Goal: Task Accomplishment & Management: Use online tool/utility

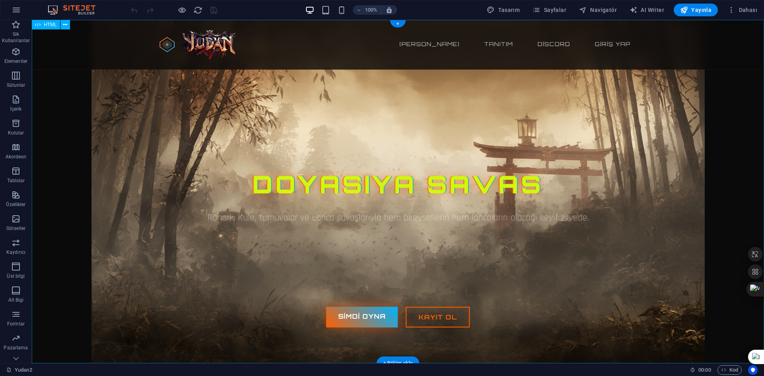
click at [398, 157] on div "Yudan2 65-250 pvp Server Ana sayfa Tanıtım Discord Giriş Yap Doyasıya Savas Rön…" at bounding box center [398, 191] width 732 height 343
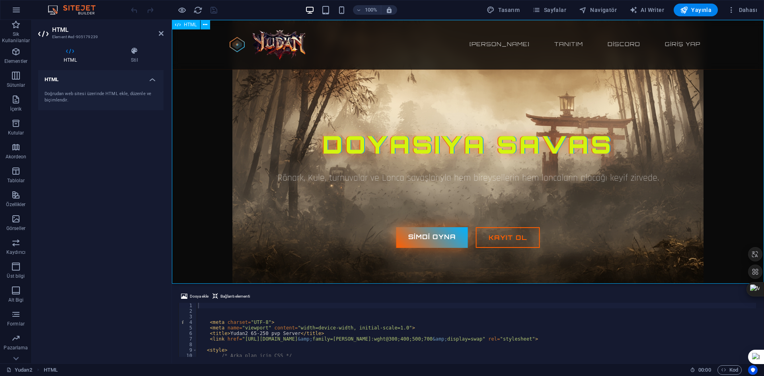
click at [393, 281] on div "Yudan2 65-250 pvp Server Ana sayfa Tanıtım Discord Giriş Yap Doyasıya Savas Rön…" at bounding box center [468, 152] width 592 height 264
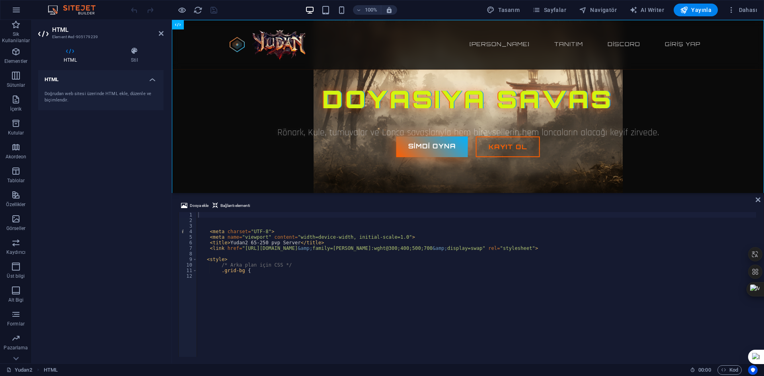
drag, startPoint x: 394, startPoint y: 284, endPoint x: 413, endPoint y: 169, distance: 117.2
click at [413, 169] on div "HTML Dosya ekle Bağlantı elementi 1 2 3 4 5 6 7 8 9 10 11 12 < meta charset = "…" at bounding box center [468, 191] width 592 height 343
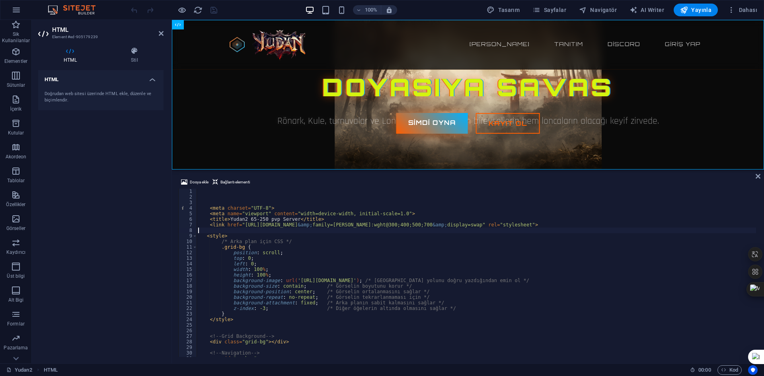
click at [434, 229] on div "< meta charset = "UTF-8" > < meta name = "viewport" content = "width=device-wid…" at bounding box center [492, 277] width 593 height 178
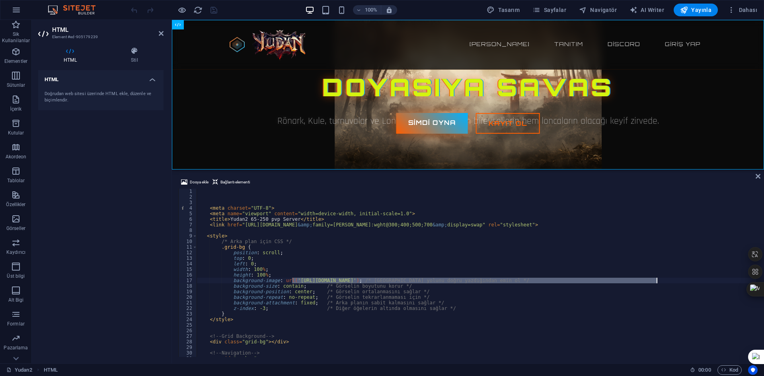
drag, startPoint x: 291, startPoint y: 280, endPoint x: 657, endPoint y: 278, distance: 365.1
click at [657, 278] on div "< meta charset = "UTF-8" > < meta name = "viewport" content = "width=device-wid…" at bounding box center [492, 277] width 593 height 178
click at [206, 182] on span "Dosya ekle" at bounding box center [199, 182] width 19 height 10
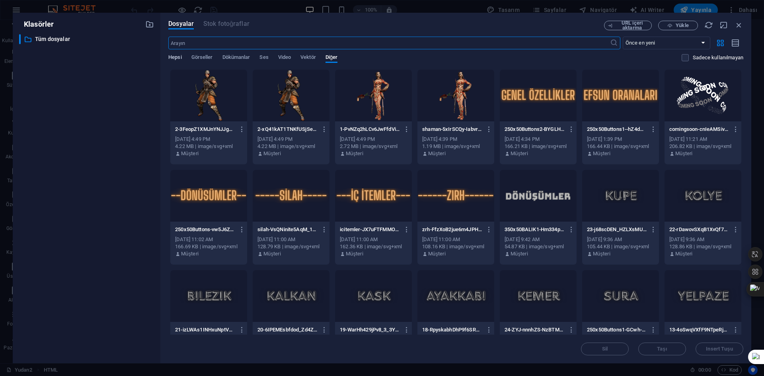
click at [174, 59] on span "Hepsi" at bounding box center [174, 57] width 13 height 11
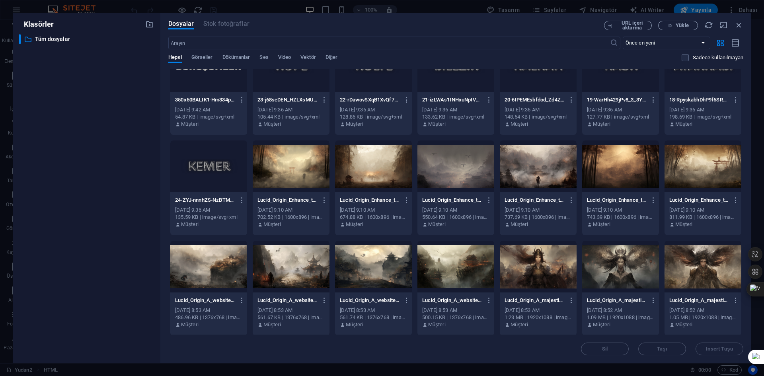
scroll to position [318, 0]
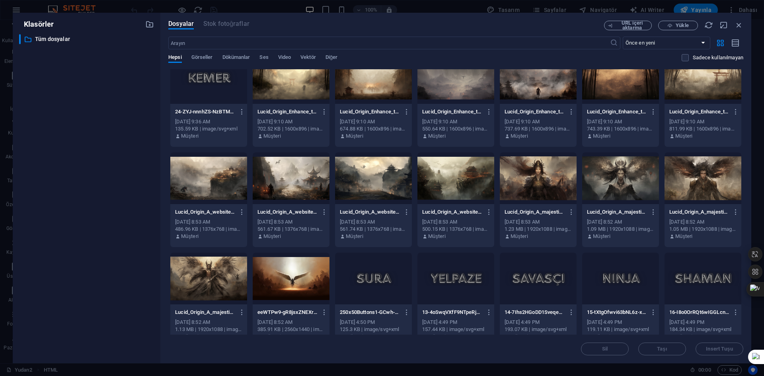
click at [296, 183] on div at bounding box center [291, 178] width 77 height 52
type textarea "background-image: url('[URL][DOMAIN_NAME]); /* Görsel yolunu doğru yazdığından …"
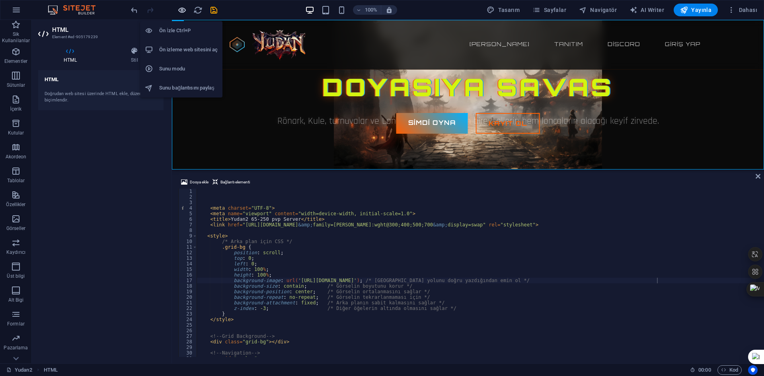
click at [183, 10] on icon "button" at bounding box center [181, 10] width 9 height 9
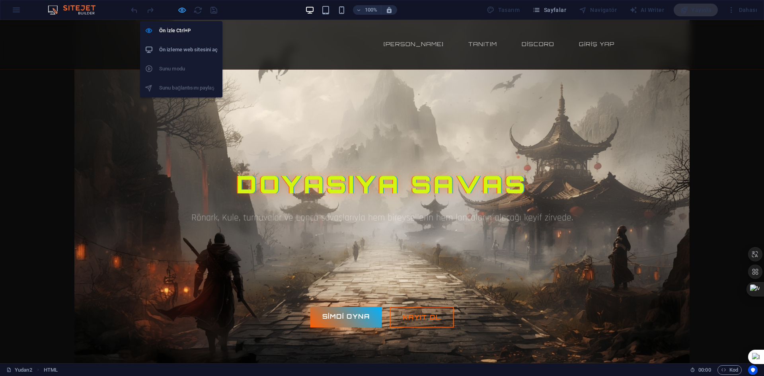
click at [180, 13] on icon "button" at bounding box center [181, 10] width 9 height 9
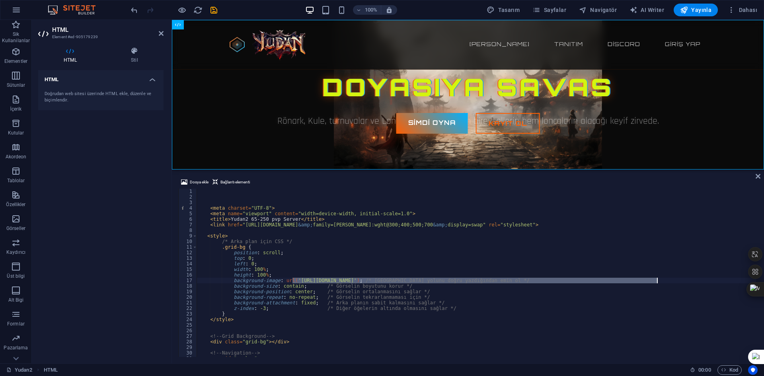
drag, startPoint x: 292, startPoint y: 280, endPoint x: 658, endPoint y: 280, distance: 365.8
click at [658, 280] on div "< meta charset = "UTF-8" > < meta name = "viewport" content = "width=device-wid…" at bounding box center [493, 277] width 593 height 178
click at [198, 181] on span "Dosya ekle" at bounding box center [199, 182] width 19 height 10
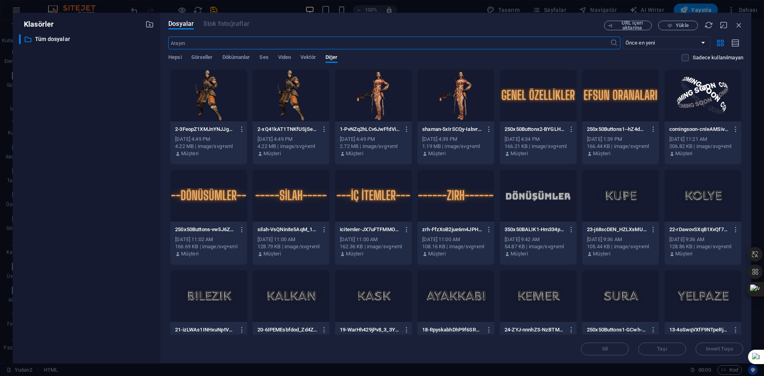
scroll to position [231, 0]
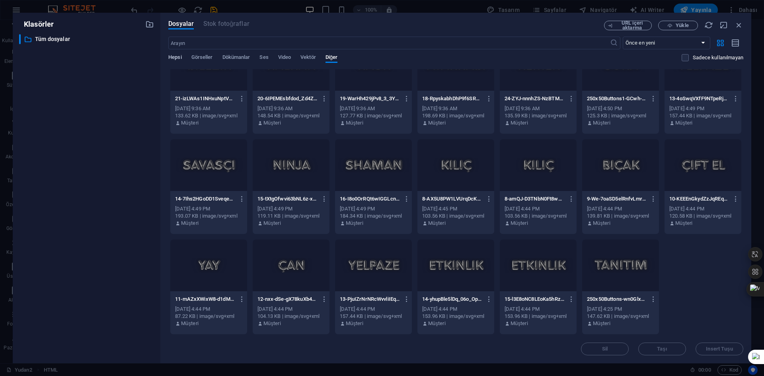
click at [173, 59] on span "Hepsi" at bounding box center [174, 57] width 13 height 11
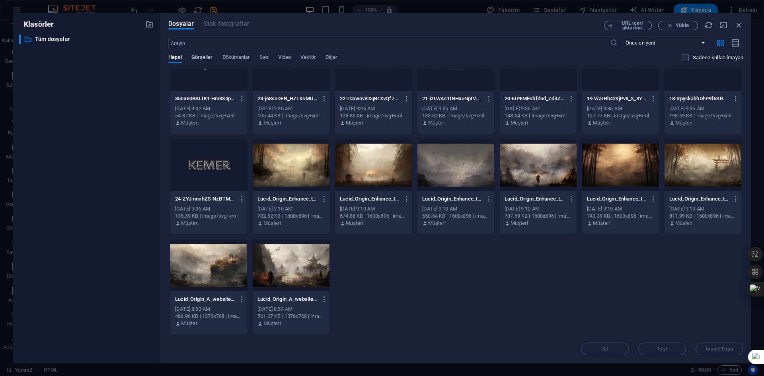
click at [208, 54] on span "Görseller" at bounding box center [201, 57] width 21 height 11
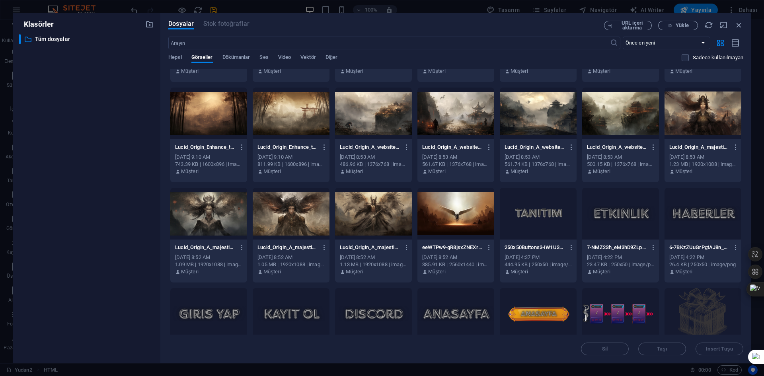
scroll to position [72, 0]
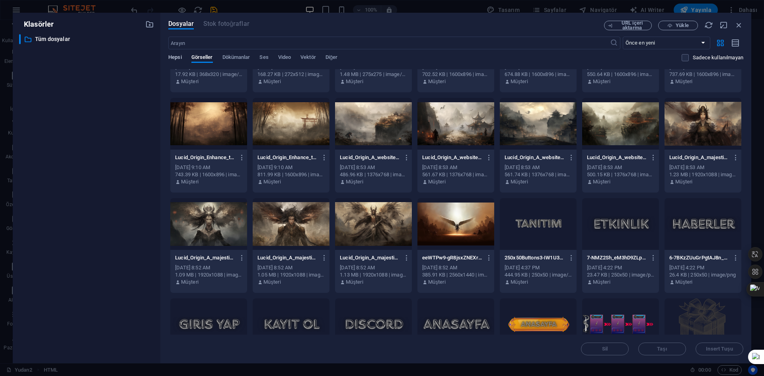
click at [179, 59] on span "Hepsi" at bounding box center [174, 57] width 13 height 11
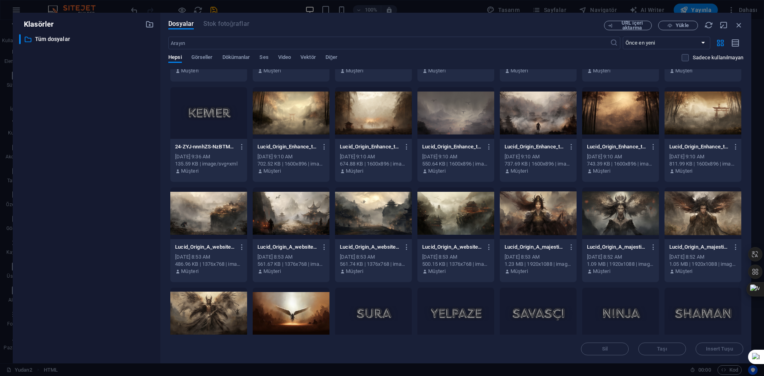
scroll to position [311, 0]
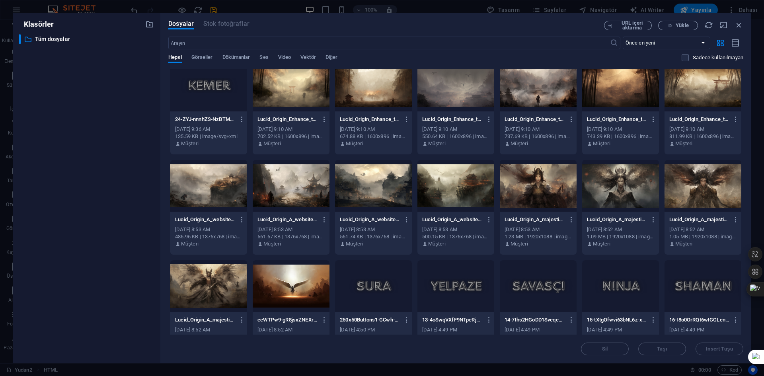
click at [627, 192] on div at bounding box center [620, 186] width 77 height 52
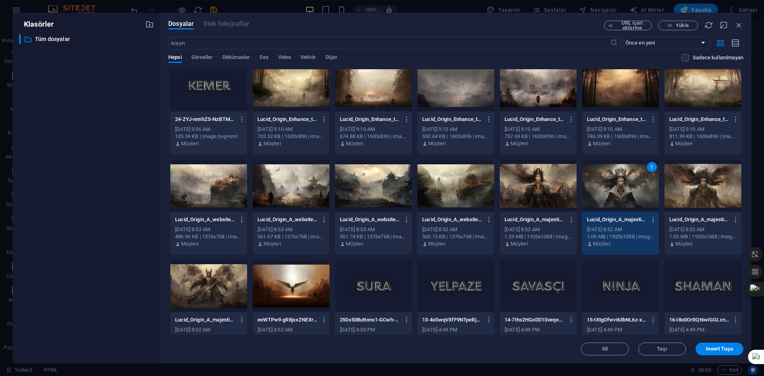
click at [627, 192] on div "1" at bounding box center [620, 186] width 77 height 52
type textarea "background-image: url('https://cdn1.site-media.eu/images/0/18882556/Lucid_Origi…"
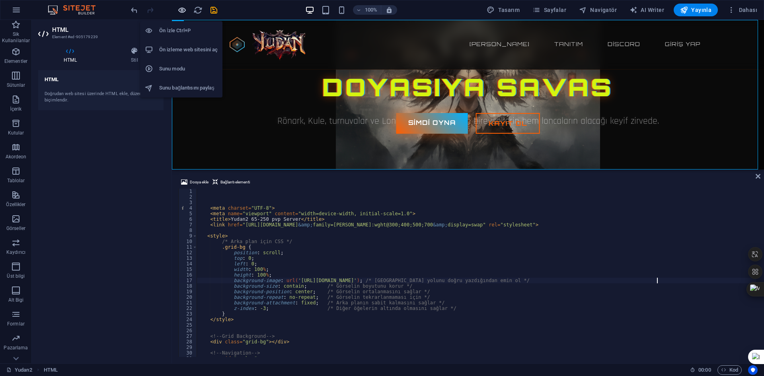
click at [183, 6] on icon "button" at bounding box center [181, 10] width 9 height 9
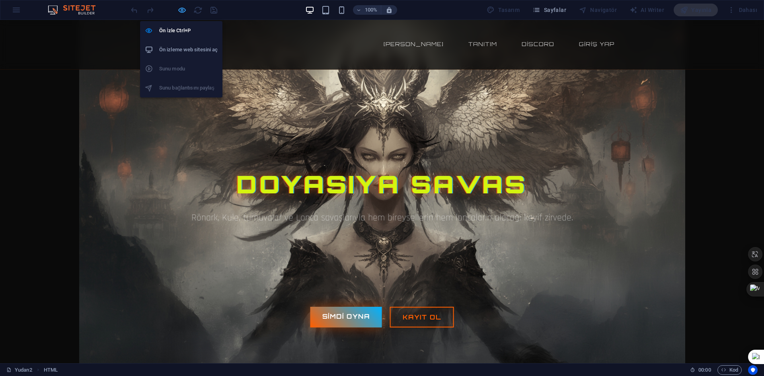
click at [184, 10] on icon "button" at bounding box center [181, 10] width 9 height 9
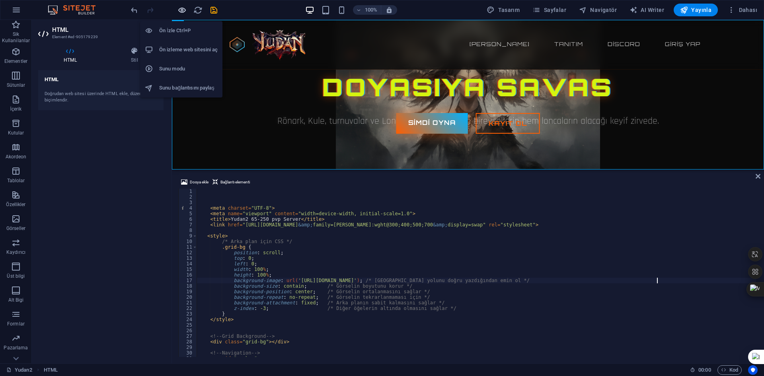
click at [180, 8] on icon "button" at bounding box center [181, 10] width 9 height 9
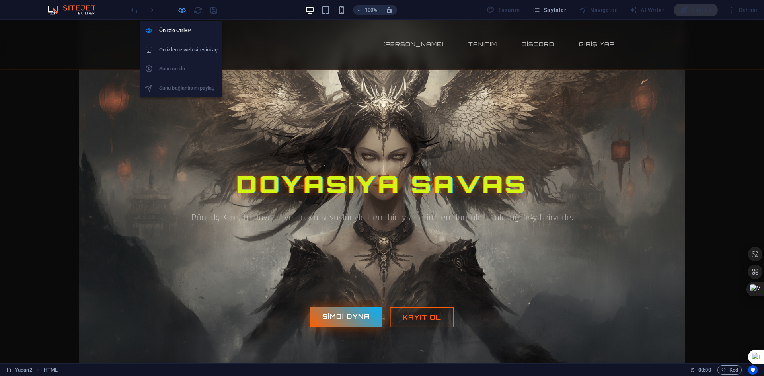
click at [180, 8] on icon "button" at bounding box center [181, 10] width 9 height 9
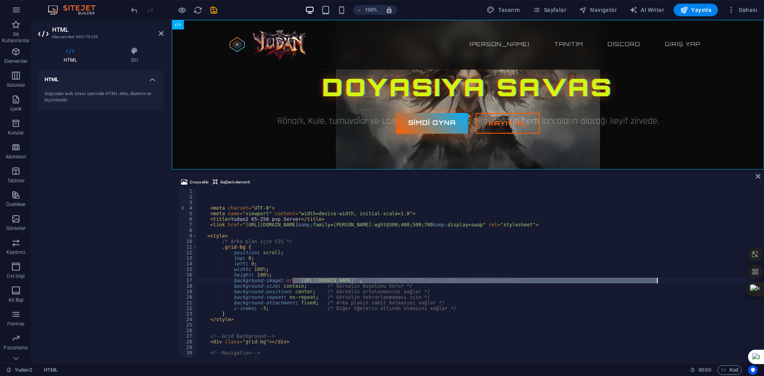
drag, startPoint x: 292, startPoint y: 280, endPoint x: 656, endPoint y: 279, distance: 363.9
click at [656, 279] on div "< meta charset = "UTF-8" > < meta name = "viewport" content = "width=device-wid…" at bounding box center [493, 277] width 593 height 178
click at [198, 178] on span "Dosya ekle" at bounding box center [199, 182] width 19 height 10
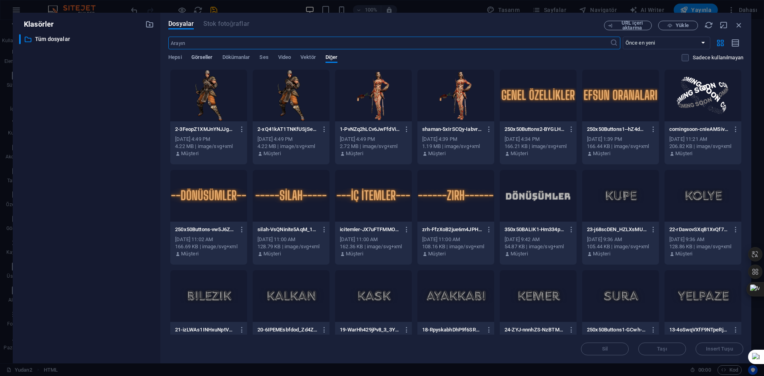
click at [208, 54] on span "Görseller" at bounding box center [201, 57] width 21 height 11
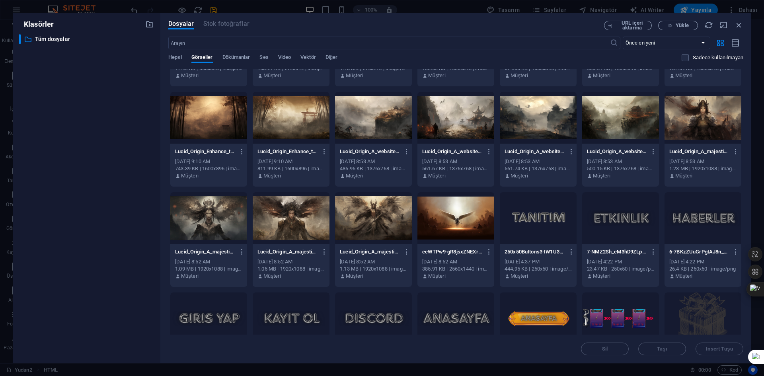
scroll to position [72, 0]
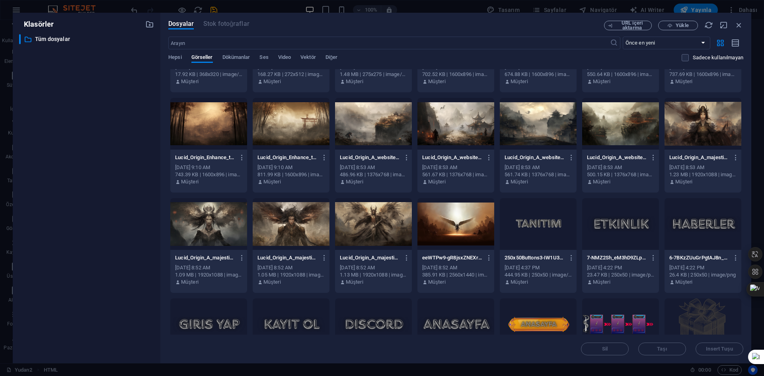
click at [450, 233] on div at bounding box center [455, 224] width 77 height 52
type textarea "background-image: url('https://cdn1.site-media.eu/images/0/18882547/eeWTPw9-gR8…"
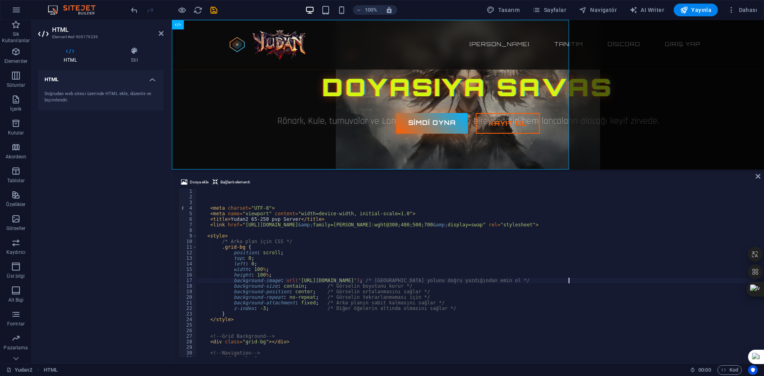
click at [450, 233] on div "< meta charset = "UTF-8" > < meta name = "viewport" content = "width=device-wid…" at bounding box center [476, 277] width 559 height 178
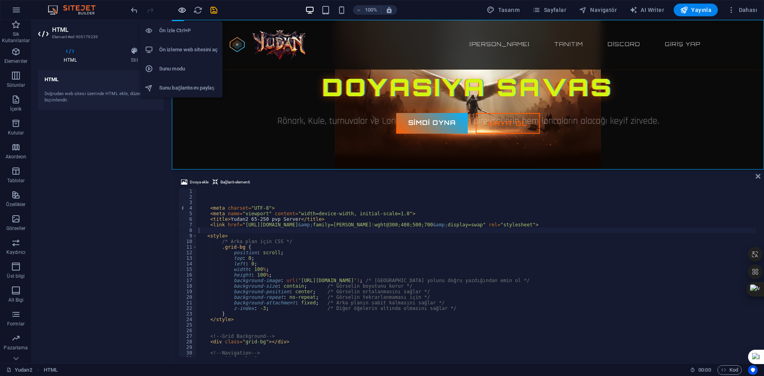
click at [182, 7] on icon "button" at bounding box center [181, 10] width 9 height 9
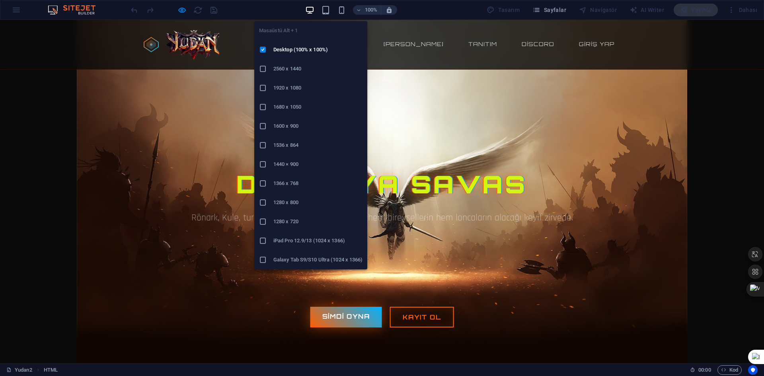
click at [295, 187] on h6 "1366 x 768" at bounding box center [317, 184] width 89 height 10
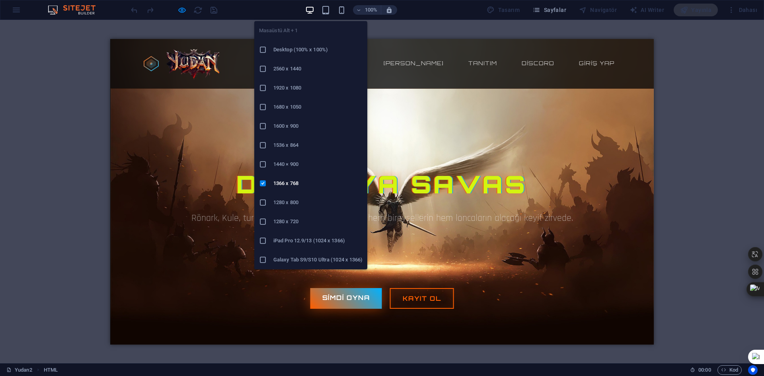
click at [301, 88] on h6 "1920 x 1080" at bounding box center [317, 88] width 89 height 10
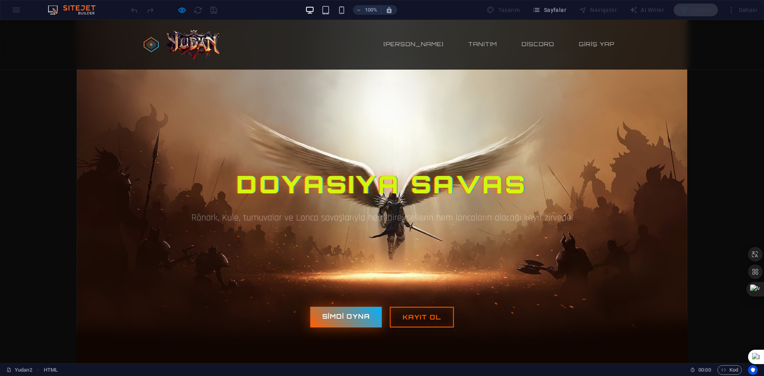
click at [352, 178] on h1 "Doyasıya Savas" at bounding box center [381, 184] width 477 height 36
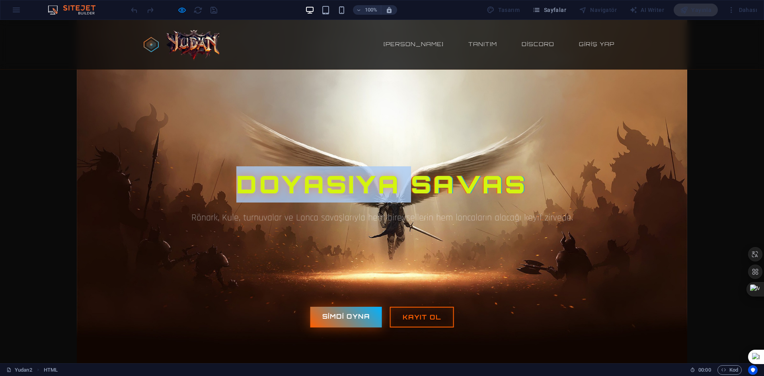
click at [352, 178] on h1 "Doyasıya Savas" at bounding box center [381, 184] width 477 height 36
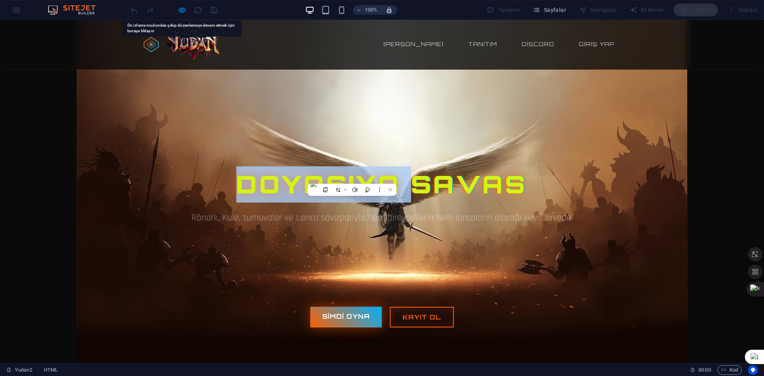
click at [358, 150] on div "Doyasıya Savas Rönark, Kule, turnuvalar ve Lonca savaşlarıyla hem bireysellerin…" at bounding box center [381, 203] width 477 height 303
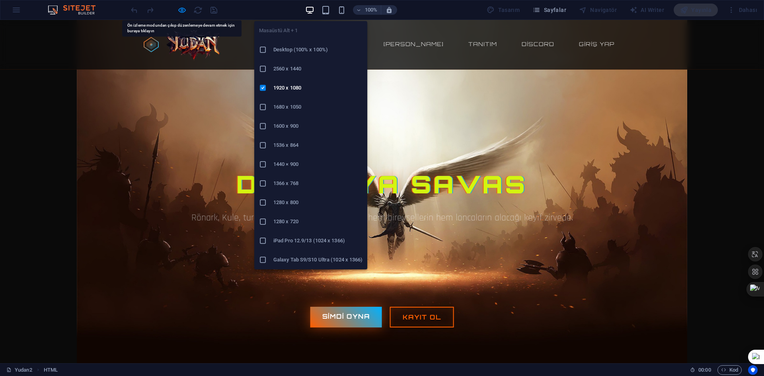
click at [304, 66] on h6 "2560 x 1440" at bounding box center [317, 69] width 89 height 10
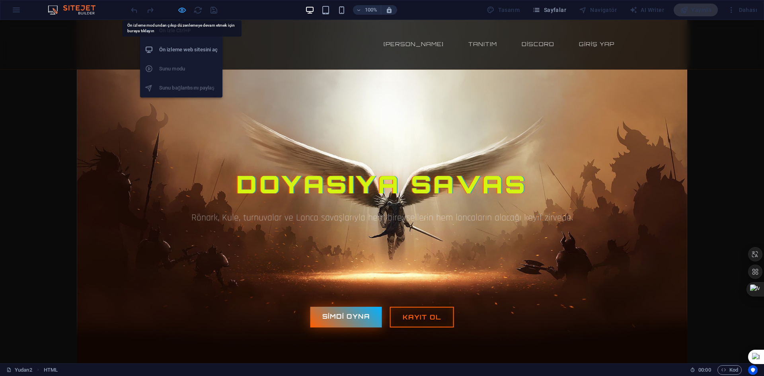
click at [181, 9] on icon "button" at bounding box center [181, 10] width 9 height 9
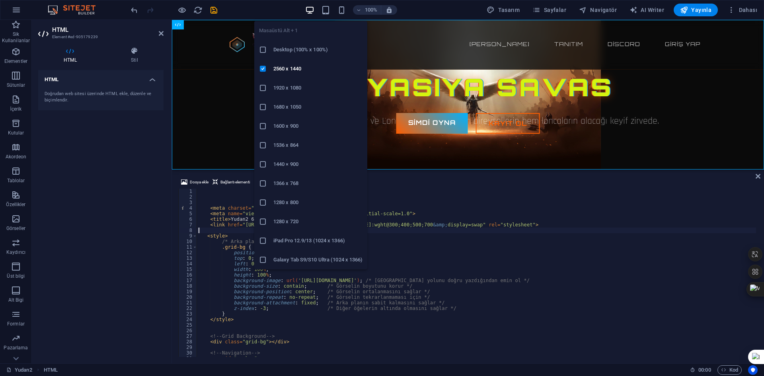
click at [293, 185] on h6 "1366 x 768" at bounding box center [317, 184] width 89 height 10
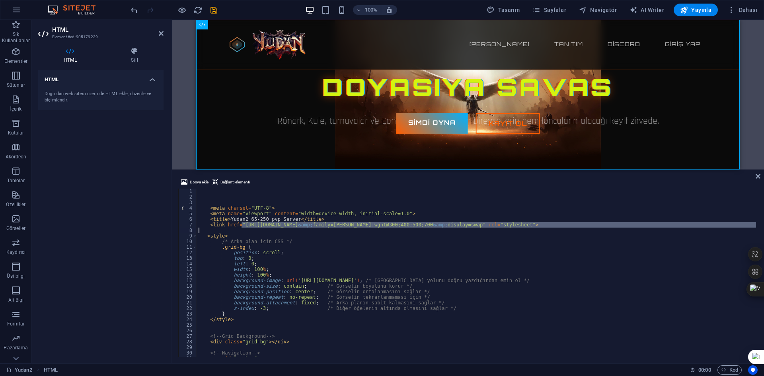
drag, startPoint x: 242, startPoint y: 223, endPoint x: 569, endPoint y: 264, distance: 330.2
click at [605, 229] on div "< meta charset = "UTF-8" > < meta name = "viewport" content = "width=device-wid…" at bounding box center [476, 277] width 559 height 178
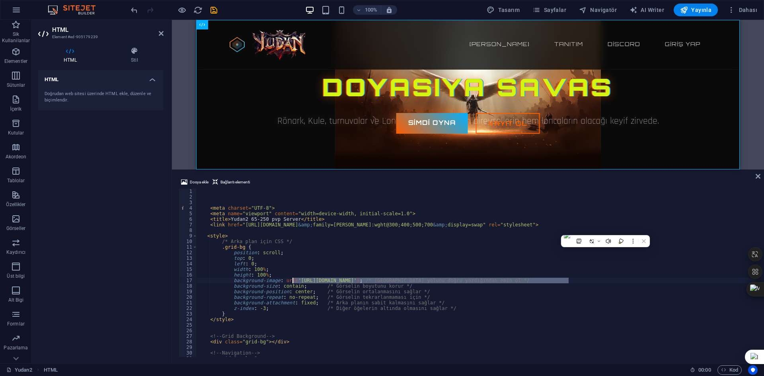
drag, startPoint x: 568, startPoint y: 280, endPoint x: 293, endPoint y: 280, distance: 274.4
click at [293, 280] on div "< meta charset = "UTF-8" > < meta name = "viewport" content = "width=device-wid…" at bounding box center [476, 277] width 559 height 178
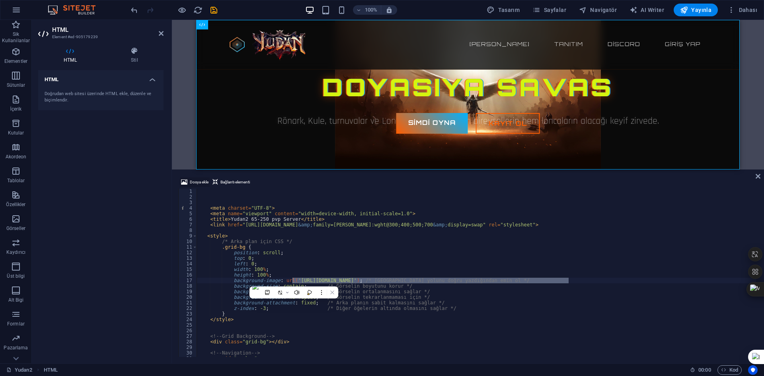
click at [208, 185] on span "Dosya ekle" at bounding box center [199, 182] width 19 height 10
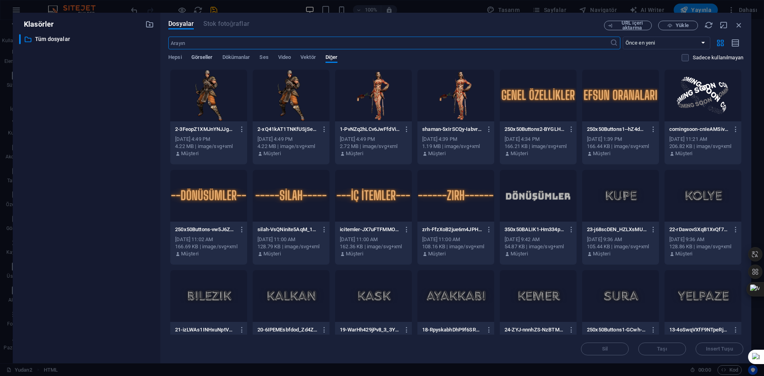
click at [210, 58] on span "Görseller" at bounding box center [201, 57] width 21 height 11
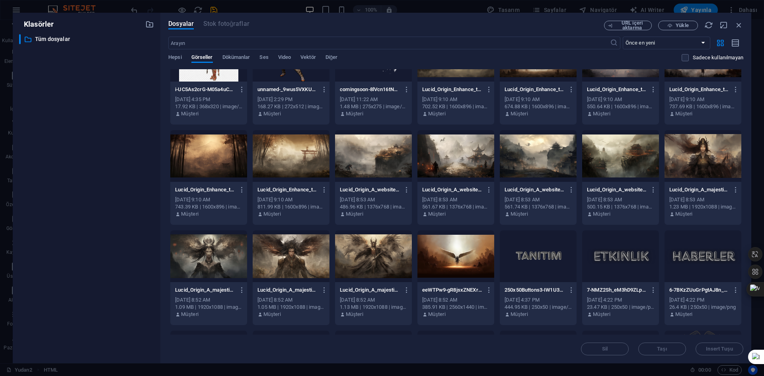
scroll to position [80, 0]
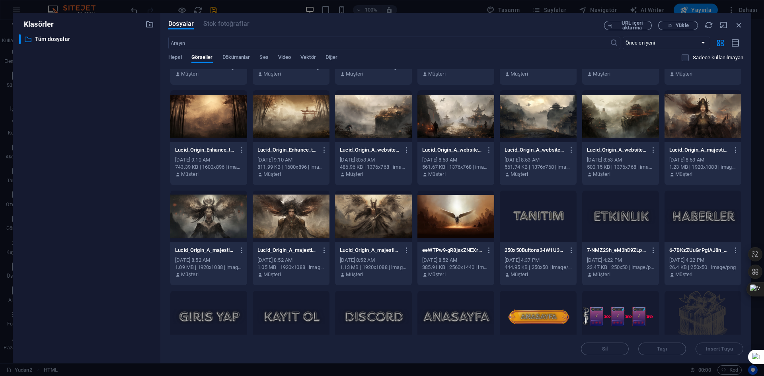
click at [367, 220] on div at bounding box center [373, 216] width 77 height 52
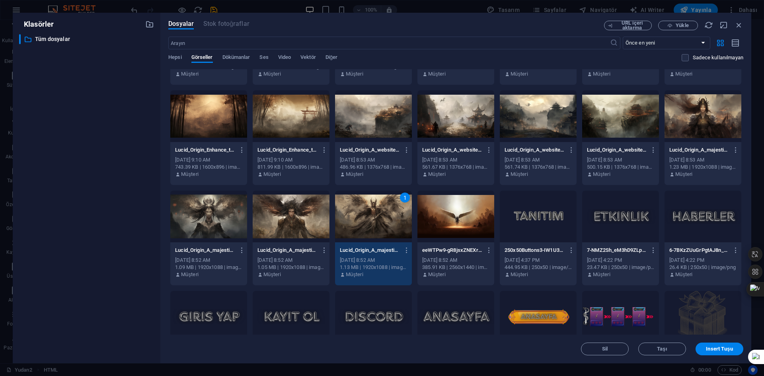
click at [367, 220] on div "1" at bounding box center [373, 216] width 77 height 52
type textarea "background-image: url('https://cdn1.site-media.eu/images/0/18882550/Lucid_Origi…"
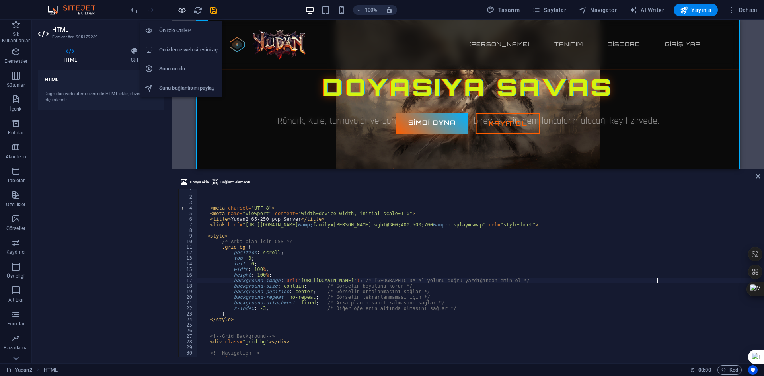
click at [179, 10] on icon "button" at bounding box center [181, 10] width 9 height 9
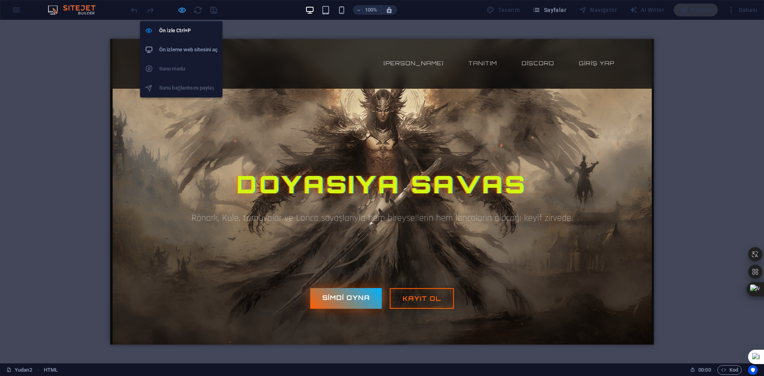
click at [181, 8] on icon "button" at bounding box center [181, 10] width 9 height 9
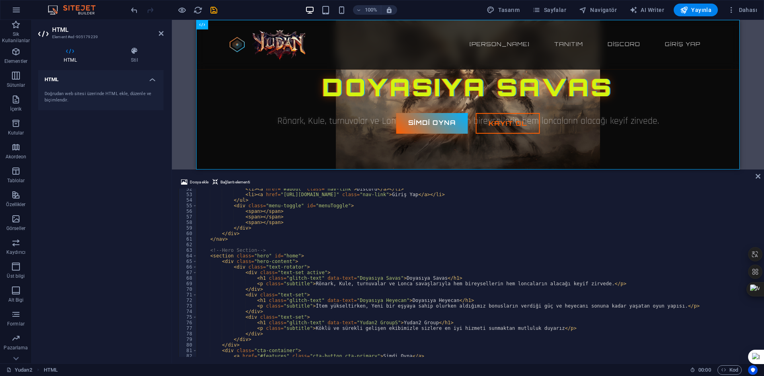
scroll to position [310, 0]
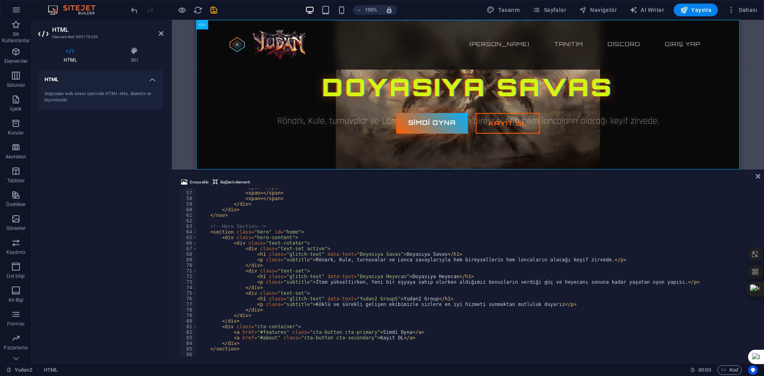
click at [411, 249] on div "< span > </ span > < span > </ span > < span > </ span > </ div > </ div > </ n…" at bounding box center [493, 274] width 593 height 178
click at [446, 299] on div "< span > </ span > < span > </ span > < span > </ span > </ div > </ div > </ n…" at bounding box center [493, 274] width 593 height 178
click at [332, 304] on div "< span > </ span > < span > </ span > < span > </ span > </ div > </ div > </ n…" at bounding box center [493, 274] width 593 height 178
click at [411, 307] on div "< span > </ span > < span > </ span > < span > </ span > </ div > </ div > </ n…" at bounding box center [493, 274] width 593 height 178
click at [467, 305] on div "< span > </ span > < span > </ span > < span > </ span > </ div > </ div > </ n…" at bounding box center [493, 274] width 593 height 178
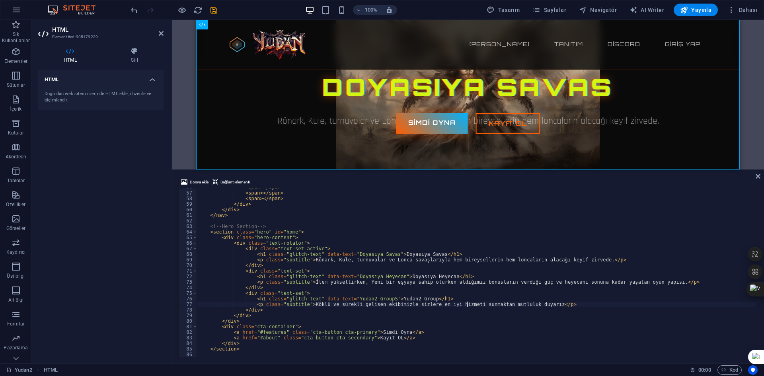
scroll to position [312, 0]
drag, startPoint x: 251, startPoint y: 347, endPoint x: 201, endPoint y: 348, distance: 50.1
click at [201, 348] on div "< span > </ span > < span > </ span > </ div > </ div > </ nav > <!-- Hero Sect…" at bounding box center [493, 277] width 593 height 178
type textarea "</section>"
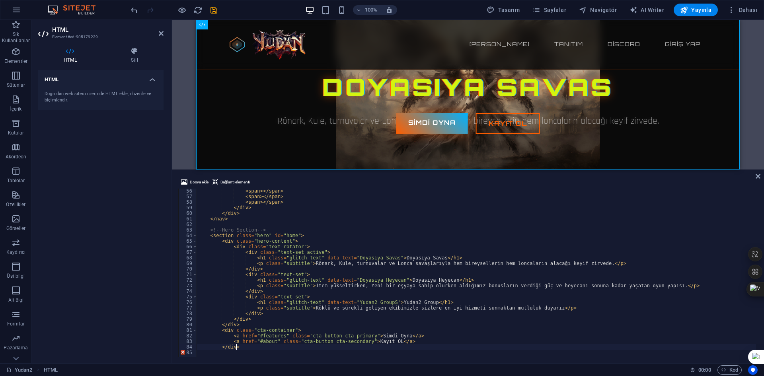
scroll to position [307, 0]
click at [270, 320] on div "< span > </ span > < span > </ span > < span > </ span > </ div > </ div > </ n…" at bounding box center [493, 277] width 593 height 178
type textarea "</div>"
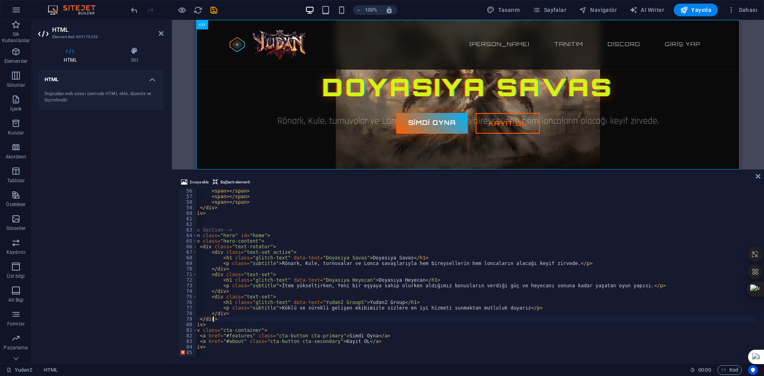
scroll to position [0, 0]
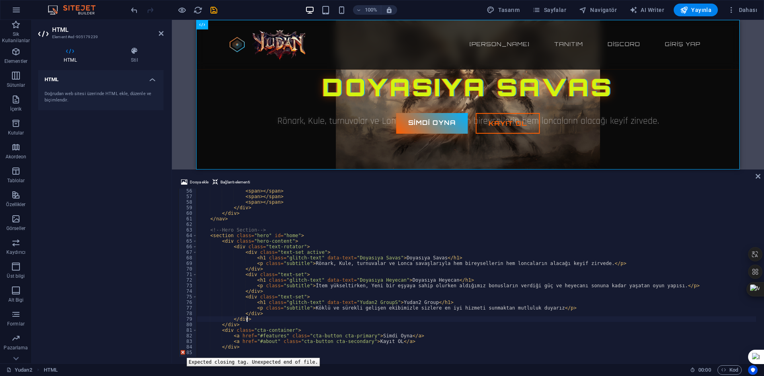
click at [181, 352] on div "85" at bounding box center [188, 353] width 19 height 6
click at [234, 335] on div "< span > </ span > < span > </ span > < span > </ span > </ div > </ div > </ n…" at bounding box center [493, 277] width 593 height 178
type textarea "<a href="#features" class="cta-button cta-primary">Simdi Oyna</a>"
drag, startPoint x: 183, startPoint y: 352, endPoint x: 210, endPoint y: 349, distance: 27.2
click at [183, 352] on div "85" at bounding box center [188, 353] width 19 height 6
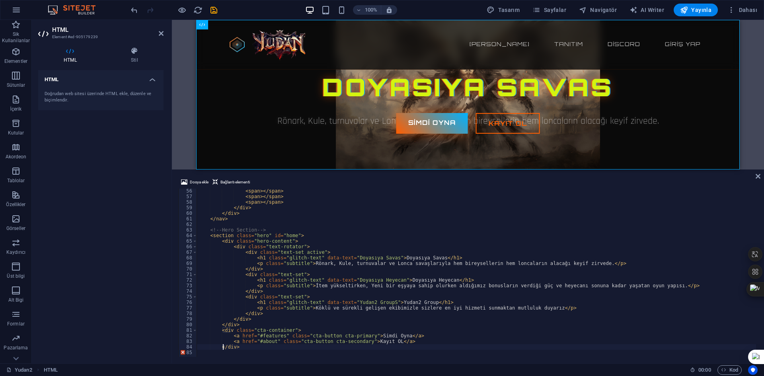
click at [224, 347] on div "< span > </ span > < span > </ span > < span > </ span > </ div > </ div > </ n…" at bounding box center [493, 277] width 593 height 178
click at [233, 331] on div "< span > </ span > < span > </ span > < span > </ span > </ div > </ div > </ n…" at bounding box center [493, 277] width 593 height 178
drag, startPoint x: 243, startPoint y: 301, endPoint x: 259, endPoint y: 258, distance: 45.8
click at [245, 299] on div "< span > </ span > < span > </ span > < span > </ span > </ div > </ div > </ n…" at bounding box center [493, 277] width 593 height 178
click at [260, 256] on div "< span > </ span > < span > </ span > < span > </ span > </ div > </ div > </ n…" at bounding box center [493, 277] width 593 height 178
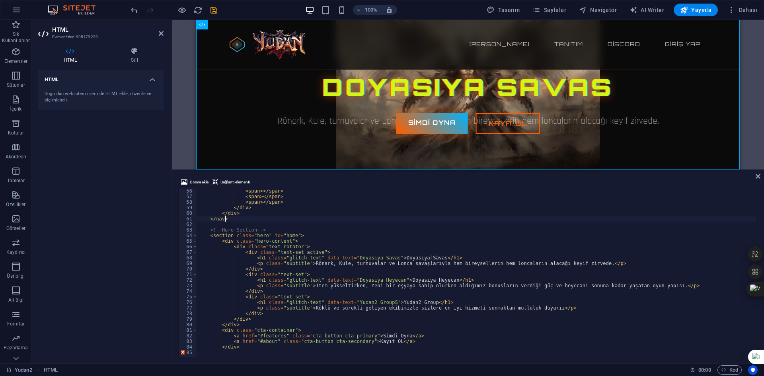
click at [259, 220] on div "< span > </ span > < span > </ span > < span > </ span > </ div > </ div > </ n…" at bounding box center [493, 277] width 593 height 178
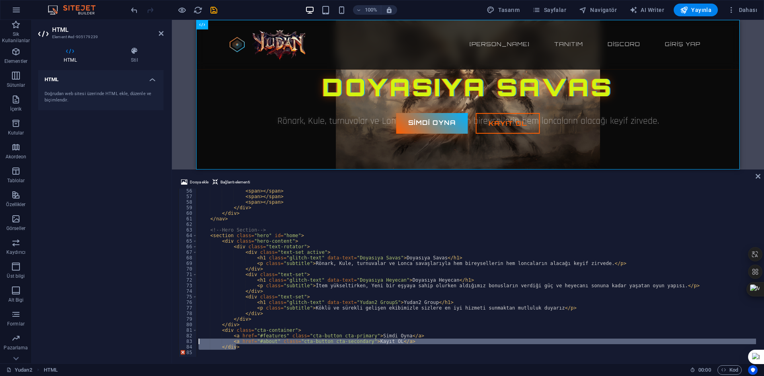
drag, startPoint x: 246, startPoint y: 346, endPoint x: 199, endPoint y: 342, distance: 47.5
click at [199, 342] on div "< span > </ span > < span > </ span > < span > </ span > </ div > </ div > </ n…" at bounding box center [493, 277] width 593 height 178
type textarea "<a href="#about" class="cta-button cta-secondary">Kayıt OL</a> </div>"
click at [236, 352] on div "< span > </ span > < span > </ span > < span > </ span > </ div > </ div > </ n…" at bounding box center [493, 277] width 593 height 178
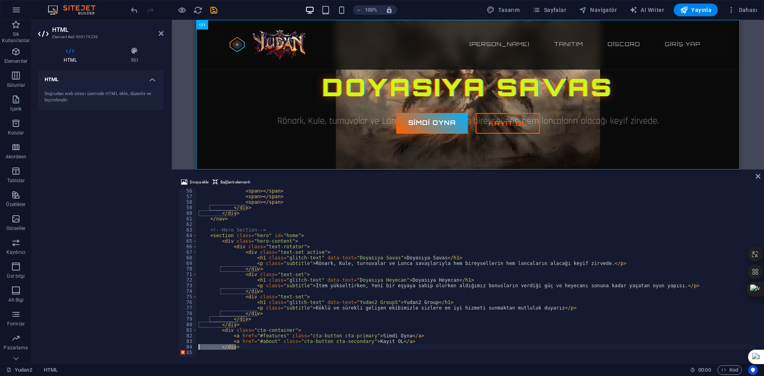
drag, startPoint x: 244, startPoint y: 349, endPoint x: 190, endPoint y: 347, distance: 53.3
click at [190, 347] on div "56 57 58 59 60 61 62 63 64 65 66 67 68 69 70 71 72 73 74 75 76 77 78 79 80 81 8…" at bounding box center [467, 272] width 579 height 168
type textarea "</div>"
type textarea "<a href="#about" class="cta-button cta-secondary">Kayıt OL</a>"
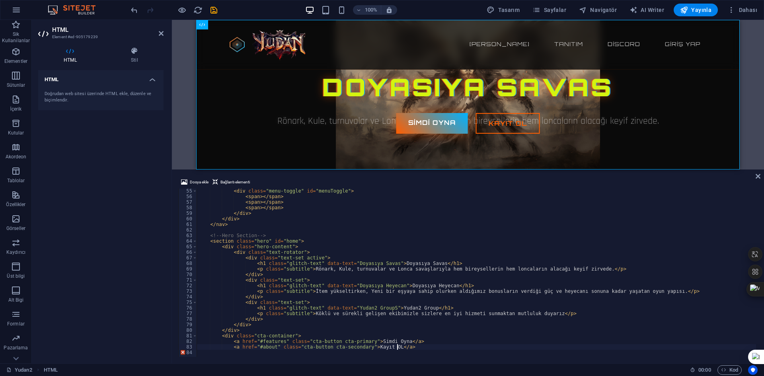
scroll to position [301, 0]
click at [360, 143] on div "Yudan2 65-250 pvp Server Ana sayfa Tanıtım Discord Giriş Yap Doyasıya Savas Rön…" at bounding box center [467, 95] width 543 height 150
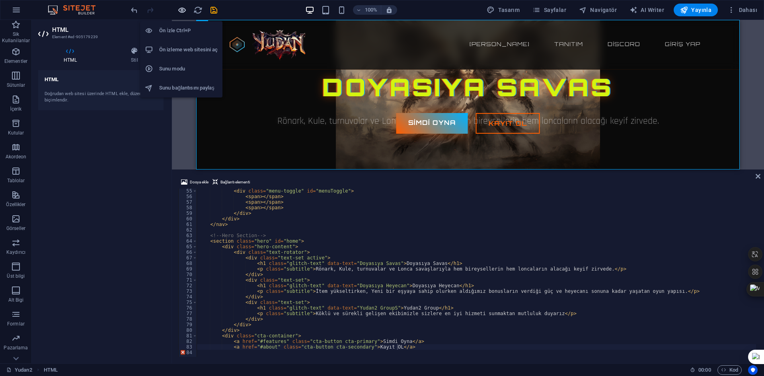
click at [185, 9] on icon "button" at bounding box center [181, 10] width 9 height 9
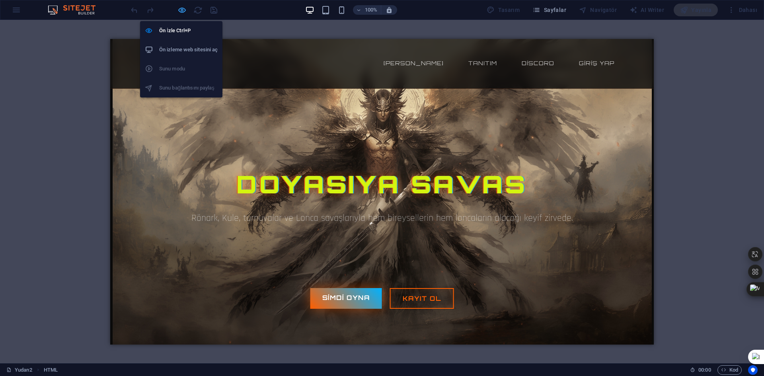
click at [181, 9] on icon "button" at bounding box center [181, 10] width 9 height 9
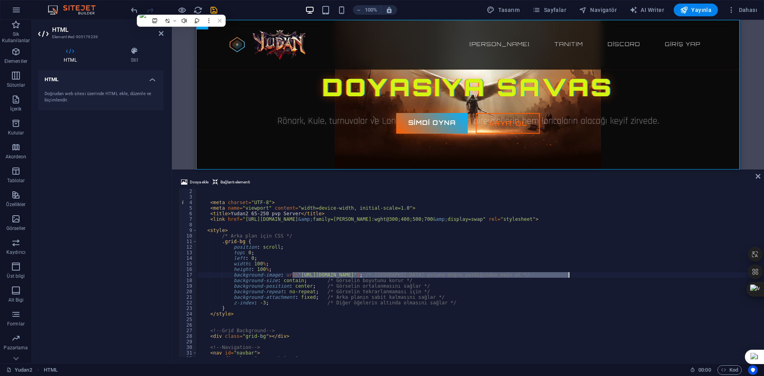
scroll to position [0, 0]
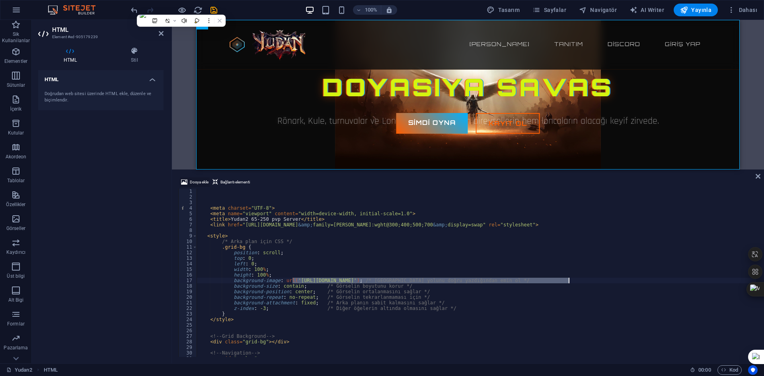
click at [196, 179] on span "Dosya ekle" at bounding box center [199, 182] width 19 height 10
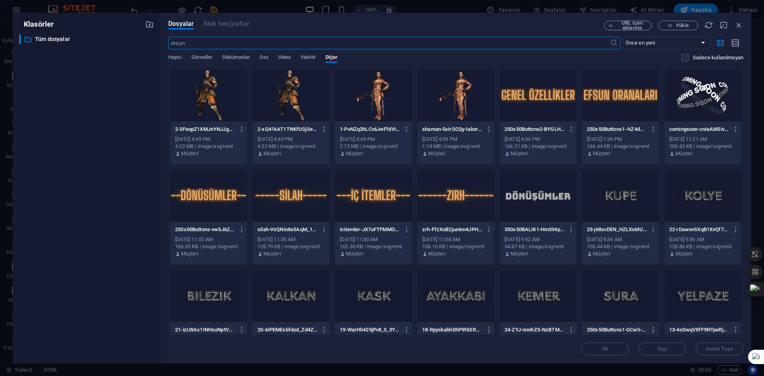
click at [231, 53] on div "​ Önce en yeni Önce en eski Ad (A-Z) Ad (Z-A) Boyut (0-9) Boyut (9-0) Çözünürlü…" at bounding box center [455, 53] width 575 height 33
click at [214, 55] on div "Hepsi Görseller Dökümanlar Ses Video Vektör Diğer" at bounding box center [424, 61] width 513 height 15
click at [209, 56] on span "Görseller" at bounding box center [201, 57] width 21 height 11
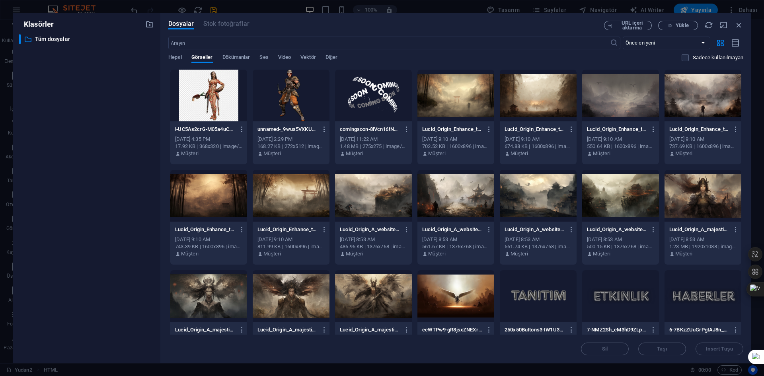
click at [312, 206] on div at bounding box center [291, 196] width 77 height 52
type textarea "background-image: url('https://cdn1.site-media.eu/images/0/18882784/Lucid_Origi…"
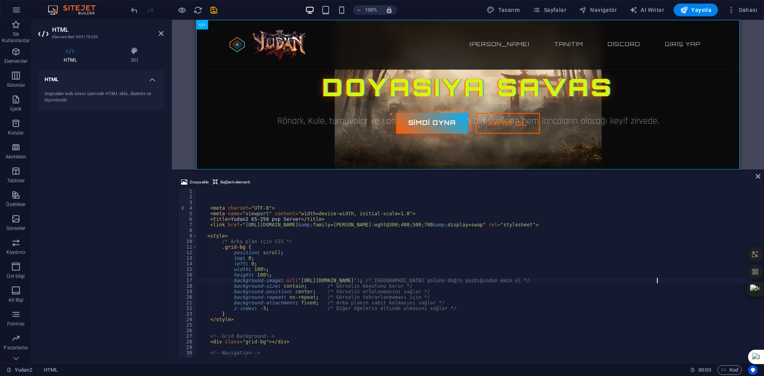
click at [177, 11] on div at bounding box center [173, 10] width 89 height 13
click at [182, 11] on icon "button" at bounding box center [181, 10] width 9 height 9
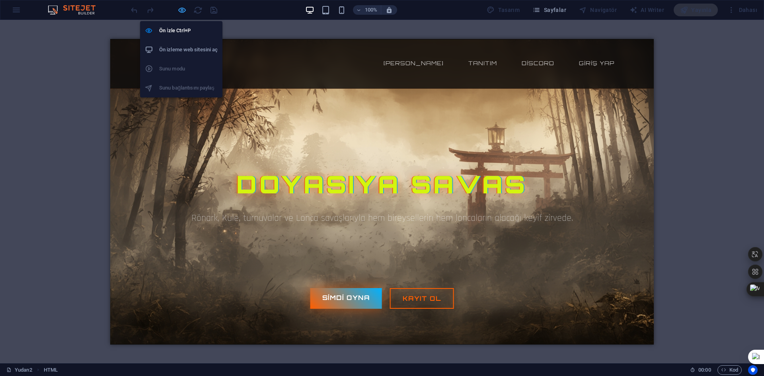
click at [180, 5] on div at bounding box center [173, 10] width 89 height 13
click at [181, 13] on icon "button" at bounding box center [181, 10] width 9 height 9
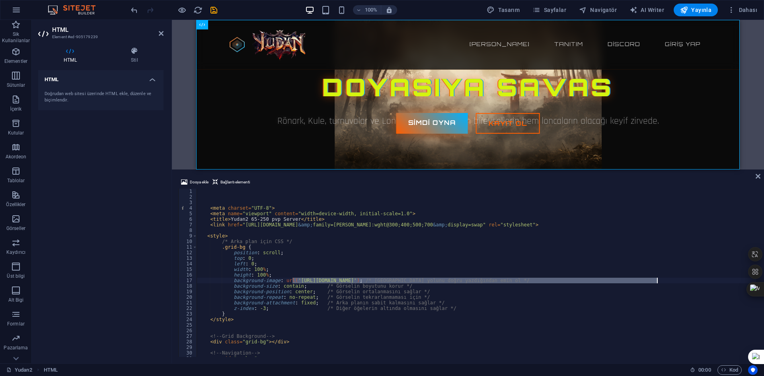
drag, startPoint x: 293, startPoint y: 280, endPoint x: 657, endPoint y: 282, distance: 364.3
click at [657, 282] on div "< meta charset = "UTF-8" > < meta name = "viewport" content = "width=device-wid…" at bounding box center [493, 277] width 593 height 178
click at [195, 183] on span "Dosya ekle" at bounding box center [199, 182] width 19 height 10
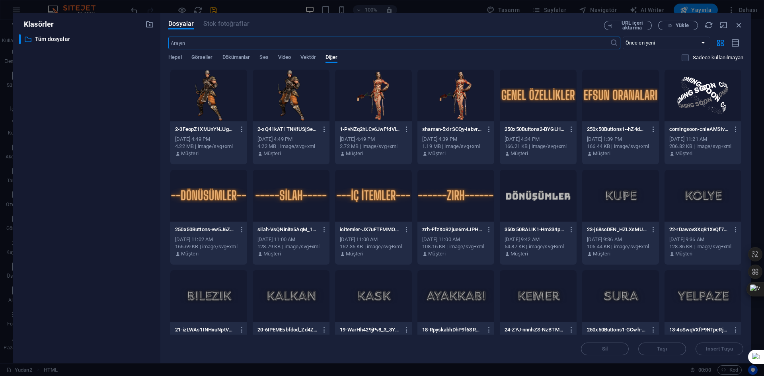
click at [188, 60] on div "Hepsi Görseller Dökümanlar Ses Video Vektör Diğer" at bounding box center [424, 61] width 513 height 15
click at [192, 60] on span "Görseller" at bounding box center [201, 57] width 21 height 11
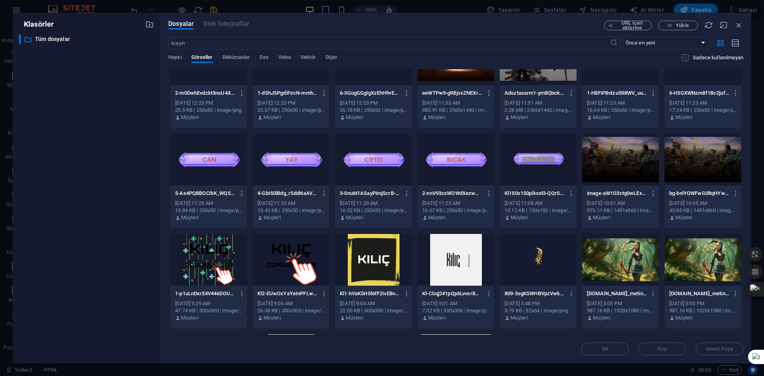
scroll to position [913, 0]
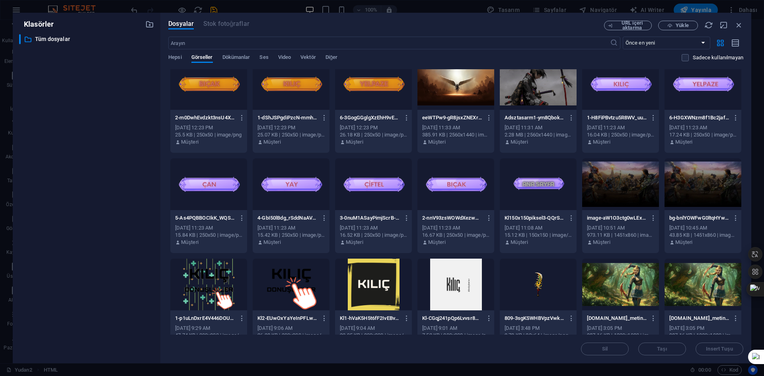
click at [641, 281] on div at bounding box center [620, 284] width 77 height 52
click at [641, 281] on div "1" at bounding box center [620, 284] width 77 height 52
type textarea "background-image: url('https://cdn1.site-media.eu/images/0/18577162/wallpapersd…"
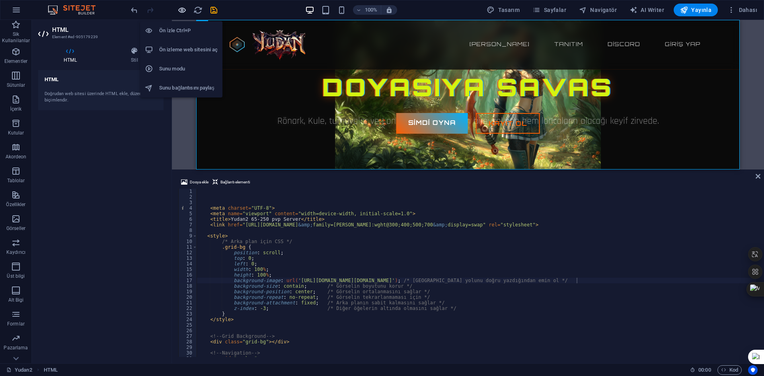
click at [180, 6] on icon "button" at bounding box center [181, 10] width 9 height 9
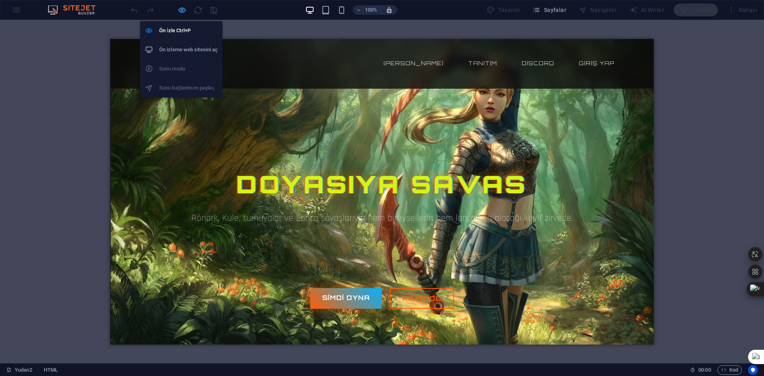
click at [181, 8] on icon "button" at bounding box center [181, 10] width 9 height 9
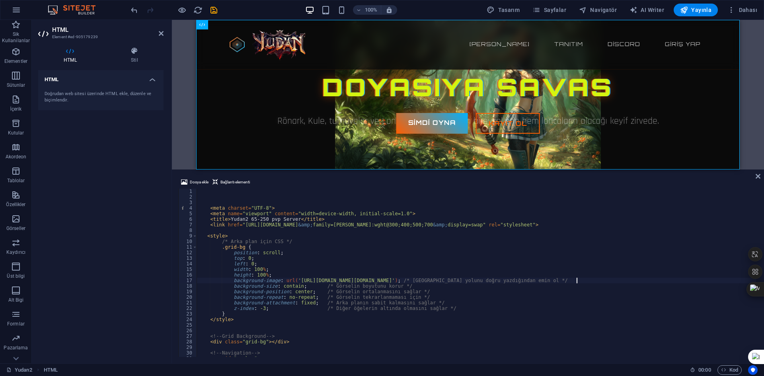
scroll to position [24, 0]
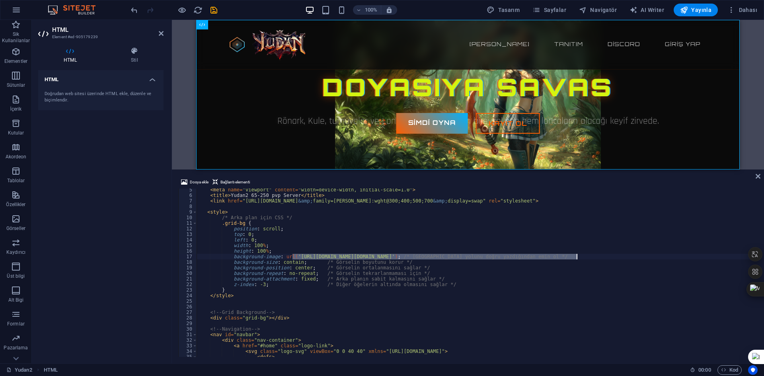
drag, startPoint x: 293, startPoint y: 256, endPoint x: 575, endPoint y: 258, distance: 282.3
click at [575, 258] on div "< meta name = "viewport" content = "width=device-width, initial-scale=1.0" > < …" at bounding box center [476, 276] width 559 height 179
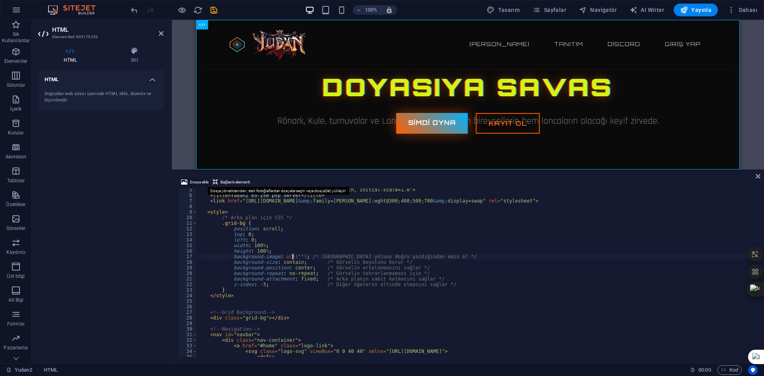
click at [197, 181] on span "Dosya ekle" at bounding box center [199, 182] width 19 height 10
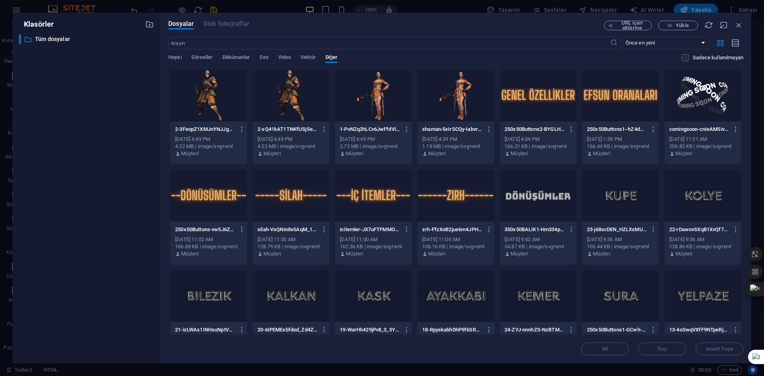
click at [208, 54] on div "​ Önce en yeni Önce en eski Ad (A-Z) Ad (Z-A) Boyut (0-9) Boyut (9-0) Çözünürlü…" at bounding box center [455, 53] width 575 height 33
click at [210, 60] on span "Görseller" at bounding box center [201, 57] width 21 height 11
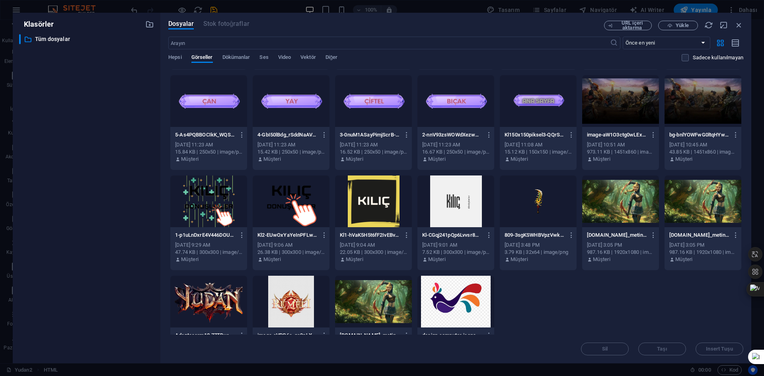
scroll to position [834, 0]
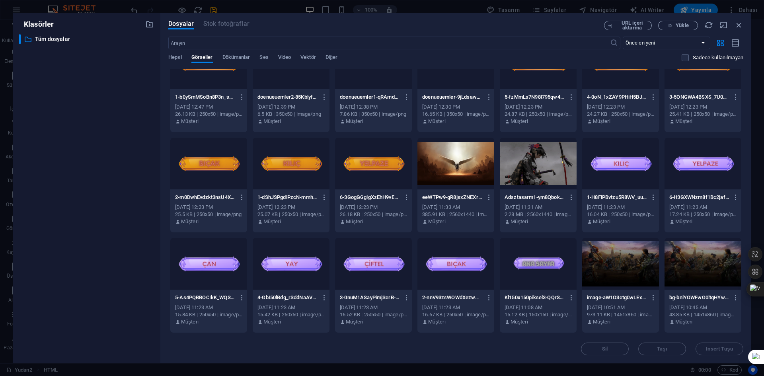
click at [542, 181] on div at bounding box center [537, 164] width 77 height 52
type textarea "background-image: url('https://cdn1.site-media.eu/images/0/18653025/Adsztasarm1…"
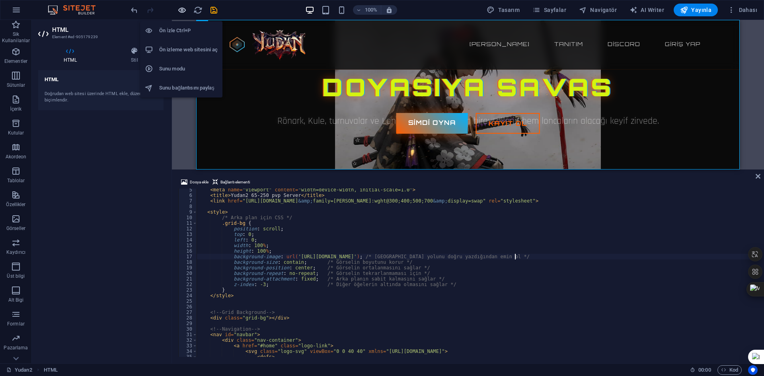
click at [181, 10] on icon "button" at bounding box center [181, 10] width 9 height 9
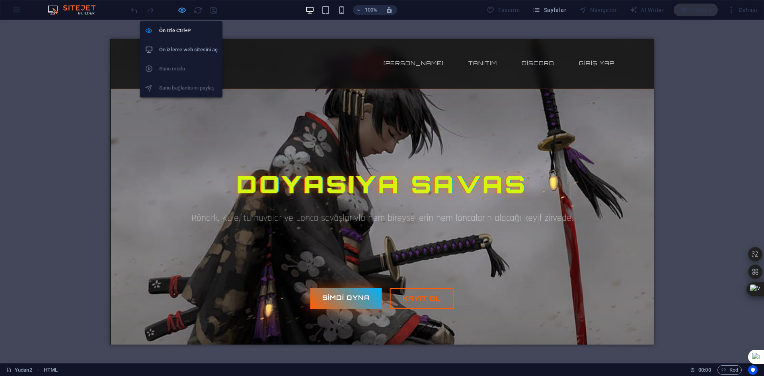
click at [181, 9] on icon "button" at bounding box center [181, 10] width 9 height 9
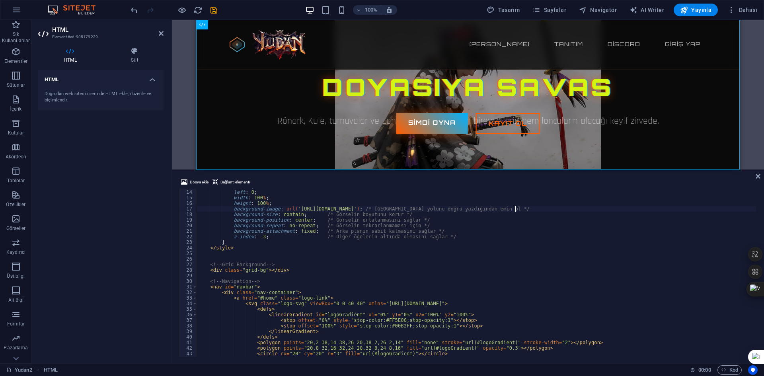
scroll to position [48, 0]
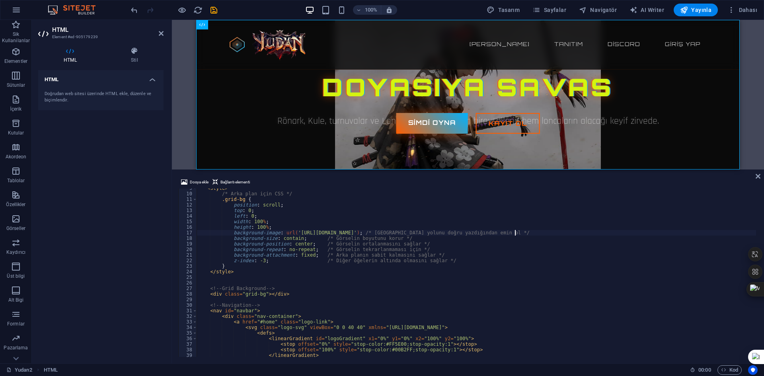
click at [515, 231] on div "< style > /* Arka plan için CSS */ .grid-bg { position : scroll ; top : 0 ; lef…" at bounding box center [476, 274] width 559 height 179
drag, startPoint x: 515, startPoint y: 233, endPoint x: 293, endPoint y: 232, distance: 222.3
click at [293, 232] on div "< style > /* Arka plan için CSS */ .grid-bg { position : scroll ; top : 0 ; lef…" at bounding box center [476, 274] width 559 height 179
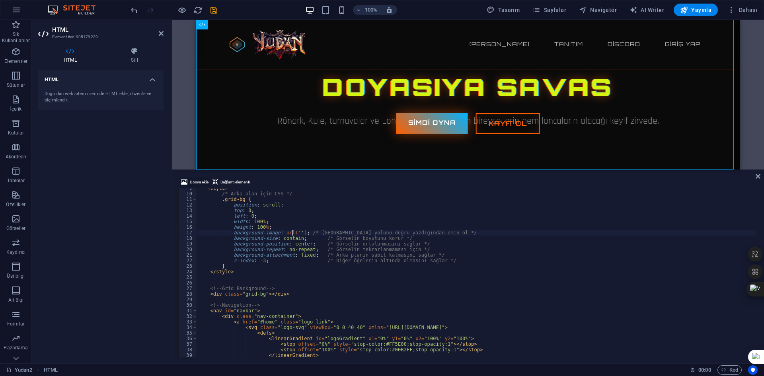
click at [196, 183] on span "Dosya ekle" at bounding box center [199, 182] width 19 height 10
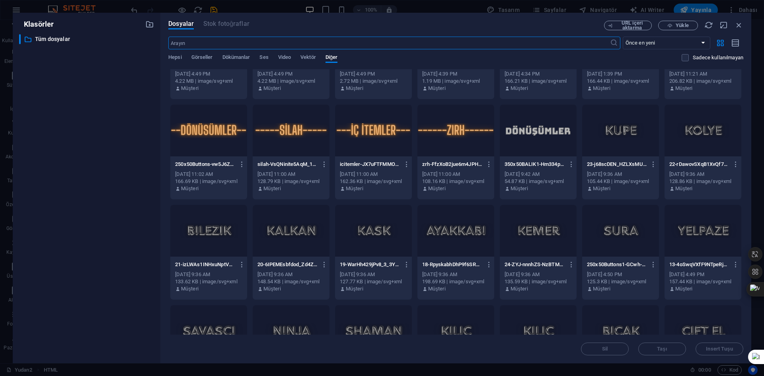
scroll to position [231, 0]
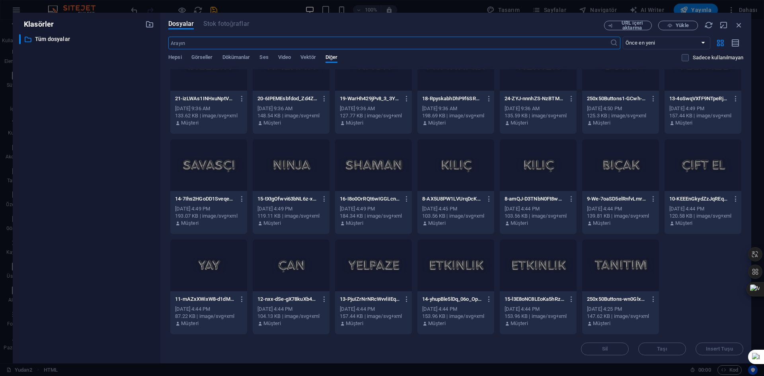
click at [209, 54] on div "​ Önce en yeni Önce en eski Ad (A-Z) Ad (Z-A) Boyut (0-9) Boyut (9-0) Çözünürlü…" at bounding box center [455, 53] width 575 height 33
click at [204, 58] on span "Görseller" at bounding box center [201, 57] width 21 height 11
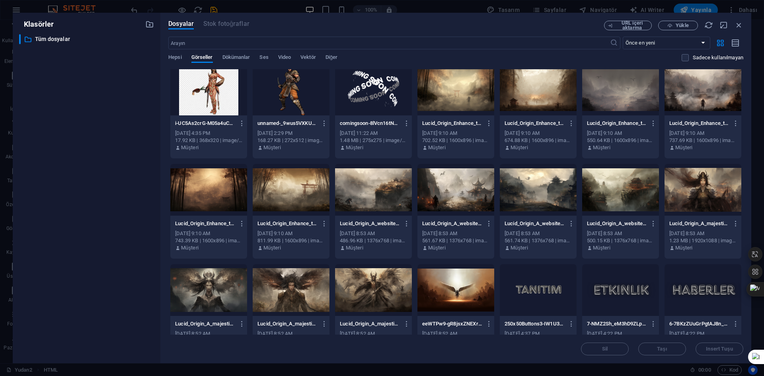
scroll to position [0, 0]
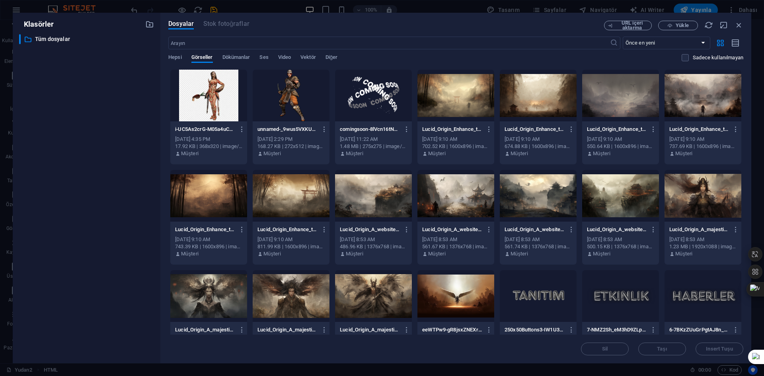
click at [699, 106] on div at bounding box center [702, 96] width 77 height 52
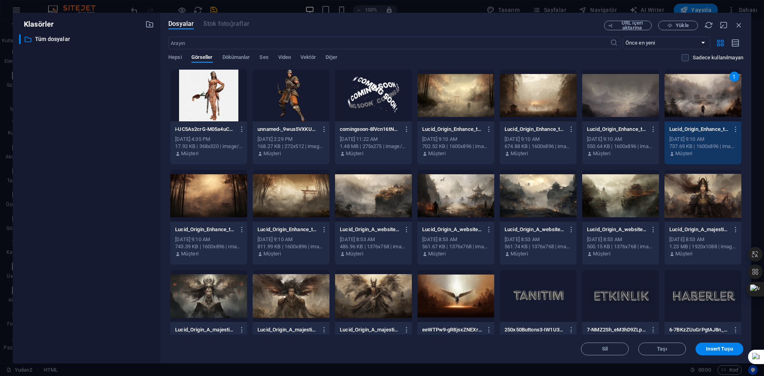
click at [699, 106] on div "1" at bounding box center [702, 96] width 77 height 52
type textarea "background-image: url('https://cdn1.site-media.eu/images/0/18882794/Lucid_Origi…"
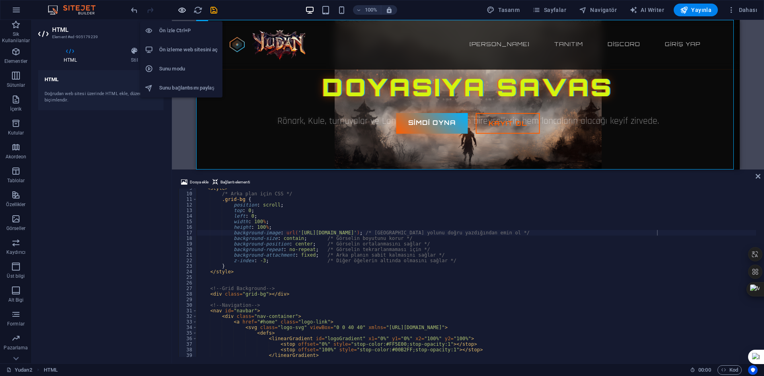
click at [178, 12] on icon "button" at bounding box center [181, 10] width 9 height 9
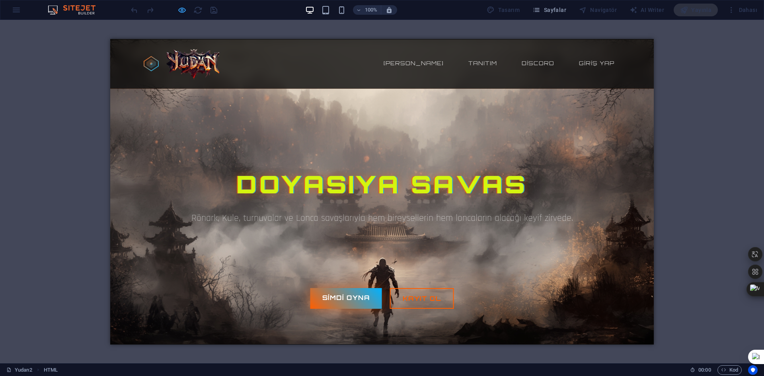
click at [177, 12] on div at bounding box center [173, 10] width 89 height 13
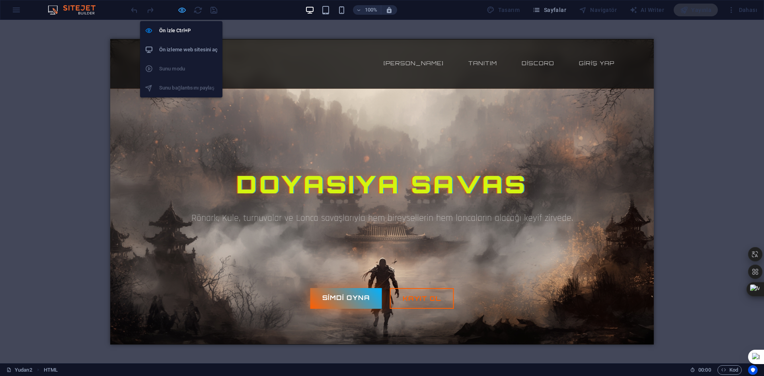
click at [183, 11] on icon "button" at bounding box center [181, 10] width 9 height 9
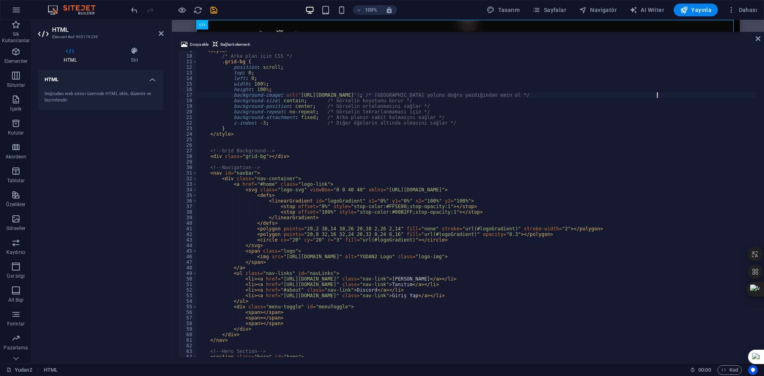
drag, startPoint x: 391, startPoint y: 170, endPoint x: 185, endPoint y: 11, distance: 259.9
click at [381, 31] on div "HTML Dosya ekle Bağlantı elementi background-image: url('https://cdn1.site-medi…" at bounding box center [468, 191] width 592 height 343
click at [390, 78] on div "< style > /* Arka plan için CSS */ .grid-bg { position : scroll ; top : 0 ; lef…" at bounding box center [493, 205] width 593 height 315
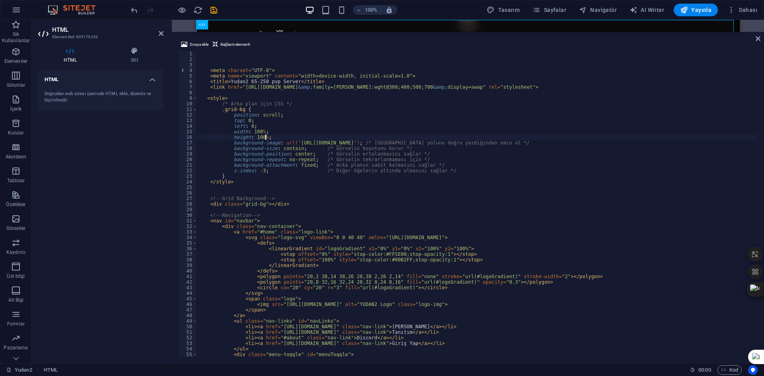
click at [414, 137] on div "< meta charset = "UTF-8" > < meta name = "viewport" content = "width=device-wid…" at bounding box center [493, 208] width 593 height 315
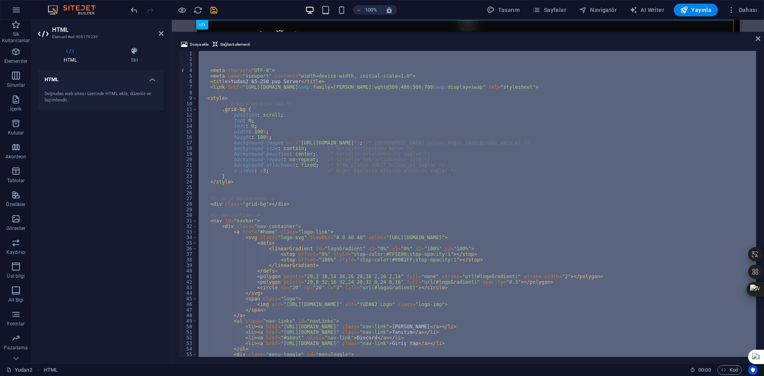
drag, startPoint x: 418, startPoint y: 205, endPoint x: 327, endPoint y: 96, distance: 142.3
click at [328, 104] on div "< meta charset = "UTF-8" > < meta name = "viewport" content = "width=device-wid…" at bounding box center [476, 204] width 559 height 306
type textarea "/* Arka plan için CSS */"
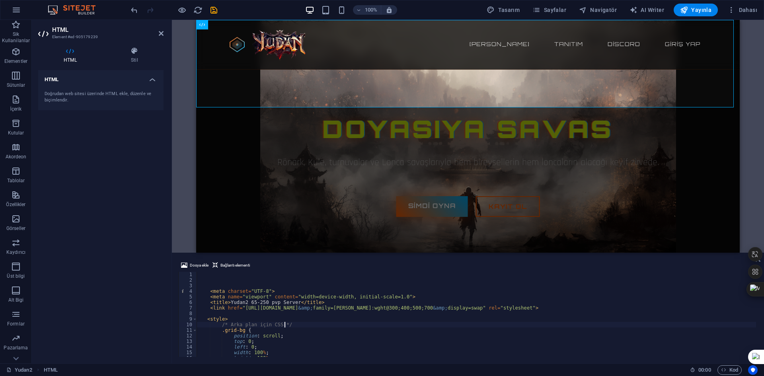
drag, startPoint x: 371, startPoint y: 32, endPoint x: 375, endPoint y: 264, distance: 231.9
click at [375, 264] on div "HTML Dosya ekle Bağlantı elementi /* Arka plan için CSS */ 1 2 3 4 5 6 7 8 9 10…" at bounding box center [468, 191] width 592 height 343
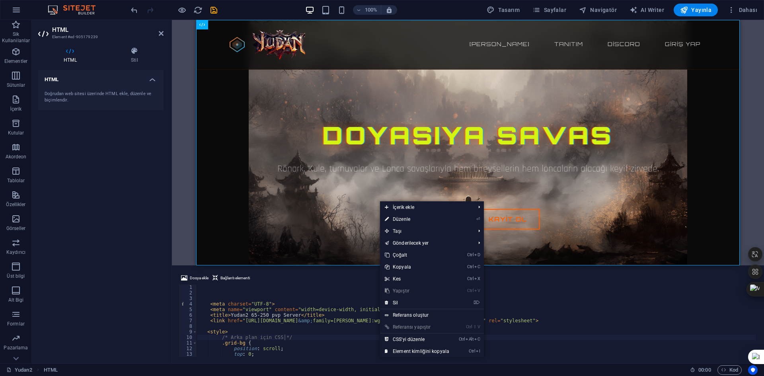
click at [421, 339] on link "Ctrl Alt C CSS'yi düzenle" at bounding box center [417, 339] width 74 height 12
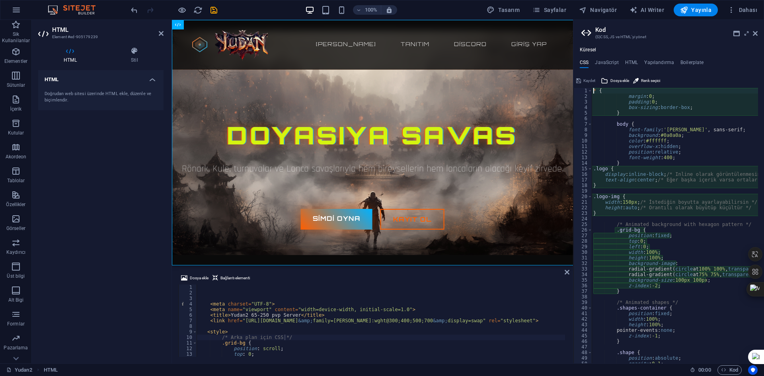
scroll to position [16, 0]
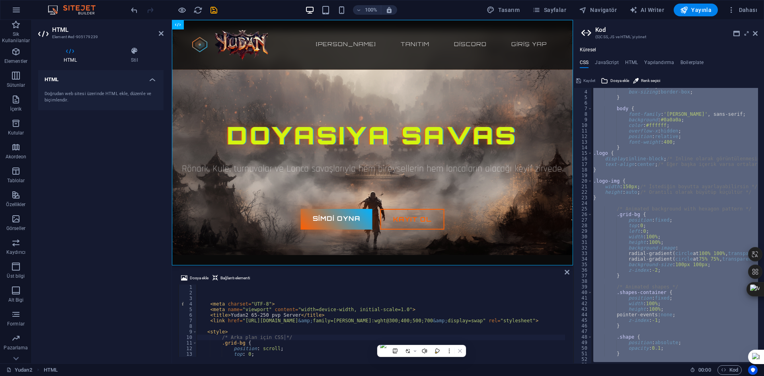
click at [644, 159] on div "padding : 0 ; box-sizing : border-box ; } body { font-family : 'Rajdhani' , san…" at bounding box center [674, 225] width 166 height 275
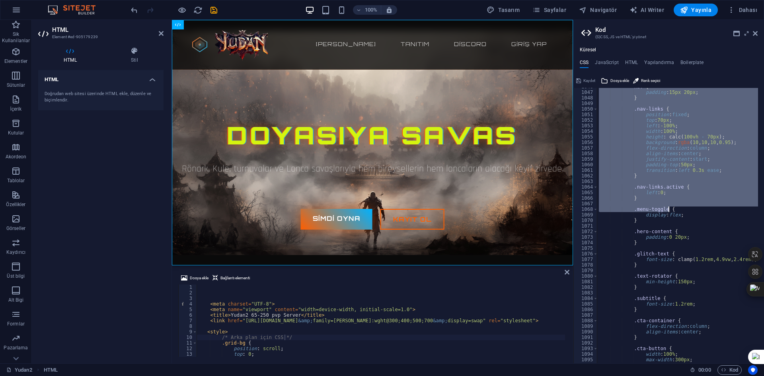
scroll to position [6011, 0]
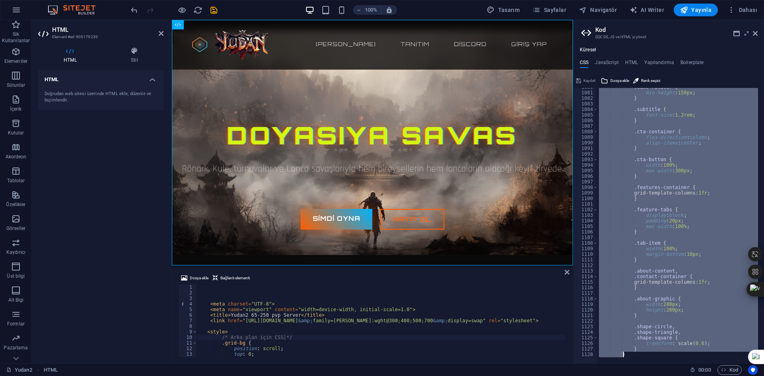
drag, startPoint x: 594, startPoint y: 90, endPoint x: 655, endPoint y: 354, distance: 270.6
click at [597, 121] on div ".text-rotator { min-height : 150px ; } .subtitle { font-size : 1.2rem ; } .cta-…" at bounding box center [677, 225] width 161 height 275
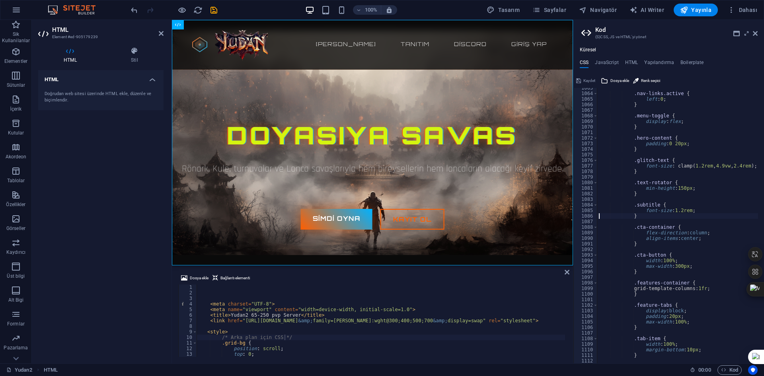
scroll to position [5867, 0]
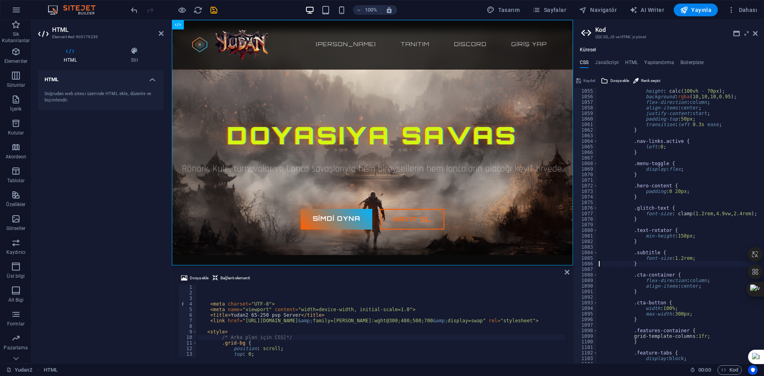
drag, startPoint x: 763, startPoint y: 343, endPoint x: 763, endPoint y: 203, distance: 140.0
click at [763, 203] on div at bounding box center [763, 188] width 0 height 376
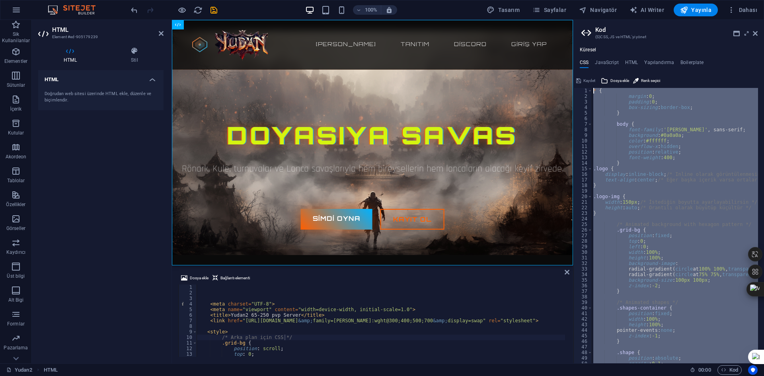
scroll to position [0, 0]
drag, startPoint x: 690, startPoint y: 165, endPoint x: 641, endPoint y: -7, distance: 178.8
click at [641, 0] on html "Yudan2 Yudan2 Sik Kullanilanlar Elementler Sütunlar İçerik Kutular Akordeon Tab…" at bounding box center [382, 188] width 764 height 376
click at [651, 96] on div "* { margin : 0 ; padding : 0 ; box-sizing : border-box ; } body { font-family :…" at bounding box center [674, 225] width 166 height 275
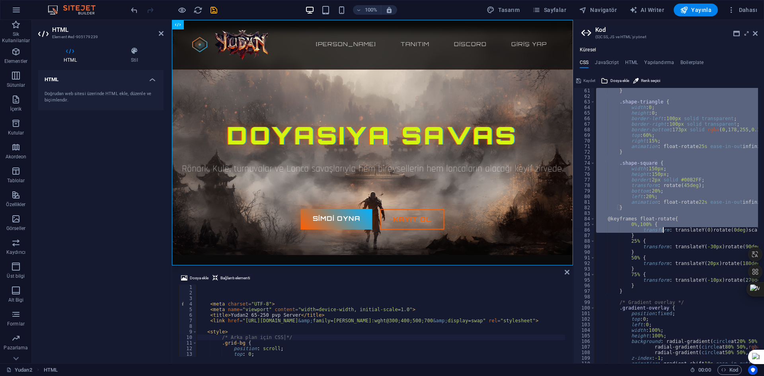
scroll to position [334, 0]
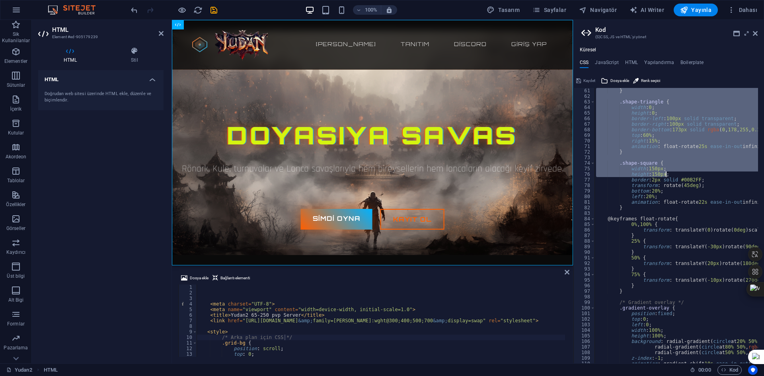
drag, startPoint x: 593, startPoint y: 89, endPoint x: 694, endPoint y: 177, distance: 133.7
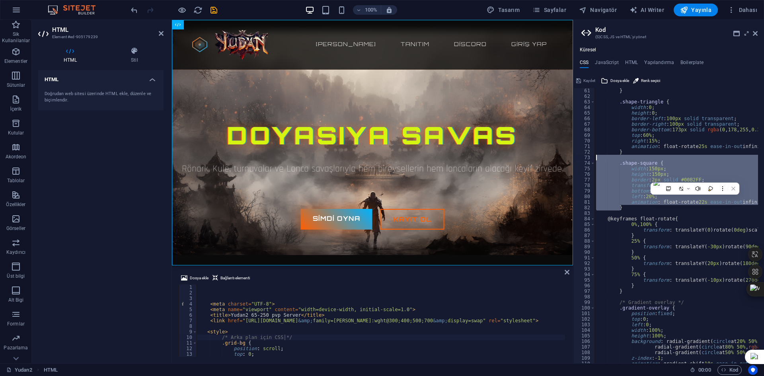
drag, startPoint x: 633, startPoint y: 210, endPoint x: 612, endPoint y: 157, distance: 57.8
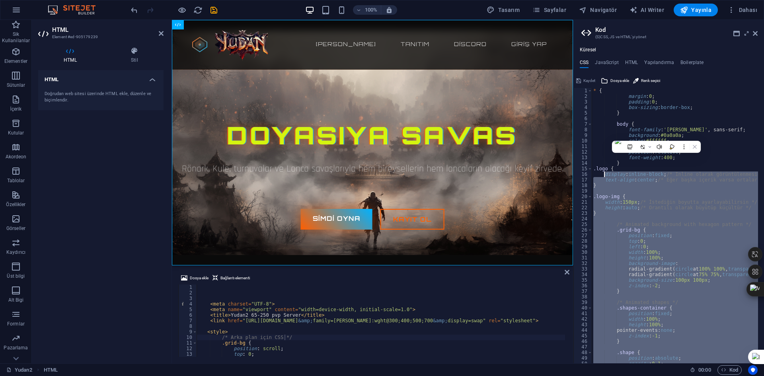
scroll to position [0, 0]
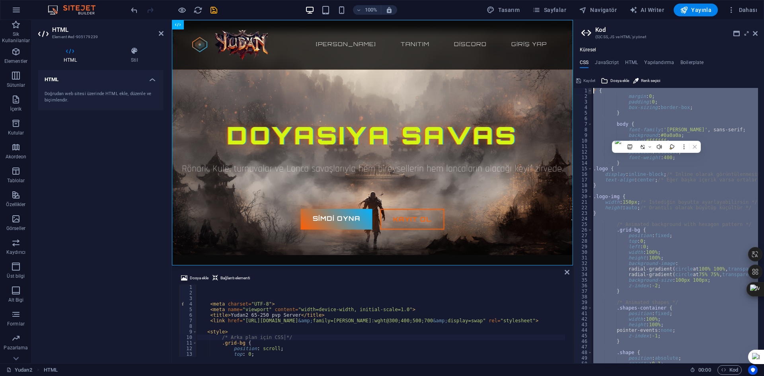
drag, startPoint x: 634, startPoint y: 245, endPoint x: 591, endPoint y: 91, distance: 160.2
click at [591, 91] on div ".shape-square { 1 2 3 4 5 6 7 8 9 10 11 12 13 14 15 16 17 18 19 20 21 22 23 24 …" at bounding box center [668, 225] width 190 height 275
type textarea "* { margin: 0;"
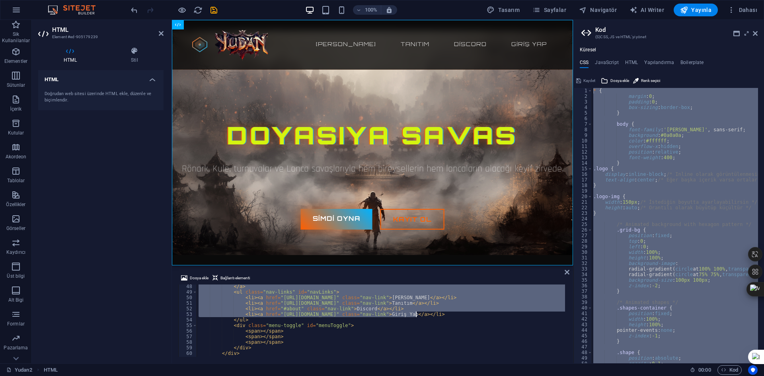
scroll to position [286, 0]
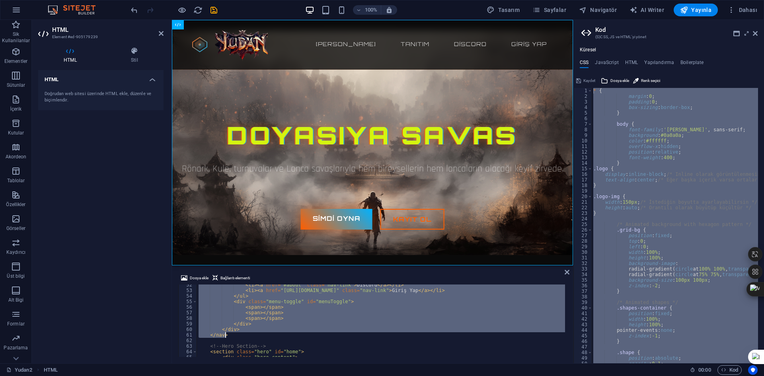
drag, startPoint x: 209, startPoint y: 304, endPoint x: 357, endPoint y: 335, distance: 151.2
click at [357, 335] on div "< li > < a href = "#about" class = "nav-link" > Discord </ a > </ li > < li > <…" at bounding box center [493, 323] width 593 height 82
click at [227, 332] on div "< li > < a href = "#about" class = "nav-link" > Discord </ a > </ li > < li > <…" at bounding box center [381, 320] width 368 height 72
type textarea "</nav>"
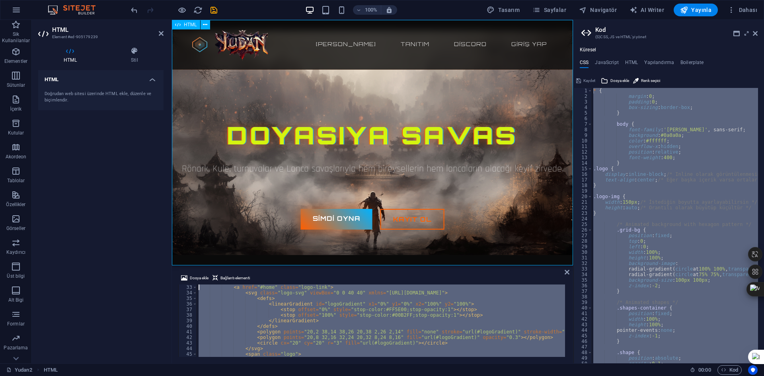
scroll to position [0, 0]
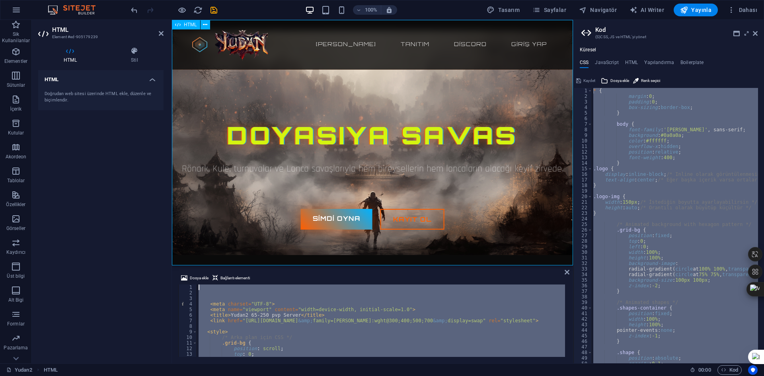
drag, startPoint x: 402, startPoint y: 358, endPoint x: 188, endPoint y: 233, distance: 247.7
click at [284, 331] on div "< meta charset = "UTF-8" > < meta name = "viewport" content = "width=device-wid…" at bounding box center [381, 320] width 368 height 72
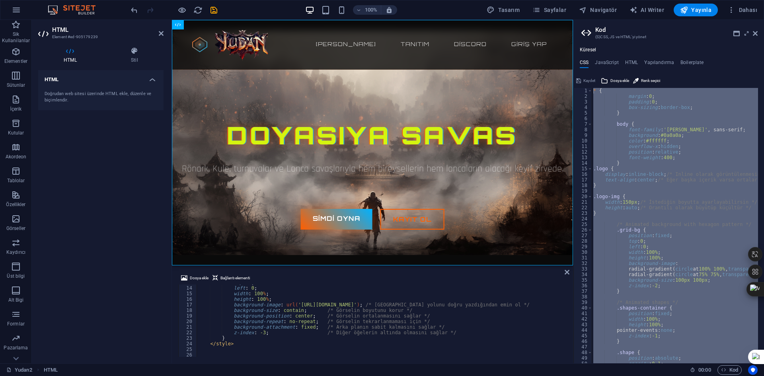
scroll to position [24, 0]
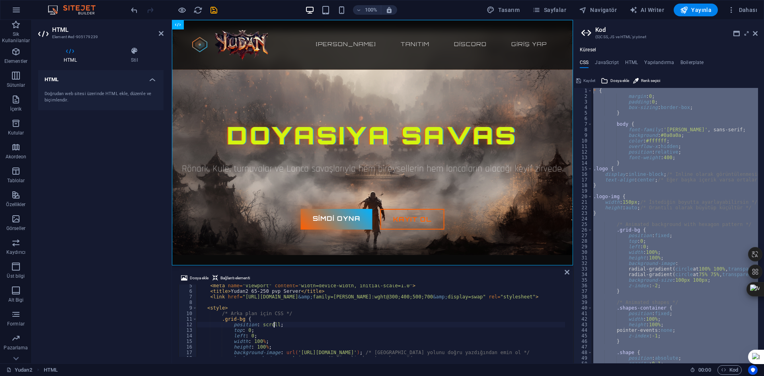
click at [273, 326] on div "< meta name = "viewport" content = "width=device-width, initial-scale=1.0" > < …" at bounding box center [493, 324] width 593 height 82
click at [317, 327] on div "< meta name = "viewport" content = "width=device-width, initial-scale=1.0" > < …" at bounding box center [493, 324] width 593 height 82
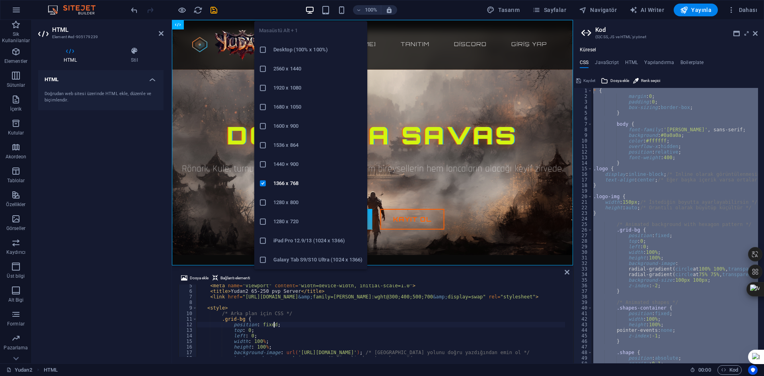
type textarea "position: fixed;"
click at [301, 74] on li "2560 x 1440" at bounding box center [310, 68] width 113 height 19
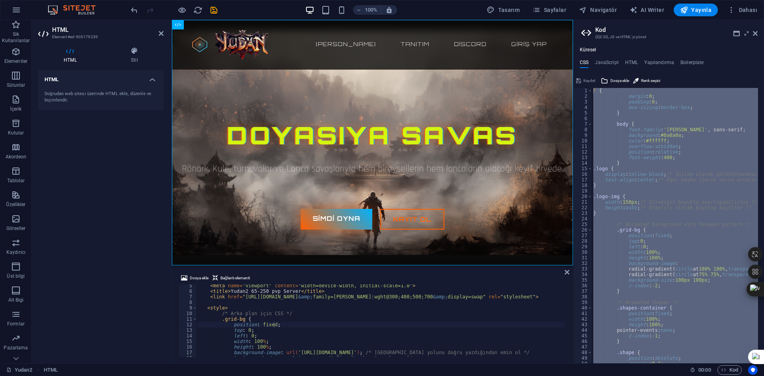
click at [631, 276] on div "* { margin : 0 ; padding : 0 ; box-sizing : border-box ; } body { font-family :…" at bounding box center [674, 225] width 166 height 275
type textarea "radial-gradient(circle at 75% 75%, transparent 2%, rgba(0, 178, 255, 0.03) 2%, …"
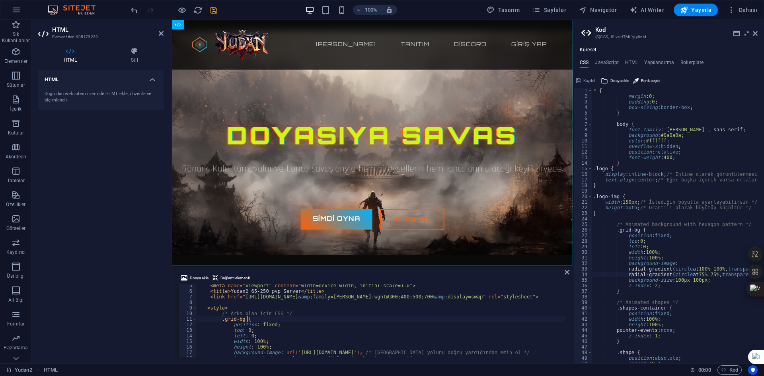
click at [410, 319] on div "< meta name = "viewport" content = "width=device-width, initial-scale=1.0" > < …" at bounding box center [493, 324] width 593 height 82
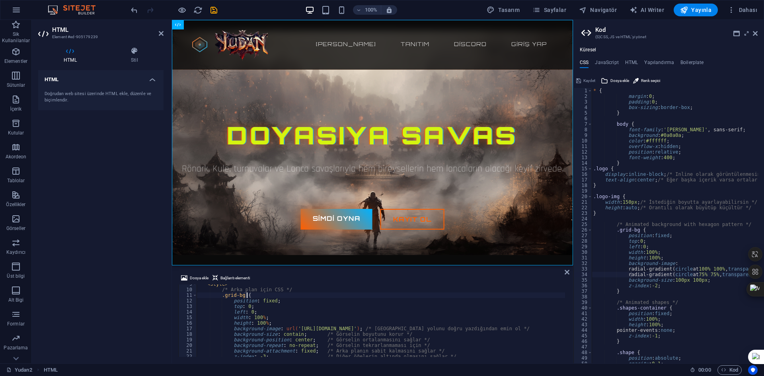
scroll to position [72, 0]
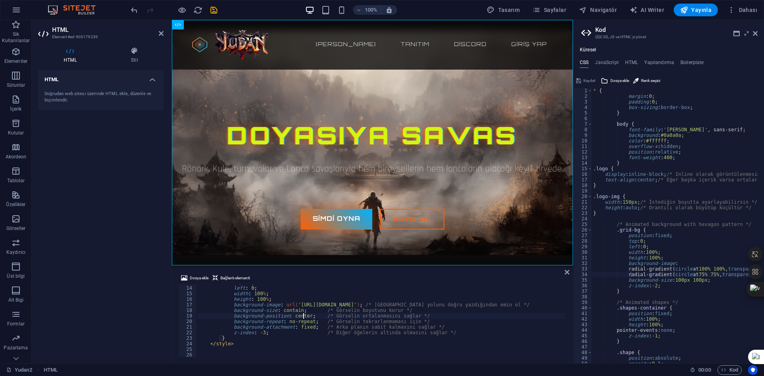
click at [302, 316] on div "top : 0 ; left : 0 ; width : 100 % ; height : 100 % ; background-image : url( '…" at bounding box center [493, 321] width 593 height 82
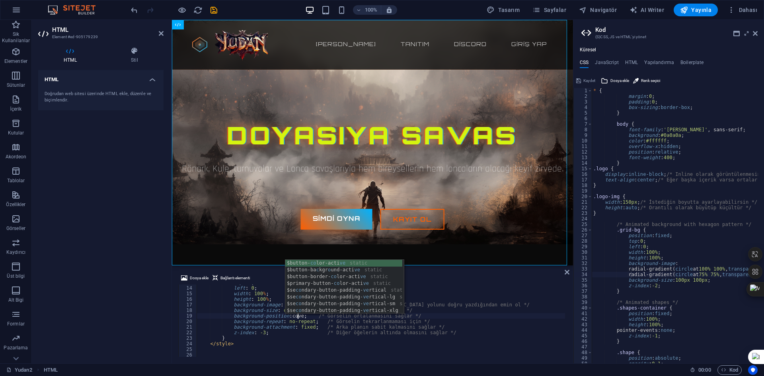
scroll to position [0, 8]
click at [434, 313] on div "top : 0 ; left : 0 ; width : 100 % ; height : 100 % ; background-image : url( '…" at bounding box center [493, 321] width 593 height 82
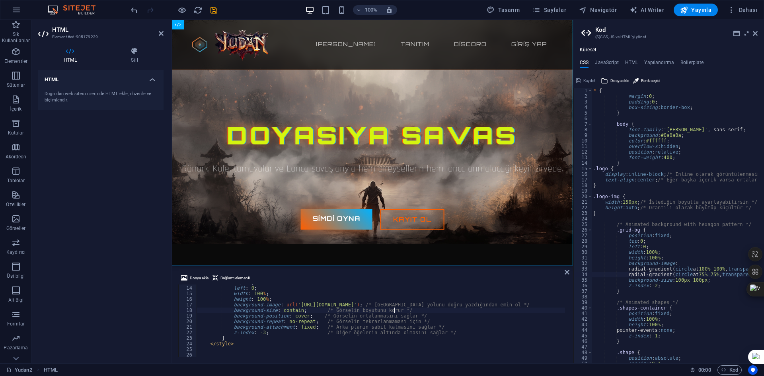
type textarea "background-size: contain; /* Görselin boyutunu korur */"
click at [185, 4] on div at bounding box center [173, 10] width 89 height 13
click at [183, 8] on icon "button" at bounding box center [181, 10] width 9 height 9
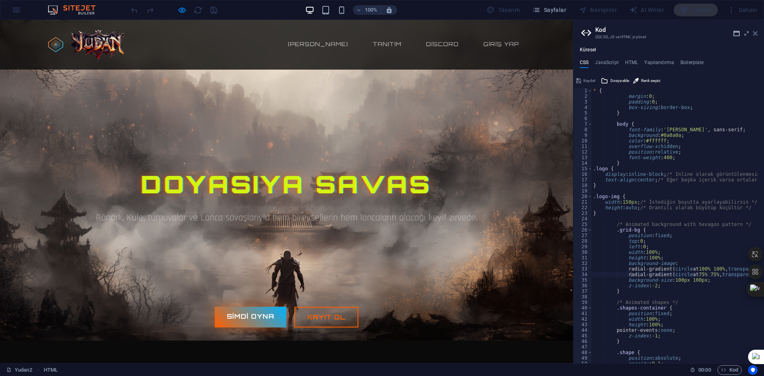
click at [755, 32] on icon at bounding box center [754, 33] width 5 height 6
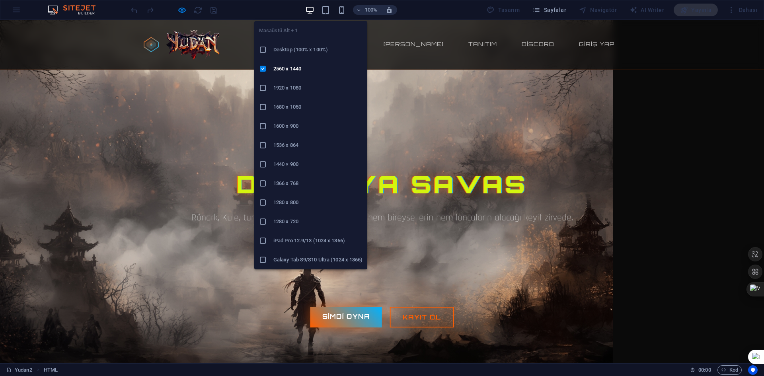
click at [295, 185] on h6 "1366 x 768" at bounding box center [317, 184] width 89 height 10
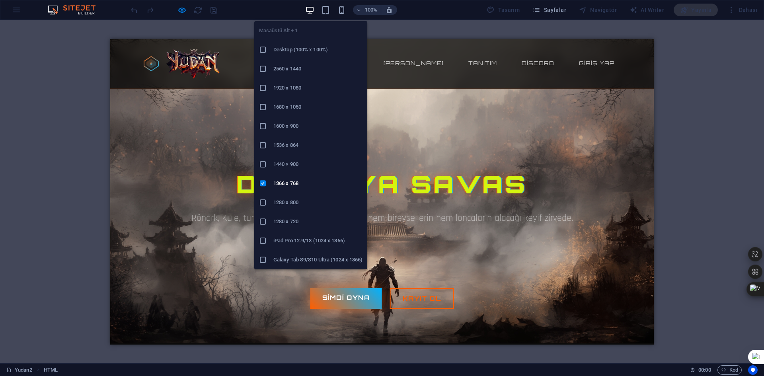
click at [301, 86] on h6 "1920 x 1080" at bounding box center [317, 88] width 89 height 10
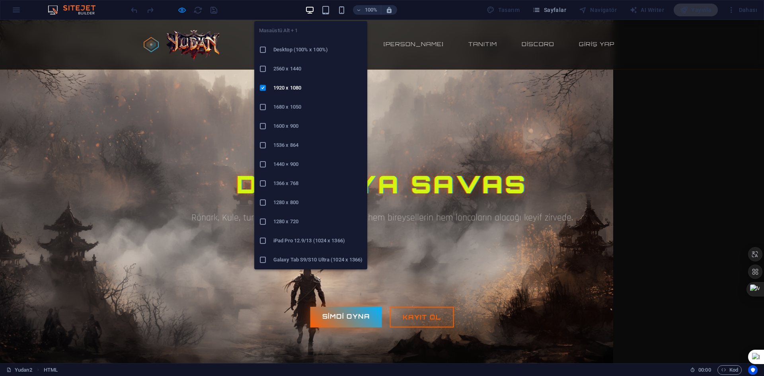
click at [297, 69] on h6 "2560 x 1440" at bounding box center [317, 69] width 89 height 10
click at [294, 62] on li "2560 x 1440" at bounding box center [310, 68] width 113 height 19
click at [298, 188] on li "1366 x 768" at bounding box center [310, 183] width 113 height 19
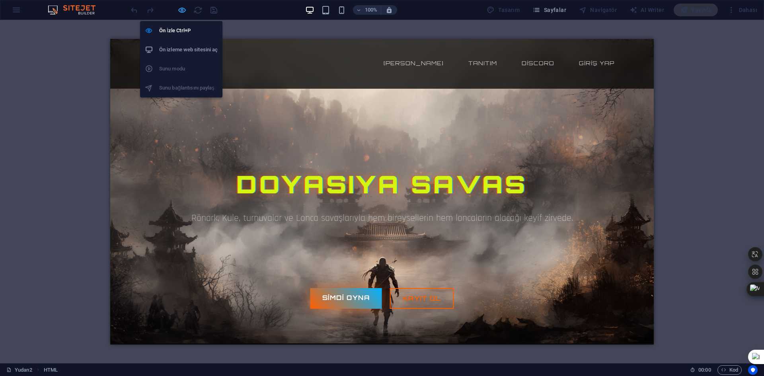
click at [182, 13] on icon "button" at bounding box center [181, 10] width 9 height 9
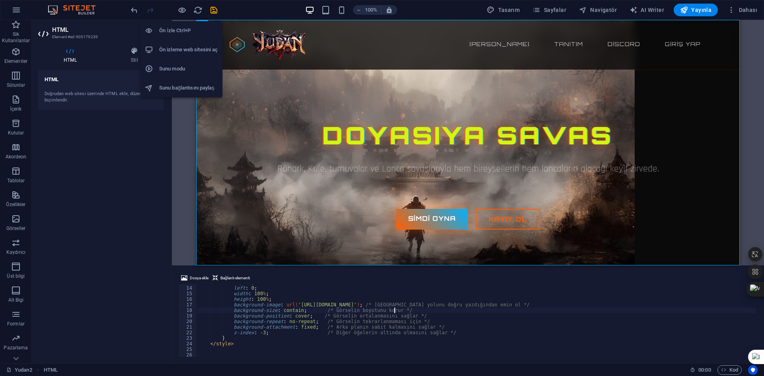
scroll to position [72, 0]
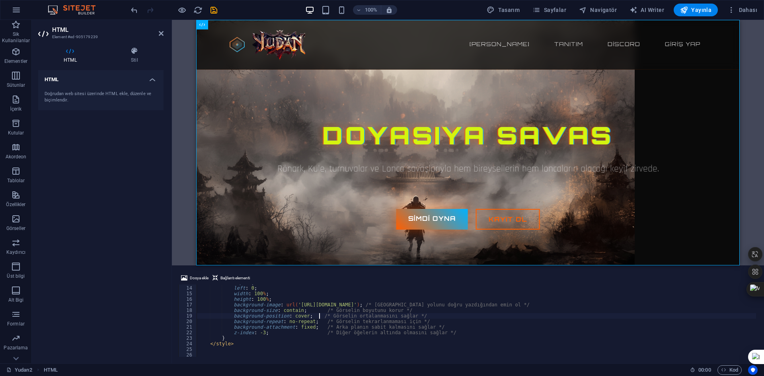
click at [319, 316] on div "top : 0 ; left : 0 ; width : 100 % ; height : 100 % ; background-image : url( '…" at bounding box center [493, 321] width 593 height 82
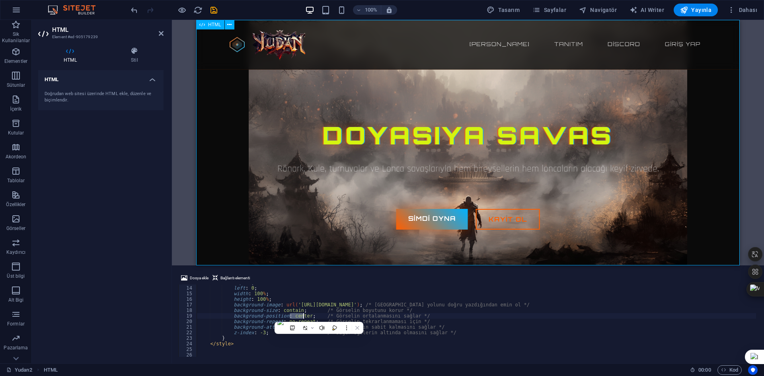
click at [350, 187] on div "Yudan2 65-250 pvp Server Ana sayfa Tanıtım Discord Giriş Yap Doyasıya Savas Rön…" at bounding box center [467, 142] width 543 height 245
click at [327, 330] on div "top : 0 ; left : 0 ; width : 100 % ; height : 100 % ; background-image : url( '…" at bounding box center [493, 321] width 593 height 82
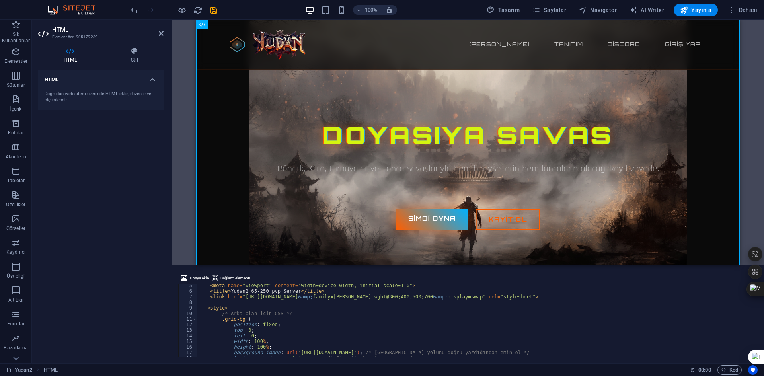
scroll to position [48, 0]
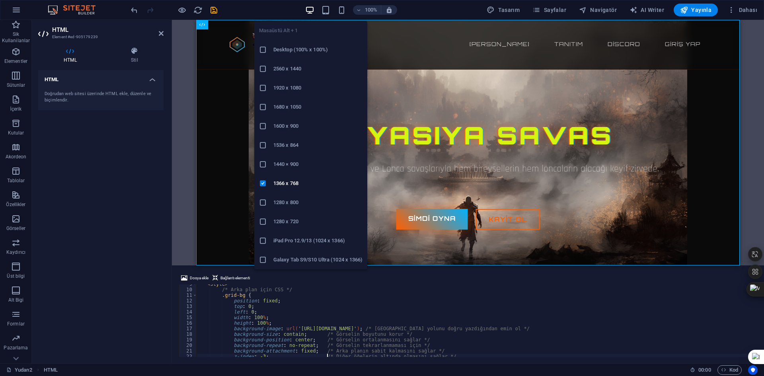
click at [297, 64] on li "2560 x 1440" at bounding box center [310, 68] width 113 height 19
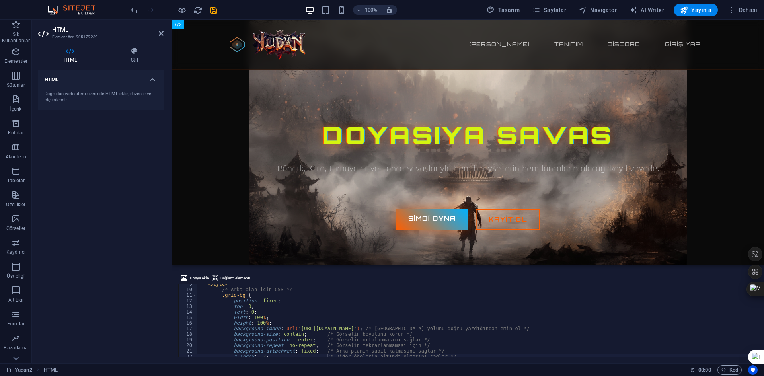
click at [307, 341] on div "< style > /* Arka plan için CSS */ .grid-bg { position : fixed ; top : 0 ; left…" at bounding box center [493, 322] width 593 height 82
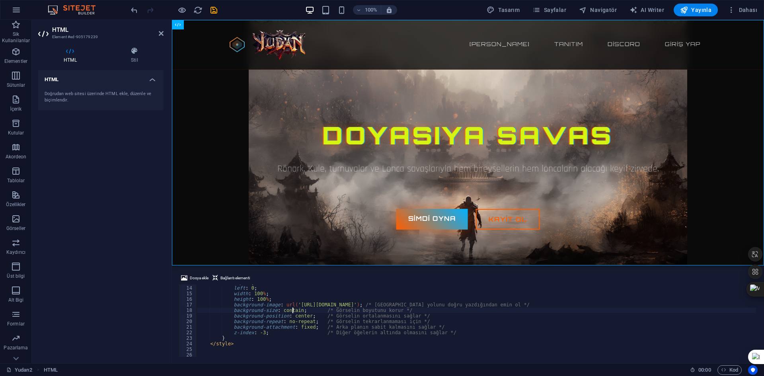
click at [293, 312] on div "top : 0 ; left : 0 ; width : 100 % ; height : 100 % ; background-image : url( '…" at bounding box center [493, 321] width 593 height 82
click at [295, 311] on div "top : 0 ; left : 0 ; width : 100 % ; height : 100 % ; background-image : url( '…" at bounding box center [493, 321] width 593 height 82
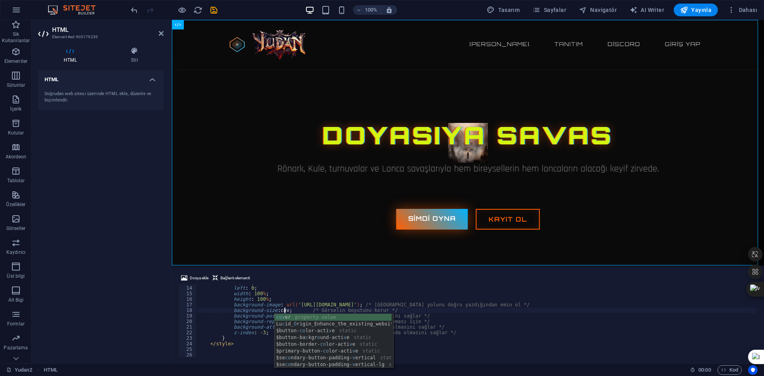
scroll to position [0, 7]
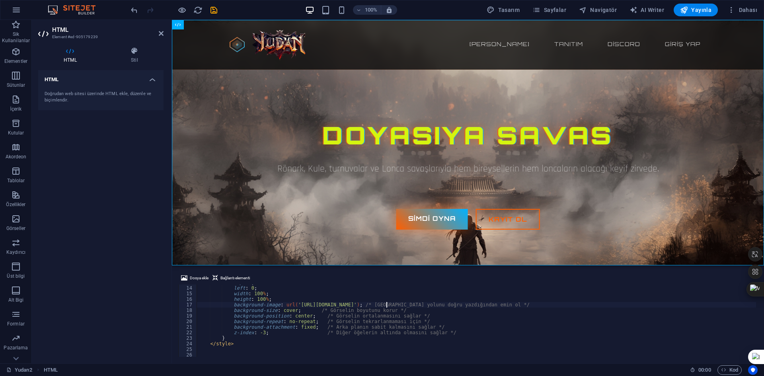
click at [387, 307] on div "top : 0 ; left : 0 ; width : 100 % ; height : 100 % ; background-image : url( '…" at bounding box center [493, 321] width 593 height 82
type textarea "background-image: url('https://cdn1.site-media.eu/images/0/18882794/Lucid_Origi…"
click at [352, 214] on div "Yudan2 65-250 pvp Server Ana sayfa Tanıtım Discord Giriş Yap Doyasıya Savas Rön…" at bounding box center [468, 142] width 592 height 245
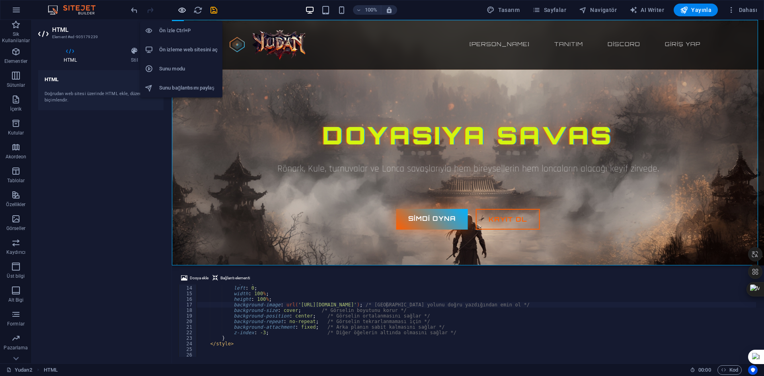
click at [179, 7] on icon "button" at bounding box center [181, 10] width 9 height 9
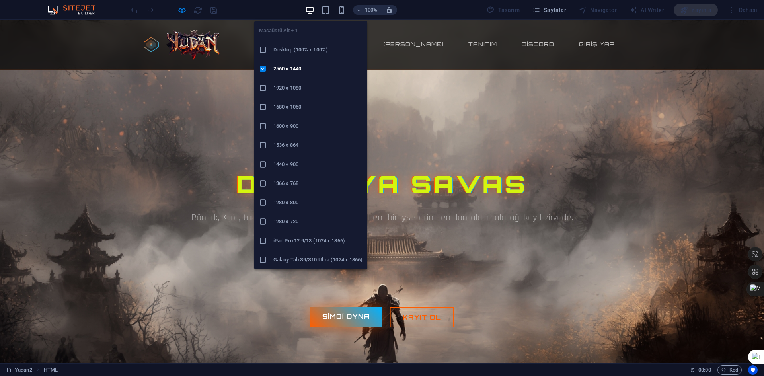
click at [295, 185] on h6 "1366 x 768" at bounding box center [317, 184] width 89 height 10
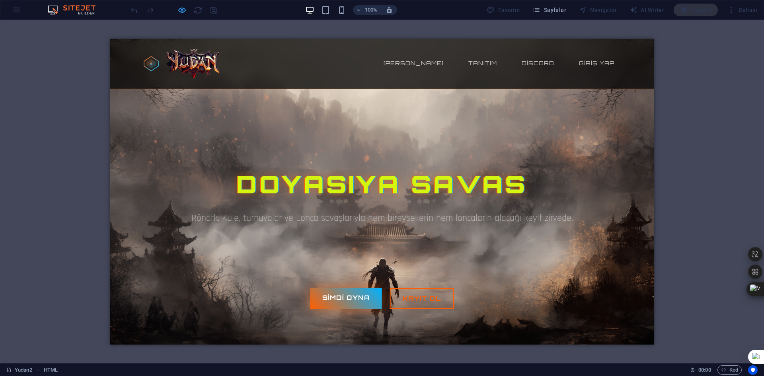
click at [181, 7] on icon "button" at bounding box center [181, 10] width 9 height 9
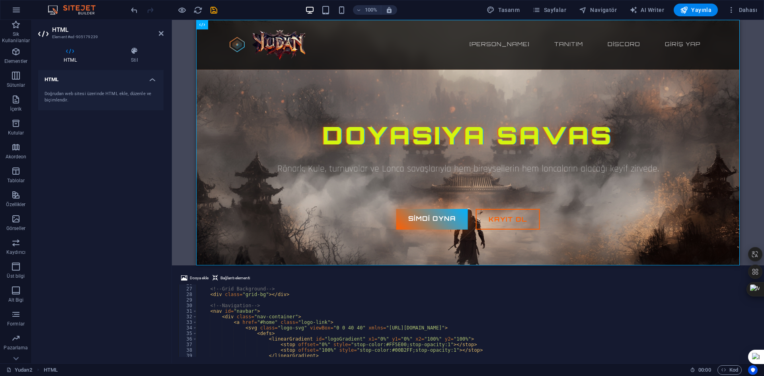
scroll to position [143, 0]
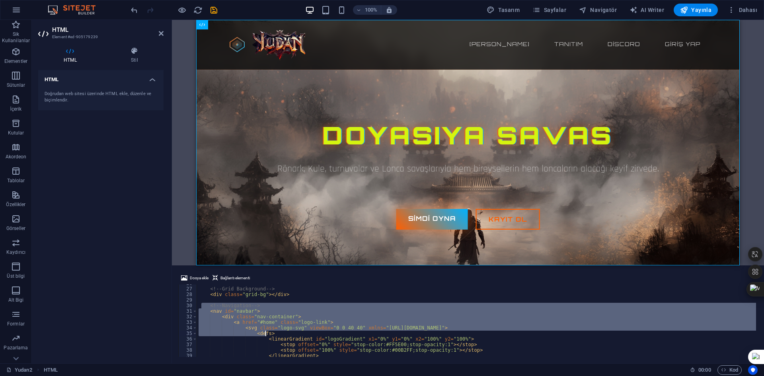
drag, startPoint x: 200, startPoint y: 307, endPoint x: 277, endPoint y: 331, distance: 80.0
click at [269, 331] on div "<!-- Grid Background --> < div class = "grid-bg" > </ div > <!-- Navigation -->…" at bounding box center [493, 321] width 593 height 82
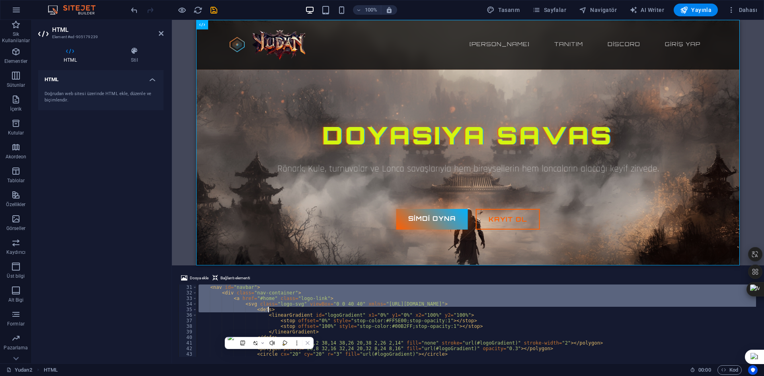
click at [278, 315] on div "< nav id = "navbar" > < div class = "nav-container" > < a href = "#home" class …" at bounding box center [493, 325] width 593 height 82
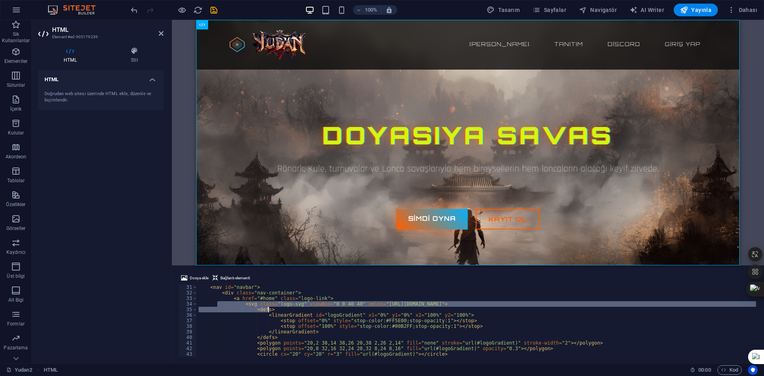
drag, startPoint x: 217, startPoint y: 303, endPoint x: 311, endPoint y: 317, distance: 94.8
click at [308, 317] on div "< nav id = "navbar" > < div class = "nav-container" > < a href = "#home" class …" at bounding box center [493, 325] width 593 height 82
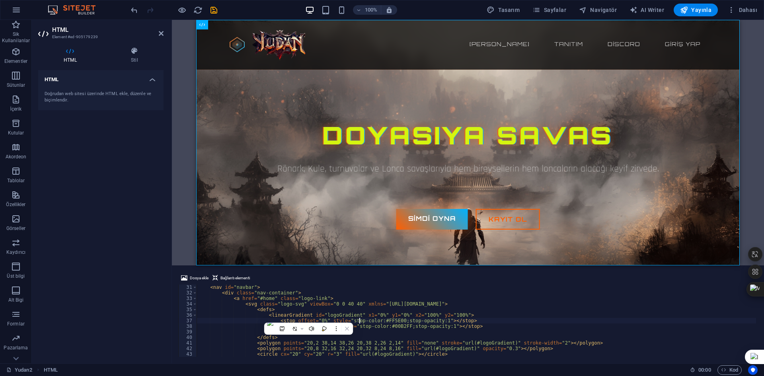
click at [358, 323] on div "< nav id = "navbar" > < div class = "nav-container" > < a href = "#home" class …" at bounding box center [493, 325] width 593 height 82
type textarea "<stop offset="0%" style="stop-color:#FF5E00;stop-opacity:1"></stop>"
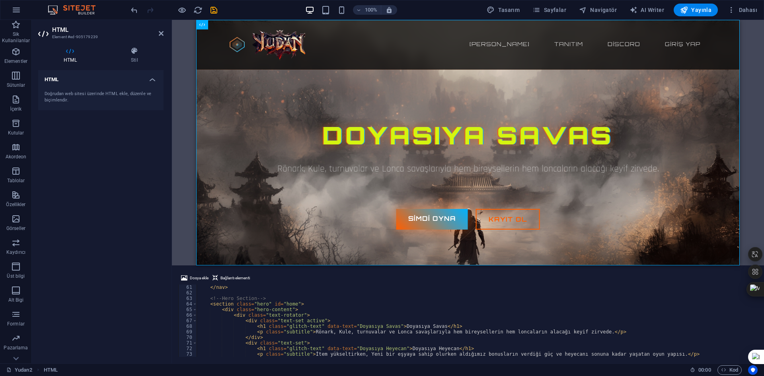
scroll to position [334, 0]
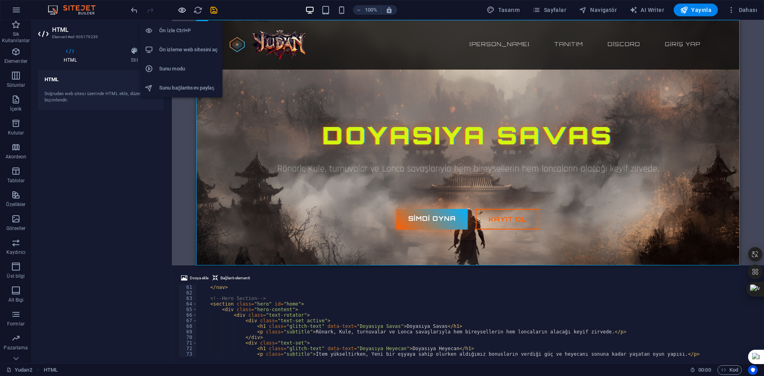
click at [179, 8] on icon "button" at bounding box center [181, 10] width 9 height 9
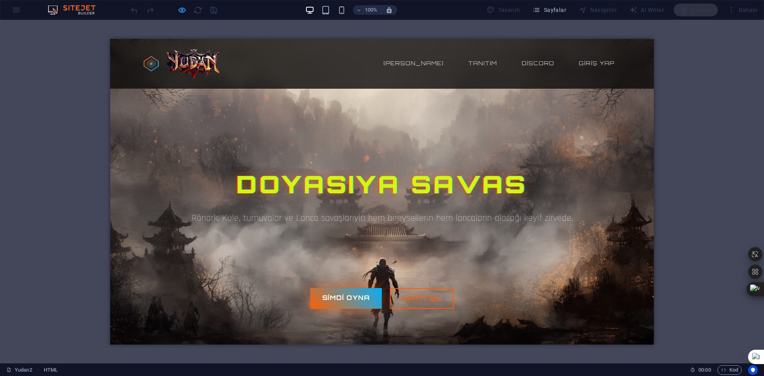
click at [176, 12] on div at bounding box center [173, 10] width 89 height 13
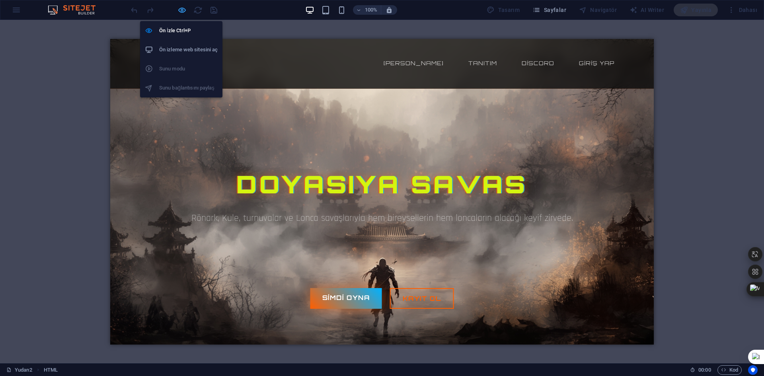
click at [179, 12] on icon "button" at bounding box center [181, 10] width 9 height 9
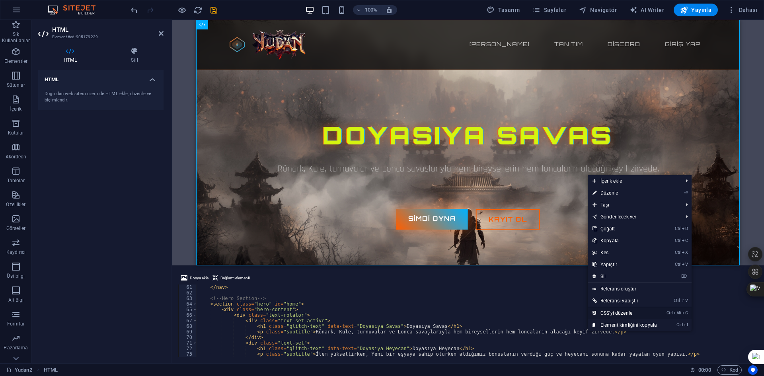
click at [618, 312] on link "Ctrl Alt C CSS'yi düzenle" at bounding box center [624, 313] width 74 height 12
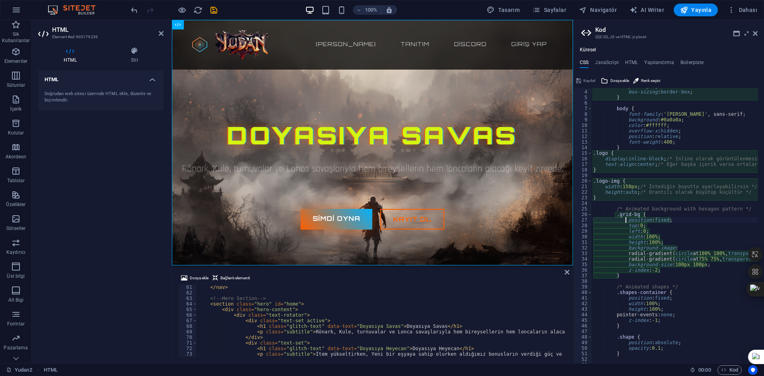
scroll to position [0, 0]
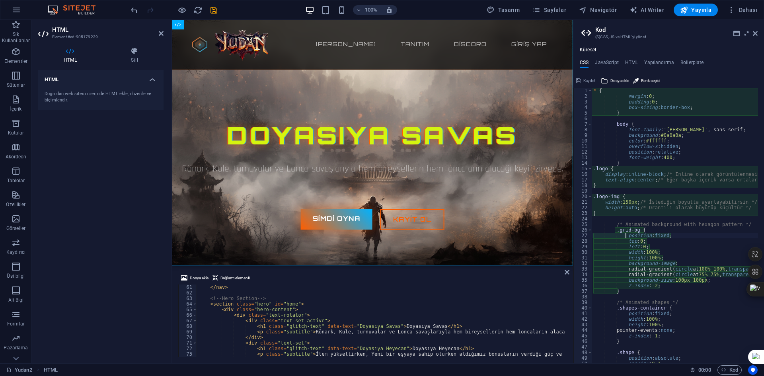
click at [640, 129] on div "* { margin : 0 ; padding : 0 ; box-sizing : border-box ; } body { font-family :…" at bounding box center [779, 228] width 376 height 280
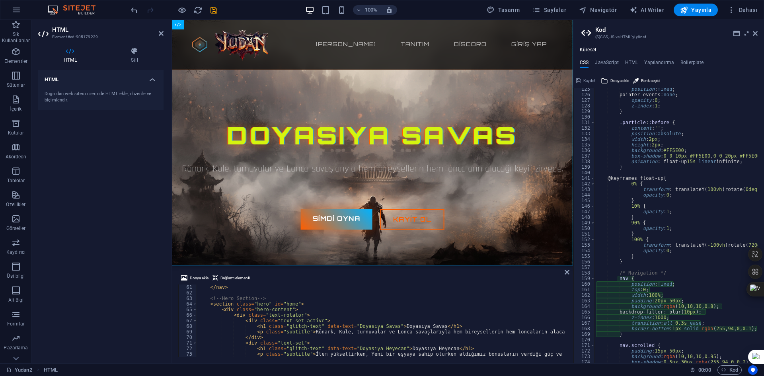
scroll to position [811, 0]
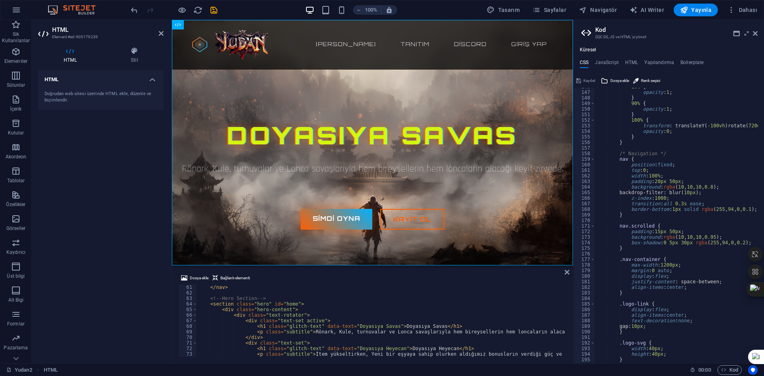
type textarea "background: rgba(10, 10, 10, 0.95);"
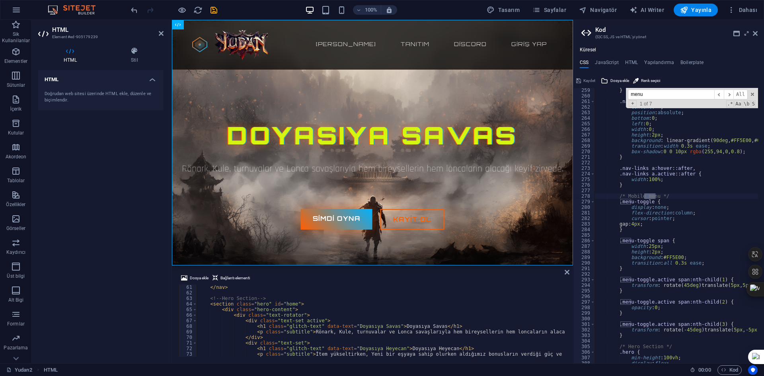
scroll to position [1389, 0]
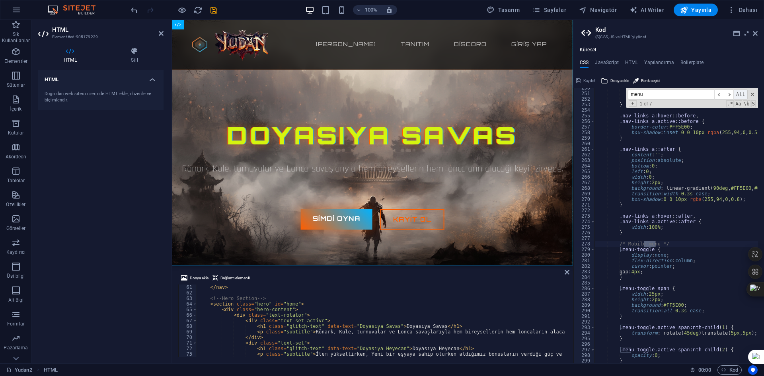
type input "menu"
click at [742, 96] on span "All" at bounding box center [740, 94] width 14 height 10
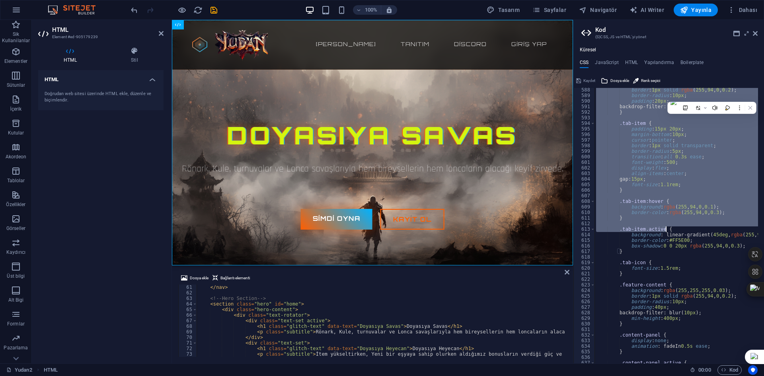
scroll to position [3293, 0]
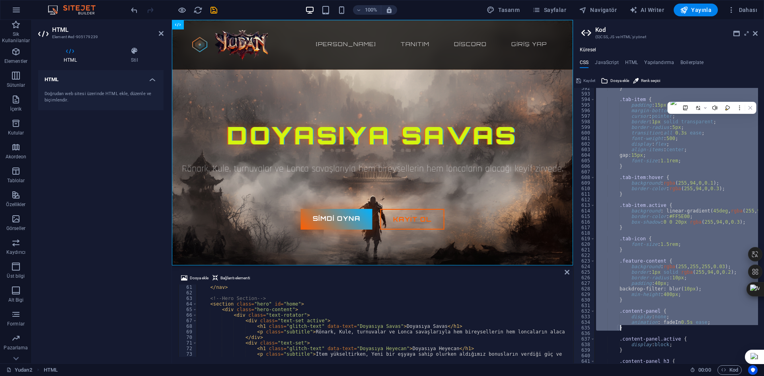
type textarea "}"
drag, startPoint x: 595, startPoint y: 183, endPoint x: 727, endPoint y: 334, distance: 200.1
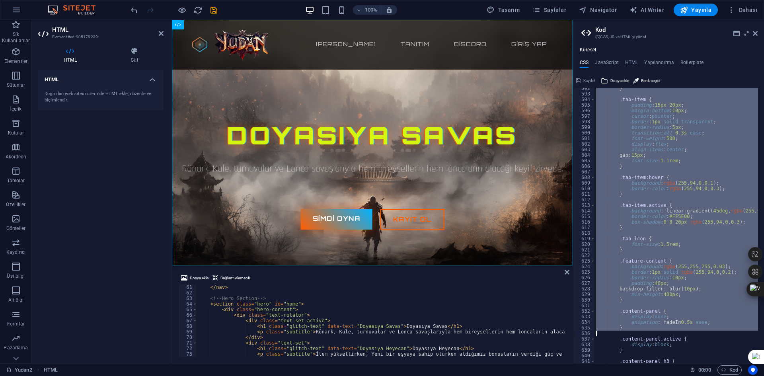
scroll to position [408, 0]
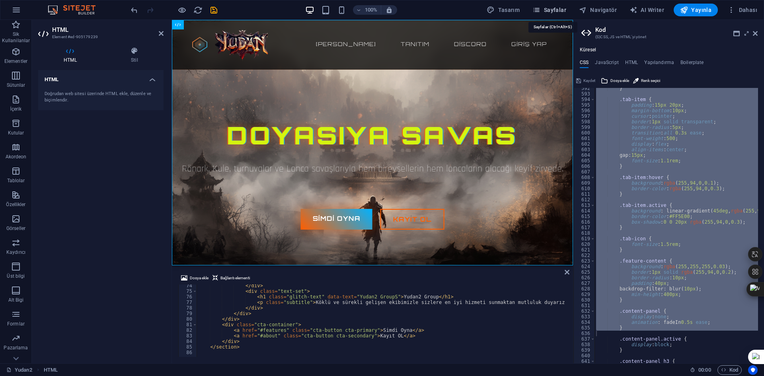
click at [554, 11] on span "Sayfalar" at bounding box center [549, 10] width 34 height 8
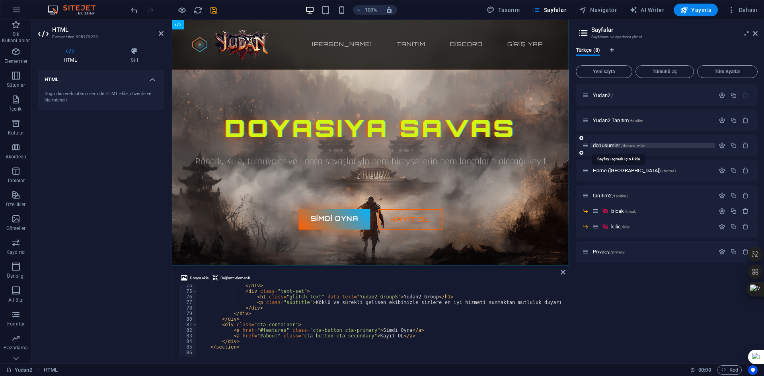
click at [615, 147] on span "donusumler /donusumler" at bounding box center [619, 145] width 52 height 6
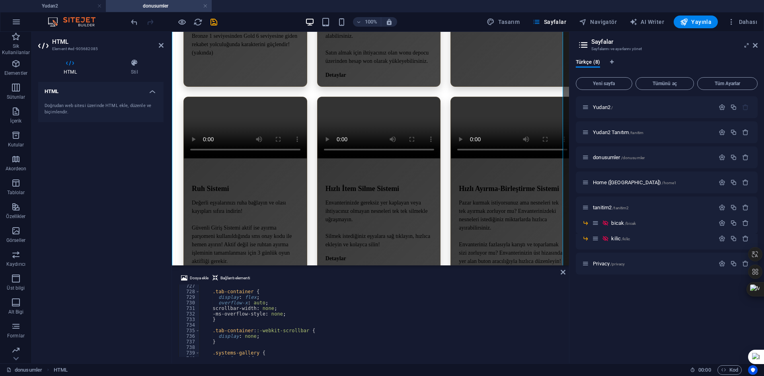
scroll to position [5402, 0]
type textarea "</script>"
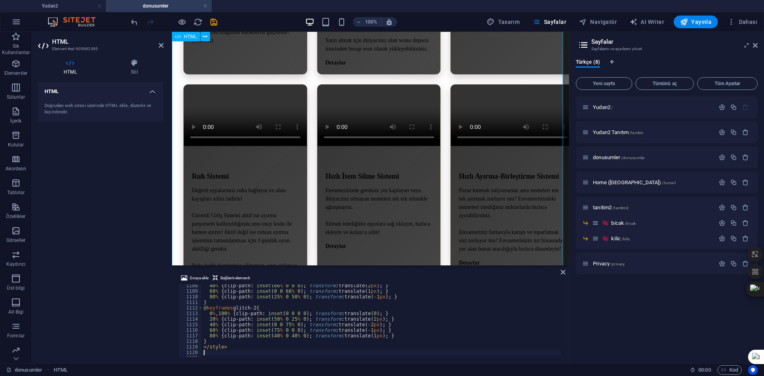
scroll to position [2850, 0]
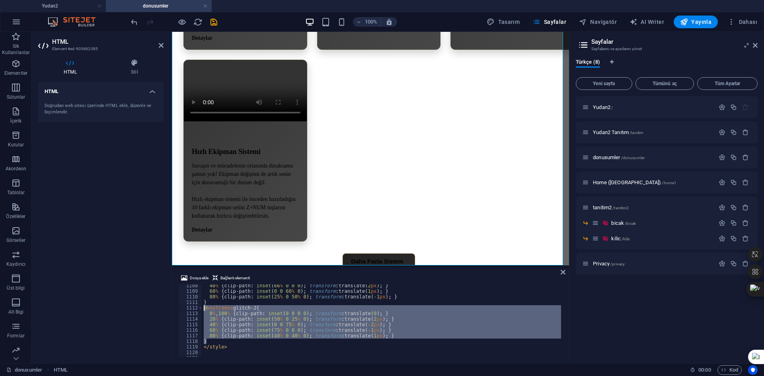
drag, startPoint x: 212, startPoint y: 341, endPoint x: 187, endPoint y: 307, distance: 42.7
click at [187, 307] on div "1108 1109 1110 1111 1112 1113 1114 1115 1116 1117 1118 1119 1120 1121 1122 40 %…" at bounding box center [370, 320] width 384 height 72
click at [242, 315] on div "40 % { clip-path : inset ( 66 % 0 0 0 ) ; transform : translate( 2 px ) ; } 60 …" at bounding box center [381, 320] width 359 height 72
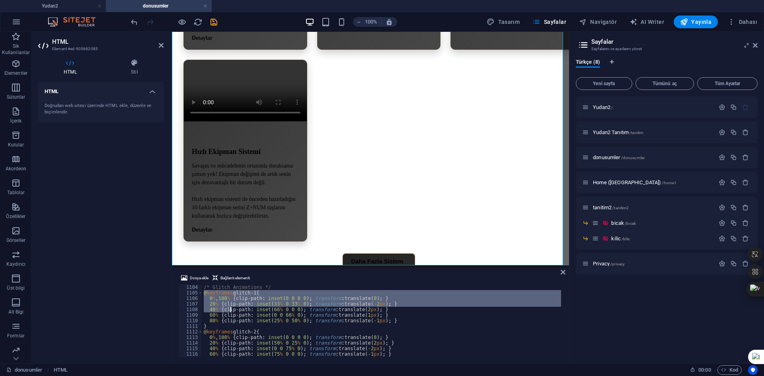
scroll to position [6176, 0]
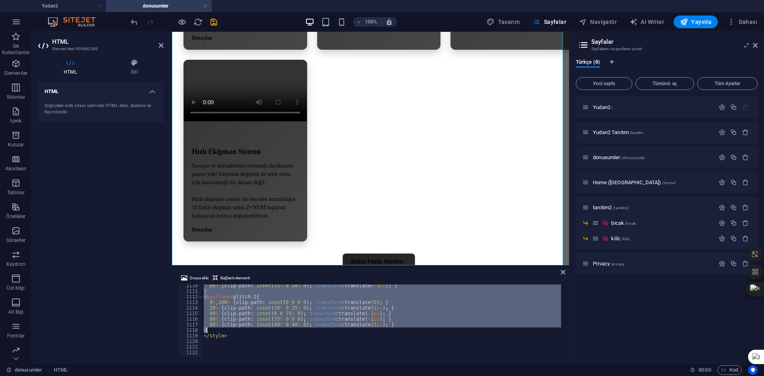
drag, startPoint x: 203, startPoint y: 294, endPoint x: 248, endPoint y: 328, distance: 56.2
click at [300, 302] on div "80 % { clip-path : inset ( 25 % 0 50 % 0 ) ; transform : translate( -1 px ) ; }…" at bounding box center [381, 320] width 359 height 72
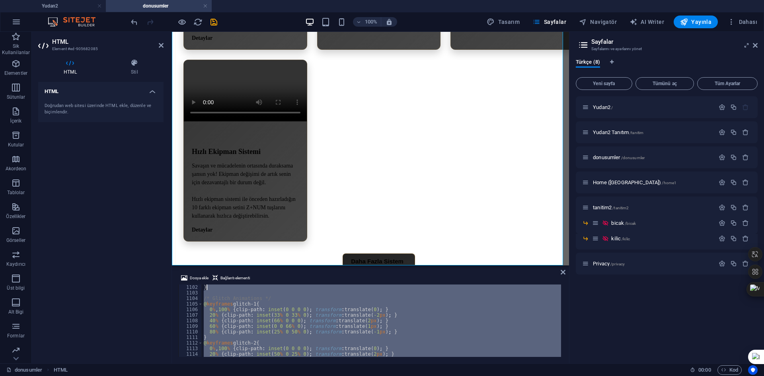
scroll to position [6130, 0]
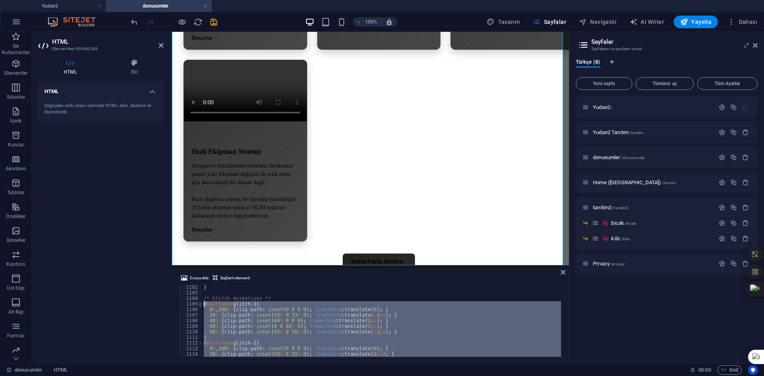
drag, startPoint x: 210, startPoint y: 328, endPoint x: 199, endPoint y: 304, distance: 26.5
click at [199, 304] on div "0%, 100% { clip-path: inset(0 0 0 0); transform: translate(0); } 1102 1103 1104…" at bounding box center [370, 320] width 384 height 72
paste textarea "</section>"
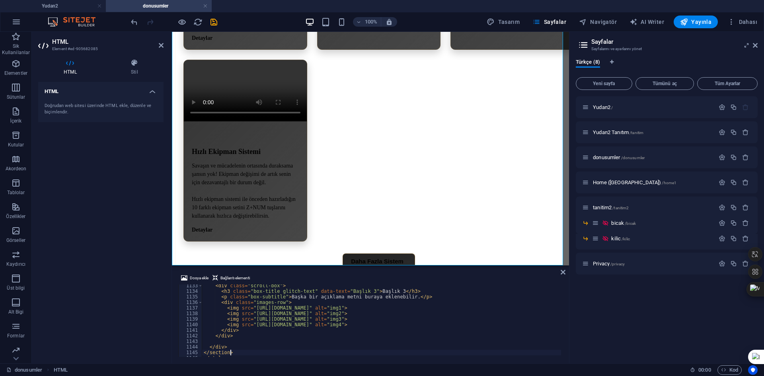
scroll to position [6304, 0]
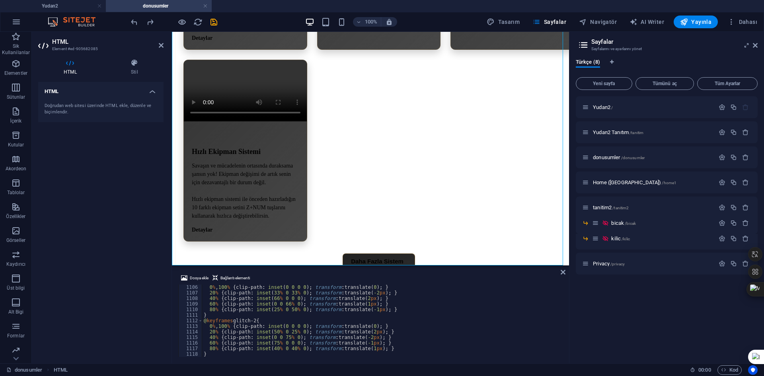
scroll to position [6176, 0]
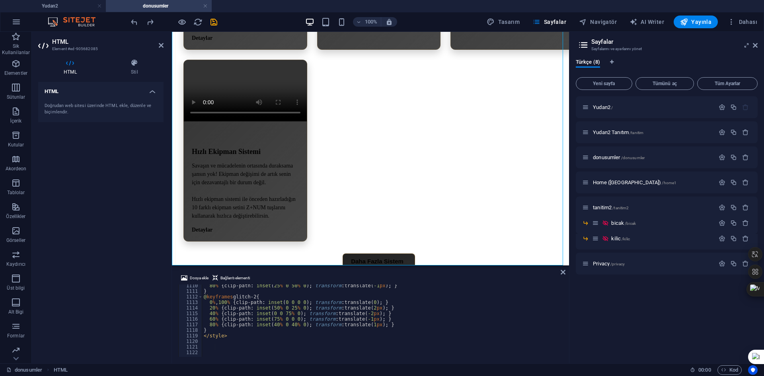
type textarea "}"
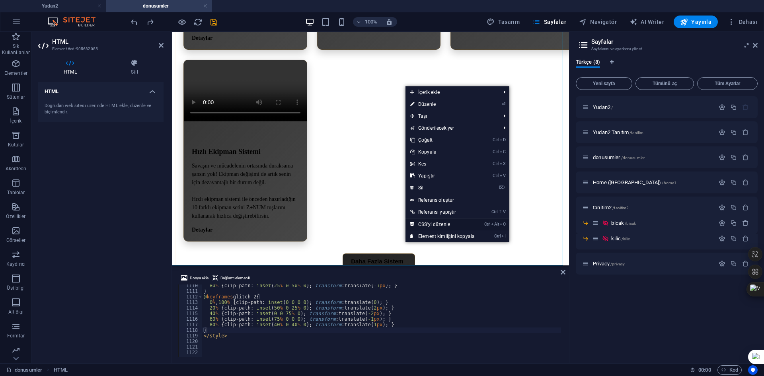
click at [436, 222] on link "Ctrl Alt C CSS'yi düzenle" at bounding box center [442, 224] width 74 height 12
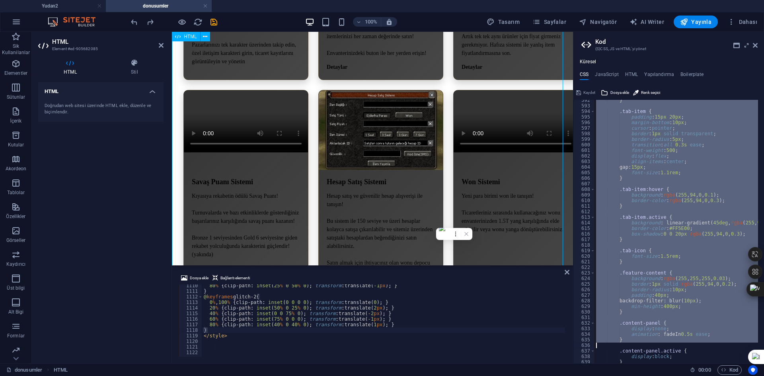
scroll to position [22, 0]
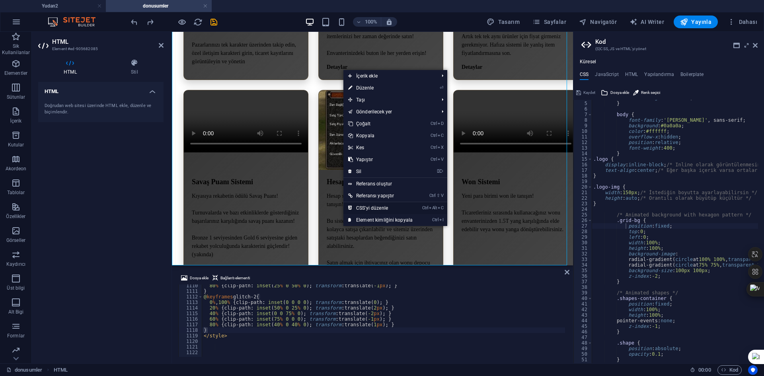
click at [373, 204] on link "Ctrl Alt C CSS'yi düzenle" at bounding box center [380, 208] width 74 height 12
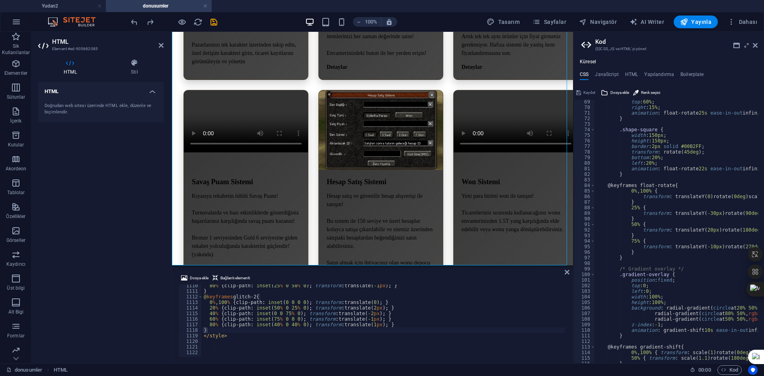
scroll to position [595, 0]
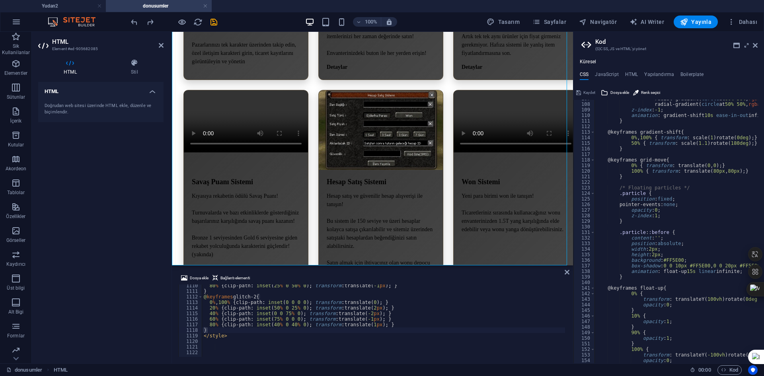
drag, startPoint x: 763, startPoint y: 130, endPoint x: 754, endPoint y: 245, distance: 114.5
click at [753, 248] on html "Yudan2 Yudan2 donusumler Sik Kullanilanlar Elementler Sütunlar İçerik Kutular A…" at bounding box center [382, 188] width 764 height 376
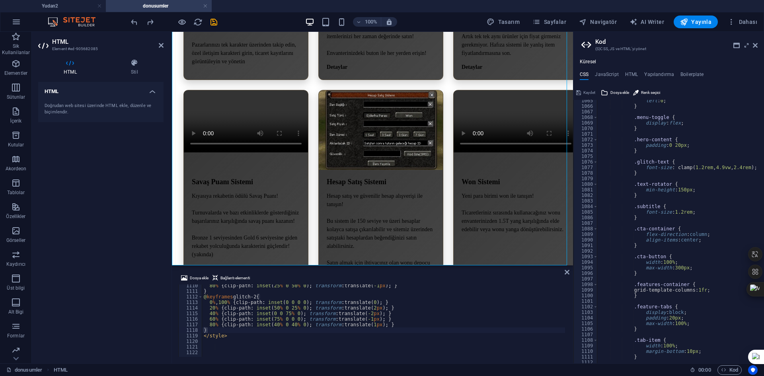
scroll to position [6023, 0]
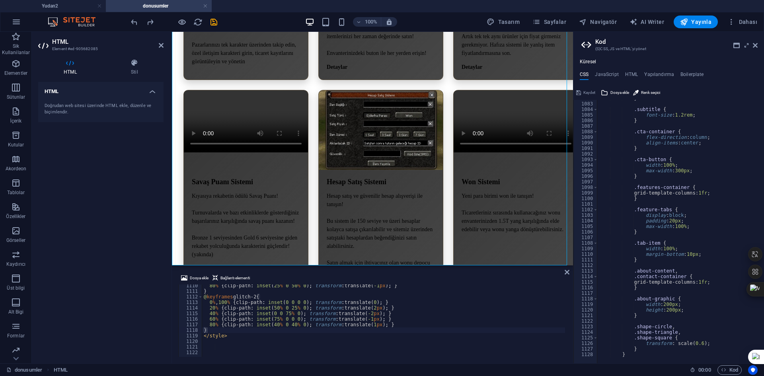
type textarea "}"
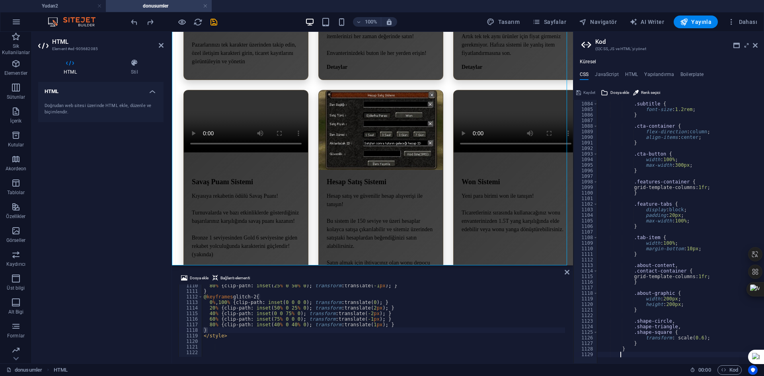
paste textarea
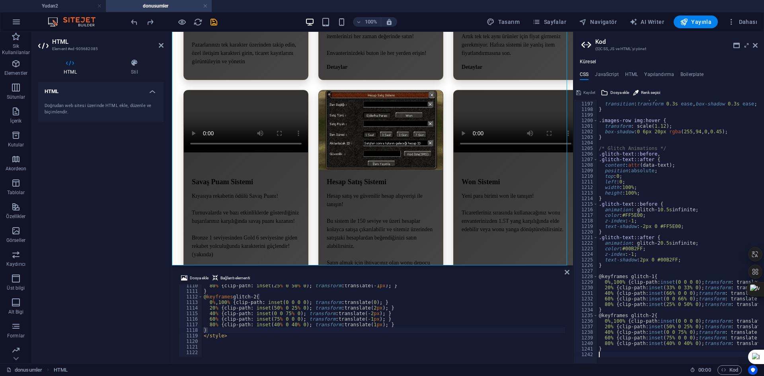
scroll to position [6657, 0]
type textarea "z-index: -1;"
type textarea "80% { clip-path: inset(25% 0 50% 0); transform: translate(-1px); }"
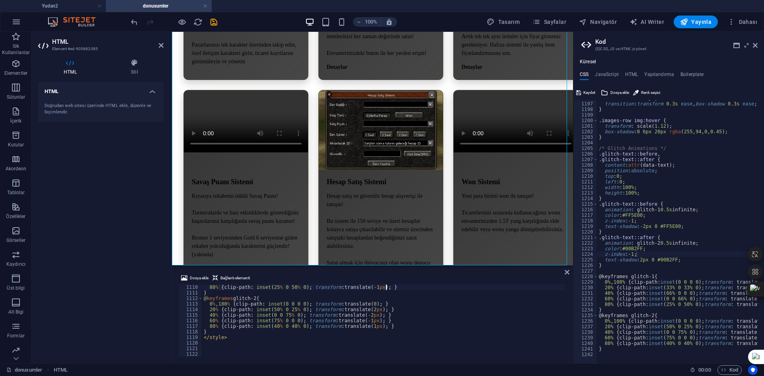
scroll to position [6176, 0]
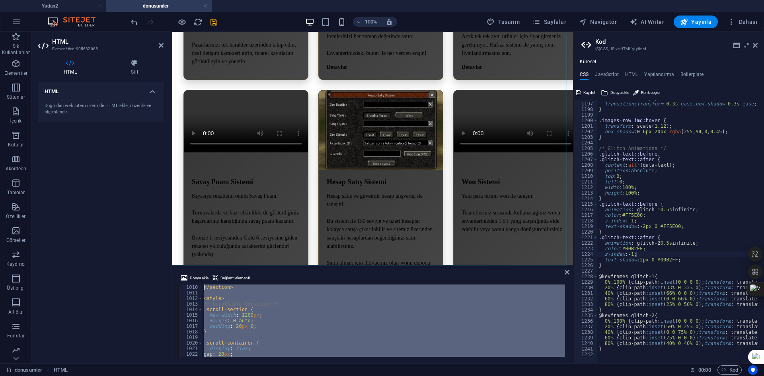
scroll to position [5601, 0]
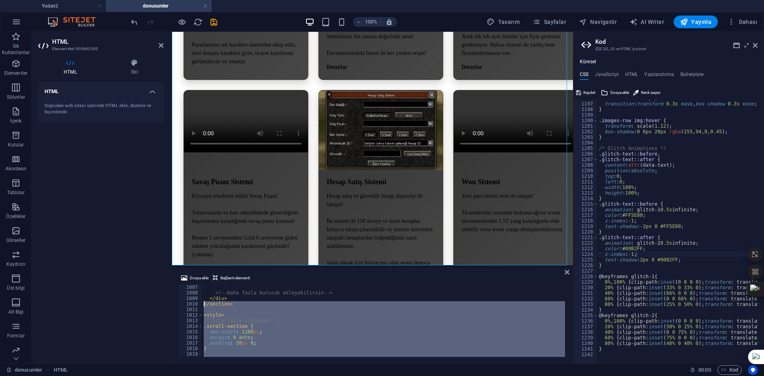
drag, startPoint x: 216, startPoint y: 347, endPoint x: 193, endPoint y: 305, distance: 48.6
click at [193, 305] on div "1007 1008 1009 1010 1011 1012 1013 1014 1015 1016 1017 1018 1019 1020 1021 <!--…" at bounding box center [372, 320] width 388 height 72
type textarea "</section>"
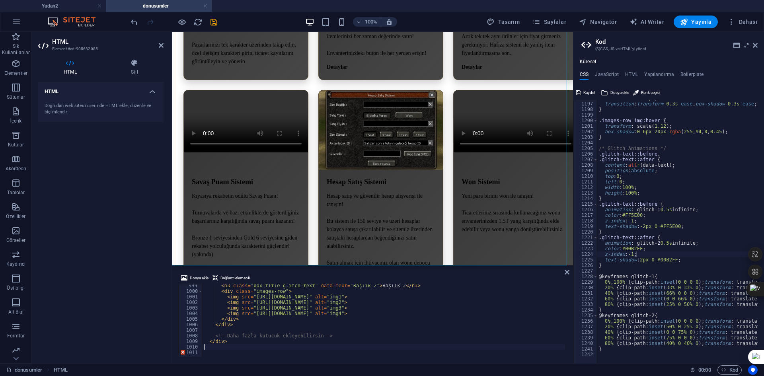
scroll to position [5552, 0]
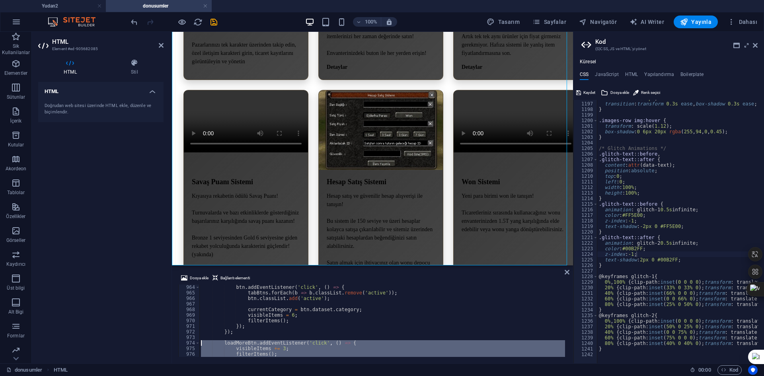
scroll to position [5430, 0]
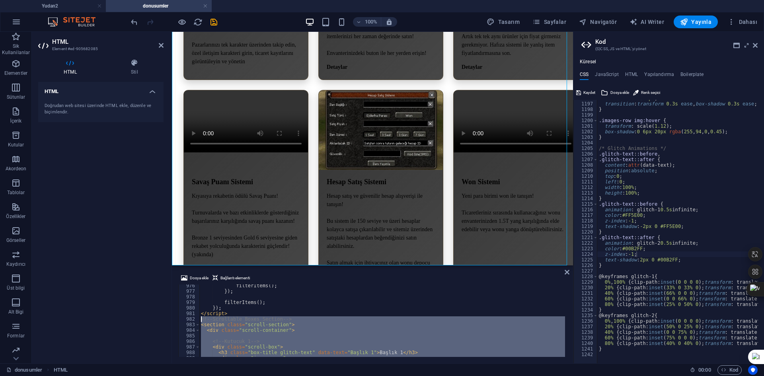
drag, startPoint x: 232, startPoint y: 350, endPoint x: 183, endPoint y: 317, distance: 59.8
click at [183, 317] on div "<img src="https://via.placeholder.com/80" alt="img4"> 976 977 978 979 980 981 9…" at bounding box center [372, 320] width 388 height 72
type textarea "<!-- Scrollable Boxes Section --> <section class="scroll-section">"
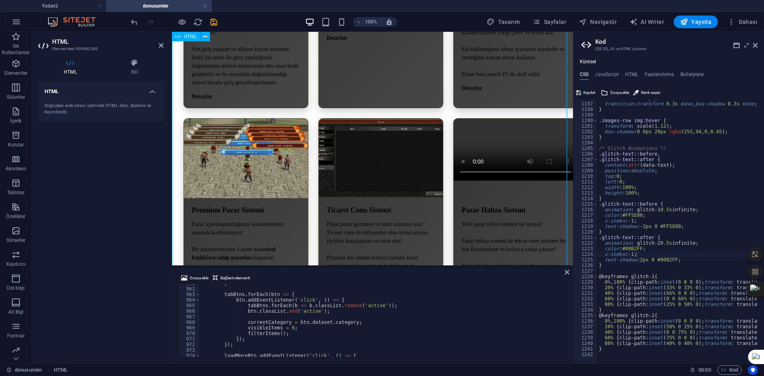
scroll to position [2295, 0]
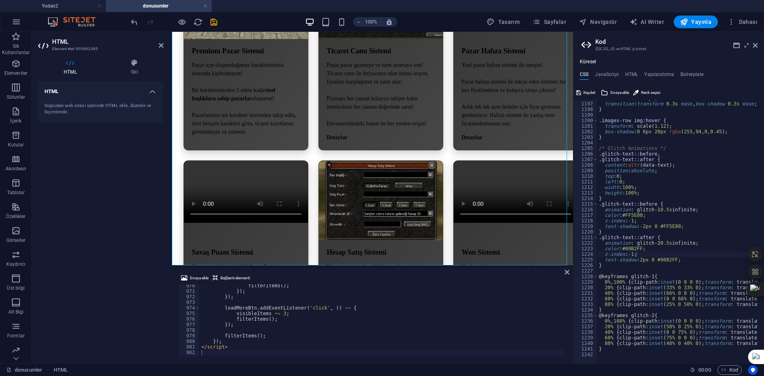
type textarea "</script>"
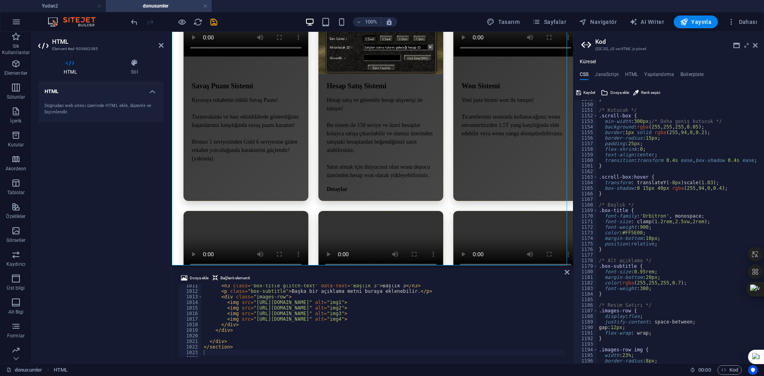
scroll to position [6347, 0]
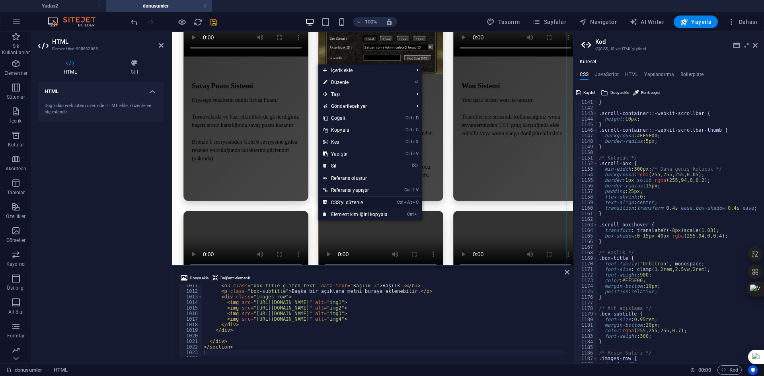
click at [355, 200] on link "Ctrl Alt C CSS'yi düzenle" at bounding box center [355, 202] width 74 height 12
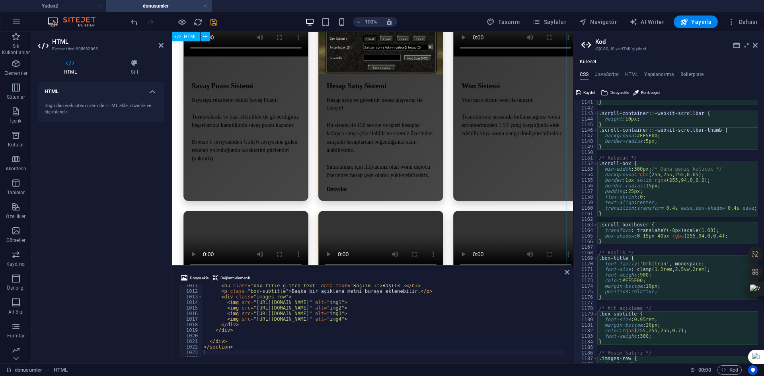
type textarea "position: fixed;"
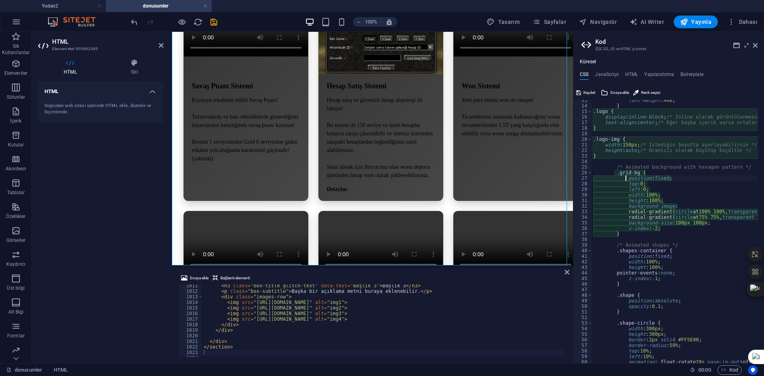
scroll to position [22, 0]
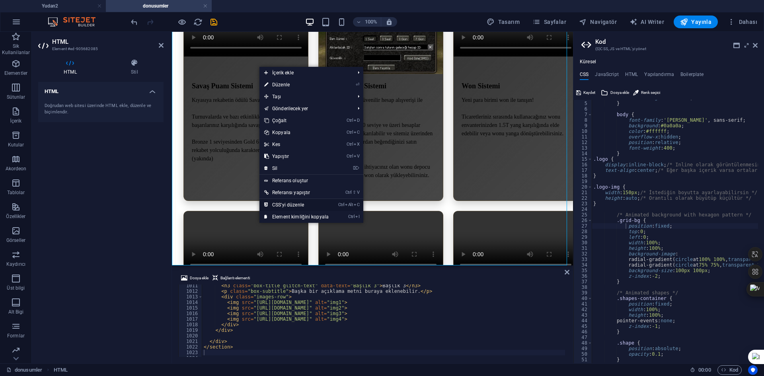
click at [297, 206] on link "Ctrl Alt C CSS'yi düzenle" at bounding box center [296, 205] width 74 height 12
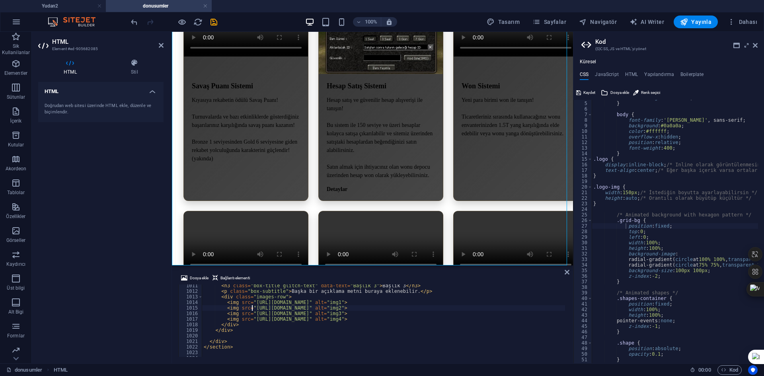
drag, startPoint x: 423, startPoint y: 339, endPoint x: 216, endPoint y: 255, distance: 223.3
click at [233, 281] on span "Bağlantı elementi" at bounding box center [234, 278] width 29 height 10
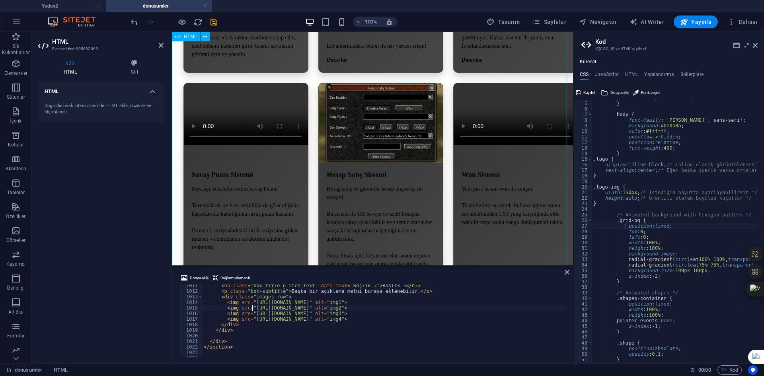
scroll to position [2183, 0]
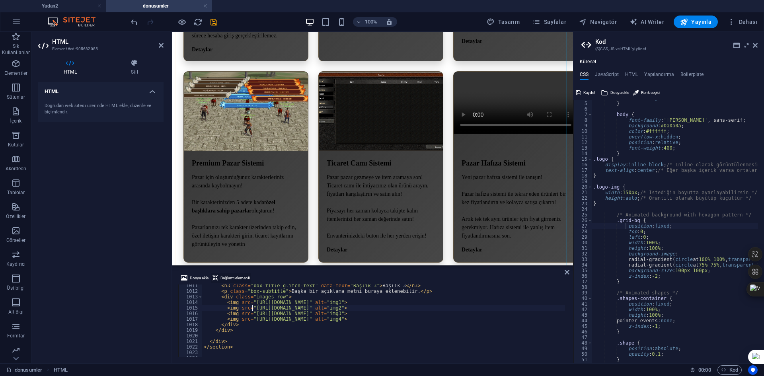
click at [245, 275] on span "Bağlantı elementi" at bounding box center [234, 278] width 29 height 10
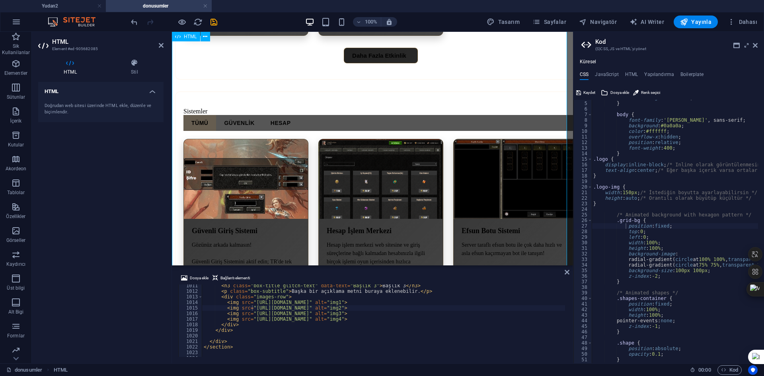
scroll to position [1706, 0]
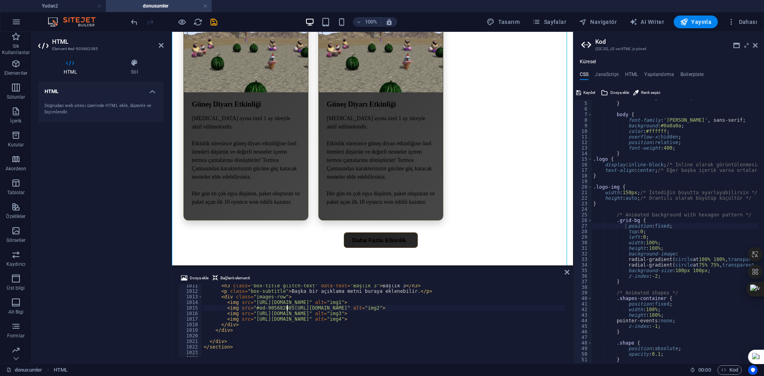
scroll to position [5630, 0]
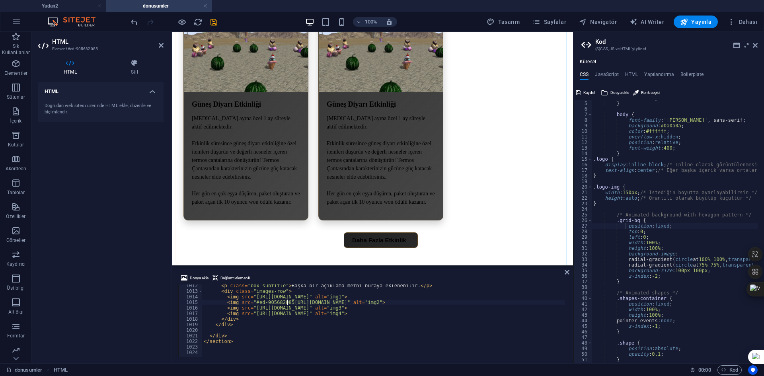
type textarea "<img src="https://via.placeholder.com/100" alt="img2">"
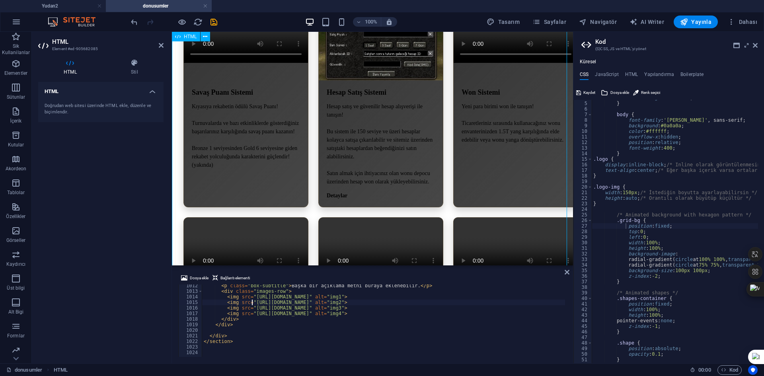
scroll to position [2462, 0]
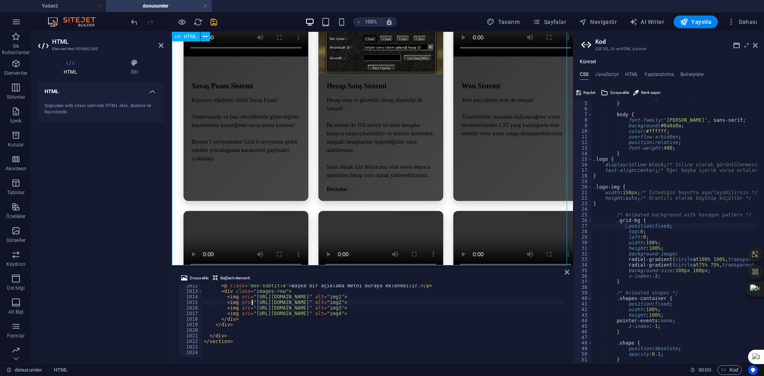
drag, startPoint x: 239, startPoint y: 228, endPoint x: 234, endPoint y: 206, distance: 22.4
type textarea "background-image:"
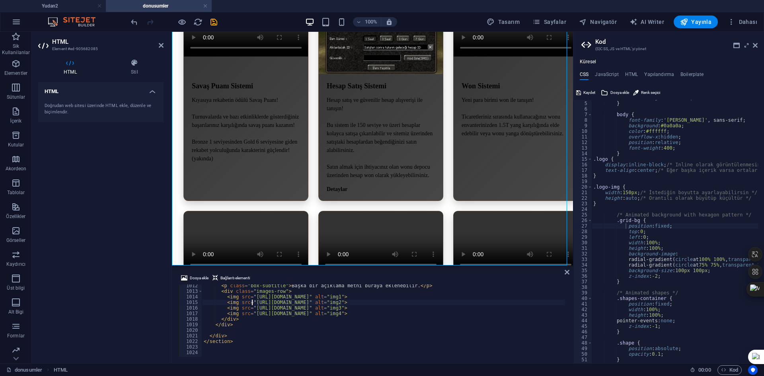
click at [659, 253] on div "box-sizing : border-box ; } body { font-family : 'Rajdhani' , sans-serif; backg…" at bounding box center [779, 229] width 376 height 268
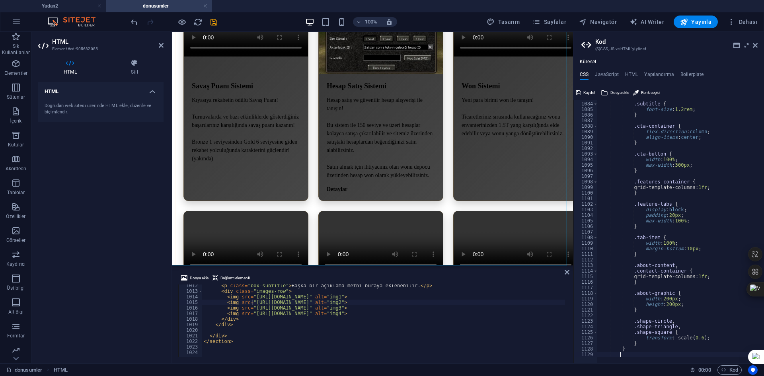
scroll to position [6028, 0]
type textarea ".contact-container {"
type textarea "<img src="https://via.placeholder.com/100" alt="img1">"
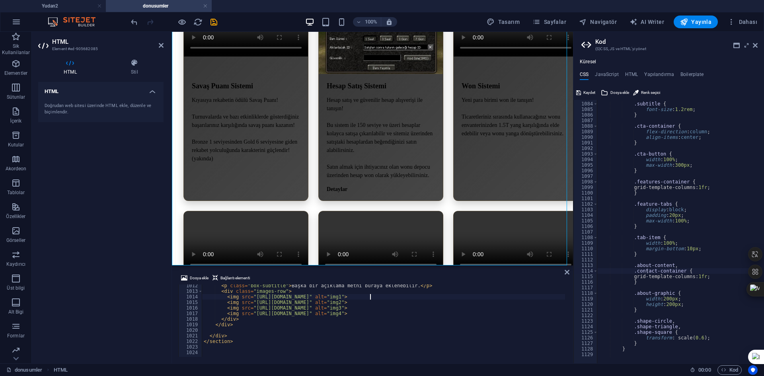
type textarea "}"
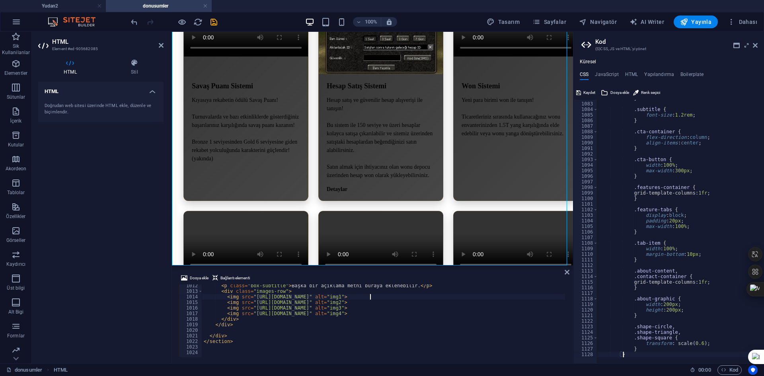
scroll to position [6023, 0]
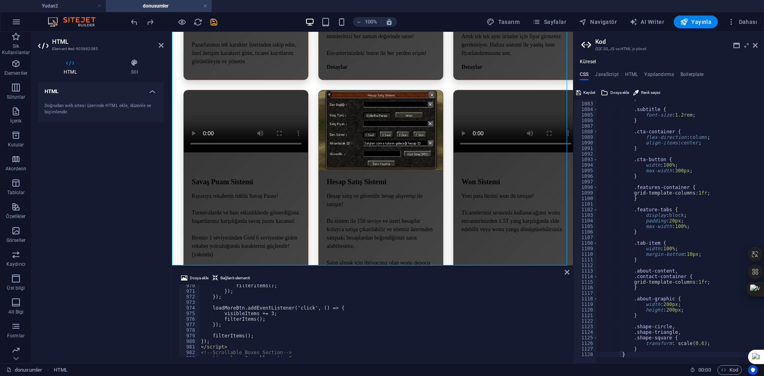
scroll to position [2295, 0]
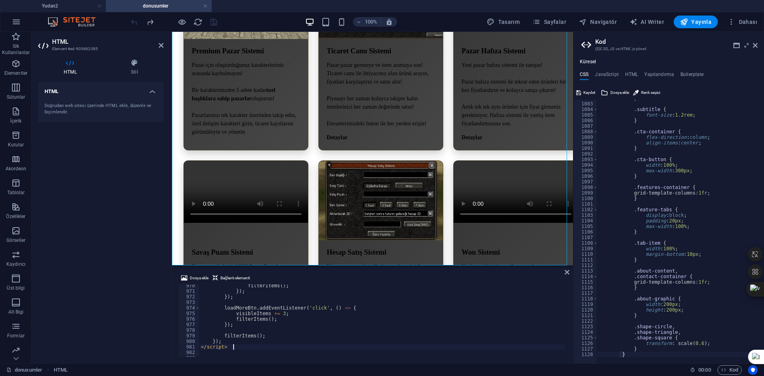
type textarea "</script>"
paste textarea "</style>"
type textarea "</style>"
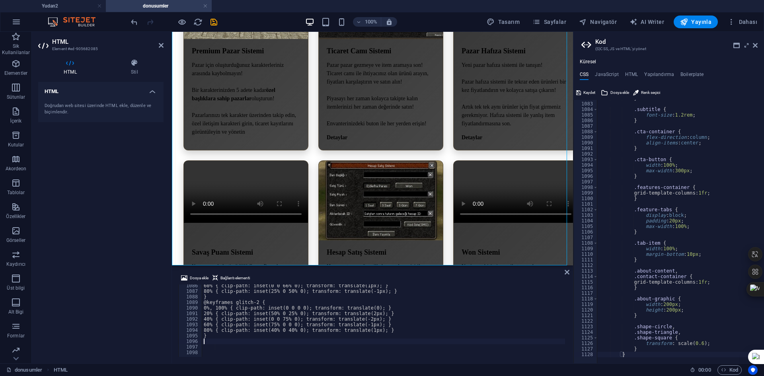
scroll to position [5413, 0]
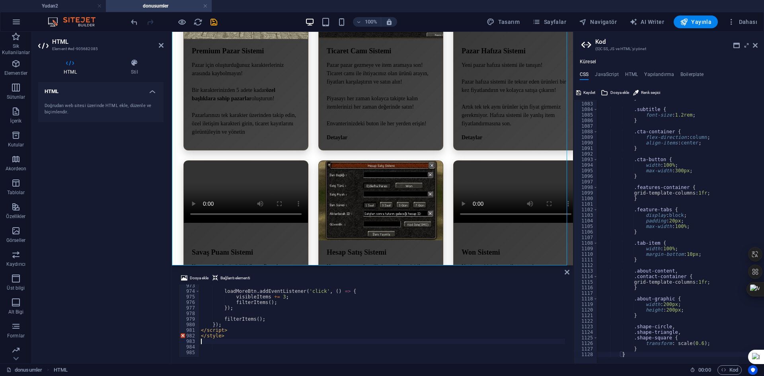
type textarea "</style>"
paste textarea
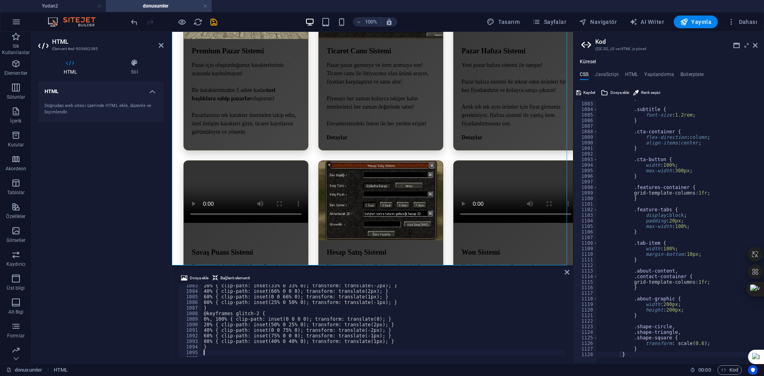
type textarea "</style>"
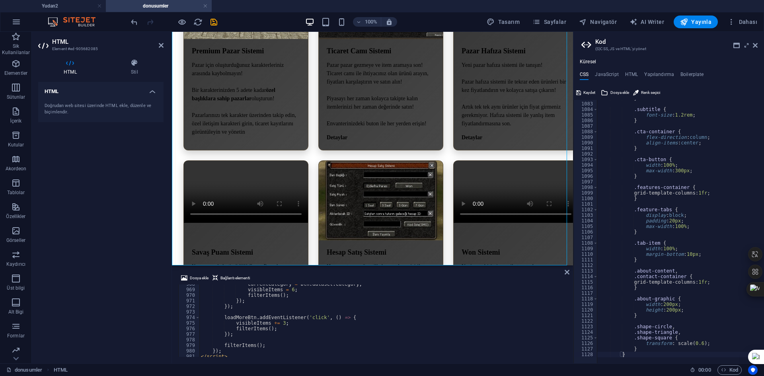
scroll to position [5411, 0]
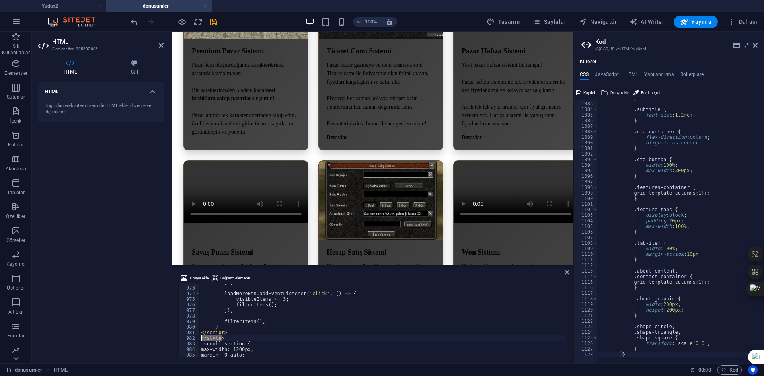
drag, startPoint x: 225, startPoint y: 336, endPoint x: 200, endPoint y: 337, distance: 25.1
type textarea "</style>"
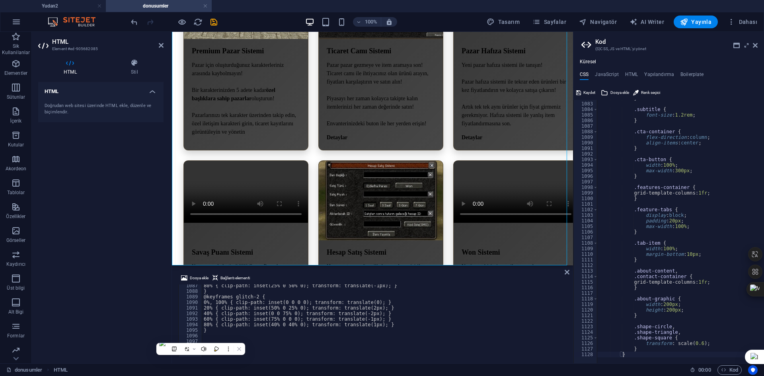
paste textarea
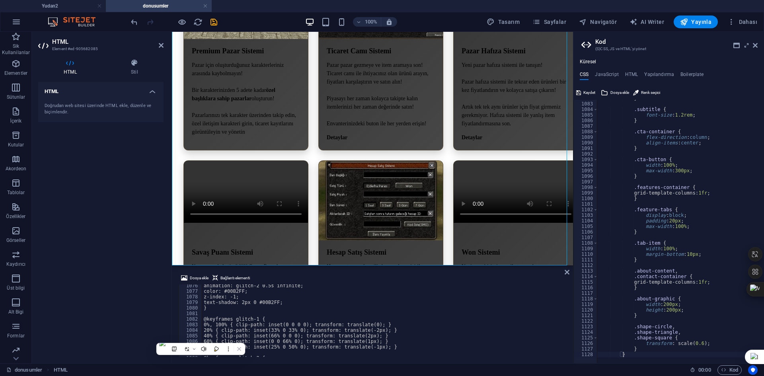
scroll to position [6048, 0]
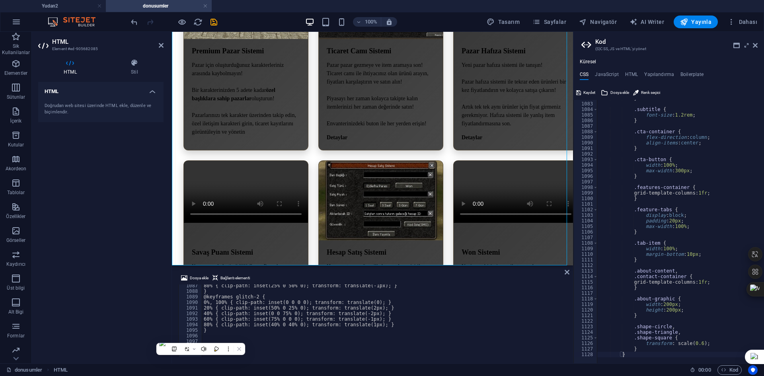
paste textarea "</style>"
type textarea "20% { clip-path: inset(50% 0 25% 0); transform: translate(2px); }"
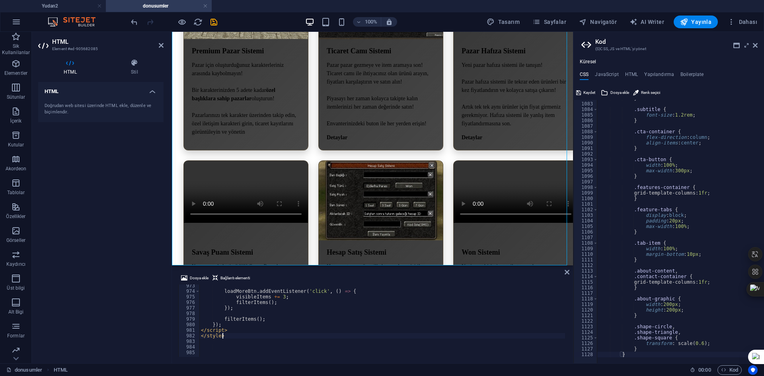
scroll to position [5413, 0]
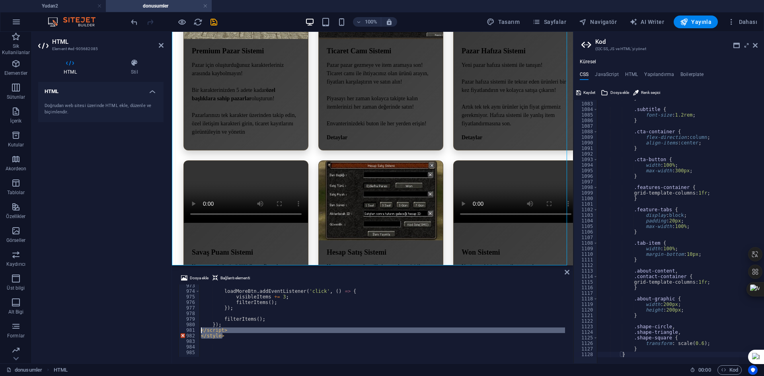
drag, startPoint x: 225, startPoint y: 338, endPoint x: 178, endPoint y: 331, distance: 47.4
click at [178, 331] on div "</style> 973 974 975 976 977 978 979 980 981 982 983 984 985 loadMoreBtn . addE…" at bounding box center [372, 320] width 388 height 72
click at [233, 335] on div "loadMoreBtn . addEventListener ( 'click' , ( ) => { visibleItems += 3 ; filterI…" at bounding box center [381, 320] width 365 height 72
type textarea "</style>"
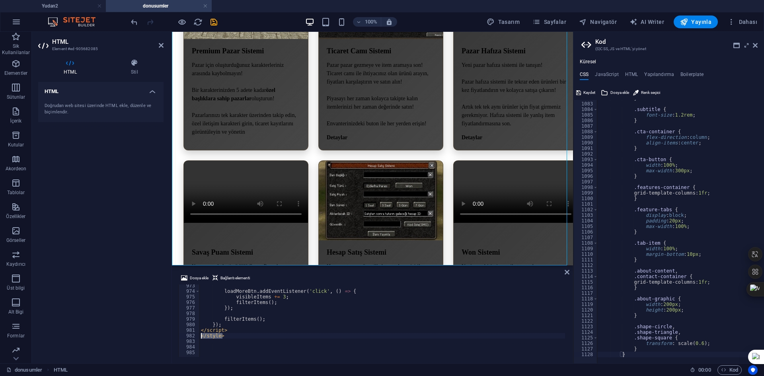
drag, startPoint x: 216, startPoint y: 336, endPoint x: 199, endPoint y: 336, distance: 17.5
click at [199, 336] on div "</style> 973 974 975 976 977 978 979 980 981 982 983 984 985 loadMoreBtn . addE…" at bounding box center [372, 320] width 388 height 72
paste textarea
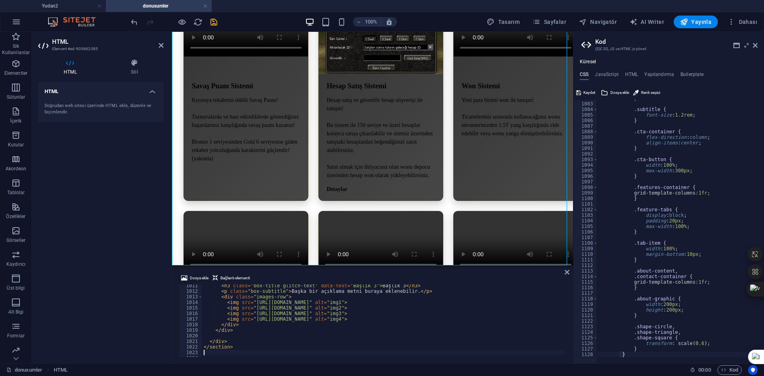
scroll to position [5641, 0]
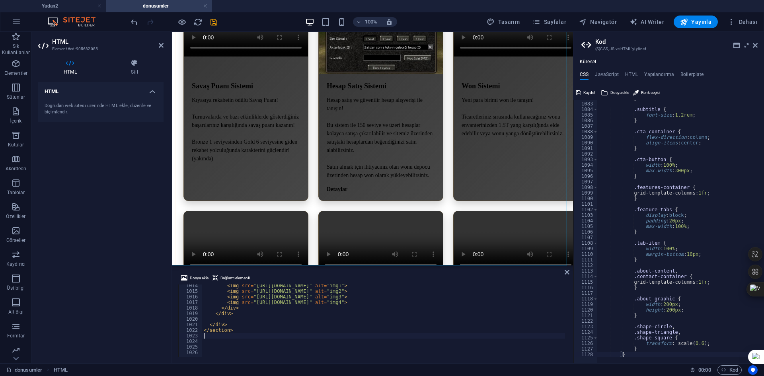
paste textarea "</style>"
type textarea "</style>"
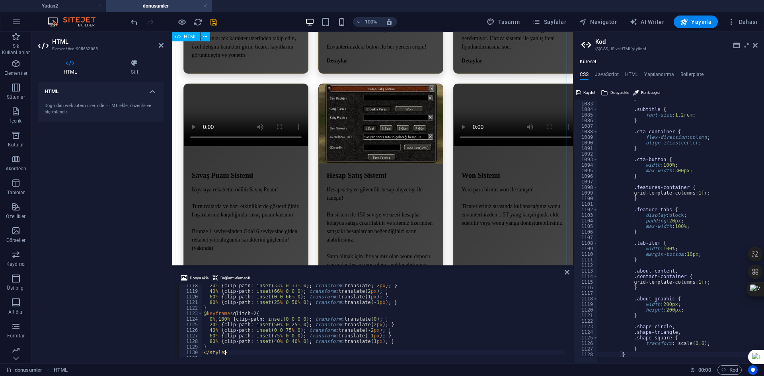
scroll to position [2375, 0]
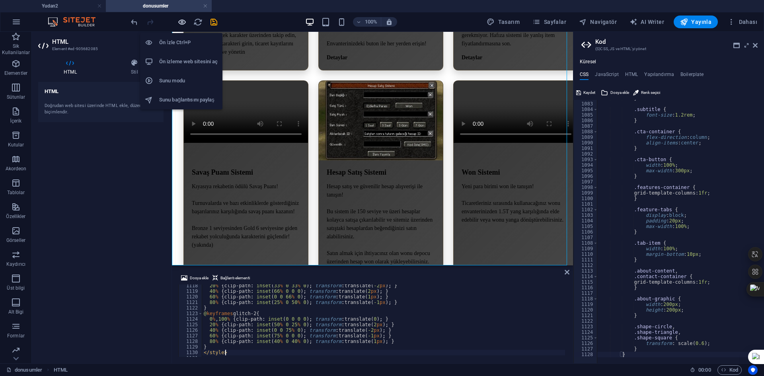
click at [181, 19] on icon "button" at bounding box center [181, 21] width 9 height 9
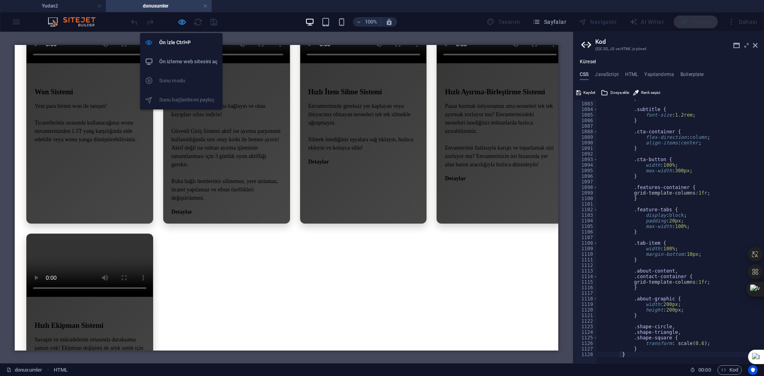
scroll to position [1809, 0]
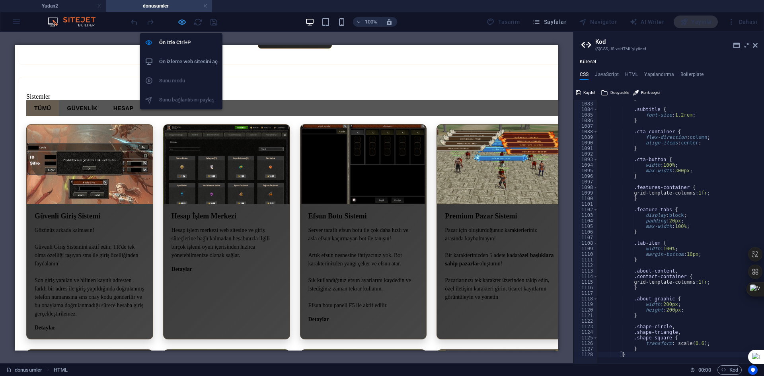
click at [180, 21] on icon "button" at bounding box center [181, 21] width 9 height 9
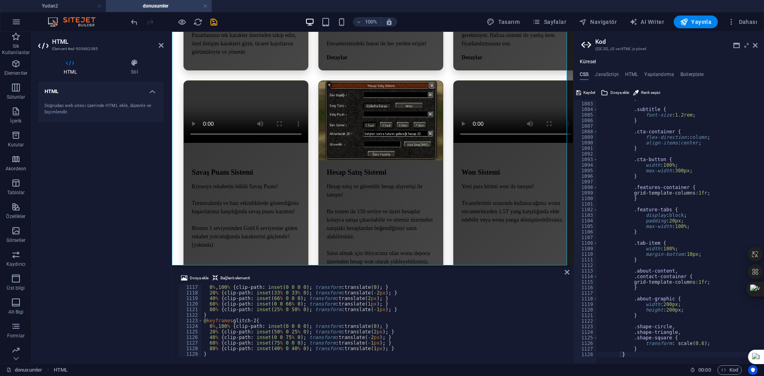
scroll to position [6237, 0]
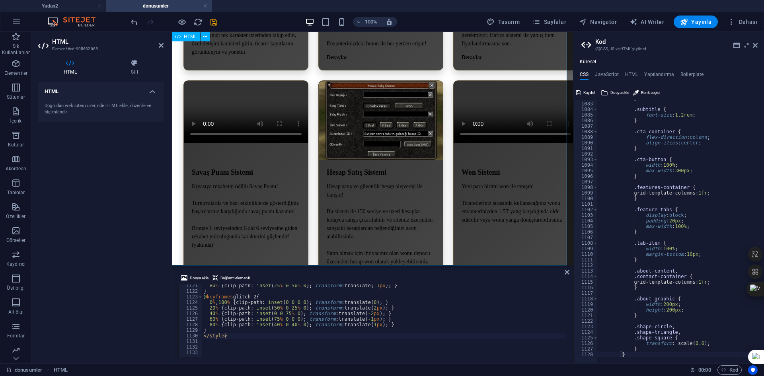
drag, startPoint x: 451, startPoint y: 216, endPoint x: 365, endPoint y: 218, distance: 85.9
drag, startPoint x: 446, startPoint y: 218, endPoint x: 488, endPoint y: 220, distance: 42.6
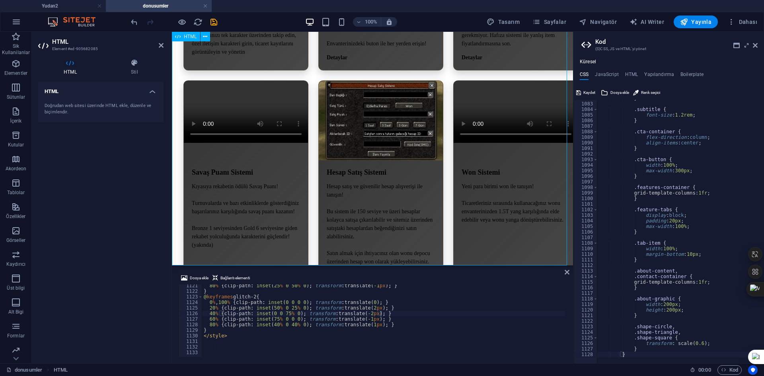
drag, startPoint x: 374, startPoint y: 218, endPoint x: 305, endPoint y: 219, distance: 69.6
drag, startPoint x: 252, startPoint y: 214, endPoint x: 295, endPoint y: 211, distance: 43.1
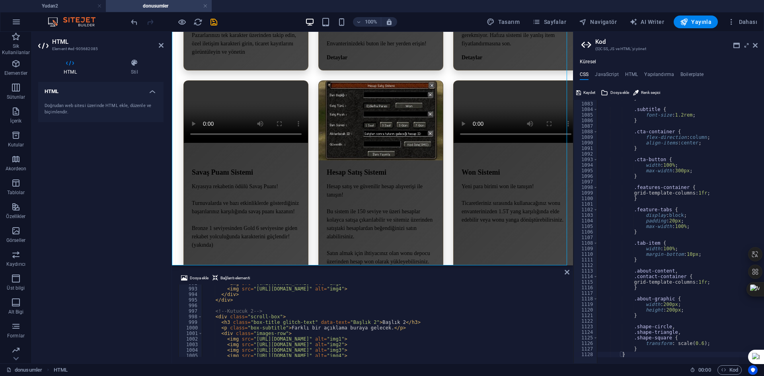
scroll to position [5569, 0]
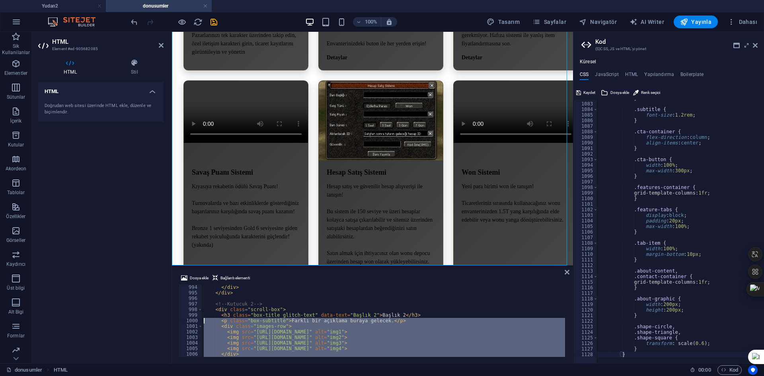
scroll to position [5576, 0]
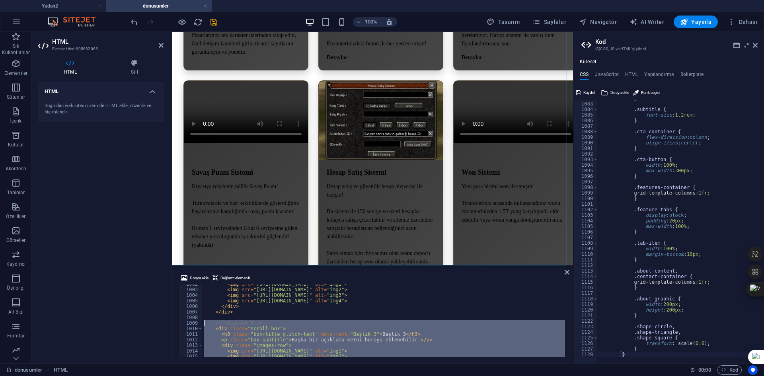
drag, startPoint x: 238, startPoint y: 338, endPoint x: 200, endPoint y: 324, distance: 40.6
click at [200, 324] on div "</div> 1002 1003 1004 1005 1006 1007 1008 1009 1010 1011 1012 1013 1014 1015 10…" at bounding box center [372, 320] width 388 height 72
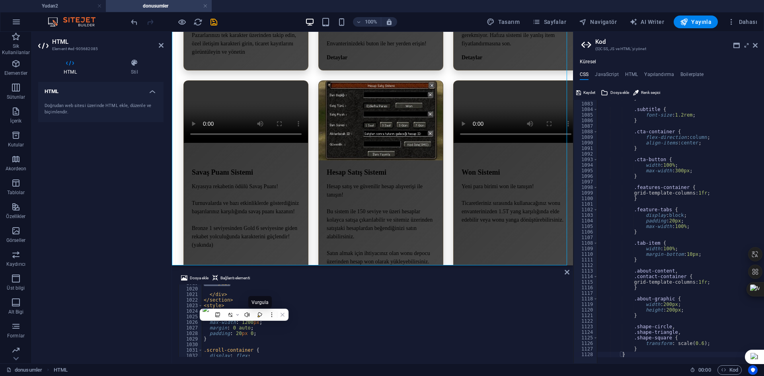
scroll to position [5648, 0]
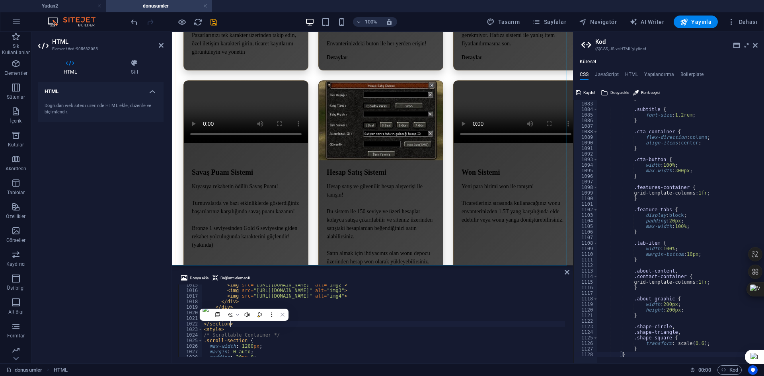
type textarea "</div>"
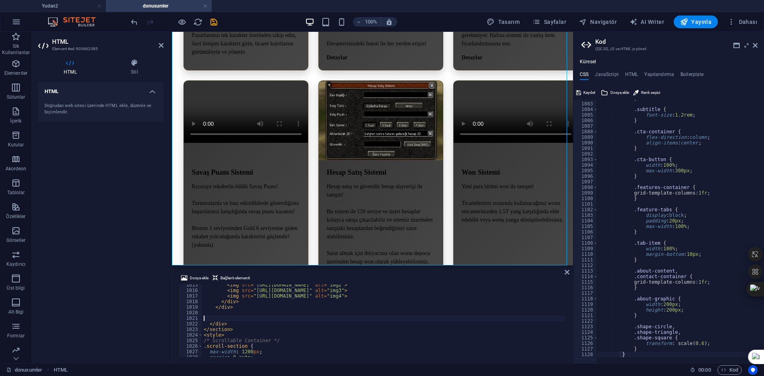
paste textarea "</div>"
type textarea "</div>"
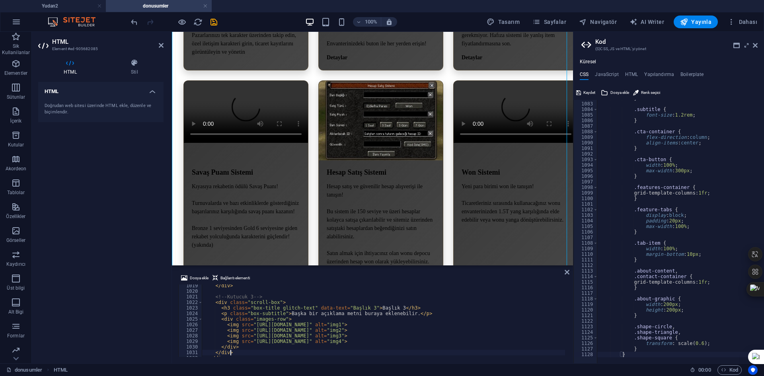
scroll to position [0, 0]
paste textarea "</div>"
type textarea "</div>"
paste textarea "</div>"
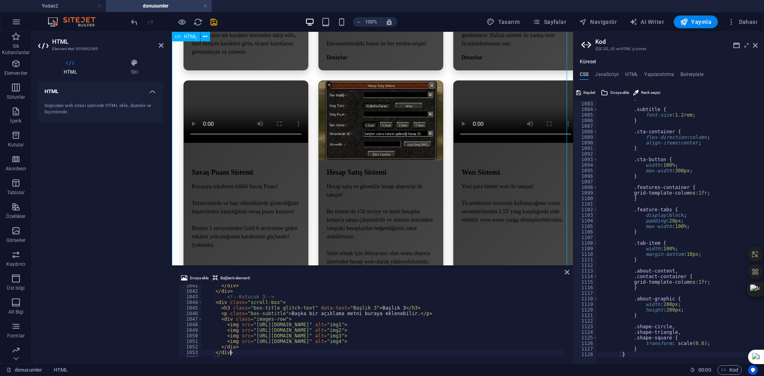
type textarea "</div>"
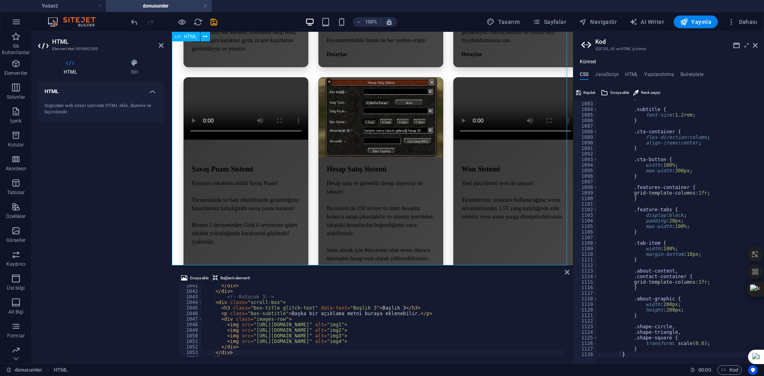
drag, startPoint x: 284, startPoint y: 260, endPoint x: 368, endPoint y: 263, distance: 84.0
drag, startPoint x: 350, startPoint y: 255, endPoint x: 434, endPoint y: 253, distance: 84.3
drag, startPoint x: 437, startPoint y: 237, endPoint x: 370, endPoint y: 236, distance: 66.4
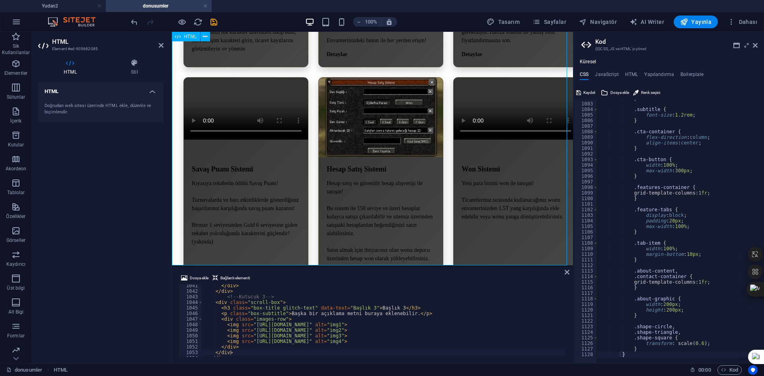
drag, startPoint x: 352, startPoint y: 256, endPoint x: 385, endPoint y: 255, distance: 32.6
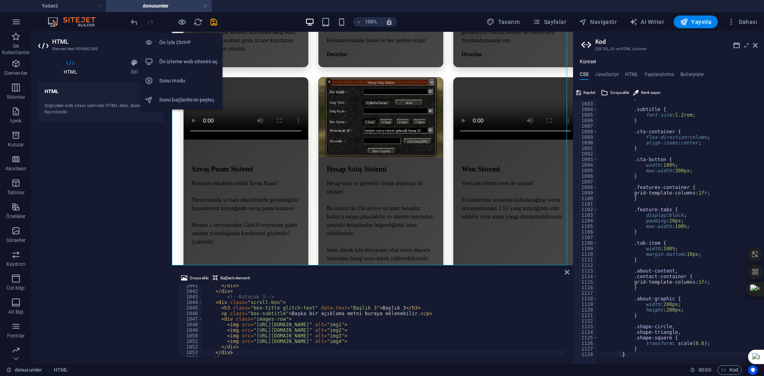
drag, startPoint x: 184, startPoint y: 25, endPoint x: 221, endPoint y: 101, distance: 84.8
click at [183, 25] on icon "button" at bounding box center [181, 21] width 9 height 9
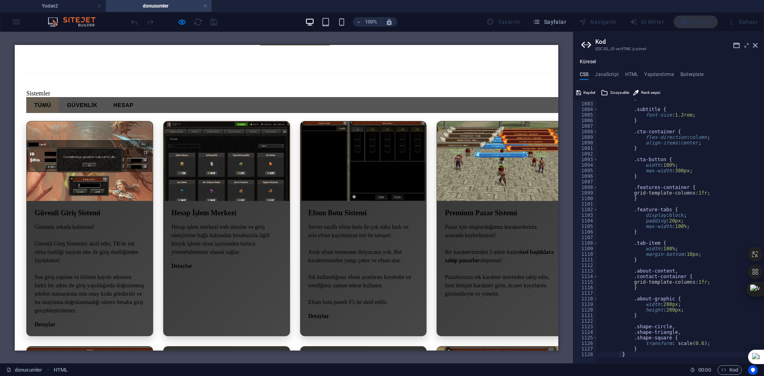
scroll to position [0, 0]
drag, startPoint x: 301, startPoint y: 309, endPoint x: 254, endPoint y: 307, distance: 46.6
drag, startPoint x: 412, startPoint y: 301, endPoint x: 295, endPoint y: 297, distance: 116.6
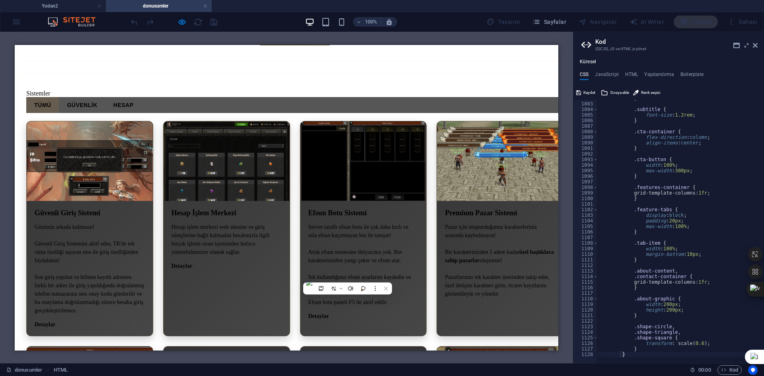
scroll to position [0, 103]
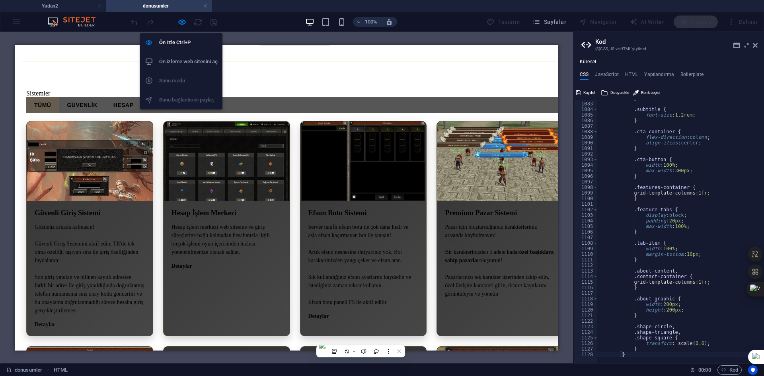
drag, startPoint x: 184, startPoint y: 23, endPoint x: 199, endPoint y: 77, distance: 55.9
click at [184, 23] on icon "button" at bounding box center [181, 21] width 9 height 9
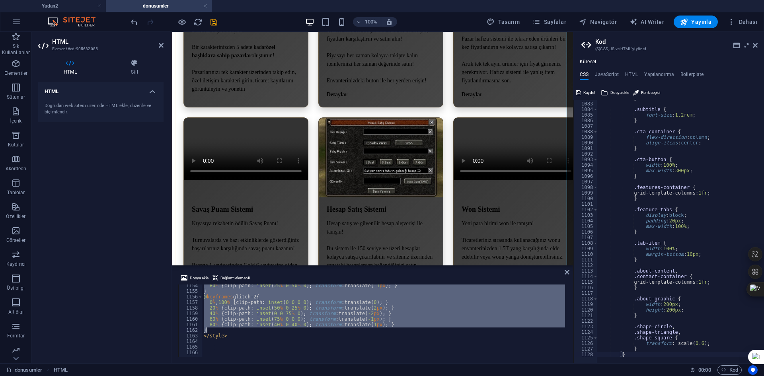
scroll to position [6421, 0]
drag, startPoint x: 204, startPoint y: 329, endPoint x: 250, endPoint y: 332, distance: 46.6
type textarea "80% { clip-path: inset(40% 0 40% 0); transform: translate(1px); } }"
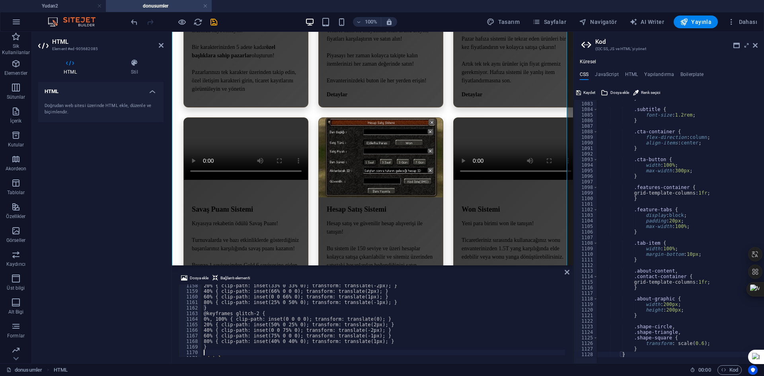
scroll to position [6443, 0]
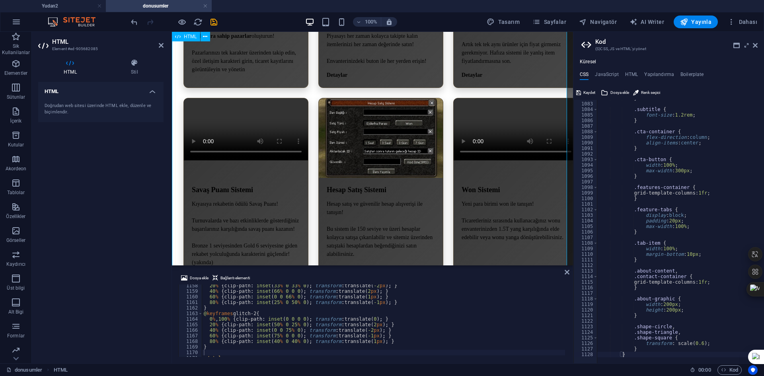
scroll to position [2418, 0]
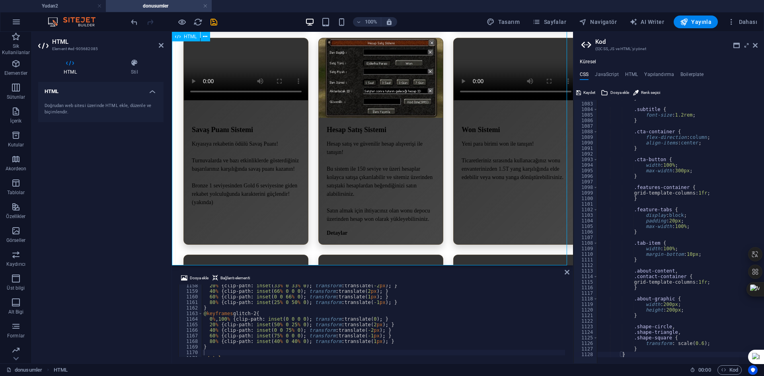
drag, startPoint x: 334, startPoint y: 245, endPoint x: 418, endPoint y: 254, distance: 84.7
drag, startPoint x: 337, startPoint y: 246, endPoint x: 459, endPoint y: 249, distance: 121.7
drag, startPoint x: 351, startPoint y: 248, endPoint x: 392, endPoint y: 232, distance: 44.2
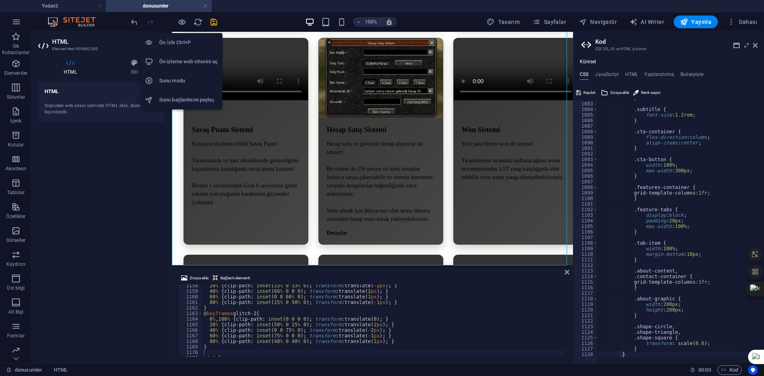
drag, startPoint x: 180, startPoint y: 25, endPoint x: 207, endPoint y: 77, distance: 58.5
click at [180, 25] on icon "button" at bounding box center [181, 21] width 9 height 9
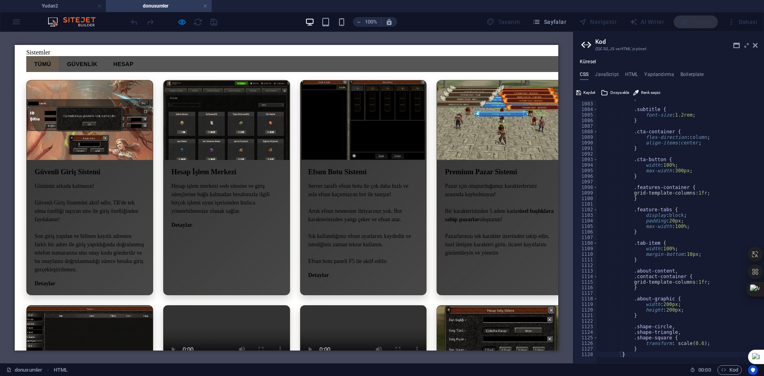
scroll to position [0, 0]
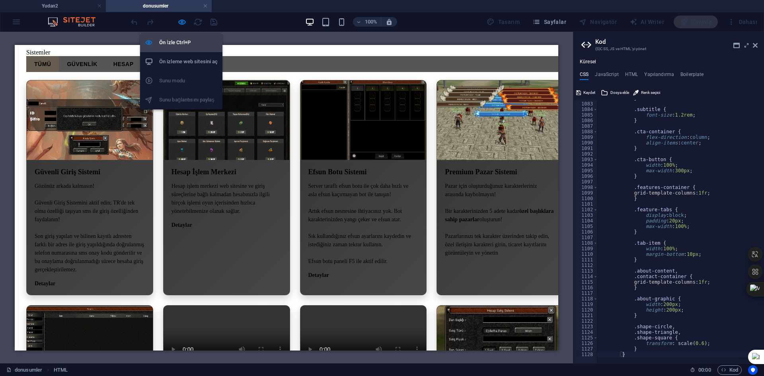
drag, startPoint x: 183, startPoint y: 24, endPoint x: 193, endPoint y: 49, distance: 26.4
click at [183, 24] on icon "button" at bounding box center [181, 21] width 9 height 9
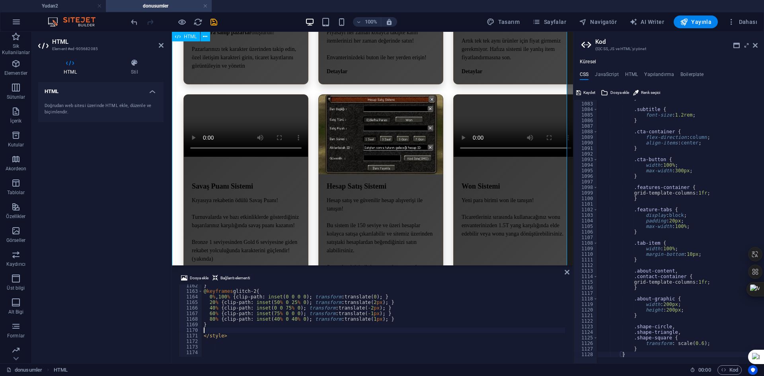
scroll to position [2418, 0]
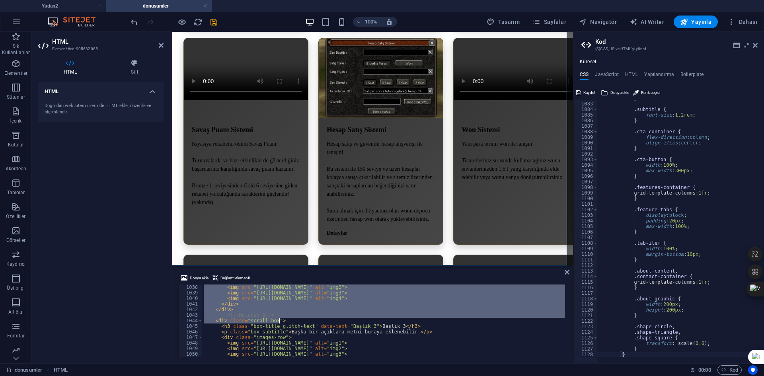
scroll to position [5821, 0]
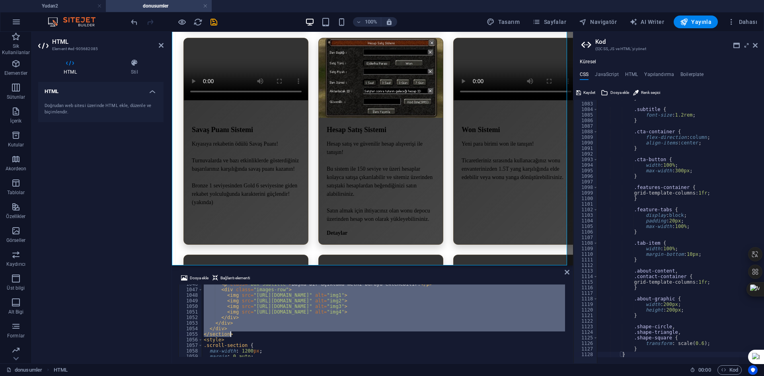
drag, startPoint x: 201, startPoint y: 308, endPoint x: 294, endPoint y: 334, distance: 96.8
type textarea "</div> </section>"
paste textarea
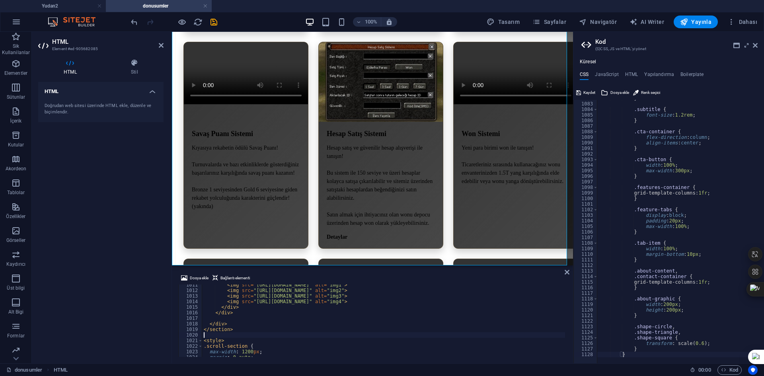
scroll to position [5649, 0]
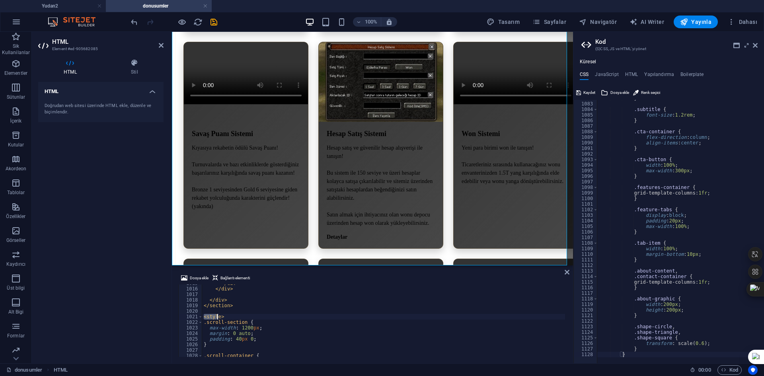
drag, startPoint x: 204, startPoint y: 315, endPoint x: 217, endPoint y: 318, distance: 13.4
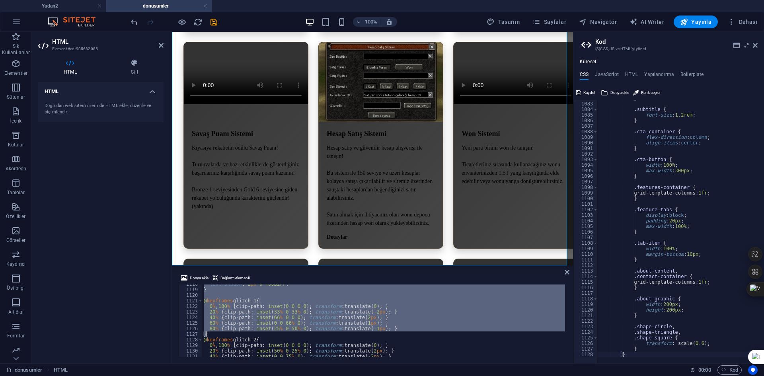
scroll to position [6270, 0]
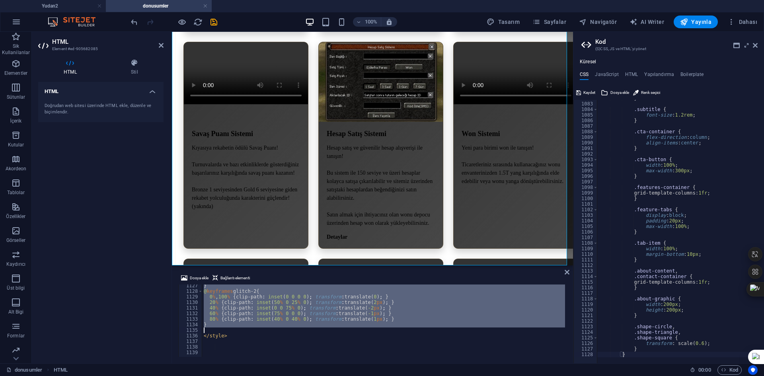
drag, startPoint x: 204, startPoint y: 323, endPoint x: 274, endPoint y: 331, distance: 69.7
type textarea "}"
paste textarea
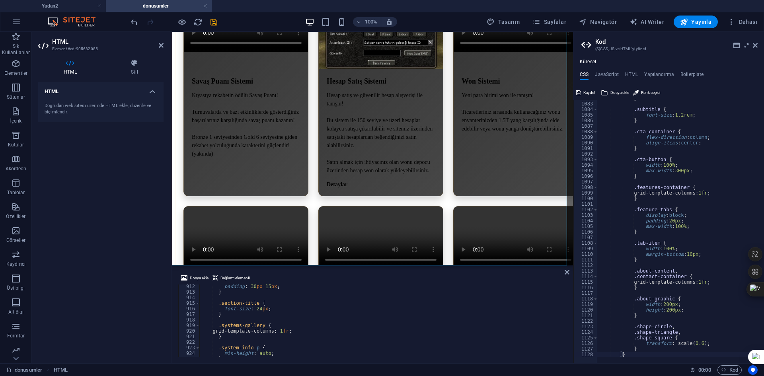
scroll to position [5025, 0]
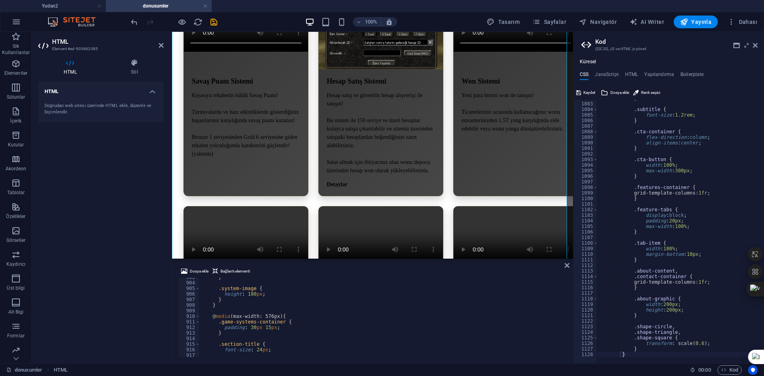
drag, startPoint x: 287, startPoint y: 266, endPoint x: 299, endPoint y: 194, distance: 73.4
click at [299, 194] on div "HTML Dosya ekle Bağlantı elementi 903 904 905 906 907 908 909 910 911 912 913 9…" at bounding box center [372, 197] width 401 height 331
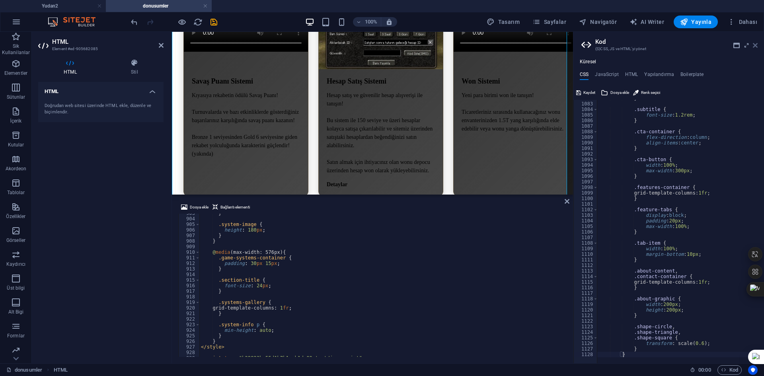
click at [753, 43] on icon at bounding box center [754, 45] width 5 height 6
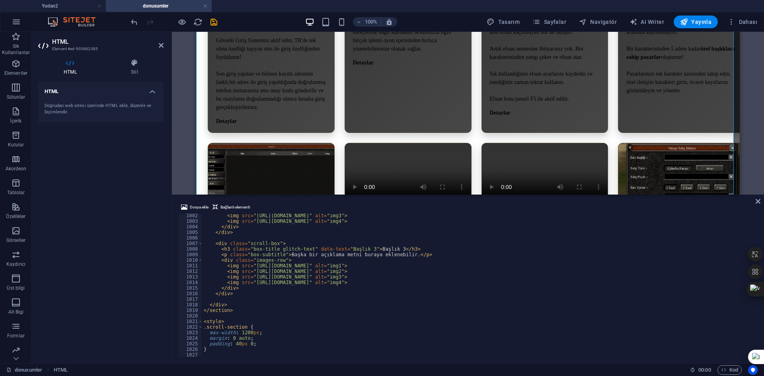
scroll to position [5574, 0]
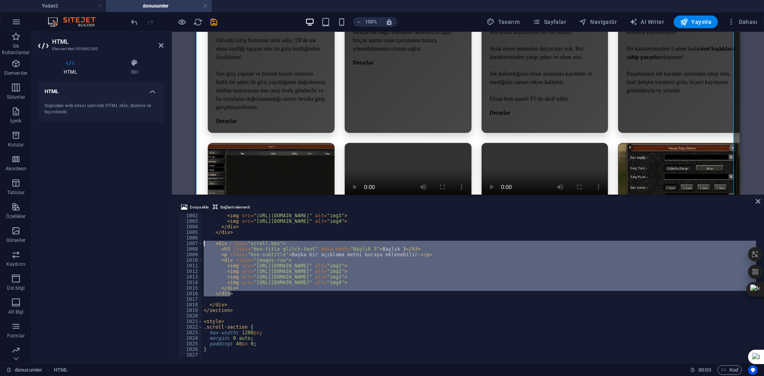
drag, startPoint x: 239, startPoint y: 295, endPoint x: 195, endPoint y: 243, distance: 67.7
click at [195, 243] on div "<div class="scroll-box"> 1002 1003 1004 1005 1006 1007 1008 1009 1010 1011 1012…" at bounding box center [467, 285] width 579 height 143
type textarea "<div class="scroll-box"> <h3 class="box-title glitch-text" data-text="Başlık 3"…"
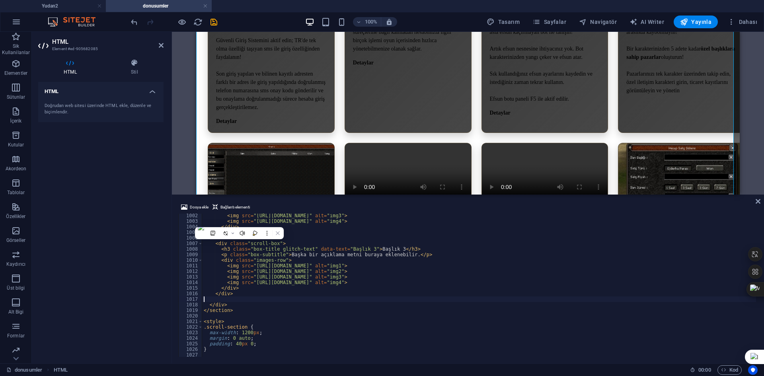
paste textarea "</div>"
type textarea "</div>"
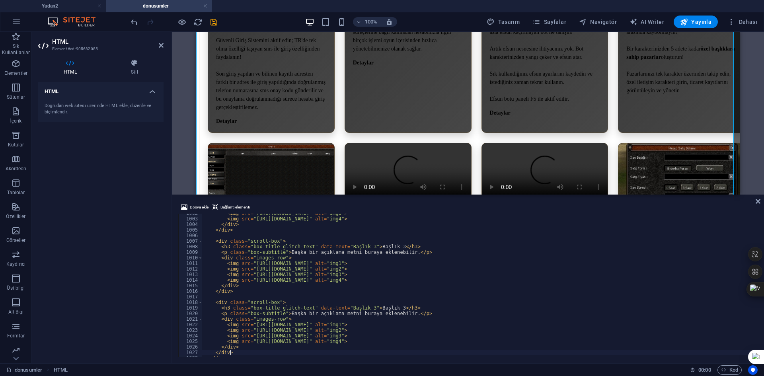
scroll to position [0, 0]
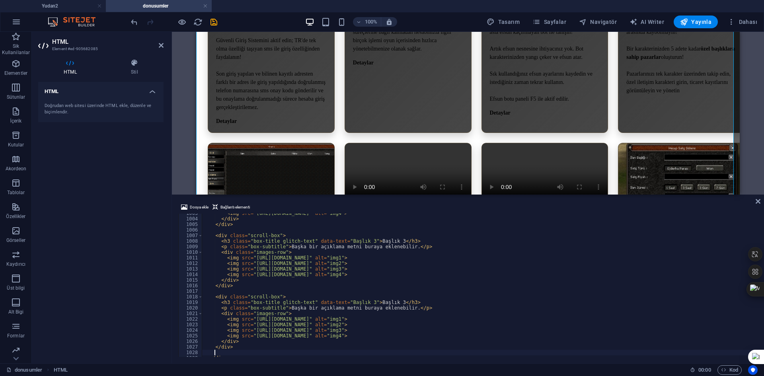
paste textarea "</div>"
type textarea "</div>"
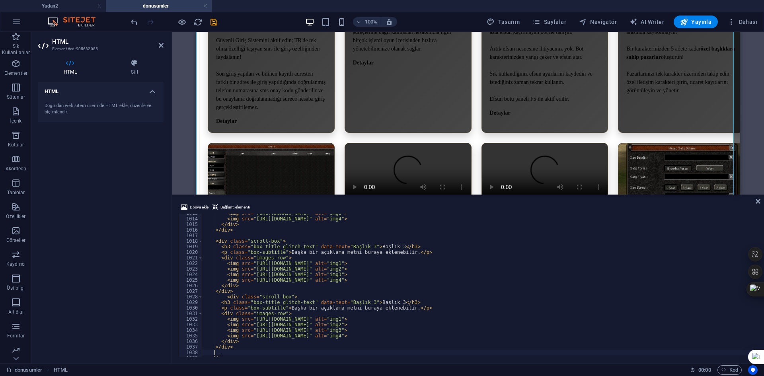
paste textarea "</div>"
type textarea "</div>"
paste textarea "</div>"
type textarea "</div>"
paste textarea "</div>"
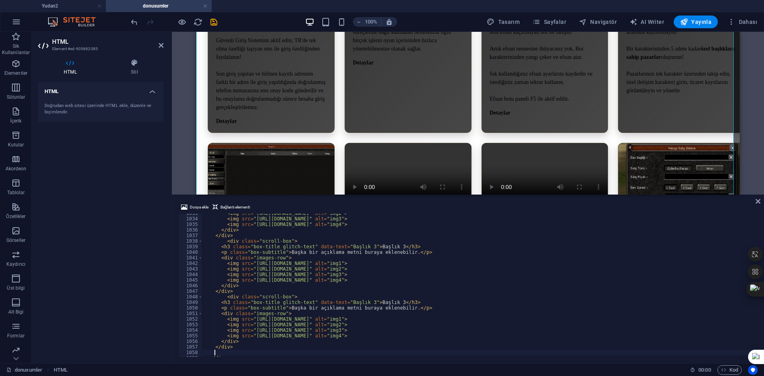
scroll to position [5799, 0]
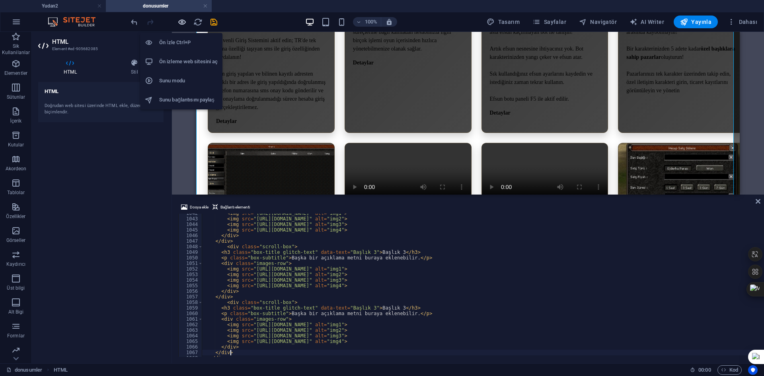
type textarea "</div>"
click at [184, 21] on icon "button" at bounding box center [181, 21] width 9 height 9
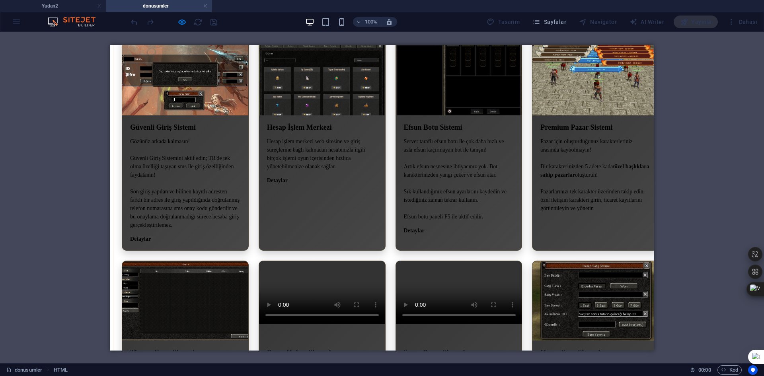
drag, startPoint x: 384, startPoint y: 260, endPoint x: 290, endPoint y: 252, distance: 94.2
drag, startPoint x: 534, startPoint y: 258, endPoint x: 295, endPoint y: 273, distance: 239.5
drag, startPoint x: 385, startPoint y: 246, endPoint x: 503, endPoint y: 235, distance: 118.6
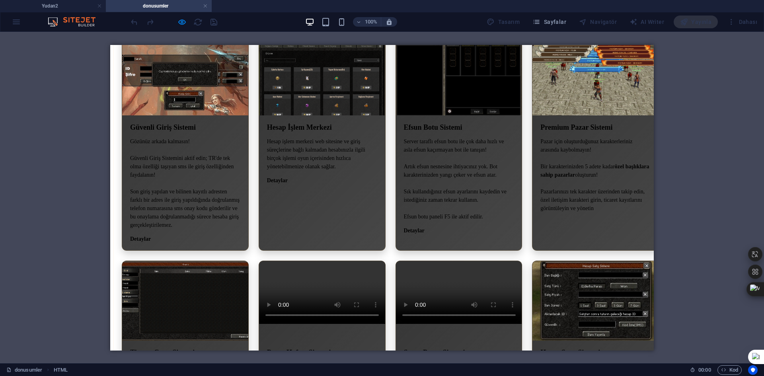
drag, startPoint x: 447, startPoint y: 243, endPoint x: 347, endPoint y: 247, distance: 99.5
drag, startPoint x: 364, startPoint y: 221, endPoint x: 316, endPoint y: 244, distance: 53.4
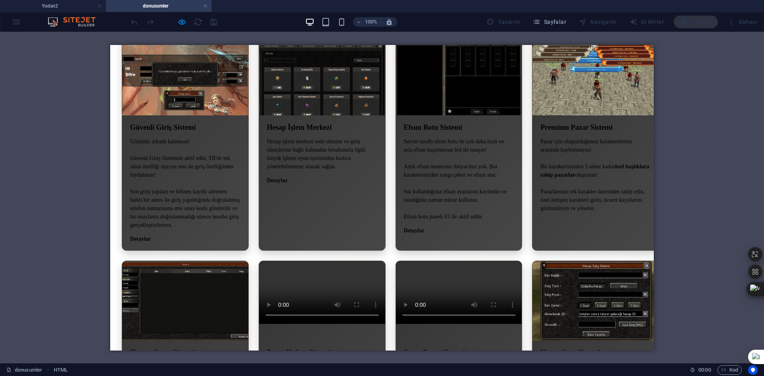
drag, startPoint x: 315, startPoint y: 257, endPoint x: 253, endPoint y: 261, distance: 62.2
drag, startPoint x: 340, startPoint y: 252, endPoint x: 402, endPoint y: 251, distance: 62.0
drag, startPoint x: 246, startPoint y: 251, endPoint x: 408, endPoint y: 246, distance: 162.3
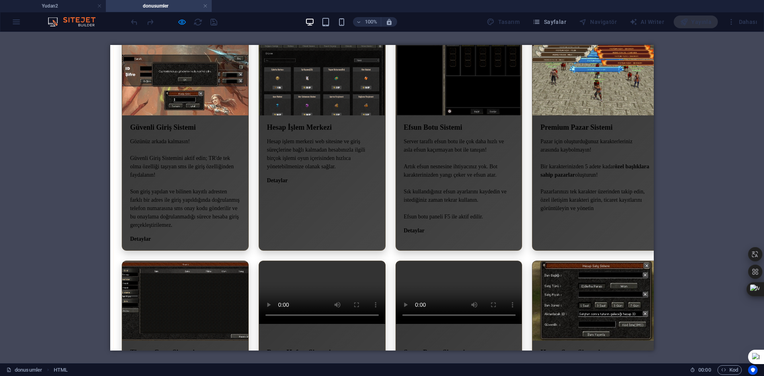
drag, startPoint x: 458, startPoint y: 255, endPoint x: 314, endPoint y: 254, distance: 144.0
drag, startPoint x: 437, startPoint y: 253, endPoint x: 542, endPoint y: 237, distance: 106.3
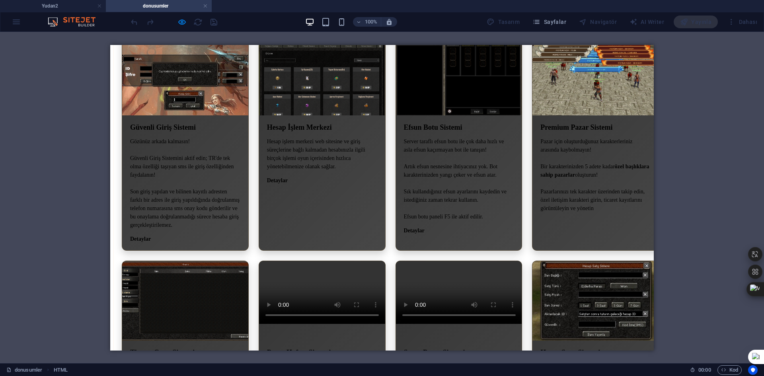
drag, startPoint x: 501, startPoint y: 243, endPoint x: 262, endPoint y: 242, distance: 239.0
drag, startPoint x: 248, startPoint y: 241, endPoint x: 515, endPoint y: 223, distance: 267.4
drag, startPoint x: 512, startPoint y: 226, endPoint x: 214, endPoint y: 192, distance: 299.8
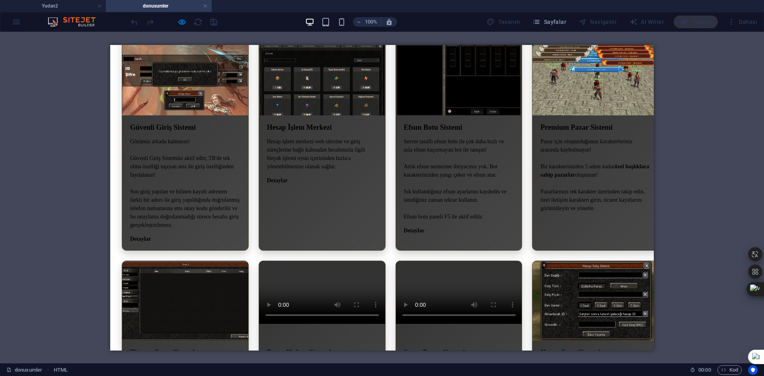
drag, startPoint x: 270, startPoint y: 245, endPoint x: 171, endPoint y: 243, distance: 98.6
drag, startPoint x: 288, startPoint y: 241, endPoint x: 417, endPoint y: 239, distance: 129.3
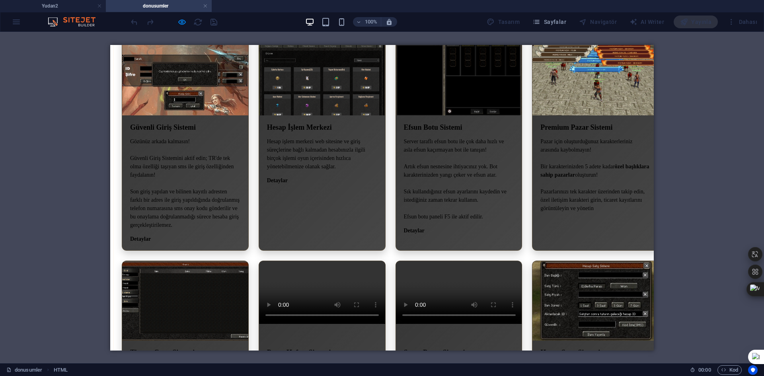
click at [182, 24] on icon "button" at bounding box center [181, 21] width 9 height 9
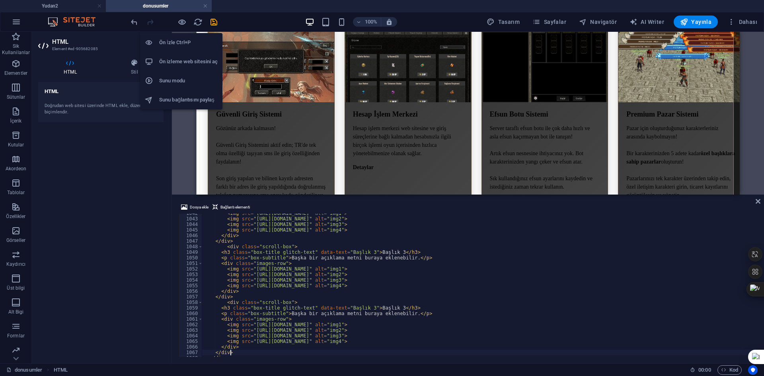
scroll to position [2003, 0]
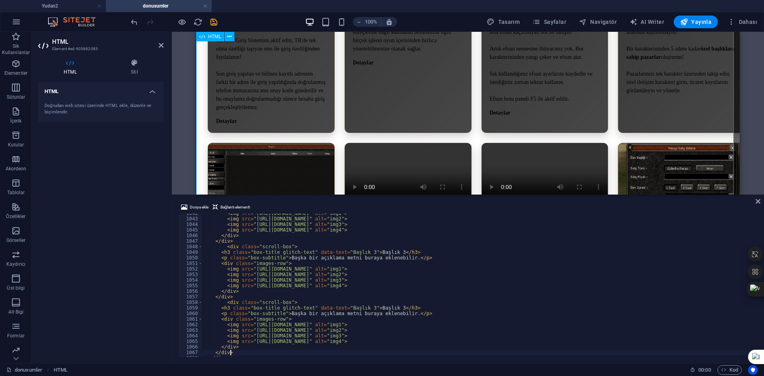
type textarea "<p class="box-subtitle">Başka bir açıklama metni buraya eklenebilir.</p>"
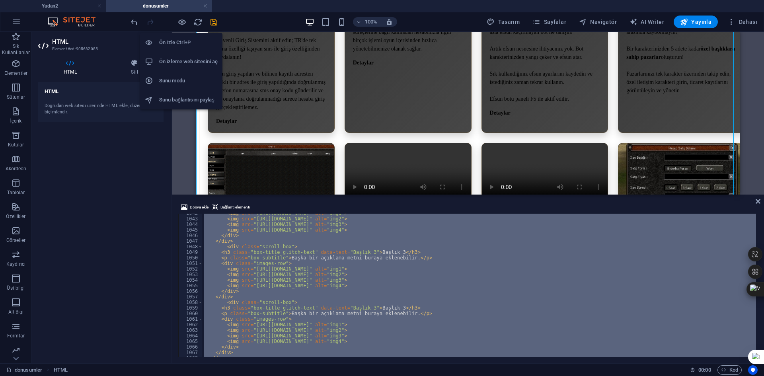
drag, startPoint x: 185, startPoint y: 23, endPoint x: 202, endPoint y: 47, distance: 29.3
click at [185, 23] on icon "button" at bounding box center [181, 21] width 9 height 9
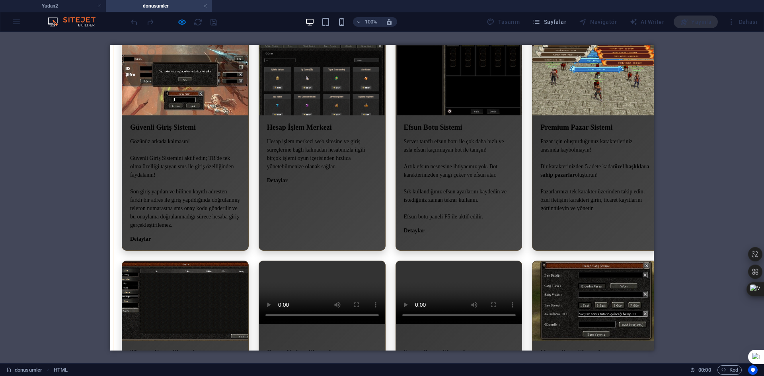
drag, startPoint x: 475, startPoint y: 230, endPoint x: 378, endPoint y: 243, distance: 97.5
drag, startPoint x: 457, startPoint y: 243, endPoint x: 483, endPoint y: 243, distance: 25.9
drag, startPoint x: 424, startPoint y: 253, endPoint x: 319, endPoint y: 243, distance: 105.9
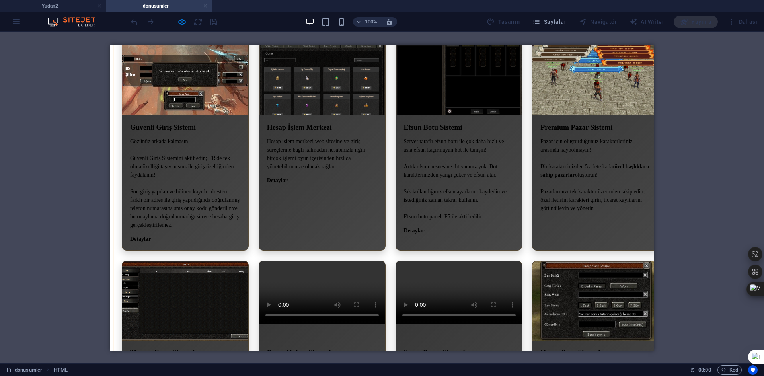
drag, startPoint x: 314, startPoint y: 264, endPoint x: 288, endPoint y: 273, distance: 27.7
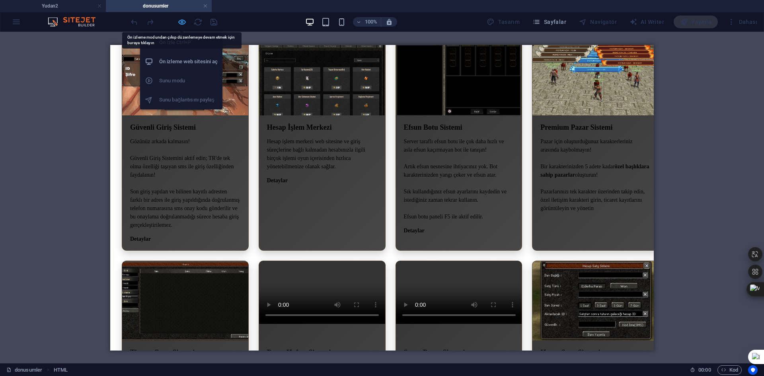
click at [180, 17] on icon "button" at bounding box center [181, 21] width 9 height 9
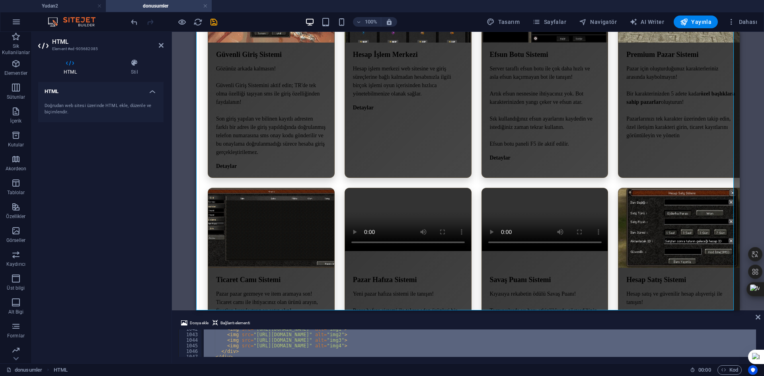
scroll to position [5799, 0]
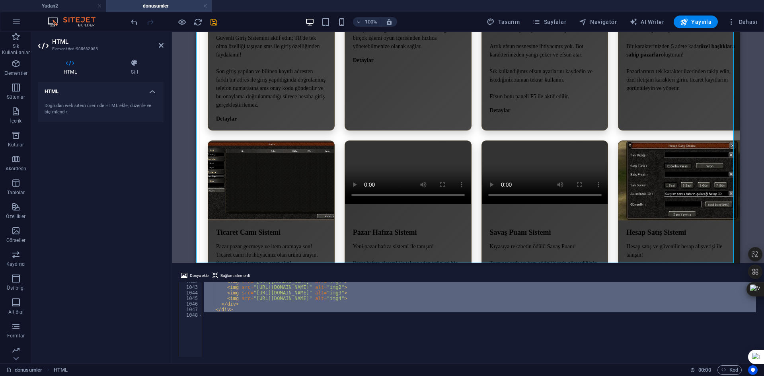
drag, startPoint x: 745, startPoint y: 194, endPoint x: 463, endPoint y: 191, distance: 282.0
click at [743, 261] on div "HTML Dosya ekle Bağlantı elementi 1042 1043 1044 1045 1046 1047 1048 < img src …" at bounding box center [468, 197] width 592 height 331
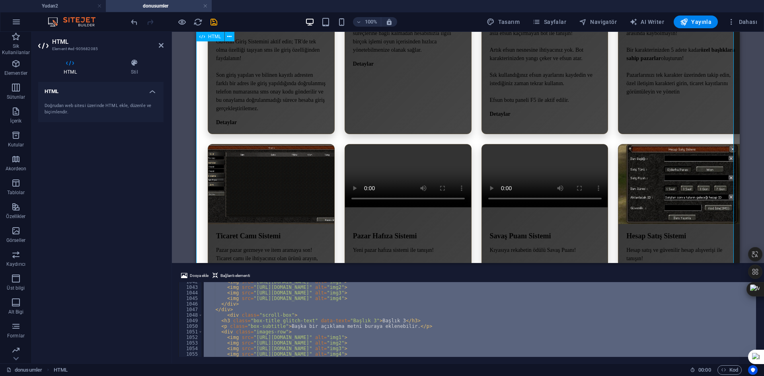
scroll to position [2005, 0]
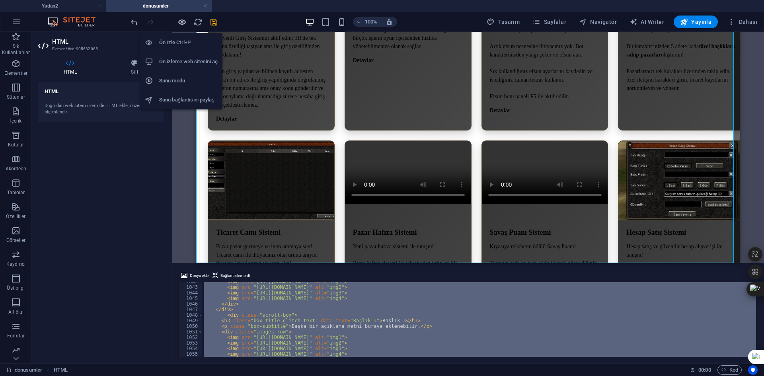
click at [182, 24] on icon "button" at bounding box center [181, 21] width 9 height 9
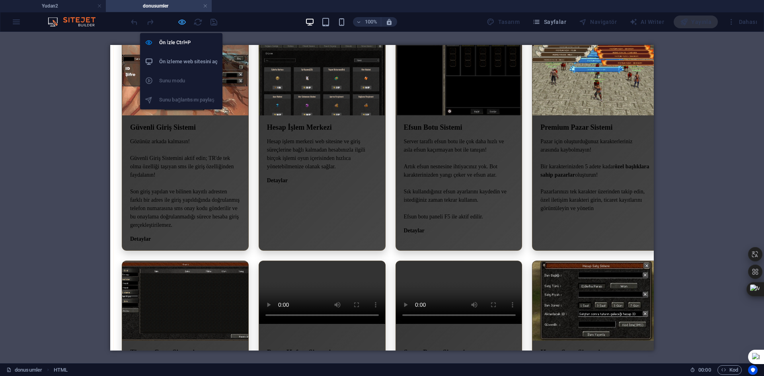
click at [180, 21] on icon "button" at bounding box center [181, 21] width 9 height 9
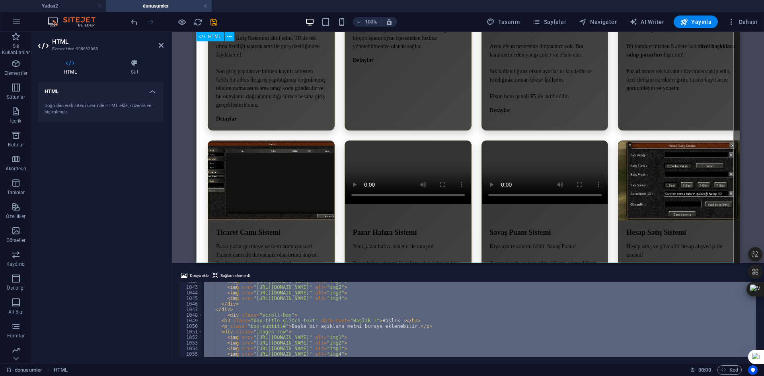
click at [157, 43] on h2 "HTML" at bounding box center [107, 41] width 111 height 7
drag, startPoint x: 159, startPoint y: 43, endPoint x: 107, endPoint y: 100, distance: 77.4
click at [159, 43] on icon at bounding box center [161, 45] width 5 height 6
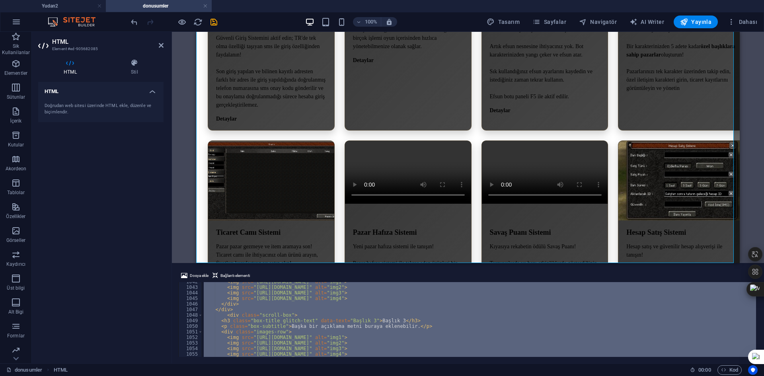
scroll to position [1931, 0]
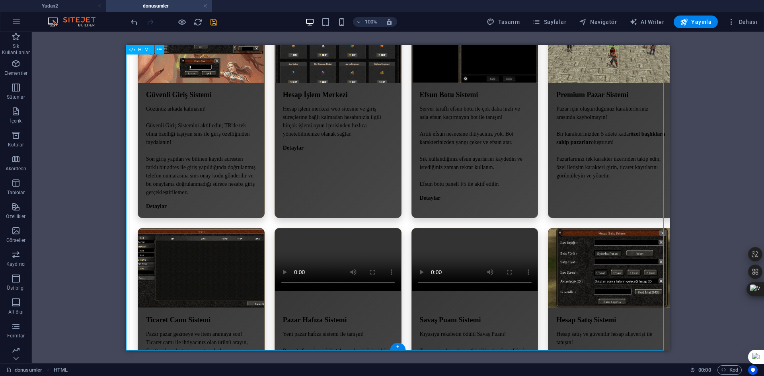
click at [400, 349] on div "+" at bounding box center [398, 346] width 16 height 7
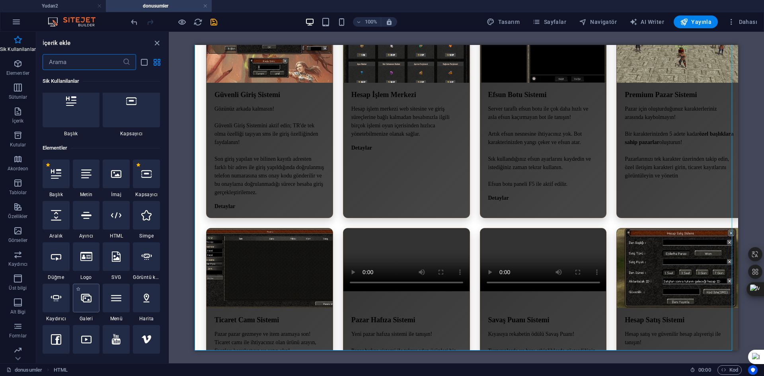
scroll to position [119, 0]
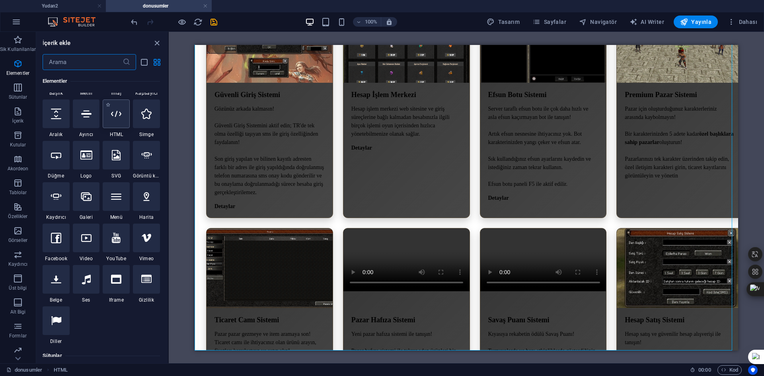
drag, startPoint x: 116, startPoint y: 119, endPoint x: 9, endPoint y: 152, distance: 111.9
click at [116, 119] on icon at bounding box center [116, 114] width 10 height 10
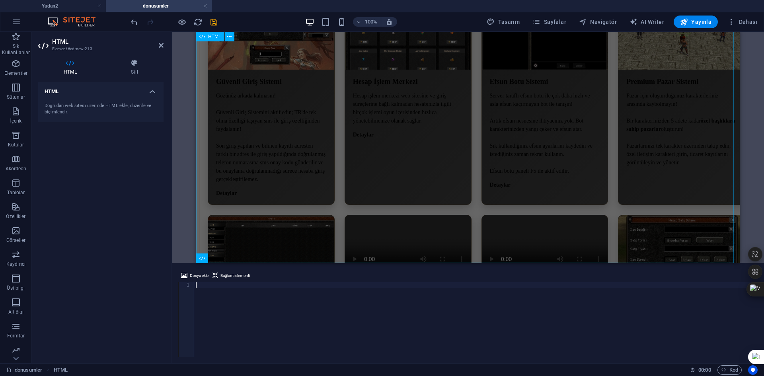
scroll to position [2005, 0]
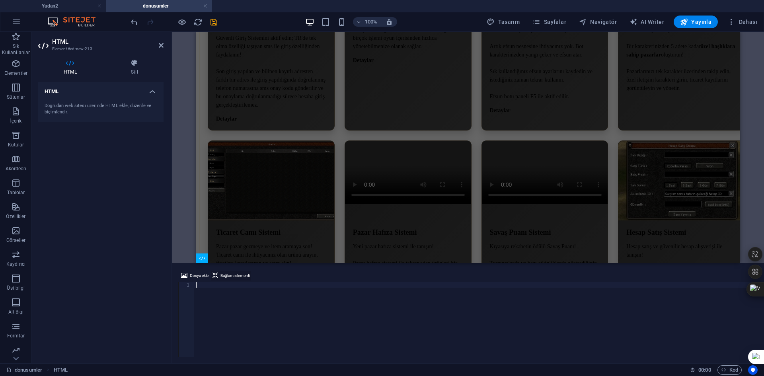
paste textarea "}"
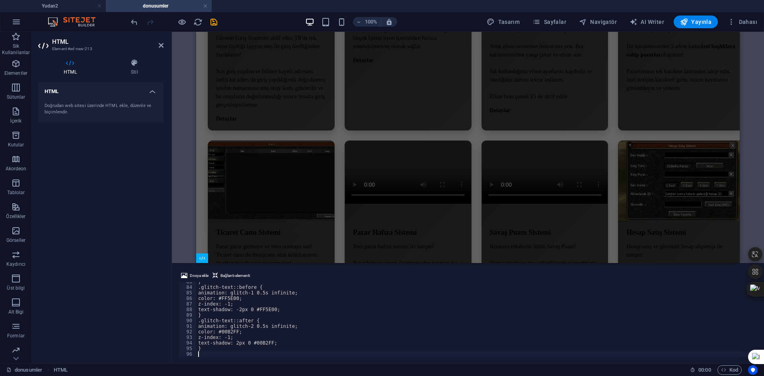
click at [332, 317] on div "} .glitch-text::before { animation: glitch-1 0.5s infinite; color: #FF5E00; z-i…" at bounding box center [476, 322] width 561 height 86
type textarea "}"
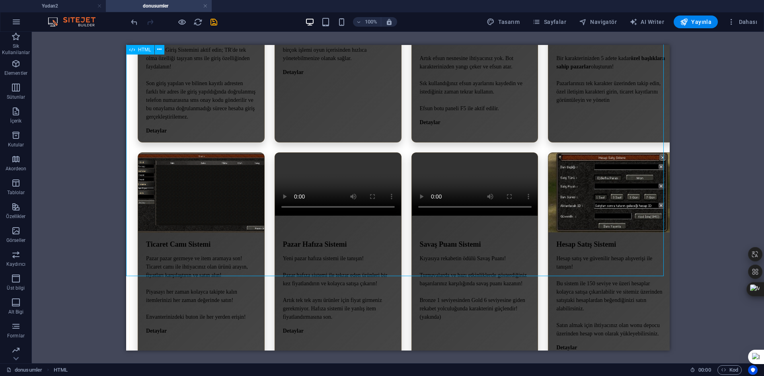
scroll to position [2007, 0]
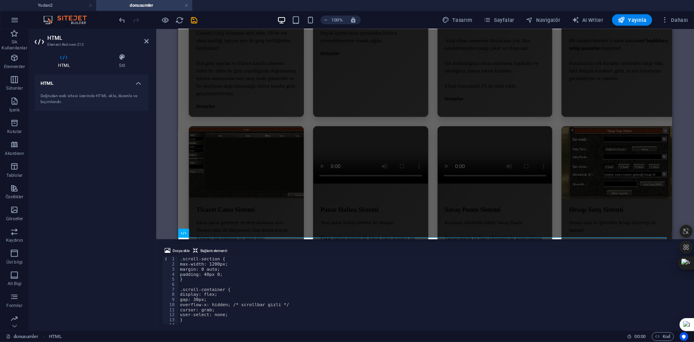
scroll to position [2353, 0]
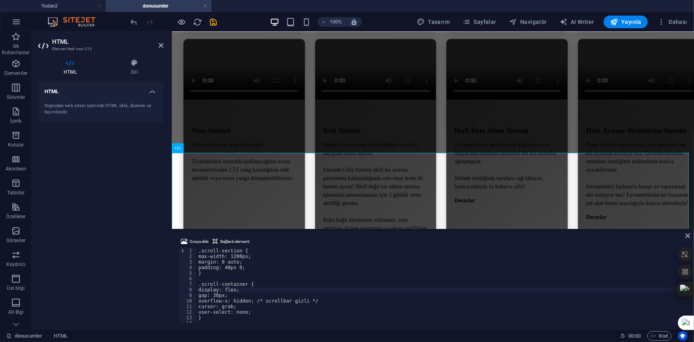
drag, startPoint x: 299, startPoint y: 317, endPoint x: 272, endPoint y: 288, distance: 39.9
click at [272, 288] on div ".scroll-section { max-width: 1200px; margin: 0 auto; padding: 40px 0; } .scroll…" at bounding box center [441, 291] width 489 height 86
type textarea "}"
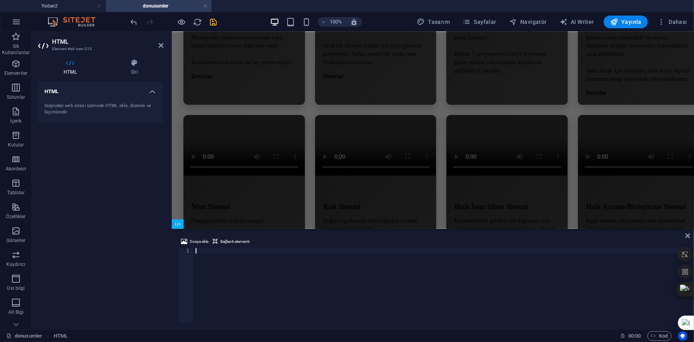
scroll to position [142, 0]
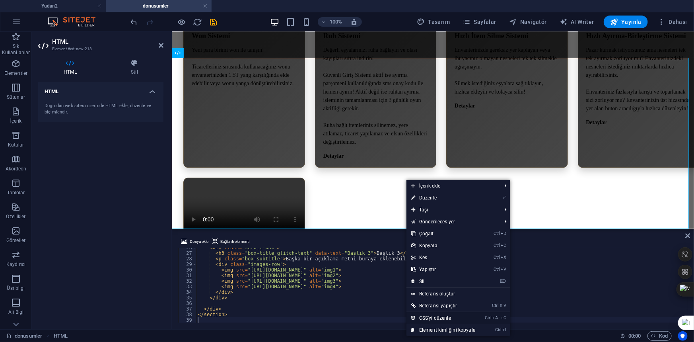
click at [441, 315] on link "Ctrl Alt C CSS'yi düzenle" at bounding box center [443, 318] width 74 height 12
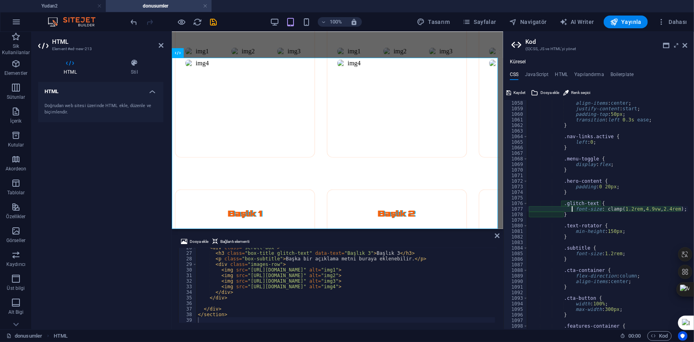
scroll to position [5884, 0]
click at [517, 72] on h4 "CSS" at bounding box center [514, 76] width 9 height 9
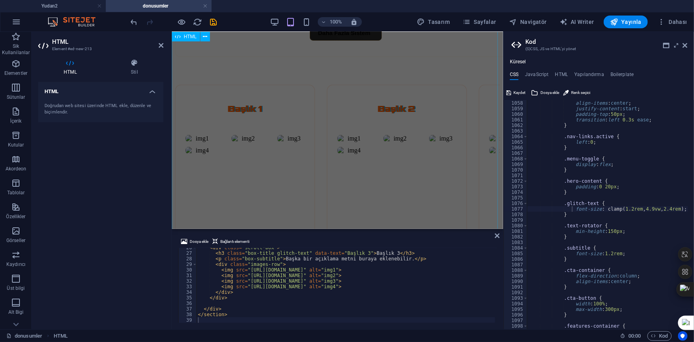
scroll to position [3291, 0]
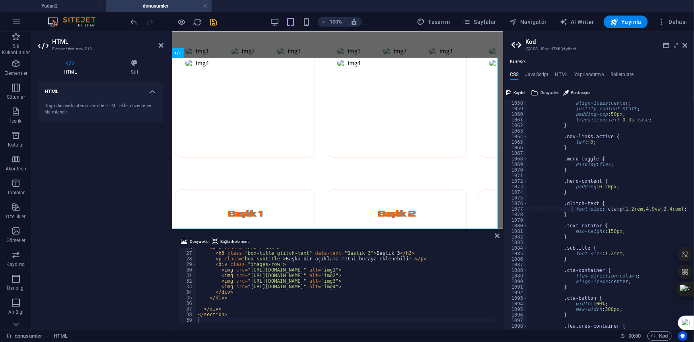
scroll to position [5884, 0]
type textarea "} }"
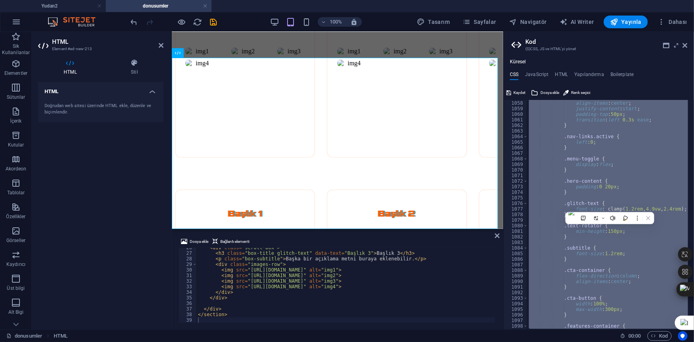
paste textarea
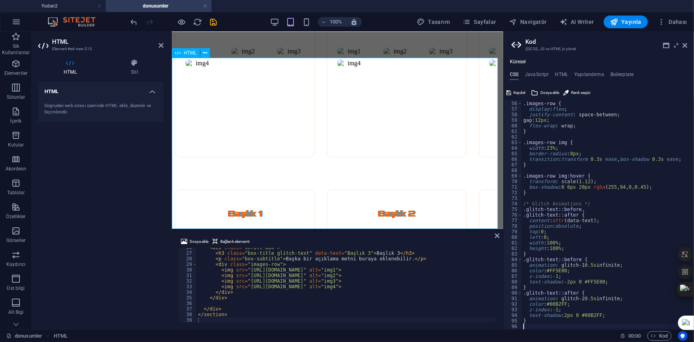
click at [414, 173] on div "Başlık 1 Kısa açıklama metni burada yer alıyor. Başlık 2 Farklı bir açıklama bu…" at bounding box center [337, 269] width 325 height 192
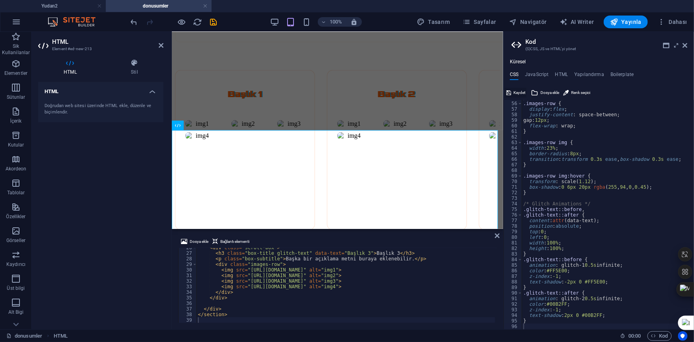
drag, startPoint x: 517, startPoint y: 90, endPoint x: 345, endPoint y: 61, distance: 174.3
click at [517, 90] on span "Kaydet" at bounding box center [519, 93] width 12 height 10
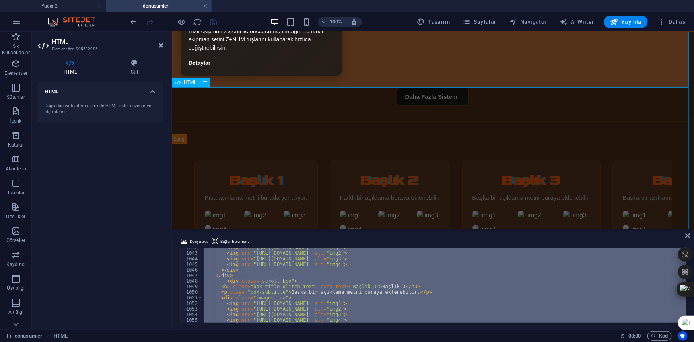
scroll to position [3057, 0]
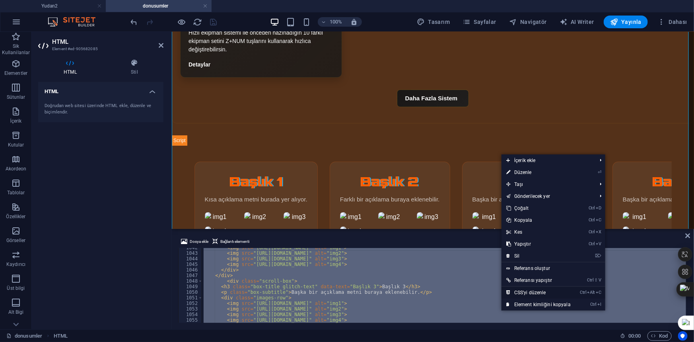
click at [535, 294] on link "Ctrl Alt C CSS'yi düzenle" at bounding box center [538, 292] width 74 height 12
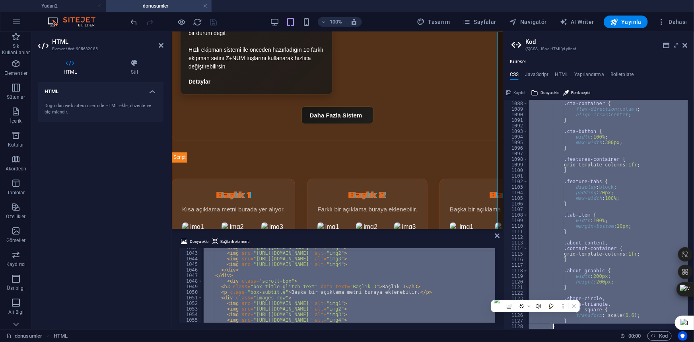
scroll to position [6051, 0]
click at [571, 167] on div ".cta-container { flex-direction : column ; align-items : center ; } .cta-button…" at bounding box center [607, 214] width 161 height 229
type textarea "grid-template-columns: 1fr;"
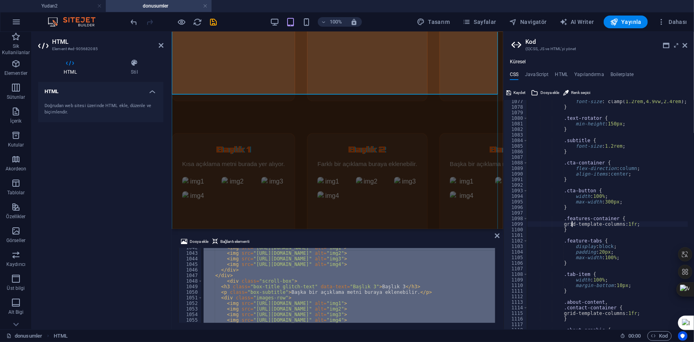
scroll to position [6056, 0]
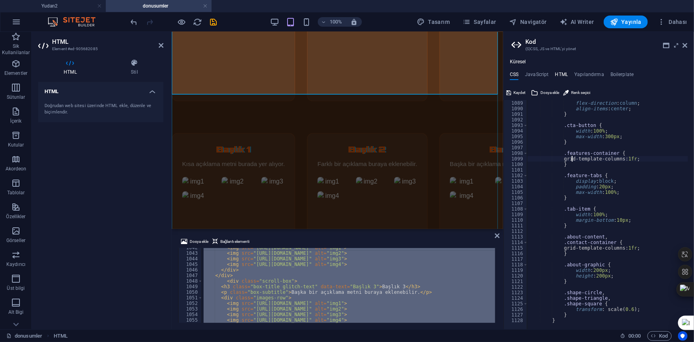
click at [559, 76] on h4 "HTML" at bounding box center [561, 76] width 13 height 9
type textarea "<a href="#main-content" class="wv-link-content button">Skip to main content</a>"
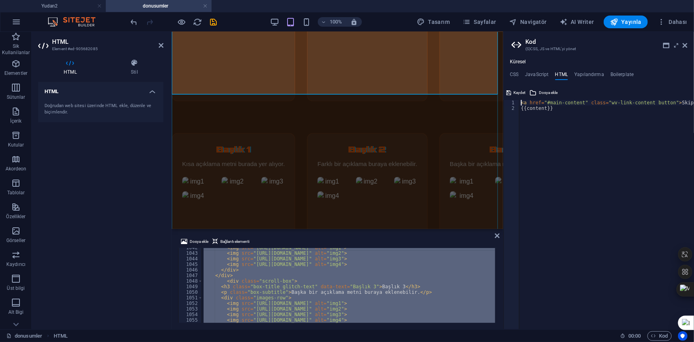
click at [544, 69] on div "Küresel CSS JavaScript HTML Yapılandırma Boilerplate grid-template-columns: 1fr…" at bounding box center [598, 194] width 190 height 270
click at [541, 72] on h4 "JavaScript" at bounding box center [536, 76] width 23 height 9
type textarea "// JavaScript Document"
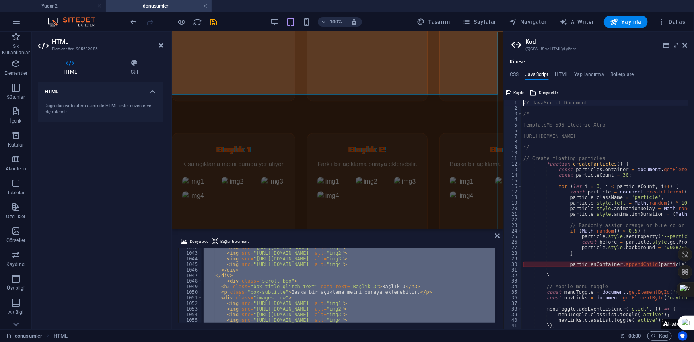
click at [519, 74] on ul "CSS JavaScript HTML Yapılandırma Boilerplate" at bounding box center [598, 76] width 190 height 9
click at [516, 76] on h4 "CSS" at bounding box center [514, 76] width 9 height 9
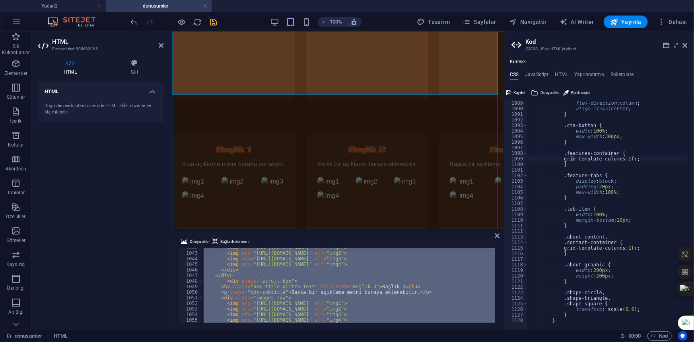
drag, startPoint x: 523, startPoint y: 91, endPoint x: 354, endPoint y: 66, distance: 171.4
click at [523, 91] on span "Kaydet" at bounding box center [519, 93] width 12 height 10
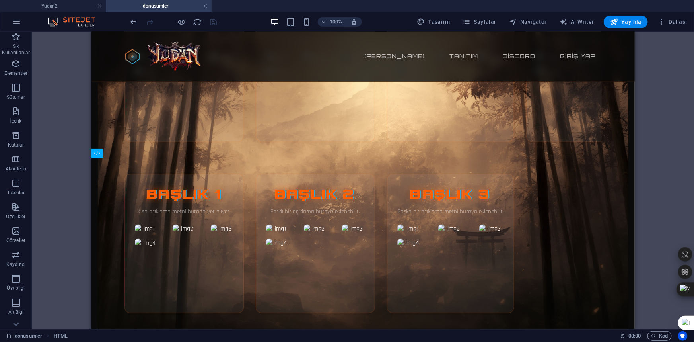
scroll to position [2109, 0]
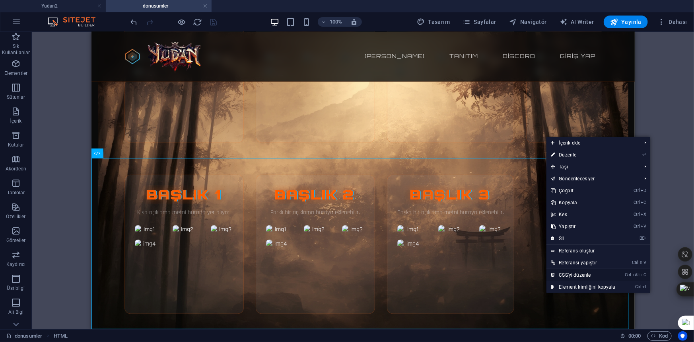
click at [557, 273] on link "Ctrl Alt C CSS'yi düzenle" at bounding box center [583, 275] width 74 height 12
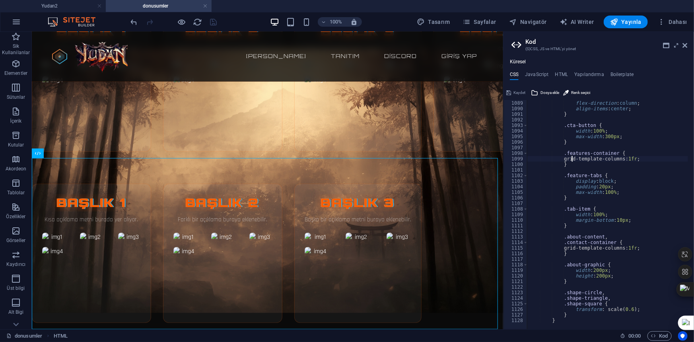
scroll to position [5884, 0]
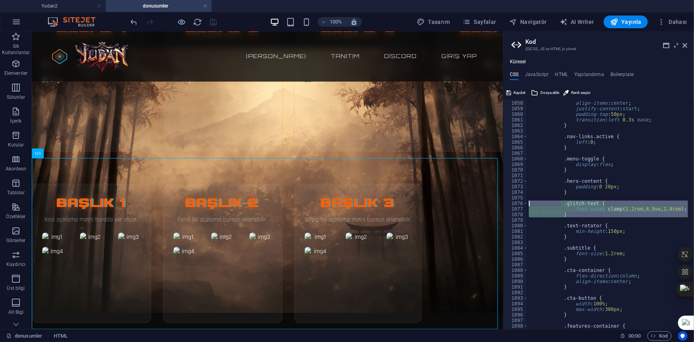
drag, startPoint x: 600, startPoint y: 249, endPoint x: 535, endPoint y: 227, distance: 68.5
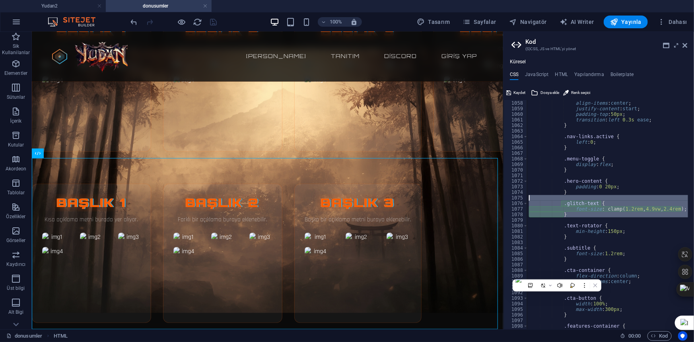
click at [517, 235] on div "1082" at bounding box center [516, 237] width 24 height 6
type textarea "}"
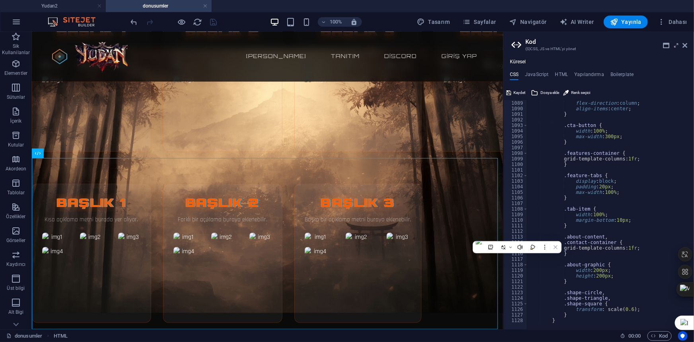
scroll to position [5926, 0]
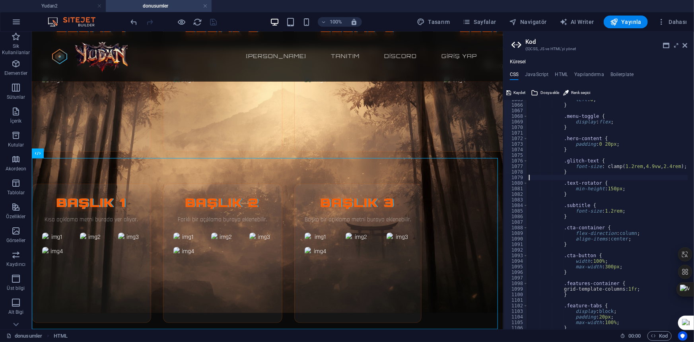
scroll to position [6313, 0]
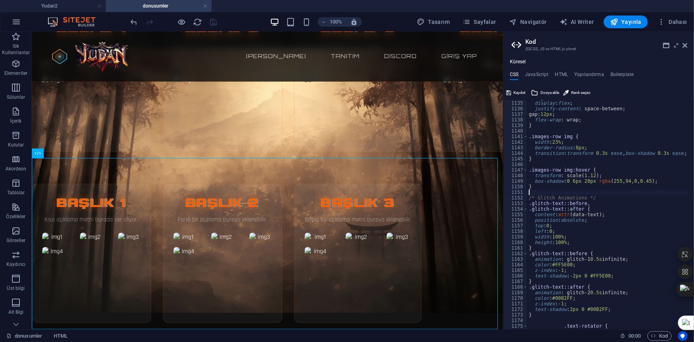
drag, startPoint x: 566, startPoint y: 194, endPoint x: 503, endPoint y: 193, distance: 63.2
click at [399, 195] on div "Başlık 1 Kısa açıklama metni burada yer alıyor. Başlık 2 Farklı bir açıklama bu…" at bounding box center [266, 252] width 471 height 171
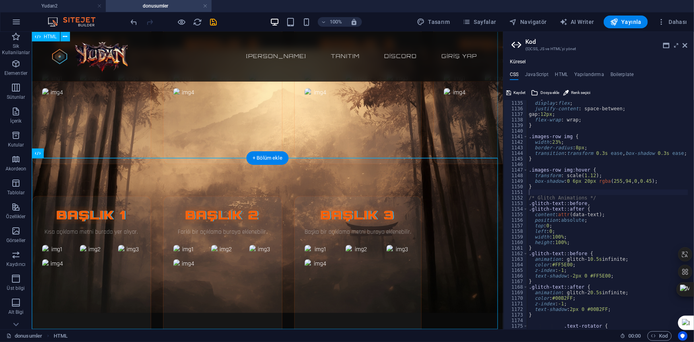
scroll to position [2394, 0]
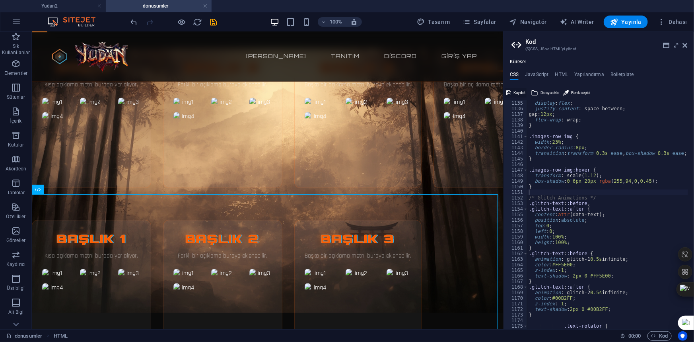
drag, startPoint x: 514, startPoint y: 94, endPoint x: 341, endPoint y: 70, distance: 174.7
click at [514, 94] on span "Kaydet" at bounding box center [519, 93] width 12 height 10
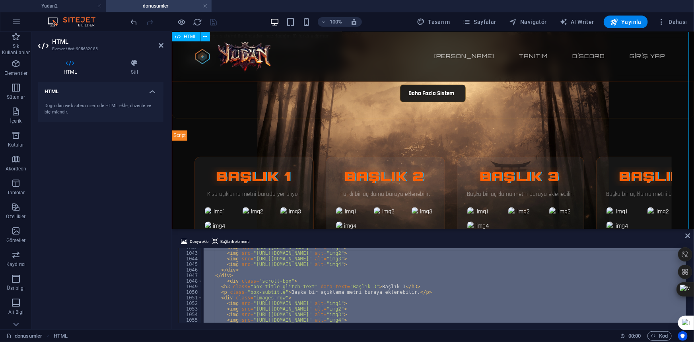
scroll to position [2302, 0]
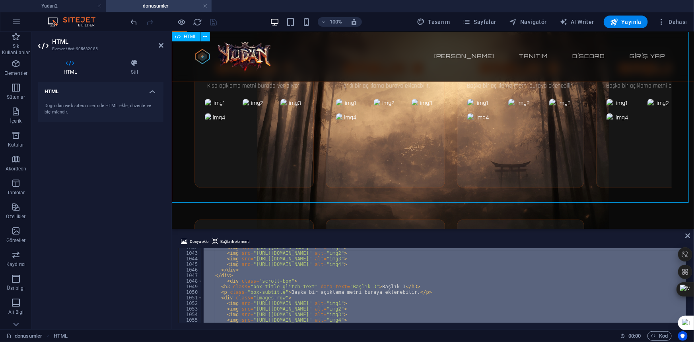
drag, startPoint x: 533, startPoint y: 145, endPoint x: 445, endPoint y: 146, distance: 87.9
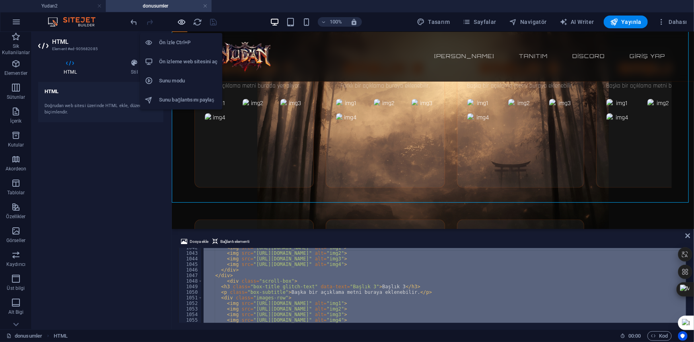
click at [177, 19] on icon "button" at bounding box center [181, 21] width 9 height 9
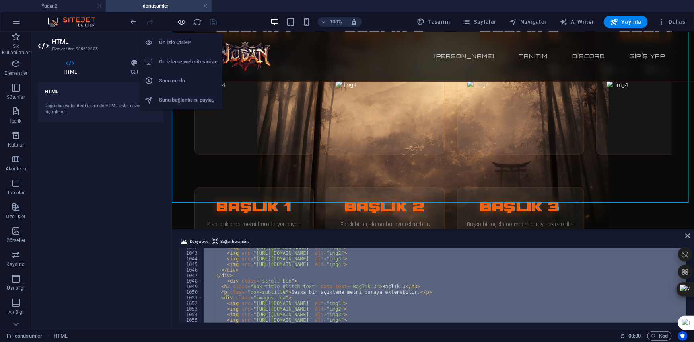
scroll to position [2032, 0]
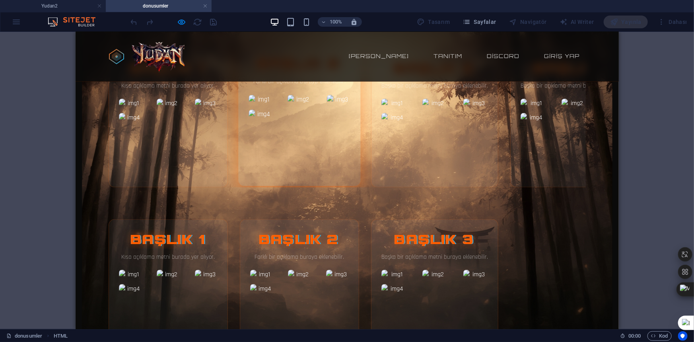
drag, startPoint x: 359, startPoint y: 161, endPoint x: 239, endPoint y: 149, distance: 120.3
click at [243, 149] on div "Başlık 1 Kısa açıklama metni burada yer alıyor. Başlık 2 Farklı bir açıklama bu…" at bounding box center [346, 117] width 477 height 139
drag, startPoint x: 357, startPoint y: 148, endPoint x: 492, endPoint y: 155, distance: 135.0
click at [407, 151] on div "Başlık 1 Kısa açıklama metni burada yer alıyor. Başlık 2 Farklı bir açıklama bu…" at bounding box center [346, 117] width 477 height 139
drag, startPoint x: 498, startPoint y: 155, endPoint x: 360, endPoint y: 183, distance: 141.2
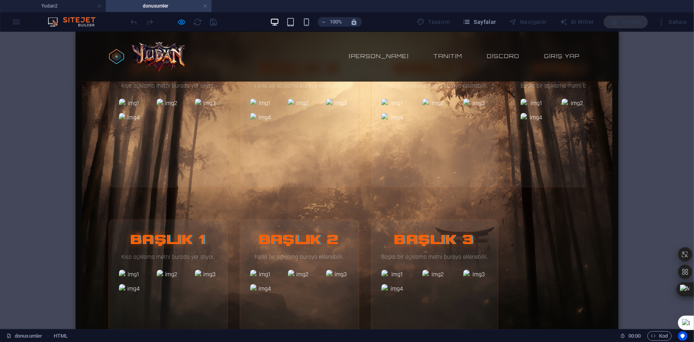
click at [383, 175] on div "Başlık 1 Kısa açıklama metni burada yer alıyor. Başlık 2 Farklı bir açıklama bu…" at bounding box center [346, 117] width 477 height 139
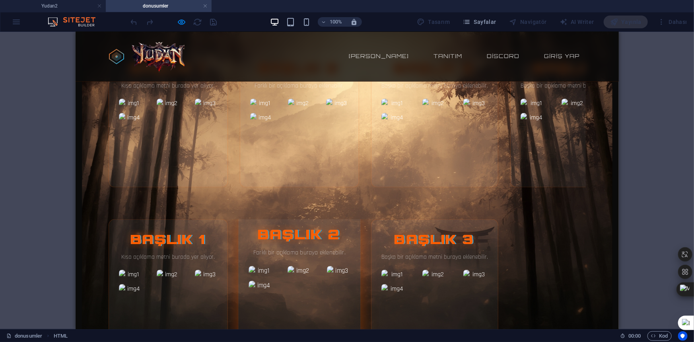
drag, startPoint x: 427, startPoint y: 257, endPoint x: 352, endPoint y: 251, distance: 75.4
click at [361, 253] on div "Başlık 1 Kısa açıklama metni burada yer alıyor. Başlık 2 Farklı bir açıklama bu…" at bounding box center [346, 288] width 477 height 139
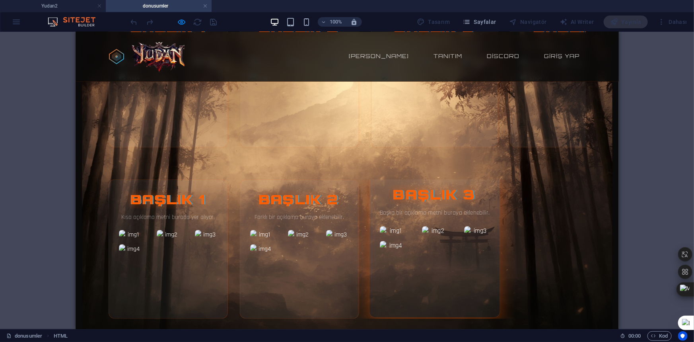
scroll to position [2076, 0]
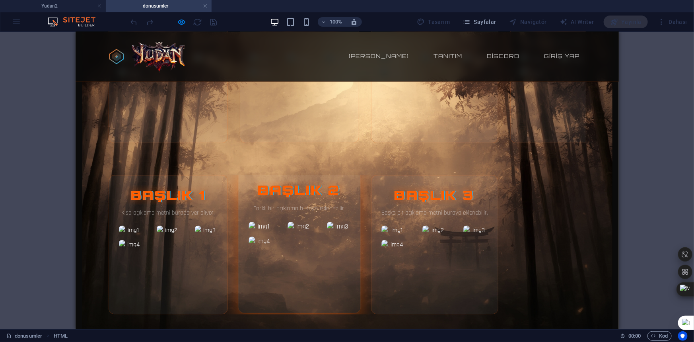
drag, startPoint x: 490, startPoint y: 266, endPoint x: 349, endPoint y: 251, distance: 142.3
click at [352, 252] on div "Başlık 1 Kısa açıklama metni burada yer alıyor. Başlık 2 Farklı bir açıklama bu…" at bounding box center [346, 244] width 477 height 139
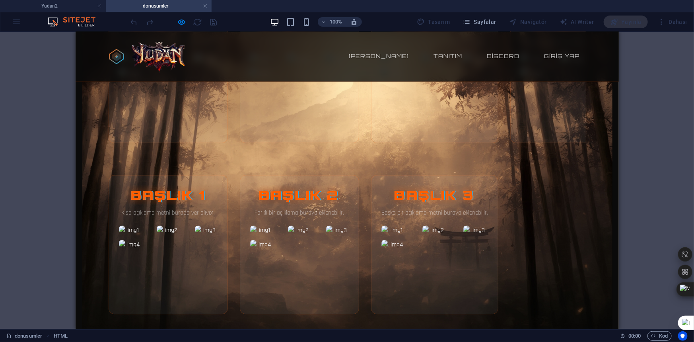
drag, startPoint x: 421, startPoint y: 241, endPoint x: 517, endPoint y: 235, distance: 96.8
click at [483, 235] on div "Başlık 3 Başka bir açıklama metni buraya eklenebilir." at bounding box center [434, 244] width 127 height 139
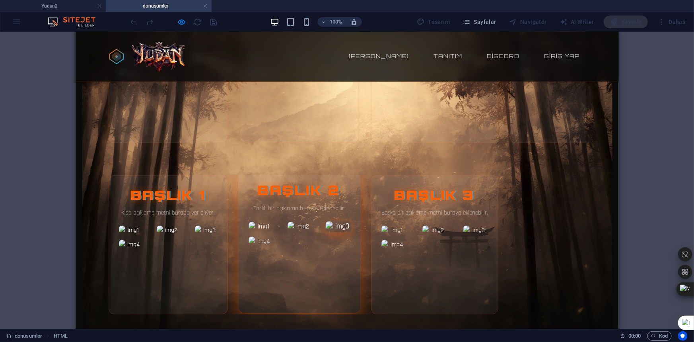
drag, startPoint x: 517, startPoint y: 235, endPoint x: 341, endPoint y: 230, distance: 176.6
click at [370, 235] on div "Başlık 1 Kısa açıklama metni burada yer alıyor. Başlık 2 Farklı bir açıklama bu…" at bounding box center [346, 244] width 477 height 139
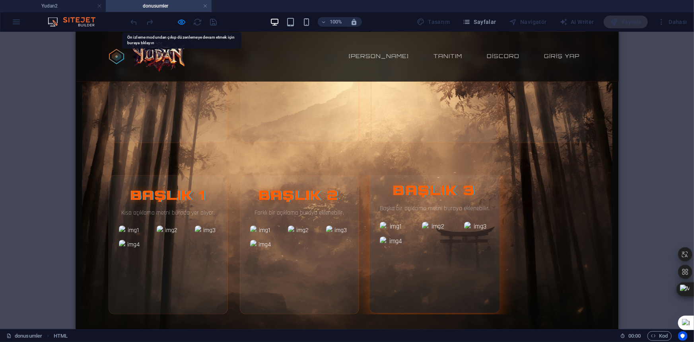
drag, startPoint x: 459, startPoint y: 258, endPoint x: 400, endPoint y: 220, distance: 70.2
click at [400, 221] on div at bounding box center [434, 233] width 110 height 25
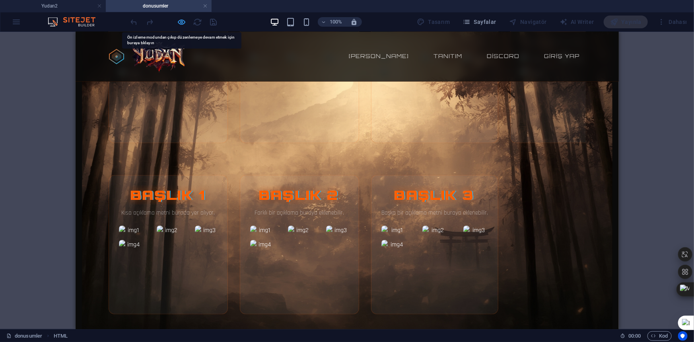
click at [181, 22] on icon "button" at bounding box center [181, 21] width 9 height 9
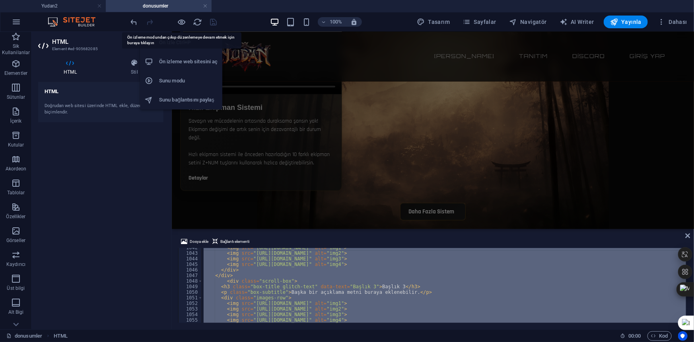
scroll to position [2314, 0]
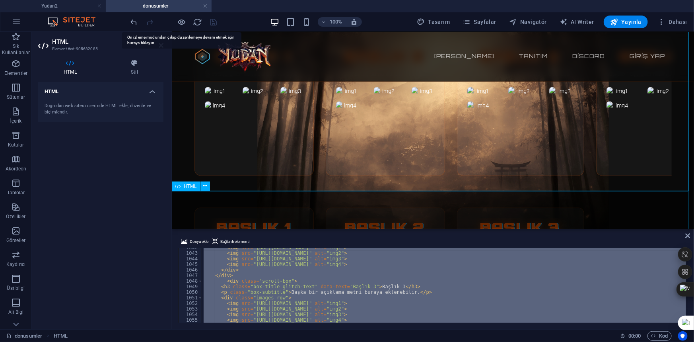
drag, startPoint x: 629, startPoint y: 260, endPoint x: 454, endPoint y: 192, distance: 188.3
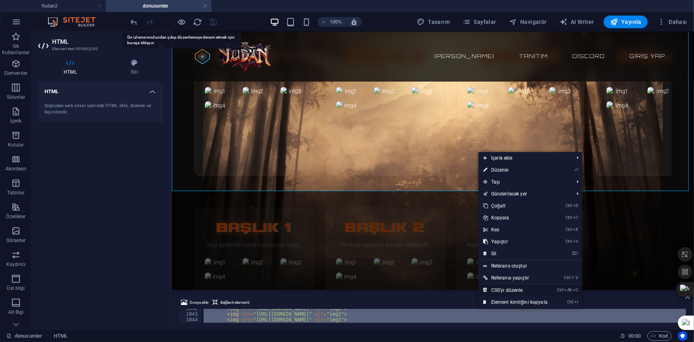
click at [511, 288] on link "Ctrl Alt C CSS'yi düzenle" at bounding box center [515, 290] width 74 height 12
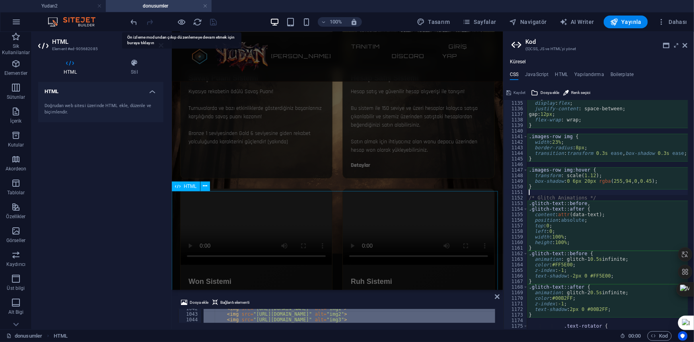
scroll to position [3158, 0]
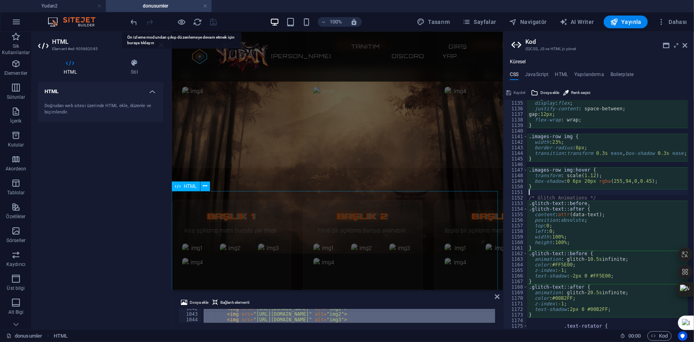
type textarea "position: fixed;"
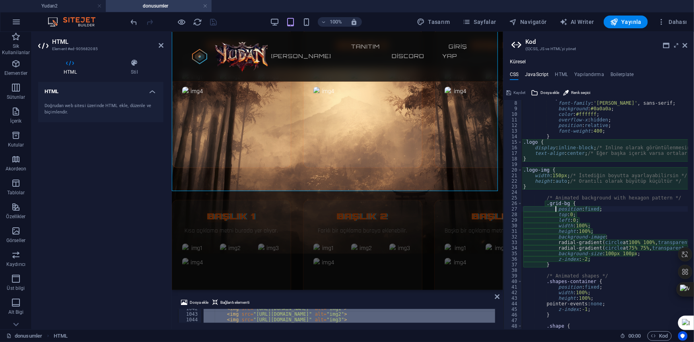
click at [533, 72] on h4 "JavaScript" at bounding box center [536, 76] width 23 height 9
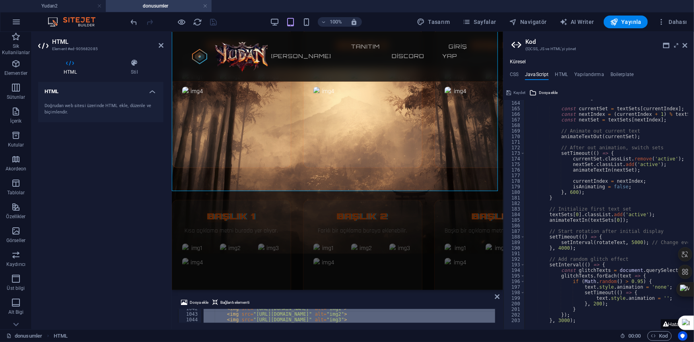
scroll to position [907, 0]
click at [578, 320] on div "isAnimating = true ; const currentSet = textSets [ currentIndex ] ; const nextI…" at bounding box center [680, 212] width 311 height 234
type textarea "}, 3000);"
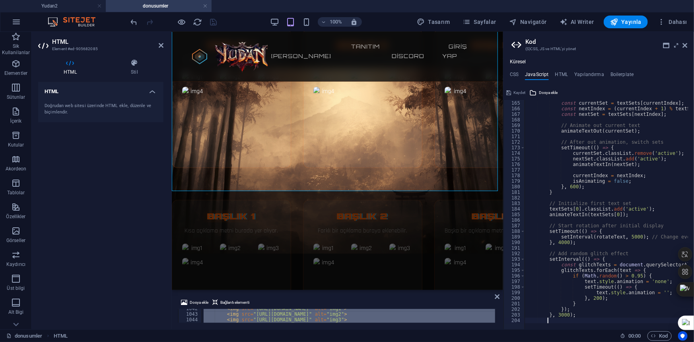
paste textarea
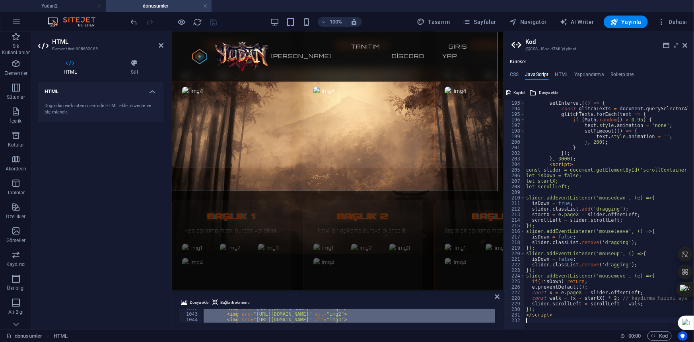
scroll to position [1069, 0]
click at [573, 211] on div "// Add random glitch effect setInterval (( ) => { const glitchTexts = document …" at bounding box center [680, 212] width 311 height 234
click at [548, 166] on div "// Add random glitch effect setInterval (( ) => { const glitchTexts = document …" at bounding box center [680, 212] width 311 height 234
type textarea "<script>"
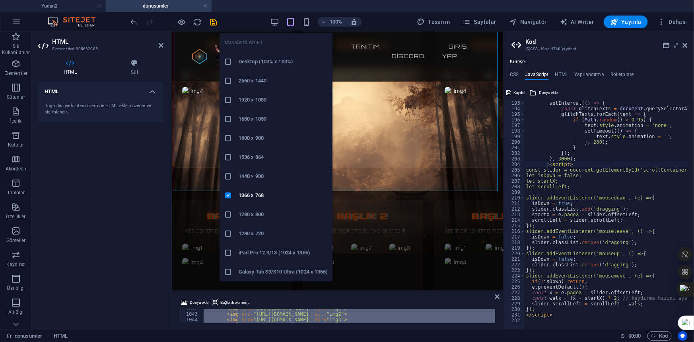
click at [264, 62] on h6 "Desktop (100% x 100%)" at bounding box center [283, 62] width 89 height 10
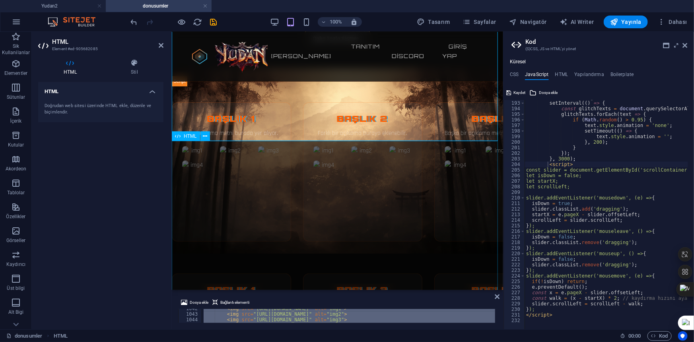
scroll to position [3013, 0]
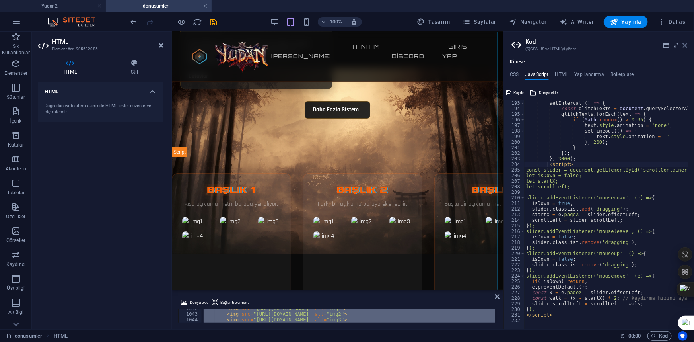
click at [686, 43] on icon at bounding box center [685, 45] width 5 height 6
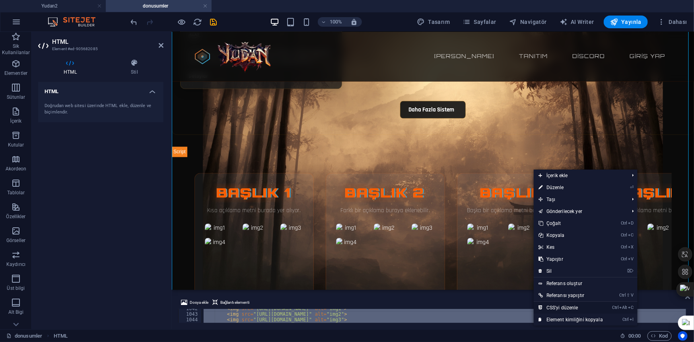
click at [574, 306] on link "Ctrl Alt C CSS'yi düzenle" at bounding box center [571, 307] width 74 height 12
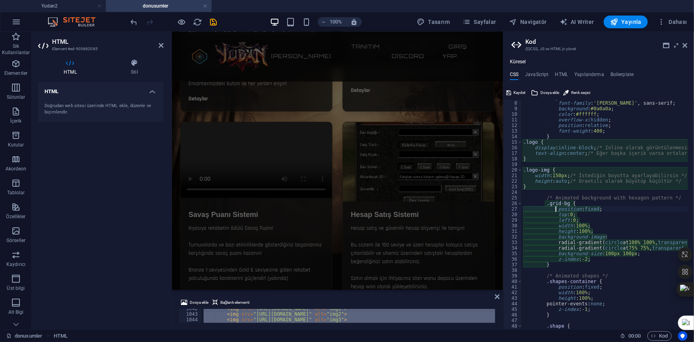
scroll to position [3013, 0]
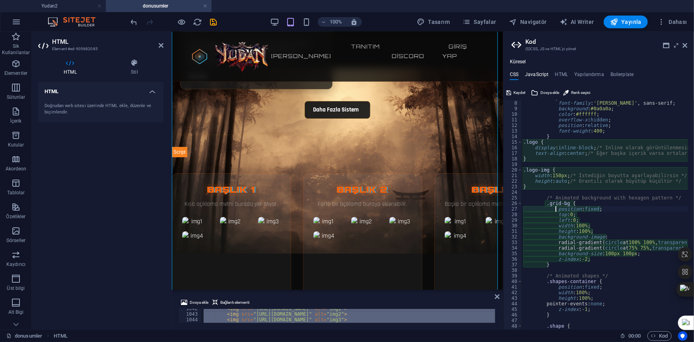
drag, startPoint x: 547, startPoint y: 75, endPoint x: 528, endPoint y: 76, distance: 19.5
click at [546, 75] on h4 "JavaScript" at bounding box center [536, 76] width 23 height 9
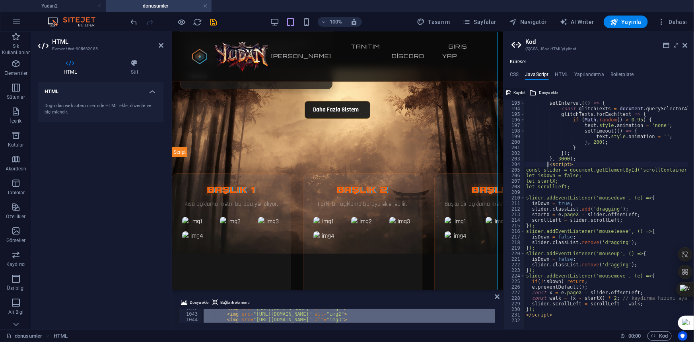
click at [514, 90] on span "Kaydet" at bounding box center [519, 93] width 12 height 10
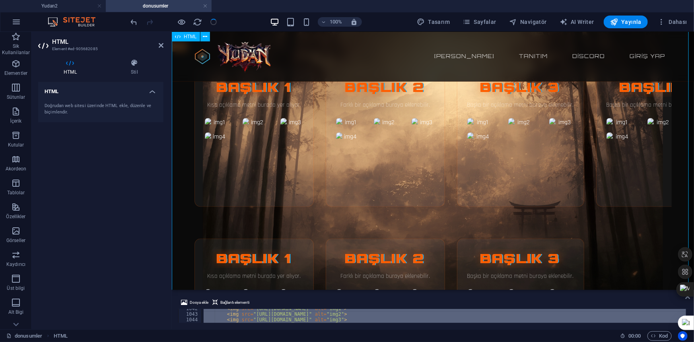
scroll to position [2322, 0]
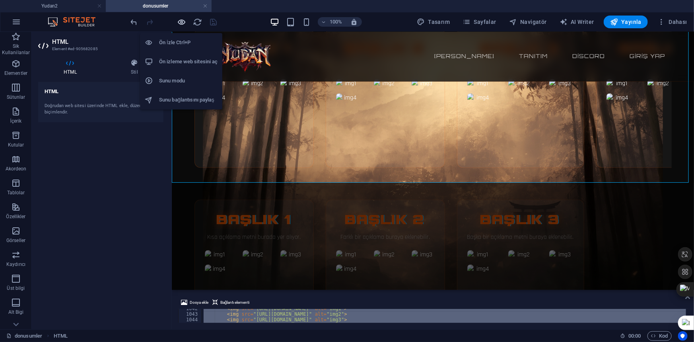
click at [183, 24] on icon "button" at bounding box center [181, 21] width 9 height 9
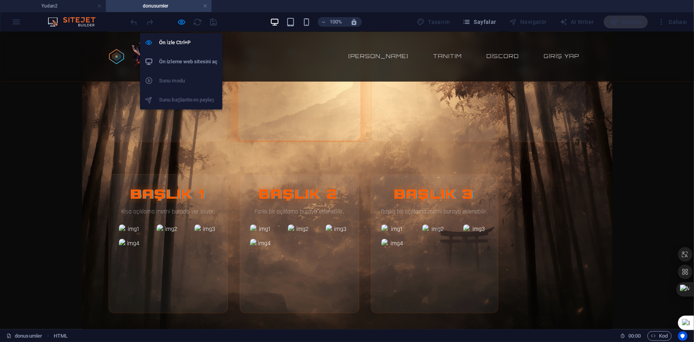
scroll to position [1580, 0]
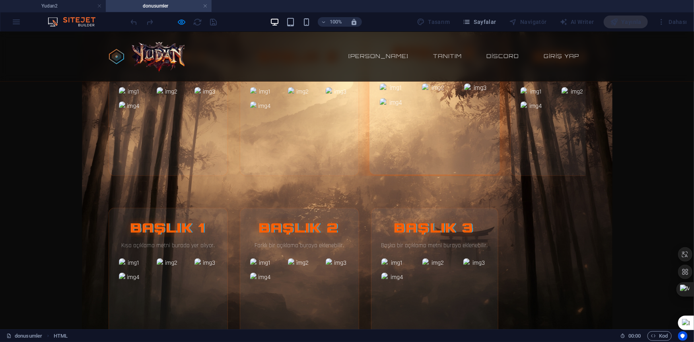
drag, startPoint x: 452, startPoint y: 163, endPoint x: 387, endPoint y: 159, distance: 65.4
click at [387, 159] on section "Başlık 1 Kısa açıklama metni burada yer alıyor. Başlık 2 Farklı bir açıklama bu…" at bounding box center [347, 105] width 477 height 171
drag, startPoint x: 434, startPoint y: 140, endPoint x: 315, endPoint y: 135, distance: 119.4
click at [319, 139] on div "Başlık 1 Kısa açıklama metni burada yer alıyor. Başlık 2 Farklı bir açıklama bu…" at bounding box center [347, 105] width 477 height 139
drag, startPoint x: 445, startPoint y: 133, endPoint x: 528, endPoint y: 135, distance: 83.5
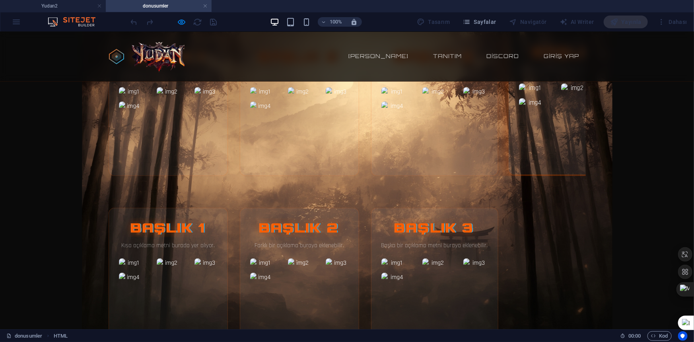
click at [512, 134] on div "Başlık 1 Kısa açıklama metni burada yer alıyor. Başlık 2 Farklı bir açıklama bu…" at bounding box center [347, 105] width 477 height 139
drag, startPoint x: 528, startPoint y: 135, endPoint x: 413, endPoint y: 182, distance: 124.9
click at [425, 170] on section "Başlık 1 Kısa açıklama metni burada yer alıyor. Başlık 2 Farklı bir açıklama bu…" at bounding box center [347, 105] width 477 height 171
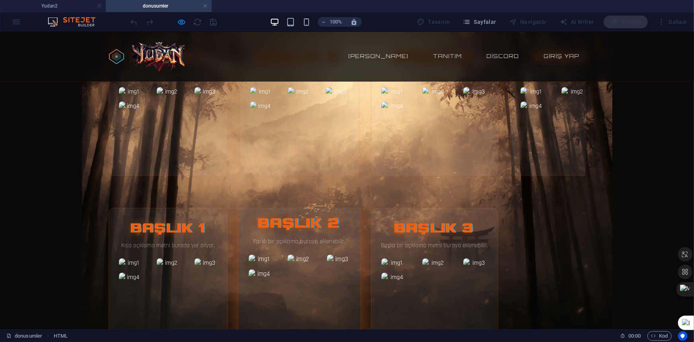
drag, startPoint x: 457, startPoint y: 235, endPoint x: 301, endPoint y: 227, distance: 156.1
click at [323, 230] on div "Başlık 1 Kısa açıklama metni burada yer alıyor. Başlık 2 Farklı bir açıklama bu…" at bounding box center [347, 276] width 477 height 139
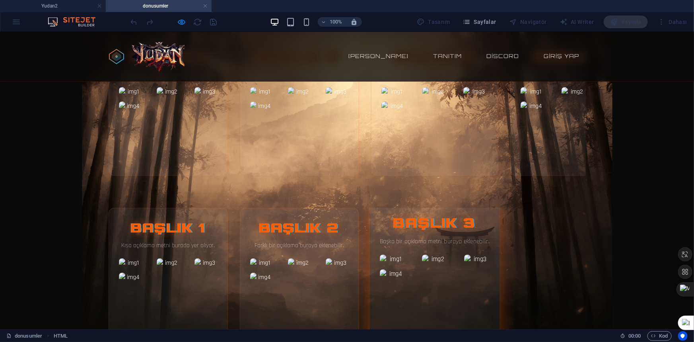
drag, startPoint x: 301, startPoint y: 227, endPoint x: 443, endPoint y: 232, distance: 141.6
click at [443, 232] on div "Başlık 1 Kısa açıklama metni burada yer alıyor. Başlık 2 Farklı bir açıklama bu…" at bounding box center [347, 276] width 477 height 139
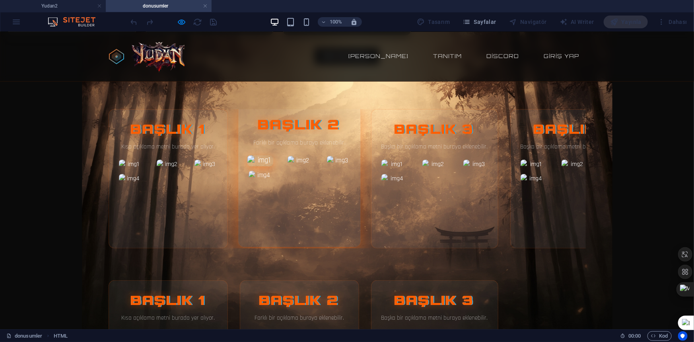
drag, startPoint x: 455, startPoint y: 176, endPoint x: 266, endPoint y: 153, distance: 191.1
click at [294, 157] on div "Başlık 1 Kısa açıklama metni burada yer alıyor. Başlık 2 Farklı bir açıklama bu…" at bounding box center [347, 178] width 477 height 139
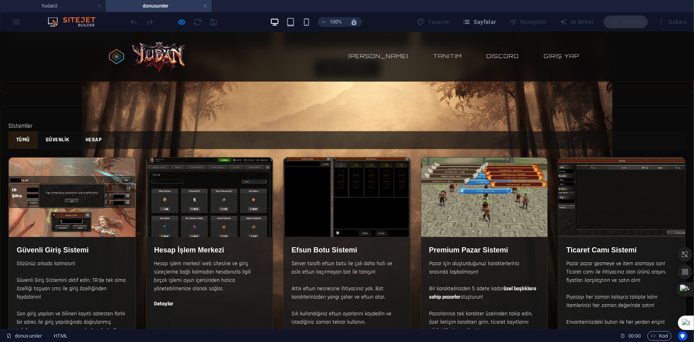
scroll to position [676, 0]
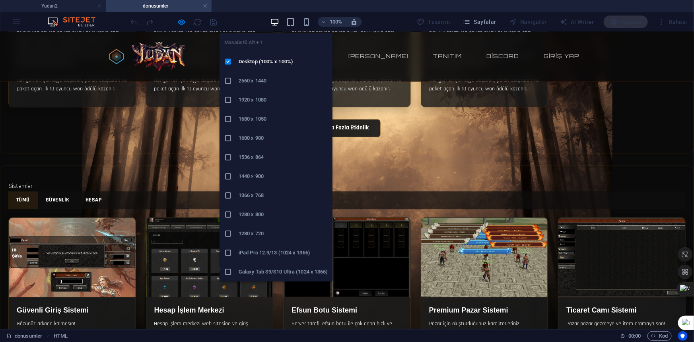
click at [270, 80] on h6 "2560 x 1440" at bounding box center [283, 81] width 89 height 10
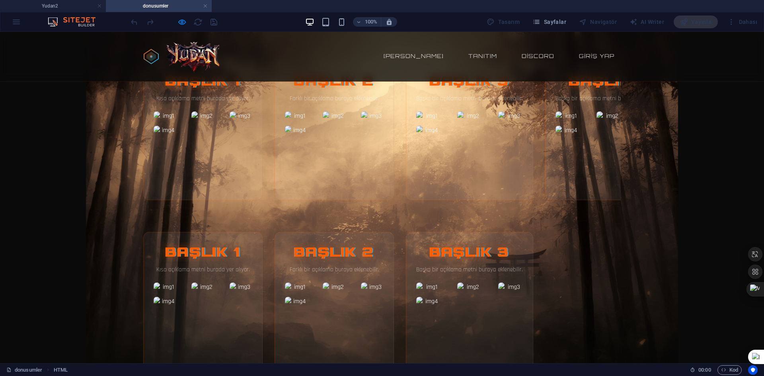
scroll to position [1393, 0]
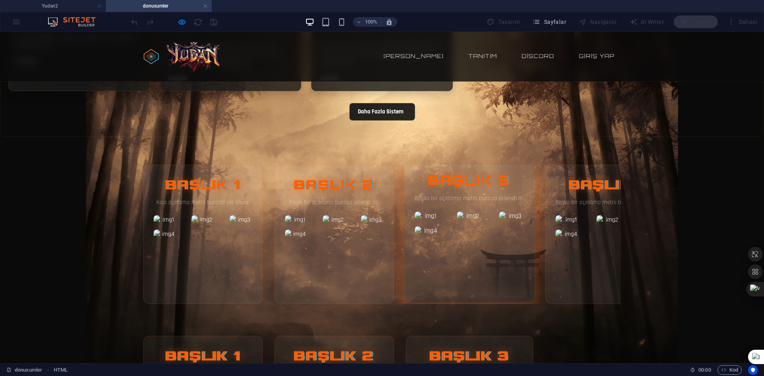
drag, startPoint x: 596, startPoint y: 228, endPoint x: 442, endPoint y: 220, distance: 153.7
click at [442, 220] on div "Başlık 1 Kısa açıklama metni burada yer alıyor. Başlık 2 Farklı bir açıklama bu…" at bounding box center [381, 234] width 477 height 139
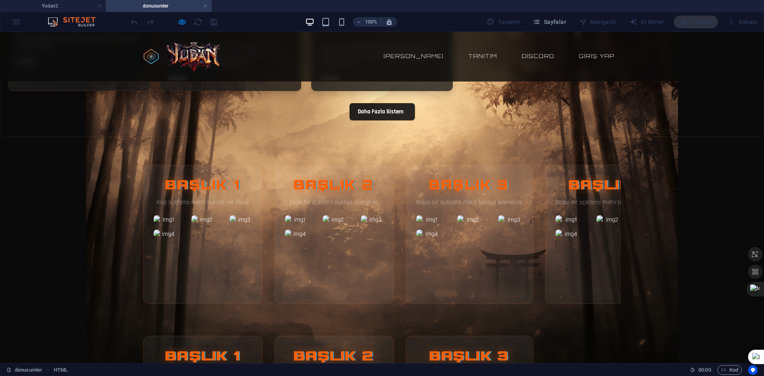
drag, startPoint x: 484, startPoint y: 213, endPoint x: 624, endPoint y: 223, distance: 140.3
click at [594, 218] on div "Başlık 1 Kısa açıklama metni burada yer alıyor. Başlık 2 Farklı bir açıklama bu…" at bounding box center [381, 234] width 477 height 139
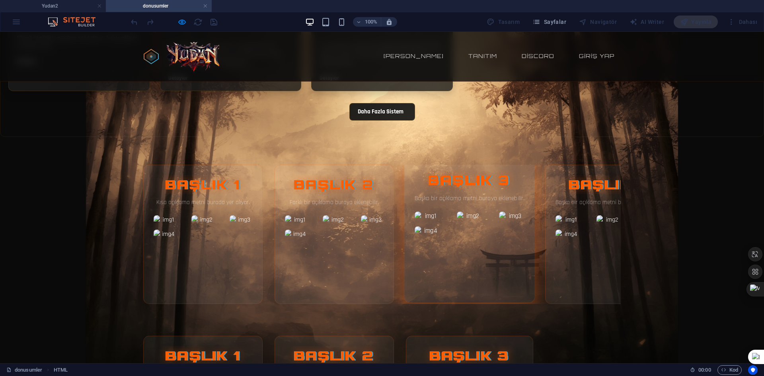
drag, startPoint x: 624, startPoint y: 223, endPoint x: 470, endPoint y: 216, distance: 154.9
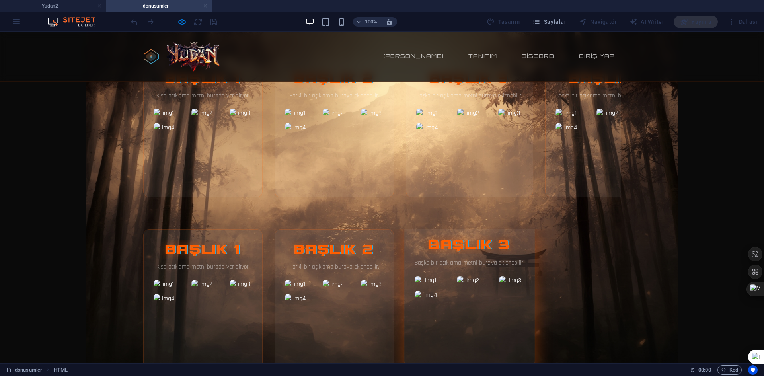
scroll to position [1513, 0]
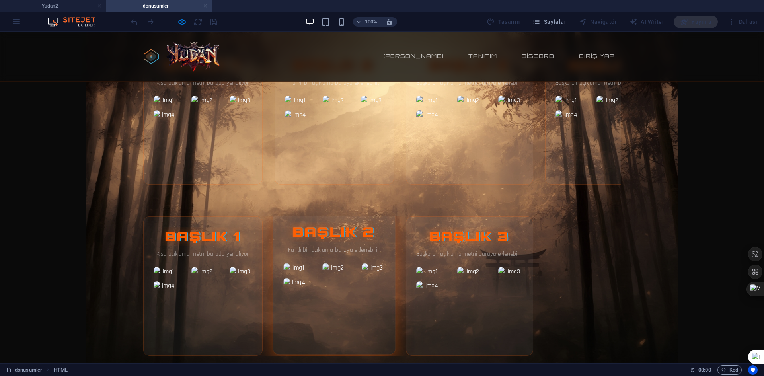
drag, startPoint x: 512, startPoint y: 266, endPoint x: 333, endPoint y: 246, distance: 180.1
click at [359, 253] on div "Başlık 1 Kısa açıklama metni burada yer alıyor. Başlık 2 Farklı bir açıklama bu…" at bounding box center [381, 285] width 477 height 139
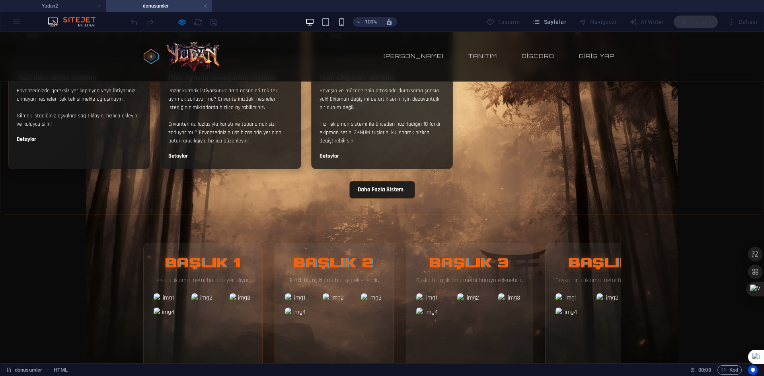
scroll to position [1314, 0]
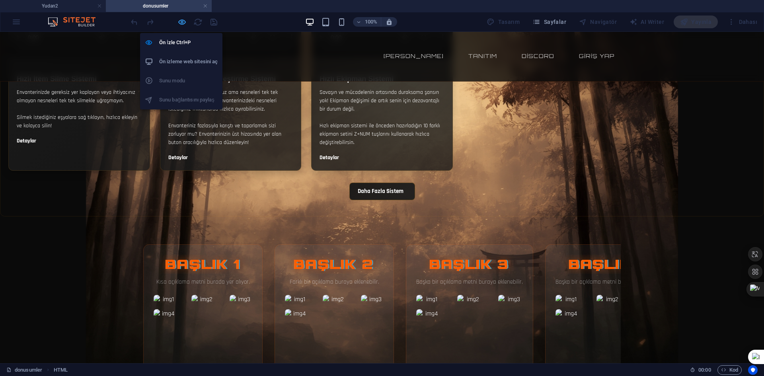
click at [186, 21] on icon "button" at bounding box center [181, 21] width 9 height 9
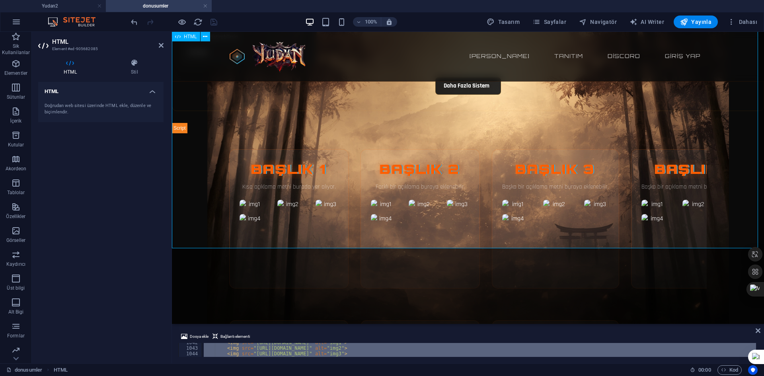
scroll to position [1873, 0]
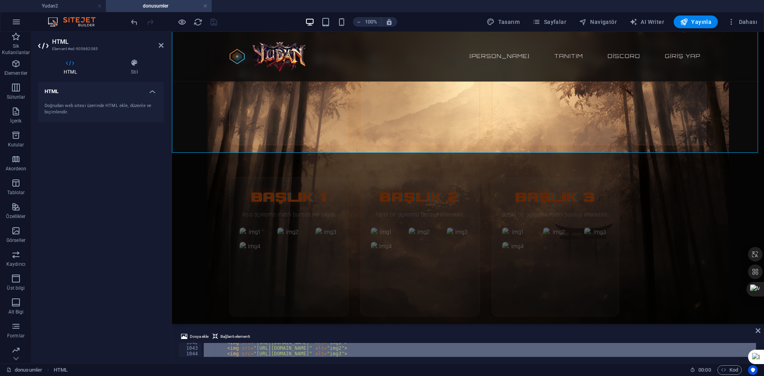
click at [395, 326] on div "Dosya ekle Bağlantı elementi 1042 1043 1044 1045 1046 < img src = "https://via.…" at bounding box center [468, 344] width 592 height 38
drag, startPoint x: 567, startPoint y: 356, endPoint x: 411, endPoint y: 113, distance: 288.5
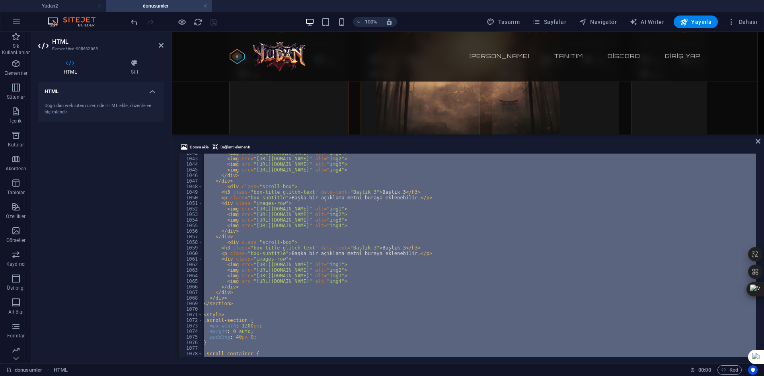
click at [382, 132] on div "HTML HTML HTML" at bounding box center [468, 83] width 592 height 103
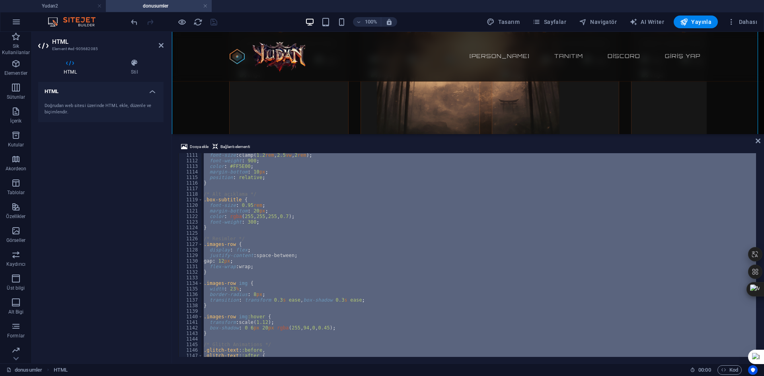
scroll to position [6317, 0]
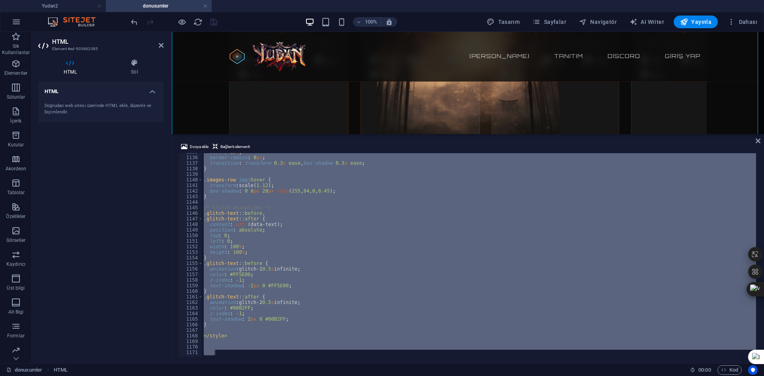
click at [361, 307] on div "width : 23 % ; border-radius : 8 px ; transition : transform 0.3 s ease , box-s…" at bounding box center [479, 255] width 554 height 204
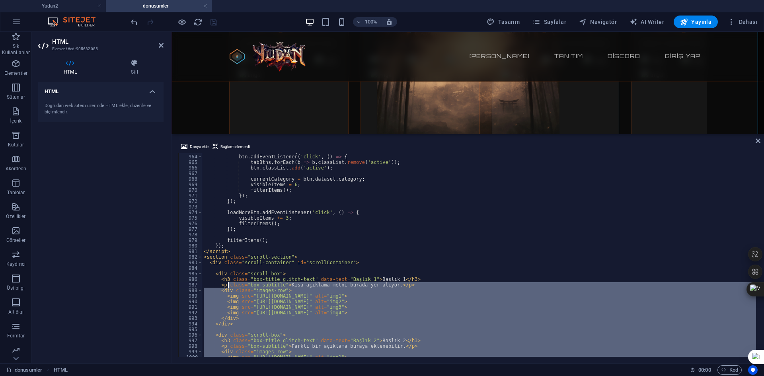
scroll to position [5384, 0]
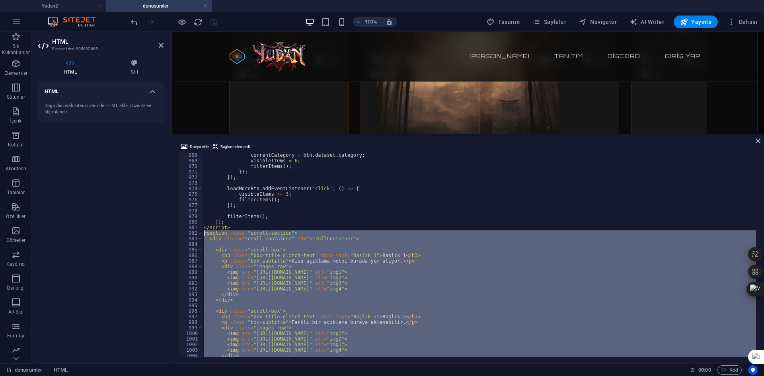
drag, startPoint x: 231, startPoint y: 350, endPoint x: 202, endPoint y: 231, distance: 122.8
click at [202, 231] on div "color: #00B2FF; 968 969 970 971 972 973 974 975 976 977 978 979 980 981 982 983…" at bounding box center [467, 255] width 579 height 204
type textarea "<section class="scroll-section"> <div class="scroll-container" id="scrollContai…"
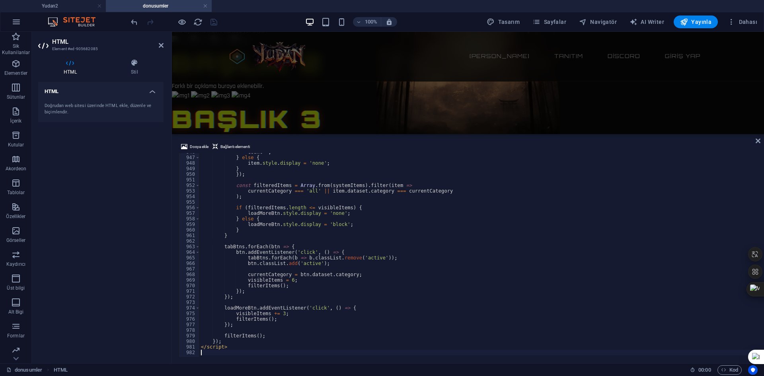
scroll to position [5259, 0]
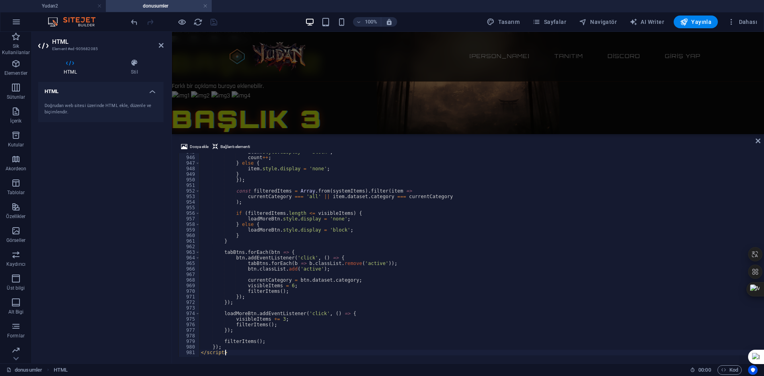
type textarea "filterItems();"
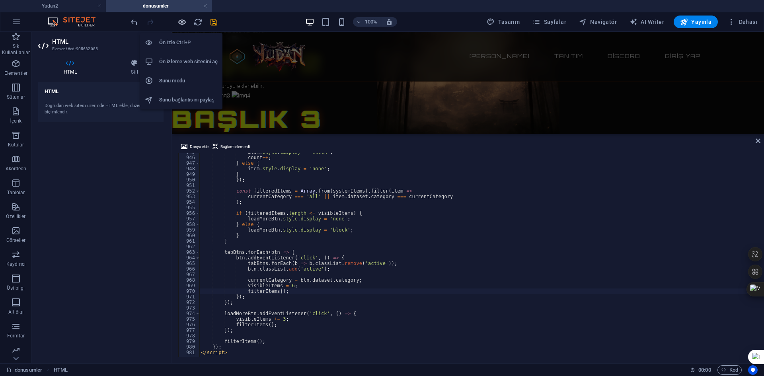
click at [181, 18] on icon "button" at bounding box center [181, 21] width 9 height 9
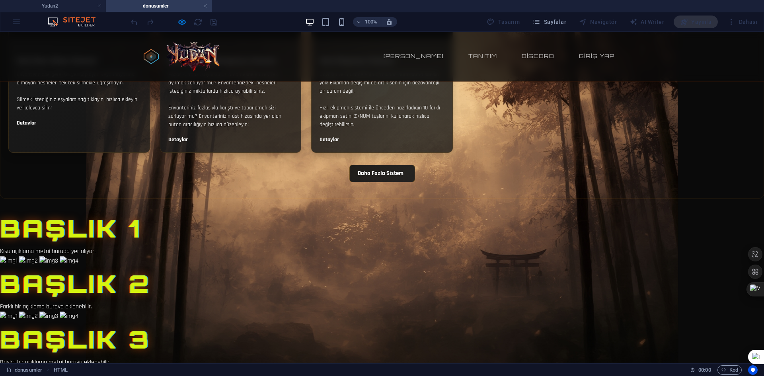
scroll to position [1337, 0]
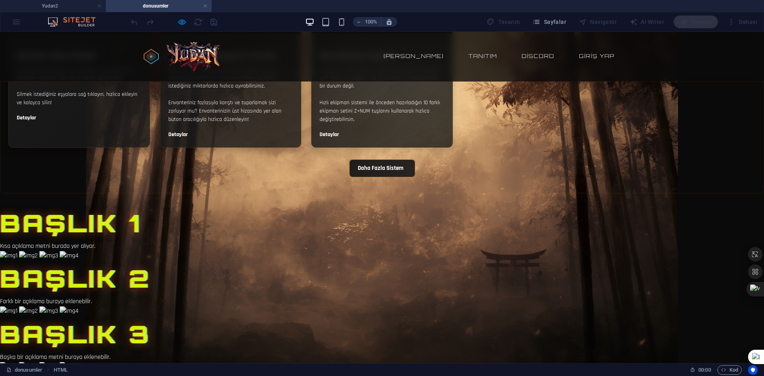
click at [322, 241] on p "Kısa açıklama metni burada yer alıyor." at bounding box center [382, 246] width 764 height 10
click at [179, 21] on icon "button" at bounding box center [181, 21] width 9 height 9
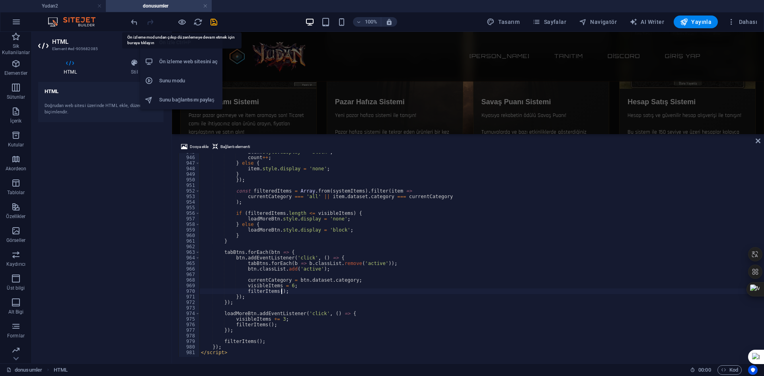
scroll to position [1586, 0]
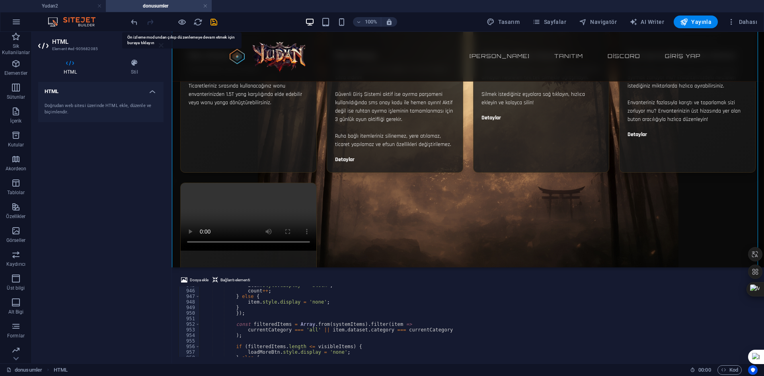
drag, startPoint x: 350, startPoint y: 134, endPoint x: 340, endPoint y: 266, distance: 132.0
click at [340, 266] on div "HTML HTML HTML Dosya ekle Bağlantı elementi filterItems(); 945 946 947 948 949 …" at bounding box center [468, 197] width 592 height 331
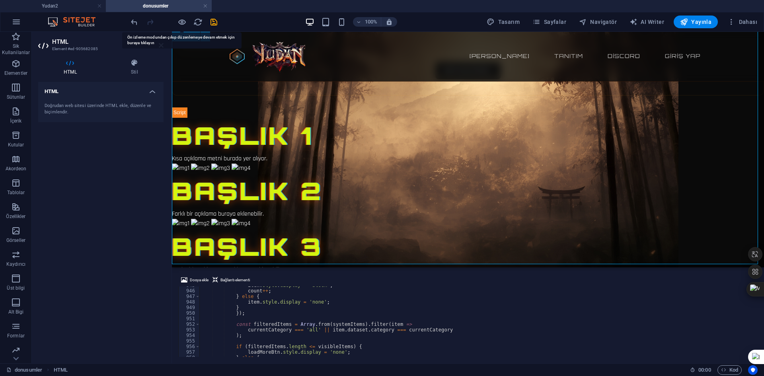
scroll to position [1912, 0]
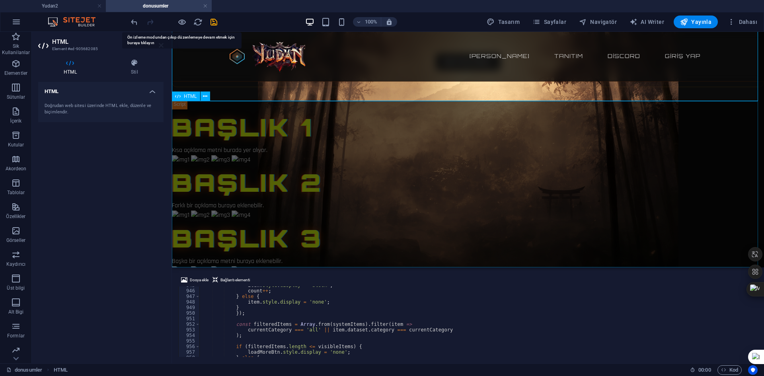
click at [410, 168] on div "Başlık 1 Kısa açıklama metni burada yer alıyor. Başlık 2 Farklı bir açıklama bu…" at bounding box center [468, 192] width 592 height 166
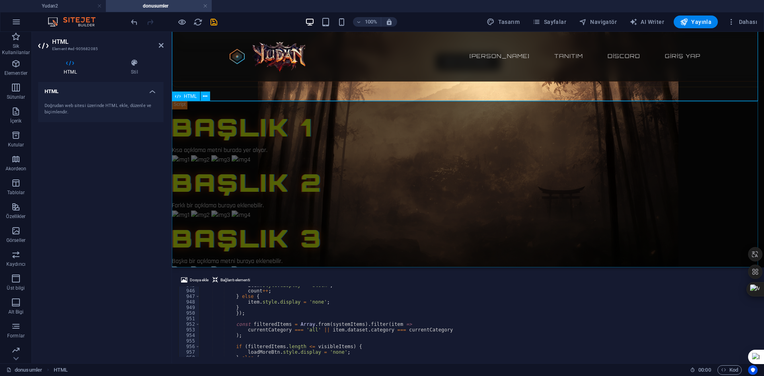
click at [399, 203] on div "Başlık 1 Kısa açıklama metni burada yer alıyor. Başlık 2 Farklı bir açıklama bu…" at bounding box center [468, 192] width 592 height 166
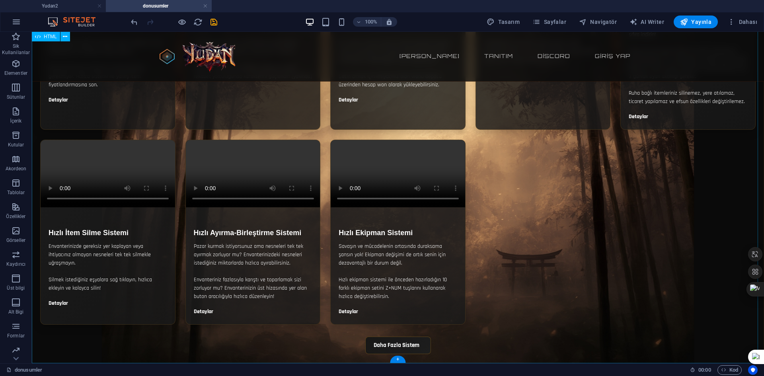
scroll to position [1220, 0]
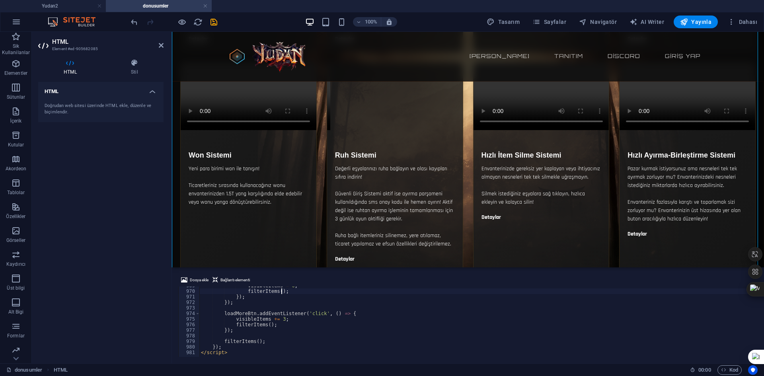
scroll to position [5393, 0]
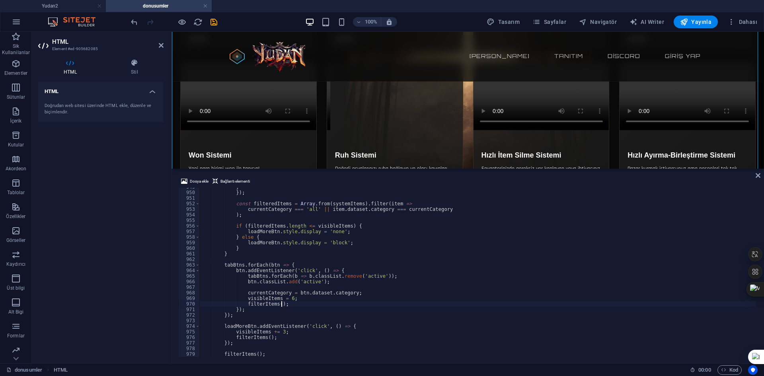
drag, startPoint x: 334, startPoint y: 268, endPoint x: 179, endPoint y: 136, distance: 204.3
click at [350, 167] on div "HTML HTML HTML Dosya ekle Bağlantı elementi filterItems(); 949 950 951 952 953 …" at bounding box center [468, 197] width 592 height 331
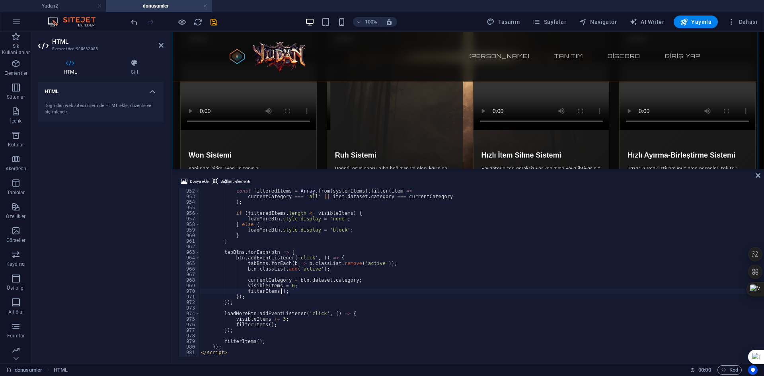
drag, startPoint x: 554, startPoint y: 148, endPoint x: 558, endPoint y: 146, distance: 4.3
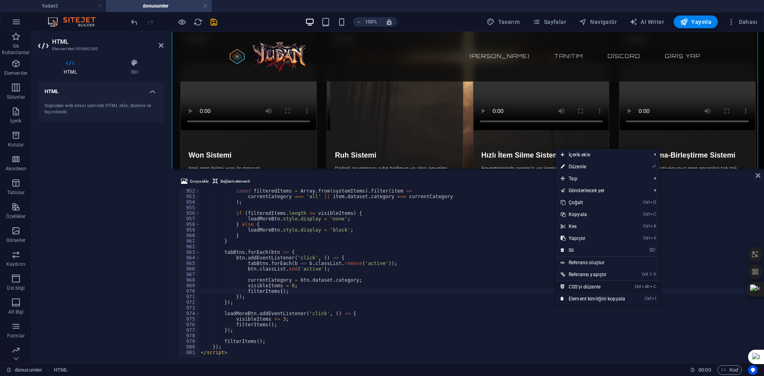
click at [588, 282] on link "Ctrl Alt C CSS'yi düzenle" at bounding box center [593, 287] width 74 height 12
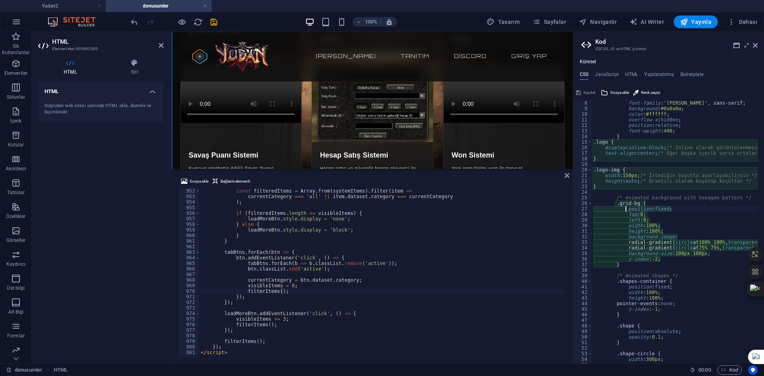
scroll to position [22, 0]
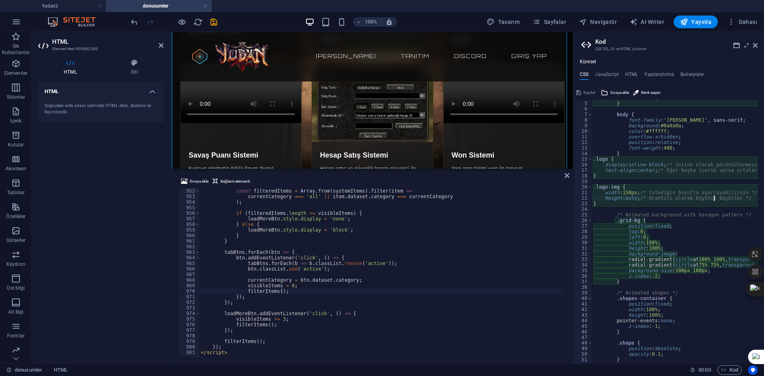
click at [694, 198] on div "box-sizing : border-box ; } body { font-family : 'Rajdhani' , sans-serif; backg…" at bounding box center [779, 229] width 376 height 268
type textarea "height: auto; /* Orantılı olarak büyütüp küçültür */"
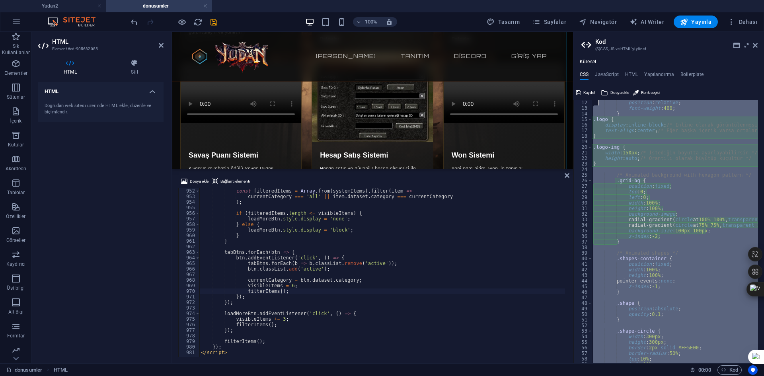
scroll to position [0, 0]
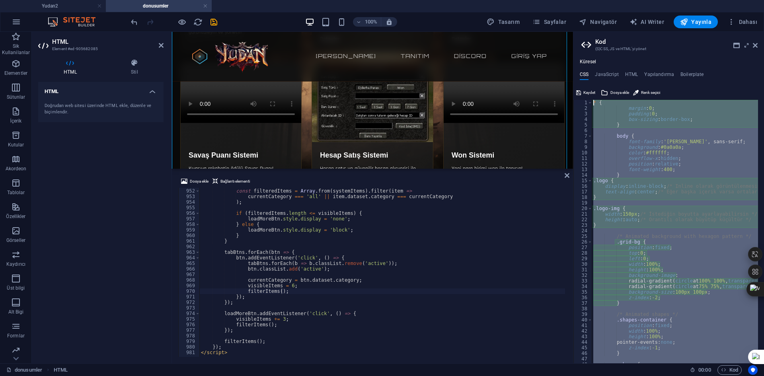
drag, startPoint x: 644, startPoint y: 355, endPoint x: 598, endPoint y: 65, distance: 293.1
click at [598, 65] on div "Küresel CSS JavaScript HTML Yapılandırma Boilerplate 1 2 3 4 5 6 7 8 9 10 11 12…" at bounding box center [668, 211] width 190 height 304
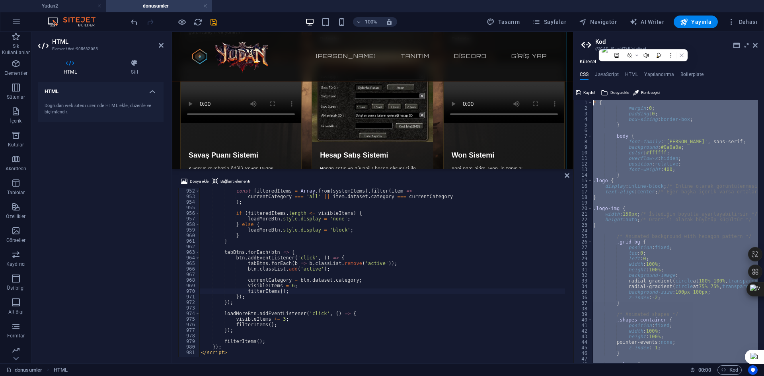
click at [594, 103] on div "* { margin : 0 ; padding : 0 ; box-sizing : border-box ; } body { font-family :…" at bounding box center [674, 231] width 166 height 263
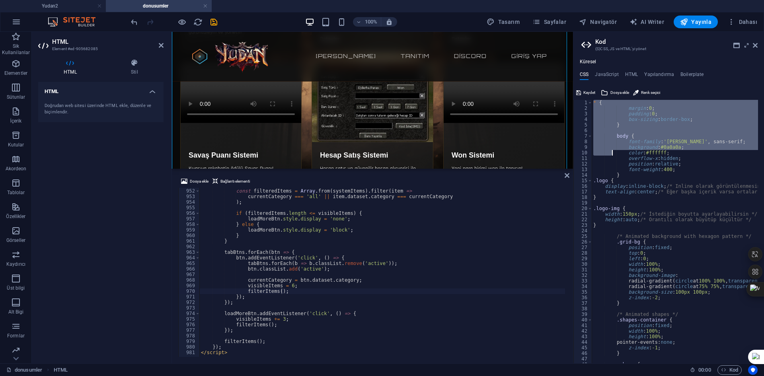
drag, startPoint x: 594, startPoint y: 104, endPoint x: 611, endPoint y: 155, distance: 54.6
click at [611, 155] on div "* { margin : 0 ; padding : 0 ; box-sizing : border-box ; } body { font-family :…" at bounding box center [779, 234] width 376 height 268
click at [643, 185] on div "* { margin : 0 ; padding : 0 ; box-sizing : border-box ; } body { font-family :…" at bounding box center [779, 234] width 376 height 268
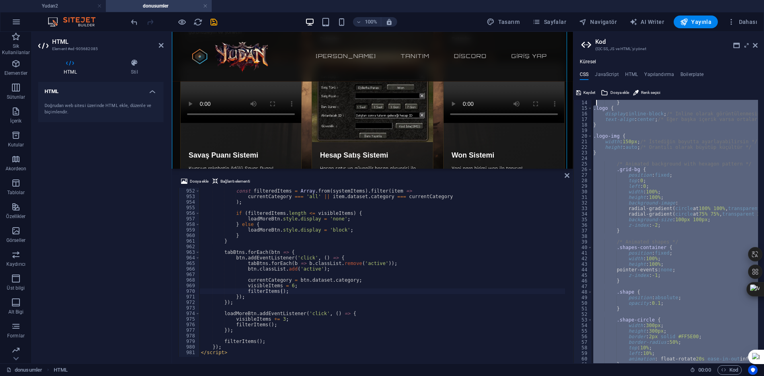
scroll to position [22, 0]
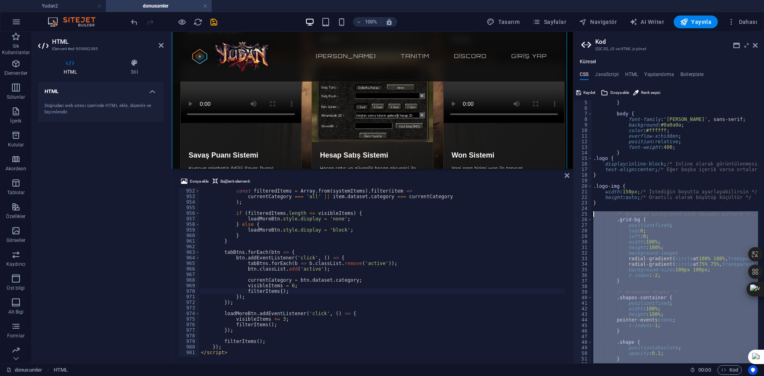
drag, startPoint x: 631, startPoint y: 309, endPoint x: 578, endPoint y: 215, distance: 108.8
click at [578, 215] on div "display: inline-block; /* Inline olarak görüntülenmesini sağlar */ 5 6 7 8 9 10…" at bounding box center [668, 231] width 190 height 263
type textarea "/* Animated background with hexagon pattern */ .grid-bg {"
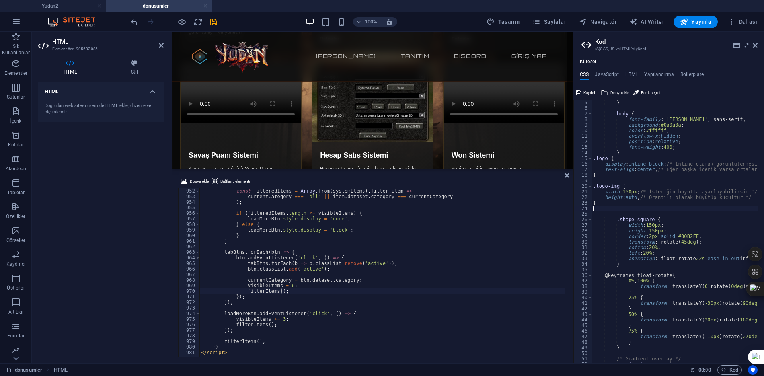
click at [620, 215] on div "} body { font-family : 'Rajdhani' , sans-serif; background : #0a0a0a ; color : …" at bounding box center [737, 234] width 293 height 268
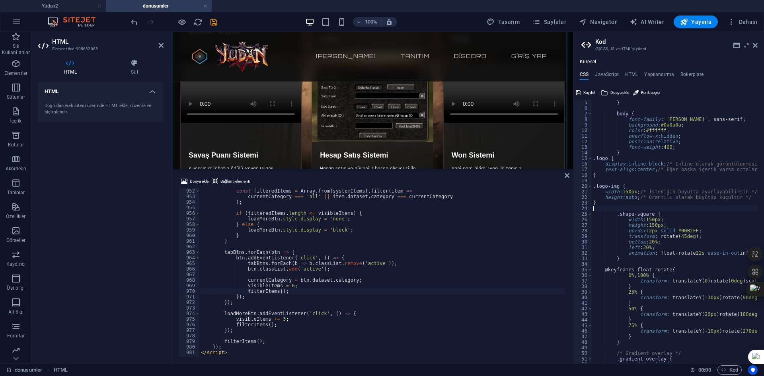
type textarea "}"
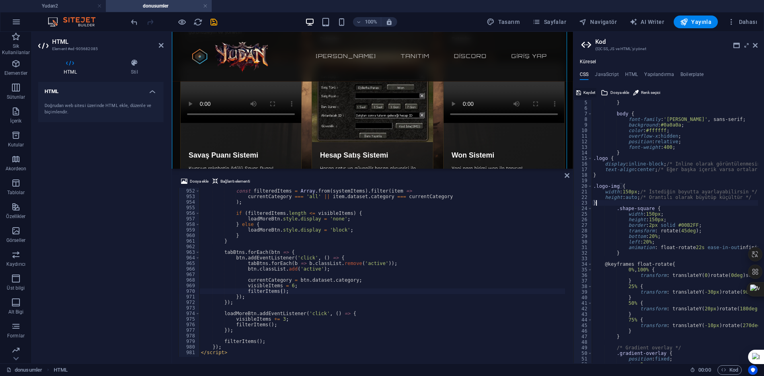
click at [584, 92] on span "Kaydet" at bounding box center [589, 93] width 12 height 10
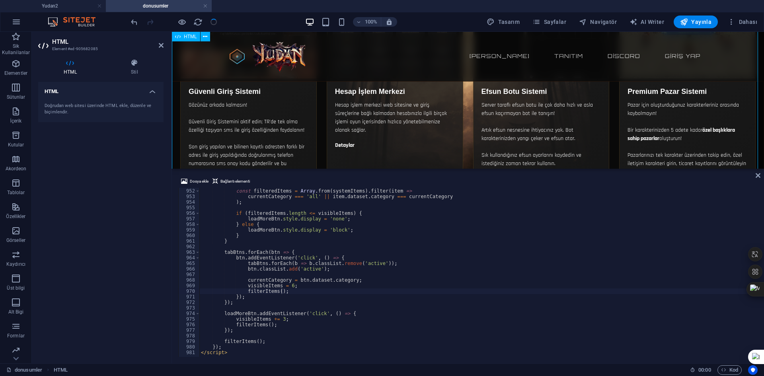
scroll to position [851, 0]
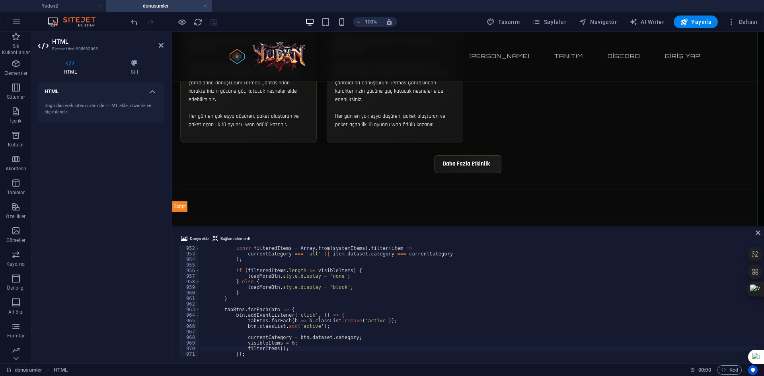
drag, startPoint x: 604, startPoint y: 169, endPoint x: 591, endPoint y: 315, distance: 145.7
click at [591, 315] on div "HTML HTML HTML Dosya ekle Bağlantı elementi filterItems(); 951 952 953 954 955 …" at bounding box center [468, 197] width 592 height 331
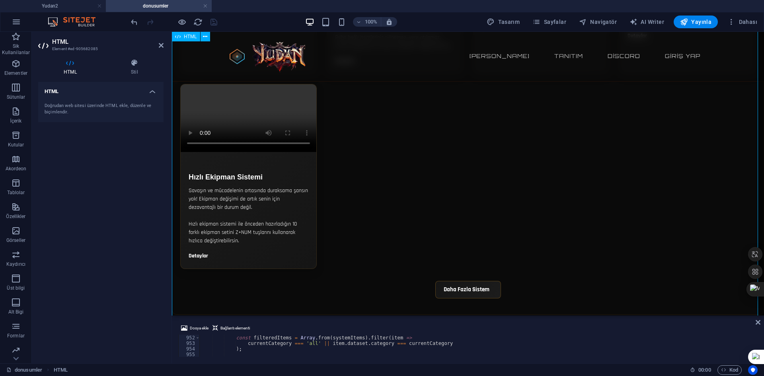
scroll to position [1698, 0]
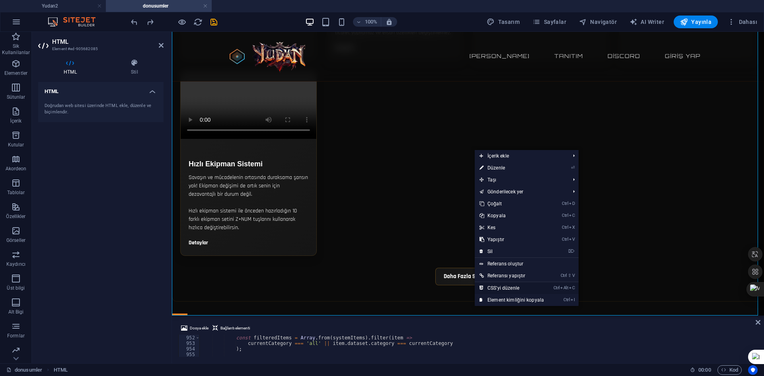
click at [499, 286] on link "Ctrl Alt C CSS'yi düzenle" at bounding box center [511, 288] width 74 height 12
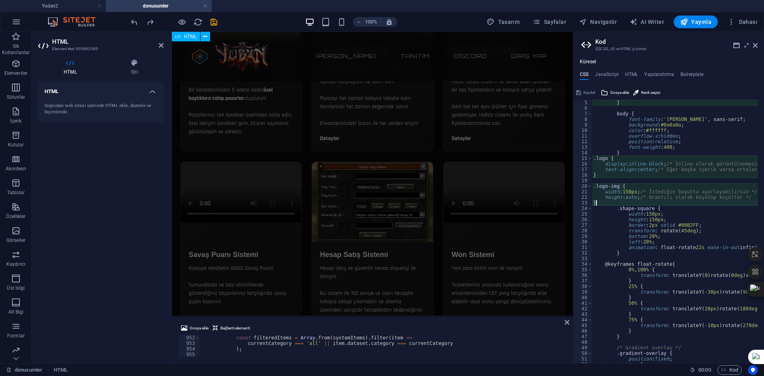
scroll to position [2009, 0]
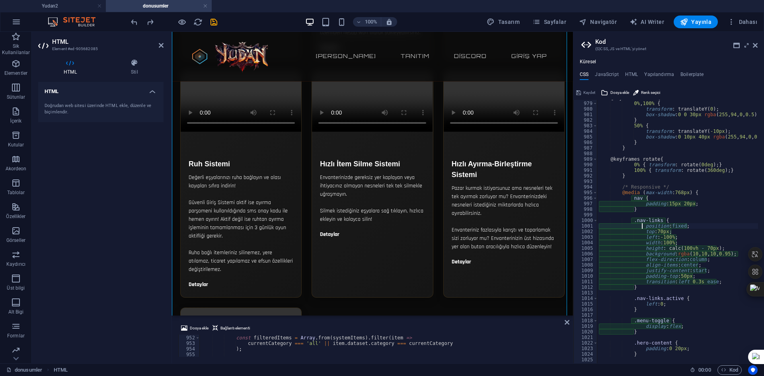
click at [656, 193] on div "@keyframes float { 0% , 100% { transform : translateY ( 0 ) ; box-shadow : 0 0 …" at bounding box center [743, 229] width 293 height 268
type textarea "@media (max-width: 768px) { nav {"
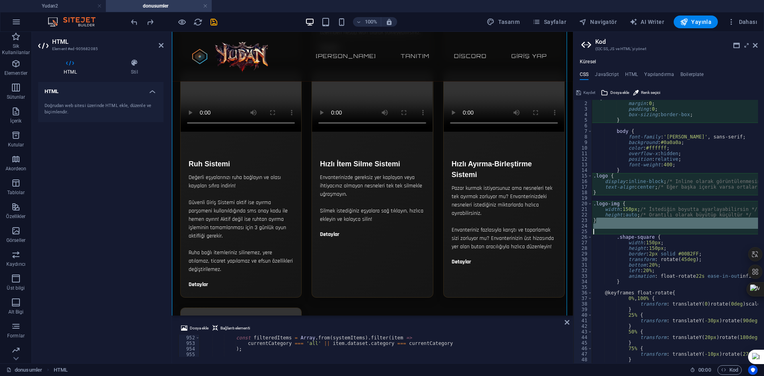
type textarea "animation: float-rotate 25s ease-in-out infinite reverse; }"
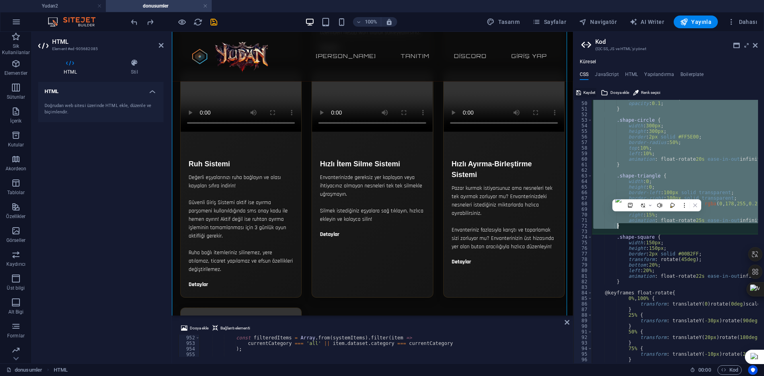
click at [587, 93] on span "Kaydet" at bounding box center [589, 93] width 12 height 10
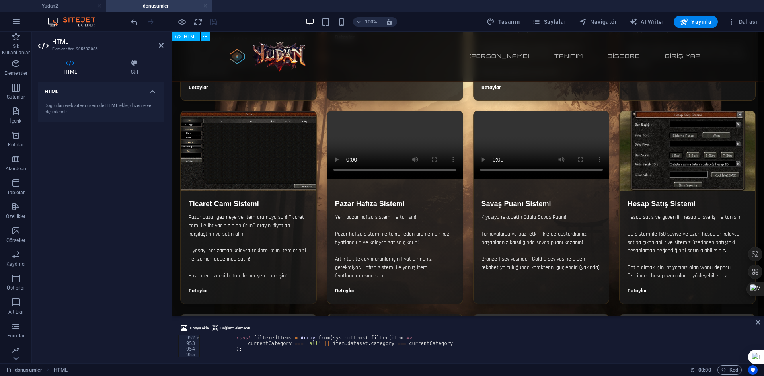
scroll to position [1069, 0]
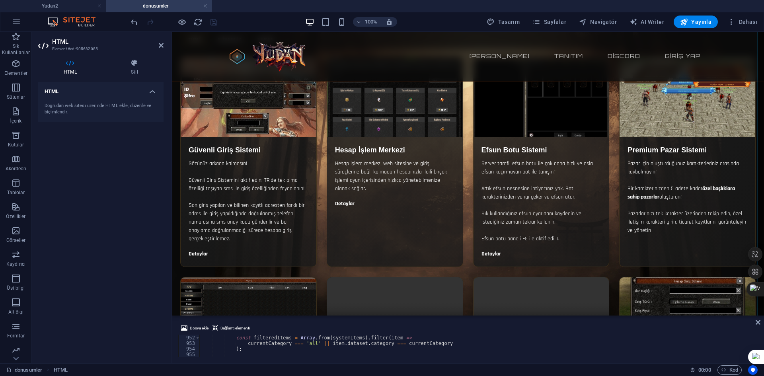
drag, startPoint x: 445, startPoint y: 317, endPoint x: 458, endPoint y: 219, distance: 99.1
click at [458, 315] on div at bounding box center [468, 316] width 592 height 2
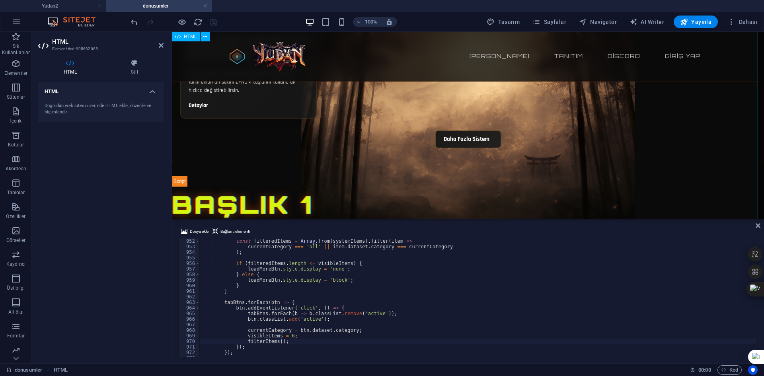
scroll to position [1961, 0]
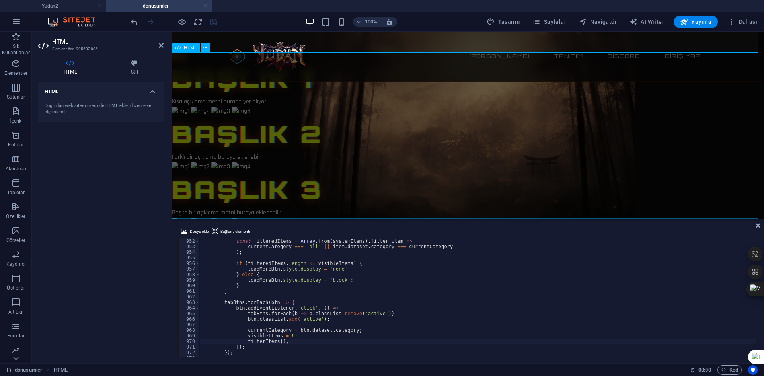
click at [367, 162] on div "Başlık 1 Kısa açıklama metni burada yer alıyor. Başlık 2 Farklı bir açıklama bu…" at bounding box center [468, 144] width 592 height 166
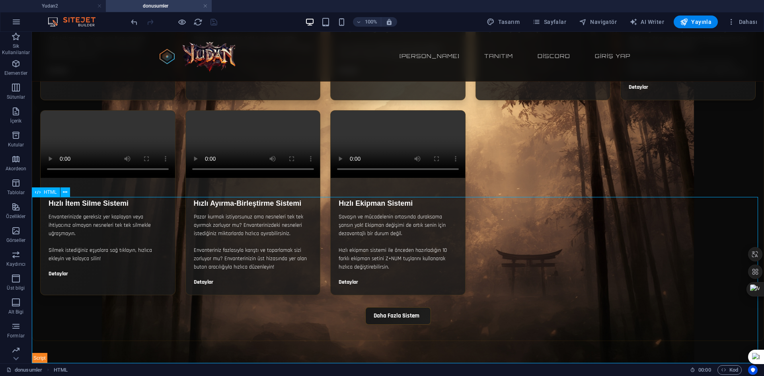
scroll to position [1220, 0]
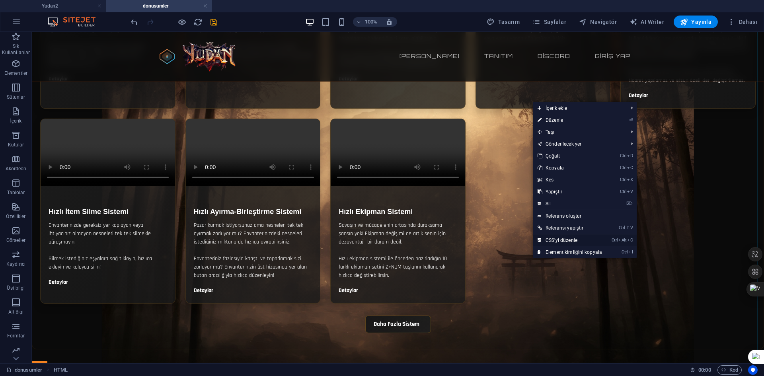
click at [551, 243] on link "Ctrl Alt C CSS'yi düzenle" at bounding box center [569, 240] width 74 height 12
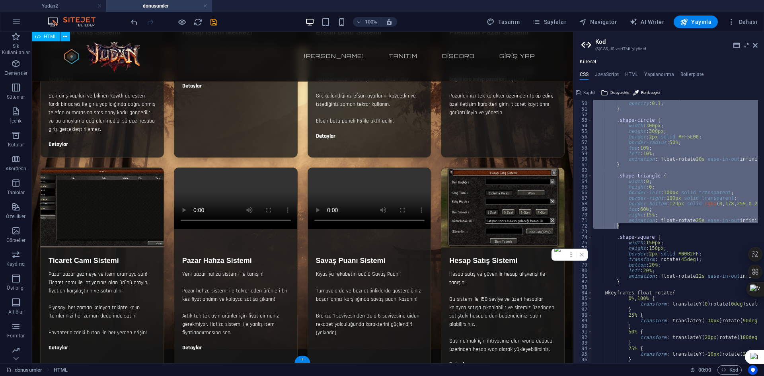
scroll to position [1734, 0]
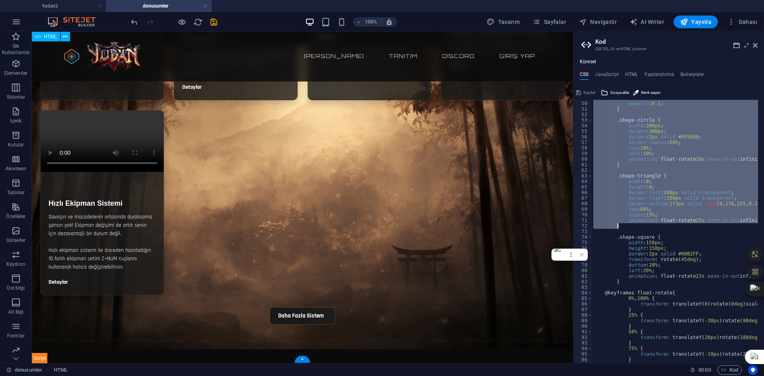
type textarea "position: fixed;"
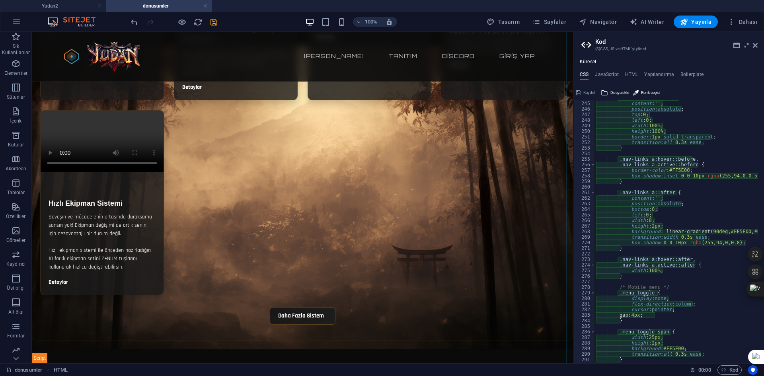
scroll to position [1573, 0]
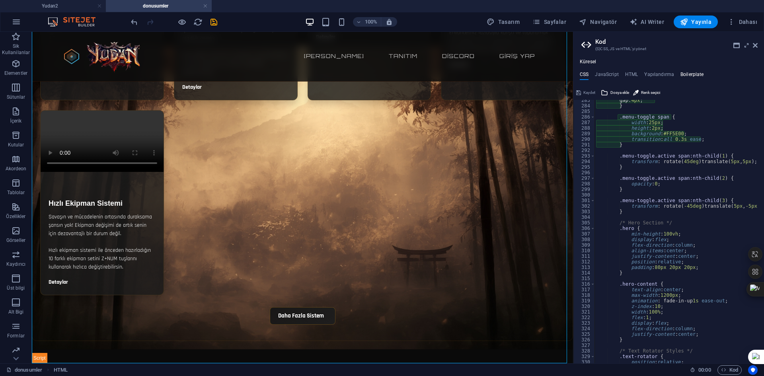
click at [686, 74] on h4 "Boilerplate" at bounding box center [691, 76] width 23 height 9
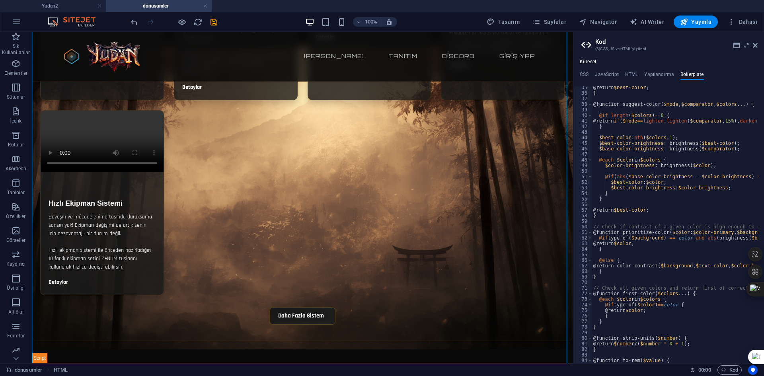
scroll to position [0, 0]
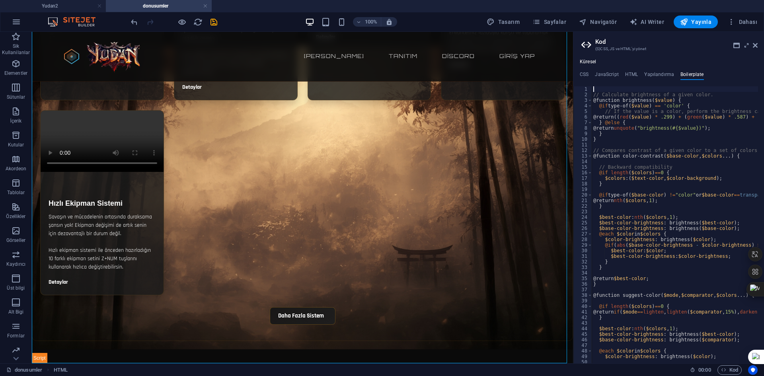
click at [643, 69] on div "Küresel CSS JavaScript HTML Yapılandırma Boilerplate position: fixed; 283 284 2…" at bounding box center [668, 211] width 190 height 304
click at [644, 72] on h4 "Yapılandırma" at bounding box center [659, 76] width 30 height 9
type textarea "$color-background: #543119;"
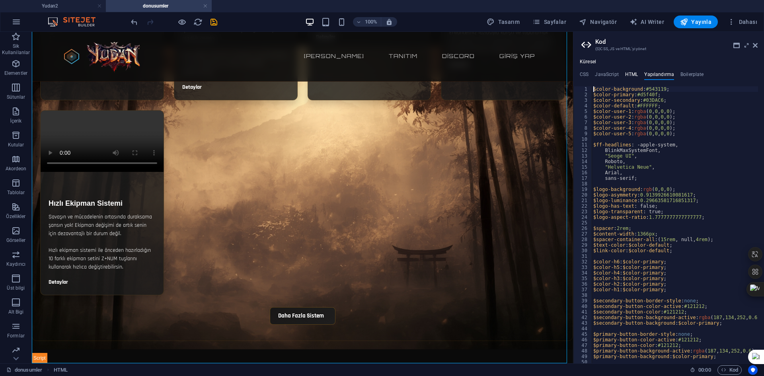
click at [634, 72] on h4 "HTML" at bounding box center [631, 76] width 13 height 9
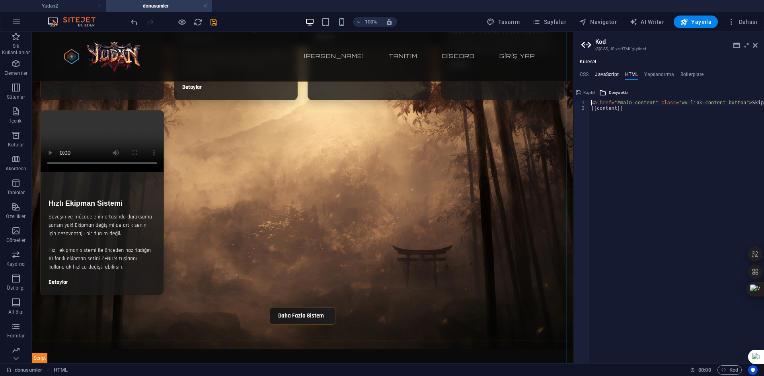
click at [599, 74] on h4 "JavaScript" at bounding box center [606, 76] width 23 height 9
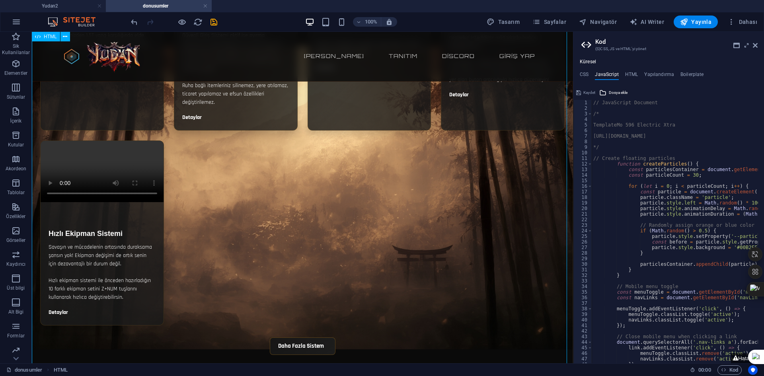
scroll to position [1535, 0]
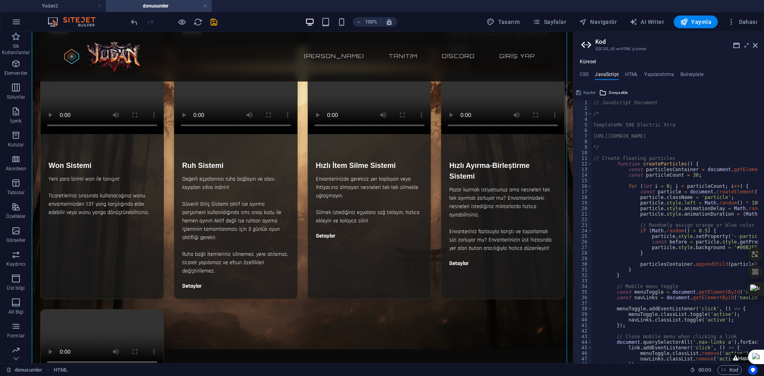
click at [625, 205] on div "// JavaScript Document /* TemplateMo 596 Electric Xtra https://templatemo.com/t…" at bounding box center [746, 234] width 311 height 268
type textarea "</script>"
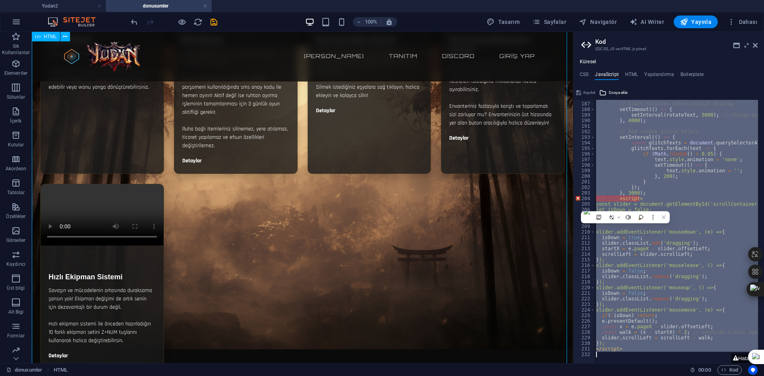
scroll to position [1734, 0]
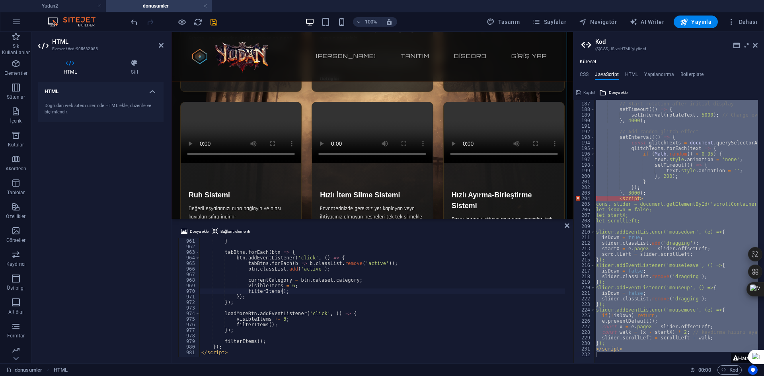
scroll to position [5344, 0]
type textarea "</script>"
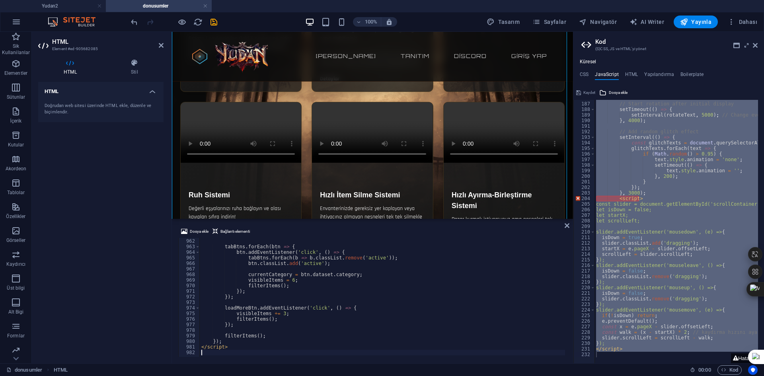
scroll to position [6207, 0]
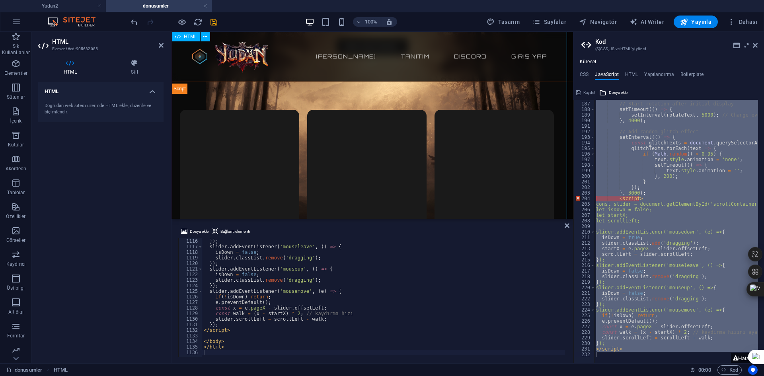
scroll to position [2539, 0]
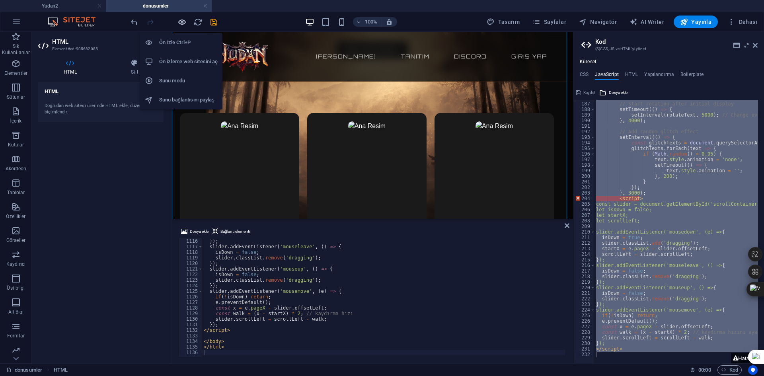
click at [182, 22] on icon "button" at bounding box center [181, 21] width 9 height 9
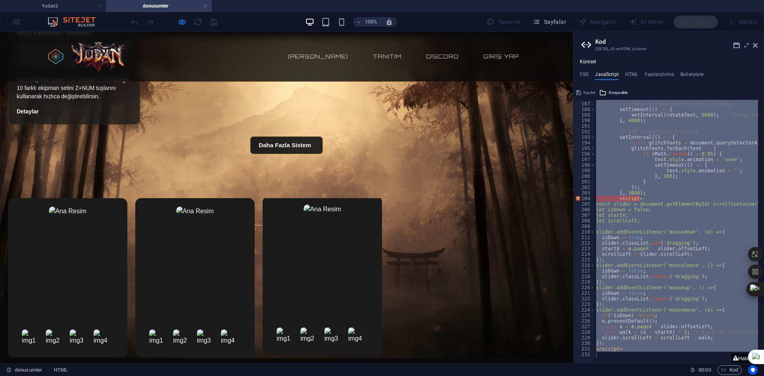
scroll to position [1917, 0]
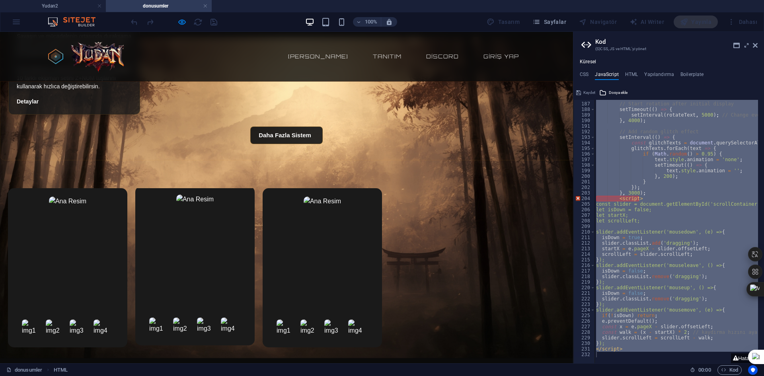
drag, startPoint x: 338, startPoint y: 243, endPoint x: 244, endPoint y: 234, distance: 94.6
click at [244, 234] on div at bounding box center [286, 267] width 557 height 159
drag, startPoint x: 244, startPoint y: 234, endPoint x: 352, endPoint y: 225, distance: 108.6
click at [323, 233] on div at bounding box center [286, 267] width 557 height 159
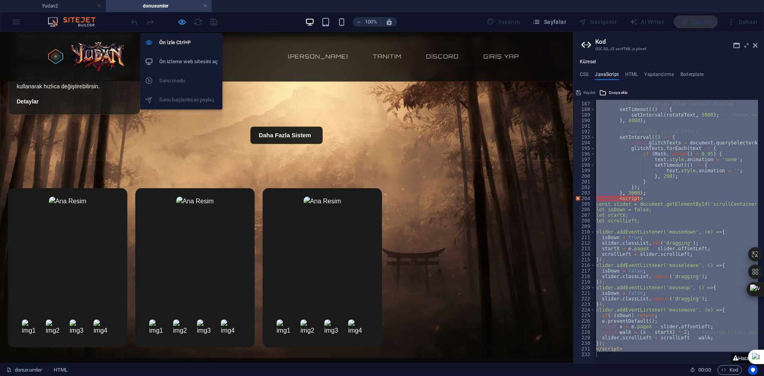
click at [183, 22] on icon "button" at bounding box center [181, 21] width 9 height 9
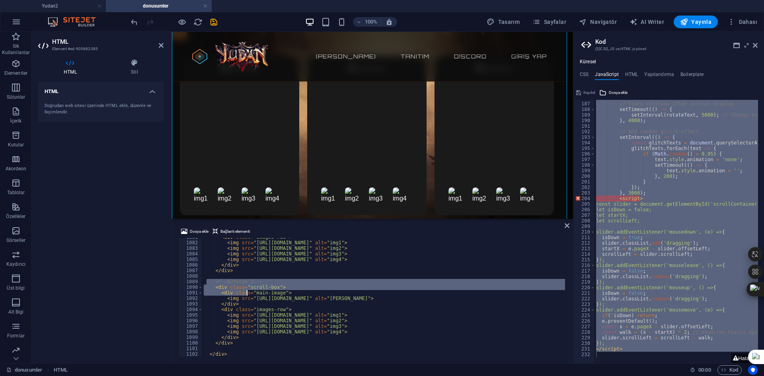
scroll to position [6064, 0]
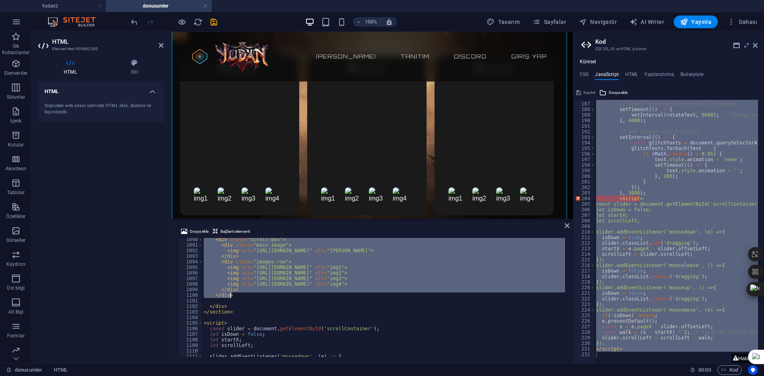
drag, startPoint x: 208, startPoint y: 281, endPoint x: 243, endPoint y: 295, distance: 37.7
type textarea "</div> </div>"
click at [257, 302] on button at bounding box center [258, 307] width 10 height 10
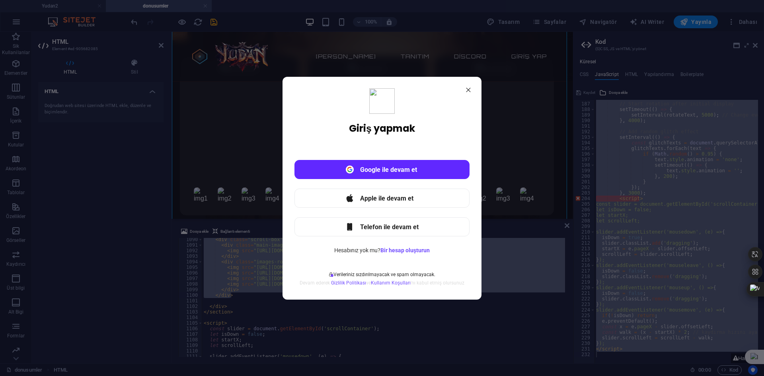
click at [236, 256] on div "Giriş yapmak Google ile devam et Apple ile devam et Telefon ile devam et Hesabı…" at bounding box center [382, 188] width 764 height 376
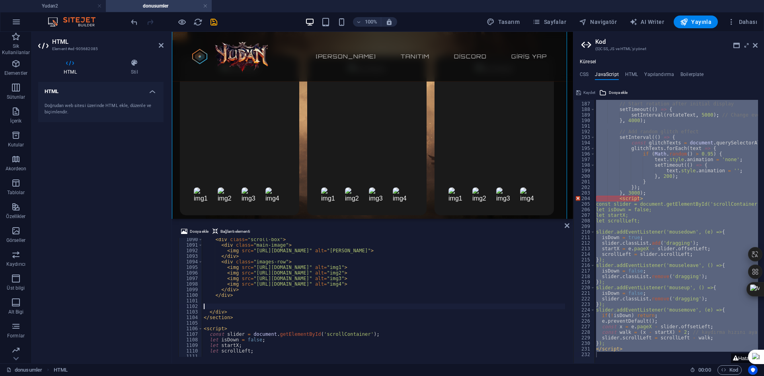
paste textarea "</div>"
type textarea "</div>"
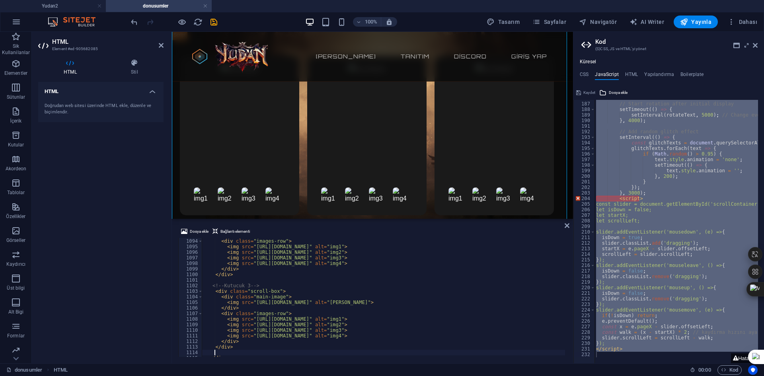
scroll to position [0, 0]
paste textarea "</div>"
type textarea "</div>"
paste textarea "</div>"
type textarea "</div>"
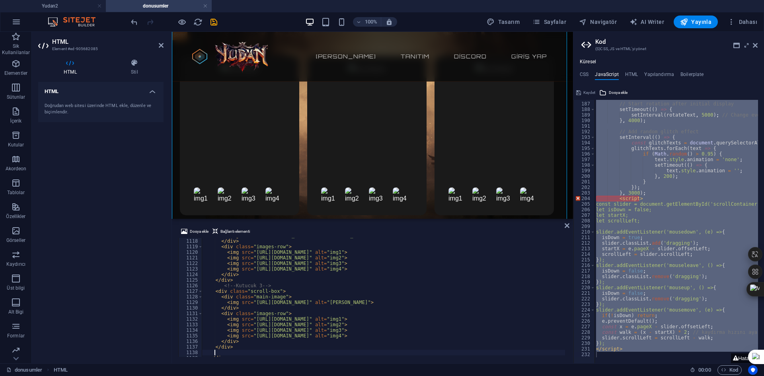
paste textarea "</div>"
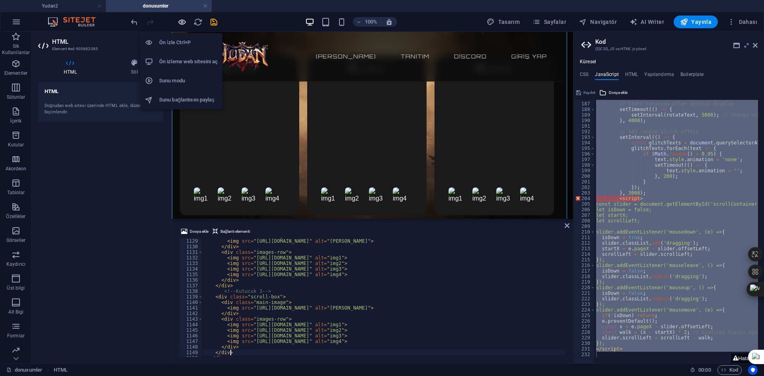
type textarea "</div>"
click at [182, 21] on icon "button" at bounding box center [181, 21] width 9 height 9
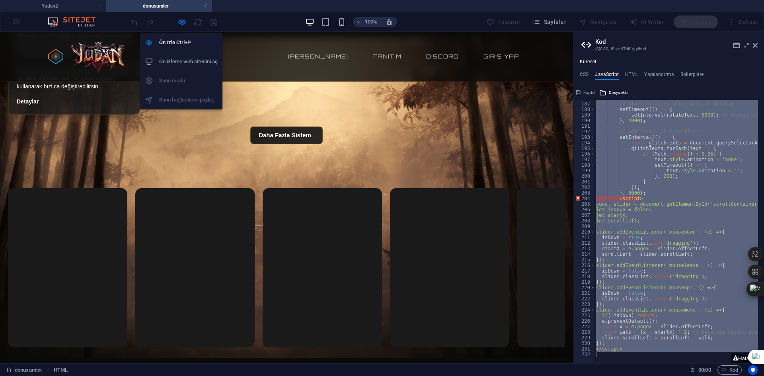
scroll to position [1917, 0]
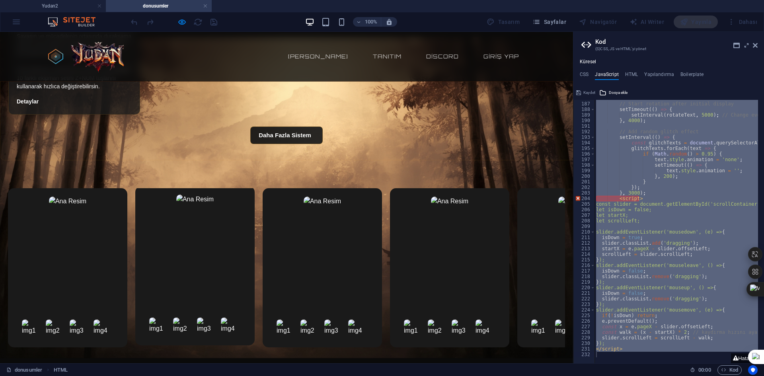
drag, startPoint x: 392, startPoint y: 225, endPoint x: 208, endPoint y: 229, distance: 183.4
click at [208, 229] on div at bounding box center [286, 267] width 557 height 159
drag, startPoint x: 208, startPoint y: 229, endPoint x: 381, endPoint y: 237, distance: 172.4
click at [379, 237] on div at bounding box center [286, 267] width 557 height 159
drag, startPoint x: 277, startPoint y: 248, endPoint x: 199, endPoint y: 250, distance: 77.6
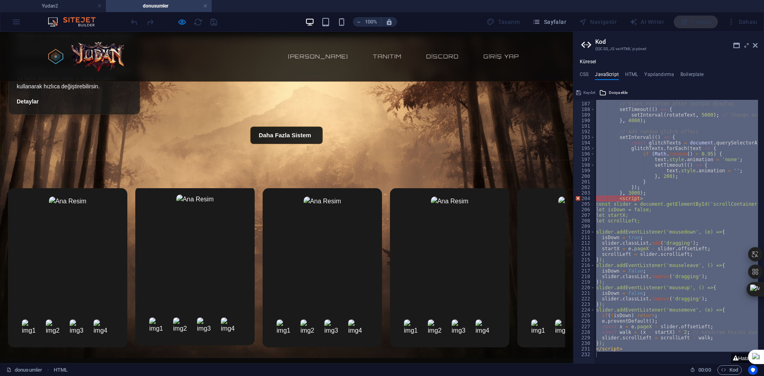
click at [218, 249] on div at bounding box center [286, 267] width 557 height 159
drag, startPoint x: 216, startPoint y: 249, endPoint x: 400, endPoint y: 248, distance: 184.1
click at [369, 249] on div at bounding box center [286, 267] width 557 height 159
drag, startPoint x: 400, startPoint y: 248, endPoint x: 243, endPoint y: 248, distance: 156.7
click at [261, 248] on div at bounding box center [286, 267] width 557 height 159
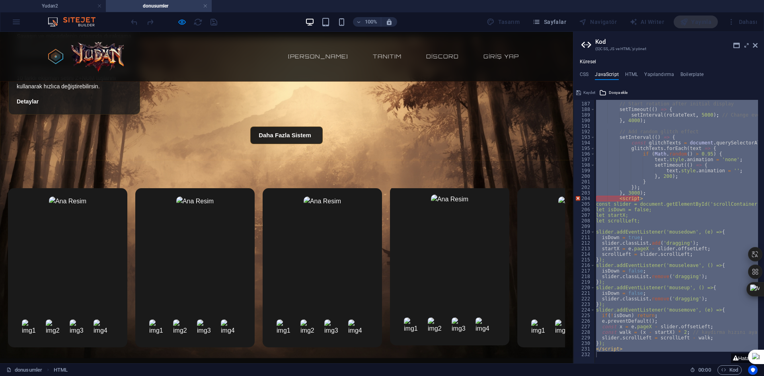
drag, startPoint x: 240, startPoint y: 248, endPoint x: 405, endPoint y: 247, distance: 164.6
click at [378, 247] on div at bounding box center [286, 267] width 557 height 159
drag, startPoint x: 405, startPoint y: 247, endPoint x: 199, endPoint y: 261, distance: 206.4
click at [213, 260] on div at bounding box center [286, 267] width 557 height 159
drag, startPoint x: 313, startPoint y: 243, endPoint x: 374, endPoint y: 229, distance: 62.1
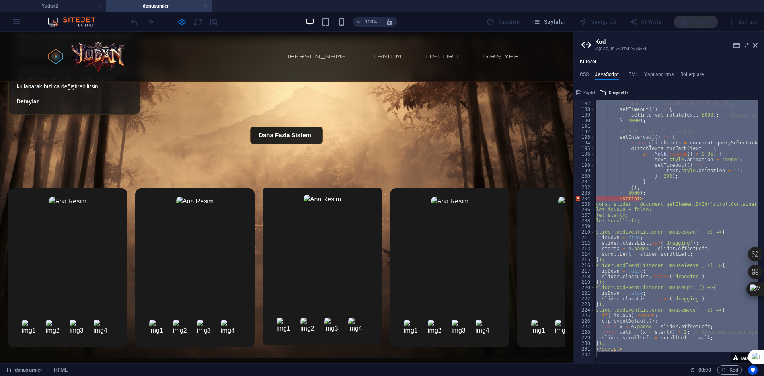
click at [361, 233] on div at bounding box center [286, 267] width 557 height 159
click at [694, 45] on icon at bounding box center [754, 45] width 5 height 6
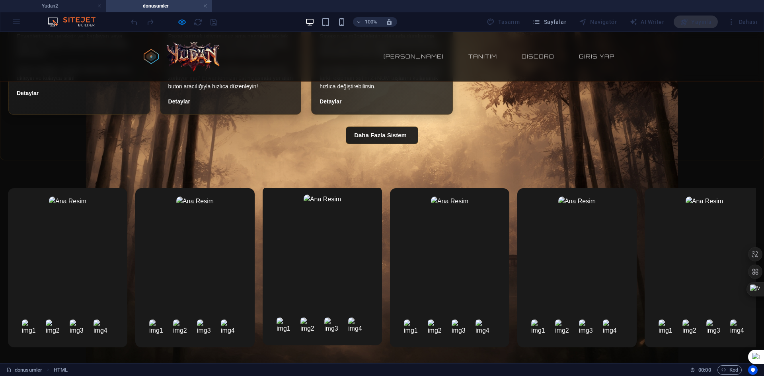
drag, startPoint x: 516, startPoint y: 264, endPoint x: 293, endPoint y: 248, distance: 222.9
click at [309, 248] on div at bounding box center [382, 267] width 748 height 159
drag, startPoint x: 437, startPoint y: 239, endPoint x: 573, endPoint y: 228, distance: 136.9
click at [503, 234] on div at bounding box center [382, 267] width 748 height 159
drag, startPoint x: 573, startPoint y: 228, endPoint x: 284, endPoint y: 223, distance: 288.7
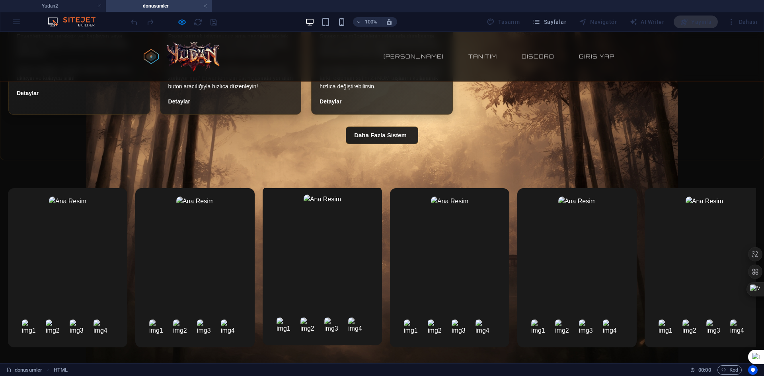
click at [329, 227] on div at bounding box center [382, 267] width 748 height 159
drag, startPoint x: 237, startPoint y: 223, endPoint x: 442, endPoint y: 223, distance: 204.8
click at [422, 223] on div at bounding box center [382, 267] width 748 height 159
drag, startPoint x: 401, startPoint y: 265, endPoint x: 243, endPoint y: 257, distance: 157.7
click at [320, 264] on div at bounding box center [382, 267] width 748 height 159
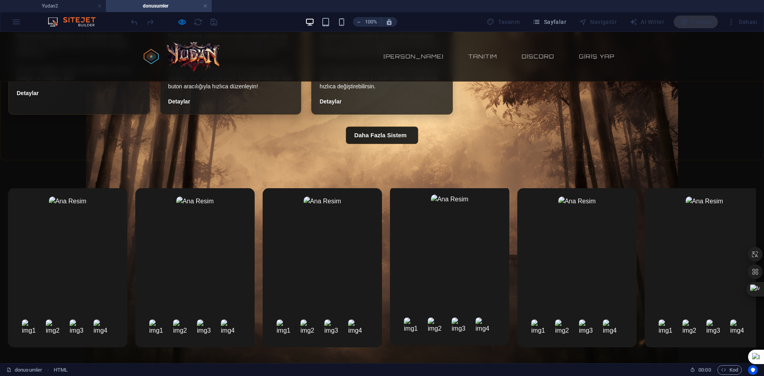
drag, startPoint x: 243, startPoint y: 257, endPoint x: 429, endPoint y: 250, distance: 186.2
click at [353, 254] on div at bounding box center [382, 267] width 748 height 159
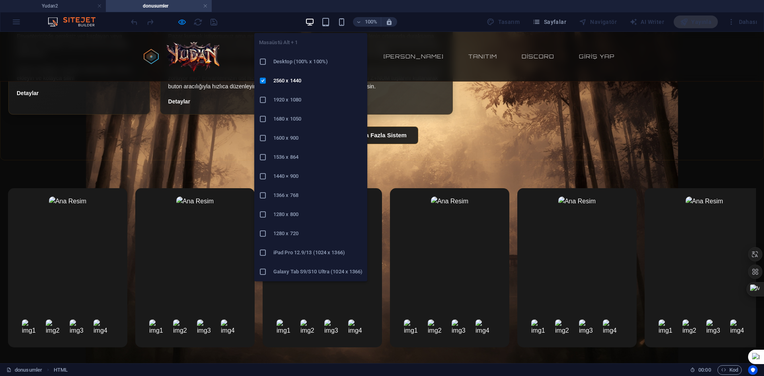
click at [294, 199] on h6 "1366 x 768" at bounding box center [317, 195] width 89 height 10
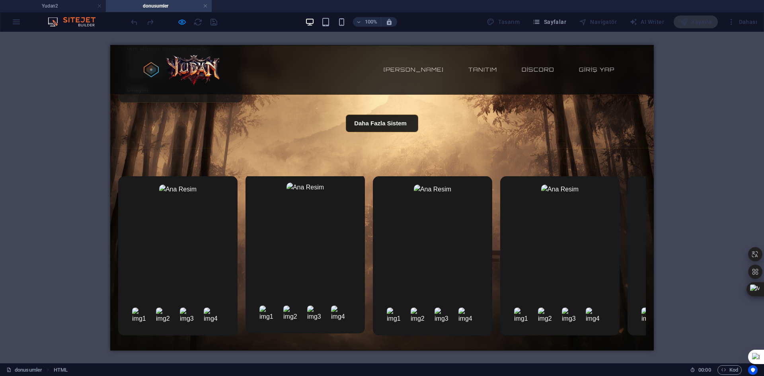
scroll to position [1993, 0]
drag, startPoint x: 478, startPoint y: 237, endPoint x: 296, endPoint y: 238, distance: 182.5
click at [313, 238] on div at bounding box center [381, 254] width 527 height 159
drag, startPoint x: 295, startPoint y: 238, endPoint x: 458, endPoint y: 229, distance: 162.9
click at [458, 229] on div at bounding box center [381, 254] width 527 height 159
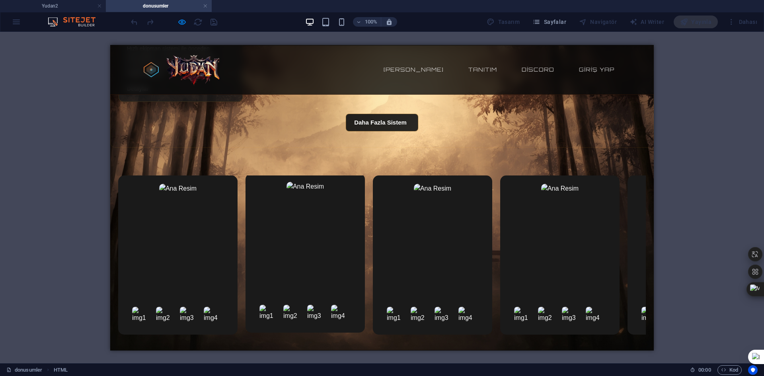
drag, startPoint x: 469, startPoint y: 259, endPoint x: 300, endPoint y: 257, distance: 169.0
click at [309, 257] on div at bounding box center [381, 254] width 527 height 159
drag, startPoint x: 270, startPoint y: 254, endPoint x: 469, endPoint y: 249, distance: 198.9
click at [434, 249] on div at bounding box center [381, 254] width 527 height 159
drag, startPoint x: 501, startPoint y: 249, endPoint x: 278, endPoint y: 264, distance: 223.3
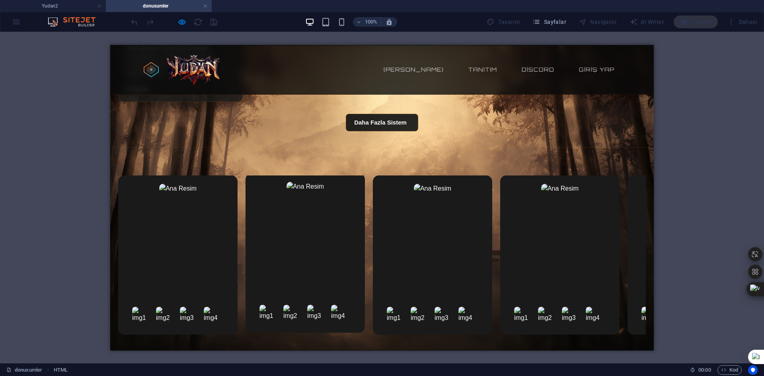
click at [344, 265] on div at bounding box center [381, 254] width 527 height 159
drag, startPoint x: 261, startPoint y: 262, endPoint x: 465, endPoint y: 251, distance: 204.3
click at [372, 255] on div at bounding box center [381, 254] width 527 height 159
drag, startPoint x: 445, startPoint y: 254, endPoint x: 251, endPoint y: 246, distance: 193.8
click at [376, 255] on div at bounding box center [432, 254] width 119 height 159
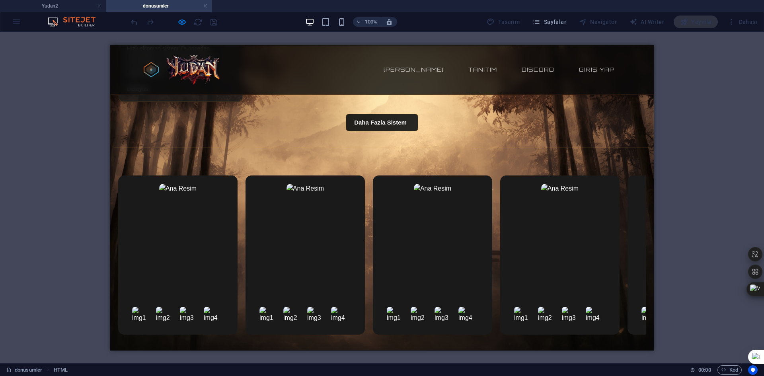
drag, startPoint x: 251, startPoint y: 246, endPoint x: 497, endPoint y: 246, distance: 245.8
click at [458, 247] on div at bounding box center [381, 254] width 527 height 159
drag, startPoint x: 493, startPoint y: 247, endPoint x: 279, endPoint y: 255, distance: 213.7
click at [289, 256] on div at bounding box center [381, 254] width 527 height 159
click at [463, 241] on div at bounding box center [381, 254] width 527 height 159
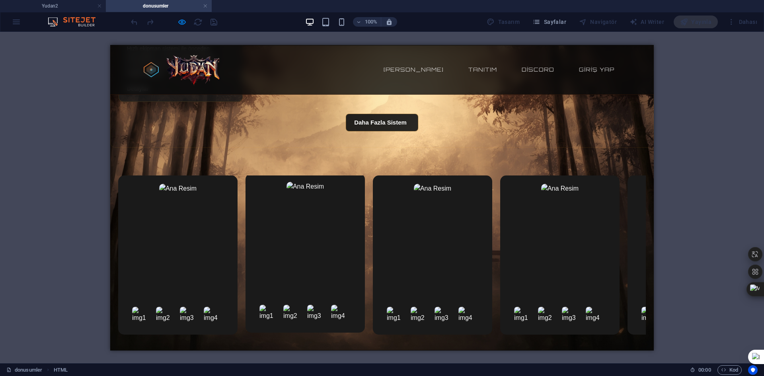
drag, startPoint x: 556, startPoint y: 218, endPoint x: 333, endPoint y: 236, distance: 223.0
click at [335, 236] on div at bounding box center [381, 254] width 527 height 159
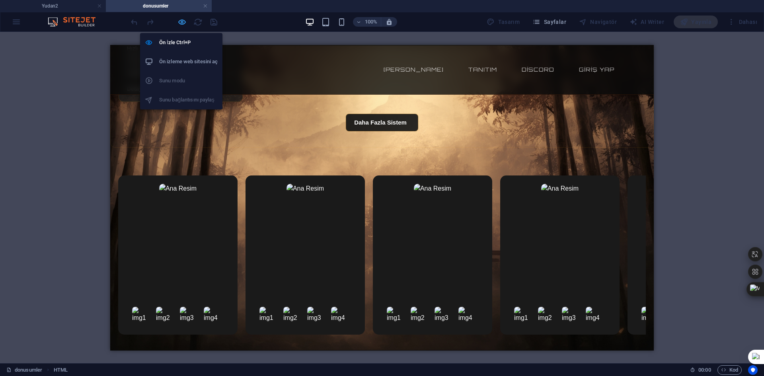
click at [180, 25] on icon "button" at bounding box center [181, 21] width 9 height 9
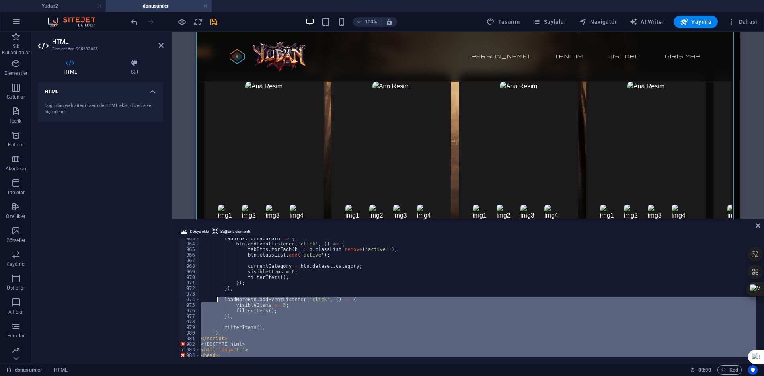
scroll to position [5430, 0]
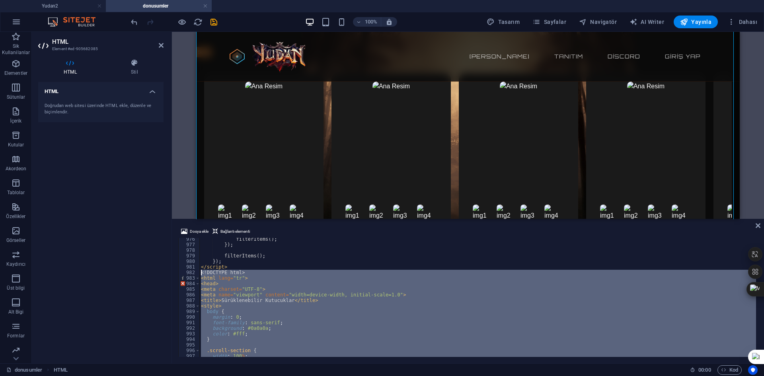
drag, startPoint x: 237, startPoint y: 347, endPoint x: 187, endPoint y: 274, distance: 89.2
click at [187, 274] on div "</div> 976 977 978 979 980 981 982 983 984 985 986 987 988 989 990 991 992 993 …" at bounding box center [467, 297] width 579 height 119
type textarea "<!DOCTYPE html> <html lang="tr">"
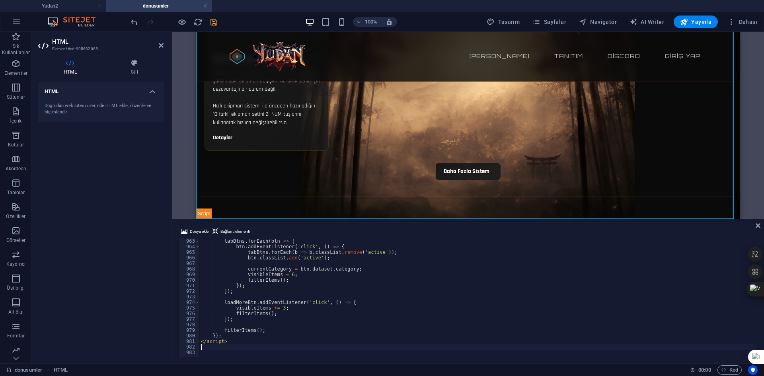
scroll to position [5350, 0]
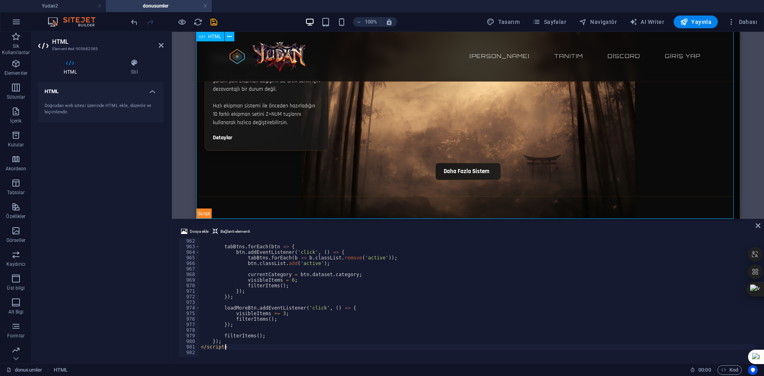
type textarea "filterItems();"
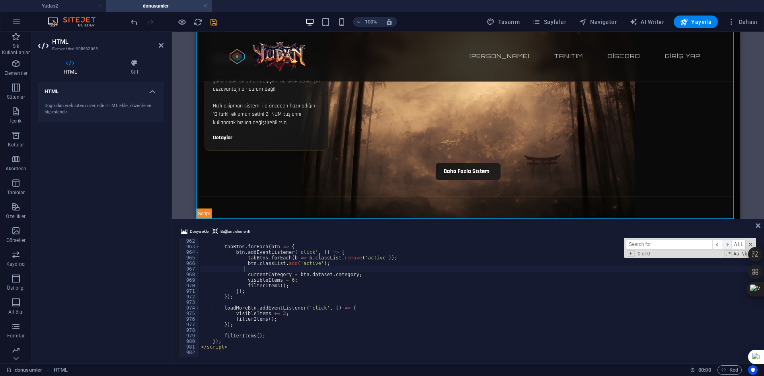
click at [694, 246] on span "​" at bounding box center [726, 244] width 10 height 10
paste input "background"
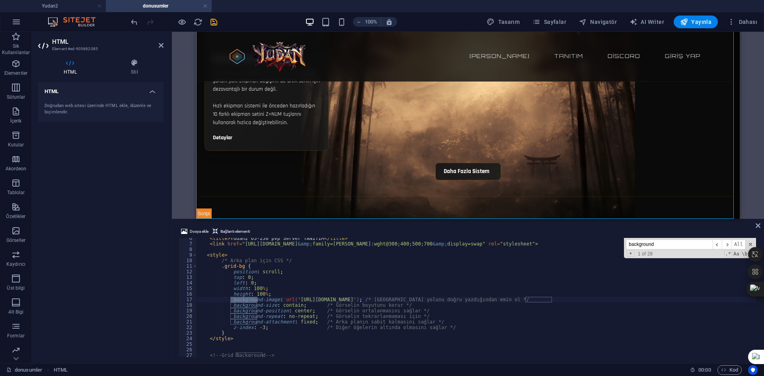
scroll to position [31, 0]
type input "background"
click at [694, 241] on span "​" at bounding box center [726, 244] width 10 height 10
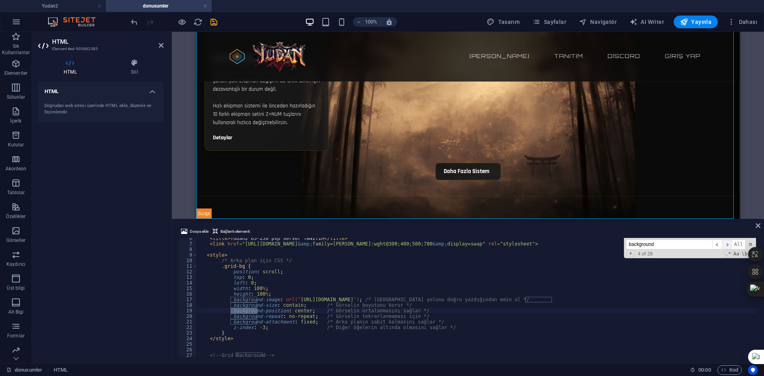
click at [694, 241] on span "​" at bounding box center [726, 244] width 10 height 10
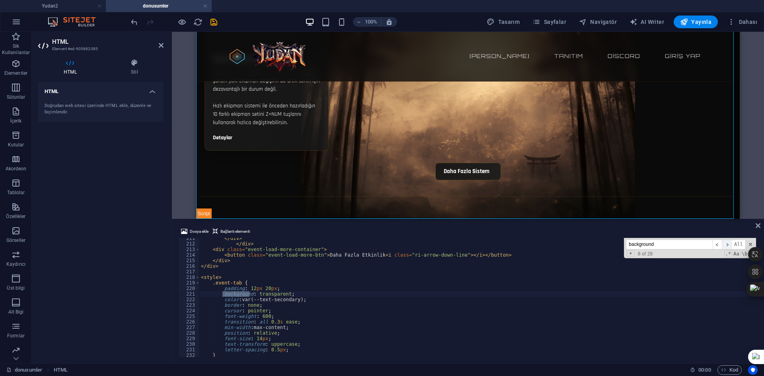
click at [694, 241] on span "​" at bounding box center [726, 244] width 10 height 10
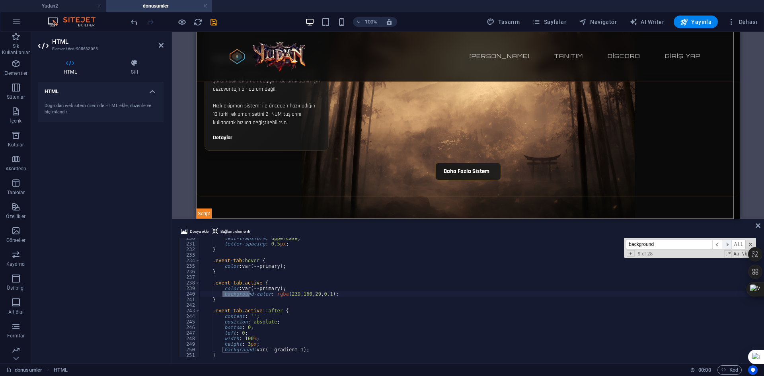
click at [694, 241] on span "​" at bounding box center [726, 244] width 10 height 10
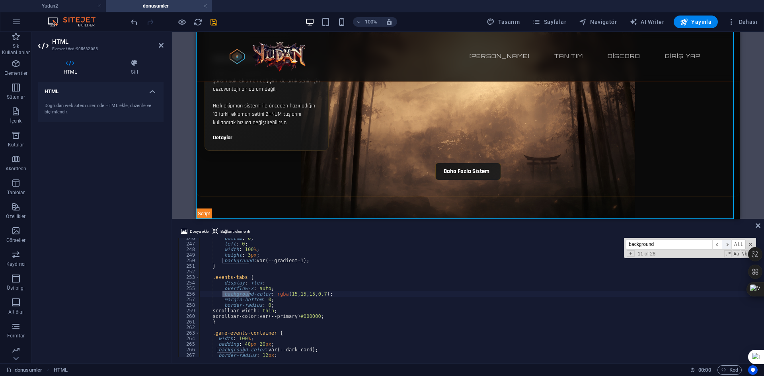
click at [694, 241] on span "​" at bounding box center [726, 244] width 10 height 10
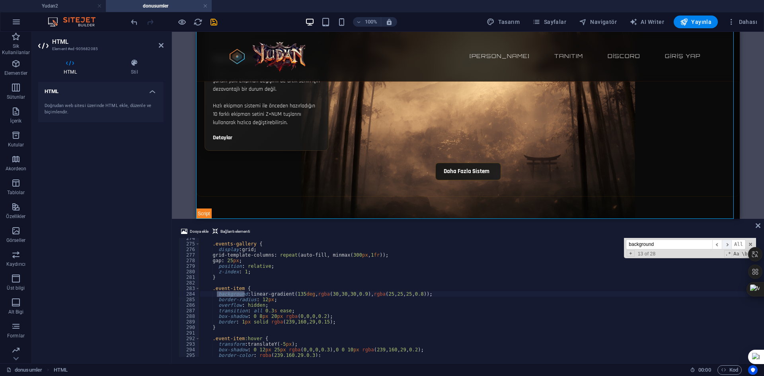
click at [694, 241] on span "​" at bounding box center [726, 244] width 10 height 10
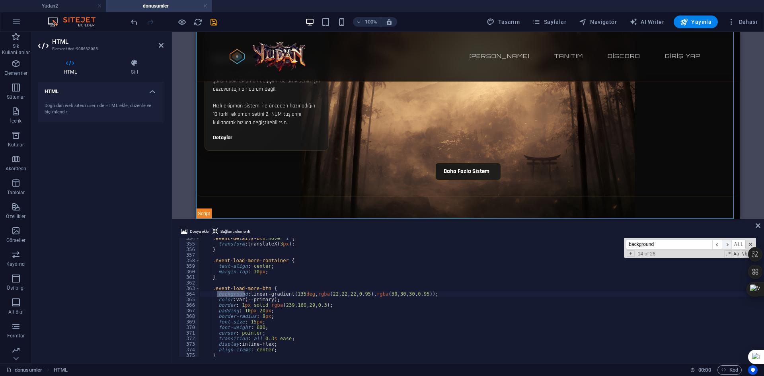
click at [694, 241] on span "​" at bounding box center [726, 244] width 10 height 10
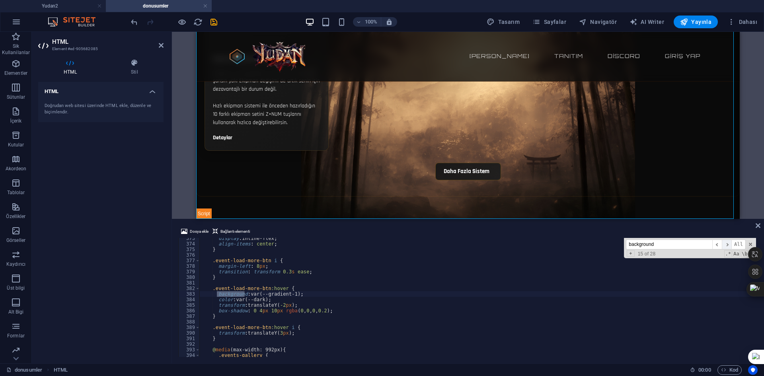
click at [694, 241] on span "​" at bounding box center [726, 244] width 10 height 10
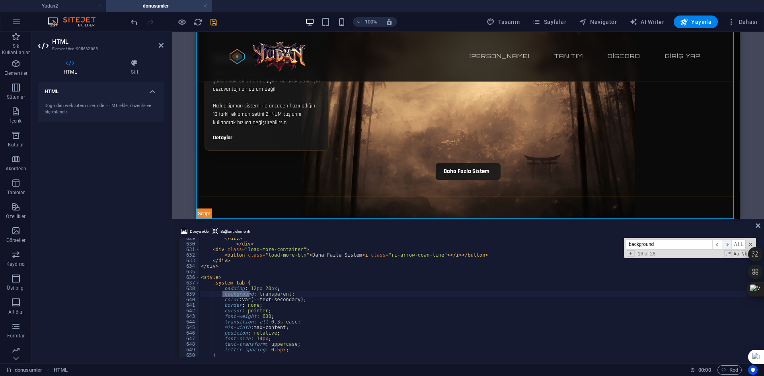
click at [694, 241] on span "​" at bounding box center [726, 244] width 10 height 10
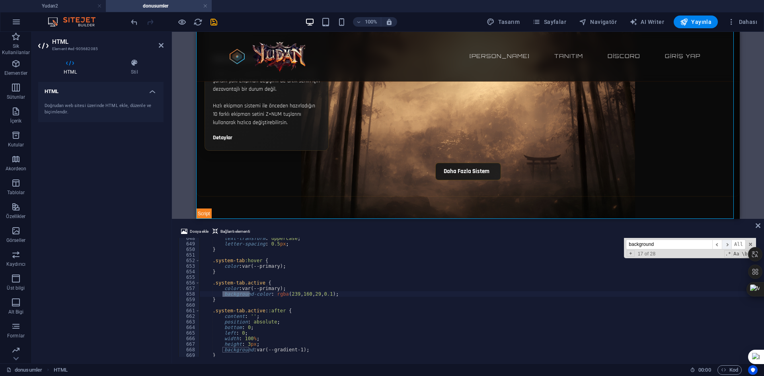
click at [694, 241] on span "​" at bounding box center [726, 244] width 10 height 10
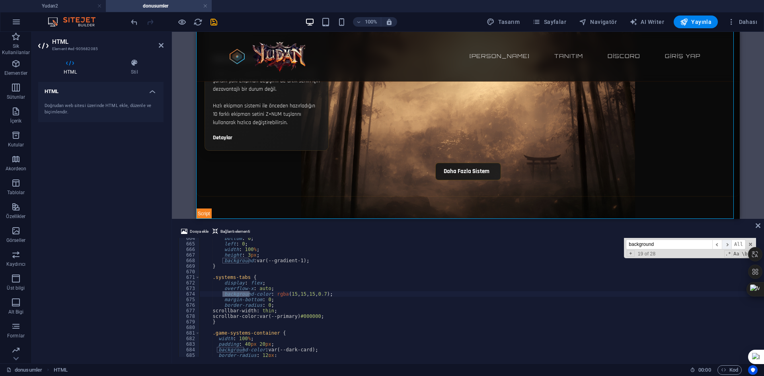
scroll to position [3694, 0]
click at [694, 241] on span "​" at bounding box center [726, 244] width 10 height 10
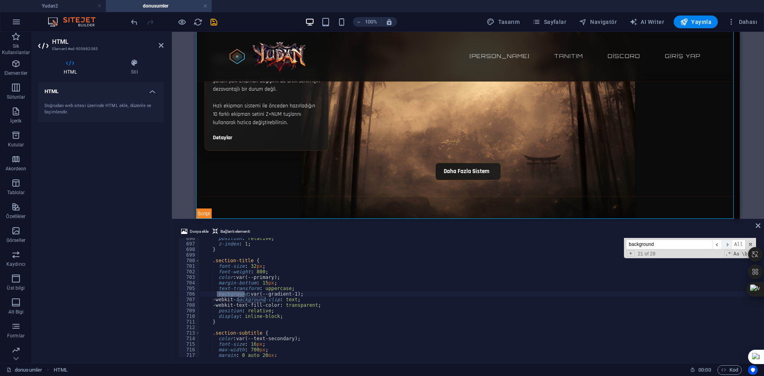
click at [694, 241] on span "​" at bounding box center [726, 244] width 10 height 10
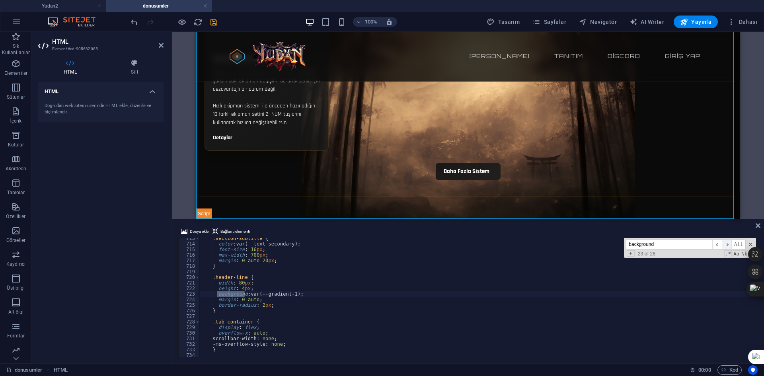
click at [694, 241] on span "​" at bounding box center [726, 244] width 10 height 10
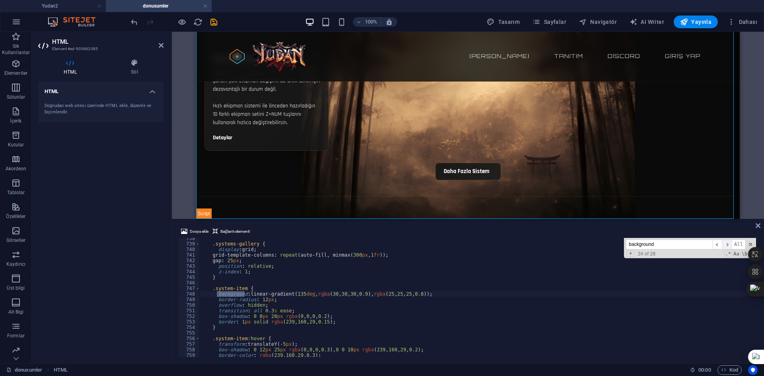
click at [694, 241] on span "​" at bounding box center [726, 244] width 10 height 10
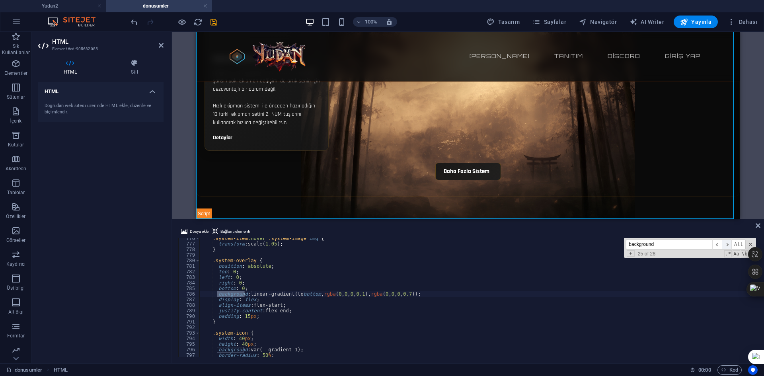
click at [694, 241] on span "​" at bounding box center [726, 244] width 10 height 10
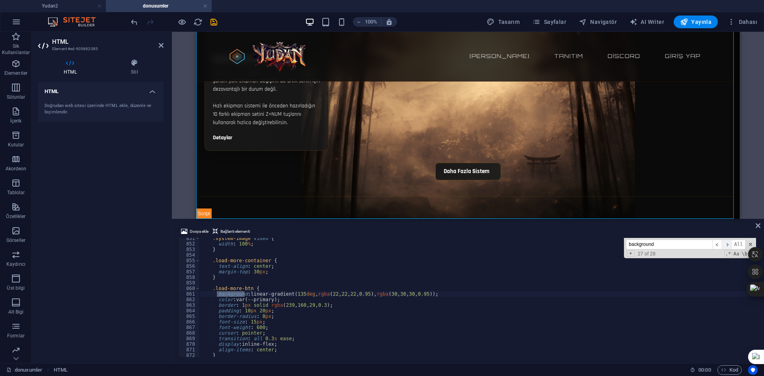
click at [694, 241] on span "​" at bounding box center [726, 244] width 10 height 10
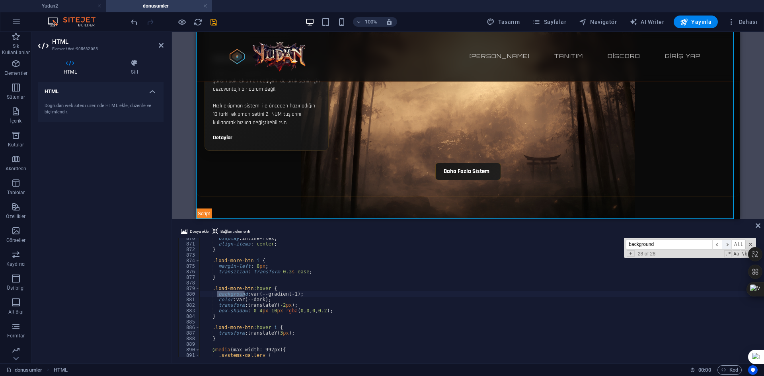
click at [694, 241] on span "​" at bounding box center [726, 244] width 10 height 10
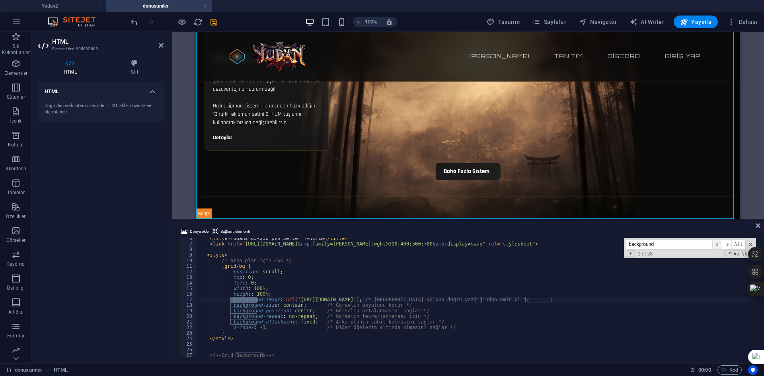
click at [694, 244] on span "​" at bounding box center [717, 244] width 10 height 10
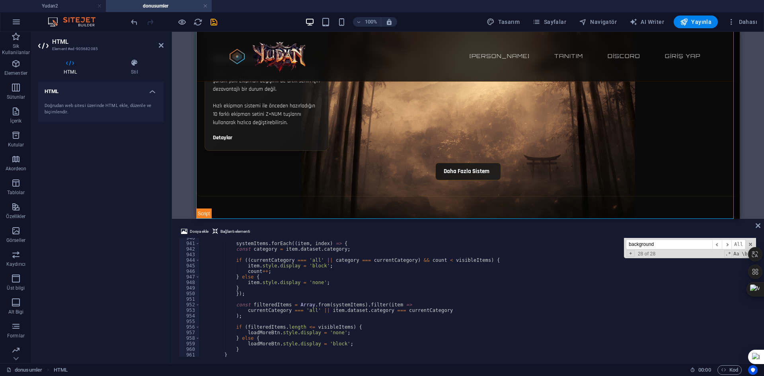
scroll to position [5254, 0]
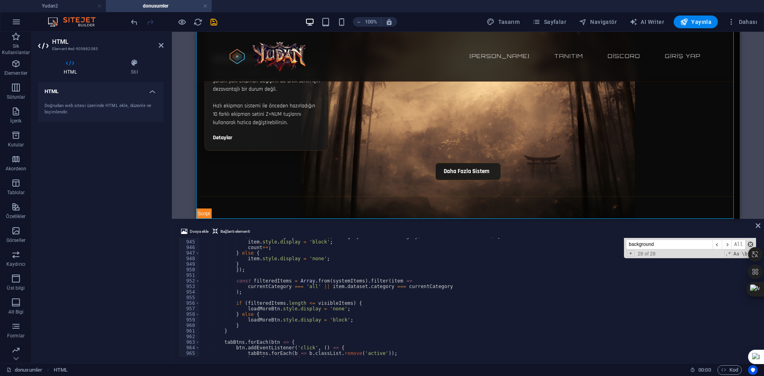
click at [694, 243] on span at bounding box center [750, 244] width 6 height 6
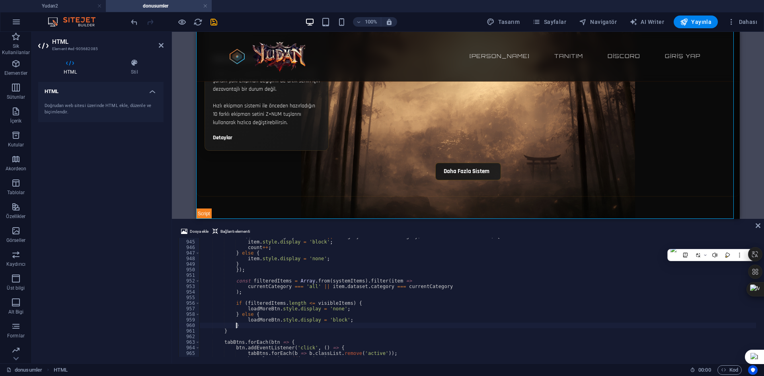
type textarea "</body> </html>"
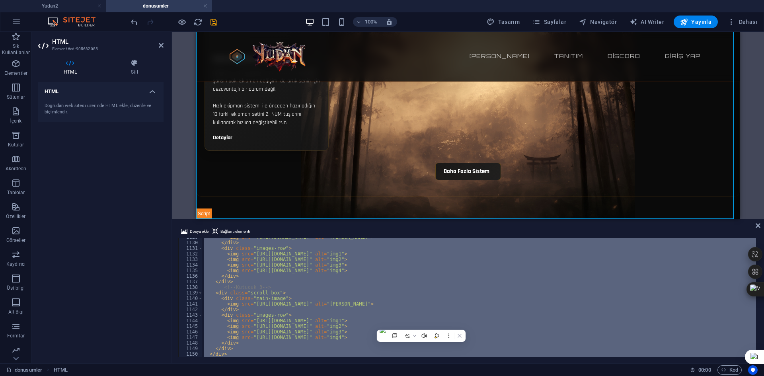
scroll to position [6283, 0]
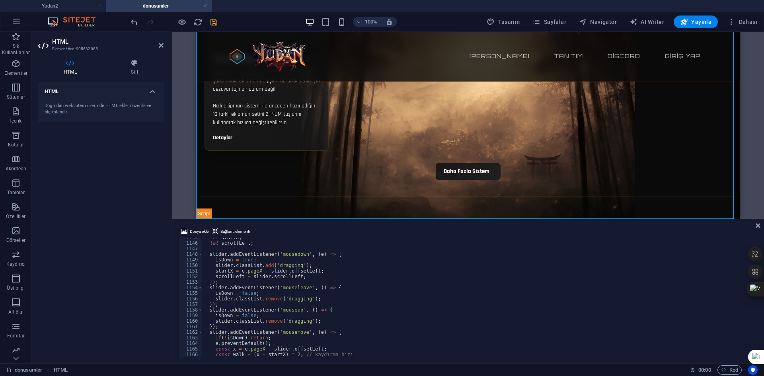
type textarea "</div>"
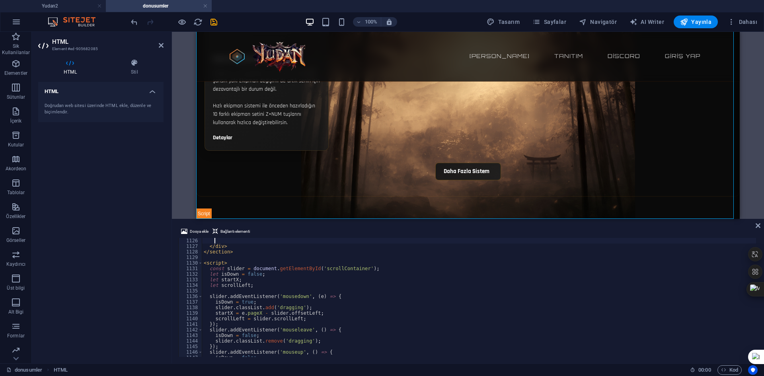
type textarea "</div>"
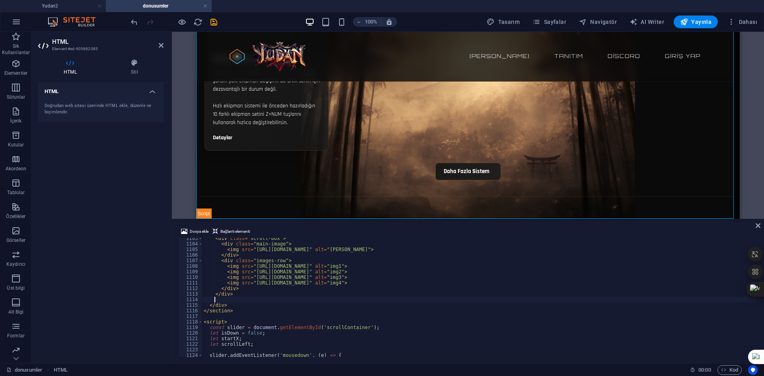
type textarea "</div>"
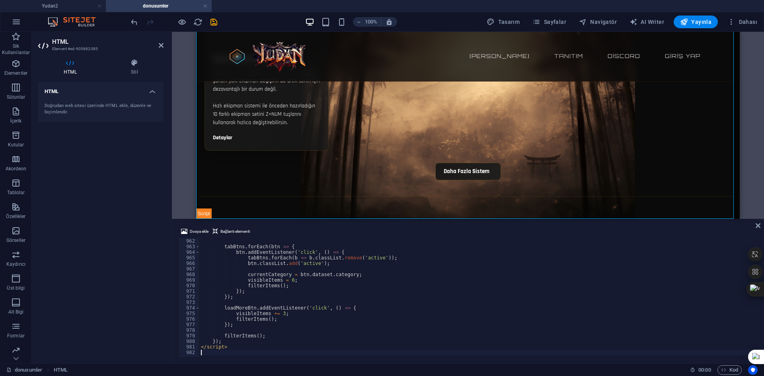
type textarea "</script>"
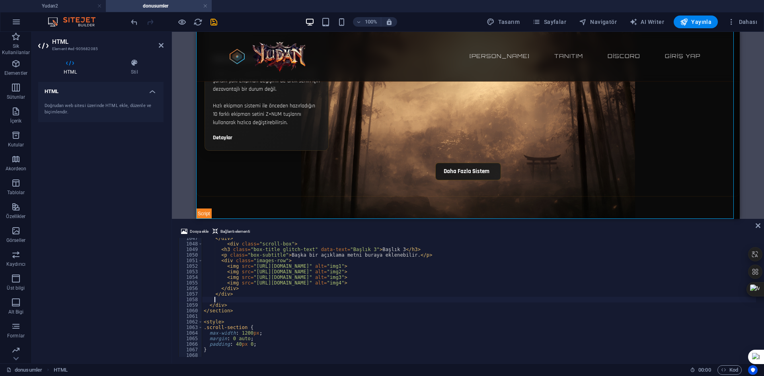
scroll to position [2049, 0]
type textarea "</div>"
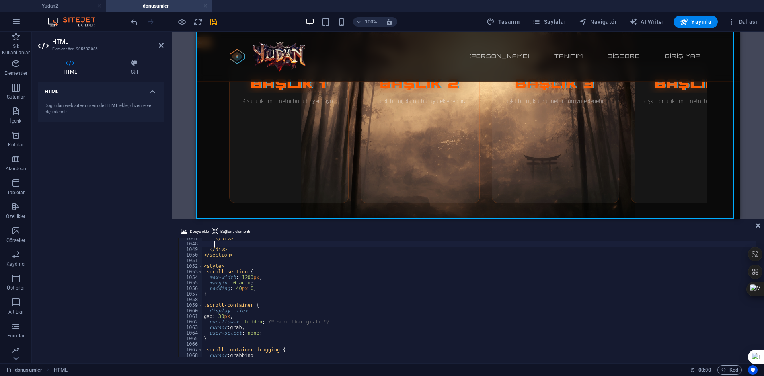
type textarea "</div>"
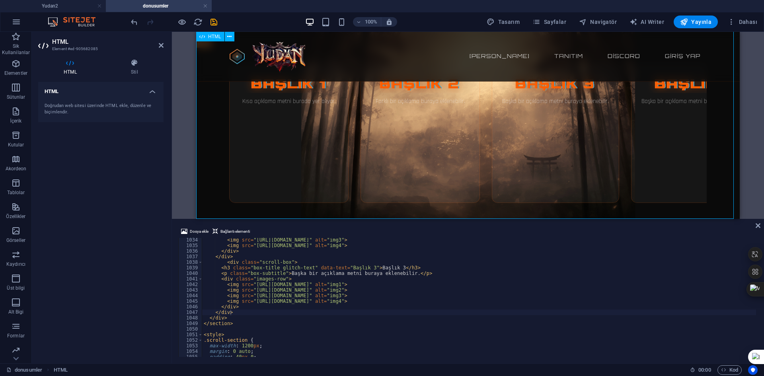
drag, startPoint x: 445, startPoint y: 163, endPoint x: 354, endPoint y: 168, distance: 91.2
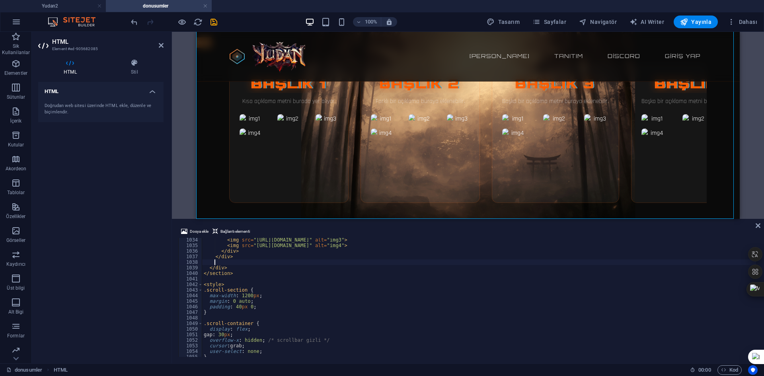
type textarea "</div>"
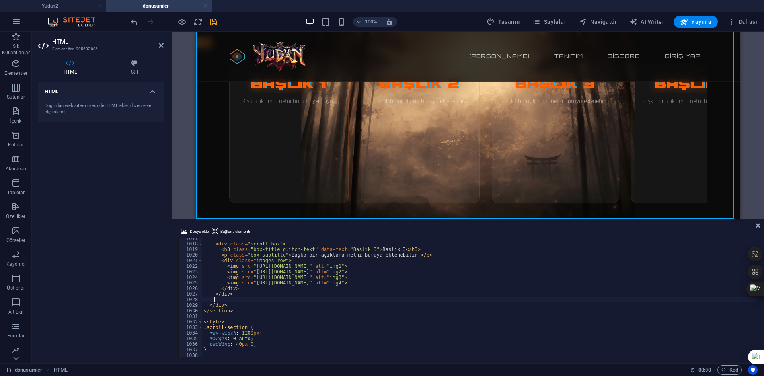
type textarea "</div>"
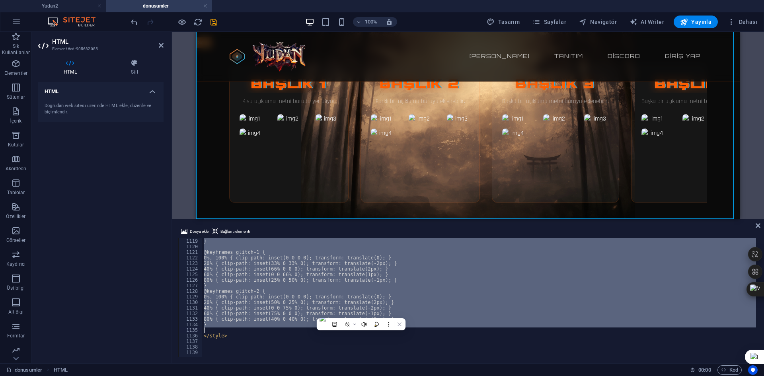
scroll to position [2001, 0]
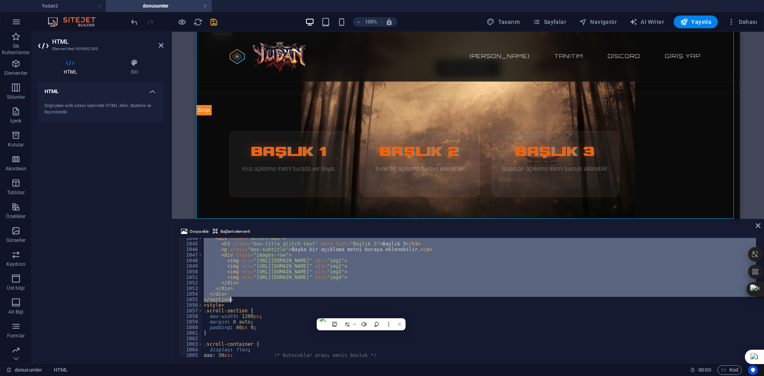
type textarea "80% { clip-path: inset(40% 0 40% 0); transform: translate(1px); } }"
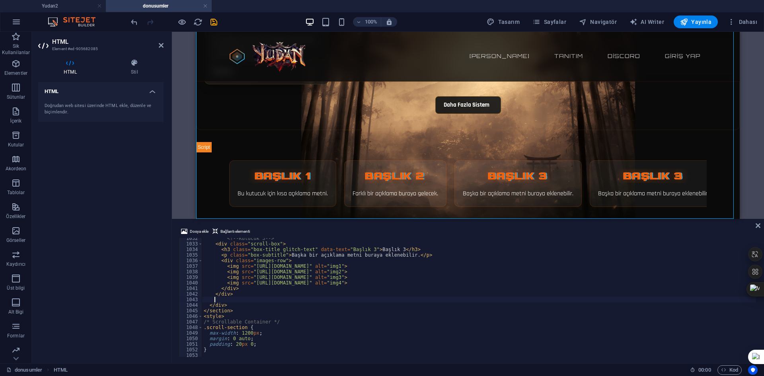
scroll to position [1964, 0]
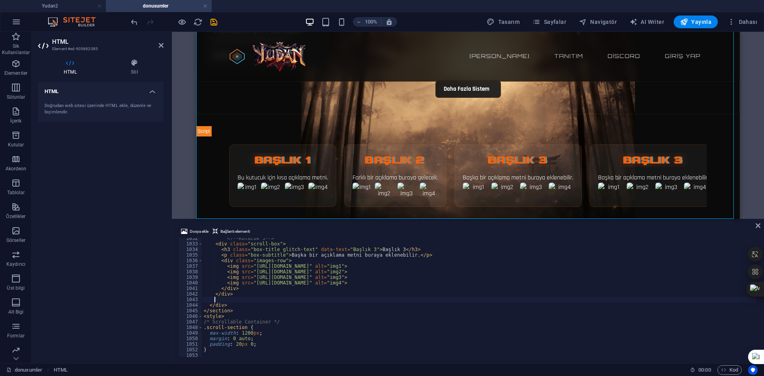
type textarea "</div>"
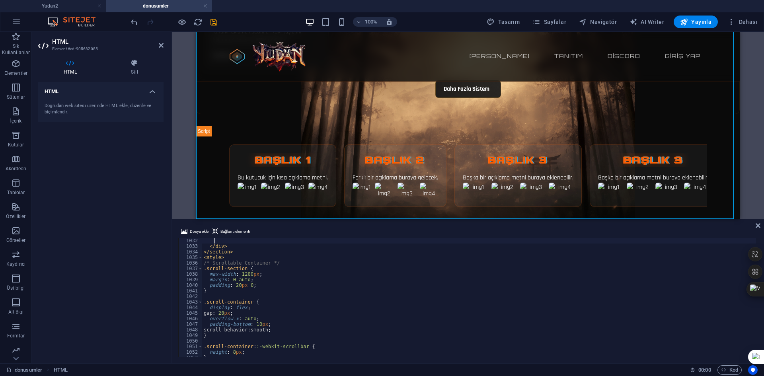
type textarea "</div>"
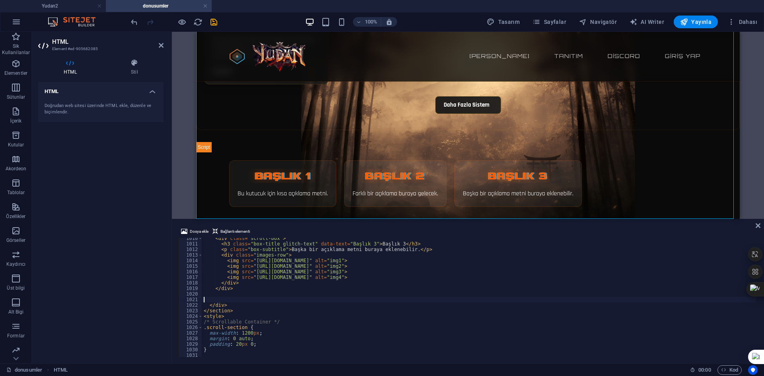
scroll to position [1960, 0]
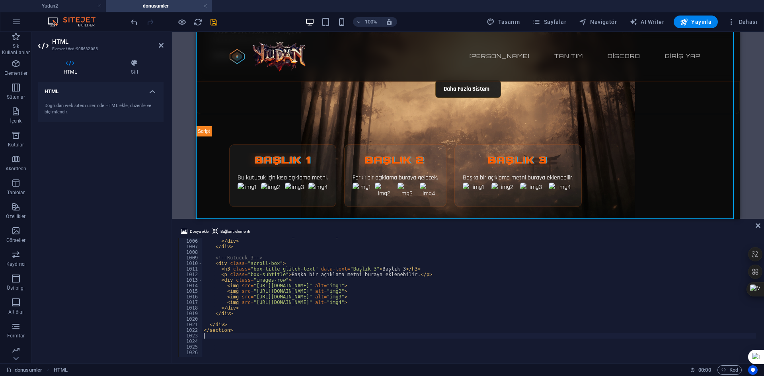
type textarea "</style>"
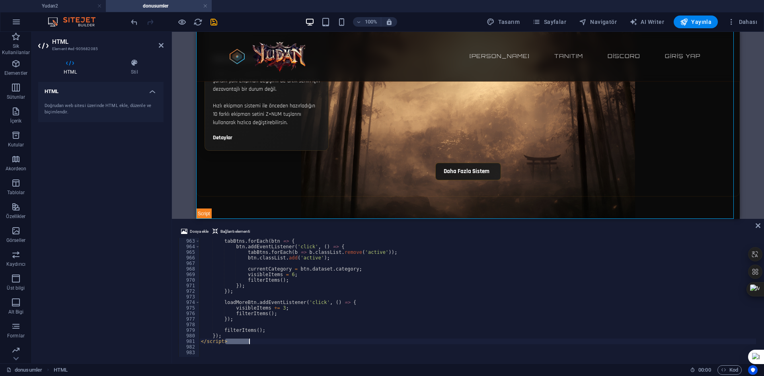
scroll to position [5355, 0]
type textarea "</script>"
paste textarea "velocity = -walk; // momentum için hız"
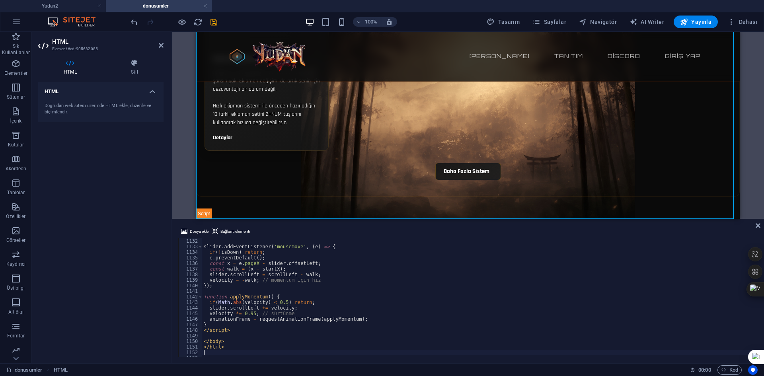
type textarea "velocity = -walk; // momentum için hız"
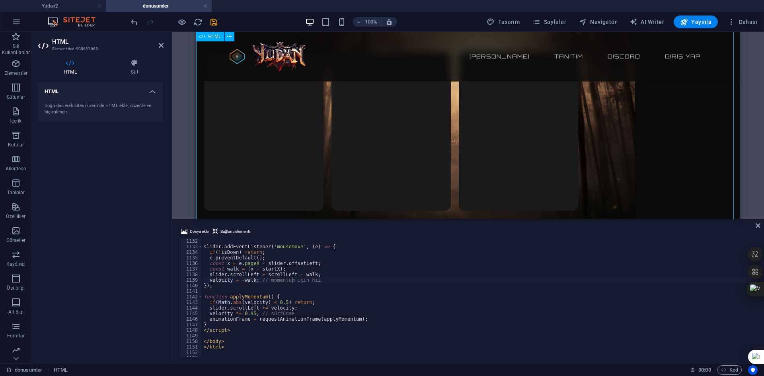
scroll to position [2035, 0]
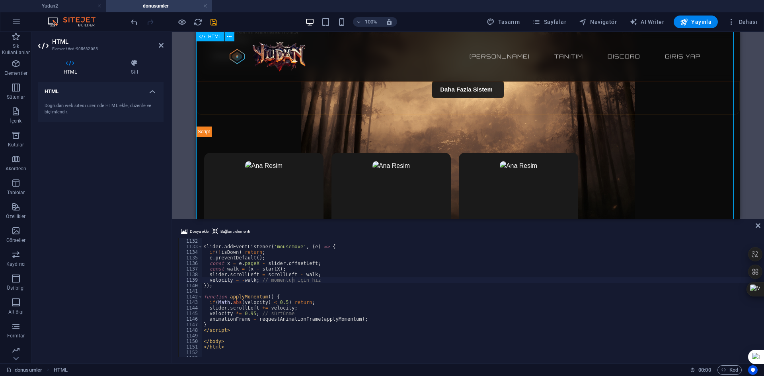
drag, startPoint x: 395, startPoint y: 174, endPoint x: 443, endPoint y: 168, distance: 48.1
drag, startPoint x: 400, startPoint y: 181, endPoint x: 453, endPoint y: 180, distance: 52.9
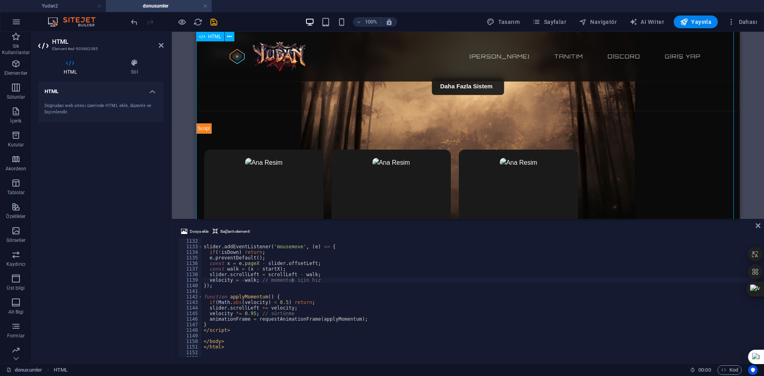
drag, startPoint x: 501, startPoint y: 192, endPoint x: 415, endPoint y: 192, distance: 86.7
drag, startPoint x: 393, startPoint y: 189, endPoint x: 474, endPoint y: 177, distance: 82.0
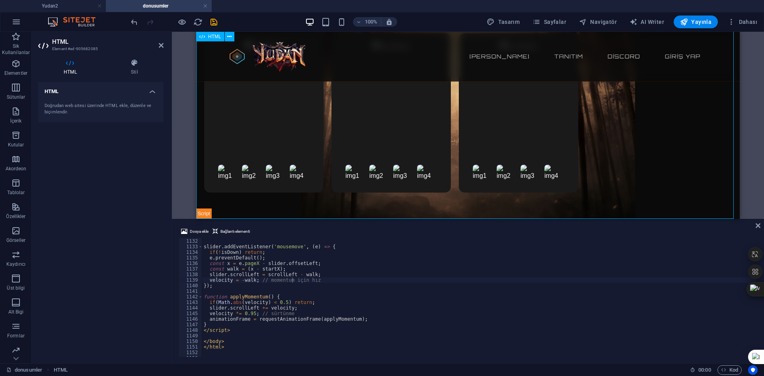
drag, startPoint x: 504, startPoint y: 140, endPoint x: 433, endPoint y: 136, distance: 71.3
drag, startPoint x: 395, startPoint y: 134, endPoint x: 507, endPoint y: 126, distance: 111.6
drag, startPoint x: 522, startPoint y: 126, endPoint x: 419, endPoint y: 122, distance: 103.1
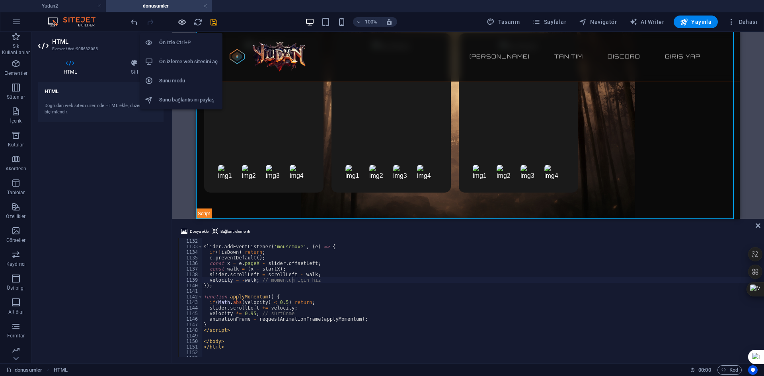
click at [182, 22] on icon "button" at bounding box center [181, 21] width 9 height 9
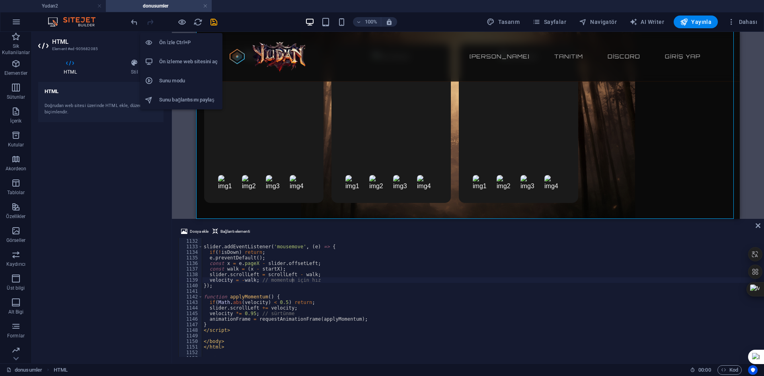
scroll to position [1993, 0]
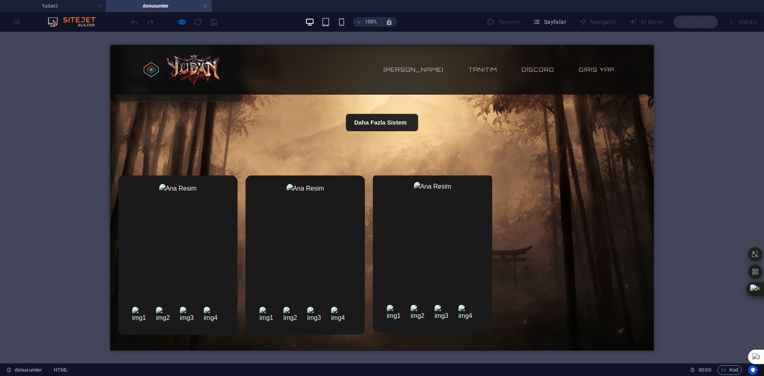
drag, startPoint x: 391, startPoint y: 224, endPoint x: 441, endPoint y: 223, distance: 50.5
click at [441, 223] on div at bounding box center [432, 252] width 119 height 159
click at [540, 260] on div at bounding box center [381, 254] width 527 height 159
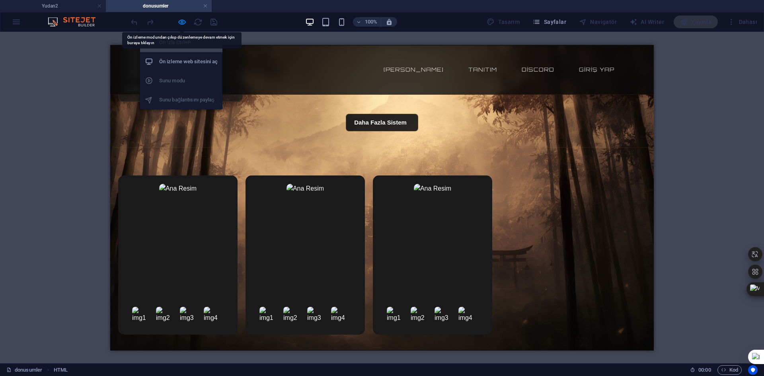
click at [181, 21] on icon "button" at bounding box center [181, 21] width 9 height 9
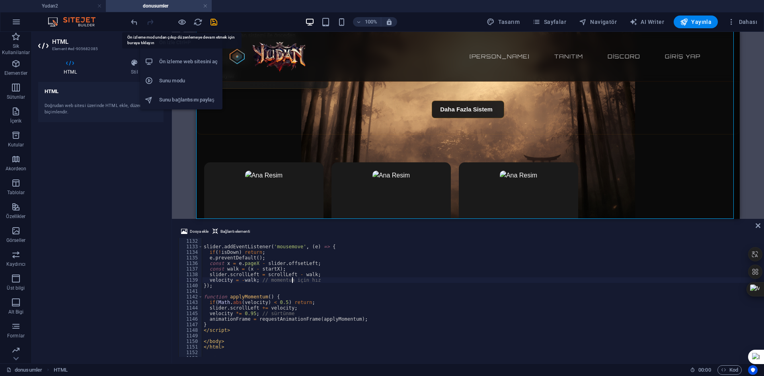
scroll to position [2155, 0]
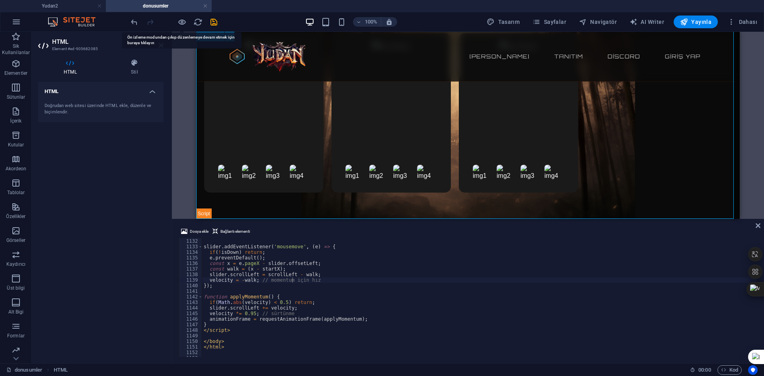
click at [138, 63] on icon at bounding box center [134, 63] width 58 height 8
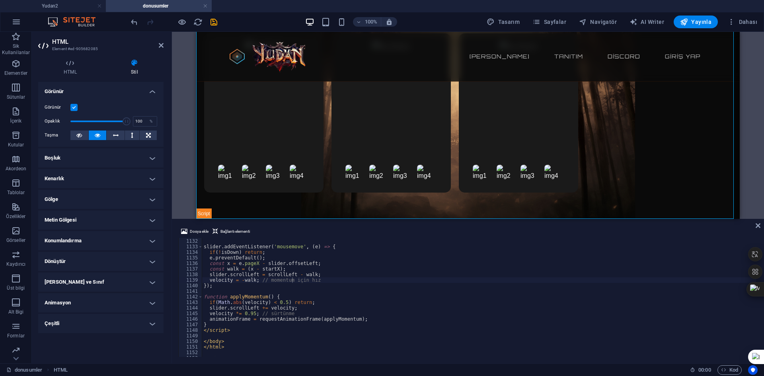
click at [91, 162] on h4 "Boşluk" at bounding box center [100, 157] width 125 height 19
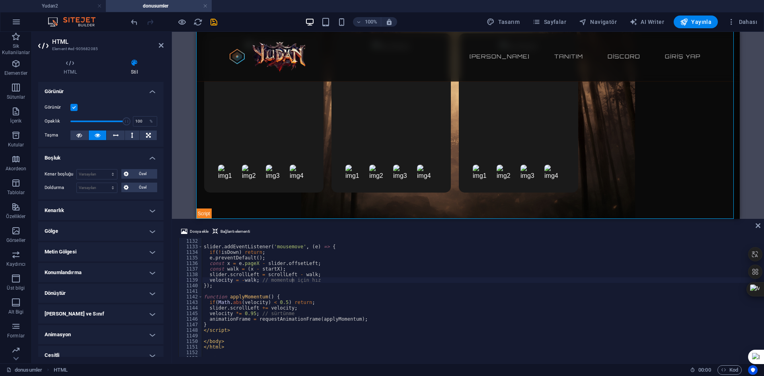
click at [94, 159] on h4 "Boşluk" at bounding box center [100, 155] width 125 height 14
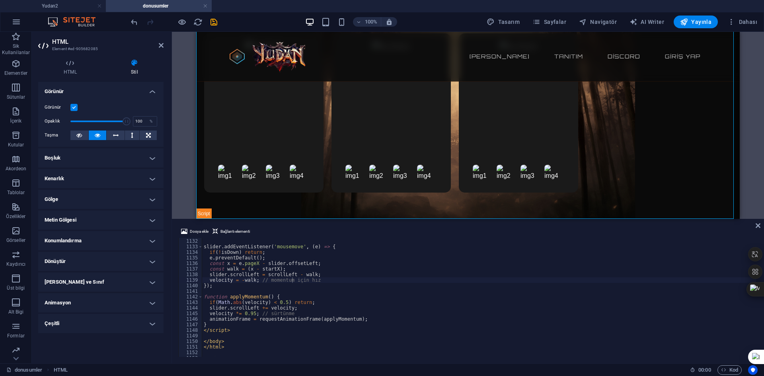
click at [85, 178] on h4 "Kenarlık" at bounding box center [100, 178] width 125 height 19
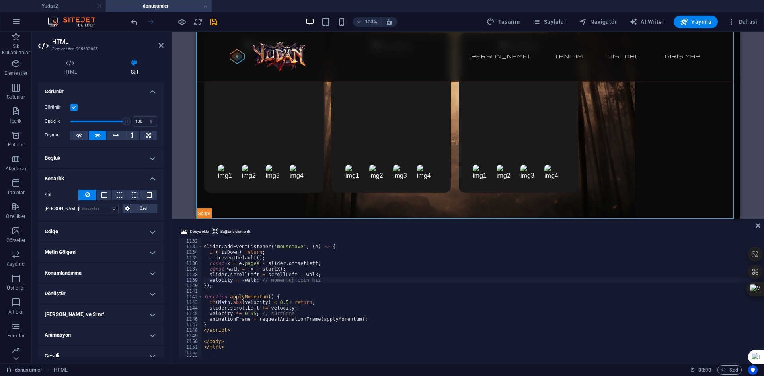
click at [85, 178] on h4 "Kenarlık" at bounding box center [100, 176] width 125 height 14
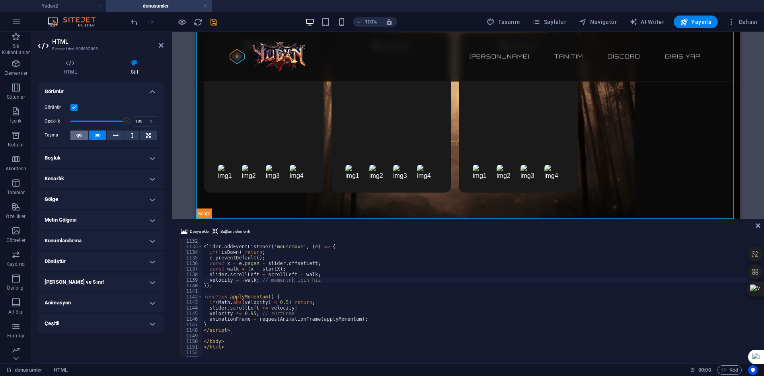
click at [78, 132] on icon at bounding box center [79, 135] width 6 height 10
click at [93, 139] on button at bounding box center [98, 135] width 18 height 10
click at [78, 109] on div "Görünür" at bounding box center [101, 108] width 113 height 10
click at [76, 108] on label at bounding box center [73, 107] width 7 height 7
click at [0, 0] on input "Görünür" at bounding box center [0, 0] width 0 height 0
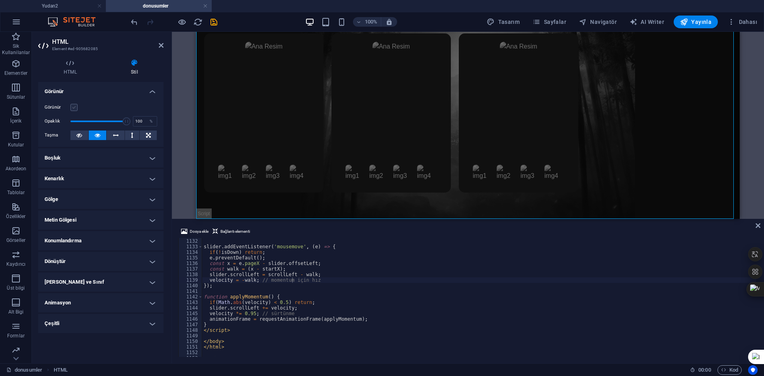
click at [76, 108] on label at bounding box center [73, 107] width 7 height 7
click at [0, 0] on input "Görünür" at bounding box center [0, 0] width 0 height 0
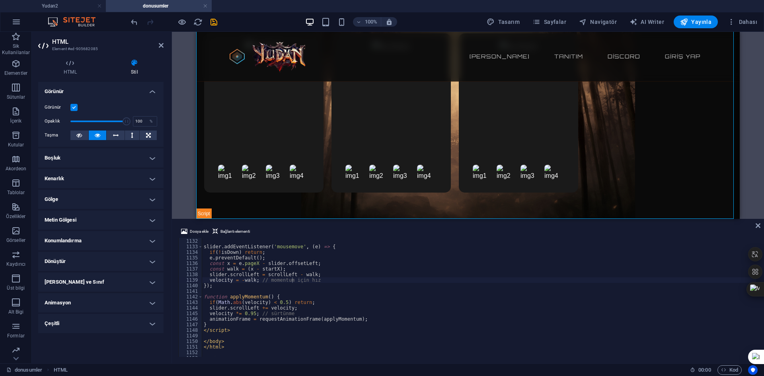
click at [68, 106] on label "Görünür" at bounding box center [58, 108] width 26 height 10
click at [0, 0] on input "Görünür" at bounding box center [0, 0] width 0 height 0
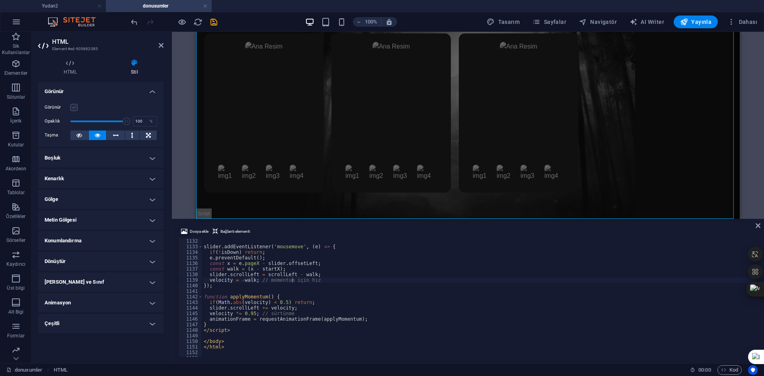
click at [72, 108] on label at bounding box center [73, 107] width 7 height 7
click at [0, 0] on input "Görünür" at bounding box center [0, 0] width 0 height 0
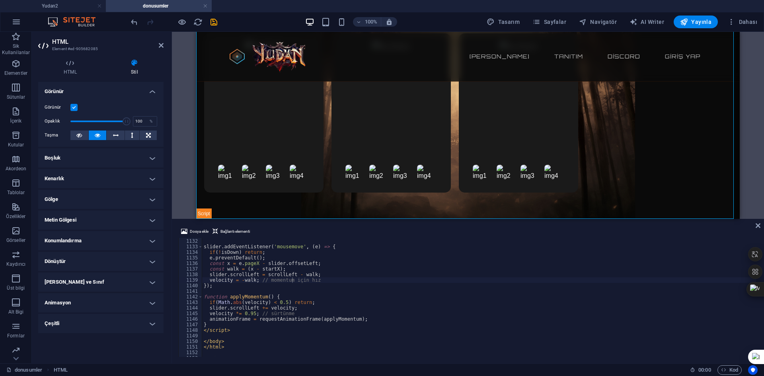
click at [72, 108] on label at bounding box center [73, 107] width 7 height 7
click at [0, 0] on input "Görünür" at bounding box center [0, 0] width 0 height 0
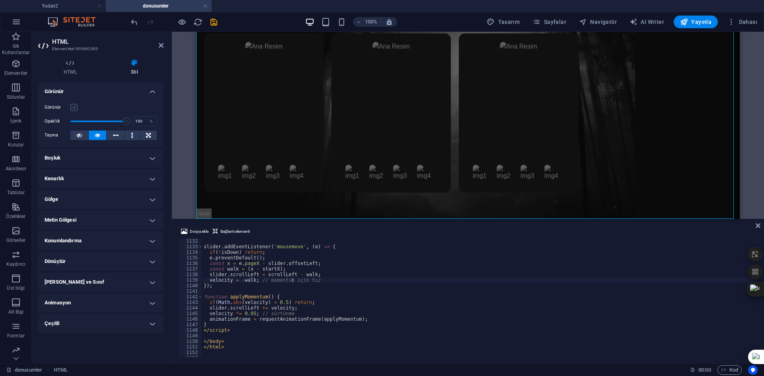
click at [72, 108] on label at bounding box center [73, 107] width 7 height 7
click at [0, 0] on input "Görünür" at bounding box center [0, 0] width 0 height 0
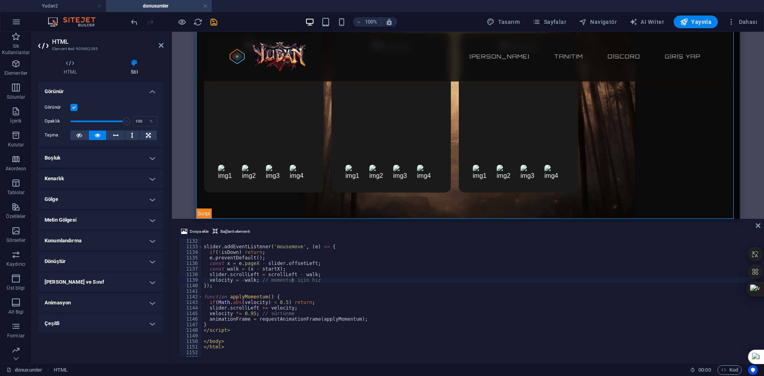
click at [72, 108] on label at bounding box center [73, 107] width 7 height 7
click at [0, 0] on input "Görünür" at bounding box center [0, 0] width 0 height 0
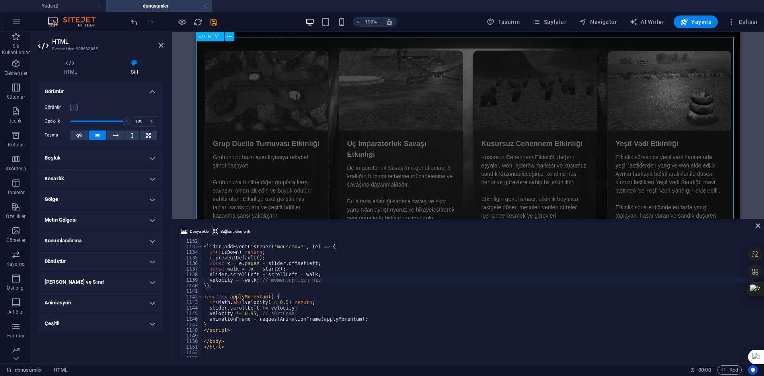
scroll to position [0, 0]
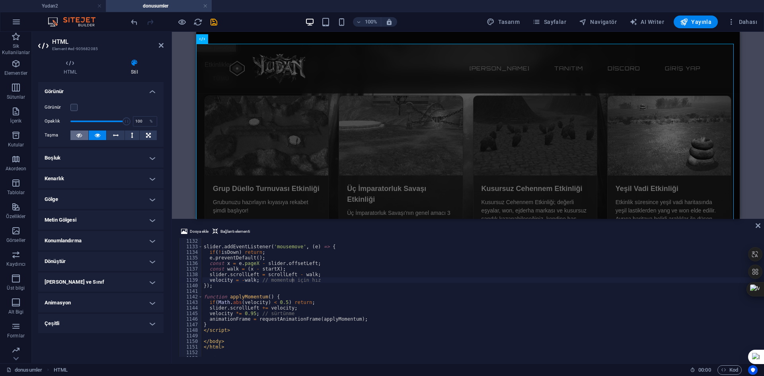
click at [87, 133] on button at bounding box center [79, 135] width 18 height 10
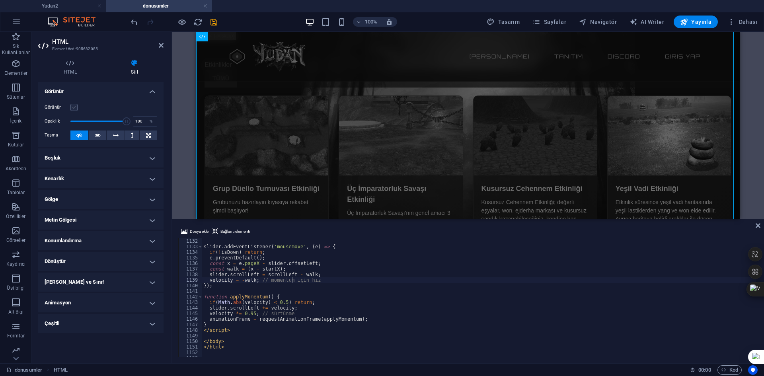
click at [76, 110] on label at bounding box center [73, 107] width 7 height 7
click at [0, 0] on input "Görünür" at bounding box center [0, 0] width 0 height 0
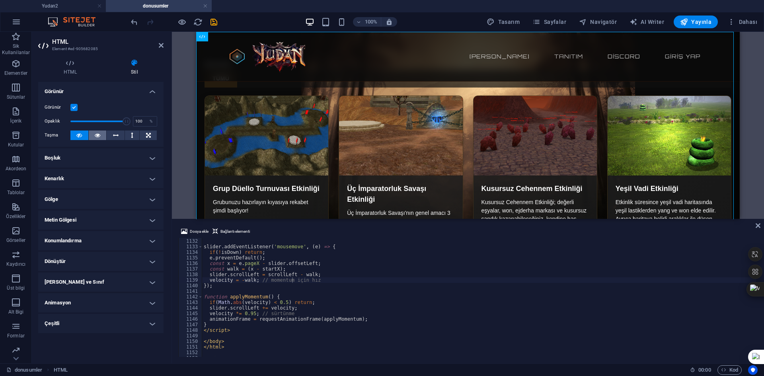
click at [102, 134] on button at bounding box center [98, 135] width 18 height 10
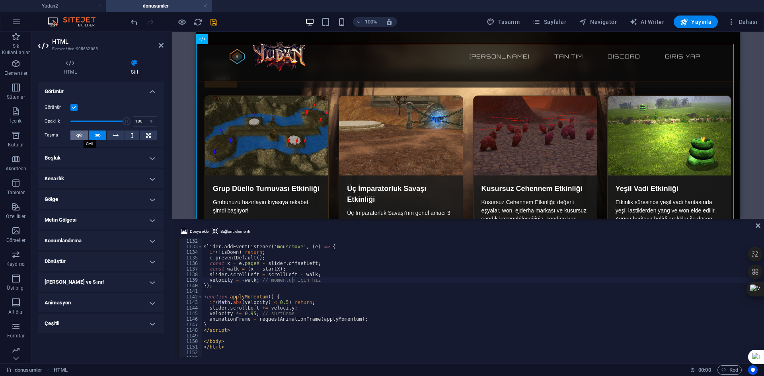
click at [77, 134] on icon at bounding box center [79, 135] width 6 height 10
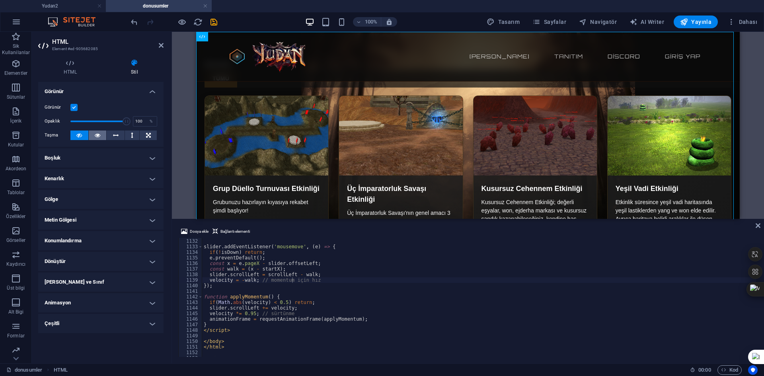
click at [92, 136] on button at bounding box center [98, 135] width 18 height 10
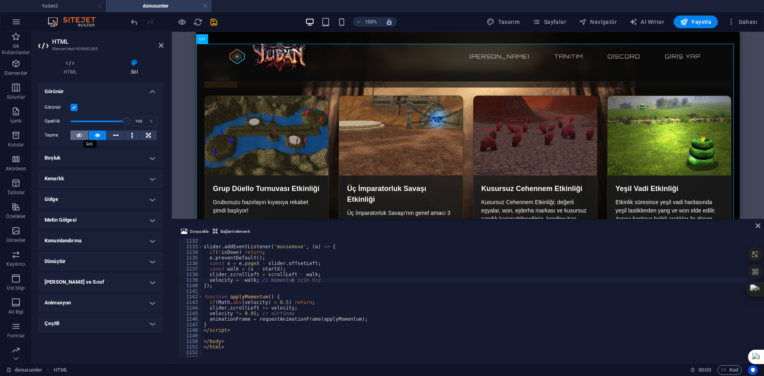
click at [79, 136] on icon at bounding box center [79, 135] width 6 height 10
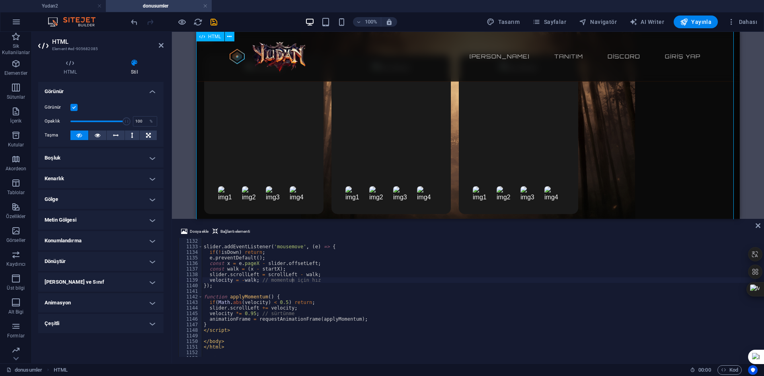
scroll to position [2155, 0]
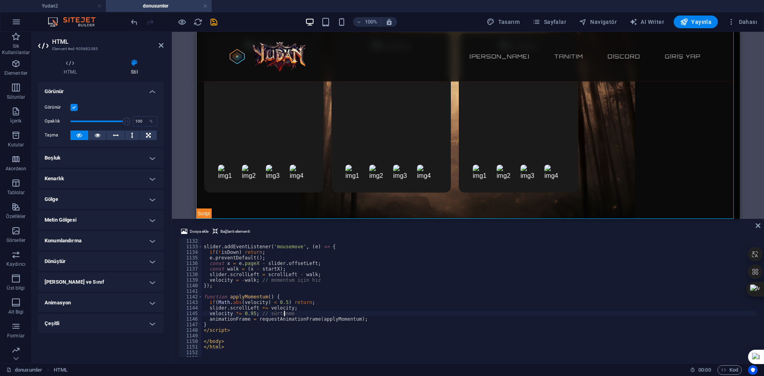
type textarea "velocity *= 0.95; // sürtünme"
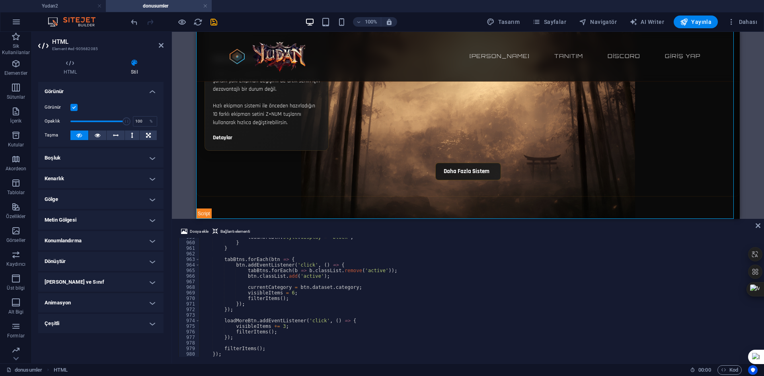
scroll to position [5361, 0]
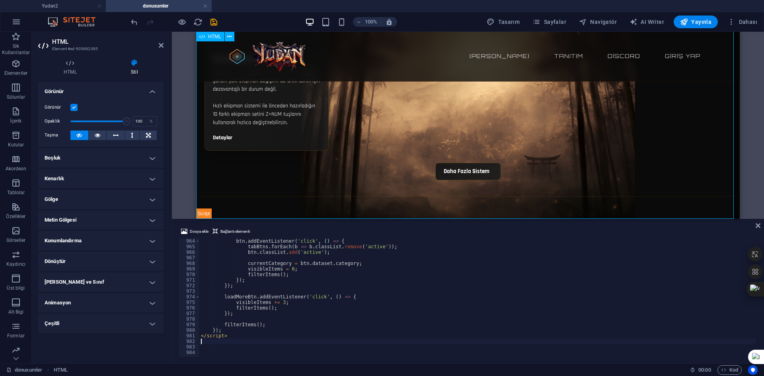
click at [159, 48] on icon at bounding box center [161, 45] width 5 height 6
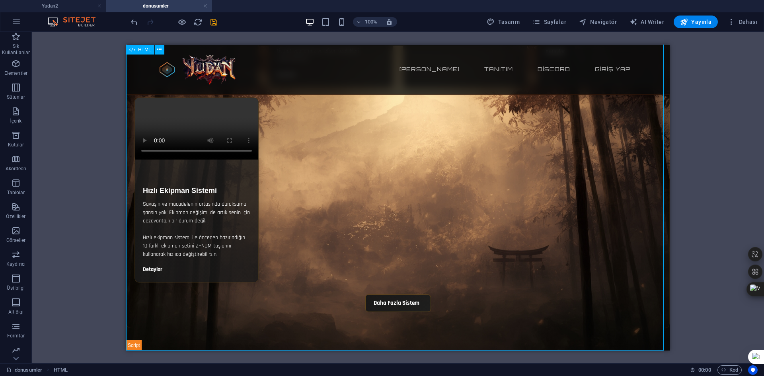
scroll to position [1760, 0]
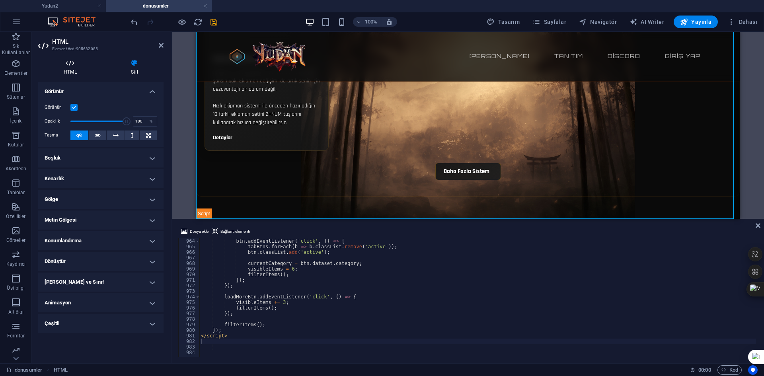
click at [60, 64] on icon at bounding box center [70, 63] width 64 height 8
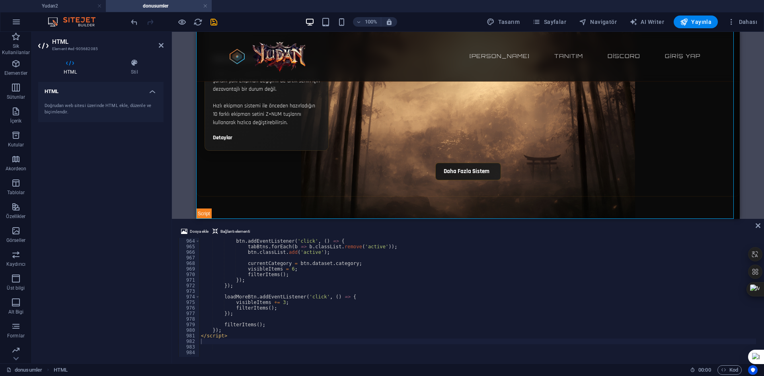
click at [122, 113] on div "Doğrudan web sitesi üzerinde HTML ekle, düzenle ve biçimlendir." at bounding box center [101, 109] width 113 height 13
click at [121, 106] on div "Doğrudan web sitesi üzerinde HTML ekle, düzenle ve biçimlendir." at bounding box center [101, 109] width 113 height 13
drag, startPoint x: 57, startPoint y: 105, endPoint x: 83, endPoint y: 105, distance: 25.8
click at [80, 105] on div "Doğrudan web sitesi üzerinde HTML ekle, düzenle ve biçimlendir." at bounding box center [101, 109] width 113 height 13
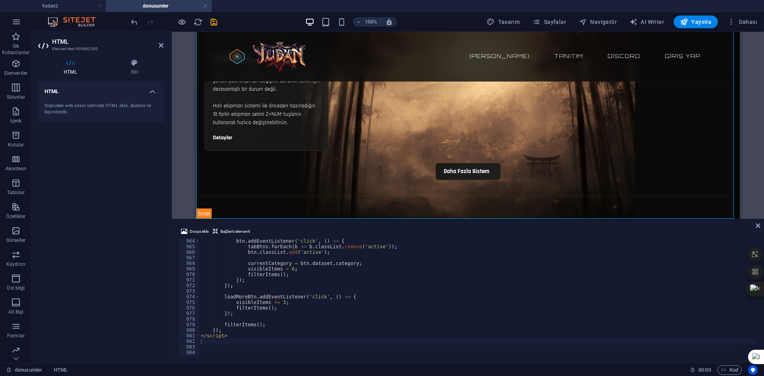
click at [102, 114] on div "Doğrudan web sitesi üzerinde HTML ekle, düzenle ve biçimlendir." at bounding box center [101, 109] width 113 height 13
type textarea "visibleItems += 3;"
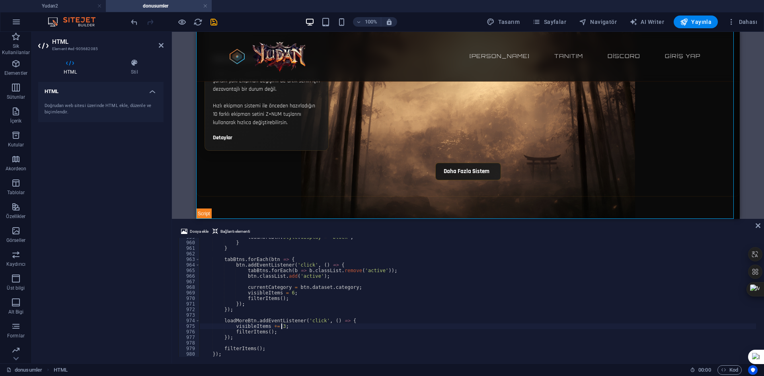
scroll to position [5361, 0]
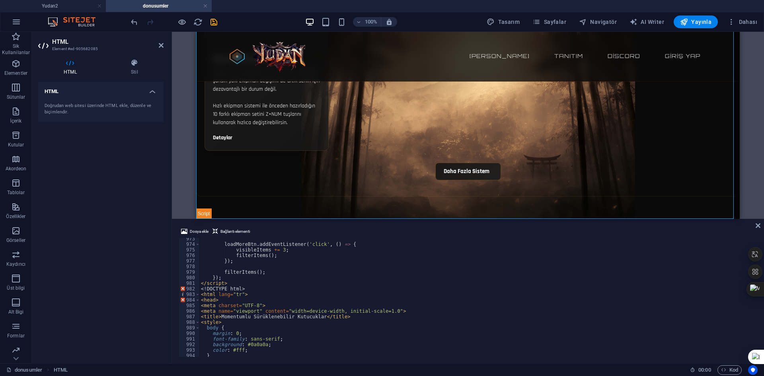
scroll to position [5413, 0]
drag, startPoint x: 251, startPoint y: 288, endPoint x: 188, endPoint y: 289, distance: 62.8
click at [188, 289] on div "973 974 975 976 977 978 979 980 981 982 983 984 985 986 987 988 989 990 991 992…" at bounding box center [467, 297] width 579 height 119
type textarea "<!DOCTYPE html>"
drag, startPoint x: 203, startPoint y: 295, endPoint x: 188, endPoint y: 295, distance: 14.7
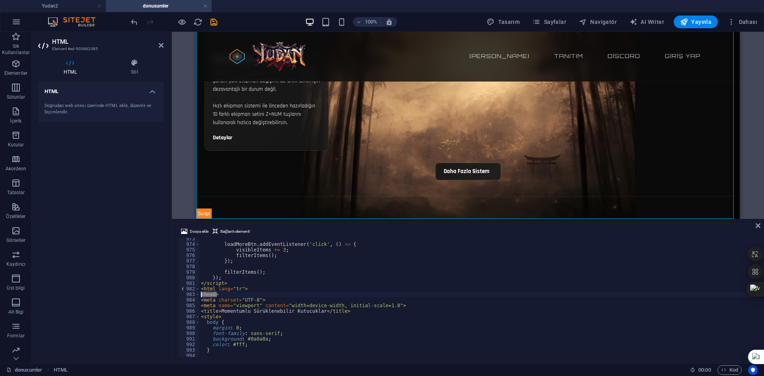
click at [188, 295] on div "</script> 973 974 975 976 977 978 979 980 981 982 983 984 985 986 987 988 989 9…" at bounding box center [467, 297] width 579 height 119
type textarea "<head>"
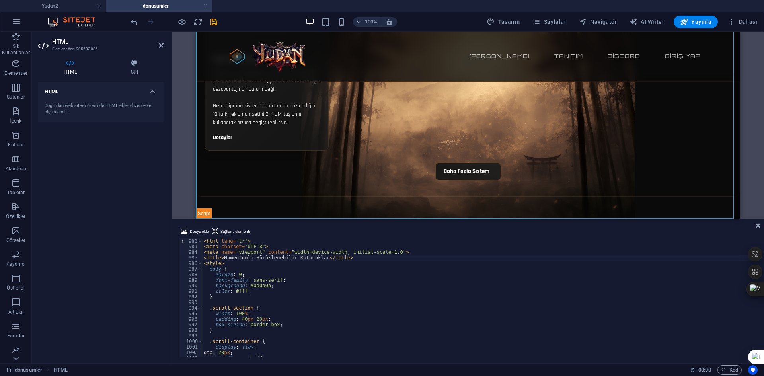
scroll to position [5485, 0]
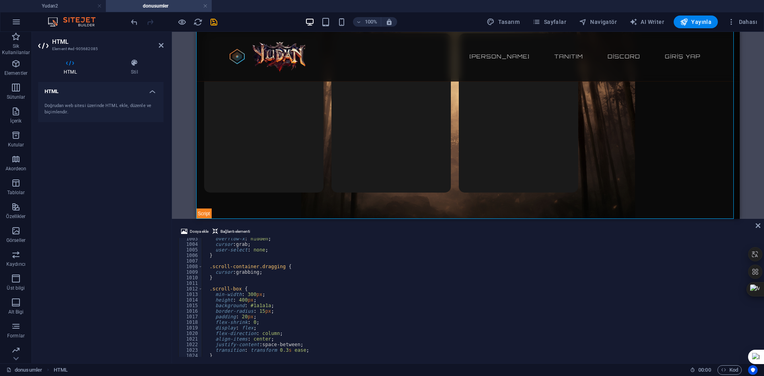
scroll to position [5628, 0]
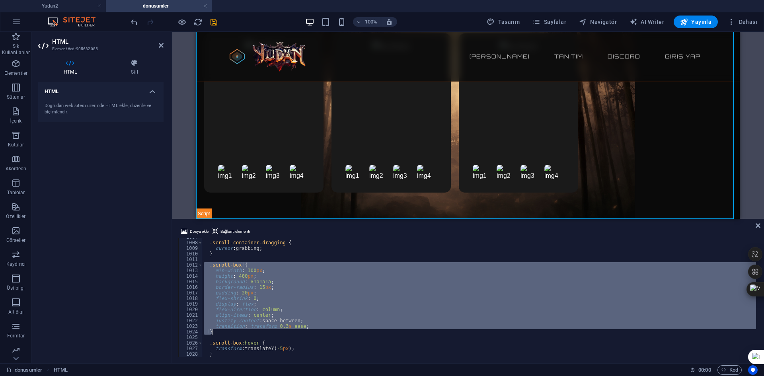
drag, startPoint x: 205, startPoint y: 266, endPoint x: 242, endPoint y: 330, distance: 74.6
paste textarea
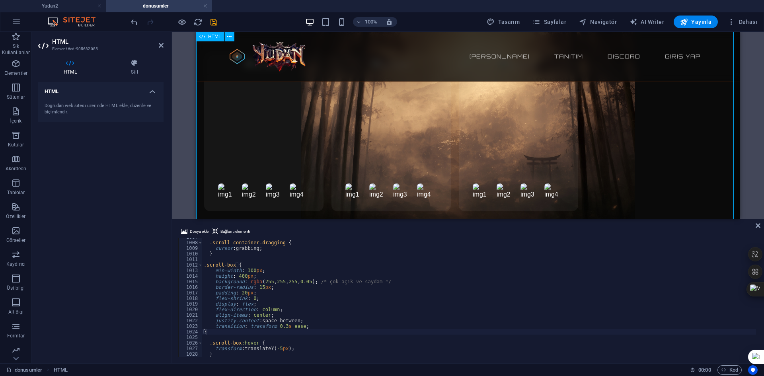
scroll to position [2155, 0]
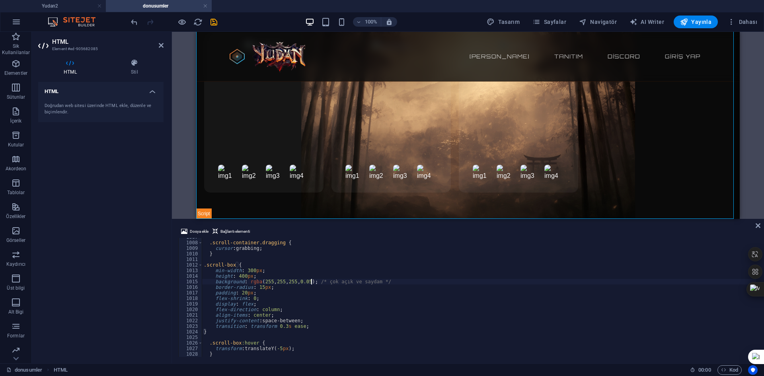
drag, startPoint x: 310, startPoint y: 282, endPoint x: 344, endPoint y: 299, distance: 38.1
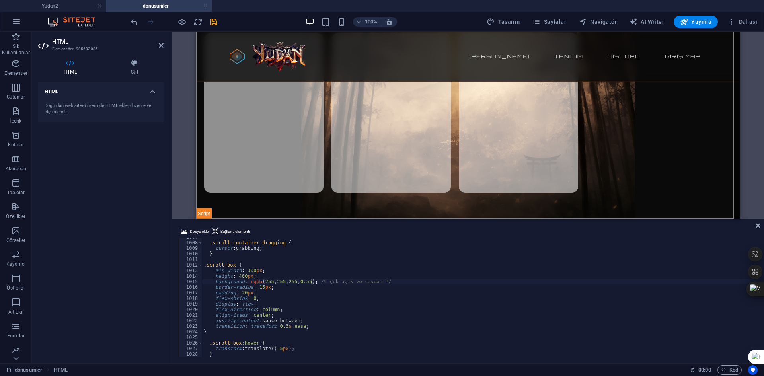
scroll to position [5604, 0]
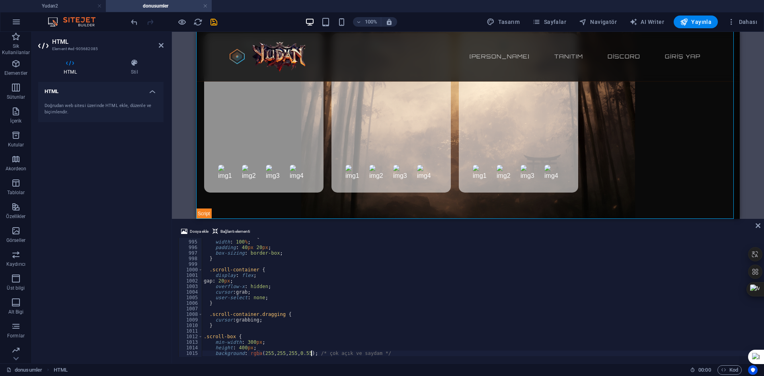
scroll to position [5580, 0]
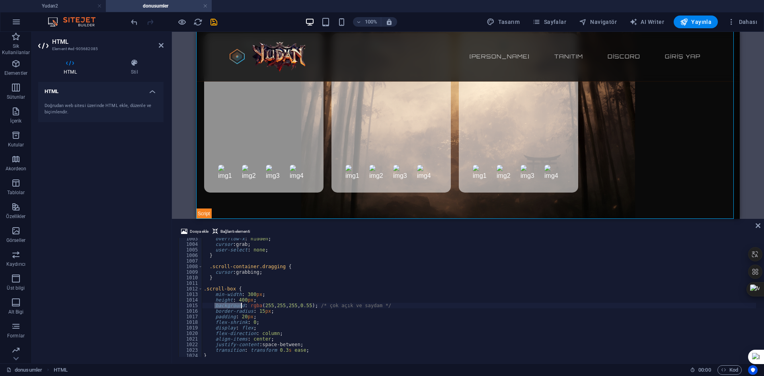
drag, startPoint x: 215, startPoint y: 305, endPoint x: 241, endPoint y: 305, distance: 26.3
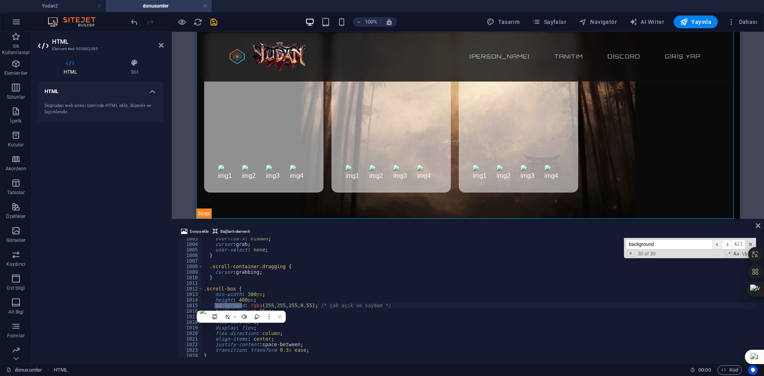
click at [694, 245] on span "​" at bounding box center [717, 244] width 10 height 10
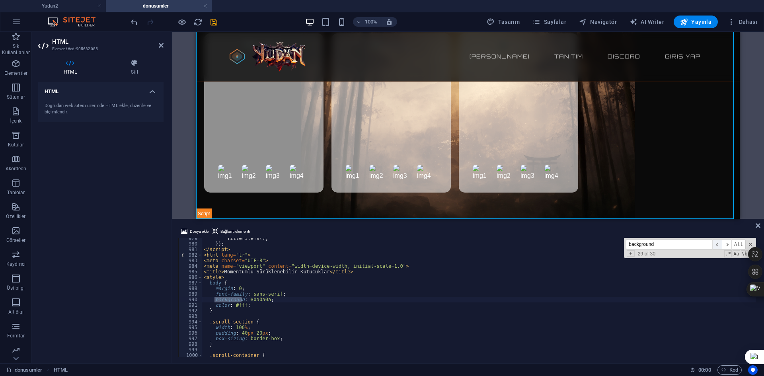
scroll to position [5448, 0]
click at [694, 245] on span "​" at bounding box center [726, 244] width 10 height 10
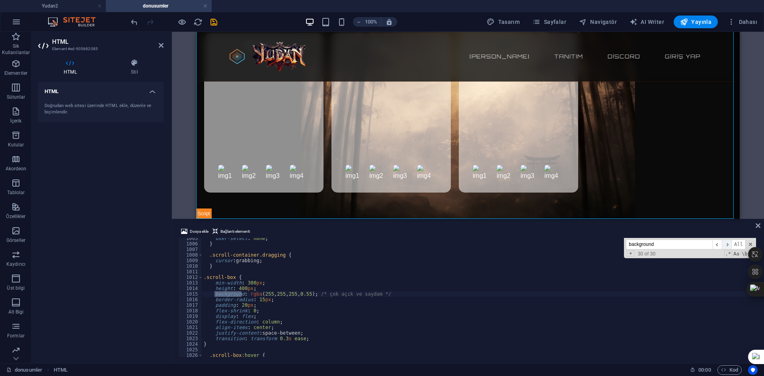
click at [694, 245] on span "​" at bounding box center [726, 244] width 10 height 10
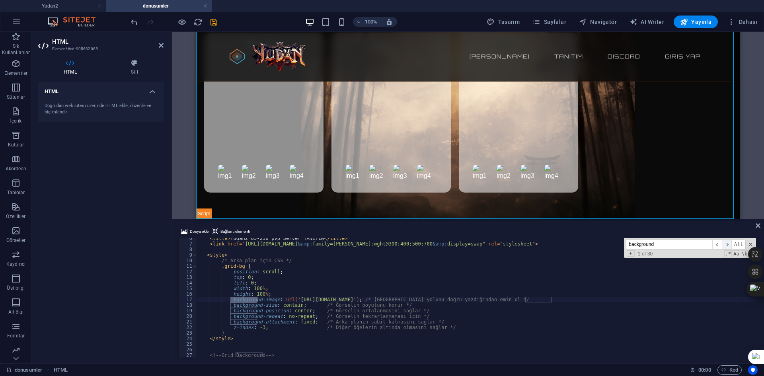
click at [694, 245] on span "​" at bounding box center [726, 244] width 10 height 10
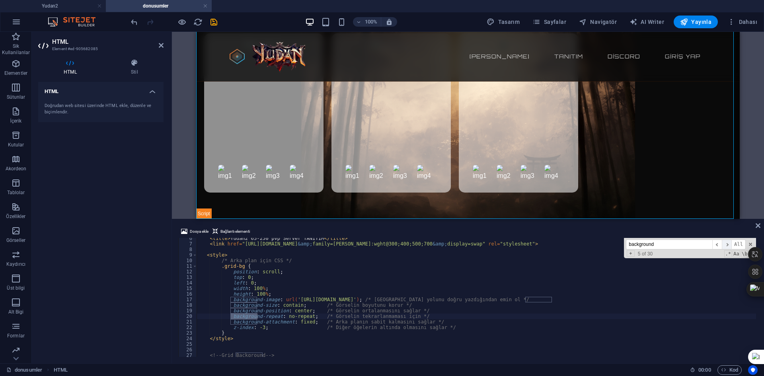
click at [694, 245] on span "​" at bounding box center [726, 244] width 10 height 10
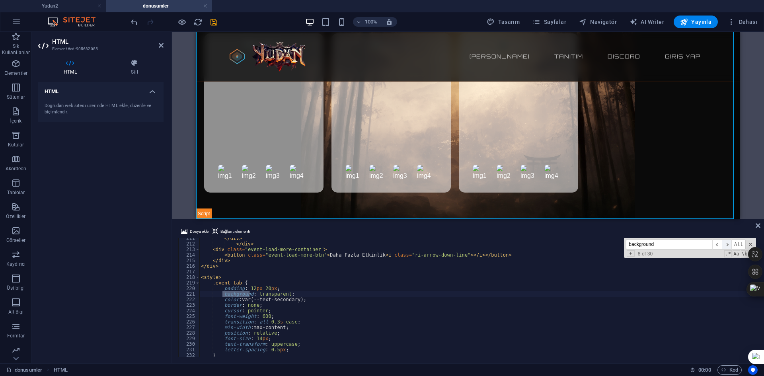
click at [694, 245] on span "​" at bounding box center [726, 244] width 10 height 10
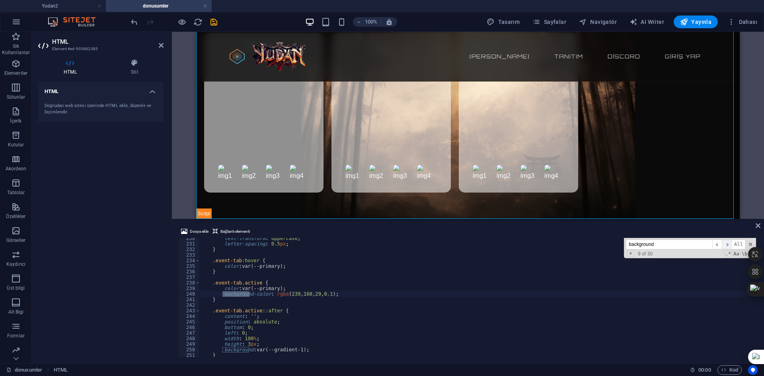
scroll to position [1278, 0]
drag, startPoint x: 269, startPoint y: 295, endPoint x: 334, endPoint y: 295, distance: 65.2
drag, startPoint x: 756, startPoint y: 262, endPoint x: 739, endPoint y: 314, distance: 54.5
click at [694, 325] on body "Yudan2 Yudan2 donusumler Sik Kullanilanlar Elementler Sütunlar İçerik Kutular A…" at bounding box center [382, 188] width 764 height 376
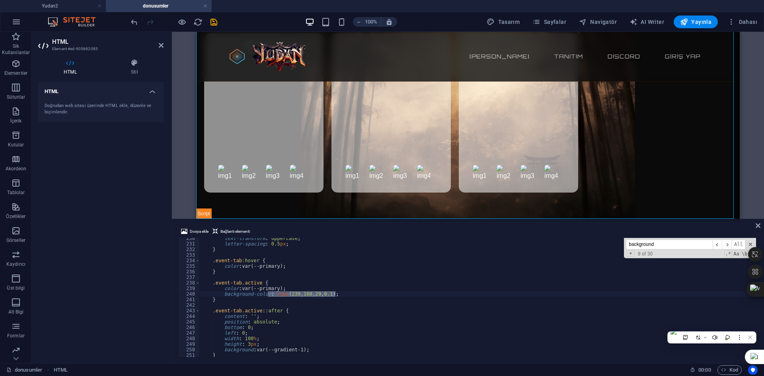
scroll to position [1469, 0]
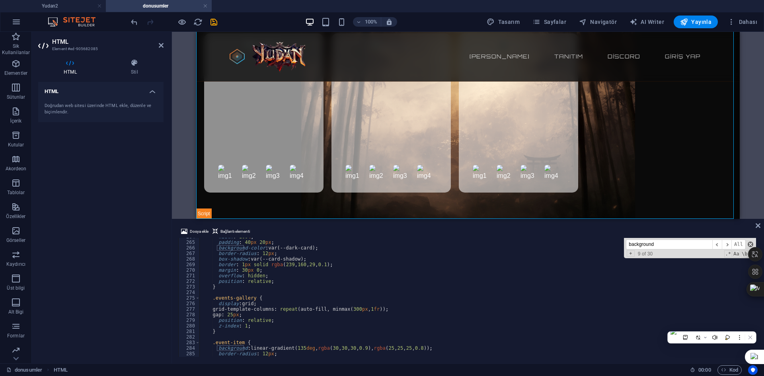
click at [694, 243] on span at bounding box center [750, 244] width 6 height 6
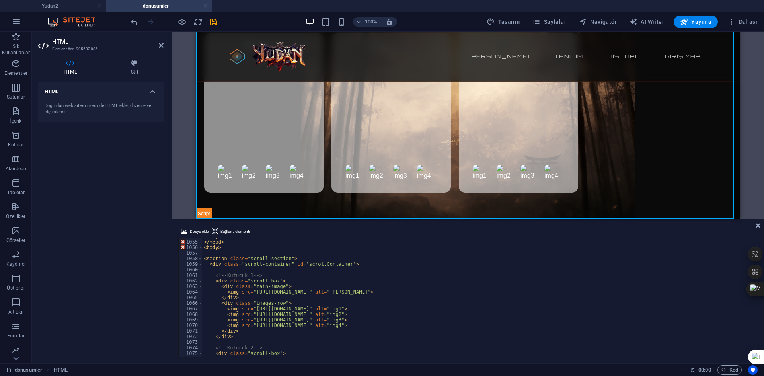
scroll to position [5819, 0]
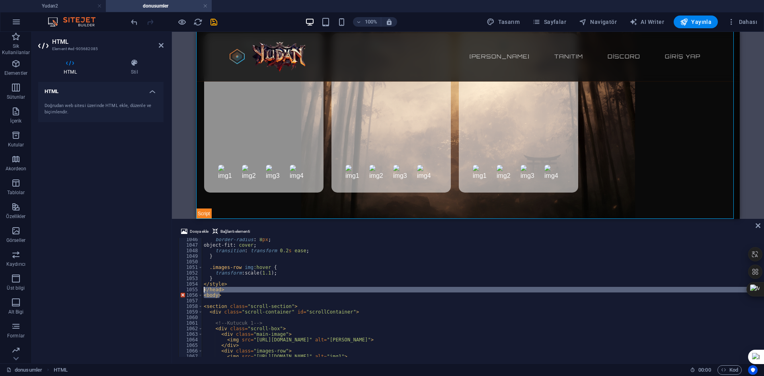
drag, startPoint x: 227, startPoint y: 296, endPoint x: 189, endPoint y: 288, distance: 38.9
click at [189, 288] on div "background-color: rgba(239, 160, 29, 0.1); 1046 1047 1048 1049 1050 1051 1052 1…" at bounding box center [467, 297] width 579 height 119
type textarea "</head> <body>"
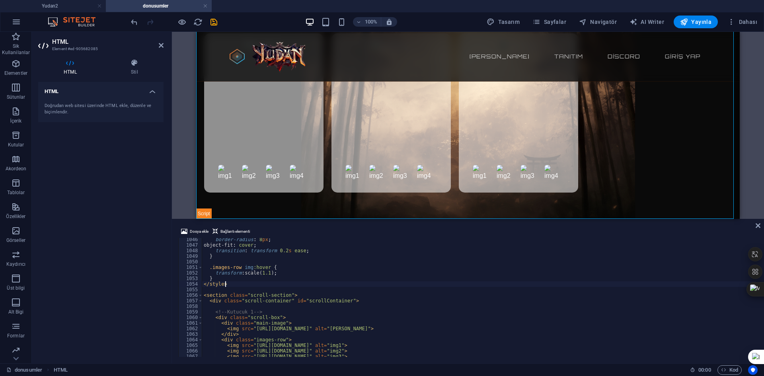
type textarea "</style>"
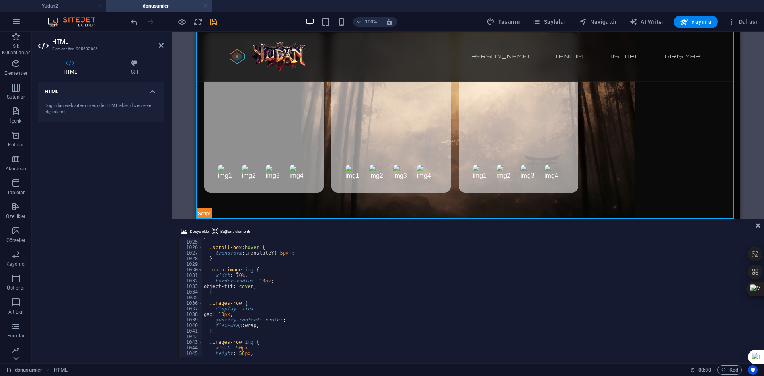
scroll to position [5604, 0]
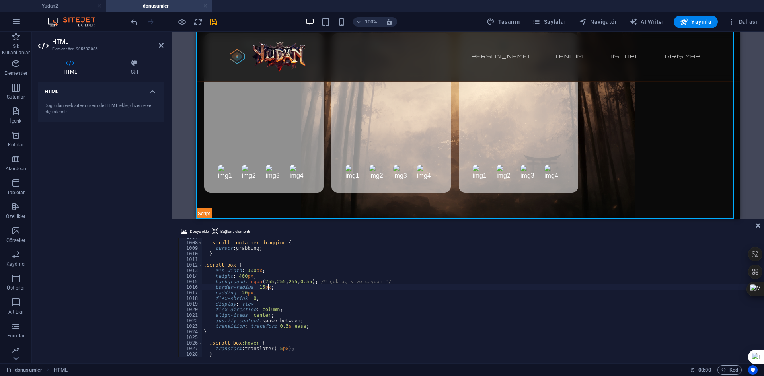
drag, startPoint x: 317, startPoint y: 282, endPoint x: 245, endPoint y: 283, distance: 71.6
paste textarea "39, 160, 29, 0.1"
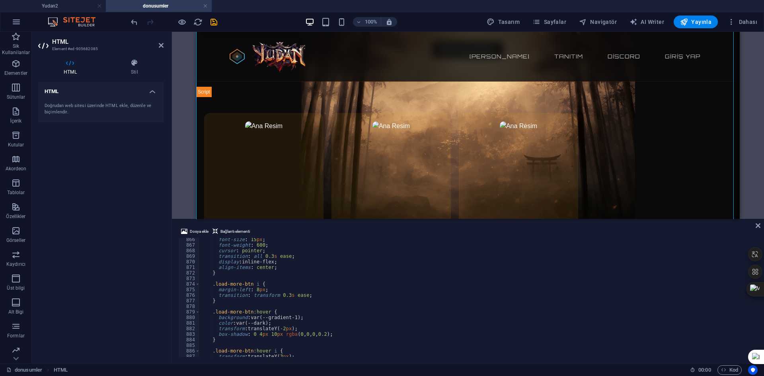
scroll to position [4817, 0]
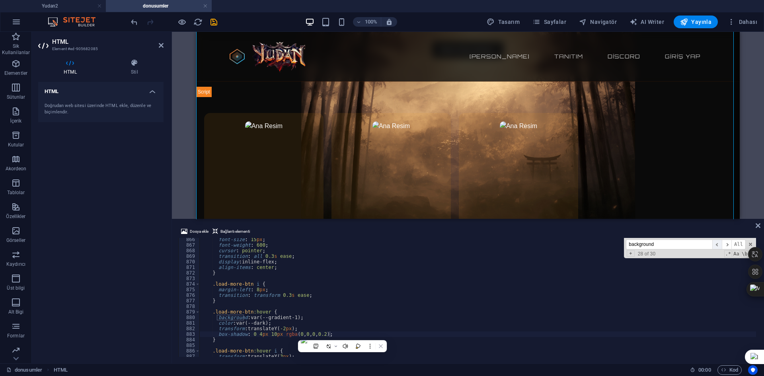
click at [694, 245] on span "​" at bounding box center [717, 244] width 10 height 10
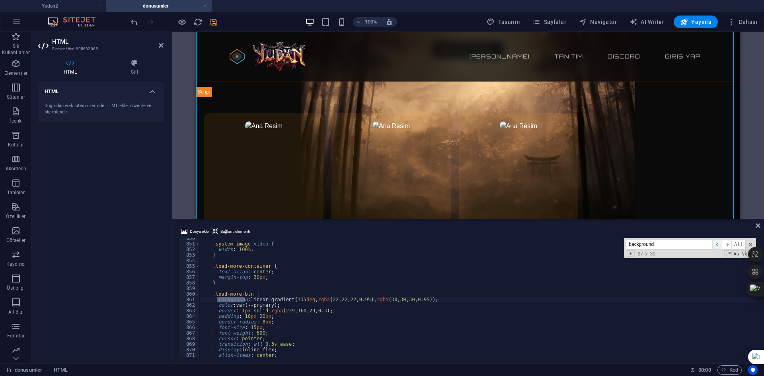
click at [694, 243] on span "​" at bounding box center [717, 244] width 10 height 10
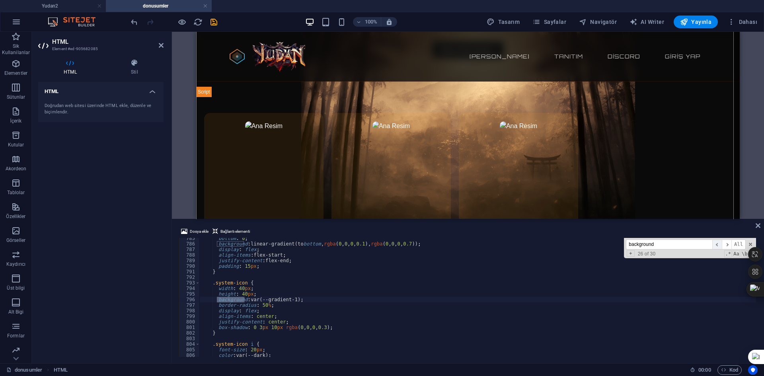
click at [694, 243] on span "​" at bounding box center [717, 244] width 10 height 10
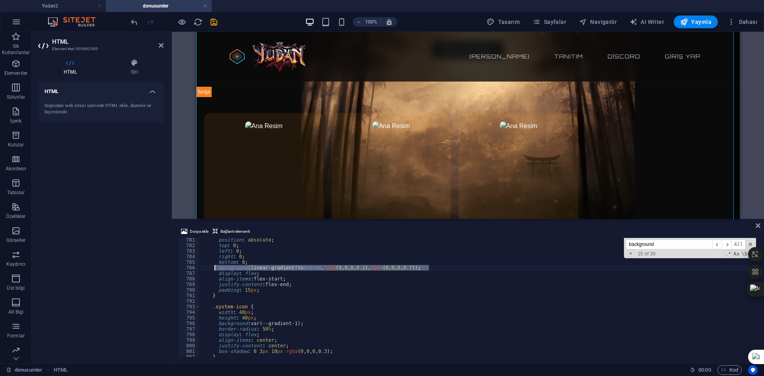
drag, startPoint x: 451, startPoint y: 269, endPoint x: 213, endPoint y: 266, distance: 238.6
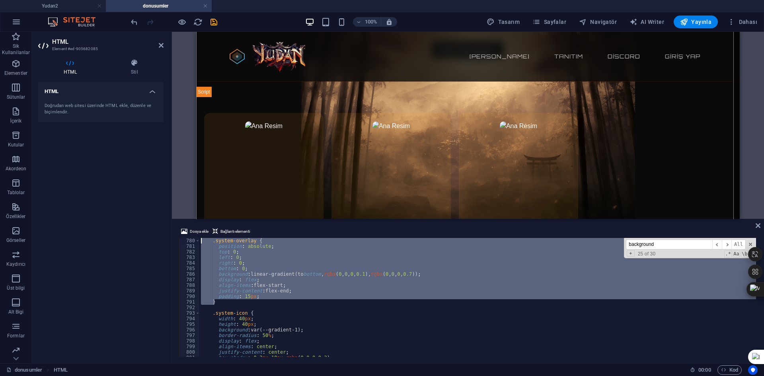
scroll to position [4303, 0]
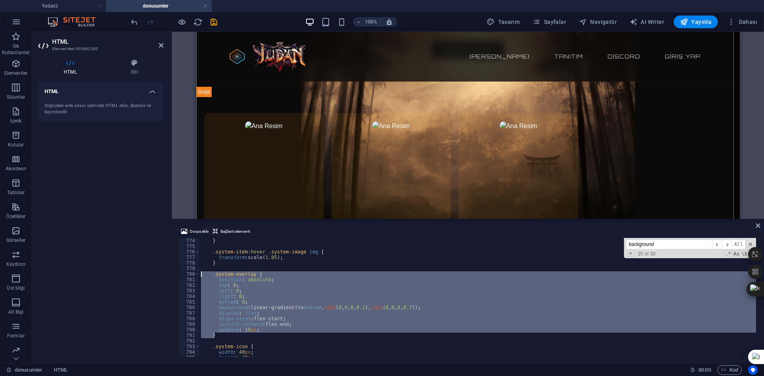
drag, startPoint x: 221, startPoint y: 296, endPoint x: 194, endPoint y: 274, distance: 35.6
click at [194, 274] on div "right: 0; 774 775 776 777 778 779 780 781 782 783 784 785 786 787 788 789 790 7…" at bounding box center [467, 297] width 579 height 119
type textarea ".system-overlay { position: absolute;"
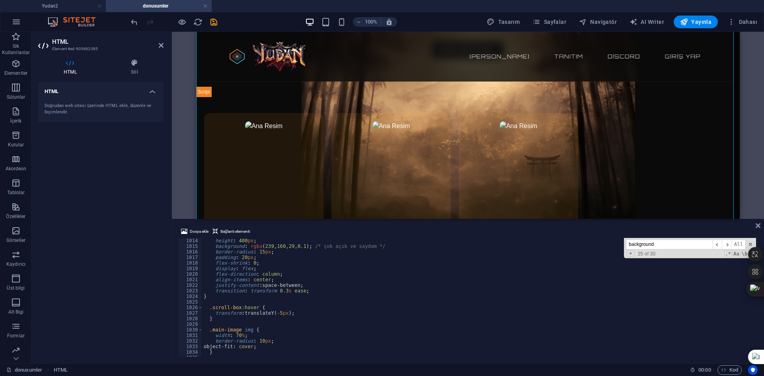
scroll to position [5616, 0]
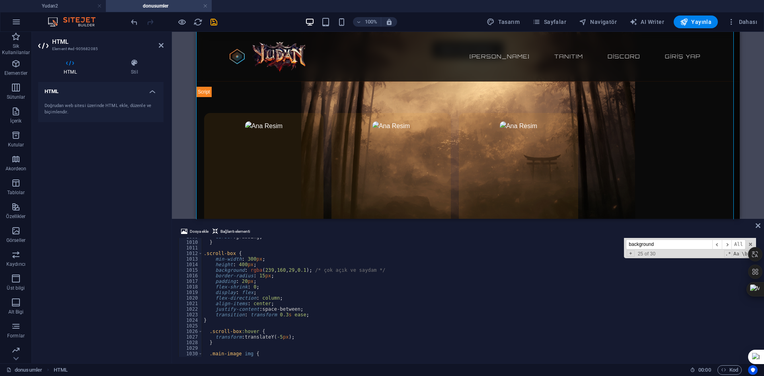
type textarea "}"
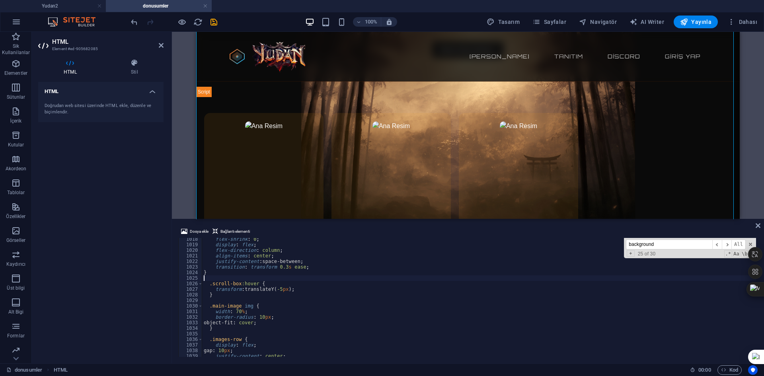
scroll to position [5663, 0]
paste textarea "}"
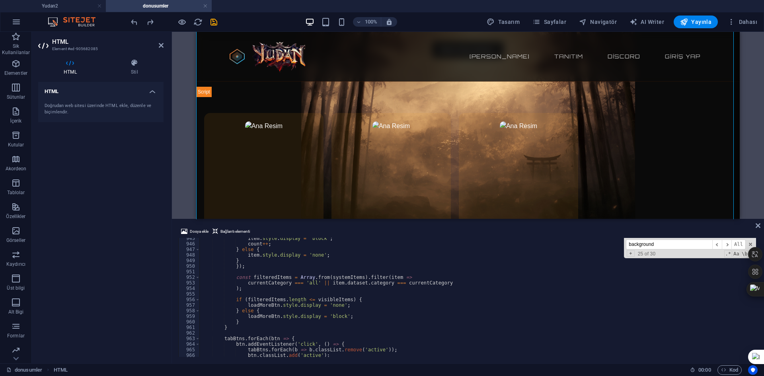
scroll to position [5449, 0]
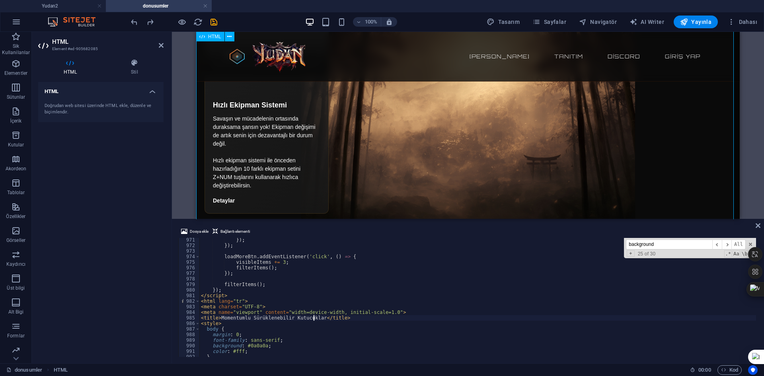
scroll to position [1876, 0]
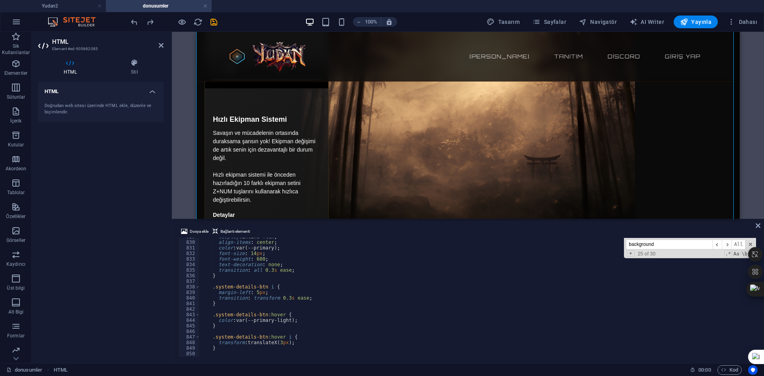
scroll to position [4781, 0]
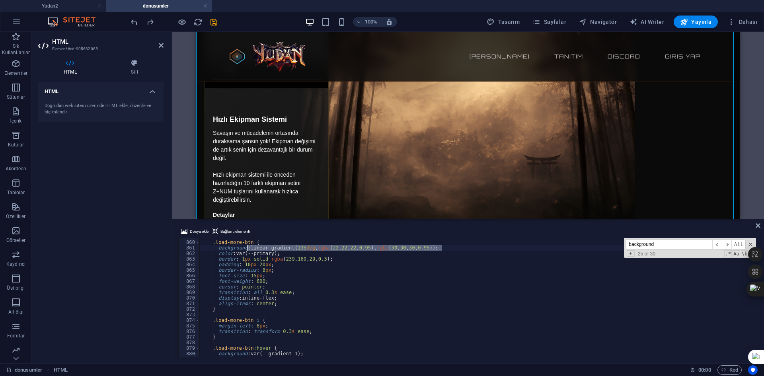
drag, startPoint x: 447, startPoint y: 249, endPoint x: 270, endPoint y: 264, distance: 177.5
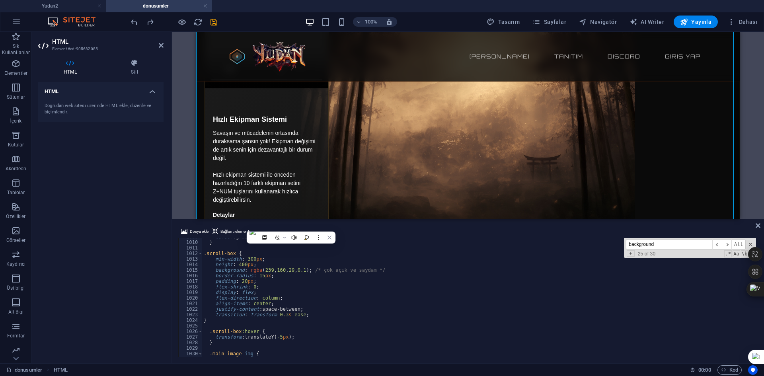
scroll to position [5616, 0]
drag, startPoint x: 243, startPoint y: 270, endPoint x: 309, endPoint y: 270, distance: 66.4
paste textarea "linear-gradient(135deg, rgba(22, 22, 22, 0.95), rgba(30, 30, 30, 0.95));"
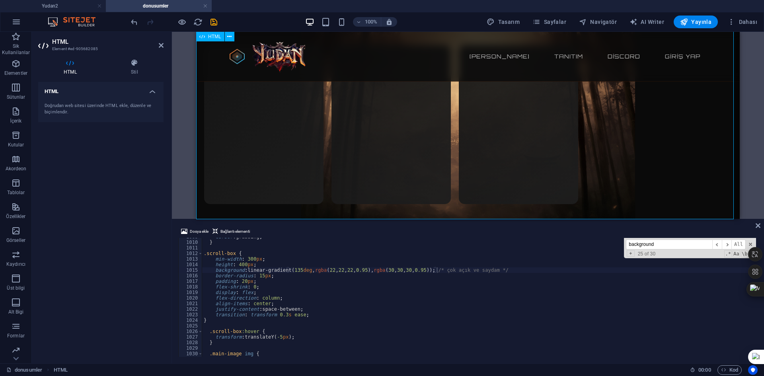
scroll to position [2115, 0]
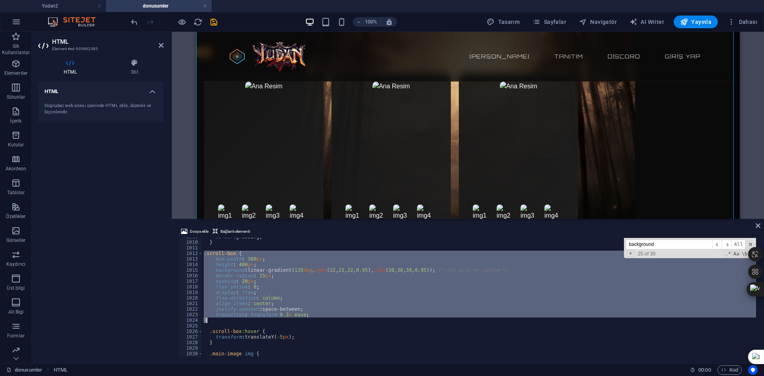
drag, startPoint x: 204, startPoint y: 255, endPoint x: 309, endPoint y: 320, distance: 123.8
type textarea "transition: transform 0.3s ease; }"
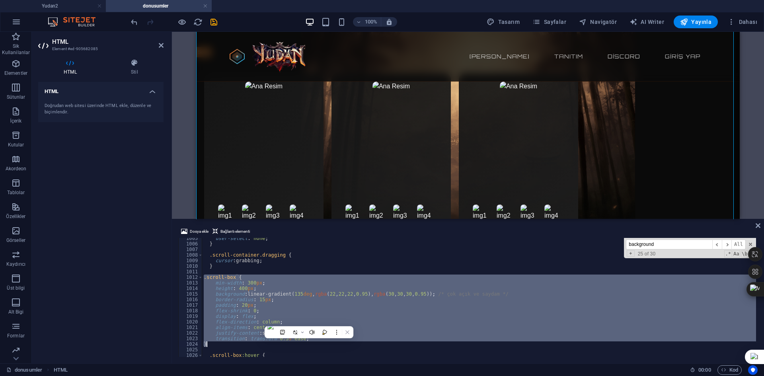
scroll to position [5568, 0]
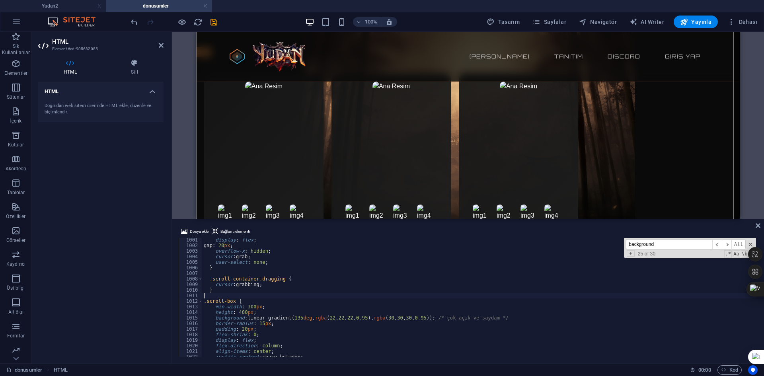
paste textarea "}"
type textarea "}"
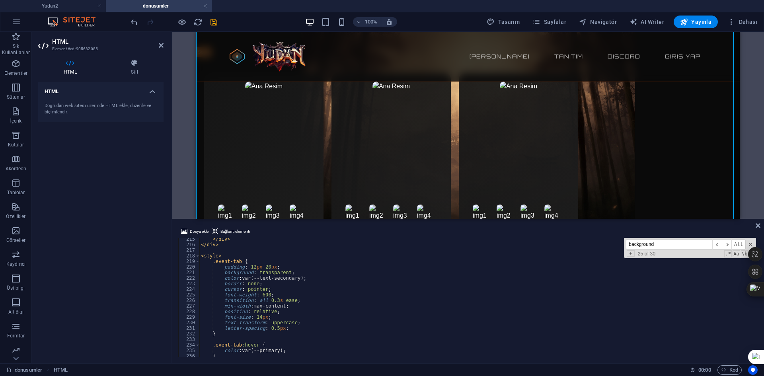
scroll to position [1193, 0]
drag, startPoint x: 295, startPoint y: 272, endPoint x: 268, endPoint y: 272, distance: 27.0
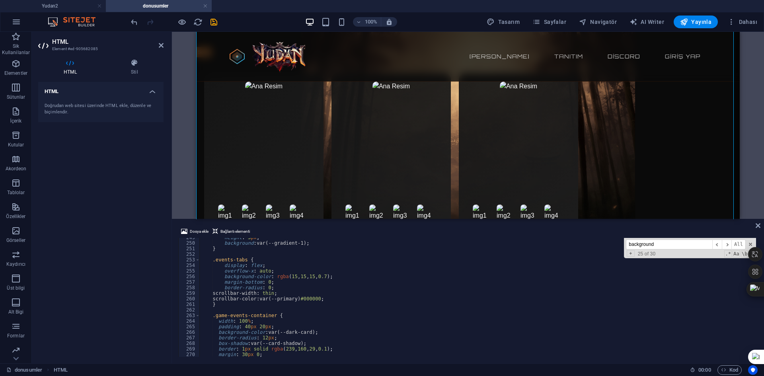
scroll to position [1312, 0]
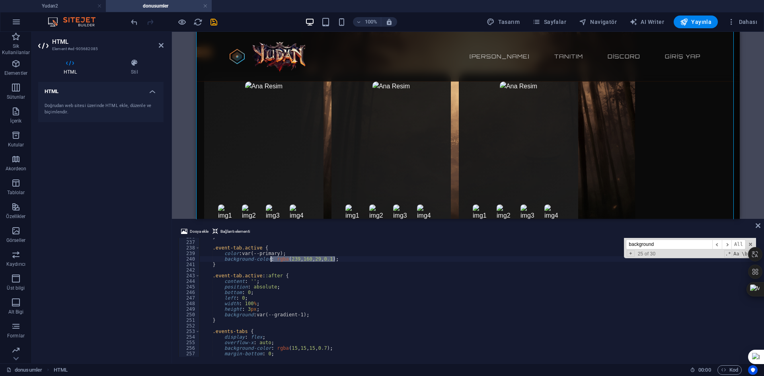
drag, startPoint x: 355, startPoint y: 260, endPoint x: 271, endPoint y: 258, distance: 83.5
type textarea "background-color: rgba(239, 160, 29, 0.1);"
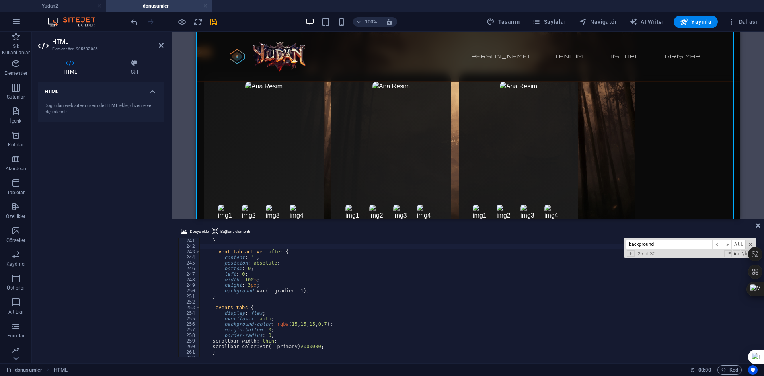
scroll to position [1288, 0]
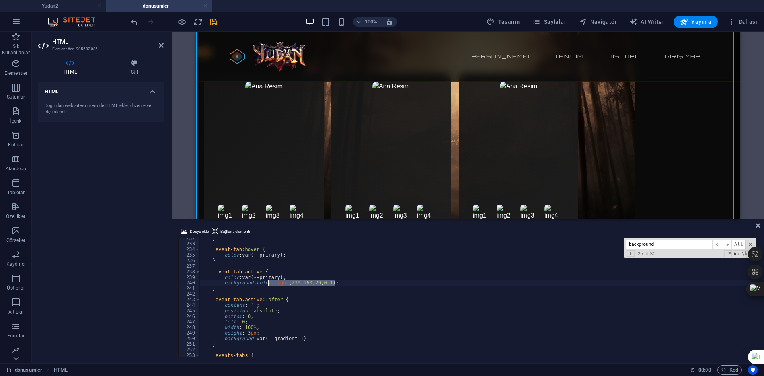
drag, startPoint x: 343, startPoint y: 284, endPoint x: 267, endPoint y: 283, distance: 76.0
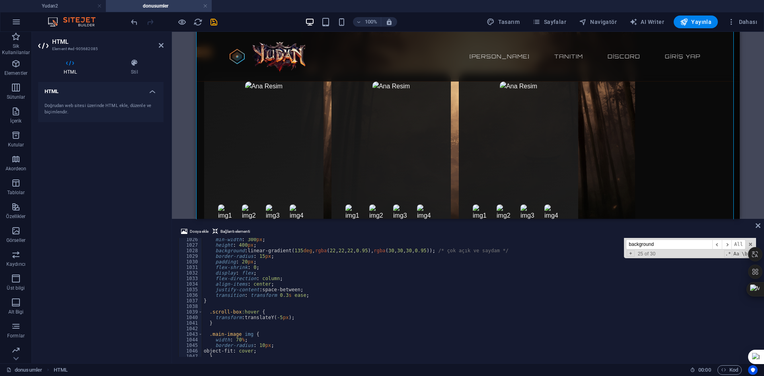
scroll to position [5779, 0]
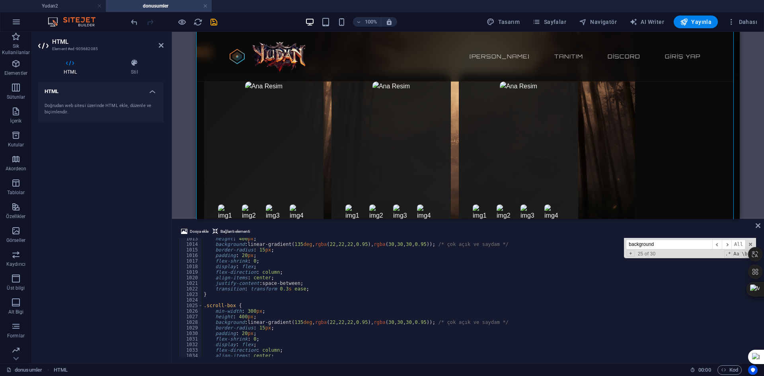
scroll to position [5612, 0]
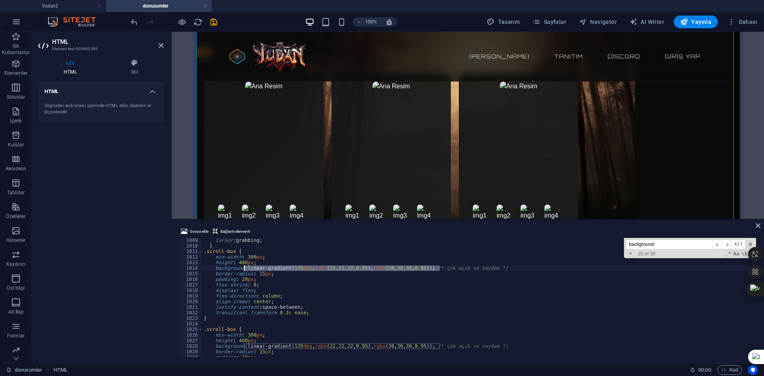
drag, startPoint x: 439, startPoint y: 269, endPoint x: 244, endPoint y: 266, distance: 194.9
paste textarea "rgba(239, 160, 29, 0.1"
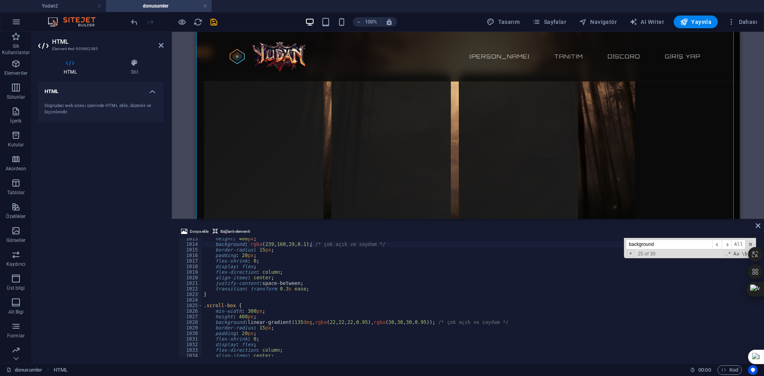
scroll to position [5636, 0]
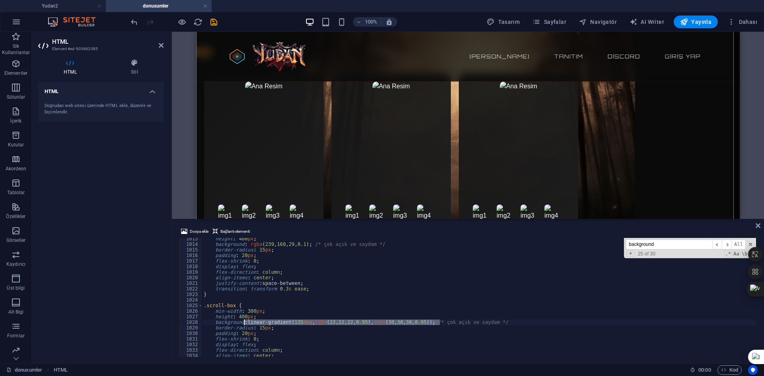
drag, startPoint x: 440, startPoint y: 321, endPoint x: 262, endPoint y: 327, distance: 178.3
paste textarea "rgba(239, 160, 29, 0.1"
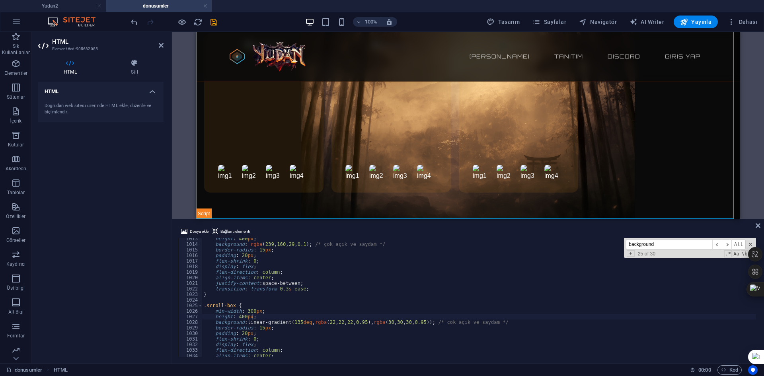
drag, startPoint x: 311, startPoint y: 243, endPoint x: 260, endPoint y: 243, distance: 50.5
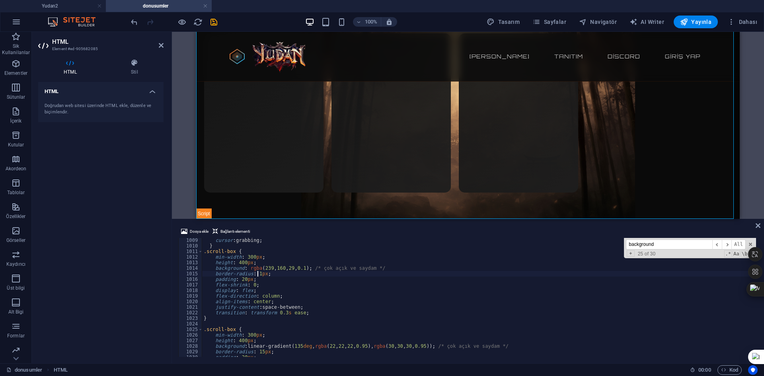
scroll to position [5588, 0]
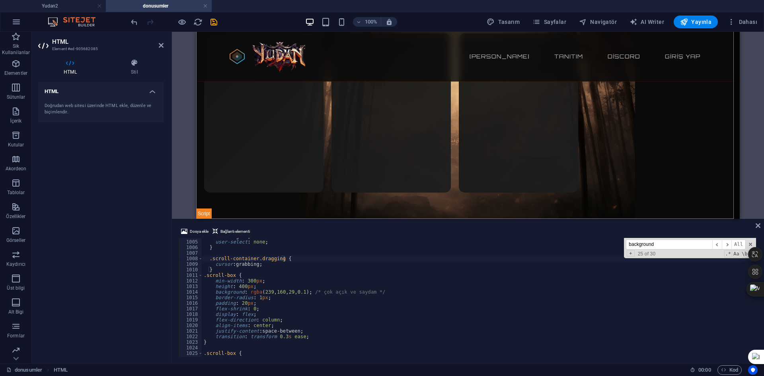
scroll to position [5612, 0]
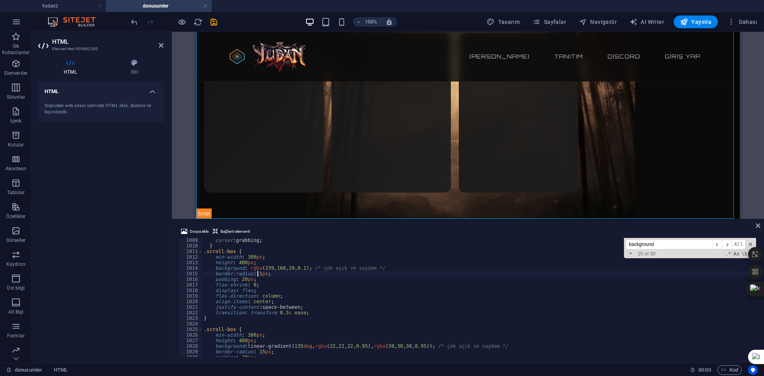
scroll to position [0, 4]
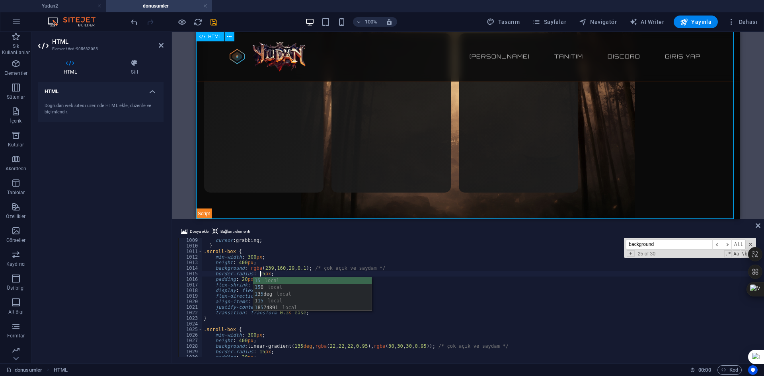
type textarea "border-radius: 15px;"
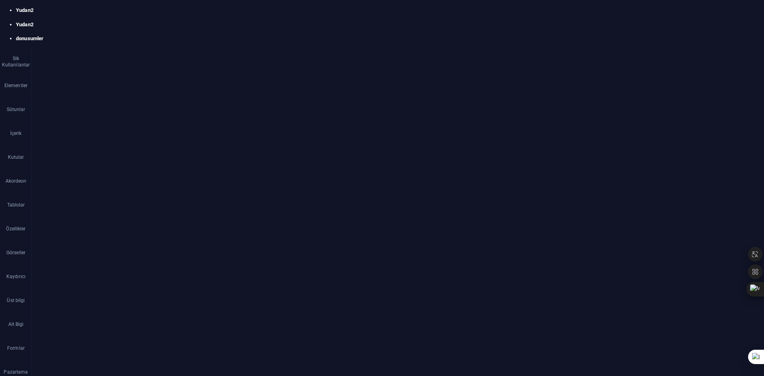
scroll to position [5612, 0]
drag, startPoint x: 243, startPoint y: 262, endPoint x: 306, endPoint y: 273, distance: 63.3
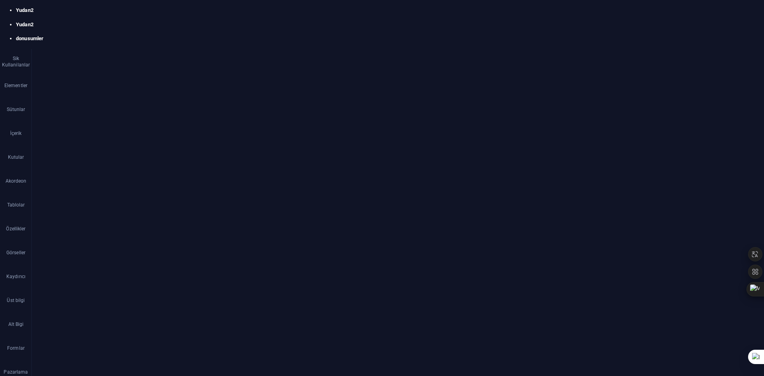
scroll to position [0, 3]
drag, startPoint x: 317, startPoint y: 189, endPoint x: 317, endPoint y: 199, distance: 9.6
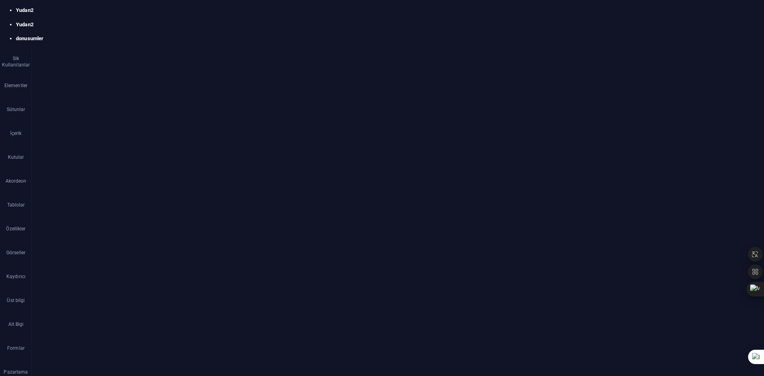
scroll to position [0, 4]
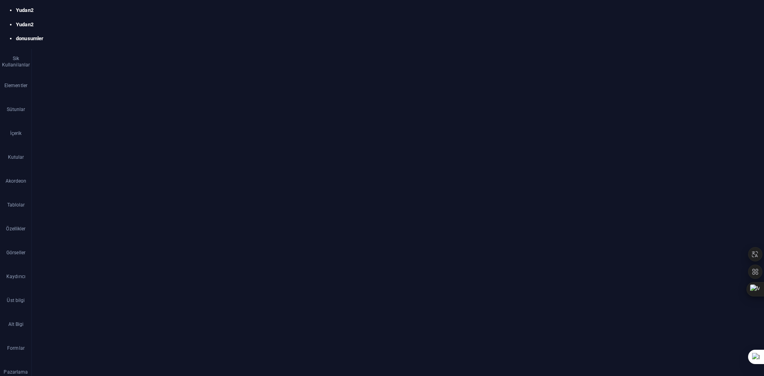
type textarea "background: rgba(239, 160, 29, 0.1); /* çok açık ve saydam */"
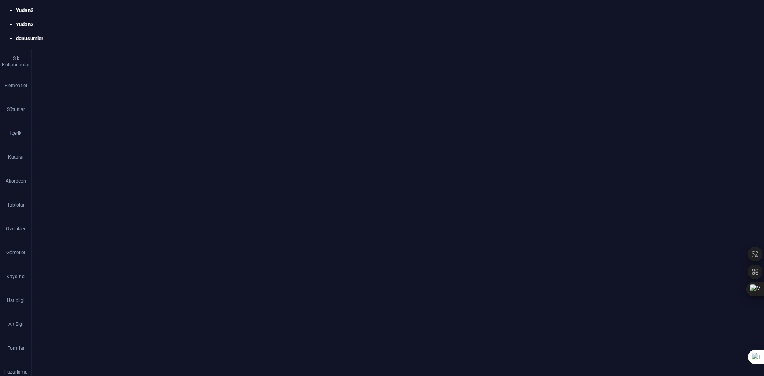
click at [327, 262] on div "cursor : grabbing ; } .scroll-box { min-width : 310 px ; height : 410 px ; back…" at bounding box center [479, 297] width 554 height 119
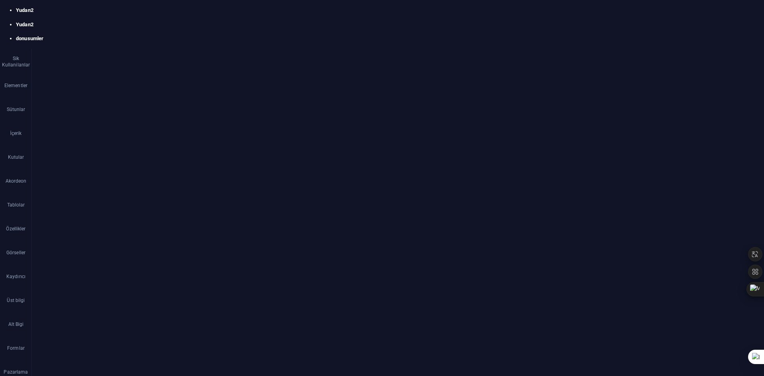
scroll to position [6352, 0]
drag, startPoint x: 215, startPoint y: 313, endPoint x: 188, endPoint y: 287, distance: 38.0
click at [188, 287] on div "animationFrame = requestAnimationFrame(applyMomentum); 1141 1142 1143 1144 1145…" at bounding box center [467, 297] width 579 height 119
type textarea "function applyMomentum() { if(Math.abs(velocity) < 0.5) return;"
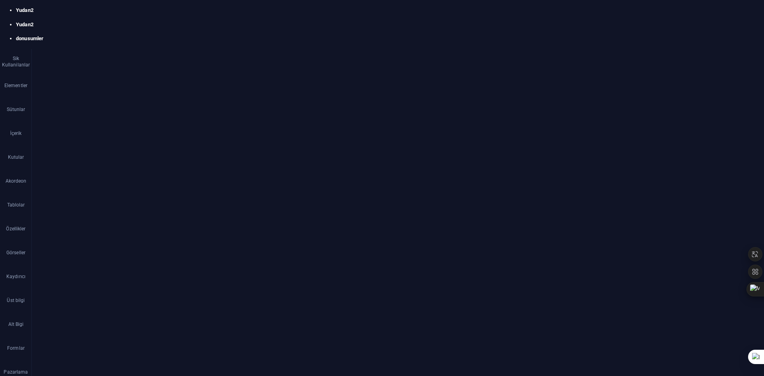
scroll to position [6318, 0]
drag, startPoint x: 386, startPoint y: 136, endPoint x: 354, endPoint y: 136, distance: 31.8
click at [180, 19] on icon "button" at bounding box center [181, 21] width 9 height 9
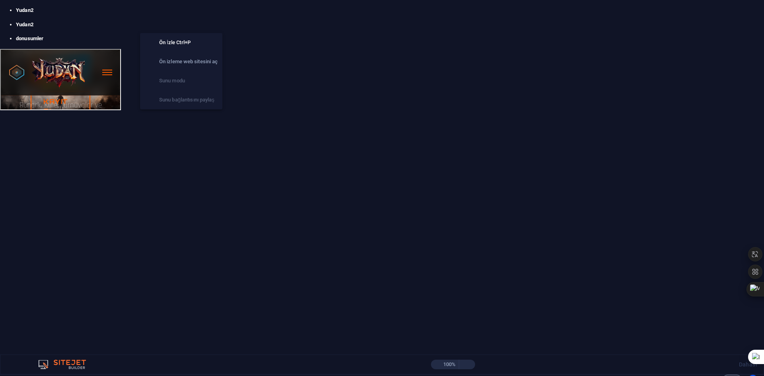
scroll to position [1993, 0]
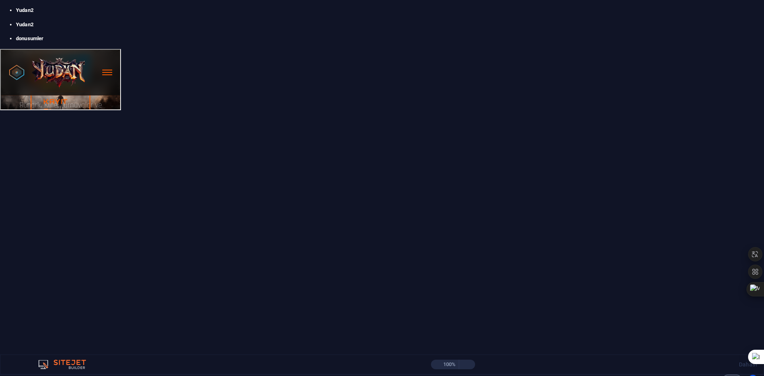
drag, startPoint x: 357, startPoint y: 222, endPoint x: 394, endPoint y: 230, distance: 37.4
click at [313, 223] on div at bounding box center [304, 254] width 119 height 159
drag, startPoint x: 444, startPoint y: 232, endPoint x: 224, endPoint y: 224, distance: 220.1
click at [225, 224] on div at bounding box center [381, 254] width 527 height 159
drag, startPoint x: 286, startPoint y: 224, endPoint x: 474, endPoint y: 224, distance: 187.7
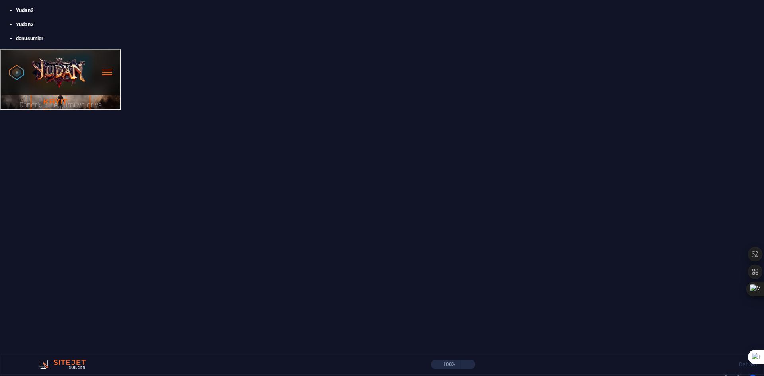
click at [460, 224] on div at bounding box center [381, 254] width 527 height 159
drag, startPoint x: 474, startPoint y: 224, endPoint x: 241, endPoint y: 225, distance: 232.6
click at [276, 226] on div at bounding box center [381, 254] width 527 height 159
drag, startPoint x: 240, startPoint y: 225, endPoint x: 415, endPoint y: 224, distance: 175.0
click at [305, 223] on div at bounding box center [381, 254] width 527 height 159
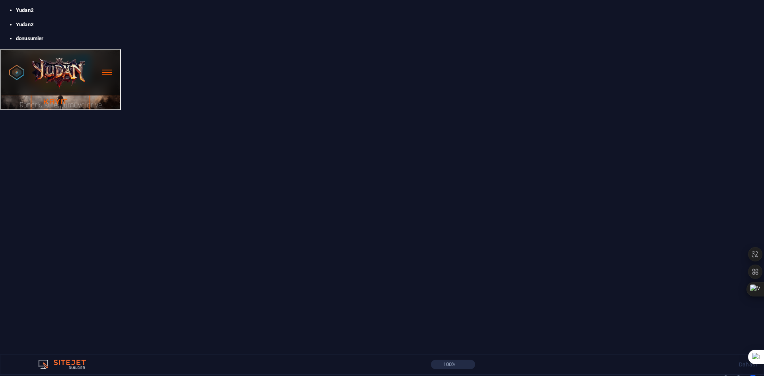
click at [181, 23] on icon "button" at bounding box center [181, 21] width 9 height 9
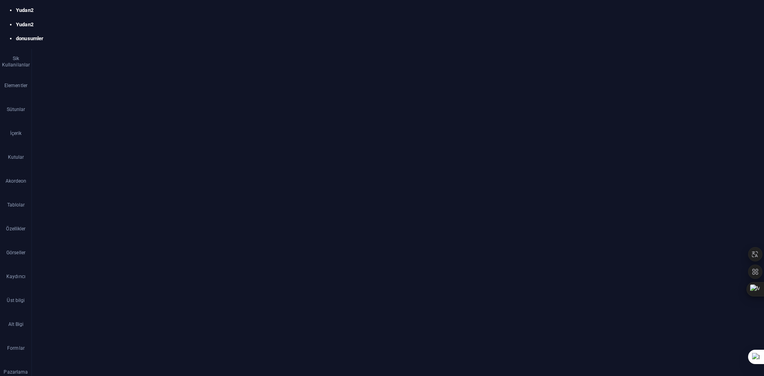
scroll to position [2135, 0]
drag, startPoint x: 252, startPoint y: 279, endPoint x: 335, endPoint y: 279, distance: 83.1
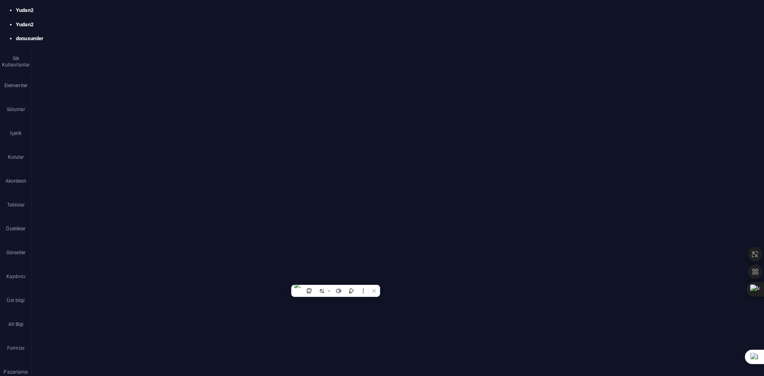
click at [199, 231] on span "Dosya ekle" at bounding box center [199, 232] width 19 height 10
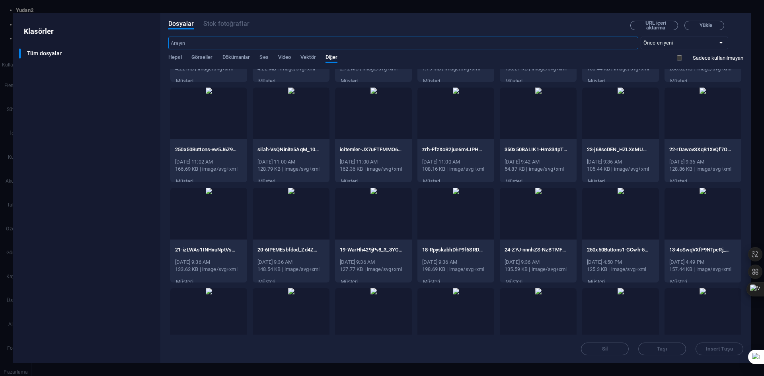
scroll to position [231, 0]
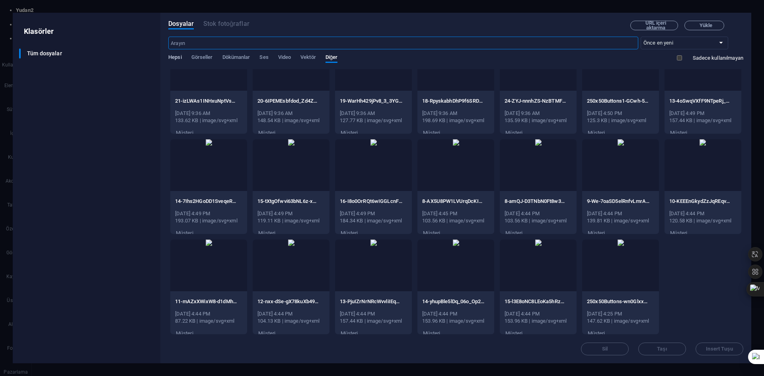
click at [177, 57] on span "Hepsi" at bounding box center [174, 57] width 13 height 11
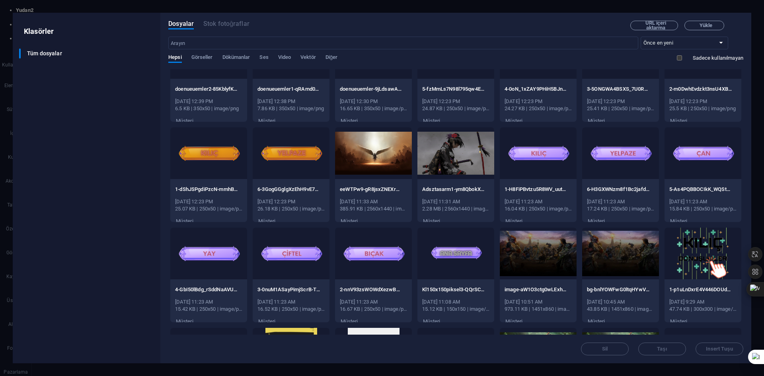
scroll to position [1534, 0]
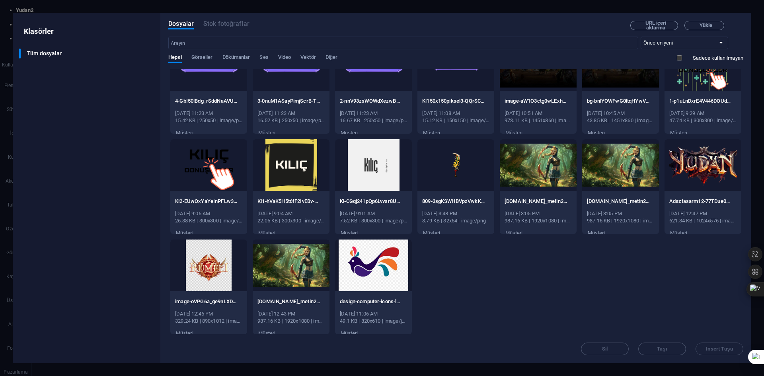
click at [455, 170] on div at bounding box center [455, 165] width 77 height 52
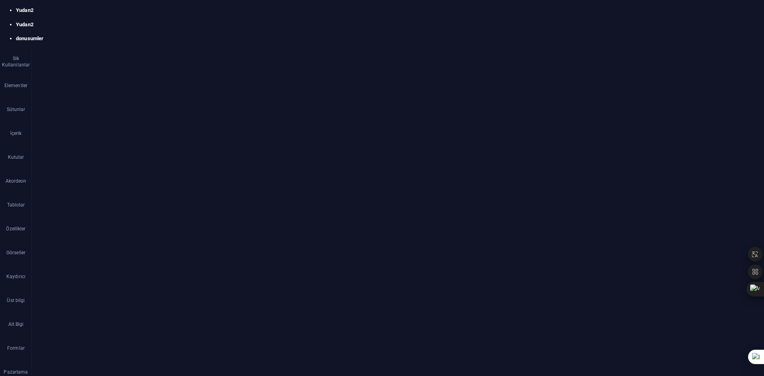
scroll to position [5913, 0]
type textarea "<div class="scroll-container" id="scrollContainer">"
paste textarea "</div>"
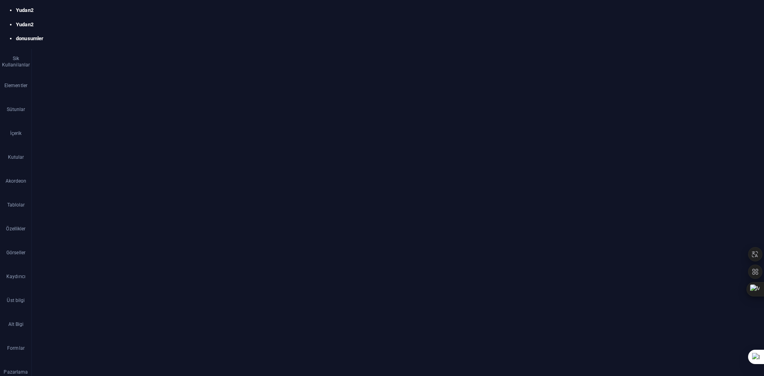
type textarea "</div>"
drag, startPoint x: 233, startPoint y: 311, endPoint x: 197, endPoint y: 247, distance: 74.4
click at [197, 247] on div "1070 1071 1072 1073 1074 1075 1076 1077 1078 1079 1080 1081 1082 1083 1084 1085…" at bounding box center [467, 297] width 579 height 119
paste textarea "</div"
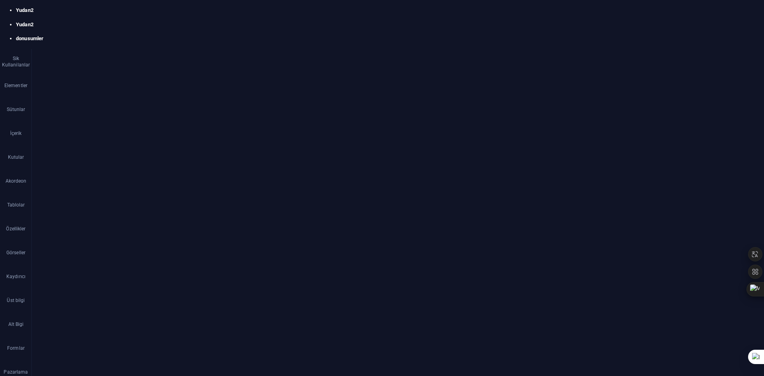
drag, startPoint x: 233, startPoint y: 332, endPoint x: 192, endPoint y: 266, distance: 77.0
click at [192, 266] on div "</div> 1083 1084 1085 1086 1087 1088 1089 1090 1091 1092 1093 1094 1095 1096 10…" at bounding box center [467, 297] width 579 height 119
paste textarea "</div"
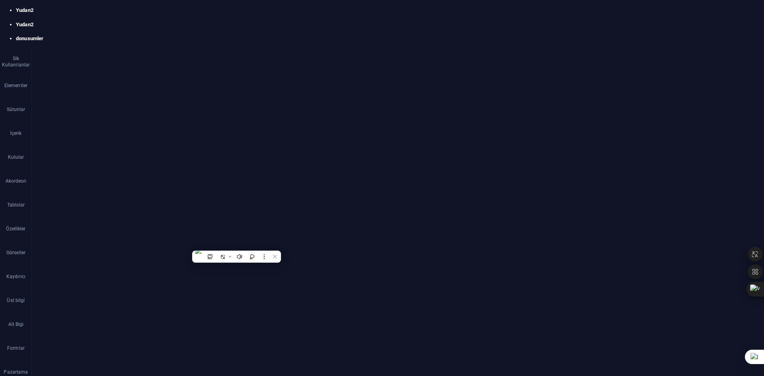
scroll to position [6084, 0]
drag, startPoint x: 221, startPoint y: 348, endPoint x: 185, endPoint y: 285, distance: 71.8
click at [186, 278] on div "</div> </div> 1093 1094 1095 1096 1097 1098 1099 1100 1101 1102 1103 1104 1105 …" at bounding box center [467, 297] width 579 height 119
type textarea "<!-- Kutucuk 3 -->"
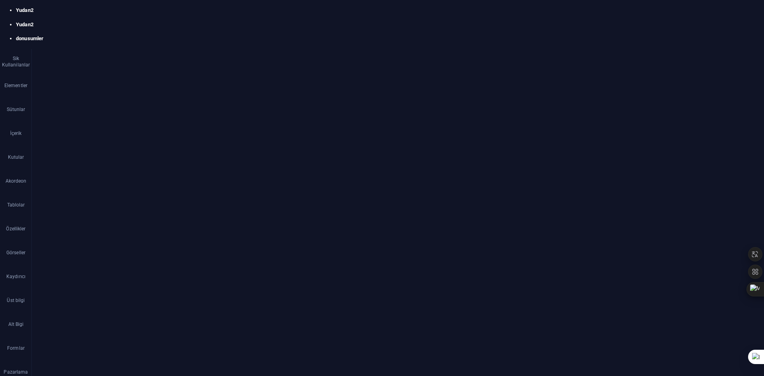
drag, startPoint x: 210, startPoint y: 321, endPoint x: 195, endPoint y: 255, distance: 67.2
click at [195, 255] on div "1085 1086 1087 1088 1089 1090 1091 1092 1093 1094 1095 1096 1097 1098 1099 1100…" at bounding box center [467, 297] width 579 height 119
type textarea "<!-- Kutucuk 2 --> <div class="scroll-box">"
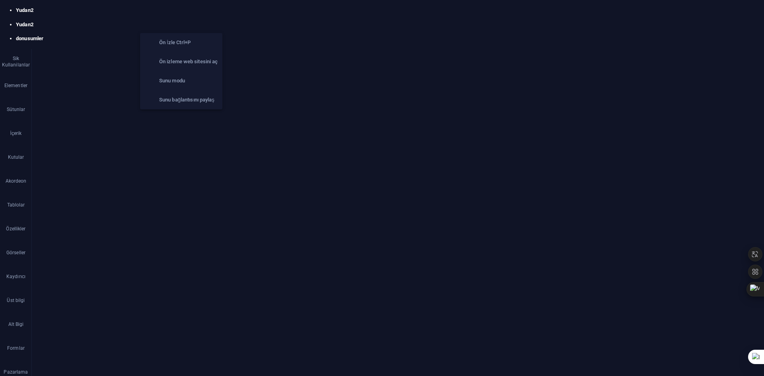
click at [180, 21] on icon "button" at bounding box center [181, 21] width 9 height 9
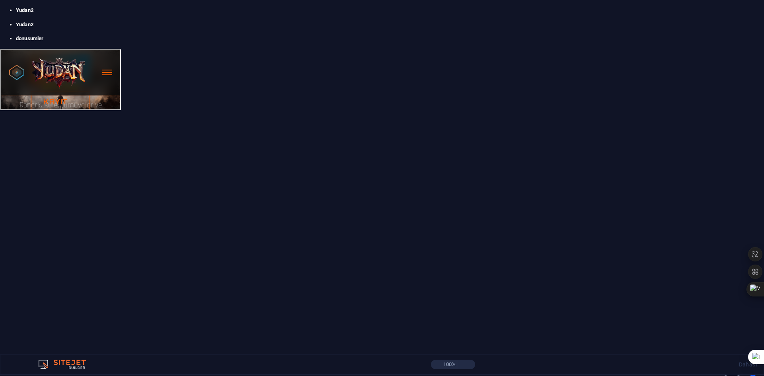
drag, startPoint x: 211, startPoint y: 241, endPoint x: 250, endPoint y: 241, distance: 39.0
click at [250, 241] on div "Silah İsmi" at bounding box center [381, 254] width 527 height 159
drag, startPoint x: 199, startPoint y: 242, endPoint x: 230, endPoint y: 179, distance: 70.8
click at [230, 179] on div "Silah İsmi" at bounding box center [177, 252] width 119 height 159
drag, startPoint x: 214, startPoint y: 243, endPoint x: 237, endPoint y: 196, distance: 52.6
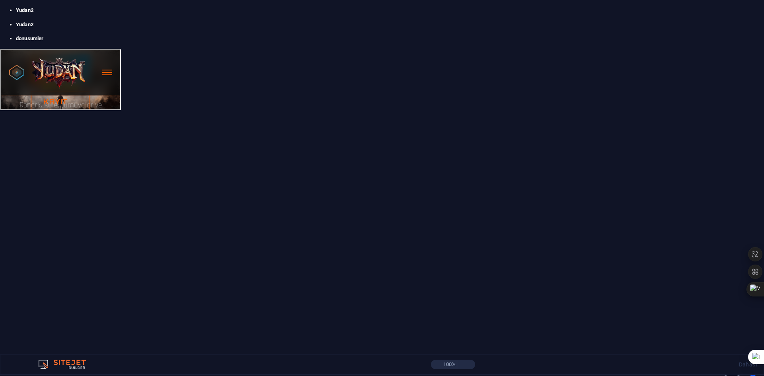
click at [237, 196] on div "Silah İsmi" at bounding box center [381, 254] width 527 height 159
click at [182, 27] on div at bounding box center [173, 22] width 89 height 13
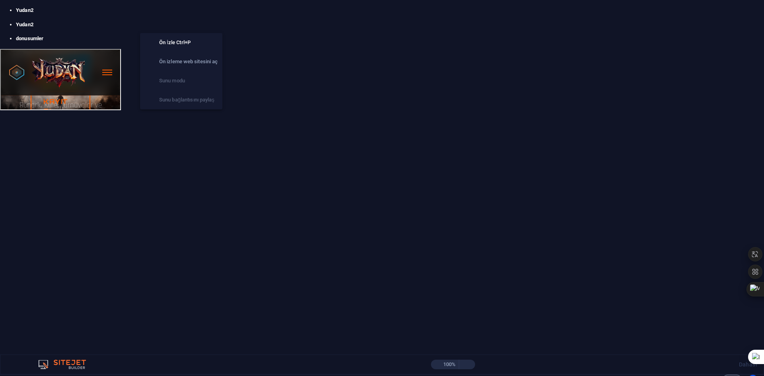
click at [185, 22] on icon "button" at bounding box center [181, 21] width 9 height 9
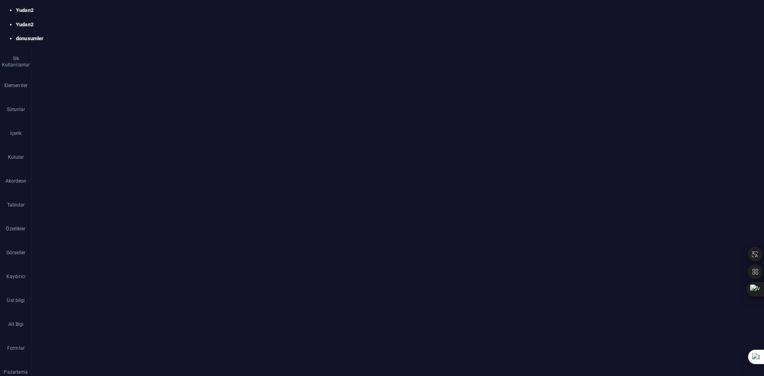
scroll to position [5941, 0]
drag, startPoint x: 303, startPoint y: 269, endPoint x: 276, endPoint y: 269, distance: 26.6
drag, startPoint x: 285, startPoint y: 263, endPoint x: 280, endPoint y: 268, distance: 6.7
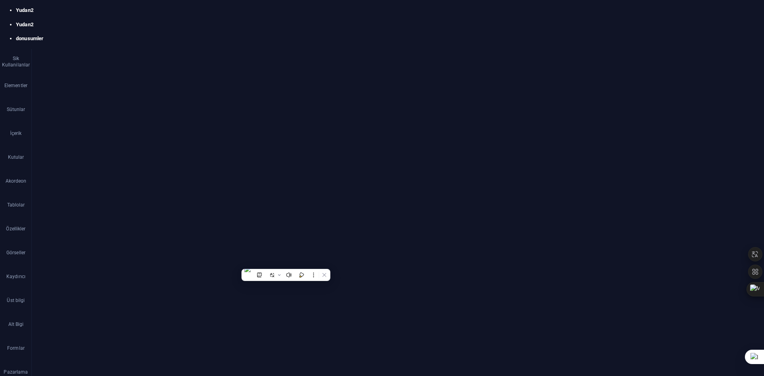
scroll to position [0, 7]
drag, startPoint x: 242, startPoint y: 291, endPoint x: 324, endPoint y: 289, distance: 82.3
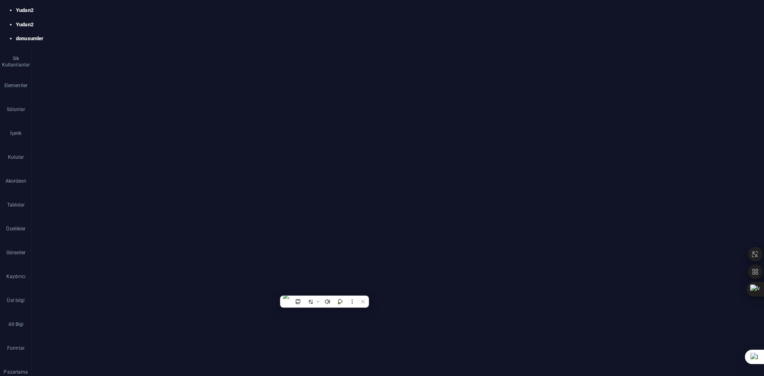
click at [200, 229] on span "Dosya ekle" at bounding box center [199, 232] width 19 height 10
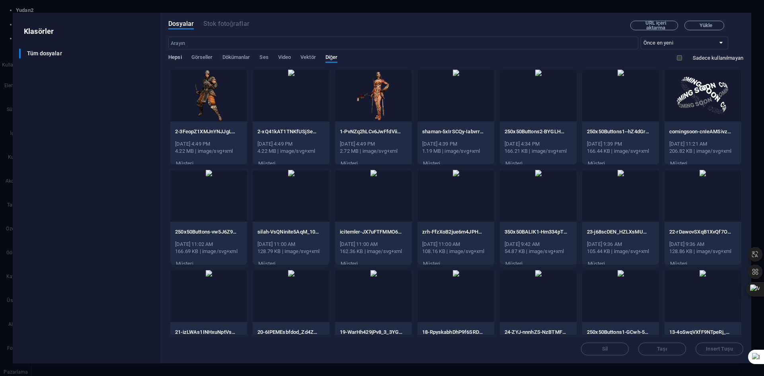
click at [172, 60] on span "Hepsi" at bounding box center [174, 57] width 13 height 11
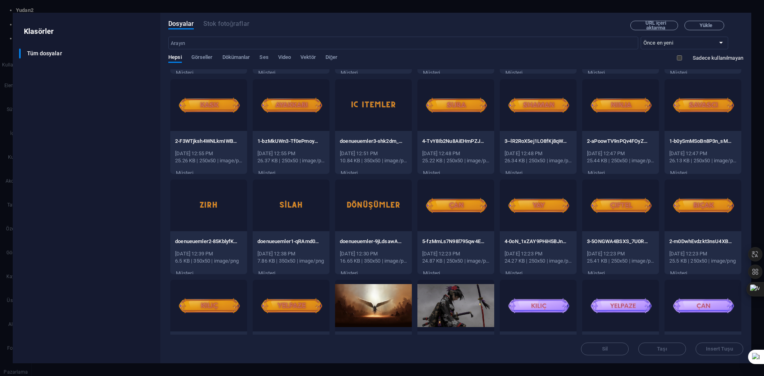
scroll to position [1471, 0]
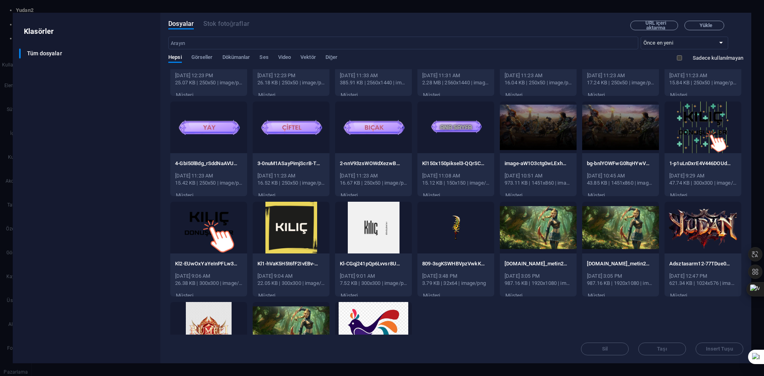
click at [470, 241] on div at bounding box center [455, 228] width 77 height 52
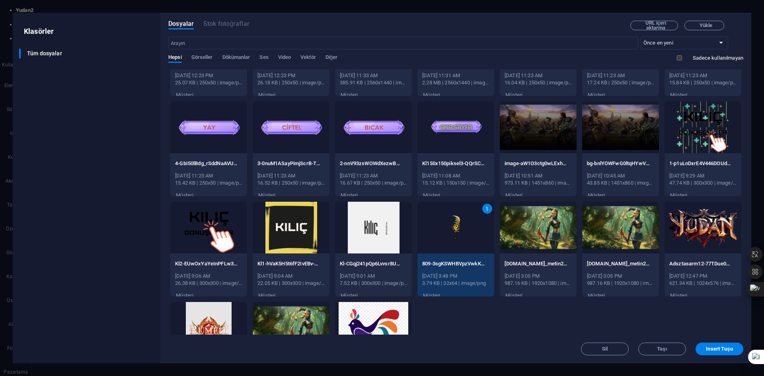
click at [470, 241] on div "1" at bounding box center [455, 228] width 77 height 52
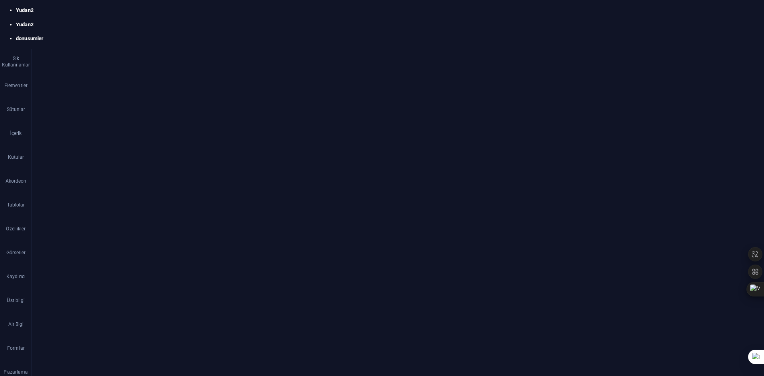
scroll to position [5702, 0]
drag, startPoint x: 217, startPoint y: 328, endPoint x: 197, endPoint y: 263, distance: 68.6
click at [197, 263] on div "align-items: center; 1020 1021 1022 1023 1024 1025 1026 1027 1028 1029 1030 103…" at bounding box center [467, 297] width 579 height 119
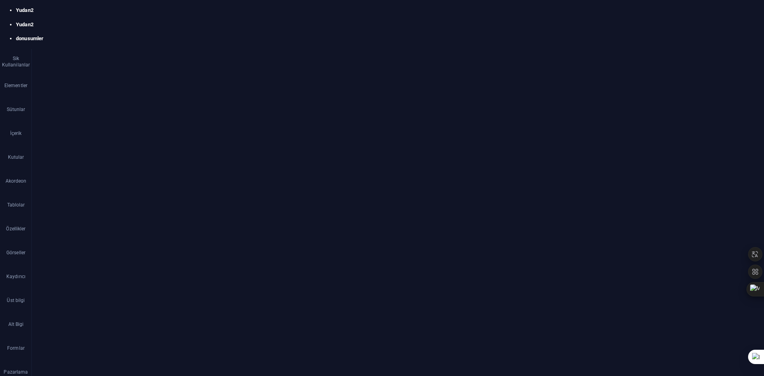
scroll to position [0, 4]
paste textarea "}"
type textarea "padding: 20px;"
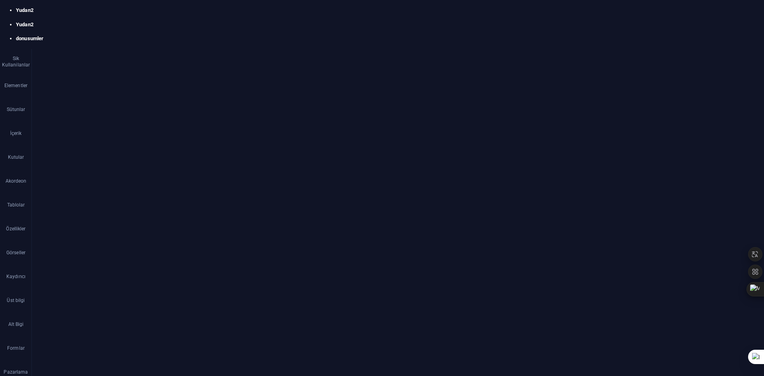
scroll to position [5750, 0]
drag, startPoint x: 203, startPoint y: 295, endPoint x: 246, endPoint y: 270, distance: 49.9
paste textarea "}"
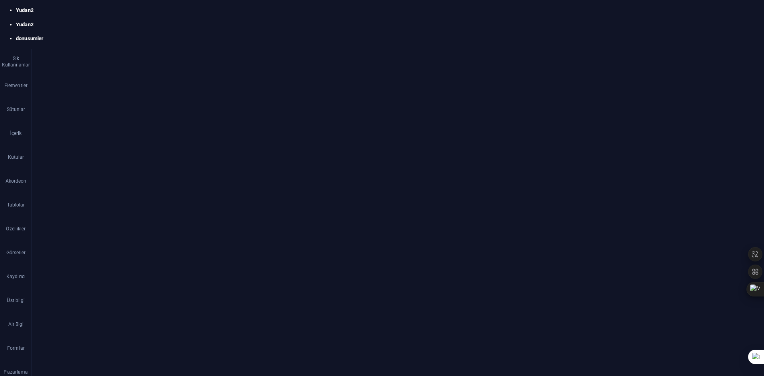
scroll to position [5809, 0]
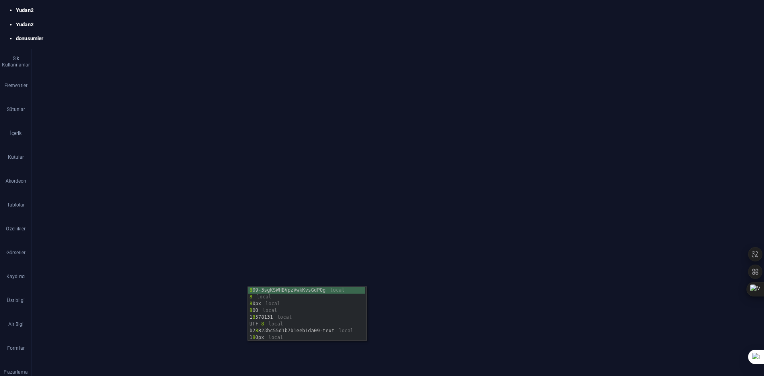
scroll to position [0, 4]
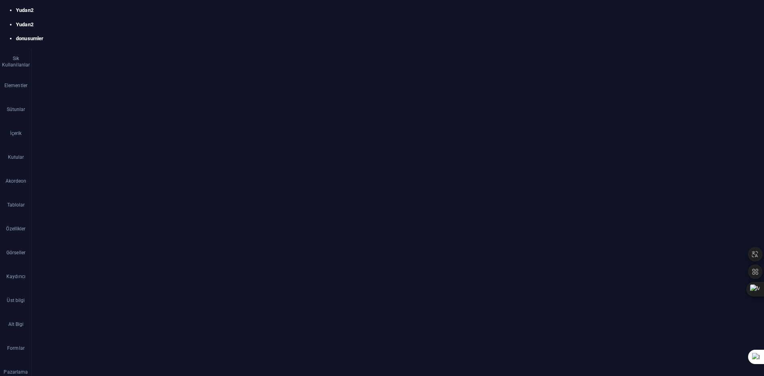
drag, startPoint x: 254, startPoint y: 283, endPoint x: 249, endPoint y: 283, distance: 4.8
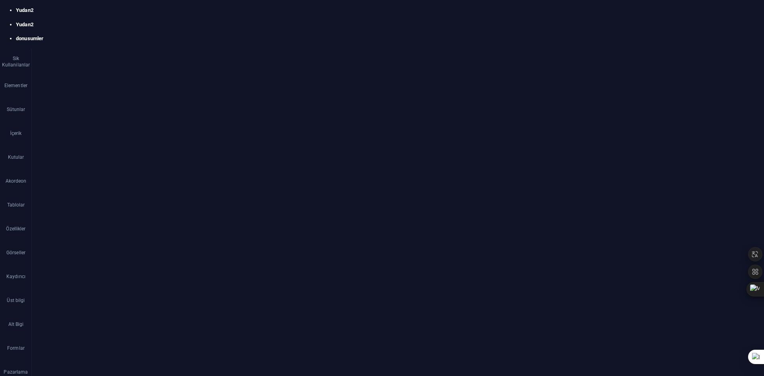
scroll to position [0, 2]
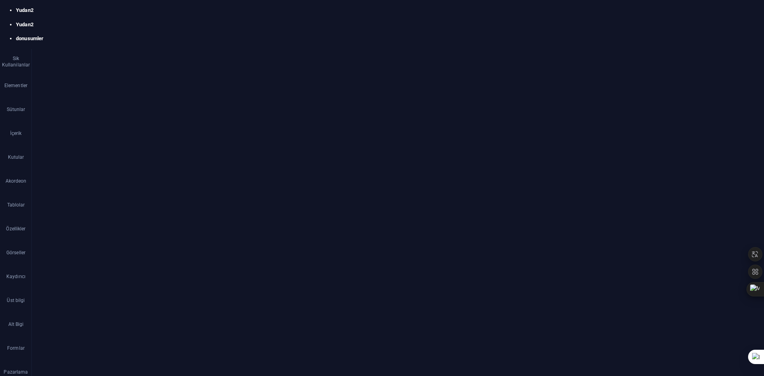
scroll to position [0, 0]
type textarea "border-radius: 10px;"
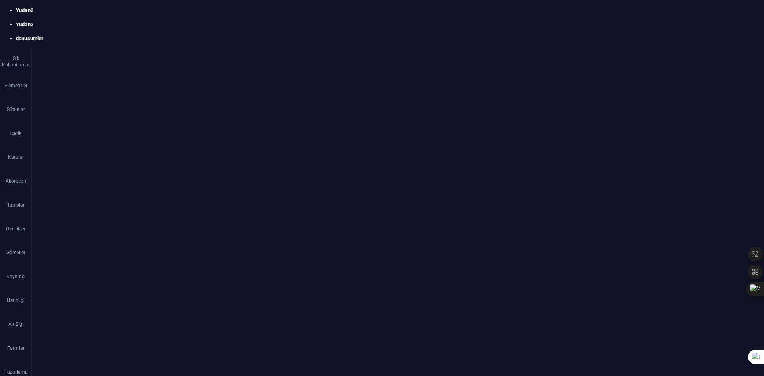
scroll to position [5673, 0]
click at [328, 272] on div "Yudan2 65-250 pvp Server Ana sayfa Tanıtım Discord Giriş Yap Doyasıya Savas Rön…" at bounding box center [397, 197] width 543 height 305
drag, startPoint x: 328, startPoint y: 272, endPoint x: 449, endPoint y: 320, distance: 129.6
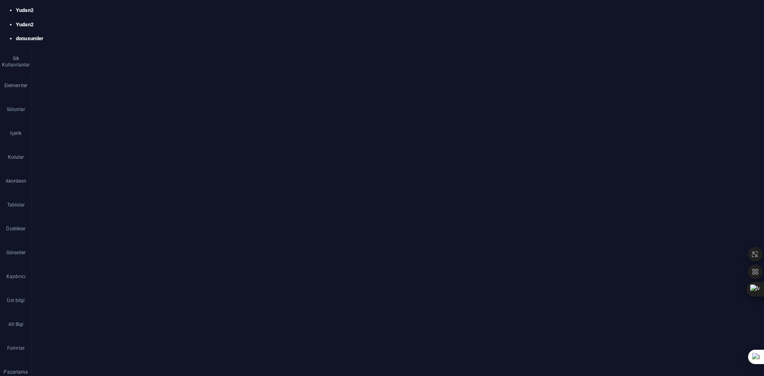
click at [328, 272] on div "Yudan2 65-250 pvp Server Ana sayfa Tanıtım Discord Giriş Yap Doyasıya Savas Rön…" at bounding box center [397, 197] width 543 height 305
click at [293, 275] on div "< meta charset = "UTF-8" > < meta name = "viewport" content = "width=device-wid…" at bounding box center [492, 302] width 593 height 128
type textarea "<link href="https://fonts.googleapis.com/css2?family=Orbitron:wght@400;700;900&…"
click at [382, 111] on div "Yudan2 65-250 pvp Server Ana sayfa Tanıtım Discord Giriş Yap Doyasıya Savas Rön…" at bounding box center [467, 165] width 543 height 187
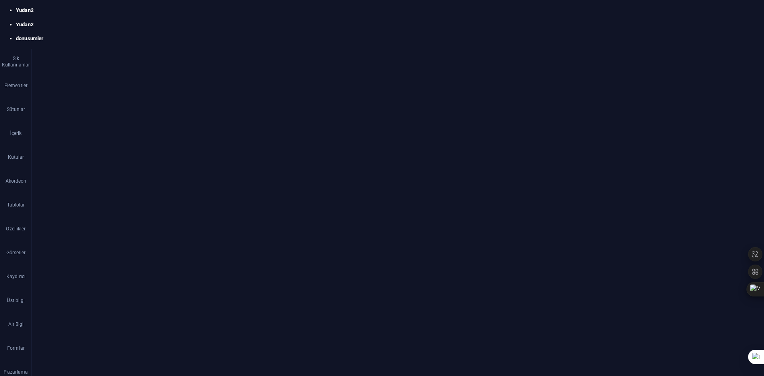
scroll to position [2056, 0]
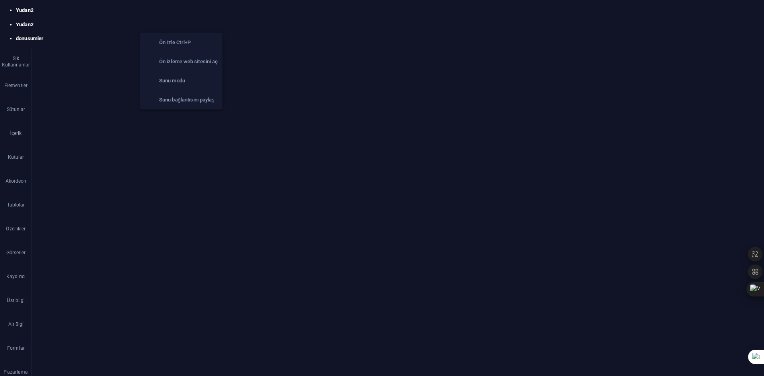
click at [179, 20] on icon "button" at bounding box center [181, 21] width 9 height 9
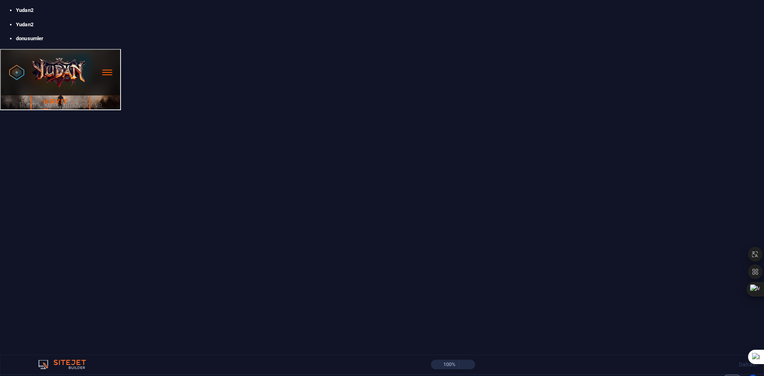
scroll to position [2013, 0]
click at [211, 206] on div "[PERSON_NAME]" at bounding box center [177, 242] width 119 height 179
drag, startPoint x: 210, startPoint y: 203, endPoint x: 339, endPoint y: 194, distance: 129.5
click at [332, 184] on div "[PERSON_NAME]" at bounding box center [381, 244] width 527 height 179
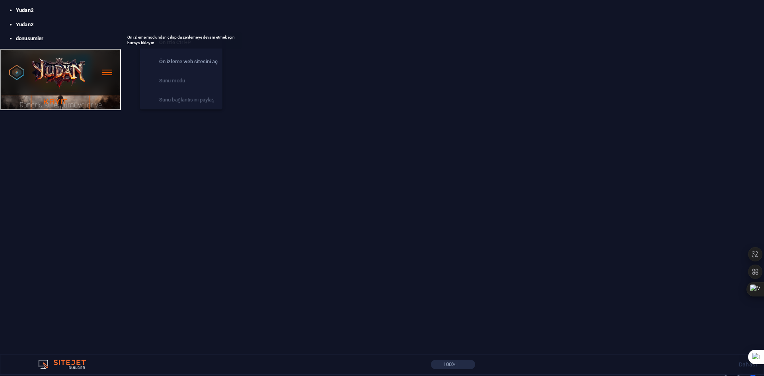
click at [182, 19] on icon "button" at bounding box center [181, 21] width 9 height 9
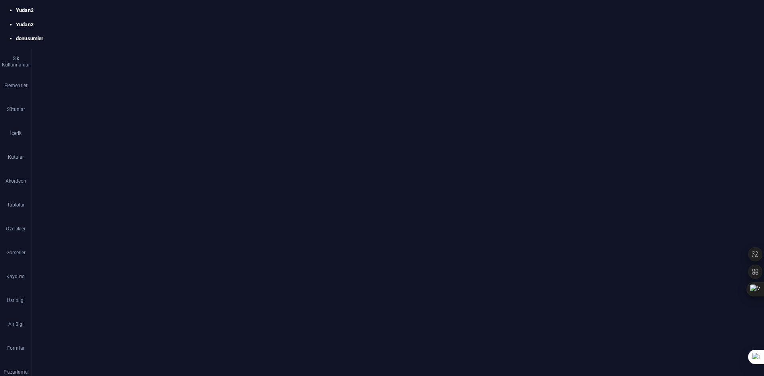
scroll to position [2056, 0]
click at [163, 8] on h4 "donusumler" at bounding box center [159, 6] width 106 height 9
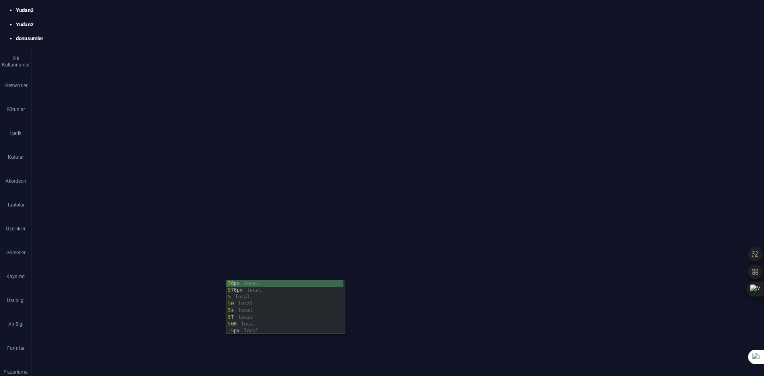
scroll to position [0, 2]
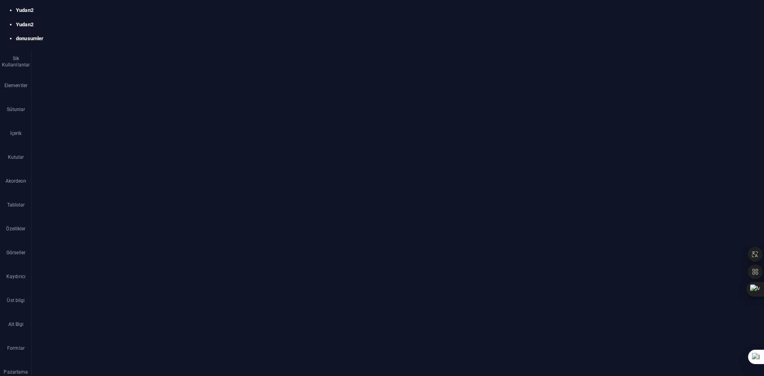
scroll to position [2135, 0]
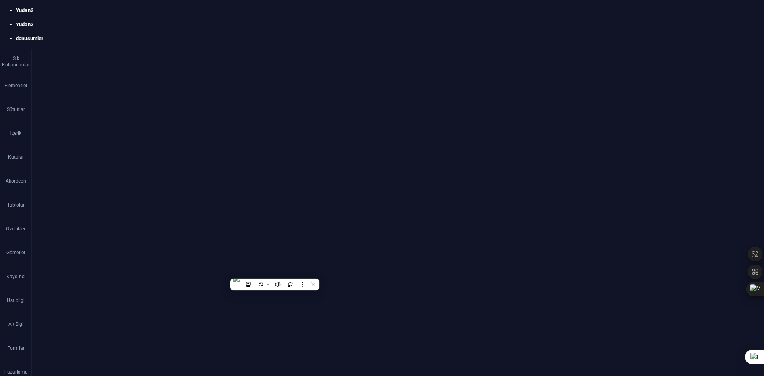
click at [234, 278] on div "width : 70 % ; border-radius : 10 px ; object-fit : cover ; } .images-row { dis…" at bounding box center [479, 297] width 554 height 119
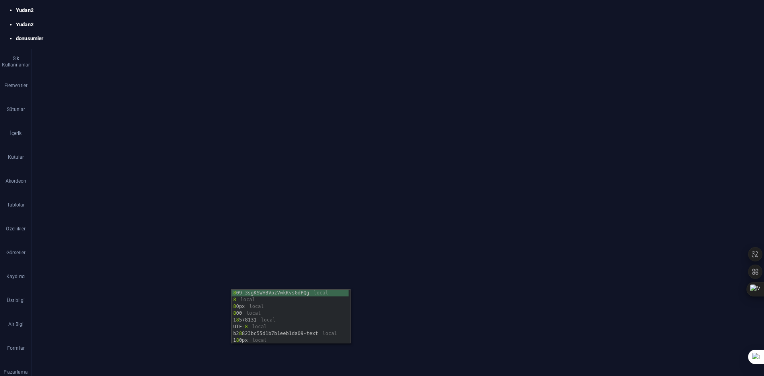
scroll to position [0, 3]
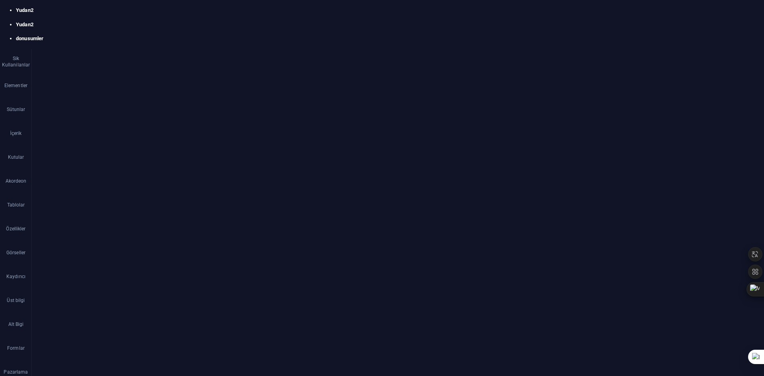
scroll to position [5792, 0]
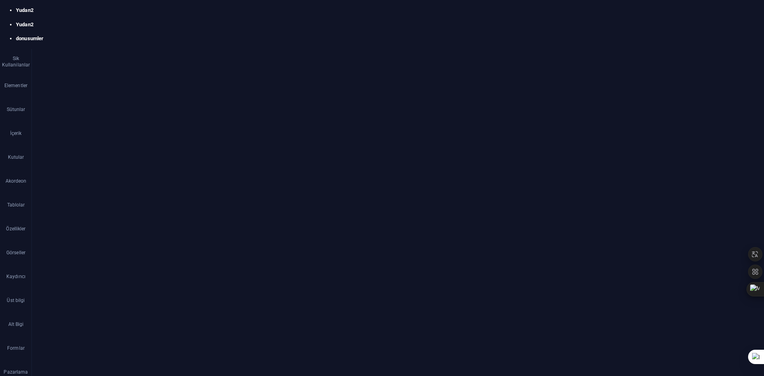
scroll to position [0, 0]
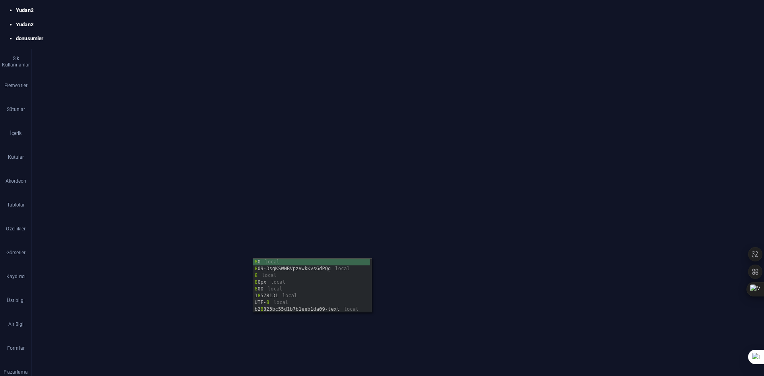
scroll to position [0, 4]
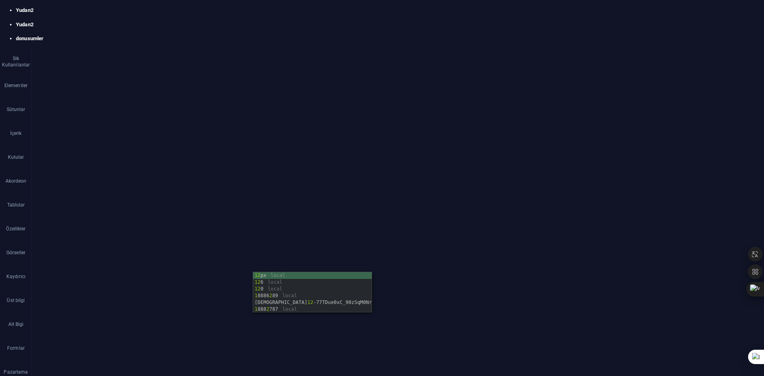
scroll to position [0, 5]
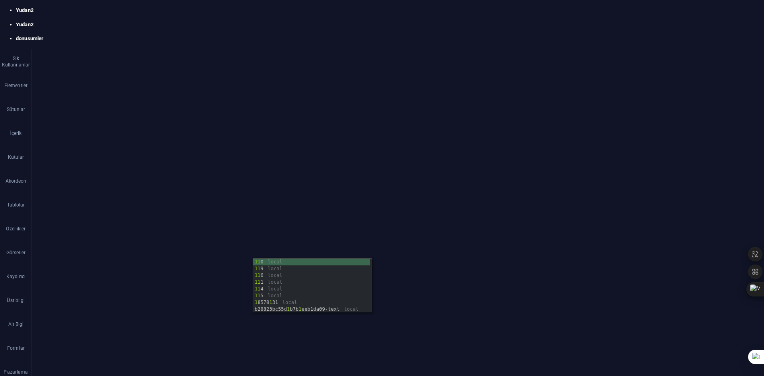
scroll to position [0, 5]
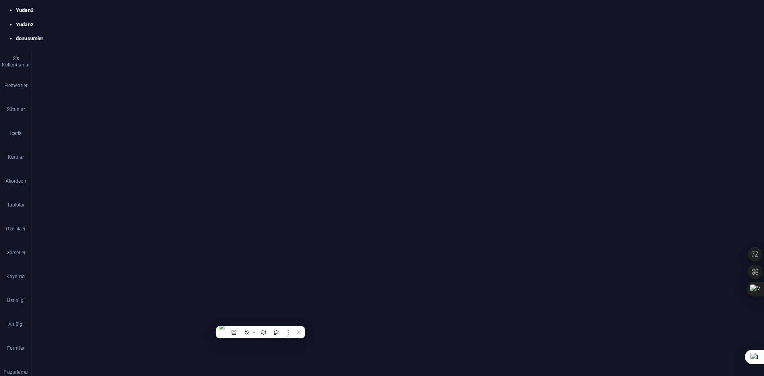
scroll to position [0, 3]
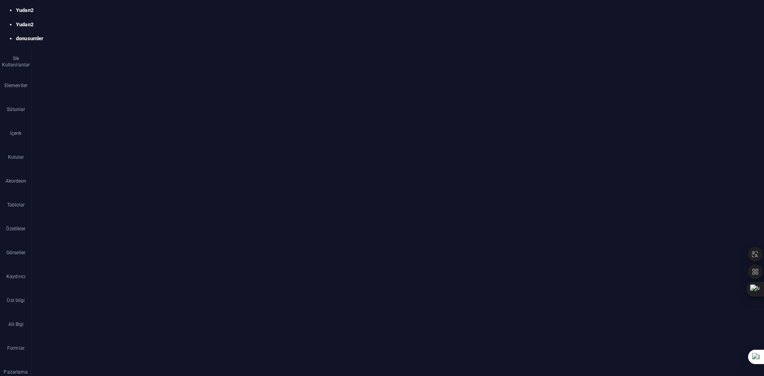
scroll to position [5768, 0]
click at [201, 278] on span at bounding box center [200, 280] width 4 height 6
click at [199, 282] on span at bounding box center [200, 280] width 4 height 6
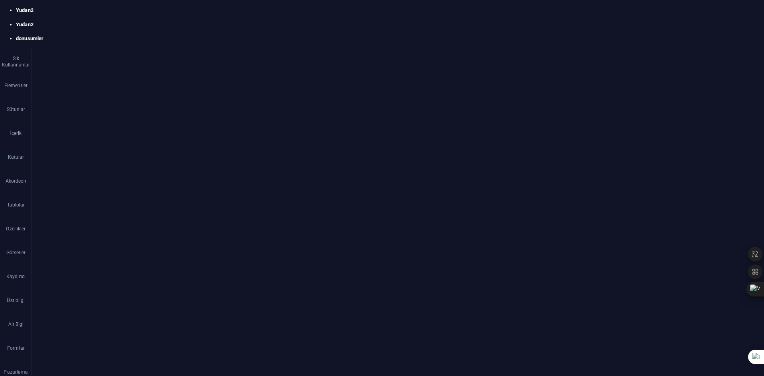
click at [204, 281] on div "transition : transform 0.3 s ease ; } .scroll-box :hover { transform : translat…" at bounding box center [479, 297] width 554 height 119
drag, startPoint x: 204, startPoint y: 280, endPoint x: 259, endPoint y: 280, distance: 55.3
paste textarea "object-fit: contain; /* resmi bozmadan sığdırır */"
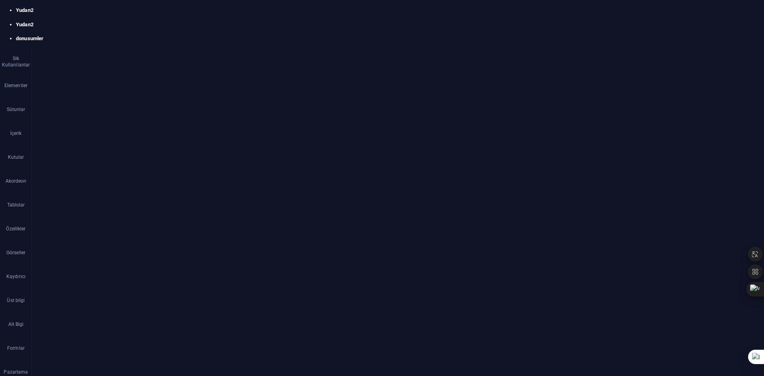
scroll to position [5768, 0]
drag, startPoint x: 204, startPoint y: 277, endPoint x: 229, endPoint y: 304, distance: 37.1
paste textarea "object-fit: contain; /* resmi bozmadan sığdırır */"
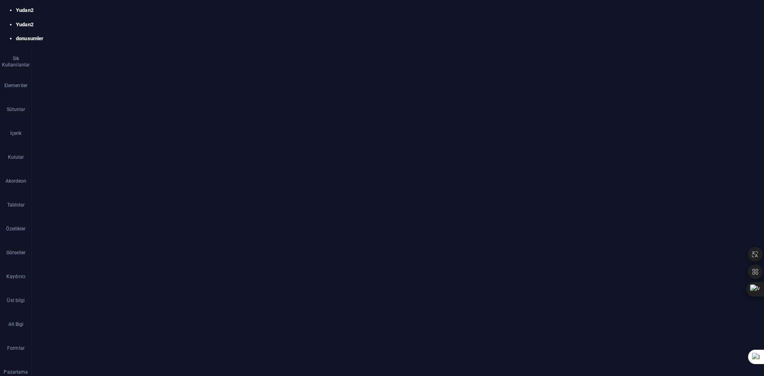
scroll to position [2174, 0]
drag, startPoint x: 289, startPoint y: 104, endPoint x: 299, endPoint y: 109, distance: 11.2
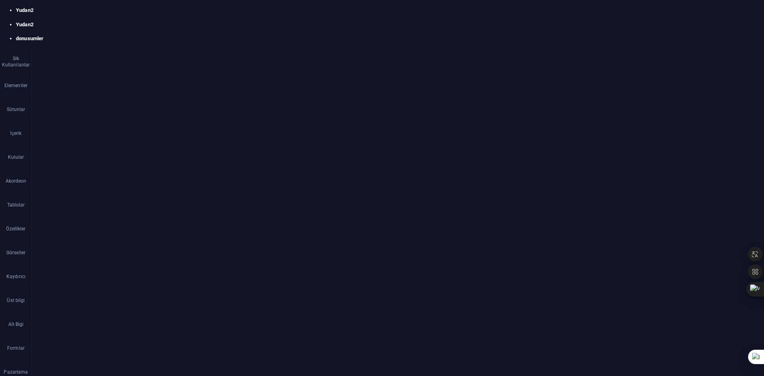
drag, startPoint x: 284, startPoint y: 106, endPoint x: 271, endPoint y: 107, distance: 12.3
type textarea "object-fit: cover; }"
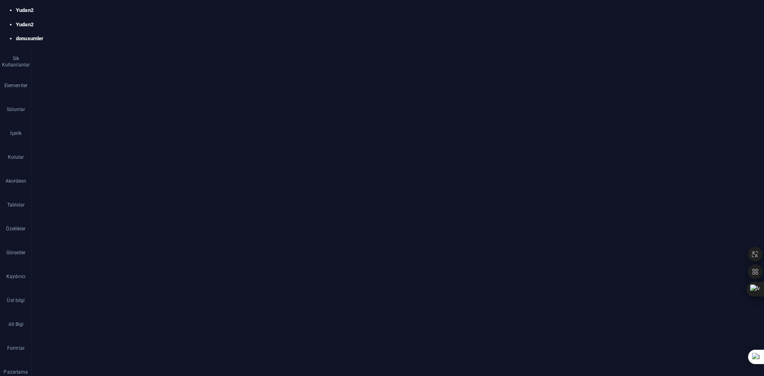
scroll to position [5611, 0]
drag, startPoint x: 219, startPoint y: 319, endPoint x: 180, endPoint y: 251, distance: 78.0
click at [180, 251] on div "1008 1009 1010 1011 1012 1013 1014 1015 1016 1017 1018 1019 1020 1021 1022 1023…" at bounding box center [467, 297] width 579 height 119
type textarea ".scroll-box { min-width: 310px;"
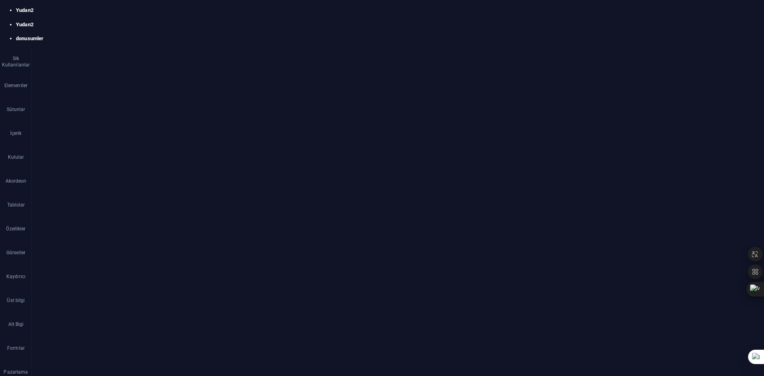
scroll to position [5682, 0]
drag, startPoint x: 224, startPoint y: 316, endPoint x: 192, endPoint y: 291, distance: 40.0
click at [192, 291] on div "} 1021 1022 1023 1024 1025 1026 1027 1028 1029 1030 1031 1032 1033 1034 1035 10…" at bounding box center [467, 297] width 579 height 119
paste textarea "object-fit: contain; /* resmi bozmadan sığdırır */"
type textarea "object-fit: contain; /* resmi bozmadan sığdırır */"
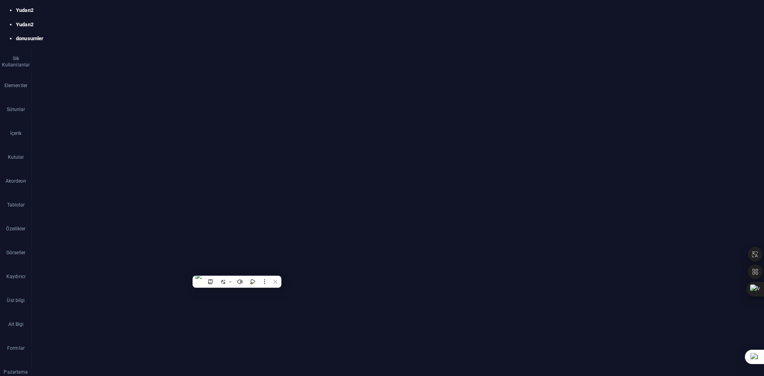
scroll to position [5689, 0]
drag, startPoint x: 278, startPoint y: 183, endPoint x: 288, endPoint y: 183, distance: 9.1
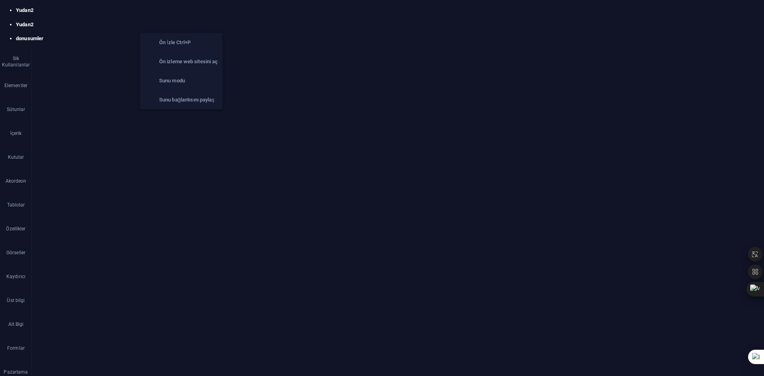
click at [184, 21] on icon "button" at bounding box center [181, 21] width 9 height 9
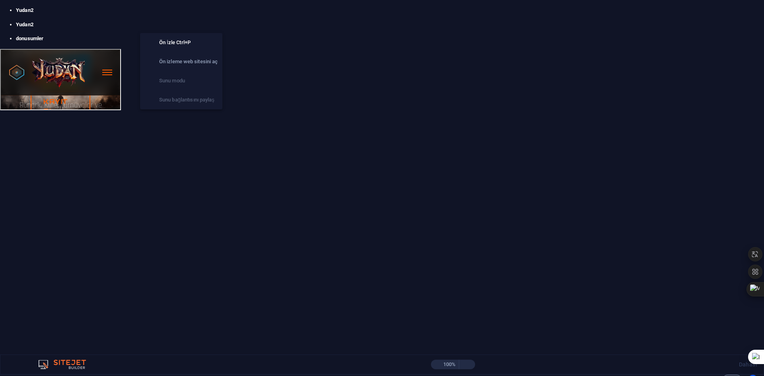
scroll to position [2013, 0]
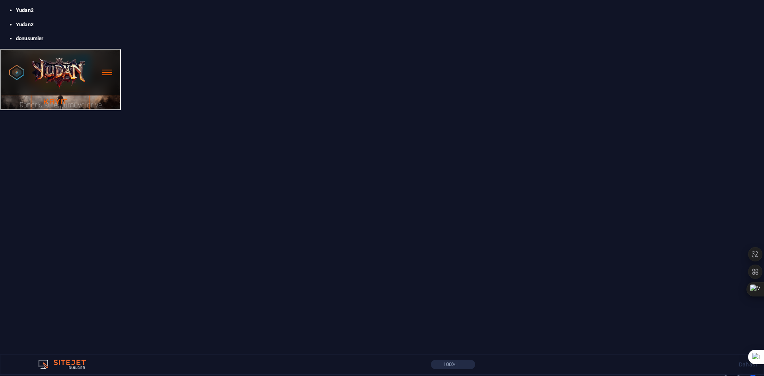
click at [184, 25] on icon "button" at bounding box center [181, 21] width 9 height 9
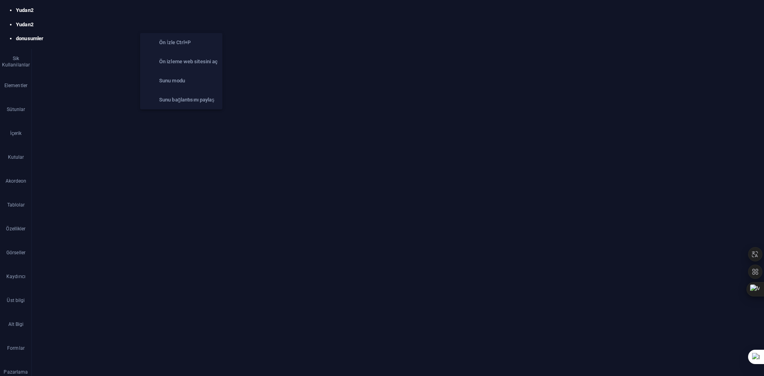
scroll to position [2056, 0]
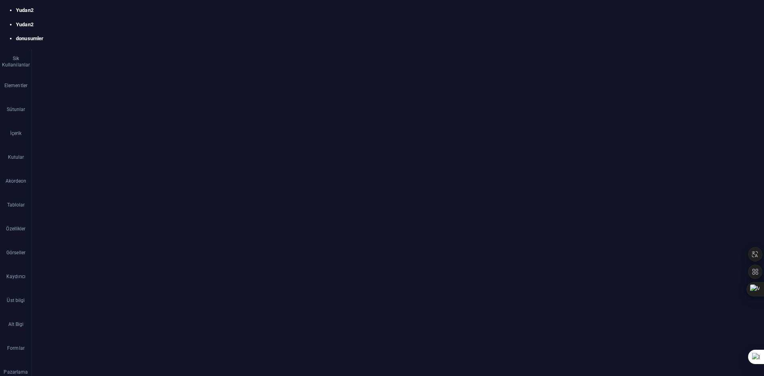
drag, startPoint x: 241, startPoint y: 305, endPoint x: 442, endPoint y: 305, distance: 200.4
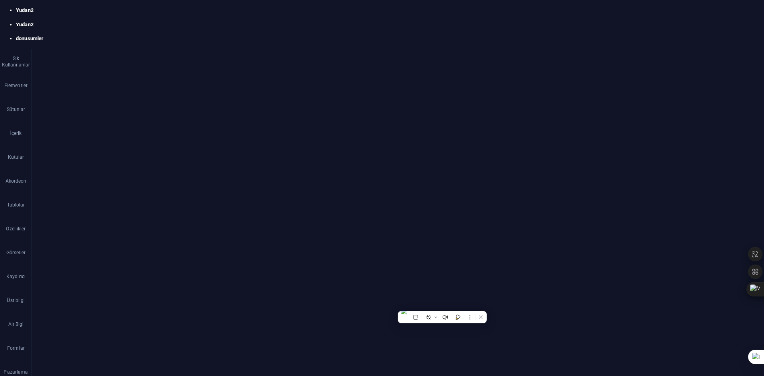
click at [198, 229] on span "Dosya ekle" at bounding box center [199, 232] width 19 height 10
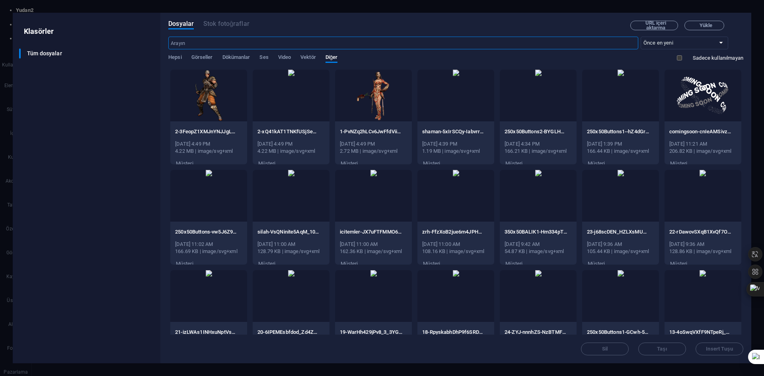
scroll to position [2996, 0]
click at [303, 97] on div at bounding box center [291, 96] width 77 height 52
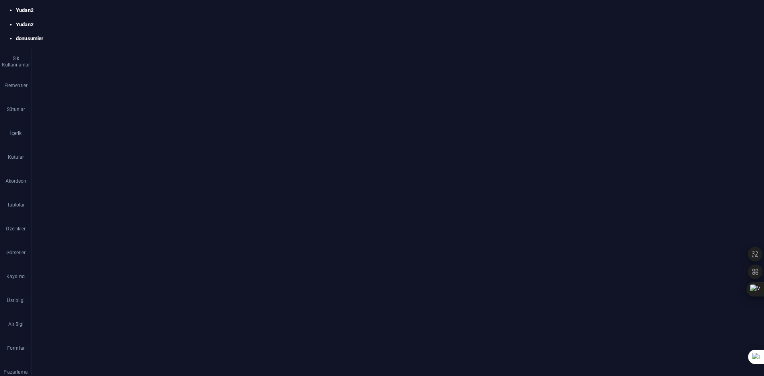
scroll to position [5928, 0]
drag, startPoint x: 313, startPoint y: 257, endPoint x: 277, endPoint y: 257, distance: 35.8
drag, startPoint x: 241, startPoint y: 279, endPoint x: 305, endPoint y: 281, distance: 63.7
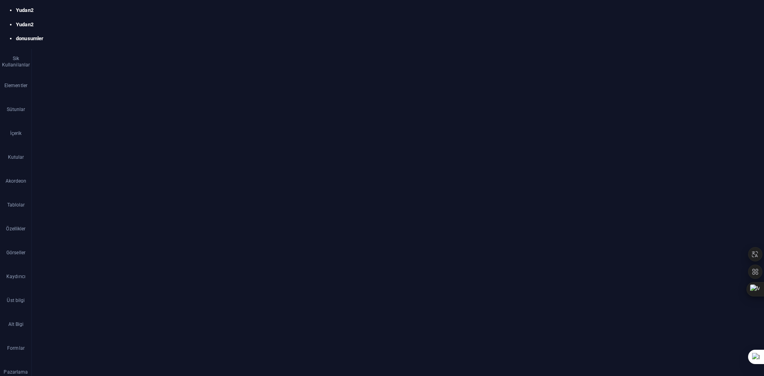
drag, startPoint x: 242, startPoint y: 282, endPoint x: 437, endPoint y: 280, distance: 195.3
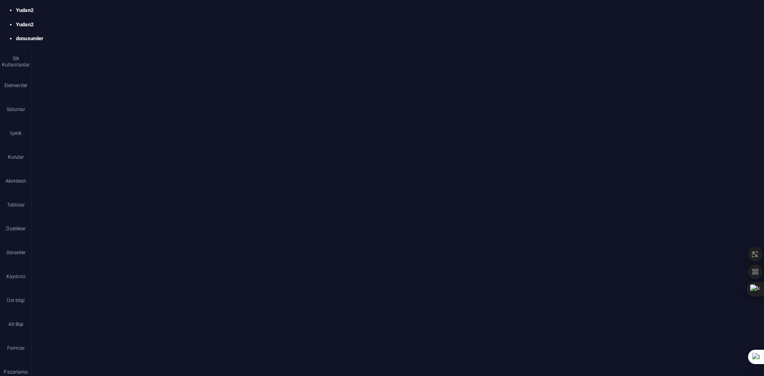
click at [198, 233] on span "Dosya ekle" at bounding box center [199, 232] width 19 height 10
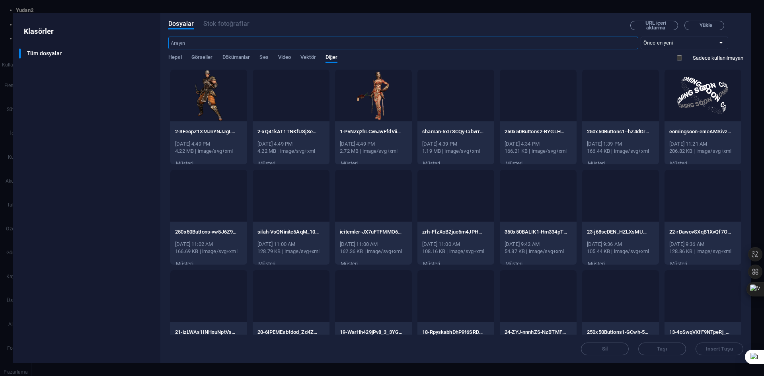
scroll to position [3114, 0]
click at [364, 300] on div at bounding box center [373, 296] width 77 height 52
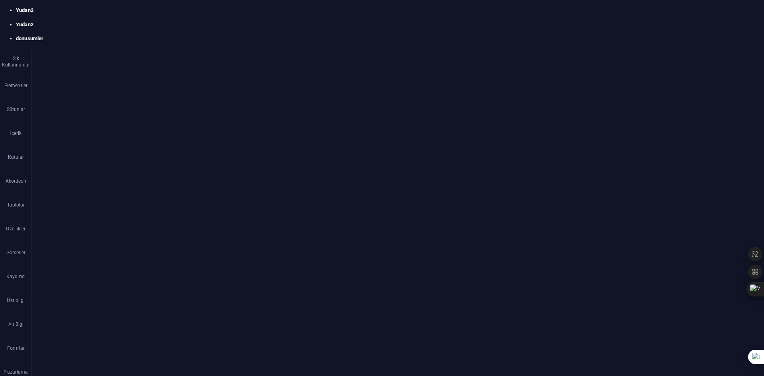
scroll to position [2174, 0]
drag, startPoint x: 242, startPoint y: 280, endPoint x: 439, endPoint y: 281, distance: 197.2
click at [201, 233] on span "Dosya ekle" at bounding box center [199, 232] width 19 height 10
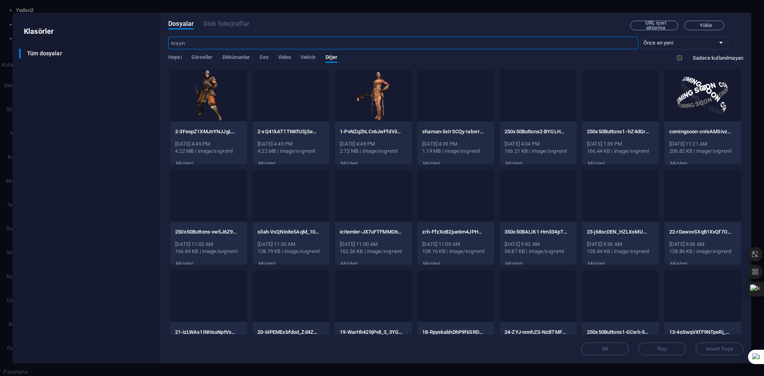
scroll to position [231, 0]
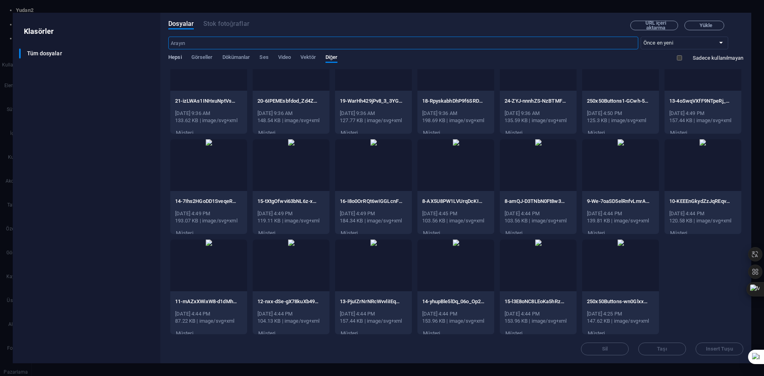
click at [180, 60] on span "Hepsi" at bounding box center [174, 57] width 13 height 11
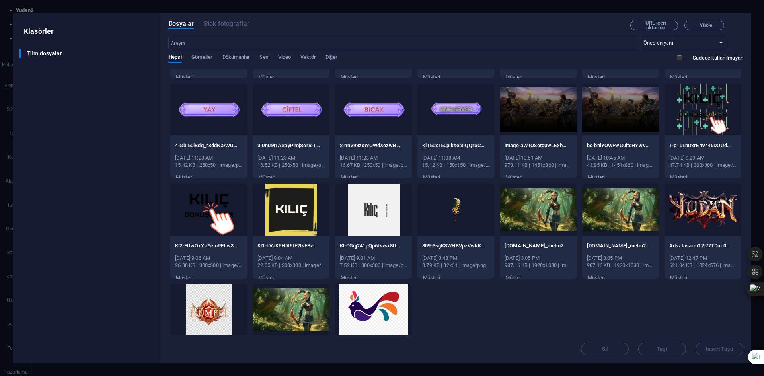
scroll to position [1534, 0]
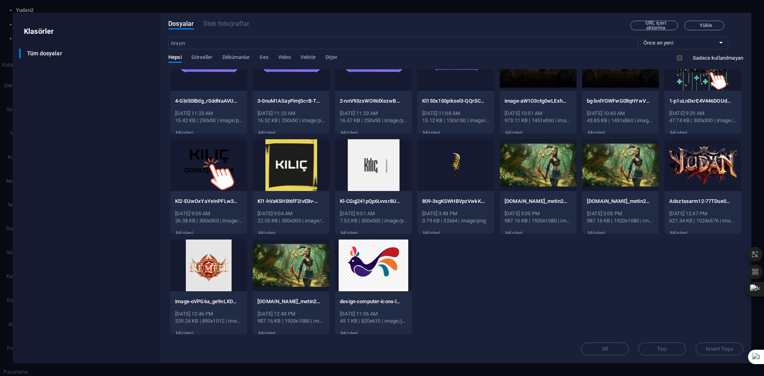
click at [464, 172] on div at bounding box center [455, 165] width 77 height 52
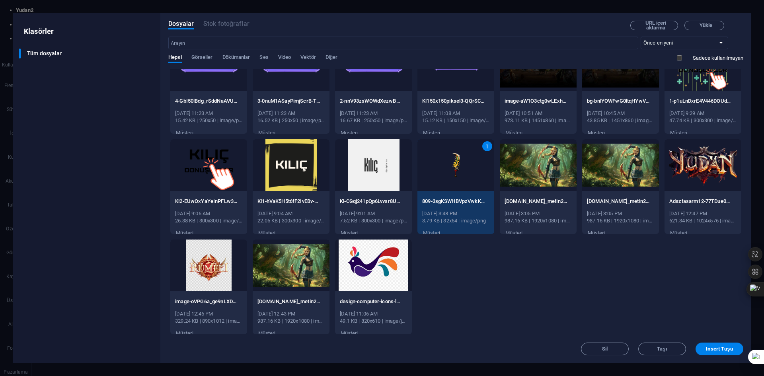
click at [464, 172] on div "1" at bounding box center [455, 165] width 77 height 52
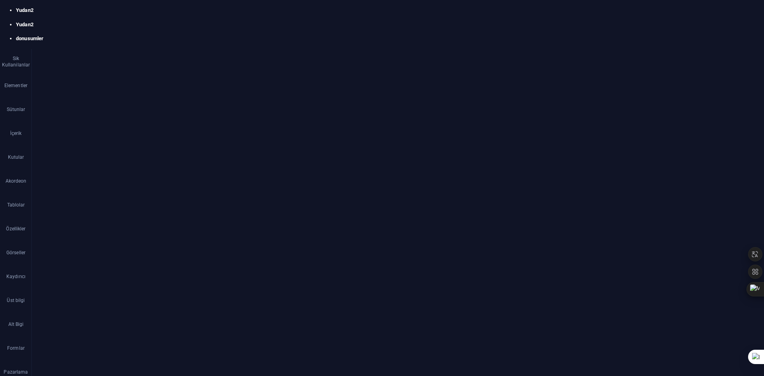
scroll to position [5761, 0]
drag, startPoint x: 203, startPoint y: 259, endPoint x: 369, endPoint y: 279, distance: 167.8
type textarea "border-radius: 10px; object-fit: contain; /* resmi bozmadan sığdırır */"
paste textarea
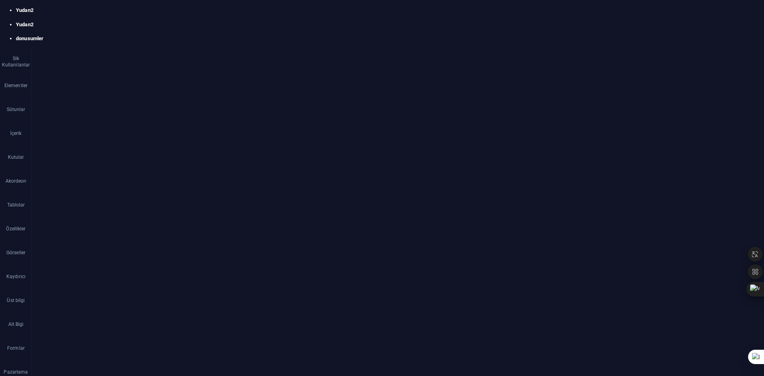
scroll to position [5737, 0]
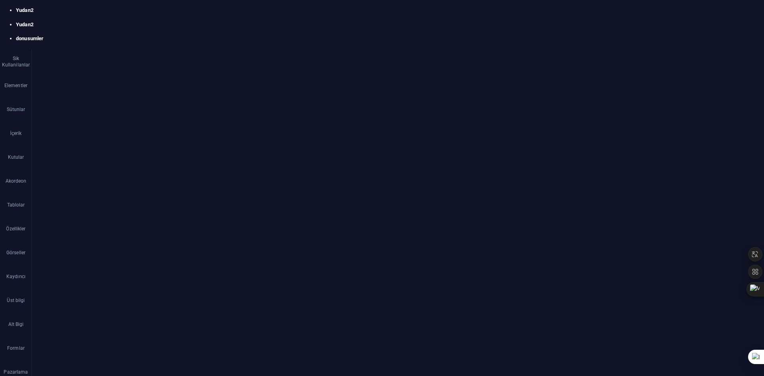
scroll to position [2174, 0]
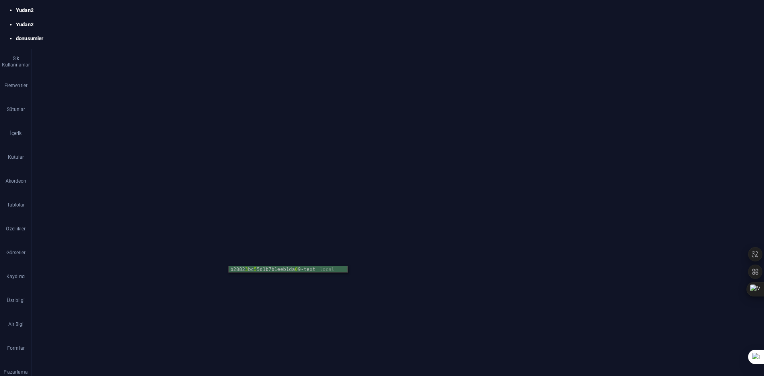
scroll to position [2135, 0]
drag, startPoint x: 239, startPoint y: 262, endPoint x: 231, endPoint y: 262, distance: 8.8
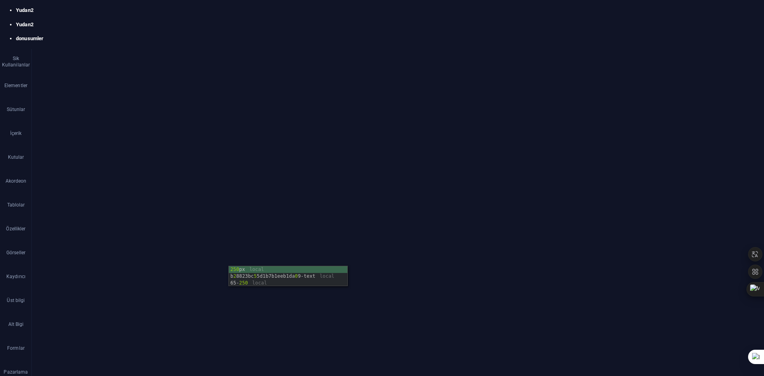
drag, startPoint x: 237, startPoint y: 262, endPoint x: 231, endPoint y: 262, distance: 6.0
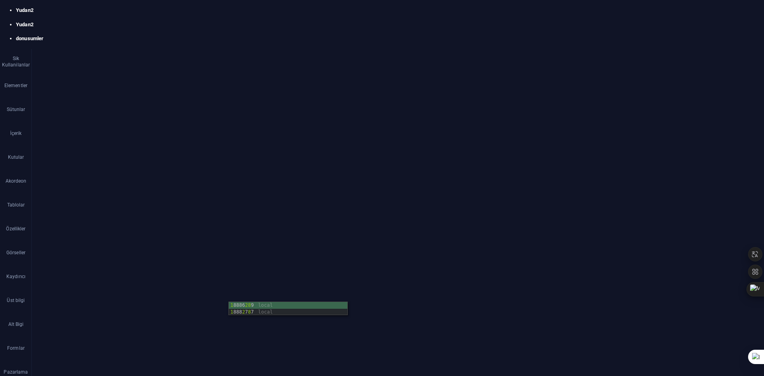
type textarea "height: 128px; /* kutuda büyük görünmesini sağlıyor */"
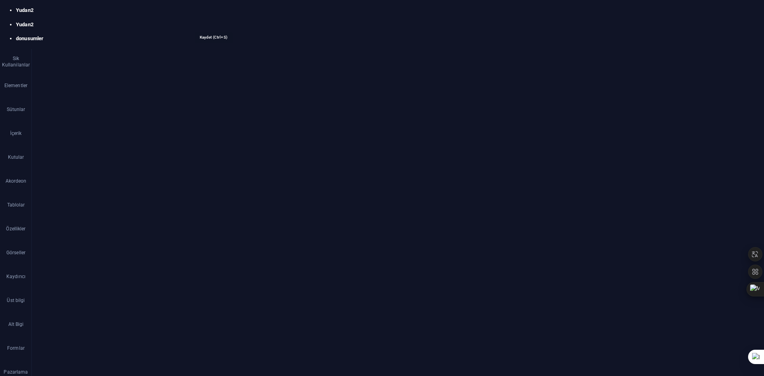
click at [212, 25] on icon "save" at bounding box center [213, 21] width 9 height 9
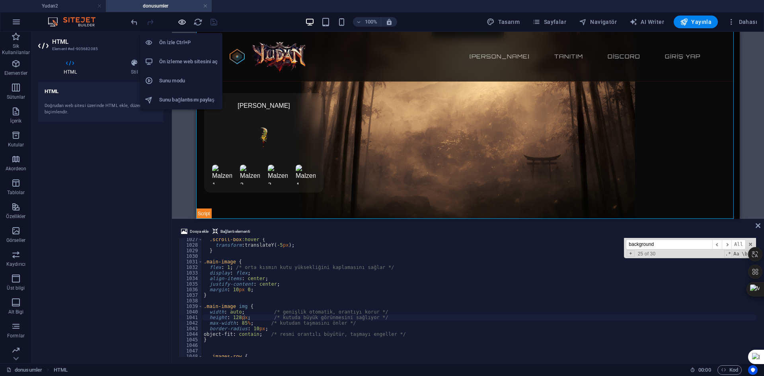
click at [183, 21] on icon "button" at bounding box center [181, 21] width 9 height 9
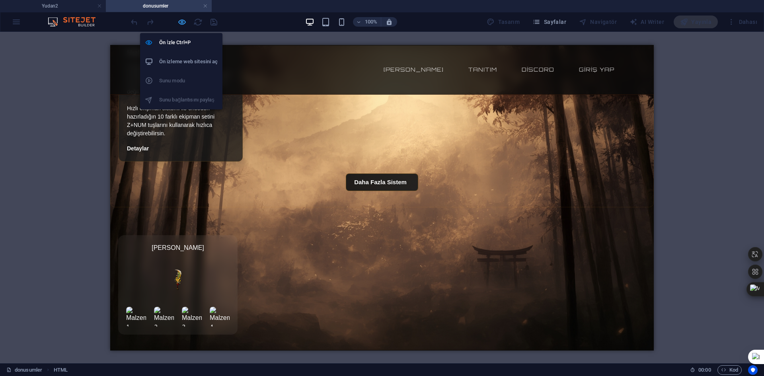
click at [181, 23] on icon "button" at bounding box center [181, 21] width 9 height 9
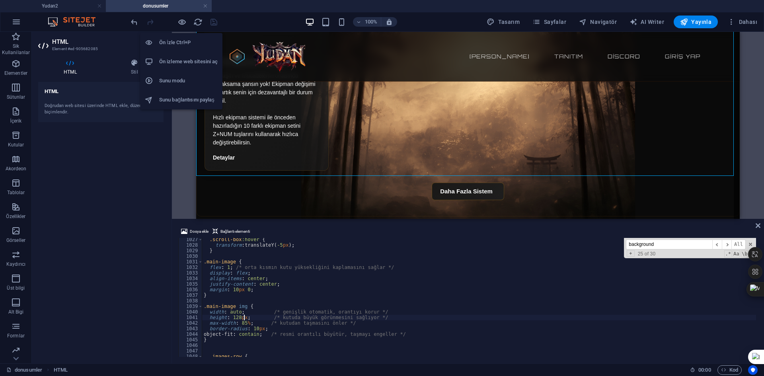
scroll to position [2095, 0]
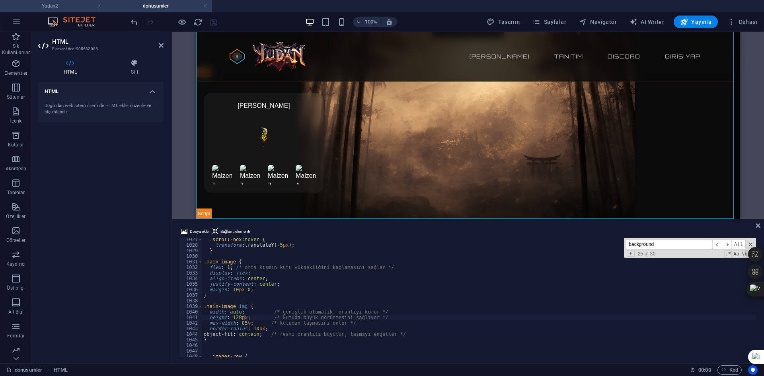
click at [73, 4] on h4 "Yudan2" at bounding box center [53, 6] width 106 height 9
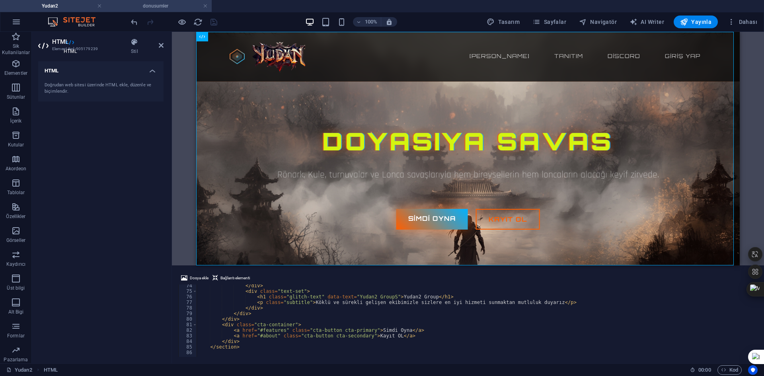
click at [140, 7] on h4 "donusumler" at bounding box center [159, 6] width 106 height 9
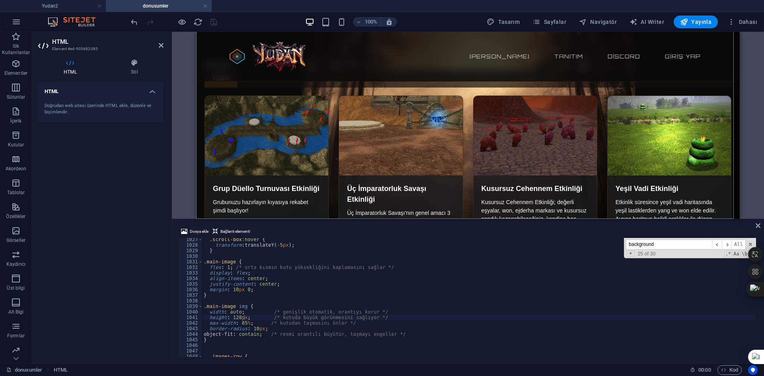
scroll to position [2095, 0]
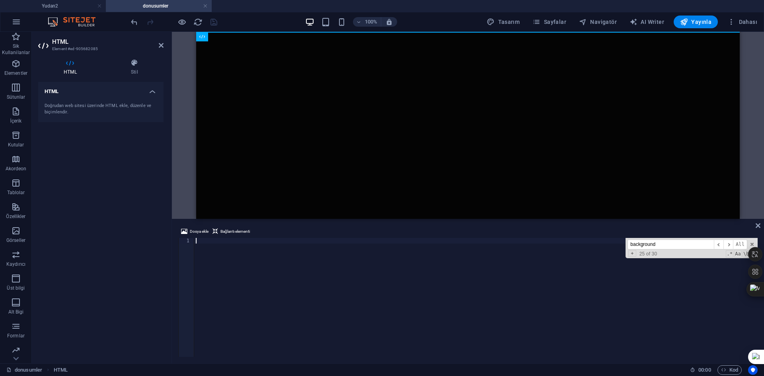
scroll to position [6194, 0]
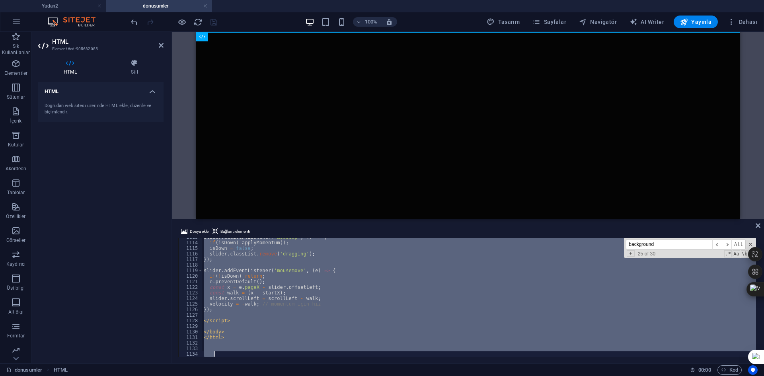
click at [289, 32] on html "Skip to main content" at bounding box center [467, 32] width 543 height 0
click at [321, 303] on div "slider . addEventListener ( 'mouseup' , ( ) => { if ( isDown ) applyMomentum ( …" at bounding box center [479, 297] width 554 height 119
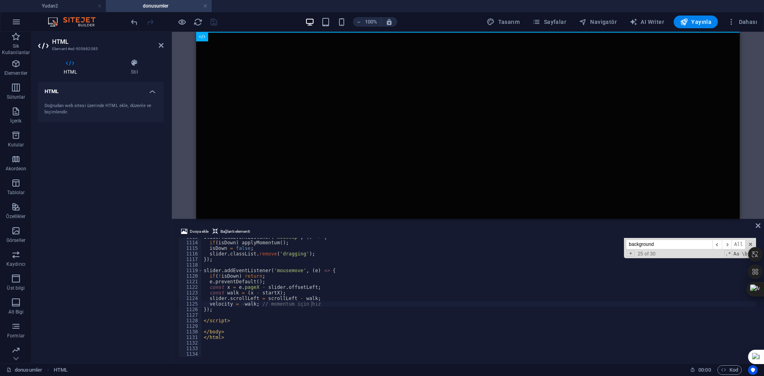
click at [312, 32] on html "Skip to main content" at bounding box center [467, 32] width 543 height 0
type textarea "slider.scrollLeft = scrollLeft - walk;"
click at [382, 32] on html "Skip to main content" at bounding box center [467, 32] width 543 height 0
click at [757, 226] on icon at bounding box center [757, 225] width 5 height 6
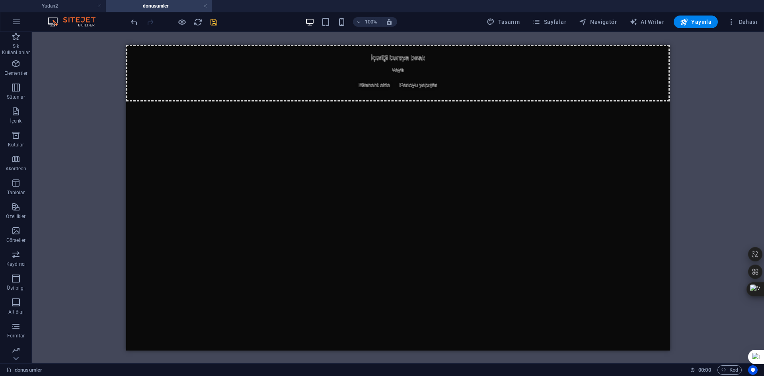
click at [482, 101] on html "Skip to main content İçeriği buraya bırak veya Element ekle Panoyu yapıştır" at bounding box center [397, 73] width 543 height 56
click at [296, 88] on div "İçeriği buraya bırak veya Element ekle Panoyu yapıştır" at bounding box center [397, 73] width 543 height 56
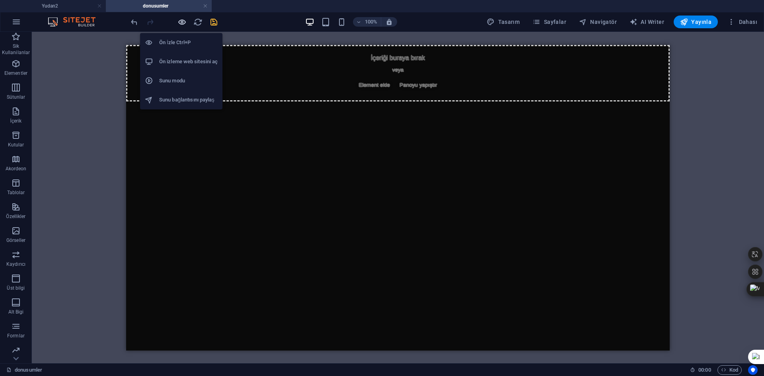
click at [183, 24] on icon "button" at bounding box center [181, 21] width 9 height 9
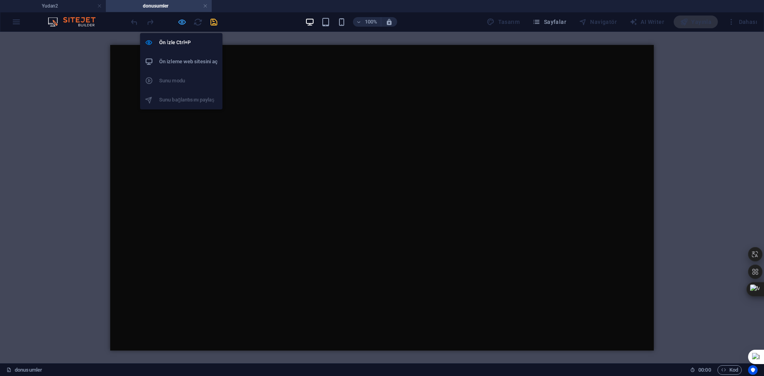
click at [183, 24] on icon "button" at bounding box center [181, 21] width 9 height 9
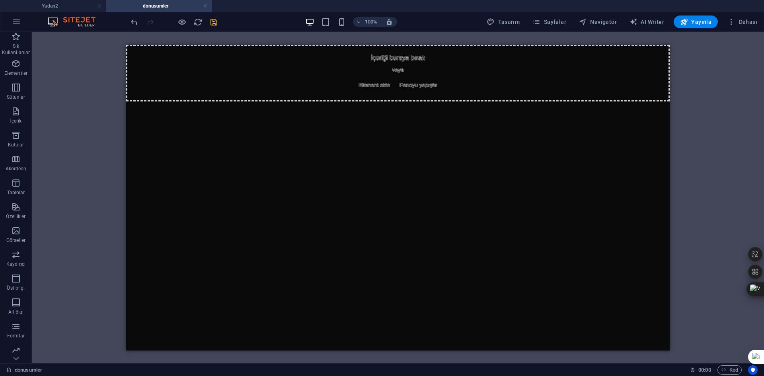
click at [285, 101] on html "Skip to main content İçeriği buraya bırak veya Element ekle Panoyu yapıştır" at bounding box center [397, 73] width 543 height 56
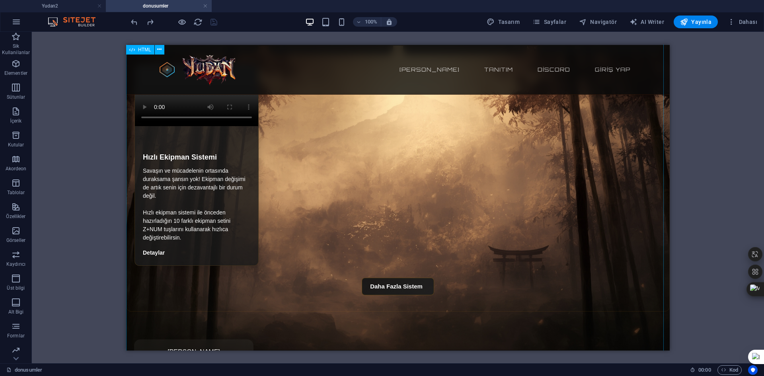
scroll to position [1933, 0]
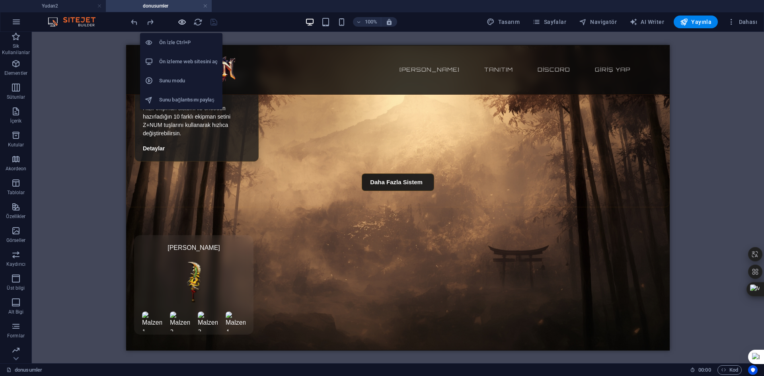
click at [184, 20] on icon "button" at bounding box center [181, 21] width 9 height 9
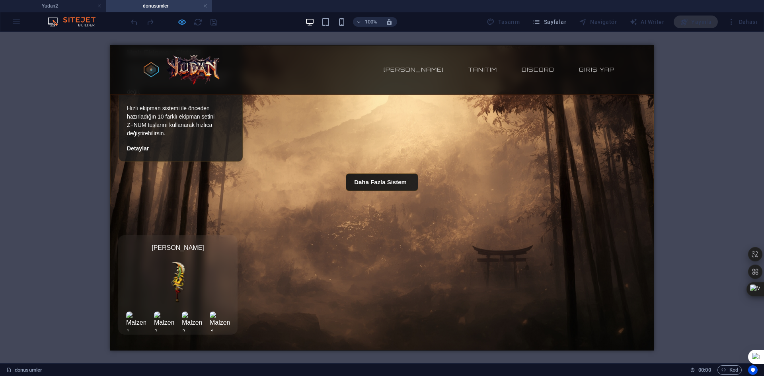
click at [183, 23] on icon "button" at bounding box center [181, 21] width 9 height 9
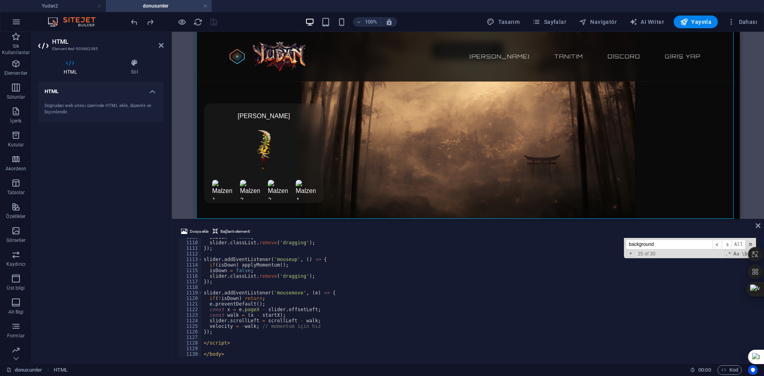
scroll to position [6196, 0]
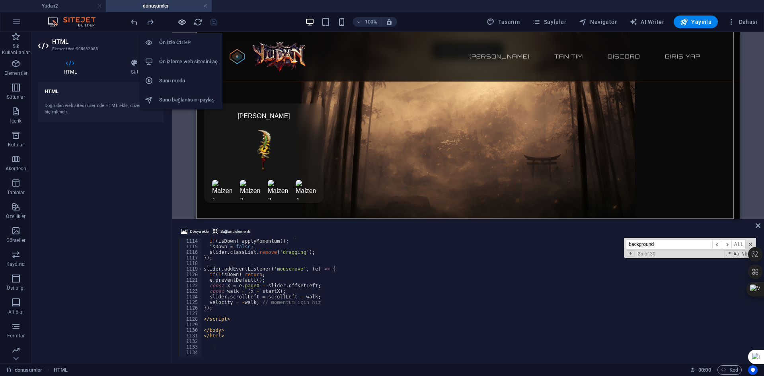
click at [180, 21] on icon "button" at bounding box center [181, 21] width 9 height 9
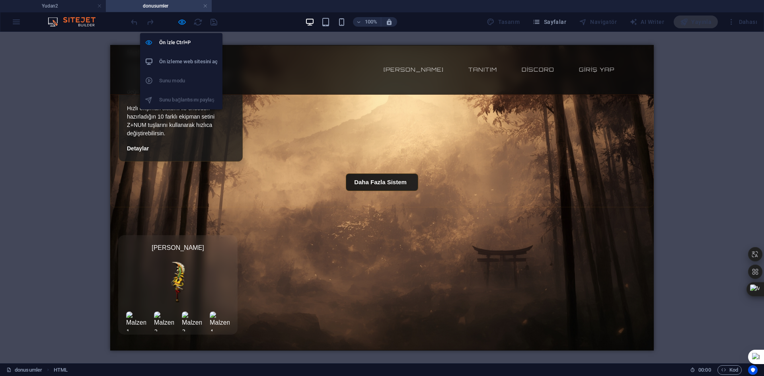
drag, startPoint x: 178, startPoint y: 24, endPoint x: 206, endPoint y: 21, distance: 28.0
click at [178, 24] on icon "button" at bounding box center [181, 21] width 9 height 9
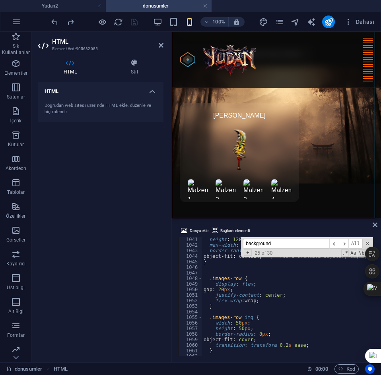
scroll to position [5743, 0]
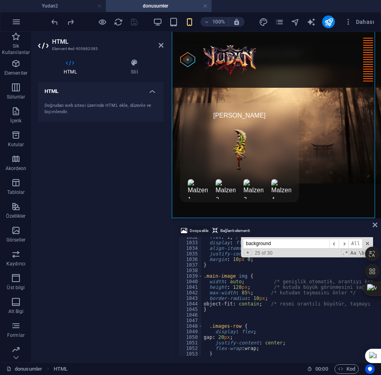
click at [187, 234] on icon at bounding box center [184, 231] width 6 height 10
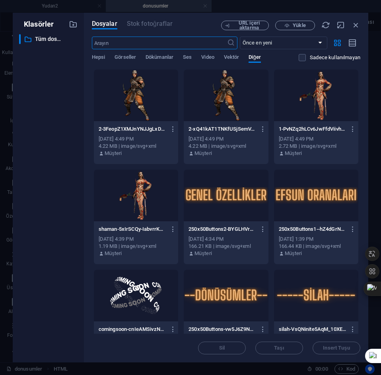
scroll to position [13287, 0]
click at [293, 25] on span "Yükle" at bounding box center [299, 25] width 13 height 5
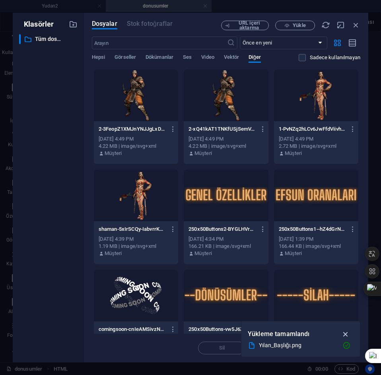
click at [346, 335] on icon "button" at bounding box center [345, 334] width 9 height 9
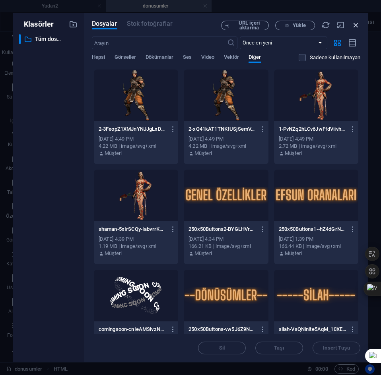
click at [355, 27] on icon "button" at bounding box center [356, 25] width 9 height 9
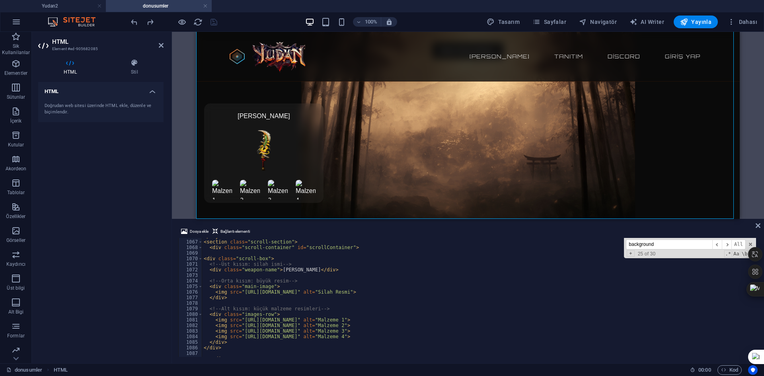
scroll to position [5934, 0]
drag, startPoint x: 241, startPoint y: 319, endPoint x: 321, endPoint y: 321, distance: 80.0
click at [197, 228] on span "Dosya ekle" at bounding box center [199, 232] width 19 height 10
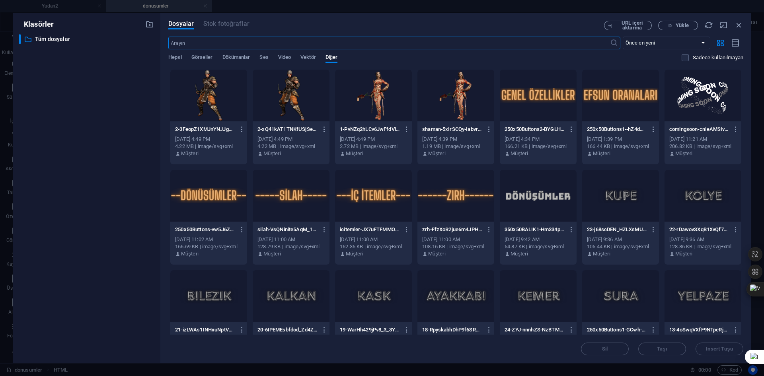
scroll to position [2992, 0]
click at [175, 58] on span "Hepsi" at bounding box center [174, 57] width 13 height 11
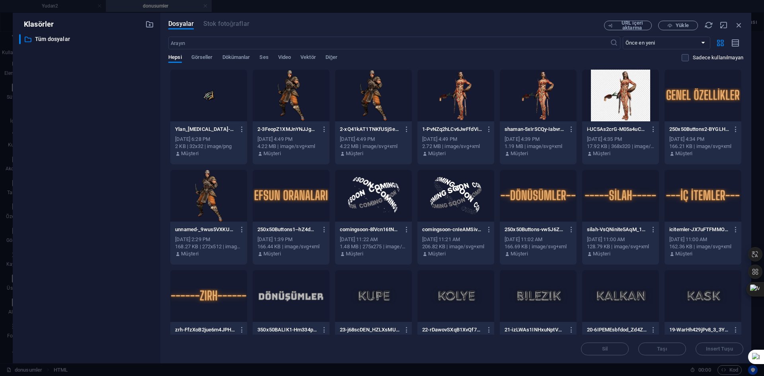
click at [226, 99] on div at bounding box center [208, 96] width 77 height 52
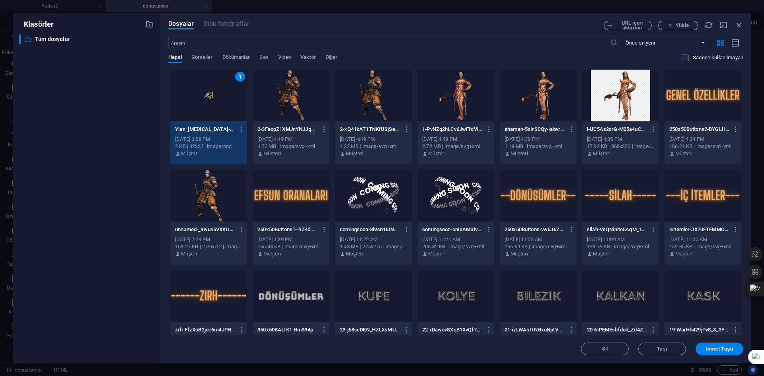
click at [226, 99] on div "1" at bounding box center [208, 96] width 77 height 52
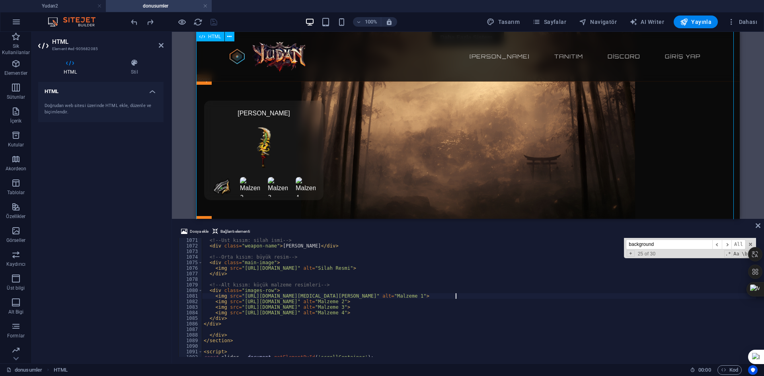
scroll to position [2092, 0]
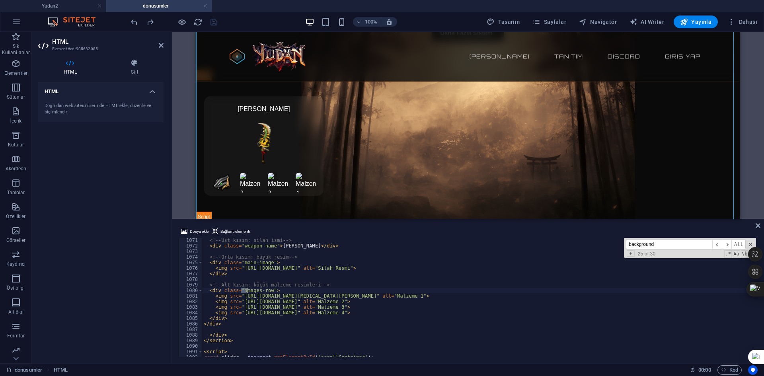
drag, startPoint x: 241, startPoint y: 290, endPoint x: 246, endPoint y: 290, distance: 5.6
click at [274, 307] on div at bounding box center [246, 302] width 89 height 12
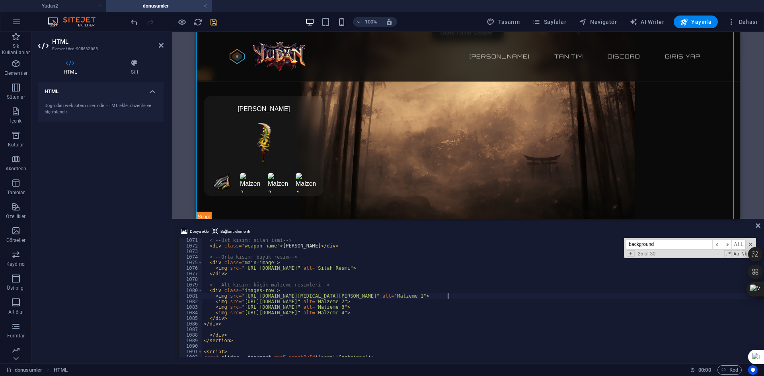
click at [454, 295] on div "<!-- Üst kısım: silah ismi --> < div class = "weapon-name" > Dolunay Kılıcı </ …" at bounding box center [479, 297] width 554 height 119
drag, startPoint x: 455, startPoint y: 296, endPoint x: 241, endPoint y: 295, distance: 214.3
drag, startPoint x: 241, startPoint y: 302, endPoint x: 322, endPoint y: 304, distance: 80.7
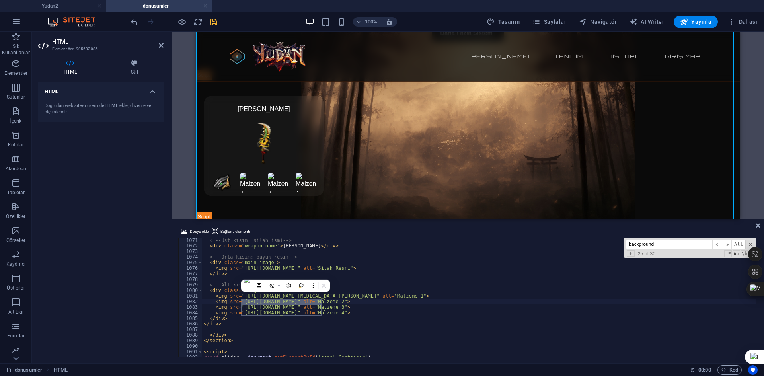
paste textarea "cdn1.site-media.eu/images/0/18949756/Ylan_Bal-aLi-zXy625Ns8UghBinxWw.png"
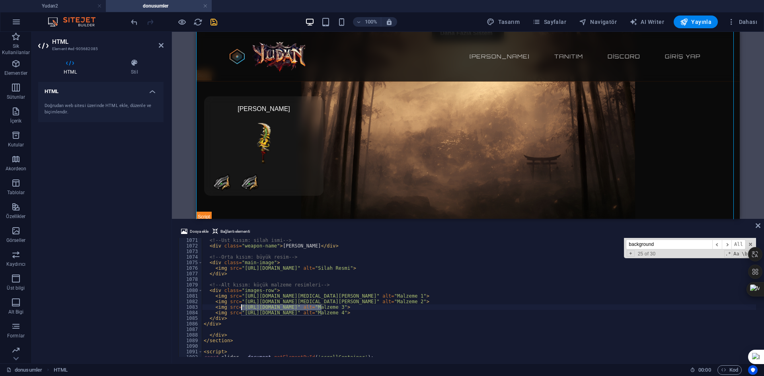
drag, startPoint x: 321, startPoint y: 308, endPoint x: 241, endPoint y: 306, distance: 79.9
paste textarea "cdn1.site-media.eu/images/0/18949756/Ylan_Bal-aLi-zXy625Ns8UghBinxWw.png"
drag, startPoint x: 242, startPoint y: 313, endPoint x: 321, endPoint y: 315, distance: 79.2
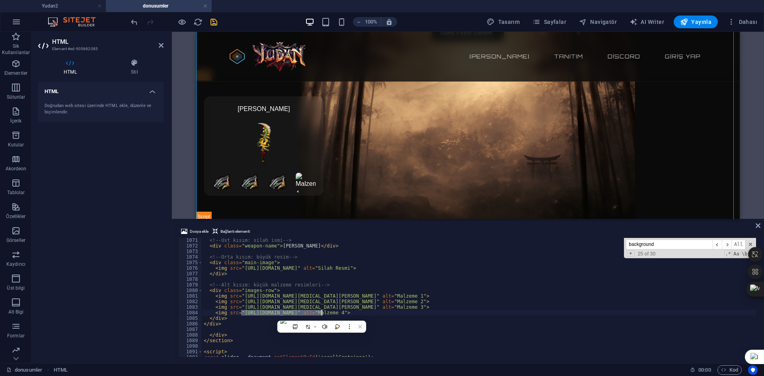
paste textarea "cdn1.site-media.eu/images/0/18949756/Ylan_Bal-aLi-zXy625Ns8UghBinxWw.png"
type textarea "<img src="https://cdn1.site-media.eu/images/0/18949756/Ylan_Bal-aLi-zXy625Ns8Ug…"
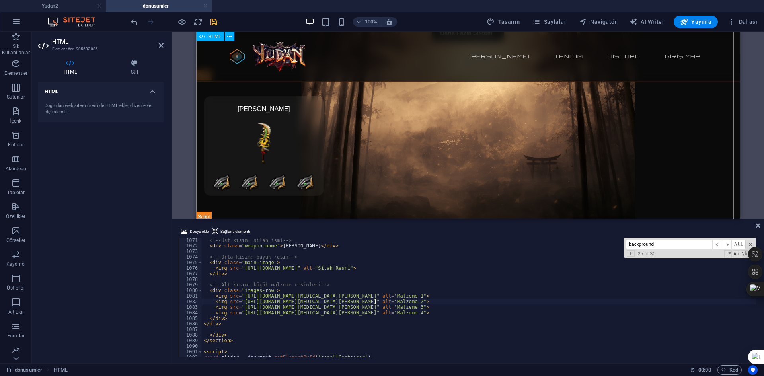
scroll to position [5981, 0]
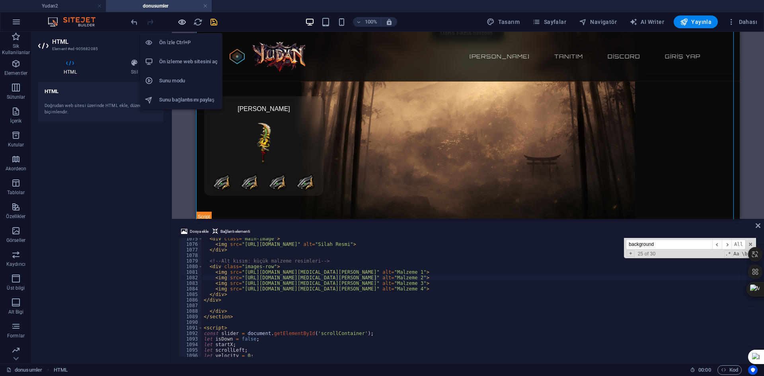
click at [181, 22] on icon "button" at bounding box center [181, 21] width 9 height 9
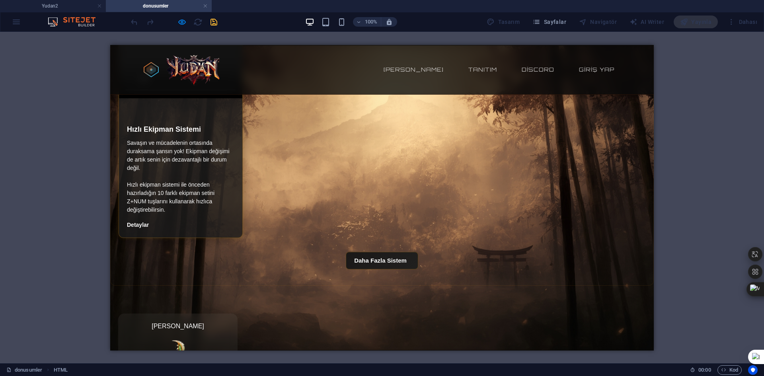
scroll to position [1933, 0]
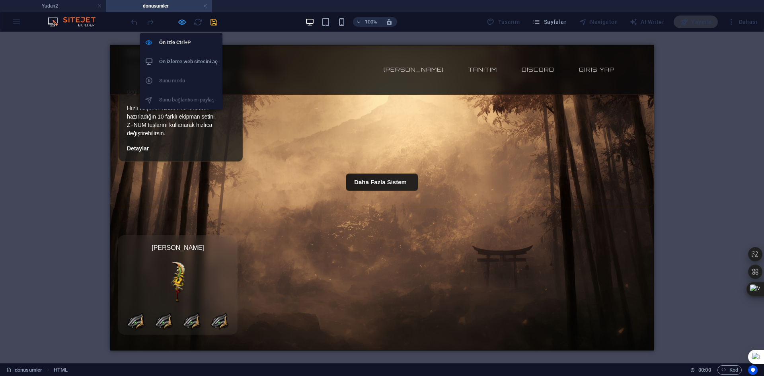
click at [185, 19] on icon "button" at bounding box center [181, 21] width 9 height 9
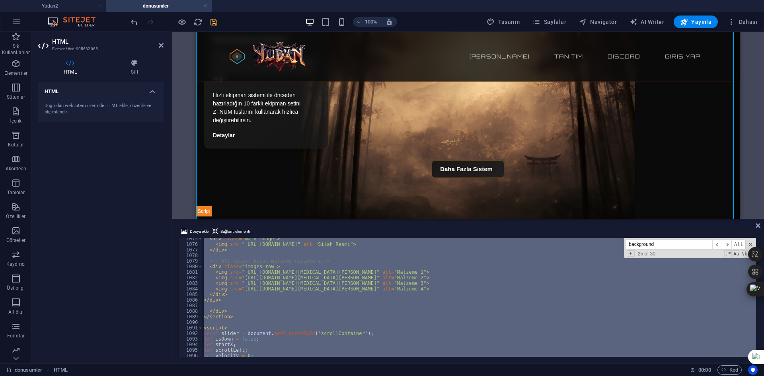
scroll to position [6077, 0]
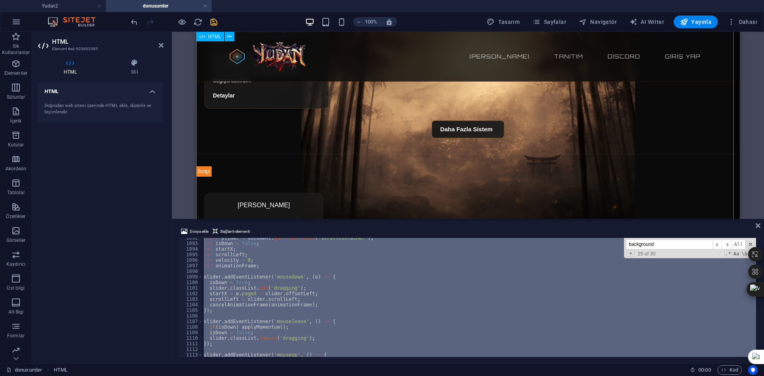
scroll to position [2095, 0]
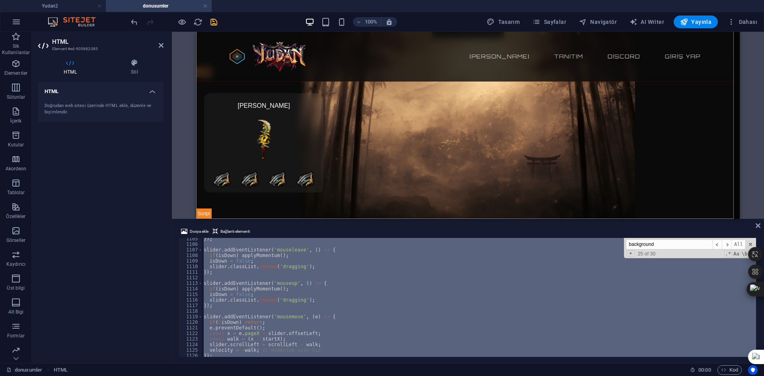
click at [332, 291] on div "}) ; slider . addEventListener ( 'mouseleave' , ( ) => { if ( isDown ) applyMom…" at bounding box center [479, 297] width 554 height 119
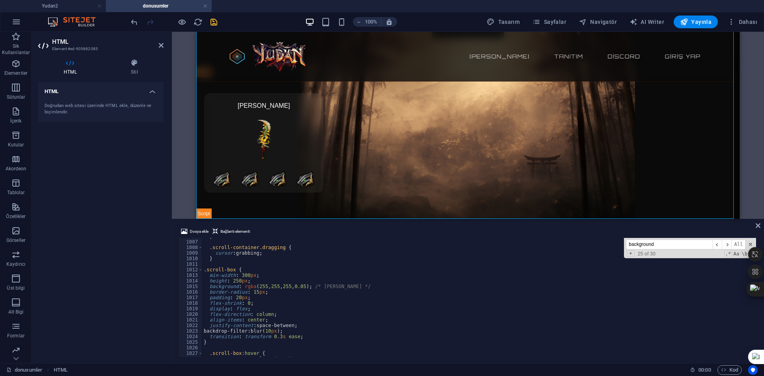
scroll to position [5599, 0]
drag, startPoint x: 246, startPoint y: 274, endPoint x: 249, endPoint y: 278, distance: 5.7
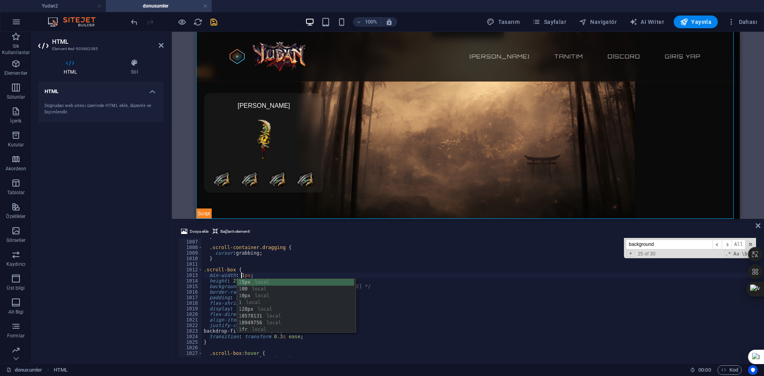
scroll to position [0, 3]
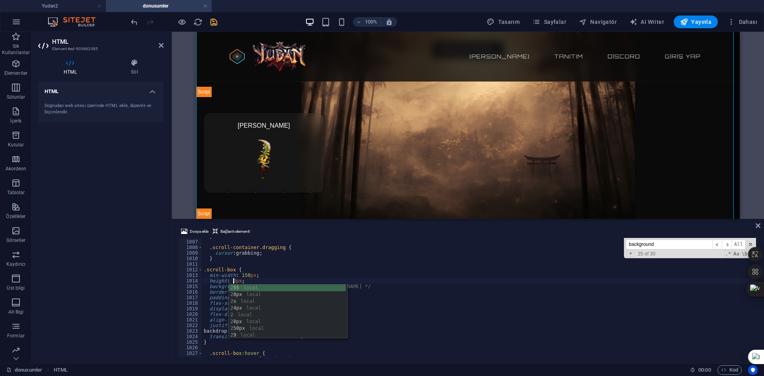
scroll to position [2011, 0]
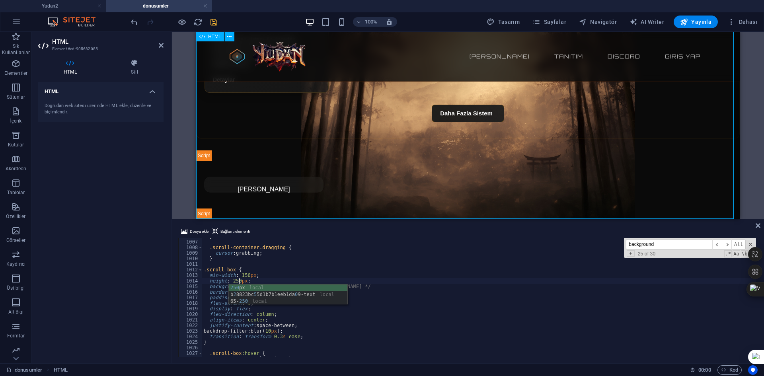
drag, startPoint x: 279, startPoint y: 260, endPoint x: 281, endPoint y: 254, distance: 6.7
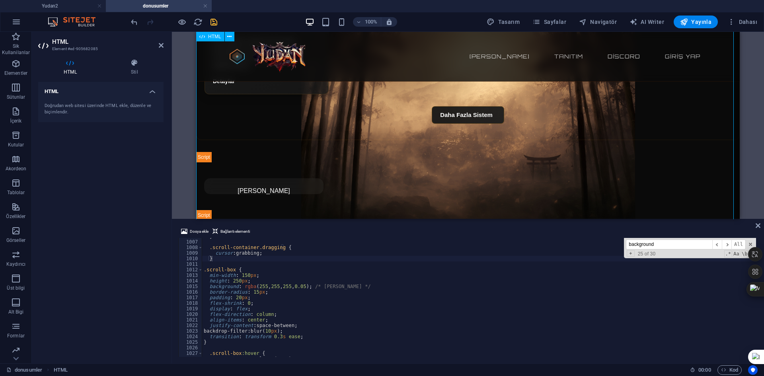
scroll to position [2011, 0]
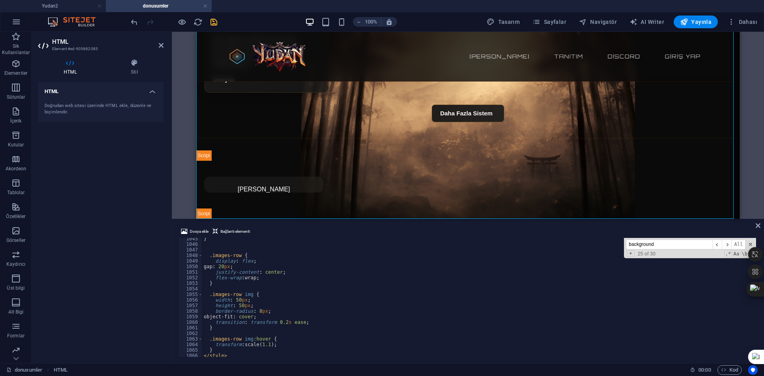
scroll to position [5743, 0]
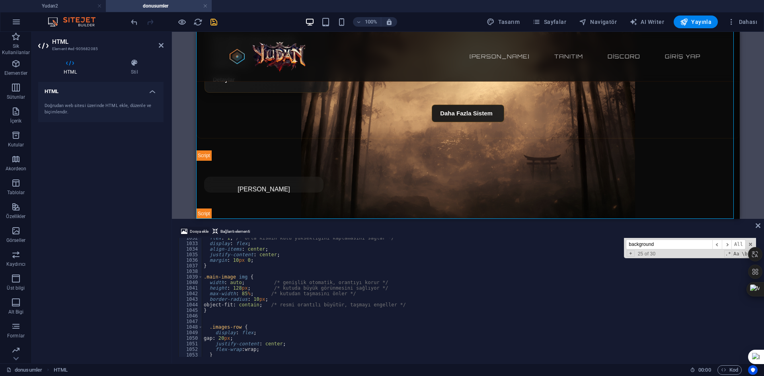
click at [199, 230] on span "Dosya ekle" at bounding box center [199, 232] width 19 height 10
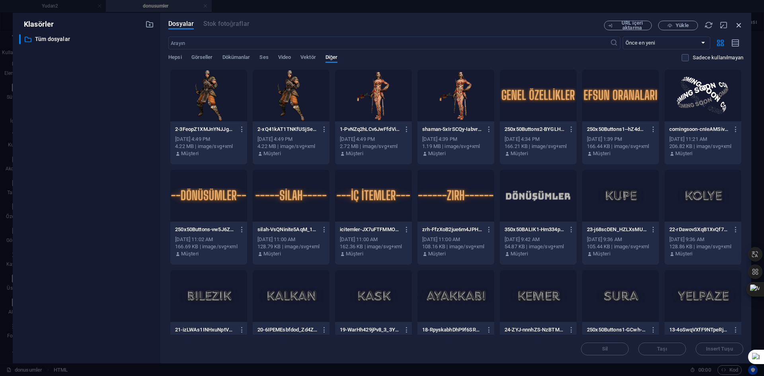
click at [740, 25] on icon "button" at bounding box center [738, 25] width 9 height 9
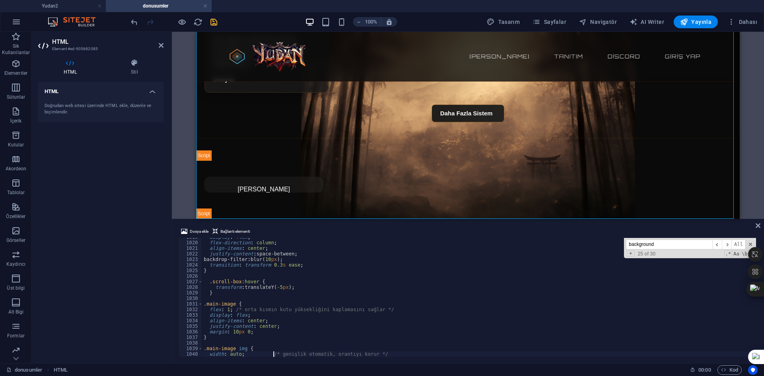
scroll to position [5623, 0]
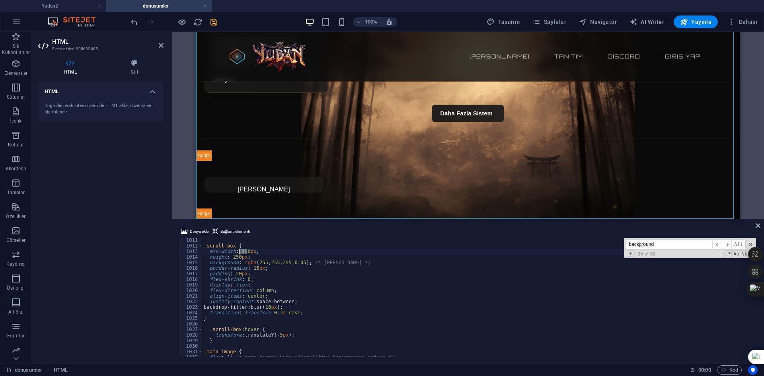
drag, startPoint x: 246, startPoint y: 250, endPoint x: 238, endPoint y: 250, distance: 8.4
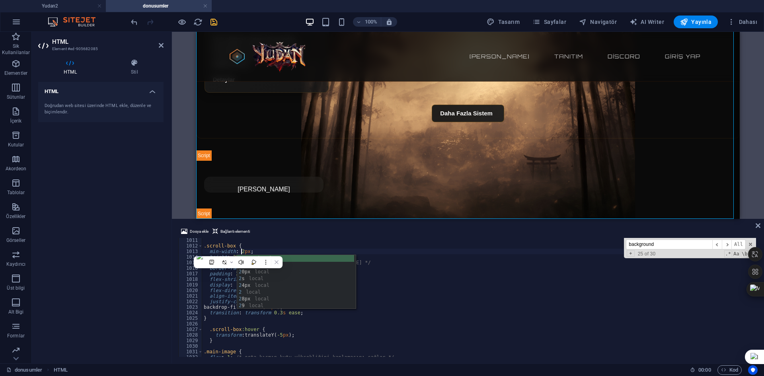
scroll to position [0, 3]
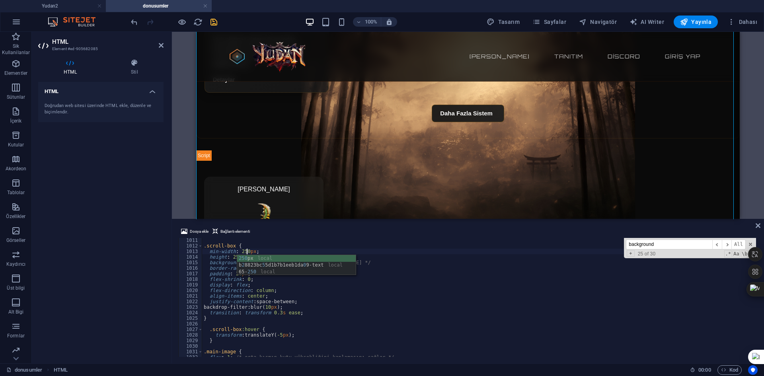
type textarea "min-width: 250px;"
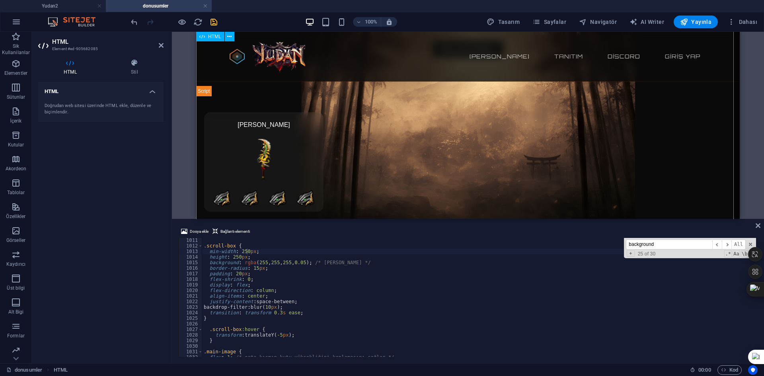
scroll to position [2095, 0]
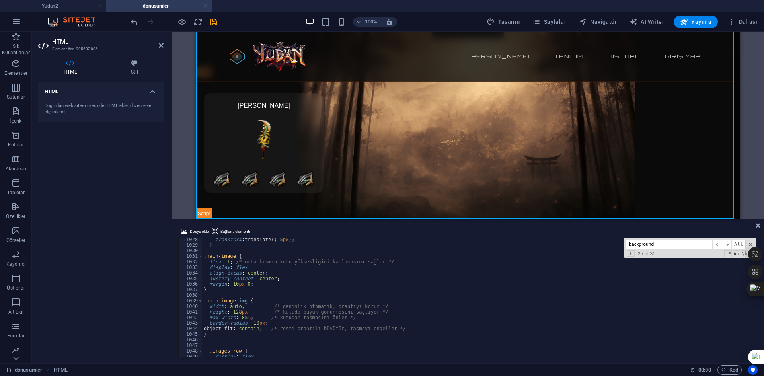
scroll to position [5743, 0]
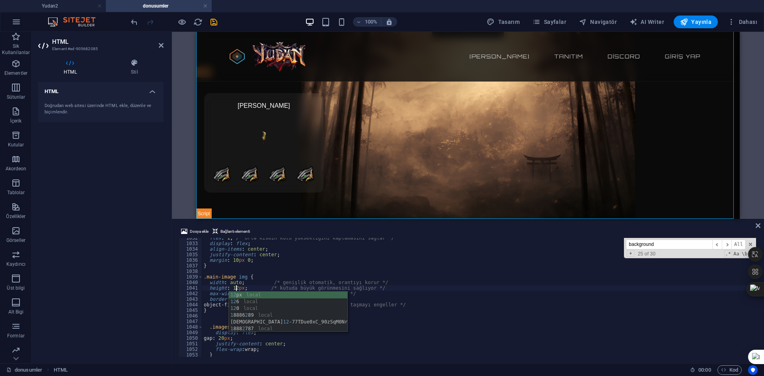
type textarea "height: 128px; /* kutuda büyük görünmesini sağlıyor */"
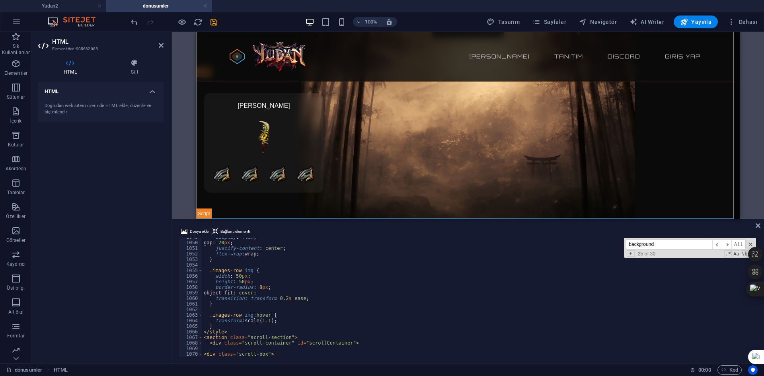
scroll to position [5814, 0]
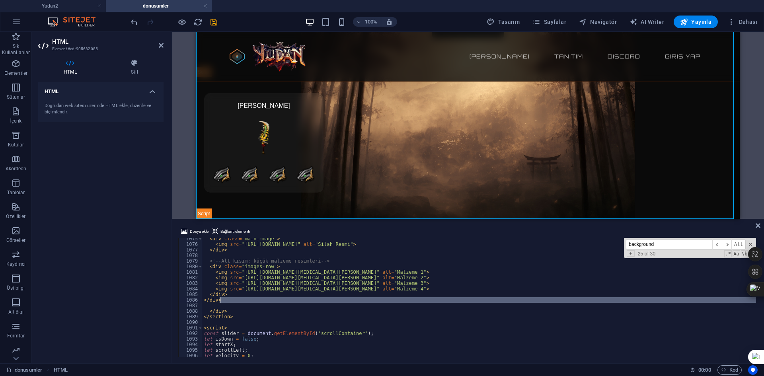
scroll to position [5957, 0]
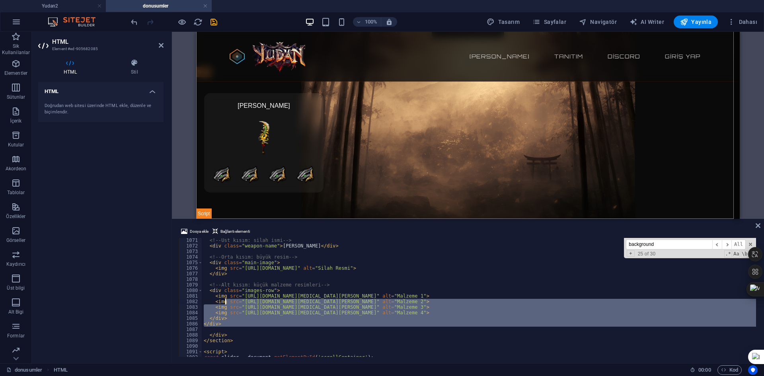
drag, startPoint x: 223, startPoint y: 305, endPoint x: 225, endPoint y: 311, distance: 5.5
type textarea "<img src="https://cdn1.site-media.eu/images/0/18949756/Ylan_Bal-aLi-zXy625Ns8Ug…"
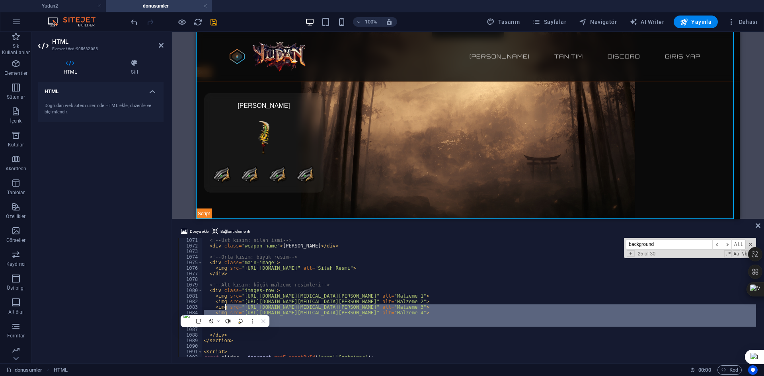
click at [221, 330] on div "<!-- Üst kısım: silah ismi --> < div class = "weapon-name" > Dolunay Kılıcı </ …" at bounding box center [479, 297] width 554 height 119
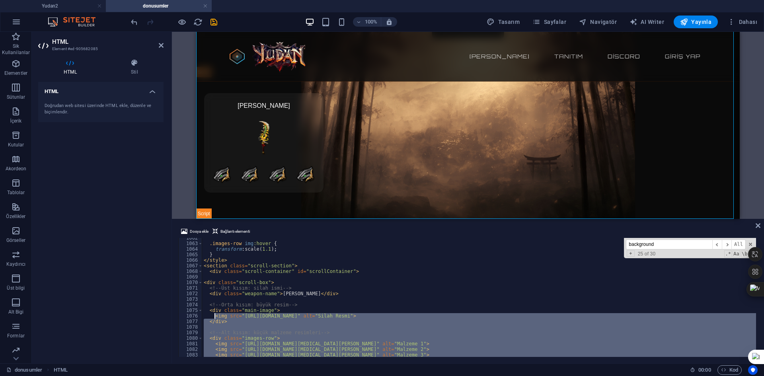
scroll to position [5910, 0]
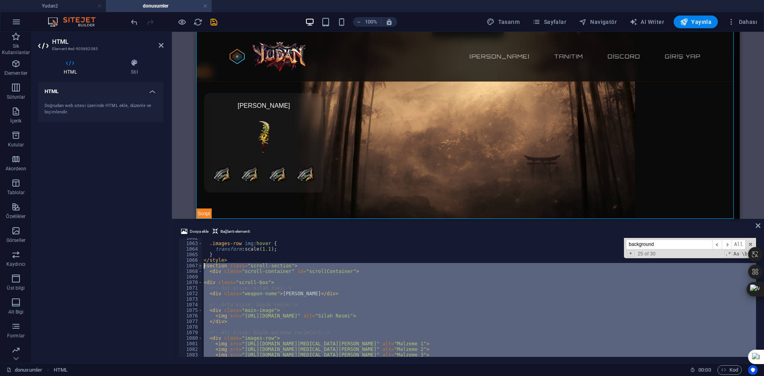
drag, startPoint x: 216, startPoint y: 327, endPoint x: 201, endPoint y: 267, distance: 62.3
click at [201, 267] on div "1062 1063 1064 1065 1066 1067 1068 1069 1070 1071 1072 1073 1074 1075 1076 1077…" at bounding box center [467, 297] width 579 height 119
click at [223, 281] on div ".images-row img :hover { transform : scale( 1.1 ) ; } </ style > < section clas…" at bounding box center [479, 297] width 554 height 119
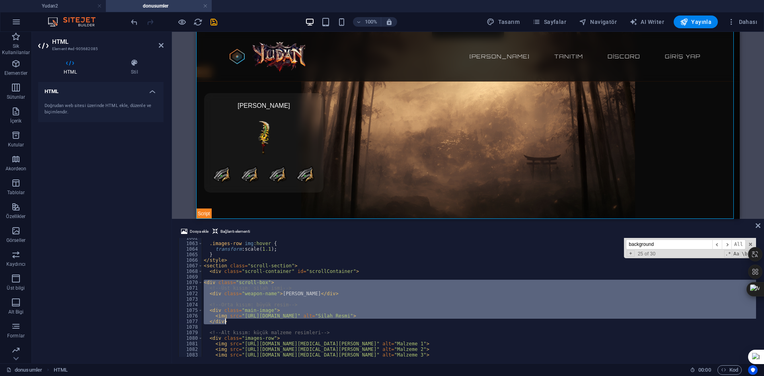
scroll to position [5957, 0]
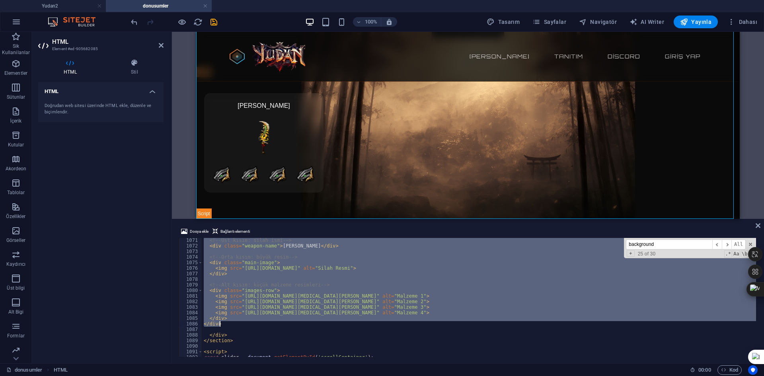
drag, startPoint x: 204, startPoint y: 282, endPoint x: 234, endPoint y: 323, distance: 51.1
type textarea "</div> </div>"
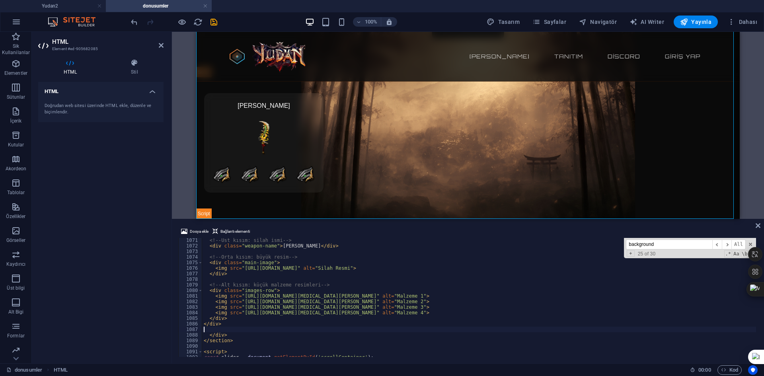
type textarea "</div>"
paste textarea "</div>"
type textarea "</div>"
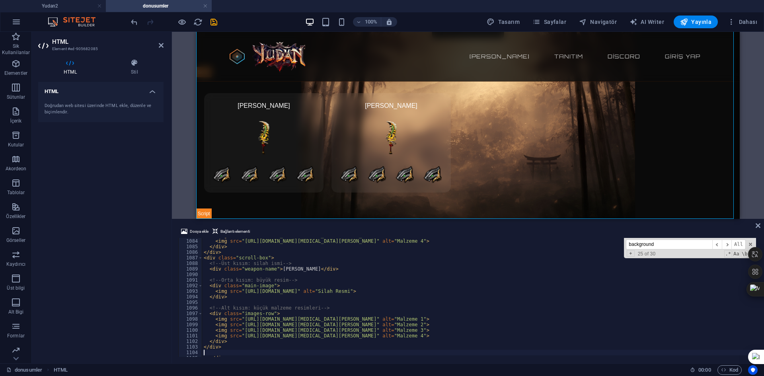
paste textarea "</div>"
type textarea "</div>"
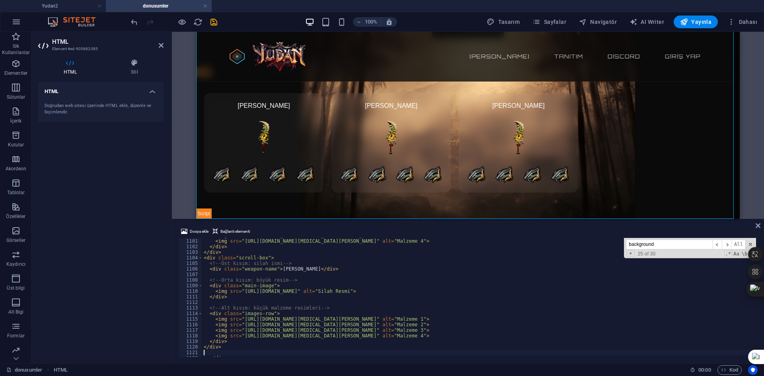
paste textarea "</div>"
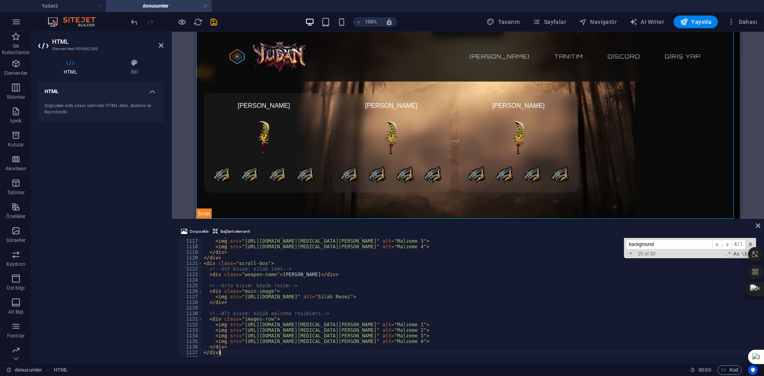
type textarea "</div>"
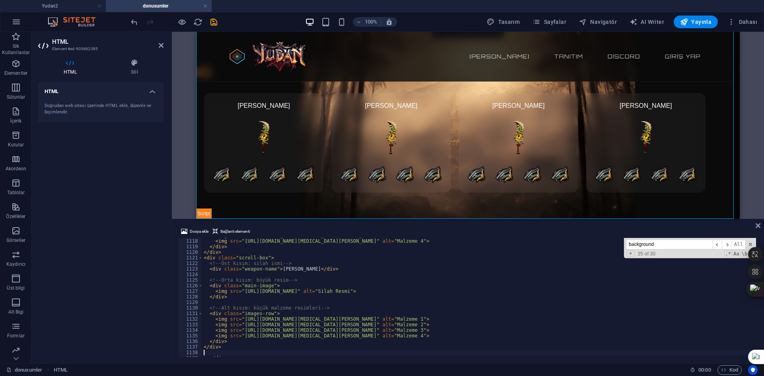
paste textarea "</div>"
type textarea "</div>"
paste textarea "</div>"
type textarea "</div>"
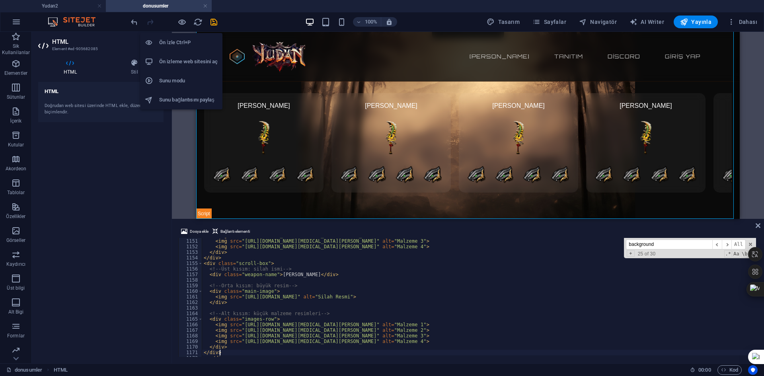
drag, startPoint x: 183, startPoint y: 23, endPoint x: 189, endPoint y: 43, distance: 21.3
click at [183, 23] on icon "button" at bounding box center [181, 21] width 9 height 9
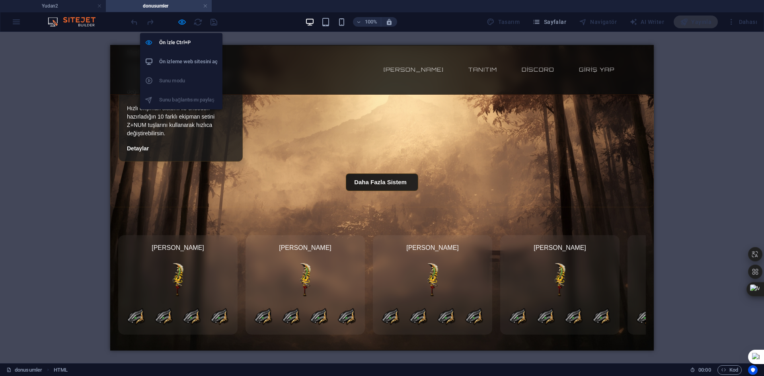
scroll to position [1933, 0]
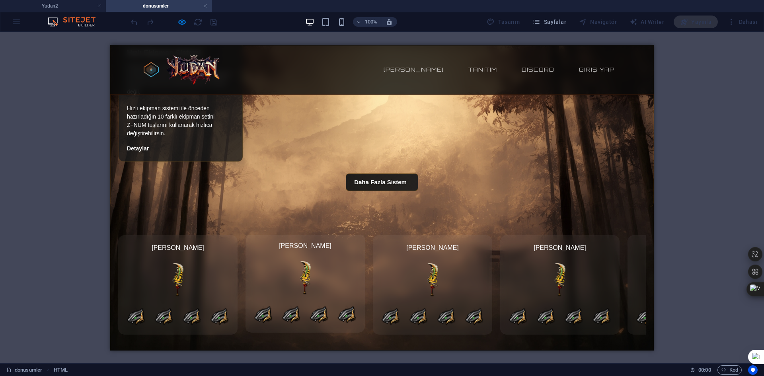
drag, startPoint x: 536, startPoint y: 274, endPoint x: 289, endPoint y: 256, distance: 247.2
click at [293, 256] on div "Dolunay Kılıcı Dolunay Kılıcı Dolunay Kılıcı Dolunay Kılıcı Dolunay Kılıcı Dolu…" at bounding box center [381, 284] width 527 height 99
drag, startPoint x: 376, startPoint y: 271, endPoint x: 500, endPoint y: 270, distance: 124.1
click at [455, 271] on div "Dolunay Kılıcı Dolunay Kılıcı Dolunay Kılıcı Dolunay Kılıcı Dolunay Kılıcı Dolu…" at bounding box center [381, 284] width 527 height 99
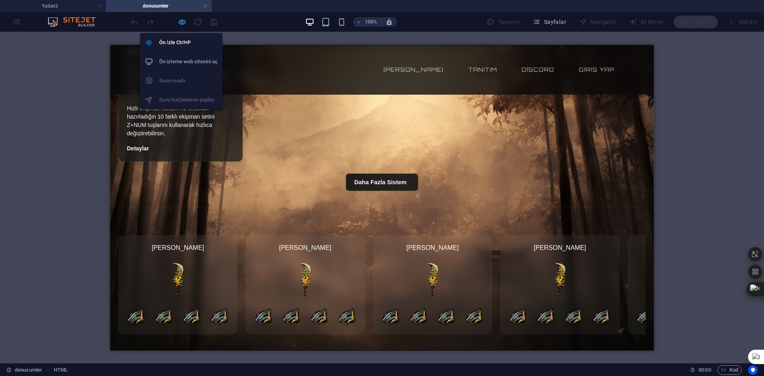
click at [181, 19] on icon "button" at bounding box center [181, 21] width 9 height 9
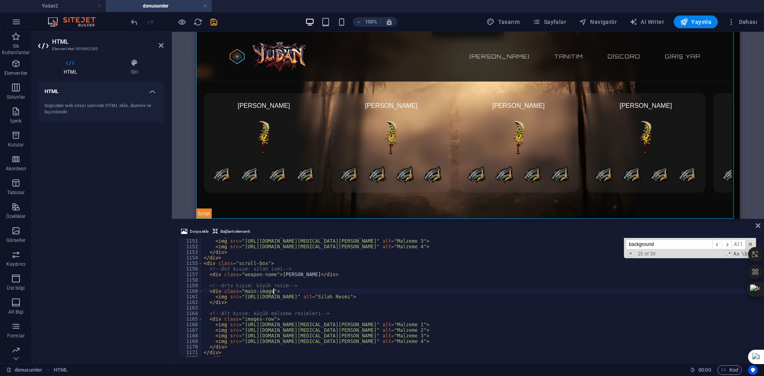
type textarea "<div class="main-image">"
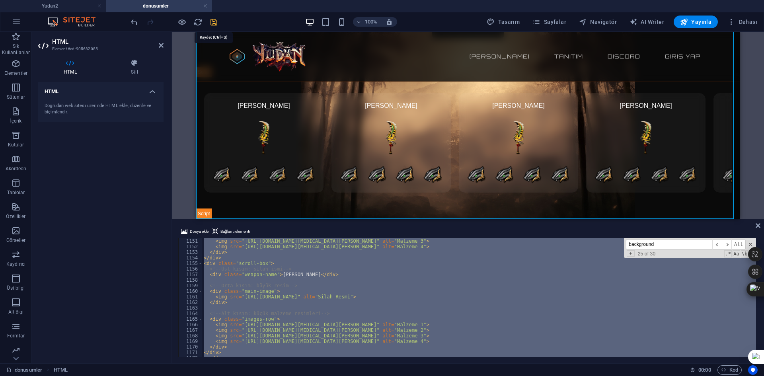
click at [216, 25] on icon "save" at bounding box center [213, 21] width 9 height 9
click at [710, 25] on span "Yayınla" at bounding box center [695, 22] width 31 height 8
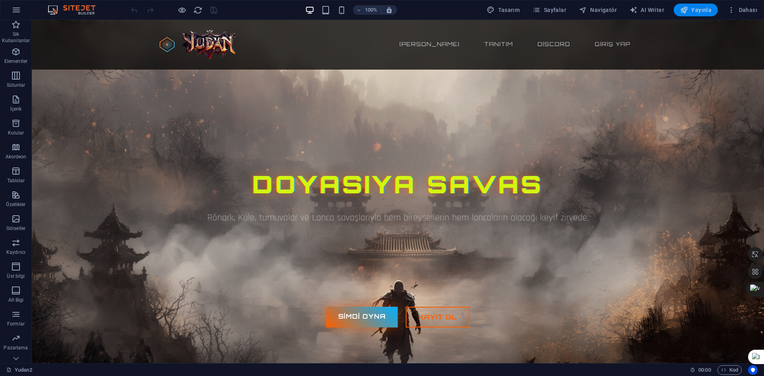
click at [691, 15] on button "Yayınla" at bounding box center [695, 10] width 44 height 13
click at [552, 8] on span "Sayfalar" at bounding box center [549, 10] width 34 height 8
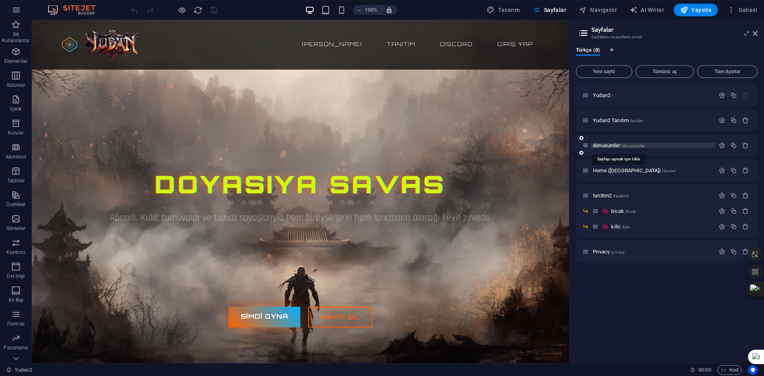
click at [607, 145] on span "donusumler /donusumler" at bounding box center [619, 145] width 52 height 6
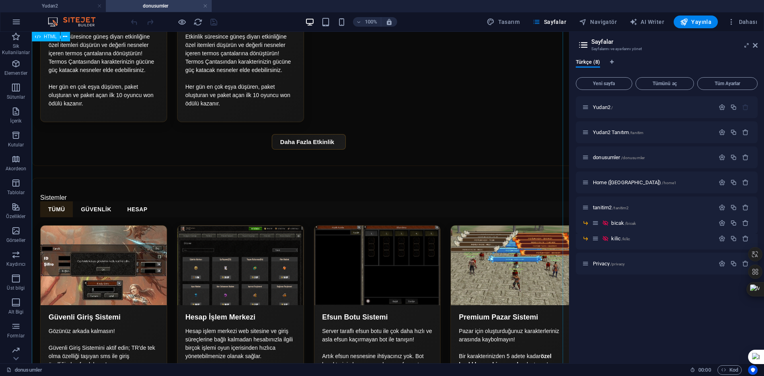
scroll to position [1967, 0]
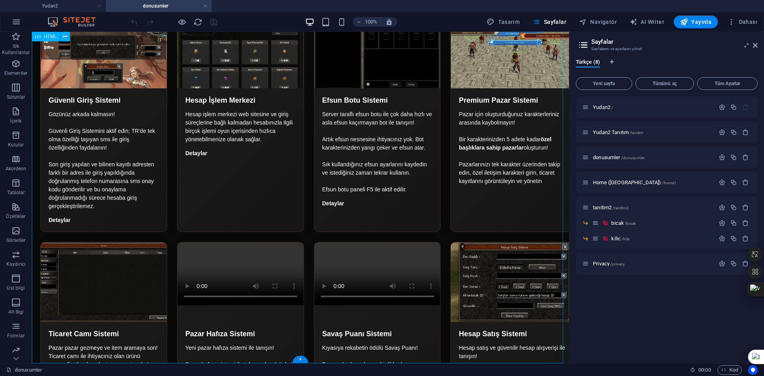
click at [214, 23] on div at bounding box center [173, 22] width 89 height 13
click at [214, 22] on div at bounding box center [173, 22] width 89 height 13
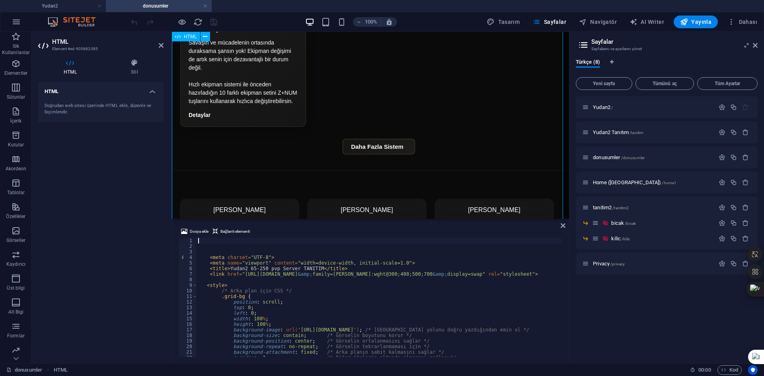
scroll to position [3035, 0]
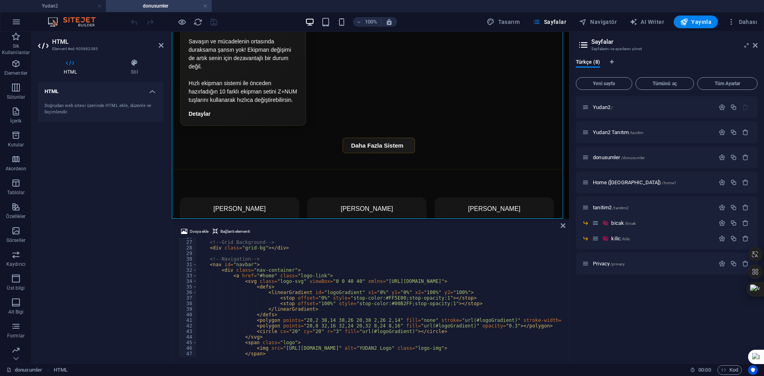
scroll to position [310, 0]
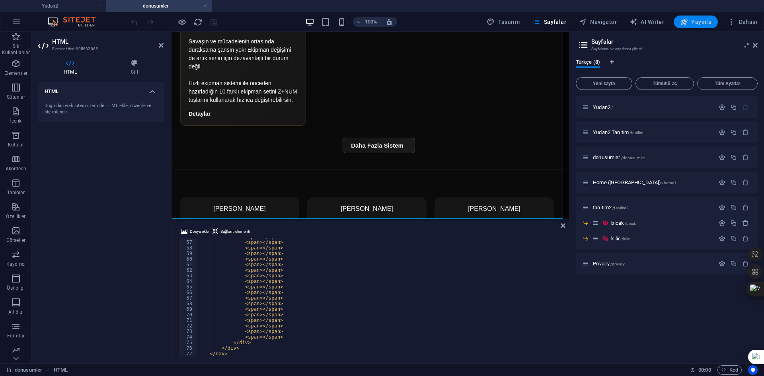
click at [699, 25] on span "Yayınla" at bounding box center [695, 22] width 31 height 8
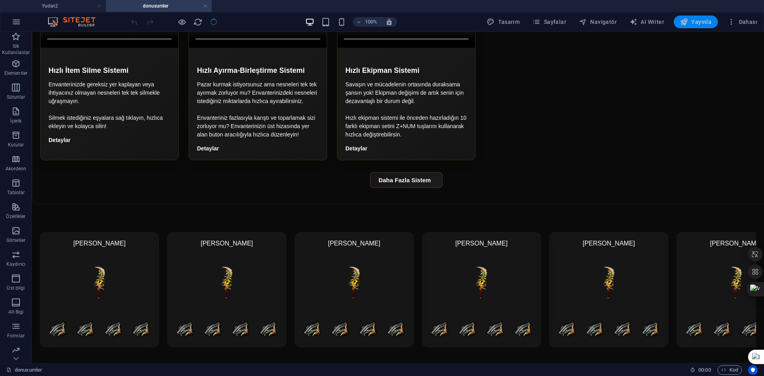
scroll to position [1428, 0]
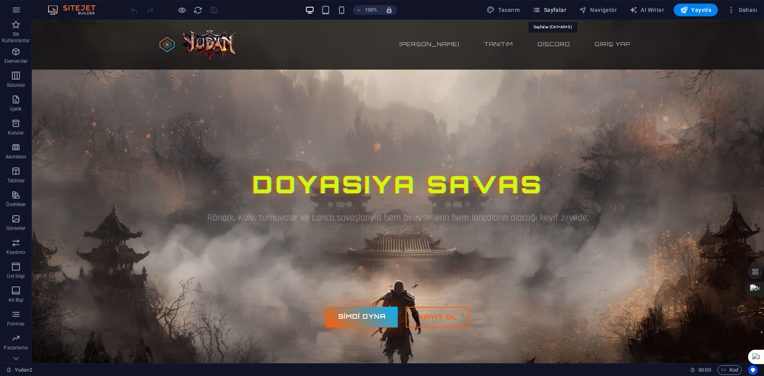
click at [560, 9] on span "Sayfalar" at bounding box center [549, 10] width 34 height 8
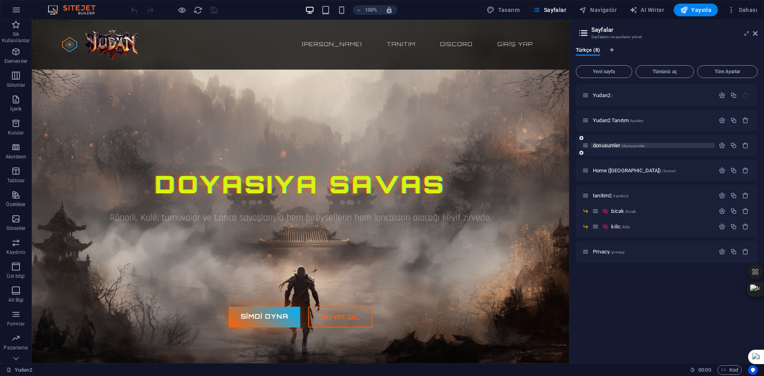
click at [622, 145] on span "/donusumler" at bounding box center [633, 146] width 24 height 4
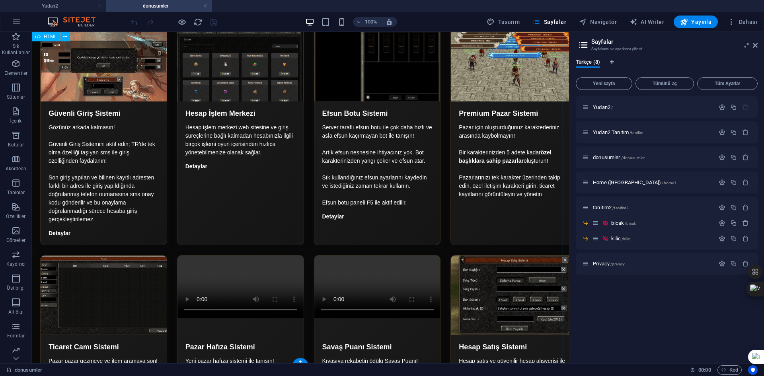
scroll to position [1967, 0]
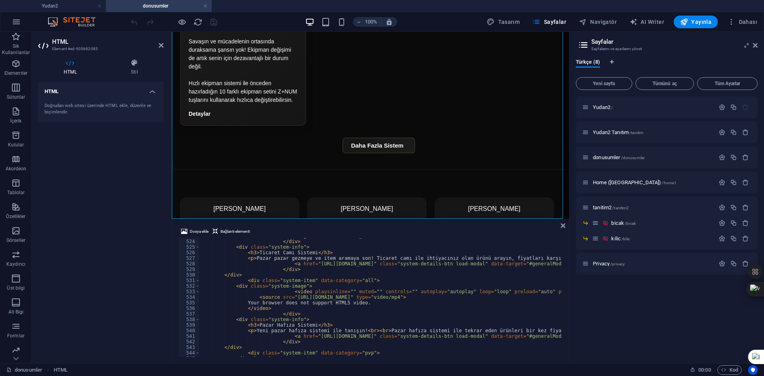
scroll to position [3054, 0]
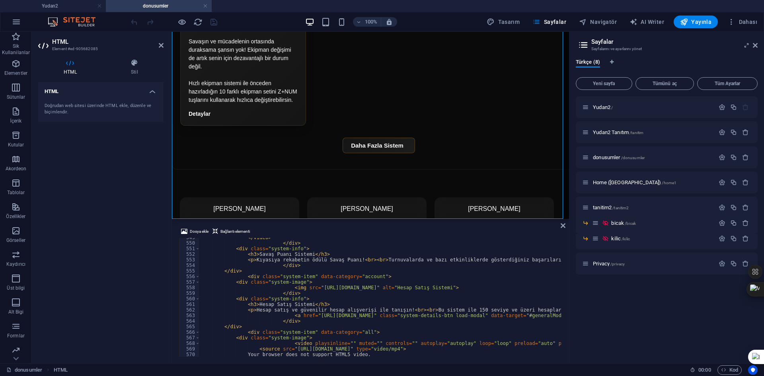
drag, startPoint x: 563, startPoint y: 293, endPoint x: 565, endPoint y: 307, distance: 14.6
click at [565, 336] on div "Dosya ekle Bağlantı elementi 549 550 551 552 553 554 555 556 557 558 559 560 56…" at bounding box center [370, 291] width 397 height 143
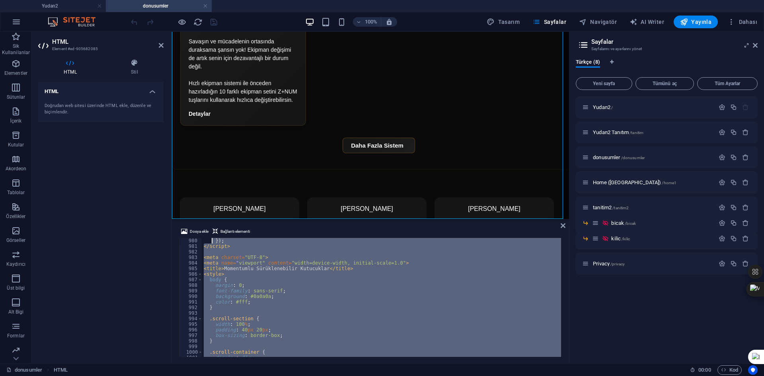
scroll to position [5378, 0]
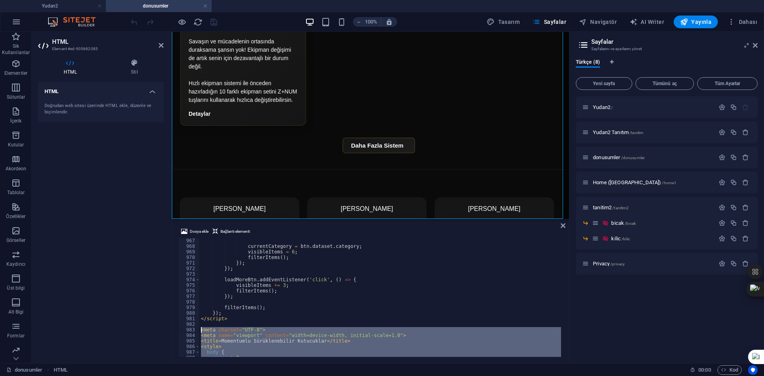
drag, startPoint x: 257, startPoint y: 342, endPoint x: 197, endPoint y: 330, distance: 61.7
click at [197, 330] on div "967 968 969 970 971 972 973 974 975 976 977 978 979 980 981 982 983 984 985 986…" at bounding box center [370, 297] width 384 height 119
type textarea "<meta charset="UTF-8"> <meta name="viewport" content="width=device-width, initi…"
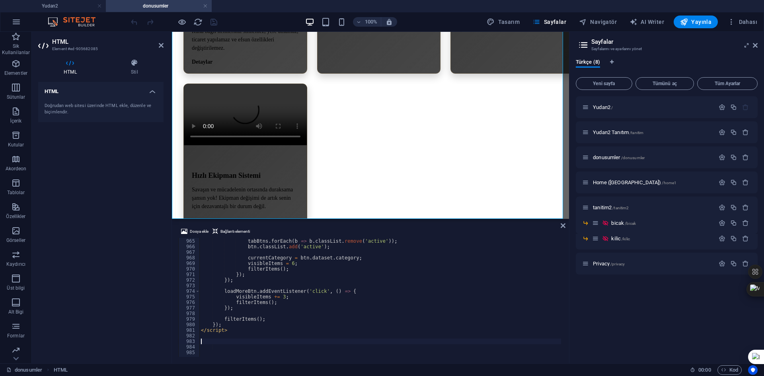
scroll to position [5361, 0]
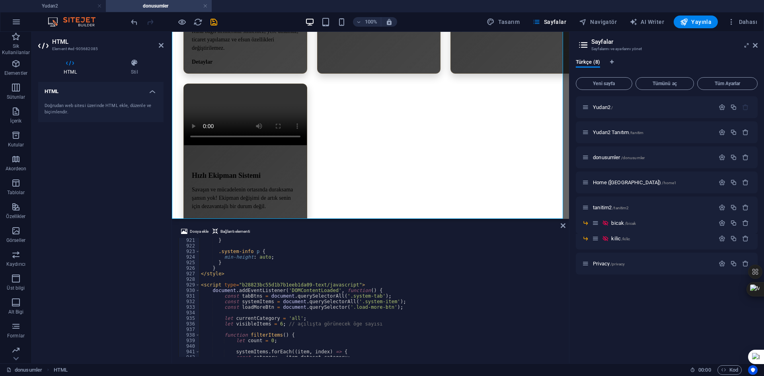
scroll to position [5122, 0]
click at [753, 43] on icon at bounding box center [754, 45] width 5 height 6
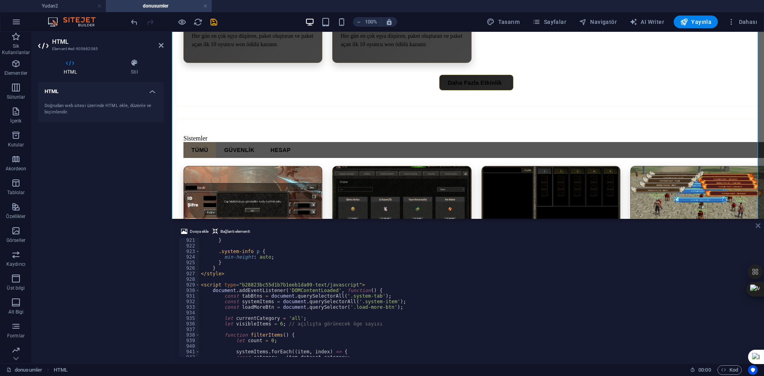
drag, startPoint x: 756, startPoint y: 225, endPoint x: 542, endPoint y: 205, distance: 214.9
click at [756, 225] on icon at bounding box center [757, 225] width 5 height 6
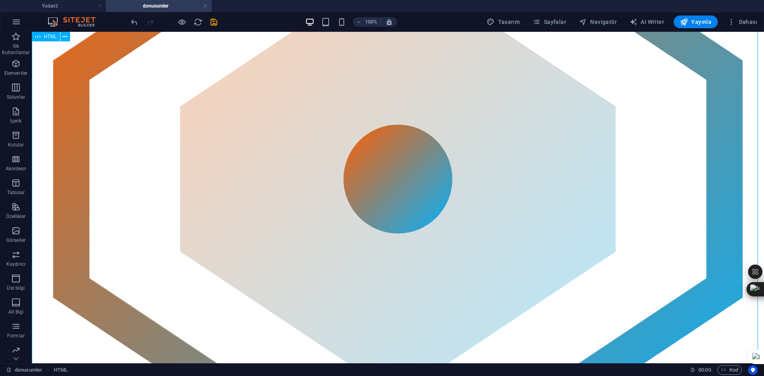
scroll to position [0, 0]
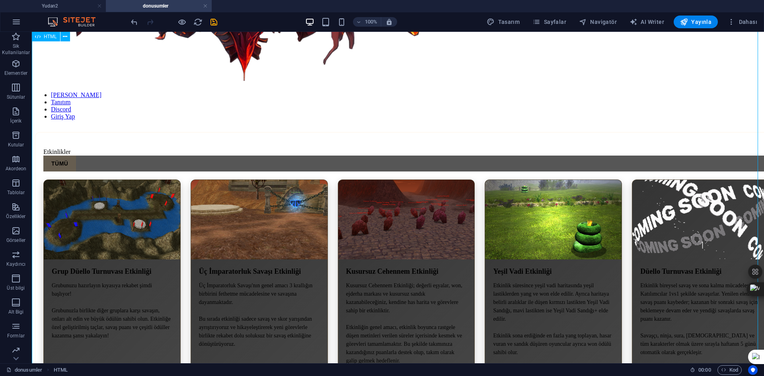
click at [405, 277] on div "Yudan2 65-250 pvp Server TANITIM Ana sayfa Tanıtım Discord Giriş Yap Etkinlikler" at bounding box center [397, 369] width 725 height 2483
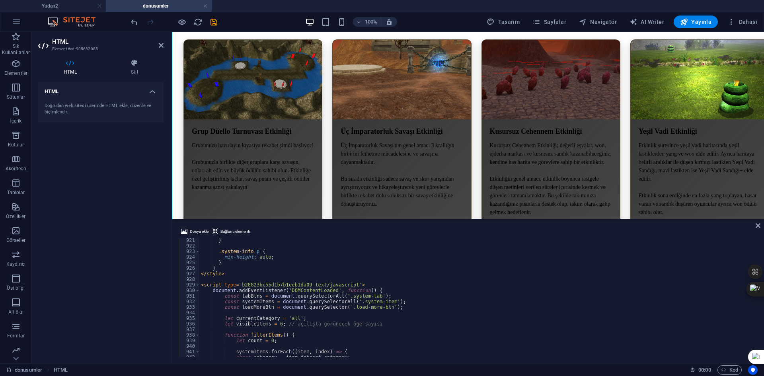
scroll to position [1142, 0]
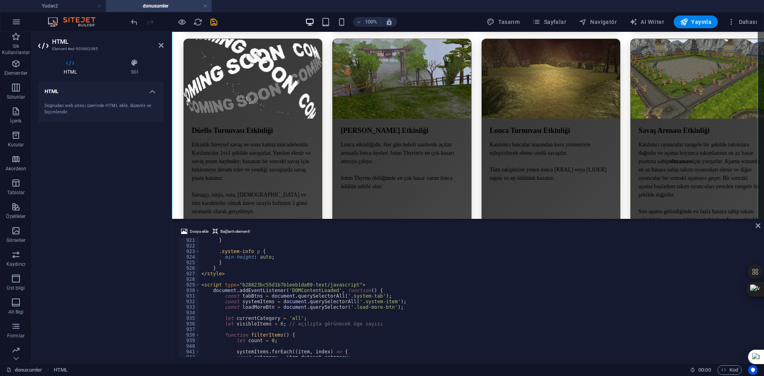
type textarea "const systemItems = document.querySelectorAll('.system-item');"
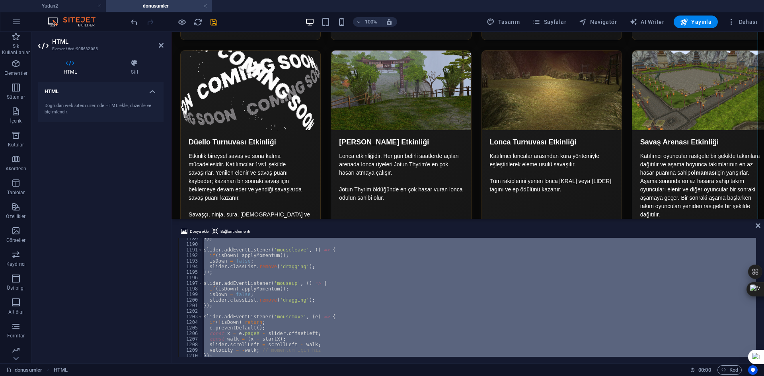
scroll to position [6664, 0]
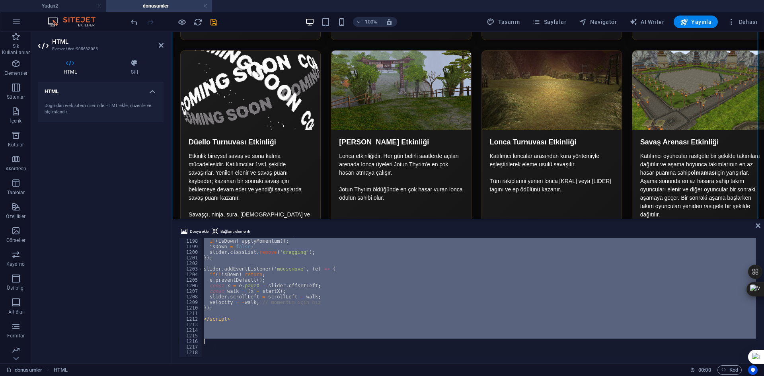
click at [327, 301] on div "slider . addEventListener ( 'mouseup' , ( ) => { if ( isDown ) applyMomentum ( …" at bounding box center [479, 297] width 554 height 119
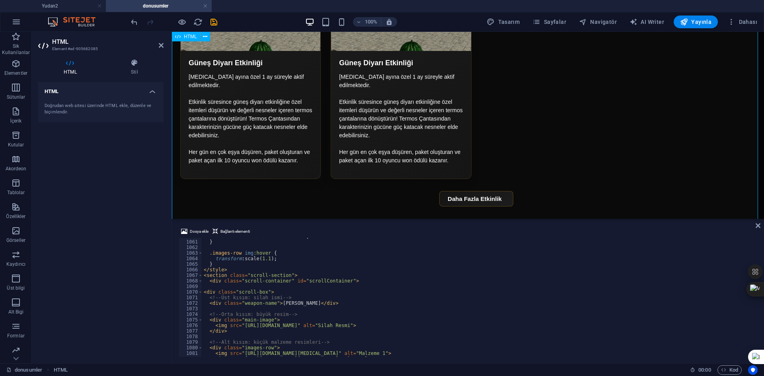
scroll to position [2011, 0]
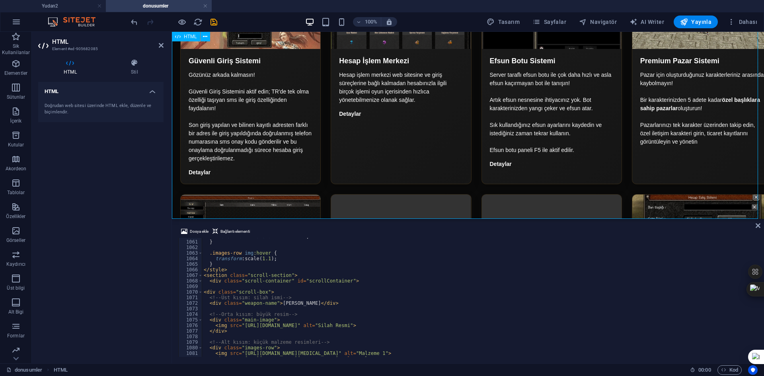
drag, startPoint x: 419, startPoint y: 138, endPoint x: 364, endPoint y: 138, distance: 55.3
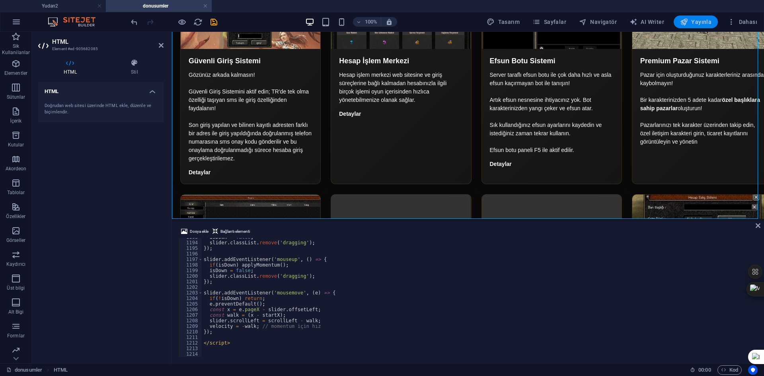
scroll to position [1859, 0]
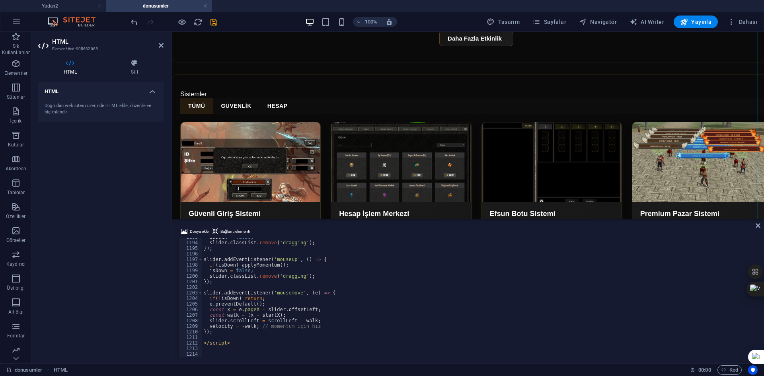
type textarea "});"
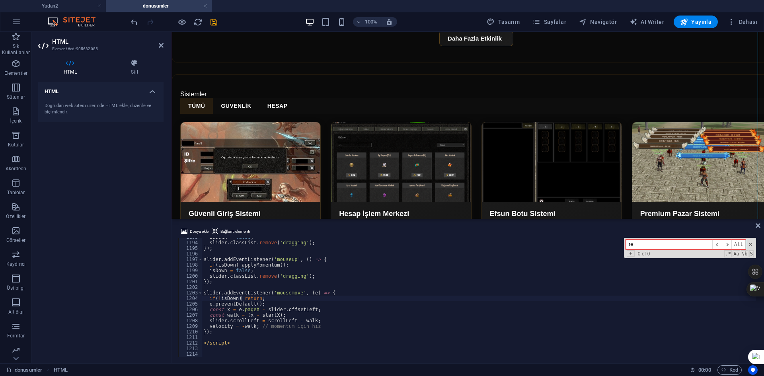
type input "r"
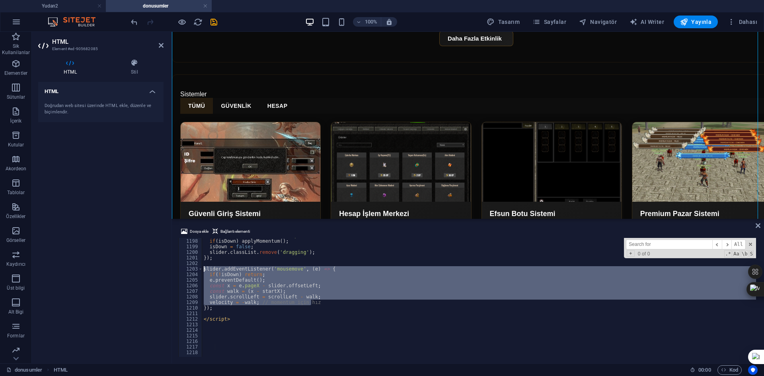
drag, startPoint x: 326, startPoint y: 304, endPoint x: 195, endPoint y: 269, distance: 135.9
click at [195, 269] on div "const walk = (x - startX); 1197 1198 1199 1200 1201 1202 1203 1204 1205 1206 12…" at bounding box center [467, 297] width 579 height 119
type textarea "slider.addEventListener('mousemove', (e) => { if(!isDown) return;"
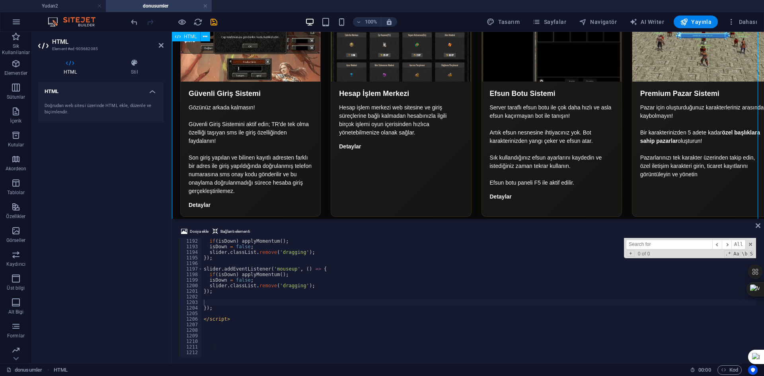
scroll to position [2011, 0]
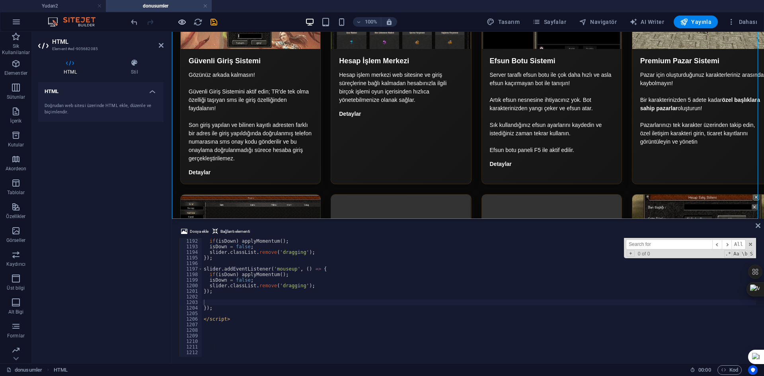
click at [181, 22] on icon "button" at bounding box center [181, 21] width 9 height 9
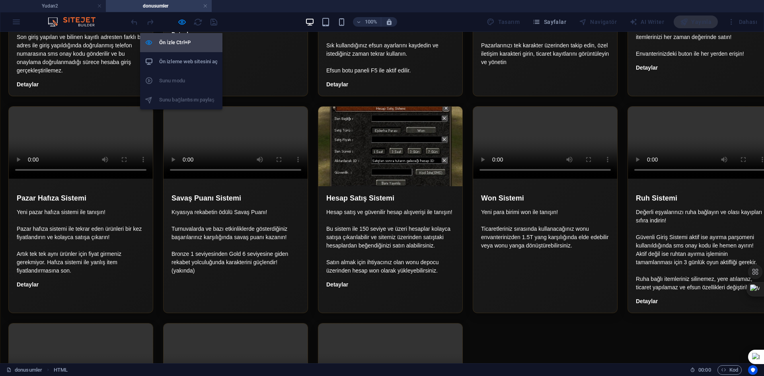
scroll to position [1352, 0]
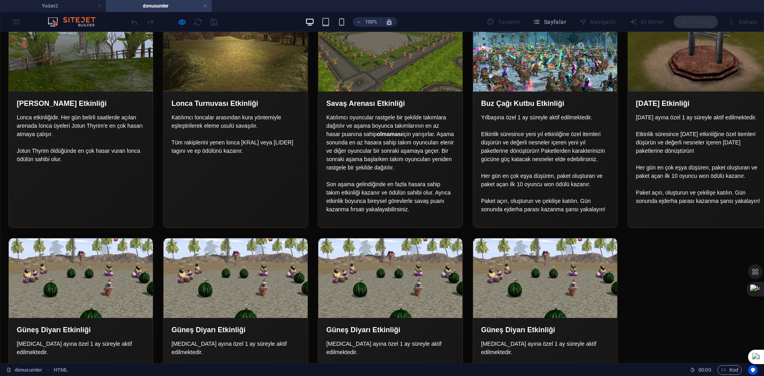
drag, startPoint x: 396, startPoint y: 284, endPoint x: 420, endPoint y: 278, distance: 24.6
drag, startPoint x: 391, startPoint y: 276, endPoint x: 377, endPoint y: 276, distance: 13.9
drag, startPoint x: 375, startPoint y: 276, endPoint x: 409, endPoint y: 274, distance: 33.9
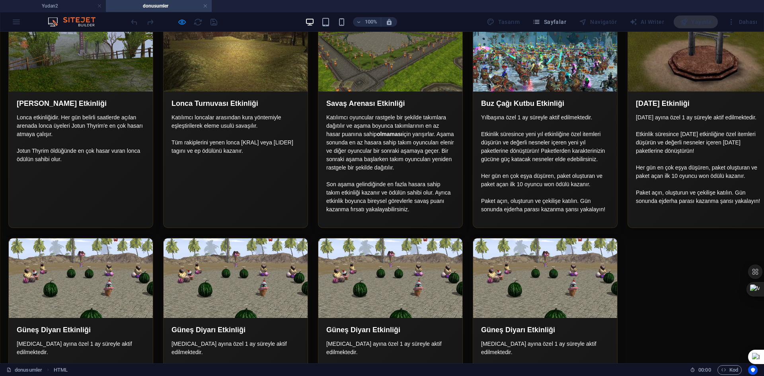
drag, startPoint x: 409, startPoint y: 274, endPoint x: 370, endPoint y: 271, distance: 39.1
drag, startPoint x: 369, startPoint y: 271, endPoint x: 396, endPoint y: 270, distance: 27.9
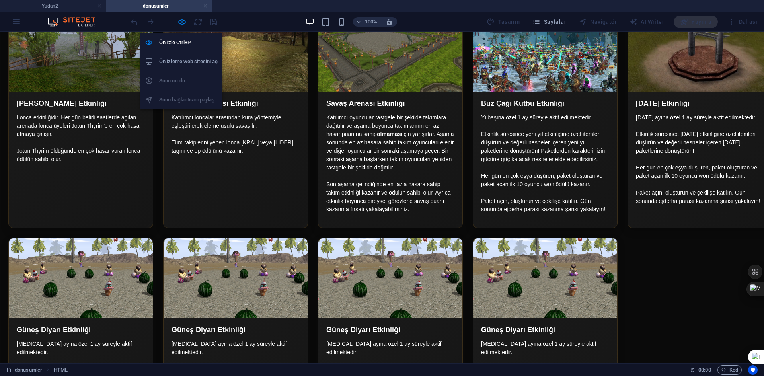
drag, startPoint x: 181, startPoint y: 17, endPoint x: 220, endPoint y: 92, distance: 84.3
click at [181, 17] on icon "button" at bounding box center [181, 21] width 9 height 9
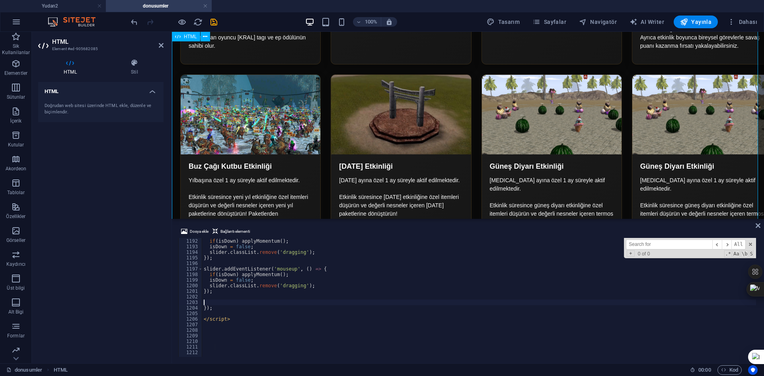
scroll to position [1610, 0]
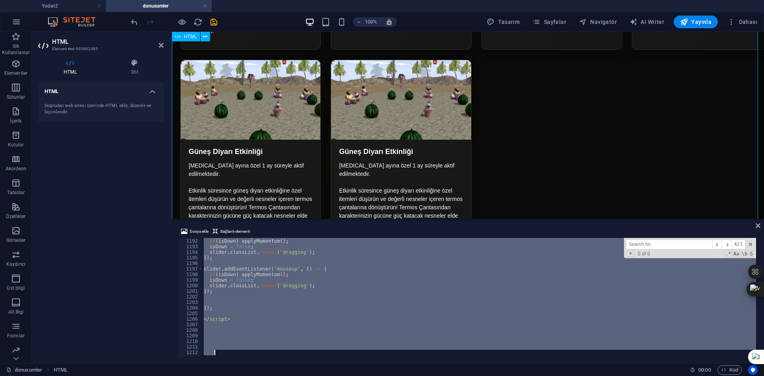
click at [357, 265] on div "slider . addEventListener ( 'mouseleave' , ( ) => { if ( isDown ) applyMomentum…" at bounding box center [479, 297] width 554 height 119
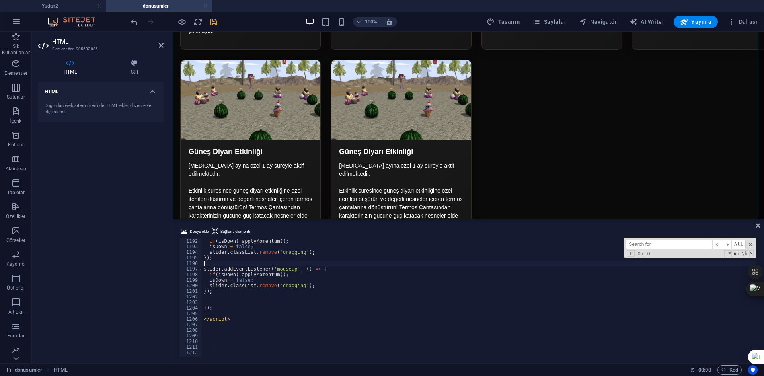
scroll to position [6630, 0]
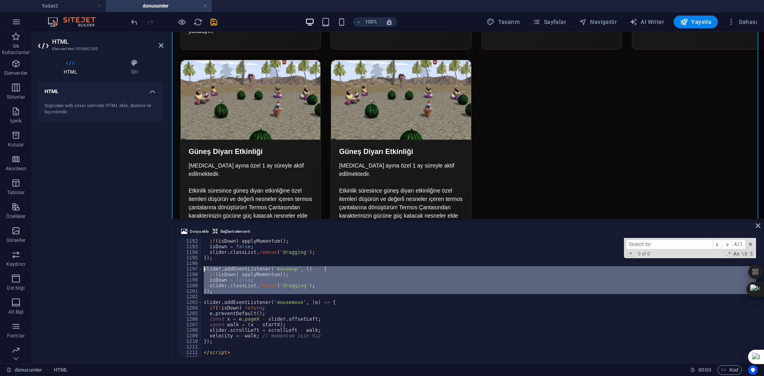
drag, startPoint x: 218, startPoint y: 294, endPoint x: 194, endPoint y: 268, distance: 34.6
click at [194, 268] on div "isDown = false; 1191 1192 1193 1194 1195 1196 1197 1198 1199 1200 1201 1202 120…" at bounding box center [467, 297] width 579 height 119
type textarea "slider.addEventListener('mouseup', () => { if(isDown) applyMomentum();"
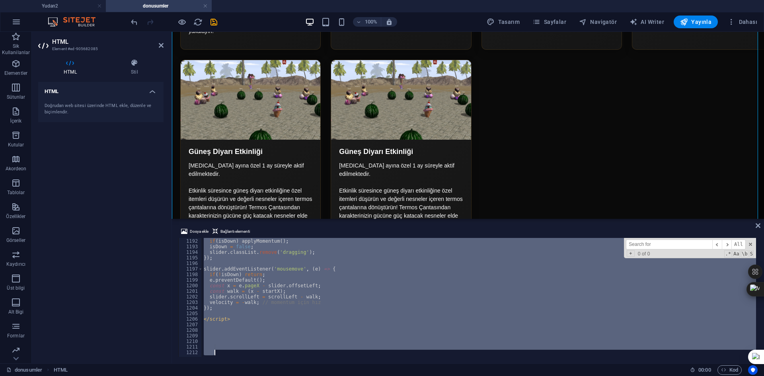
click at [307, 297] on div "slider . addEventListener ( 'mouseleave' , ( ) => { if ( isDown ) applyMomentum…" at bounding box center [479, 297] width 554 height 119
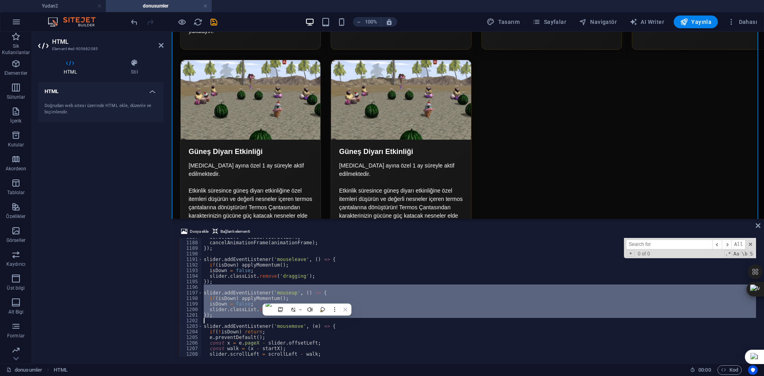
scroll to position [6582, 0]
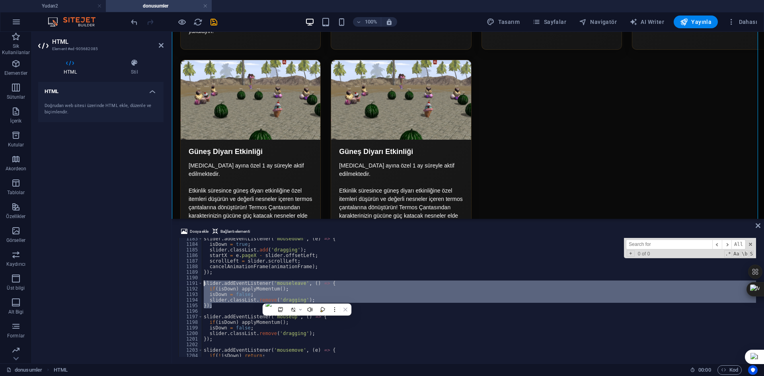
drag, startPoint x: 229, startPoint y: 305, endPoint x: 195, endPoint y: 282, distance: 40.1
click at [195, 282] on div "}); 1183 1184 1185 1186 1187 1188 1189 1190 1191 1192 1193 1194 1195 1196 1197 …" at bounding box center [467, 297] width 579 height 119
type textarea "slider.addEventListener('mouseleave', () => { if(isDown) applyMomentum();"
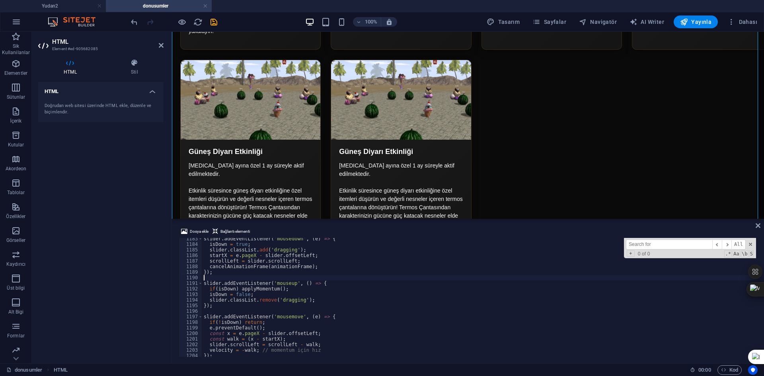
scroll to position [6559, 0]
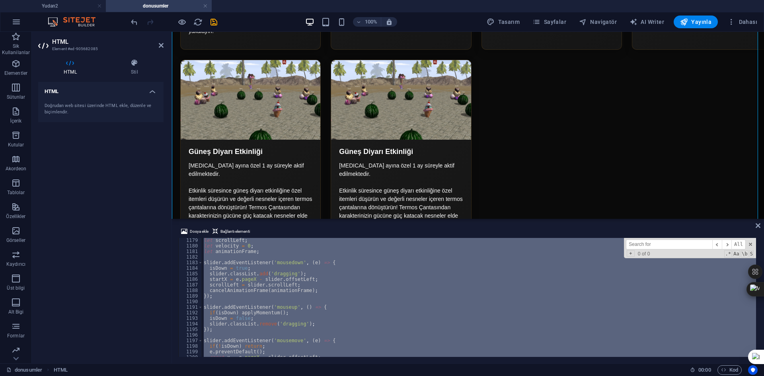
click at [280, 299] on div "let scrollLeft ; let velocity = 0 ; let animationFrame ; slider . addEventListe…" at bounding box center [479, 297] width 554 height 119
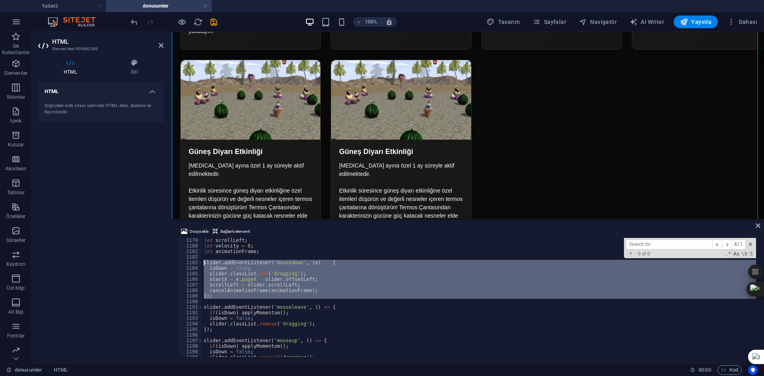
drag, startPoint x: 216, startPoint y: 300, endPoint x: 192, endPoint y: 260, distance: 46.6
click at [192, 260] on div "scrollLeft = slider.scrollLeft; 1179 1180 1181 1182 1183 1184 1185 1186 1187 11…" at bounding box center [467, 297] width 579 height 119
type textarea "slider.addEventListener('mousedown', (e) => { isDown = true;"
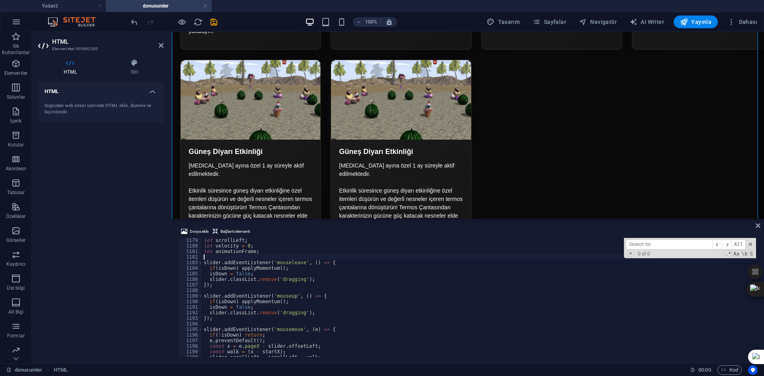
type textarea "});"
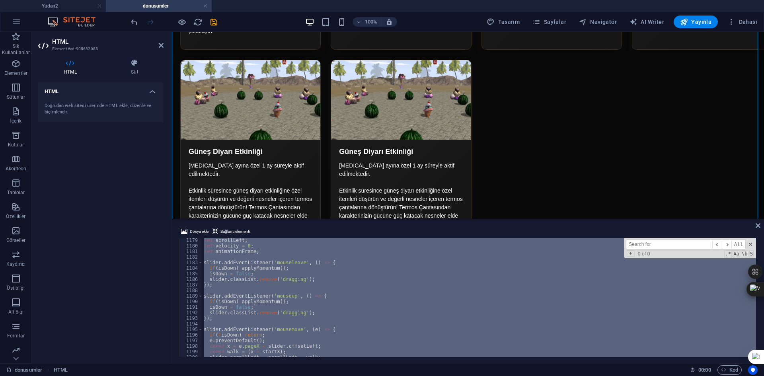
click at [319, 303] on div "let scrollLeft ; let velocity = 0 ; let animationFrame ; slider . addEventListe…" at bounding box center [479, 297] width 554 height 119
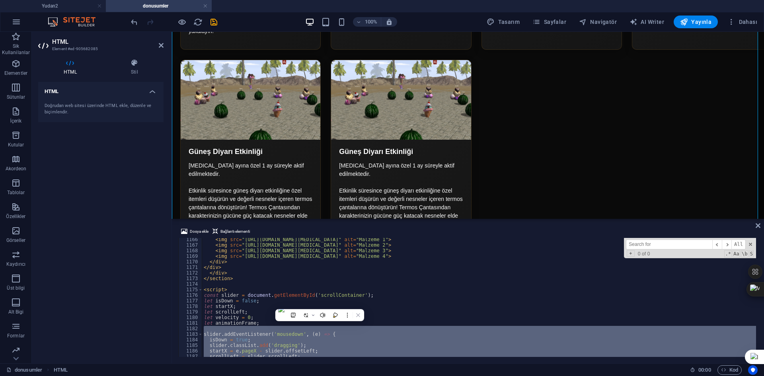
scroll to position [6511, 0]
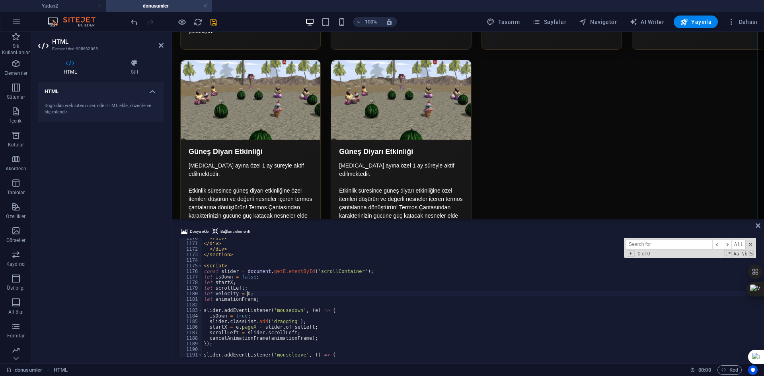
type textarea "let velocity = 0;"
drag, startPoint x: 255, startPoint y: 300, endPoint x: 196, endPoint y: 298, distance: 58.5
click at [196, 298] on div "1170 1171 1172 1173 1174 1175 1176 1177 1178 1179 1180 1181 1182 1183 1184 1185…" at bounding box center [467, 297] width 579 height 119
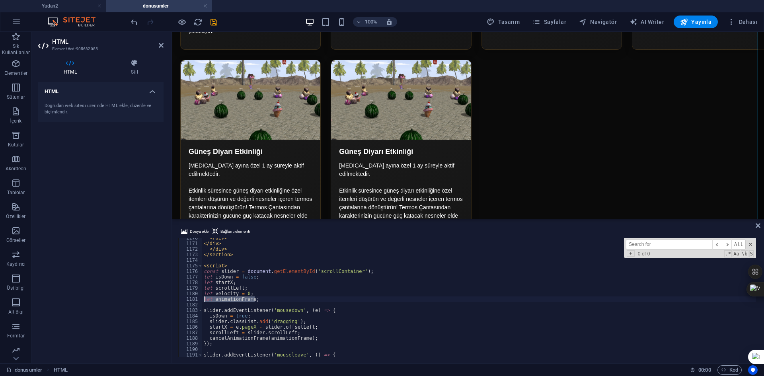
type textarea "let animationFrame;"
type textarea "let scrollLeft;"
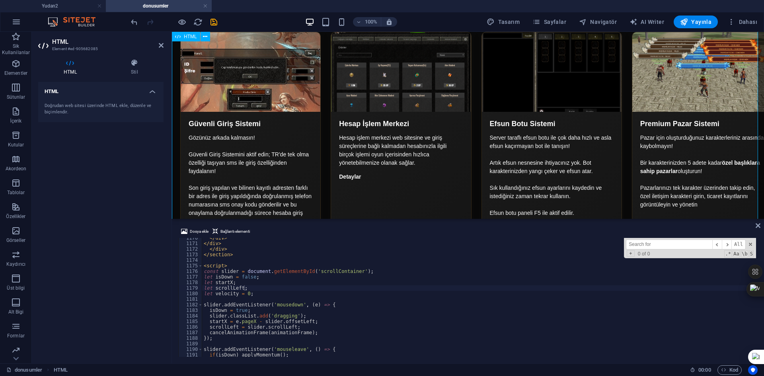
scroll to position [2011, 0]
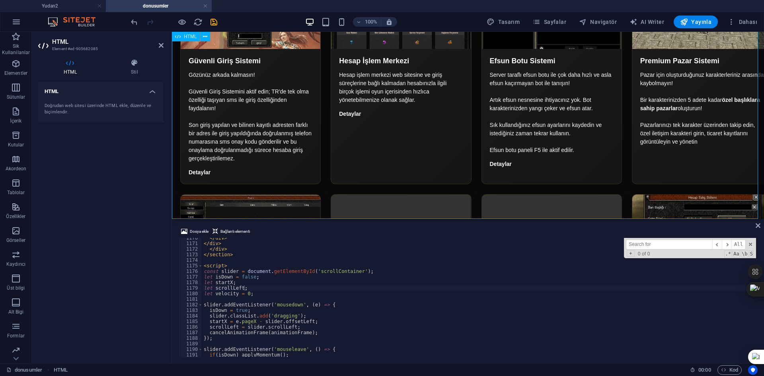
drag, startPoint x: 482, startPoint y: 154, endPoint x: 402, endPoint y: 146, distance: 80.7
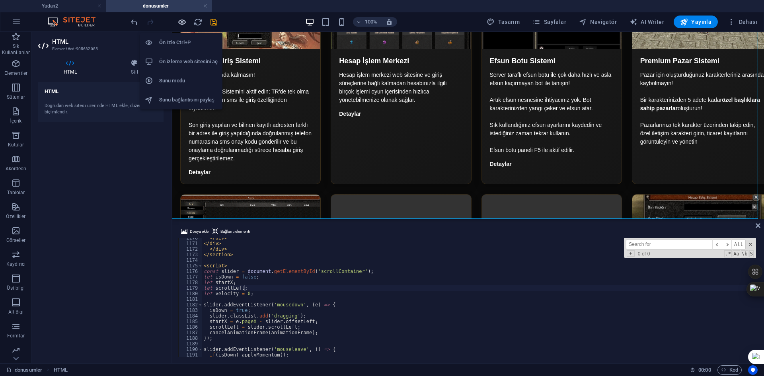
click at [184, 20] on icon "button" at bounding box center [181, 21] width 9 height 9
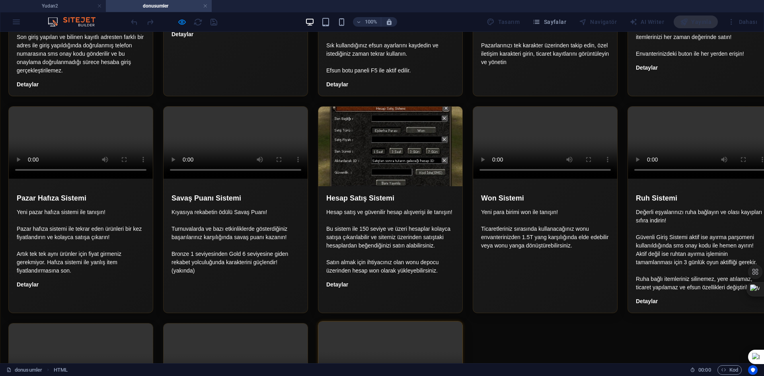
scroll to position [1352, 0]
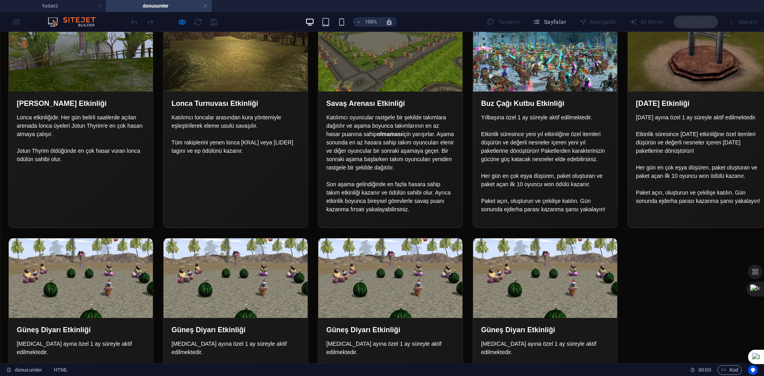
drag, startPoint x: 394, startPoint y: 292, endPoint x: 338, endPoint y: 292, distance: 56.5
drag, startPoint x: 366, startPoint y: 293, endPoint x: 508, endPoint y: 291, distance: 142.0
drag, startPoint x: 532, startPoint y: 291, endPoint x: 295, endPoint y: 168, distance: 266.3
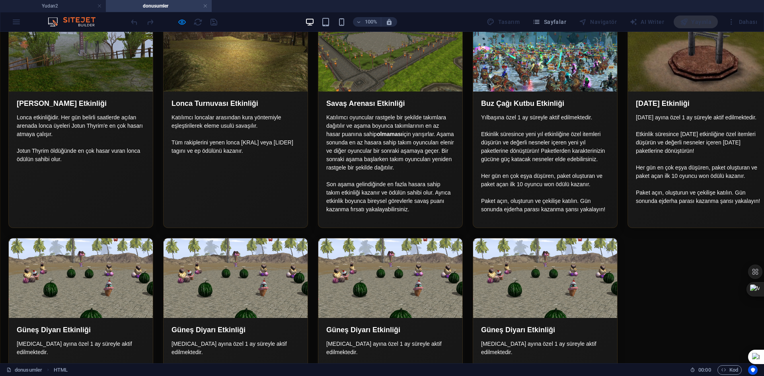
click at [183, 24] on icon "button" at bounding box center [181, 21] width 9 height 9
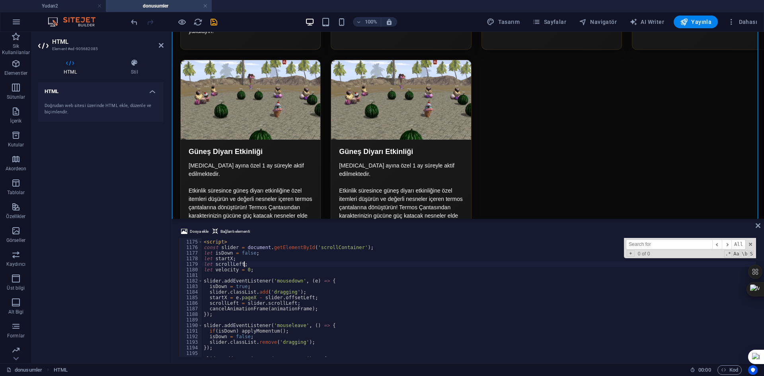
scroll to position [6630, 0]
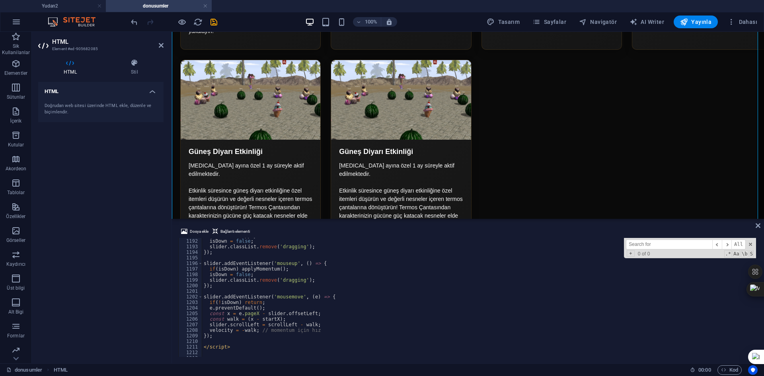
type textarea "slider.addEventListener('mousemove', (e) => {"
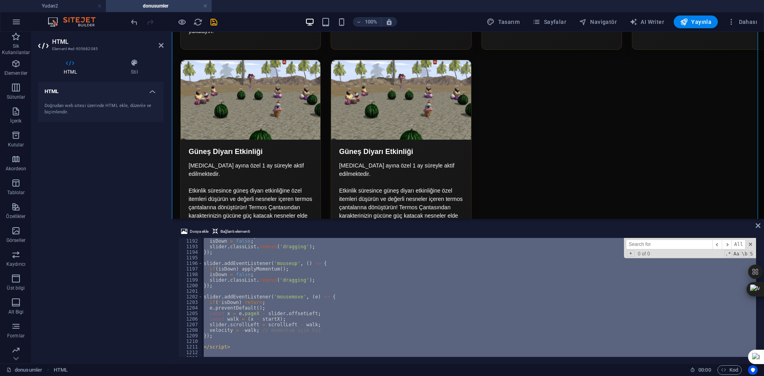
click at [317, 278] on div "if ( isDown ) applyMomentum ( ) ; isDown = false ; slider . classList . remove …" at bounding box center [479, 297] width 554 height 119
type textarea "slider.classList.remove('dragging');"
click at [309, 303] on div "if ( isDown ) applyMomentum ( ) ; isDown = false ; slider . classList . remove …" at bounding box center [479, 297] width 554 height 119
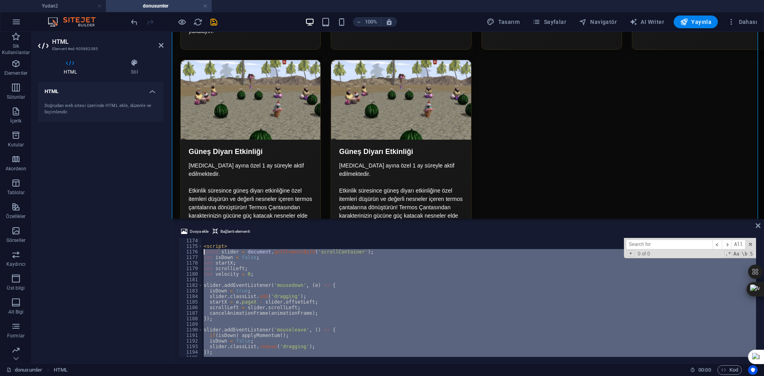
drag, startPoint x: 220, startPoint y: 314, endPoint x: 202, endPoint y: 250, distance: 66.4
type textarea "const slider = document.getElementById('scrollContainer'); let isDown = false;"
paste textarea
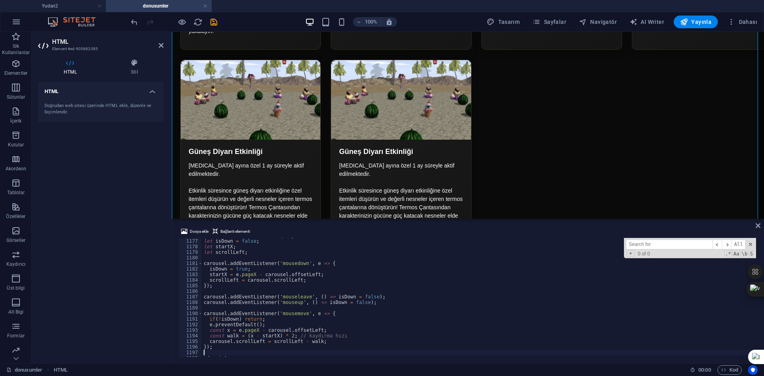
scroll to position [6586, 0]
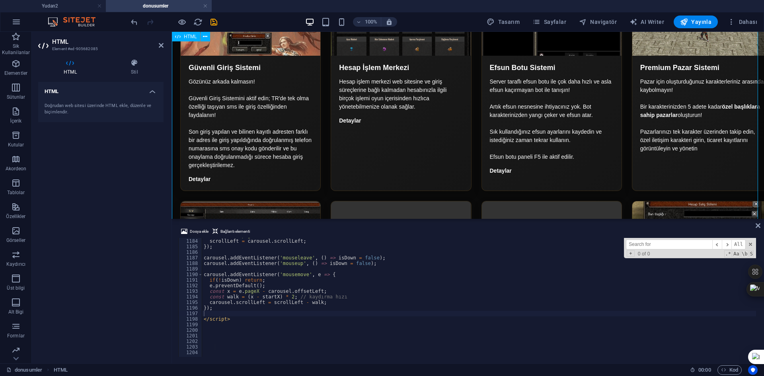
scroll to position [2011, 0]
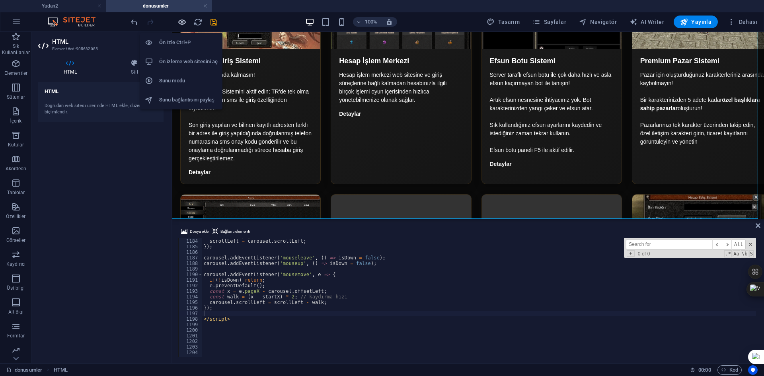
click at [182, 21] on icon "button" at bounding box center [181, 21] width 9 height 9
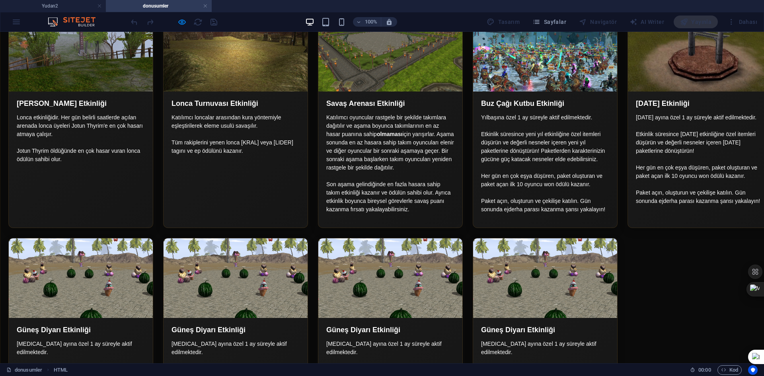
drag, startPoint x: 476, startPoint y: 294, endPoint x: 310, endPoint y: 285, distance: 166.1
drag, startPoint x: 381, startPoint y: 281, endPoint x: 458, endPoint y: 272, distance: 77.6
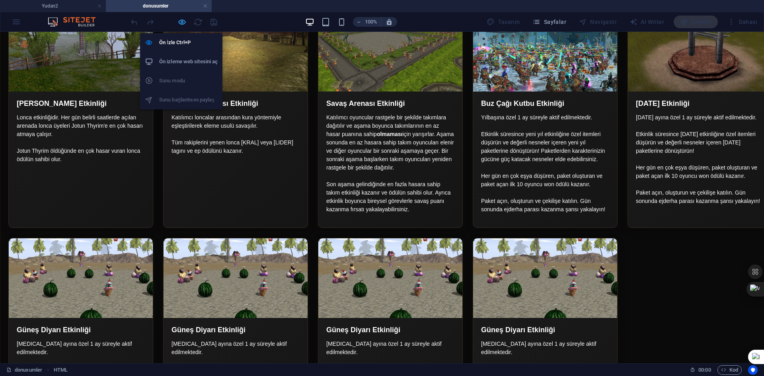
click at [179, 21] on icon "button" at bounding box center [181, 21] width 9 height 9
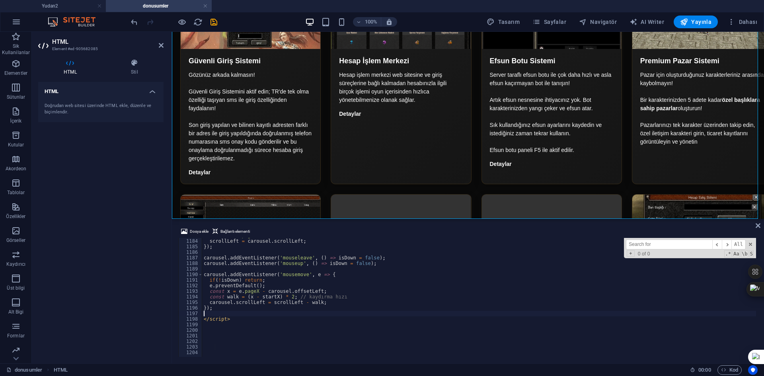
type textarea "carousel.addEventListener('mouseup', () => isDown = false);"
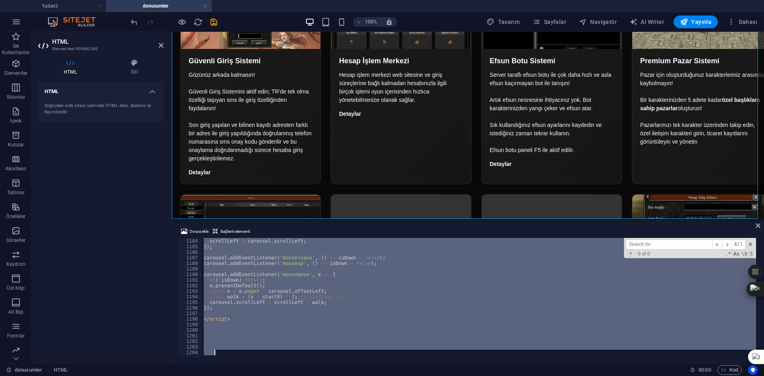
click at [251, 275] on div "startX = e . pageX - carousel . offsetLeft ; scrollLeft = carousel . scrollLeft…" at bounding box center [479, 297] width 554 height 119
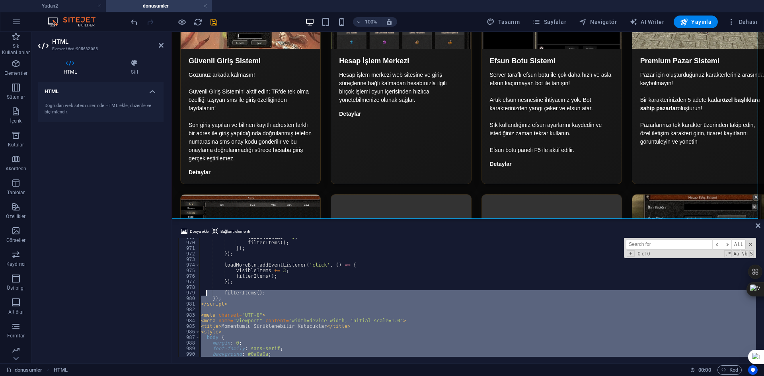
scroll to position [5440, 0]
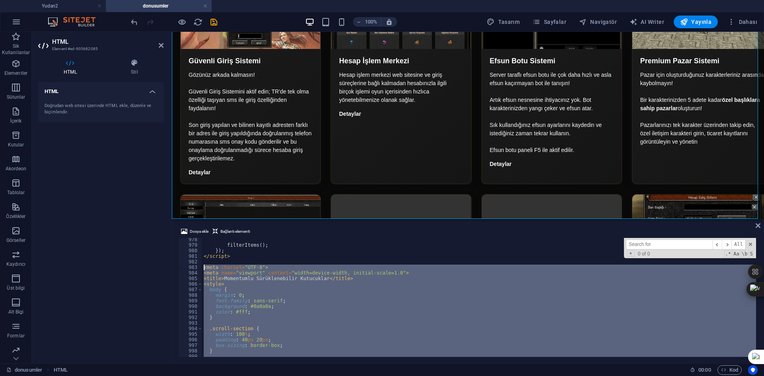
drag, startPoint x: 230, startPoint y: 323, endPoint x: 201, endPoint y: 266, distance: 64.6
click at [201, 266] on div "carousel.addEventListener('mousemove', e => { 978 979 980 981 982 983 984 985 9…" at bounding box center [467, 297] width 579 height 119
type textarea "<meta charset="UTF-8"> <meta name="viewport" content="width=device-width, initi…"
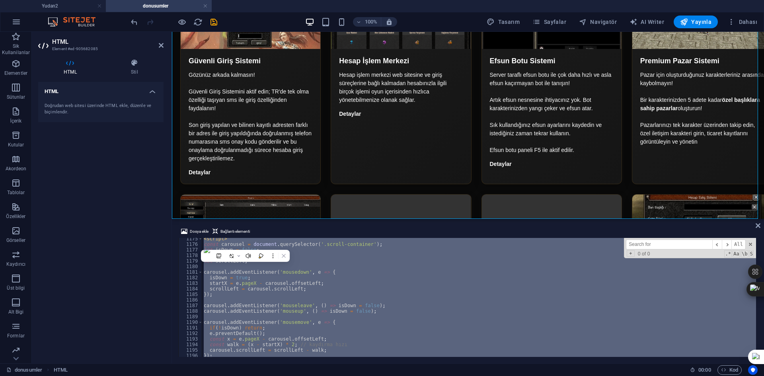
scroll to position [6586, 0]
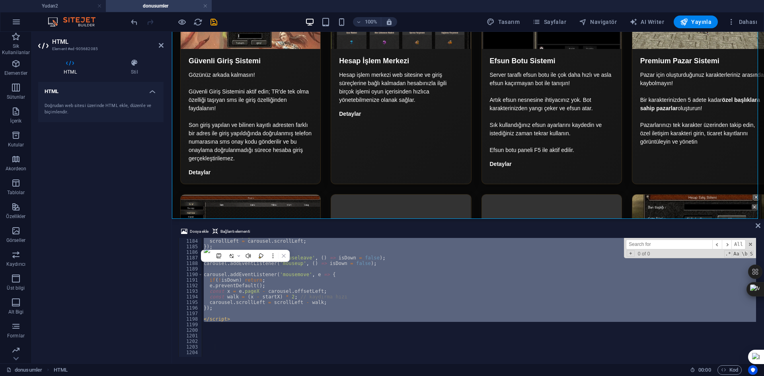
click at [262, 315] on div "startX = e . pageX - carousel . offsetLeft ; scrollLeft = carousel . scrollLeft…" at bounding box center [479, 297] width 554 height 119
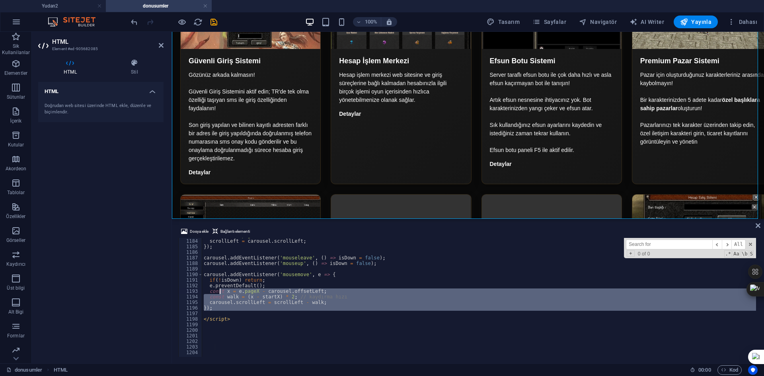
drag, startPoint x: 227, startPoint y: 311, endPoint x: 220, endPoint y: 290, distance: 22.3
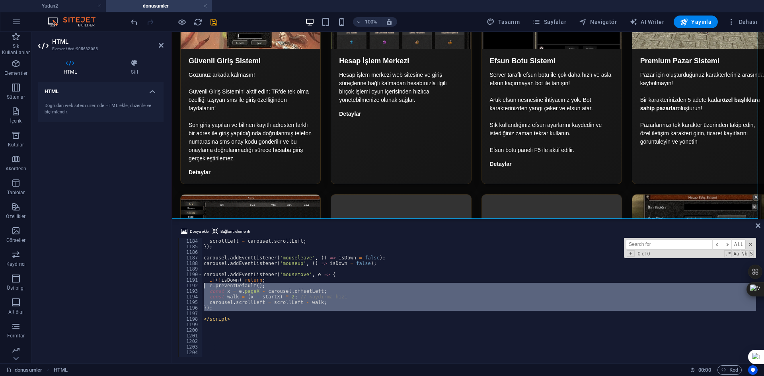
drag, startPoint x: 219, startPoint y: 315, endPoint x: 202, endPoint y: 287, distance: 32.5
click at [202, 287] on div "</script> 1183 1184 1185 1186 1187 1188 1189 1190 1191 1192 1193 1194 1195 1196…" at bounding box center [467, 297] width 579 height 119
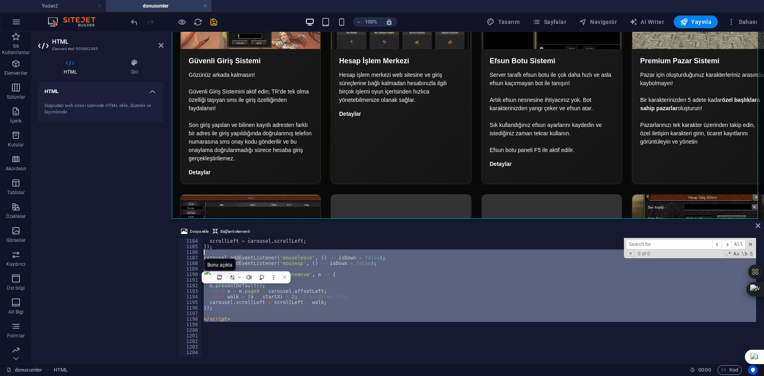
drag, startPoint x: 238, startPoint y: 325, endPoint x: 233, endPoint y: 253, distance: 72.5
type textarea "carousel.addEventListener('mouseleave', () => isDown = false);"
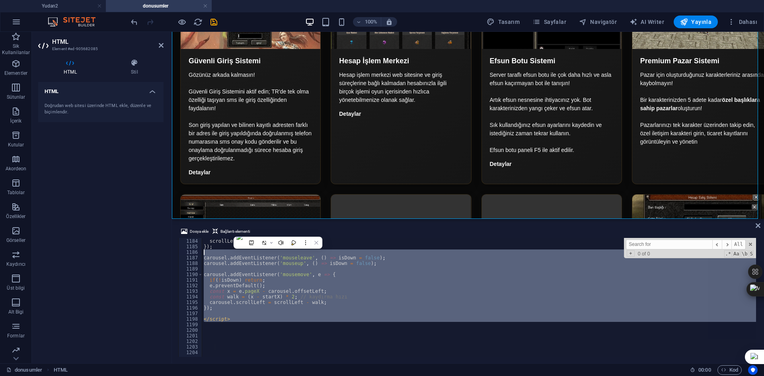
click at [228, 314] on div "startX = e . pageX - carousel . offsetLeft ; scrollLeft = carousel . scrollLeft…" at bounding box center [479, 297] width 554 height 119
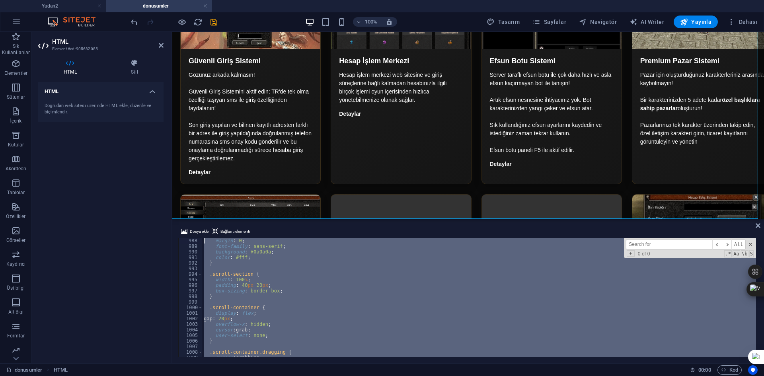
scroll to position [5361, 0]
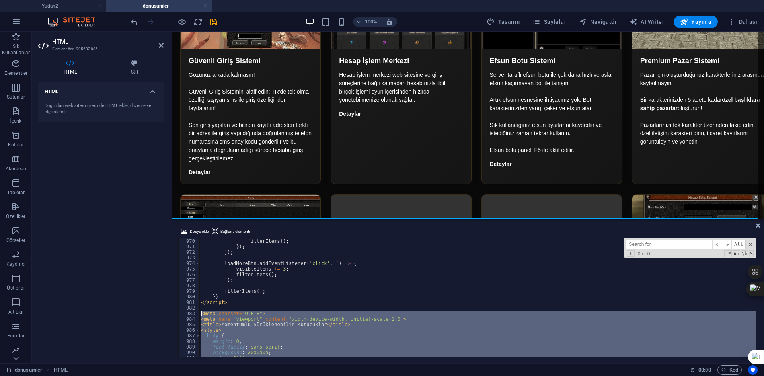
drag, startPoint x: 236, startPoint y: 321, endPoint x: 194, endPoint y: 312, distance: 43.5
click at [194, 312] on div "969 970 971 972 973 974 975 976 977 978 979 980 981 982 983 984 985 986 987 988…" at bounding box center [467, 297] width 579 height 119
type textarea "<meta charset="UTF-8"> <meta name="viewport" content="width=device-width, initi…"
paste textarea
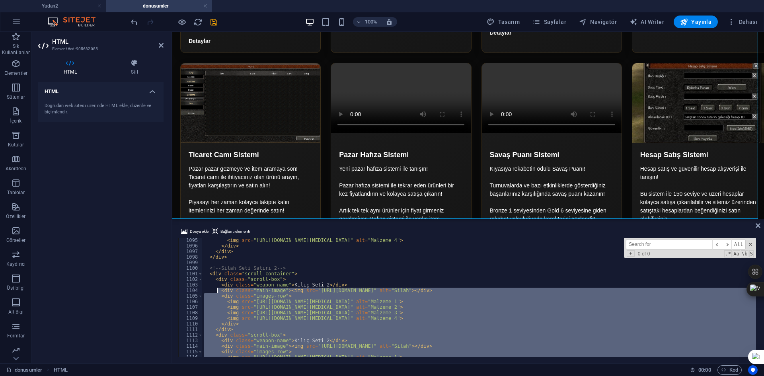
scroll to position [6091, 0]
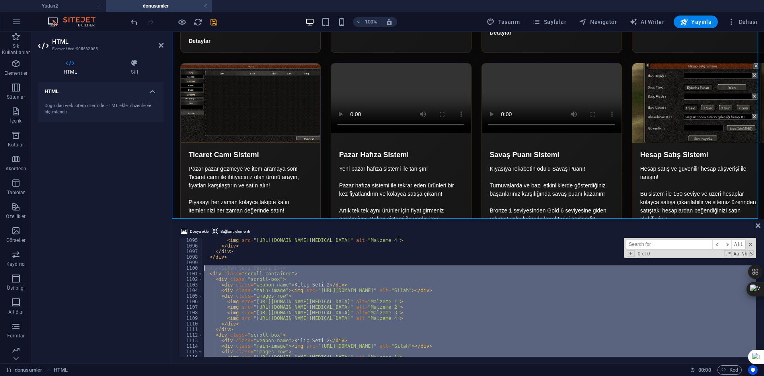
drag, startPoint x: 220, startPoint y: 301, endPoint x: 197, endPoint y: 269, distance: 39.5
click at [199, 268] on div "1095 1096 1097 1098 1099 1100 1101 1102 1103 1104 1105 1106 1107 1108 1109 1110…" at bounding box center [467, 297] width 579 height 119
type textarea "<!-- Silah Seti Satırı 2 --> <div class="scroll-container">"
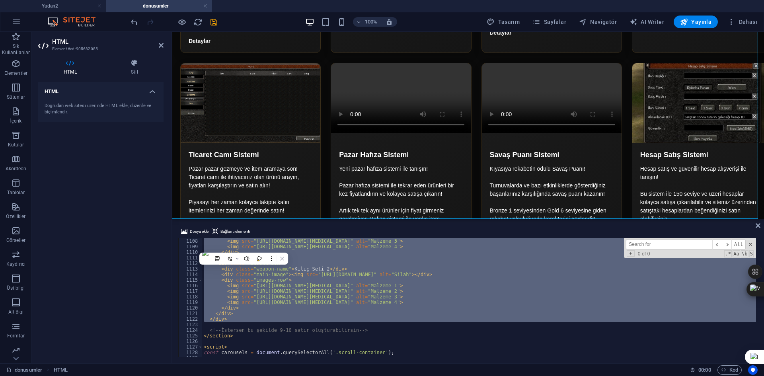
scroll to position [6210, 0]
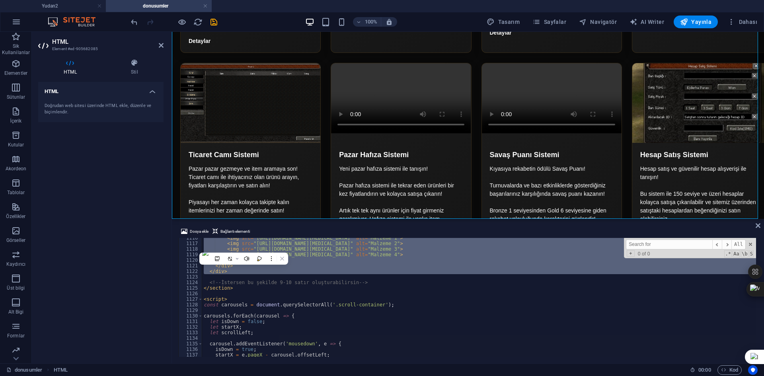
click at [223, 276] on div "< img src = "[URL][DOMAIN_NAME][MEDICAL_DATA]" alt = "Malzeme 1" > < img src = …" at bounding box center [479, 297] width 554 height 119
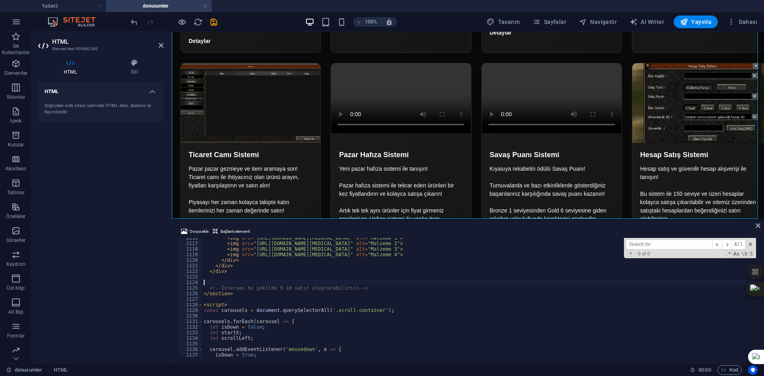
paste textarea
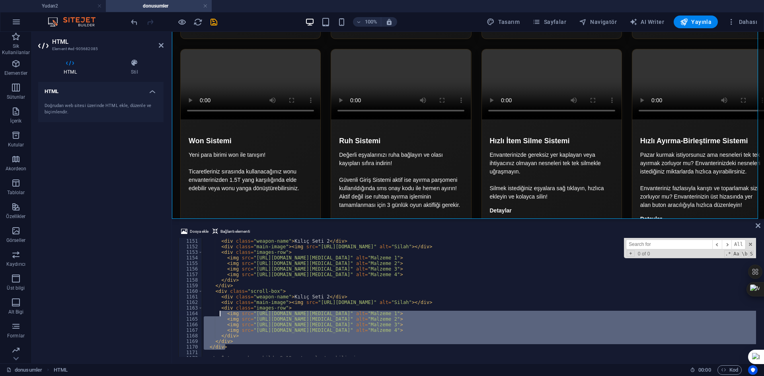
scroll to position [6378, 0]
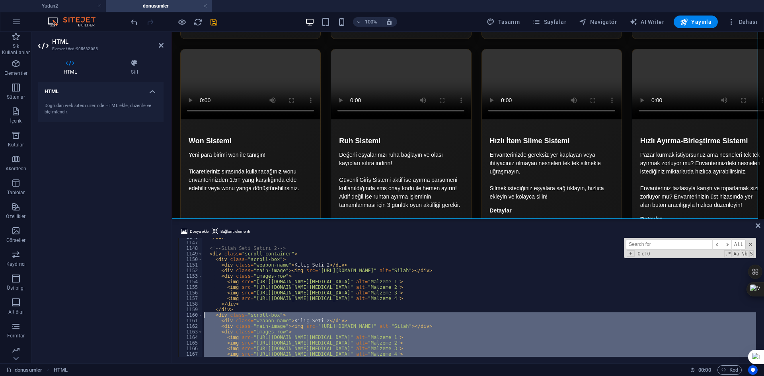
drag, startPoint x: 241, startPoint y: 323, endPoint x: 196, endPoint y: 315, distance: 44.9
click at [196, 315] on div "1146 1147 1148 1149 1150 1151 1152 1153 1154 1155 1156 1157 1158 1159 1160 1161…" at bounding box center [467, 297] width 579 height 119
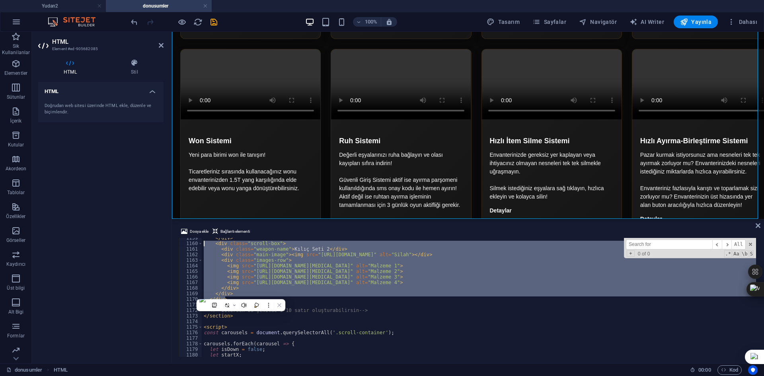
scroll to position [6450, 0]
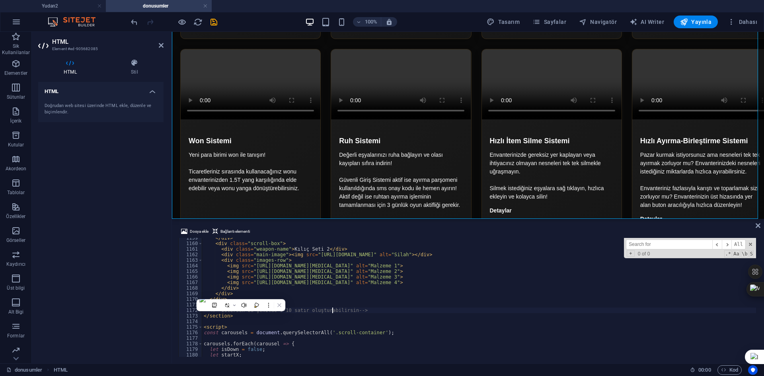
type textarea "<!-- İstersen bu şekilde 9-10 satır oluşturabilirsin -->"
paste textarea "</div>"
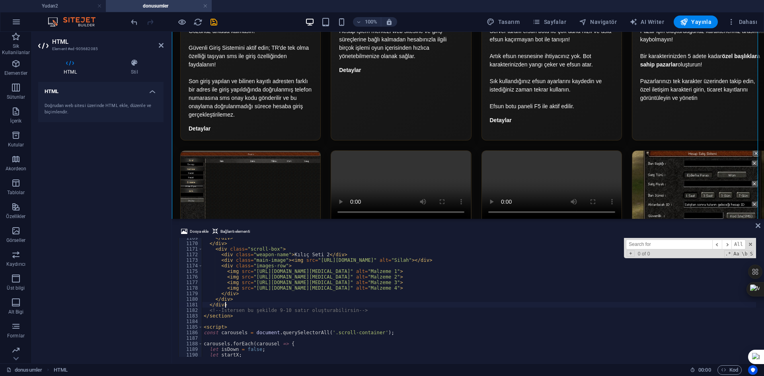
scroll to position [6529, 0]
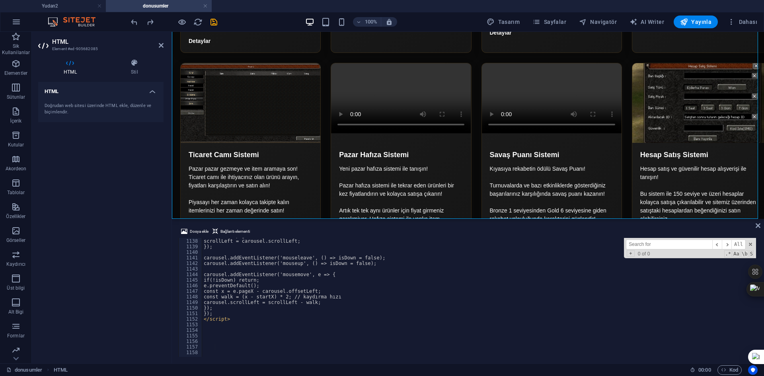
scroll to position [6330, 0]
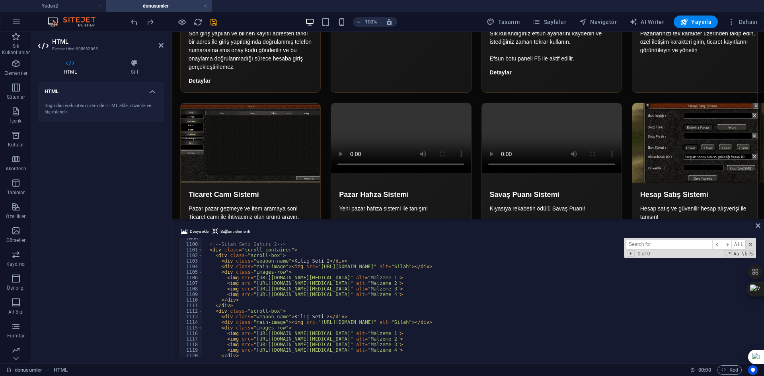
scroll to position [6091, 0]
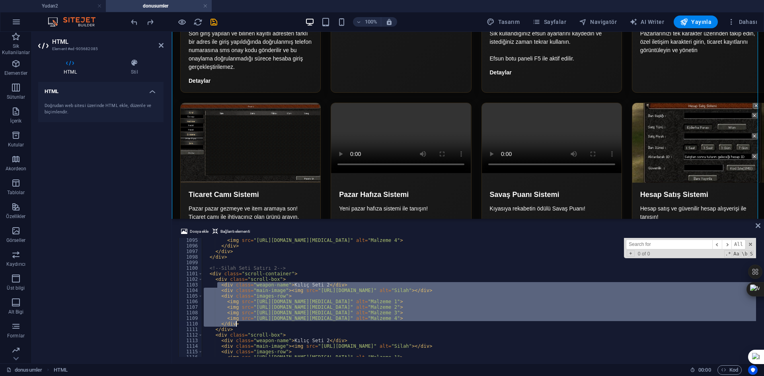
drag, startPoint x: 218, startPoint y: 284, endPoint x: 250, endPoint y: 324, distance: 50.9
click at [247, 325] on div "< img src = "[URL][DOMAIN_NAME][MEDICAL_DATA]" alt = "Malzeme 4" > </ div > </ …" at bounding box center [479, 297] width 554 height 119
type textarea "</div>"
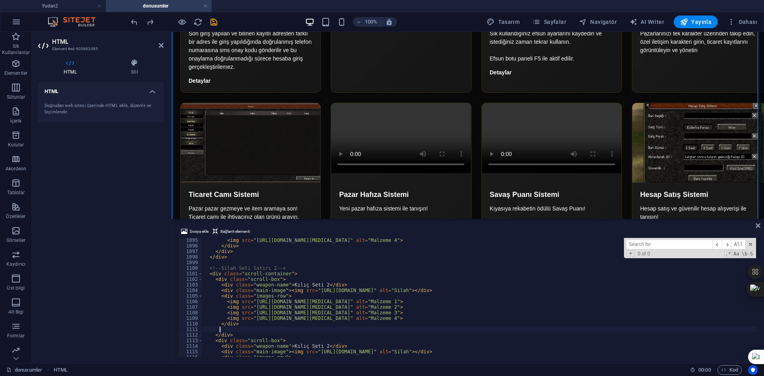
scroll to position [0, 1]
paste textarea "</div>"
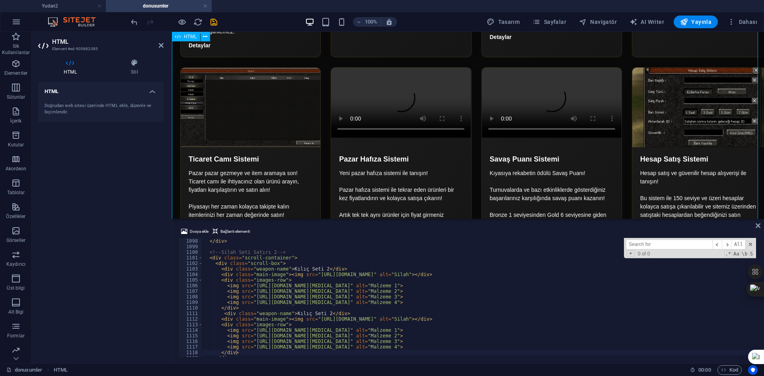
scroll to position [2143, 0]
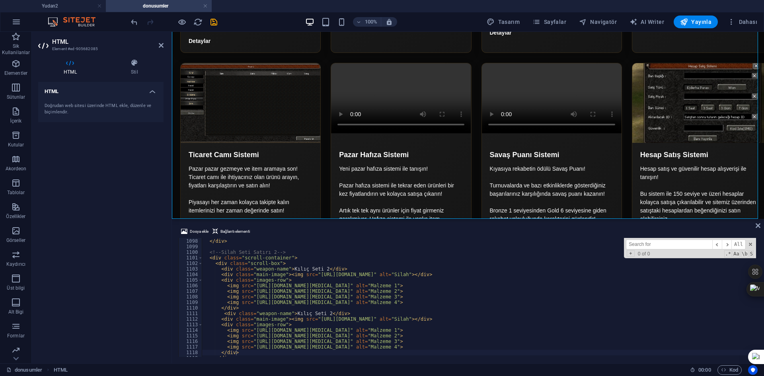
type textarea "<img src="[URL][DOMAIN_NAME][MEDICAL_DATA]" alt="Malzeme 3">"
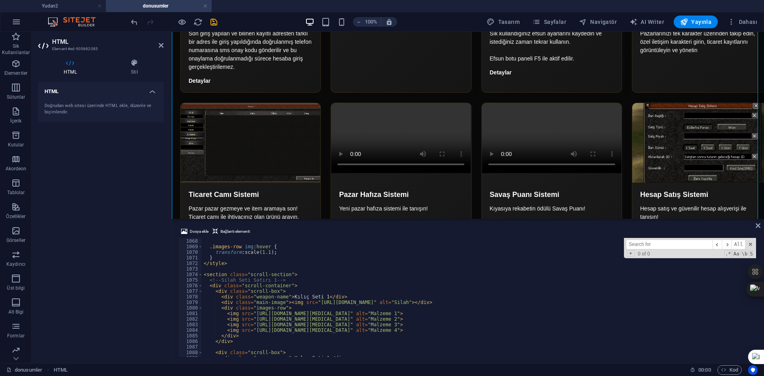
scroll to position [5964, 0]
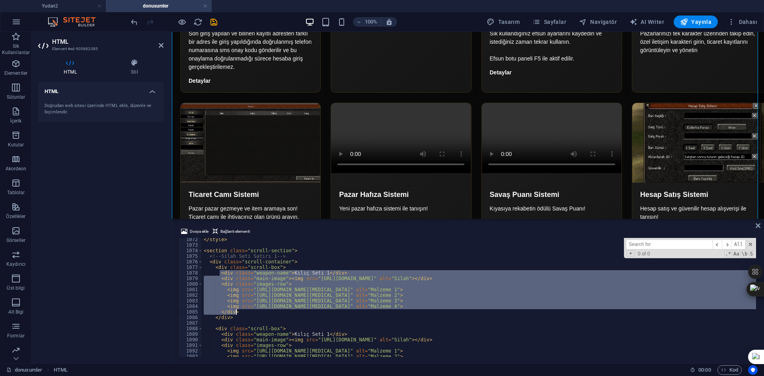
drag, startPoint x: 220, startPoint y: 273, endPoint x: 282, endPoint y: 310, distance: 72.9
click at [266, 309] on div "</ style > < section class = "scroll-section" > <!-- Silah Seti Satırı 1 --> < …" at bounding box center [479, 297] width 554 height 119
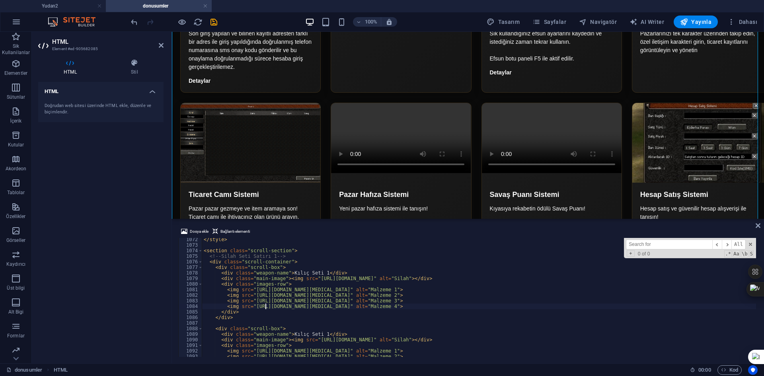
type textarea "</div>"
paste textarea "</div>"
type textarea "</div>"
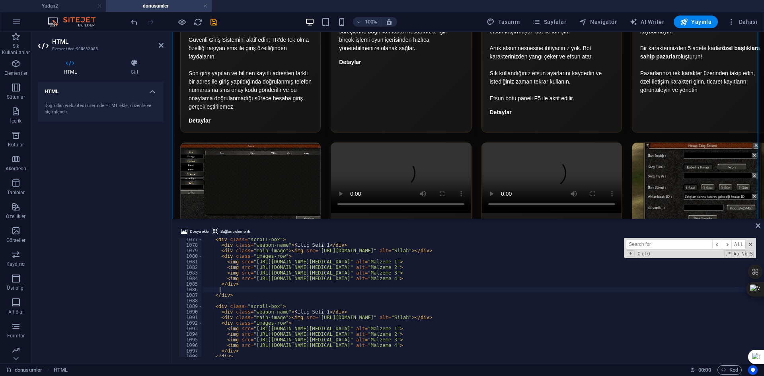
scroll to position [5968, 0]
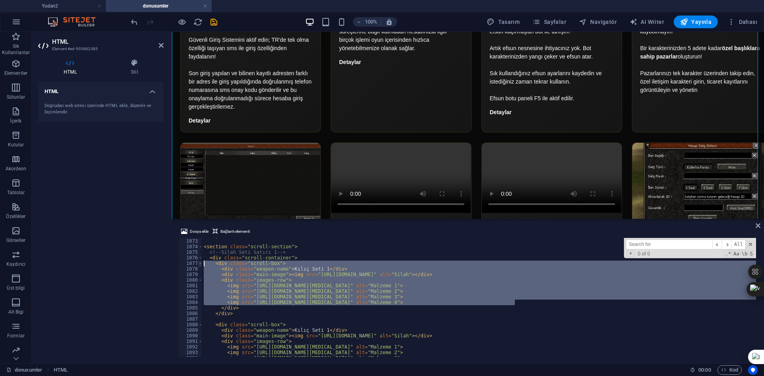
drag, startPoint x: 520, startPoint y: 301, endPoint x: 198, endPoint y: 263, distance: 324.8
click at [198, 263] on div "</div> 1072 1073 1074 1075 1076 1077 1078 1079 1080 1081 1082 1083 1084 1085 10…" at bounding box center [467, 297] width 579 height 119
type textarea "</div>"
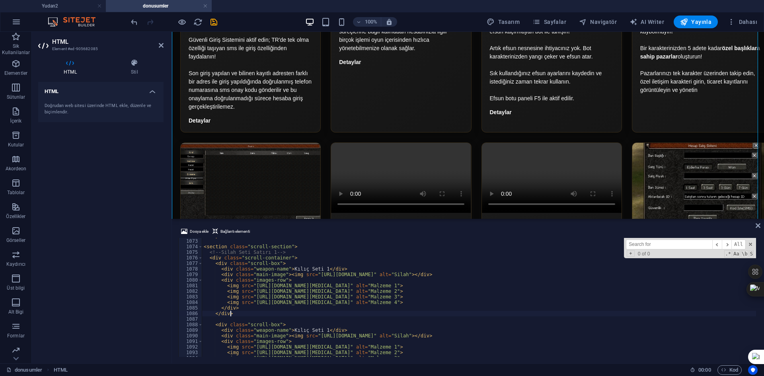
paste textarea "<img src="[URL][DOMAIN_NAME][MEDICAL_DATA]" alt="Malzeme 4">"
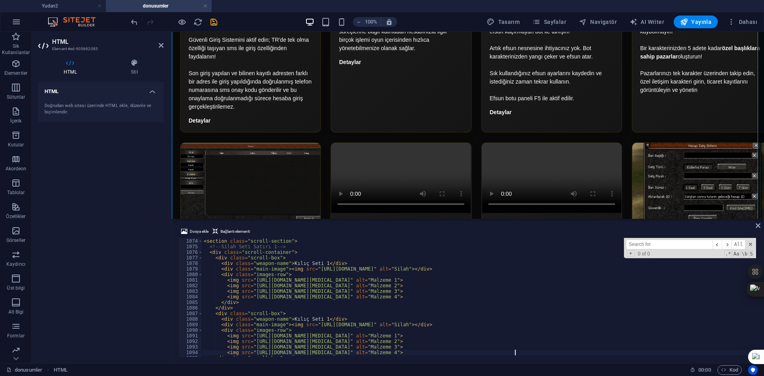
scroll to position [5949, 0]
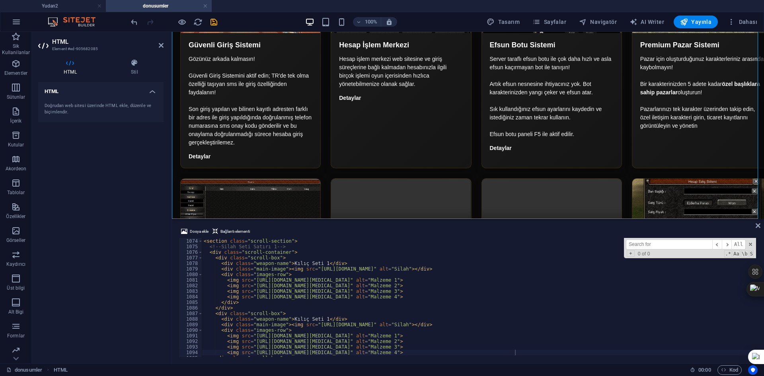
scroll to position [5997, 0]
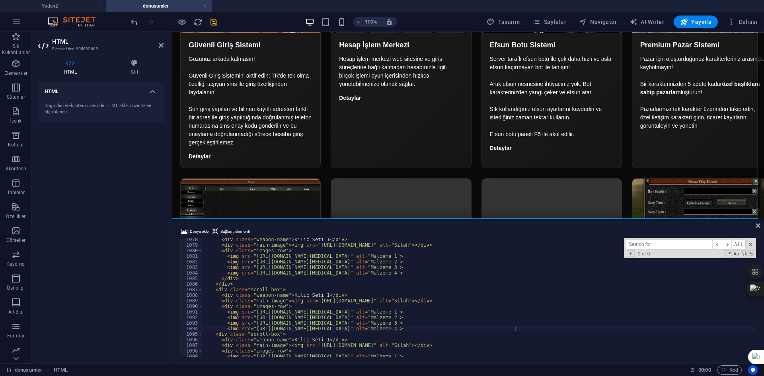
type textarea "</div>"
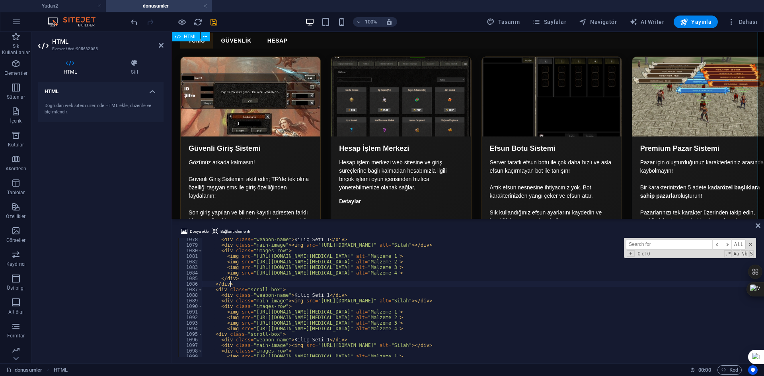
scroll to position [2027, 0]
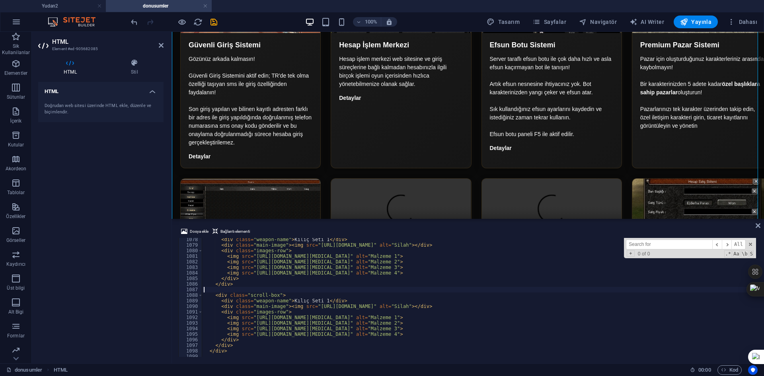
paste textarea "<img src="[URL][DOMAIN_NAME][MEDICAL_DATA]" alt="Malzeme 4">"
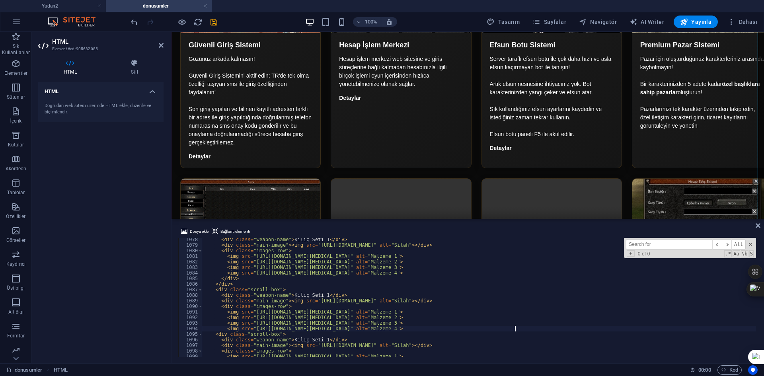
type textarea "<div class="scroll-box">"
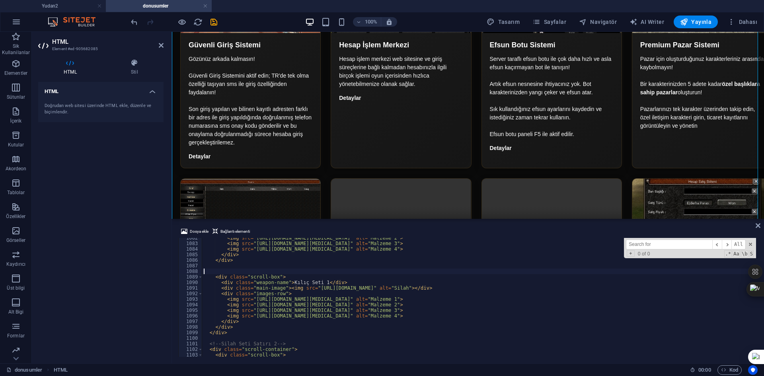
paste textarea "<img src="[URL][DOMAIN_NAME][MEDICAL_DATA]" alt="Malzeme 4">"
type textarea "<img src="[URL][DOMAIN_NAME][MEDICAL_DATA]" alt="Malzeme 4">"
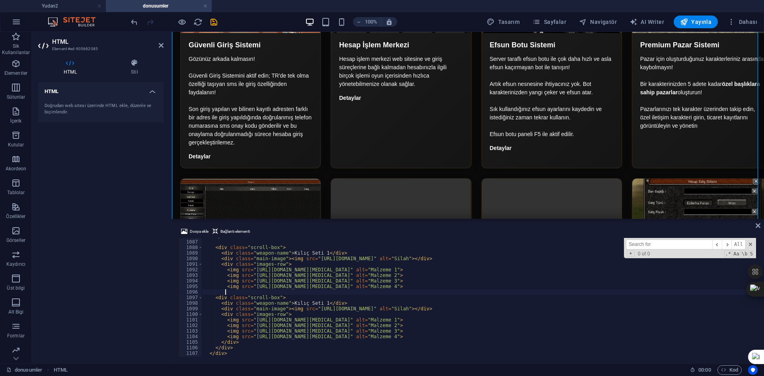
scroll to position [6045, 0]
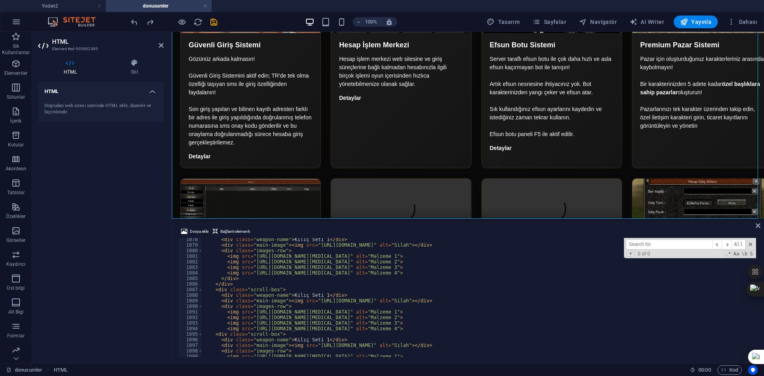
scroll to position [5949, 0]
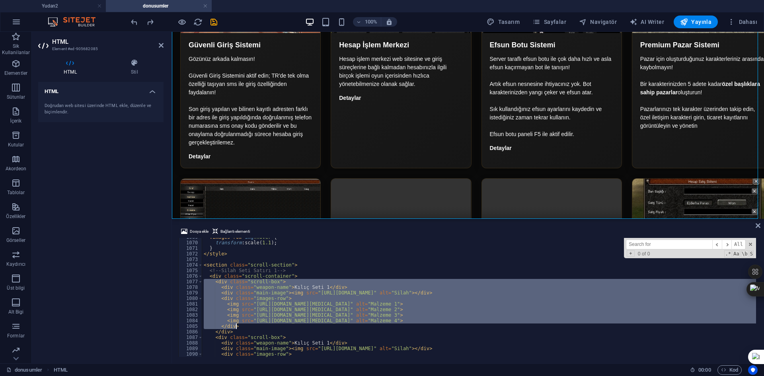
drag, startPoint x: 203, startPoint y: 282, endPoint x: 247, endPoint y: 325, distance: 61.3
click at [249, 321] on div ".images-row img :hover { transform : scale( 1.1 ) ; } </ style > < section clas…" at bounding box center [479, 297] width 554 height 119
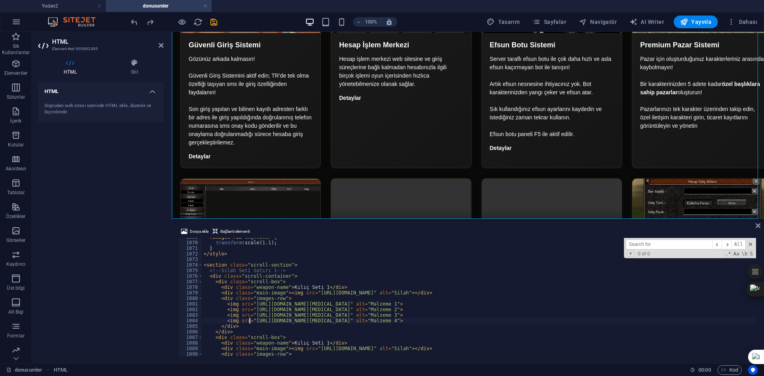
type textarea "</div>"
paste textarea "</div>"
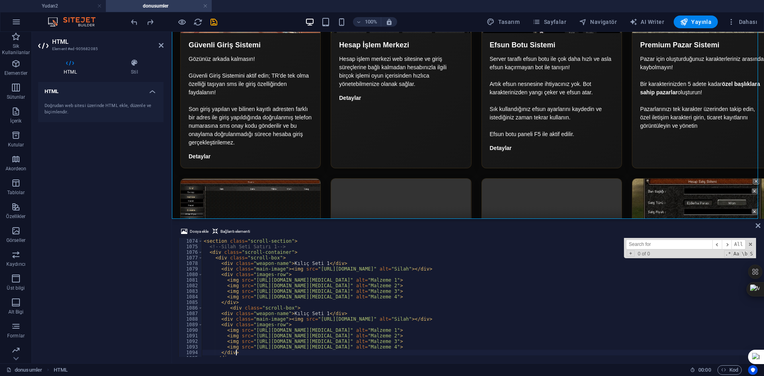
scroll to position [6021, 0]
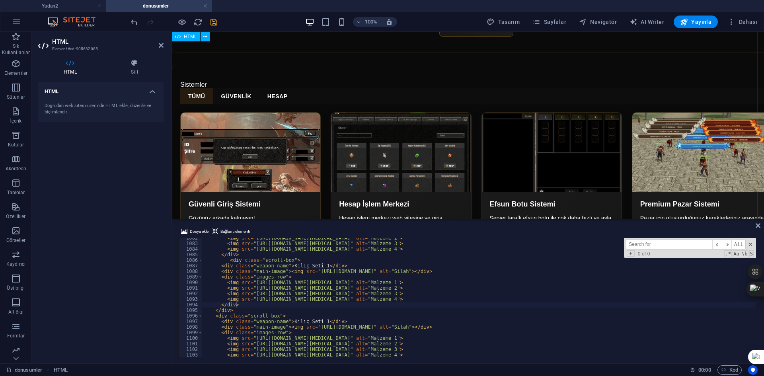
scroll to position [2027, 0]
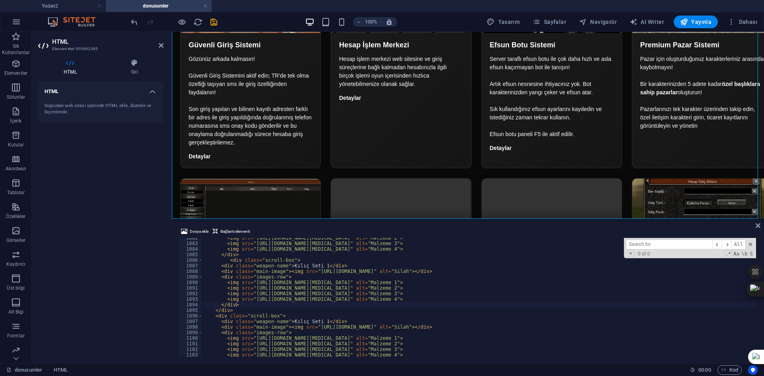
type textarea "<div class="weapon-name">Kılıç Seti 1</div>"
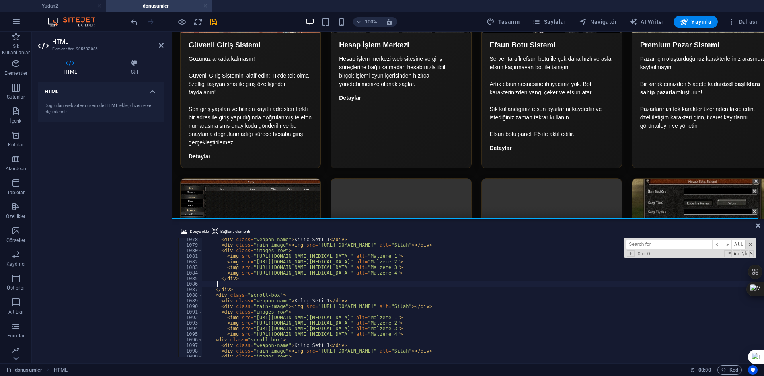
scroll to position [6021, 0]
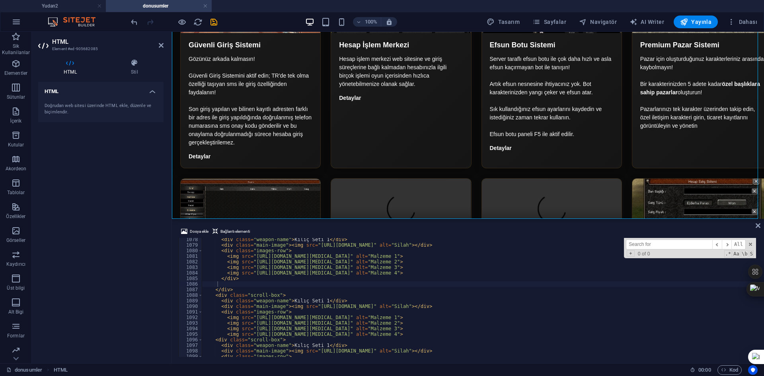
scroll to position [5997, 0]
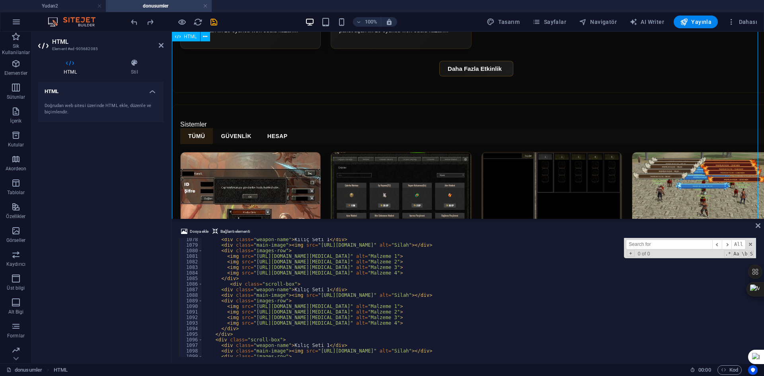
scroll to position [2027, 0]
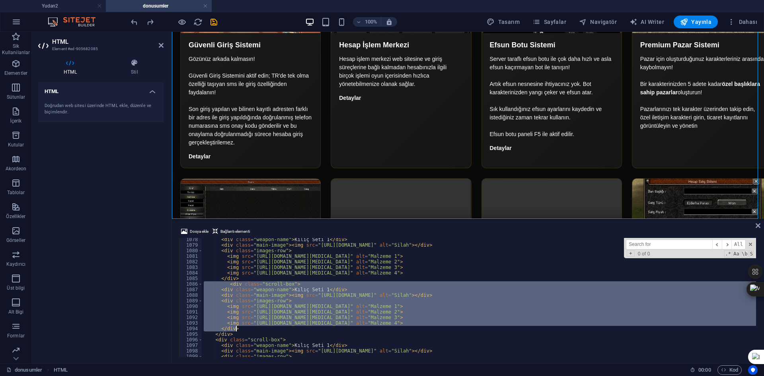
drag, startPoint x: 202, startPoint y: 284, endPoint x: 285, endPoint y: 330, distance: 94.7
click at [254, 329] on div "< div class = "weapon-name" > Kılıç Seti 1 </ div > < div class = "main-image" …" at bounding box center [479, 297] width 554 height 119
type textarea "</div>"
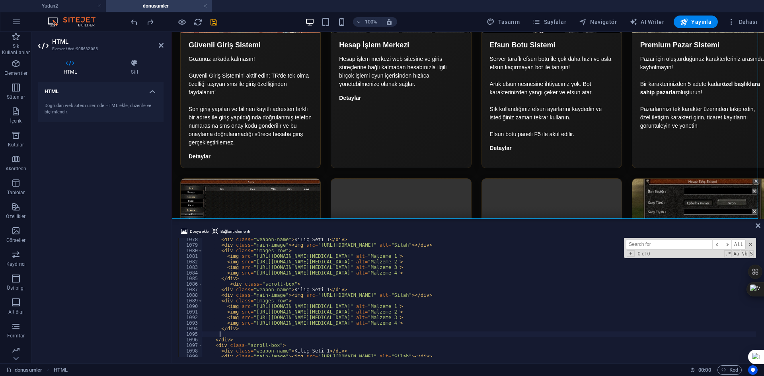
paste textarea "</div>"
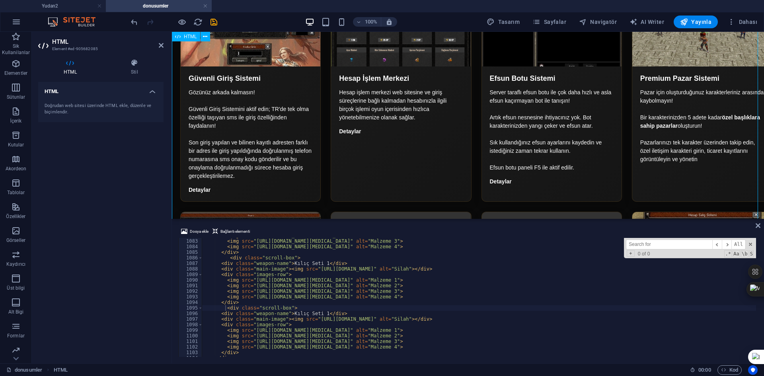
scroll to position [1988, 0]
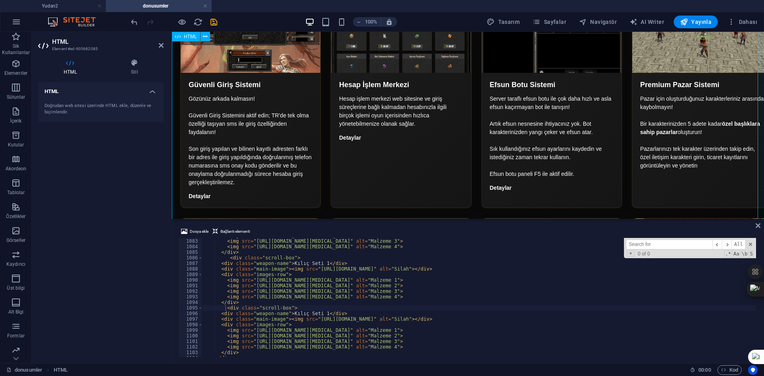
type textarea "<div class="images-row">"
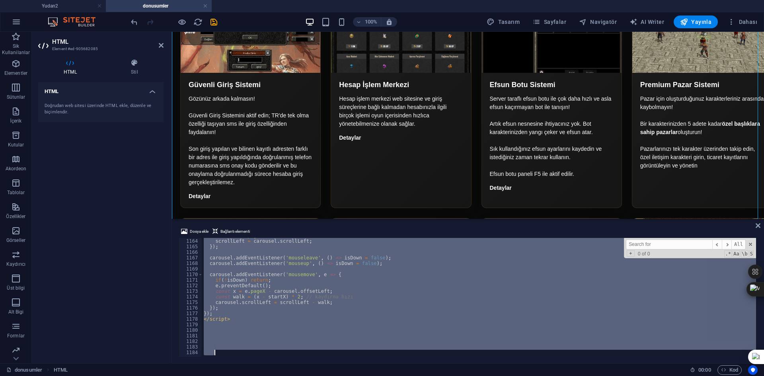
click at [245, 303] on div "startX = e . pageX - carousel . offsetLeft ; scrollLeft = carousel . scrollLeft…" at bounding box center [479, 297] width 554 height 119
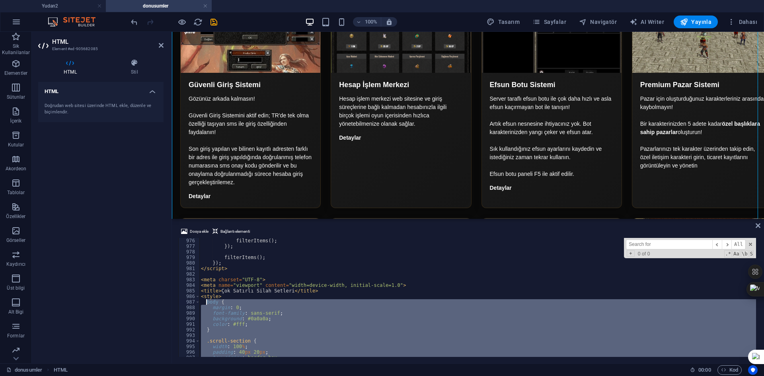
scroll to position [5404, 0]
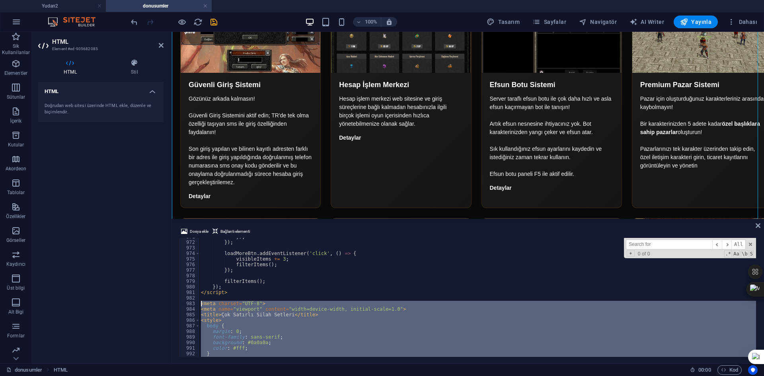
drag, startPoint x: 232, startPoint y: 332, endPoint x: 195, endPoint y: 303, distance: 47.3
click at [195, 303] on div "carousel.scrollLeft = scrollLeft - walk; 971 972 973 974 975 976 977 978 979 98…" at bounding box center [467, 297] width 579 height 119
type textarea "<meta charset="UTF-8"> <meta name="viewport" content="width=device-width, initi…"
paste textarea
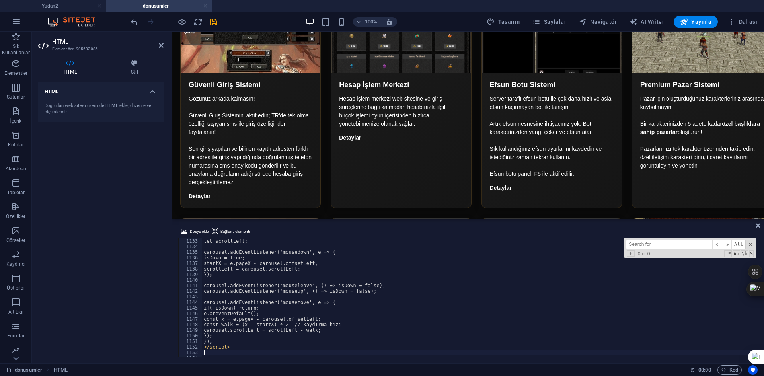
scroll to position [6302, 0]
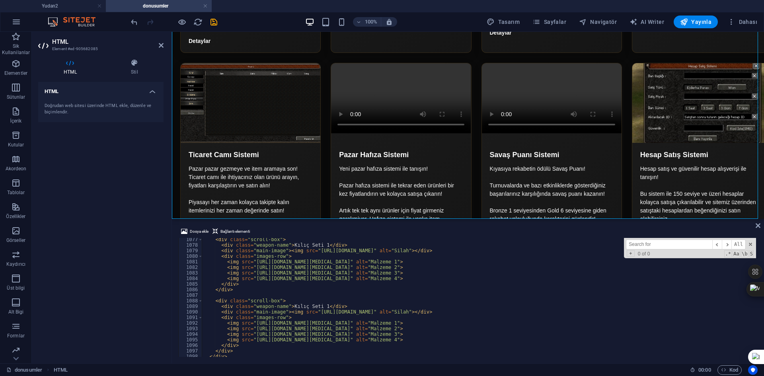
scroll to position [5968, 0]
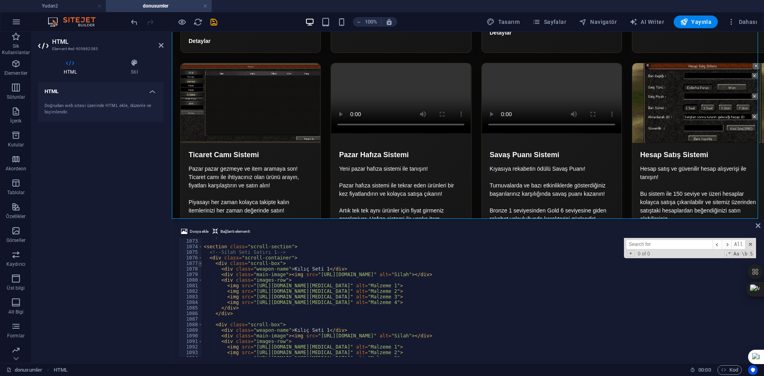
click at [199, 263] on span at bounding box center [200, 263] width 4 height 6
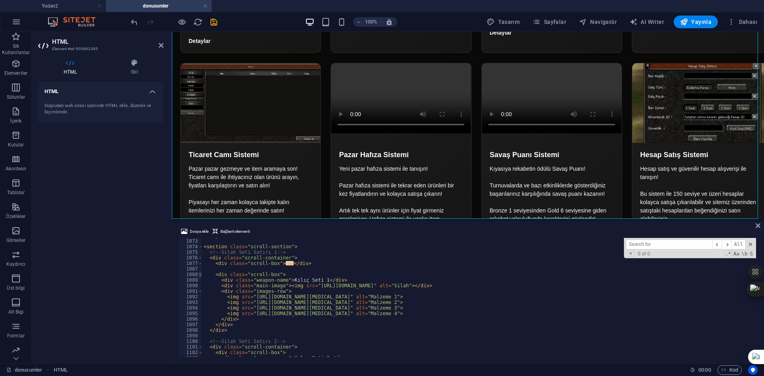
click at [200, 276] on span at bounding box center [200, 275] width 4 height 6
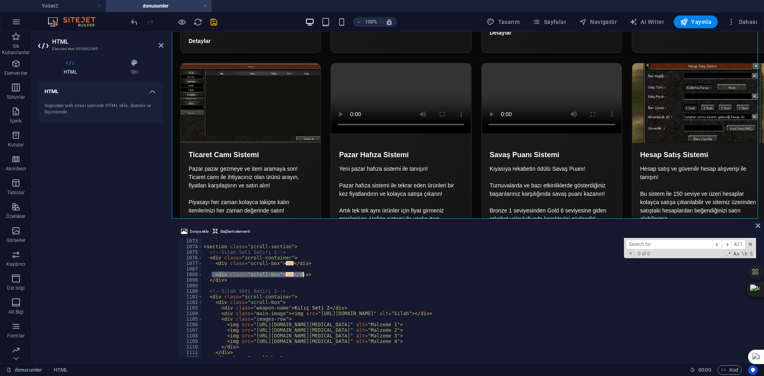
drag, startPoint x: 211, startPoint y: 274, endPoint x: 306, endPoint y: 276, distance: 95.1
type textarea "</div>"
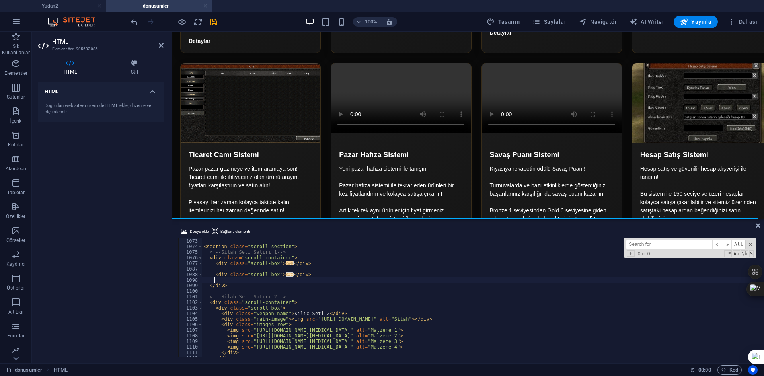
scroll to position [0, 0]
paste textarea "</div>"
type textarea "</div>"
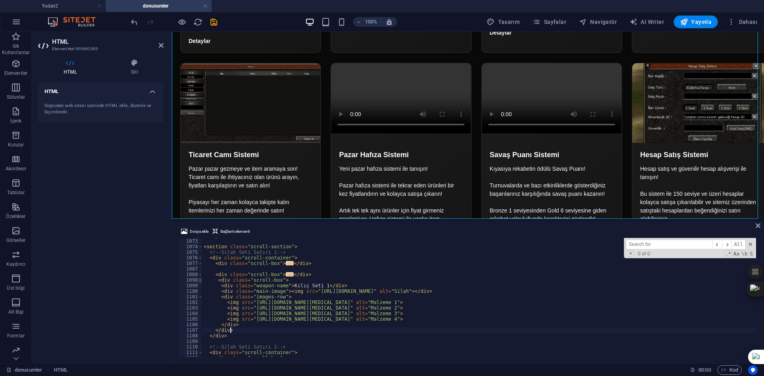
click at [199, 280] on span at bounding box center [200, 280] width 4 height 6
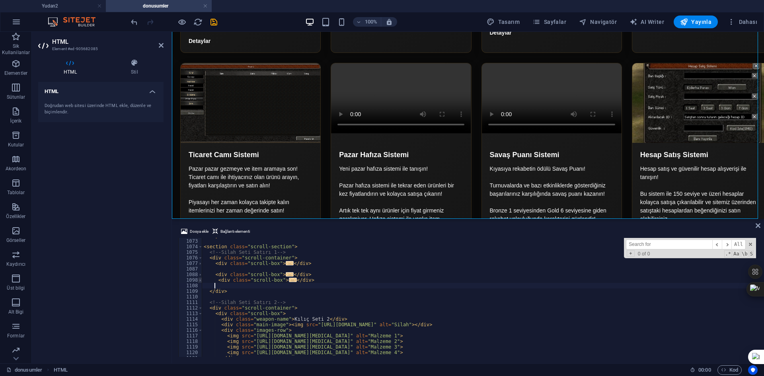
paste textarea "</div>"
type textarea "</div>"
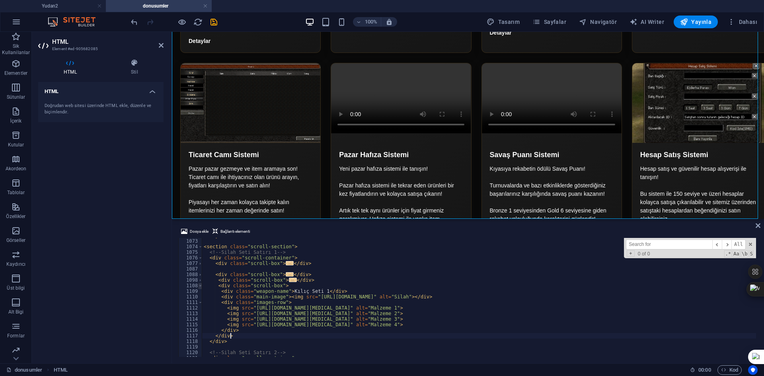
click at [198, 285] on span at bounding box center [200, 286] width 4 height 6
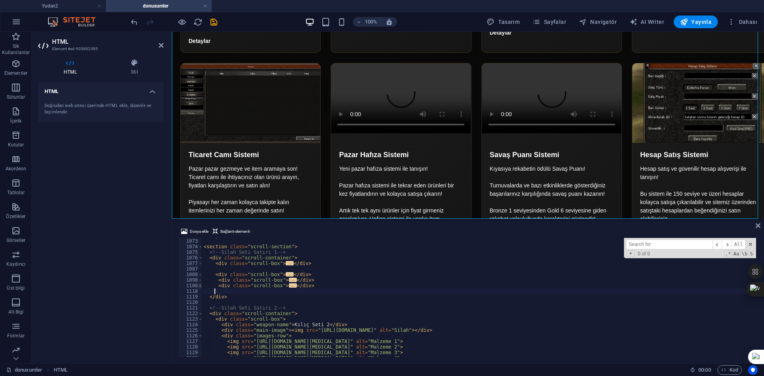
paste textarea "</div>"
type textarea "</div>"
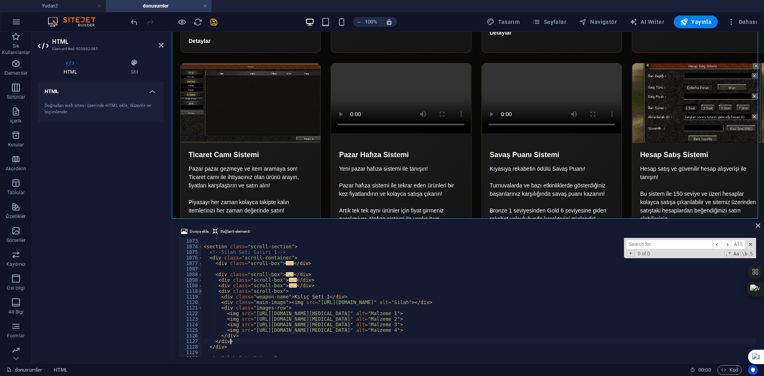
click at [198, 291] on span at bounding box center [200, 291] width 4 height 6
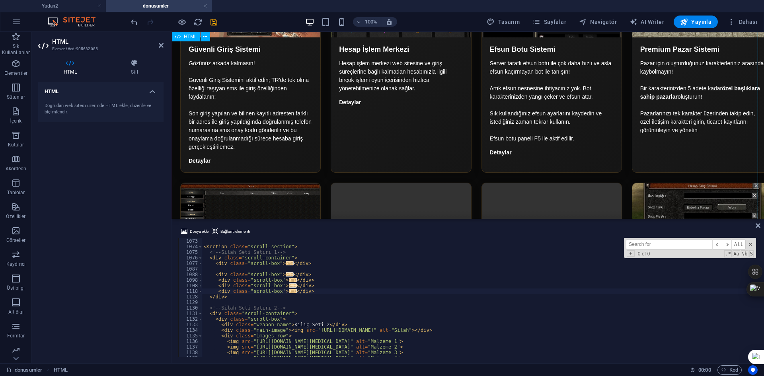
scroll to position [2063, 0]
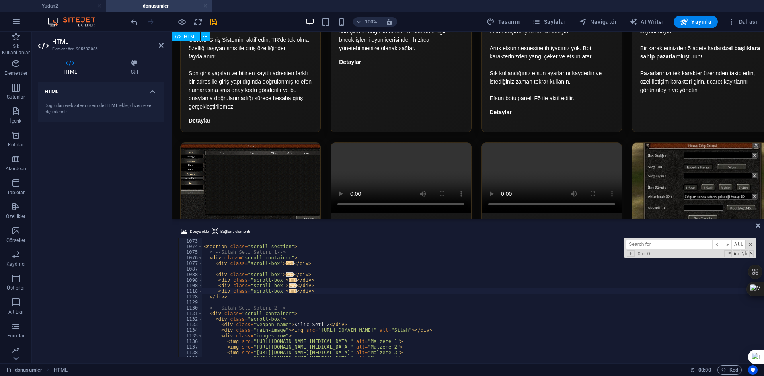
drag, startPoint x: 615, startPoint y: 117, endPoint x: 509, endPoint y: 119, distance: 106.2
click at [181, 20] on icon "button" at bounding box center [181, 21] width 9 height 9
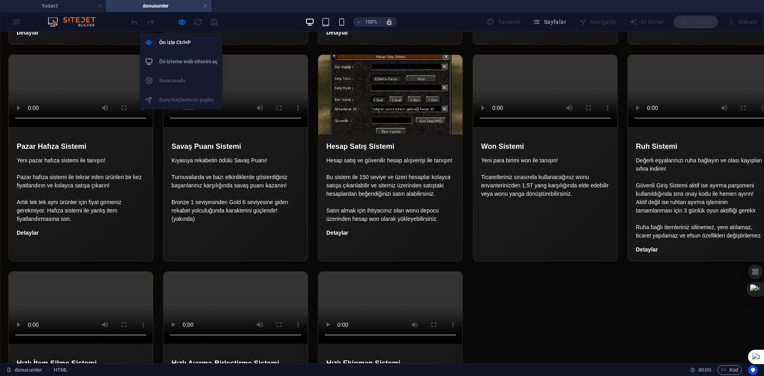
scroll to position [1483, 0]
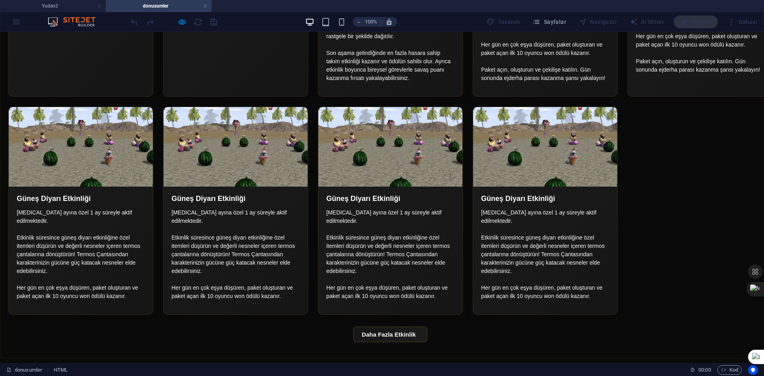
drag, startPoint x: 419, startPoint y: 145, endPoint x: 368, endPoint y: 145, distance: 50.9
drag, startPoint x: 340, startPoint y: 171, endPoint x: 377, endPoint y: 169, distance: 37.0
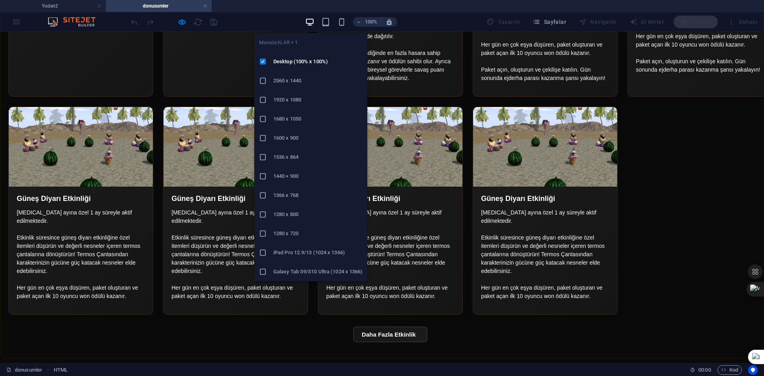
drag, startPoint x: 296, startPoint y: 200, endPoint x: 215, endPoint y: 165, distance: 88.3
click at [296, 200] on li "1366 x 768" at bounding box center [310, 195] width 113 height 19
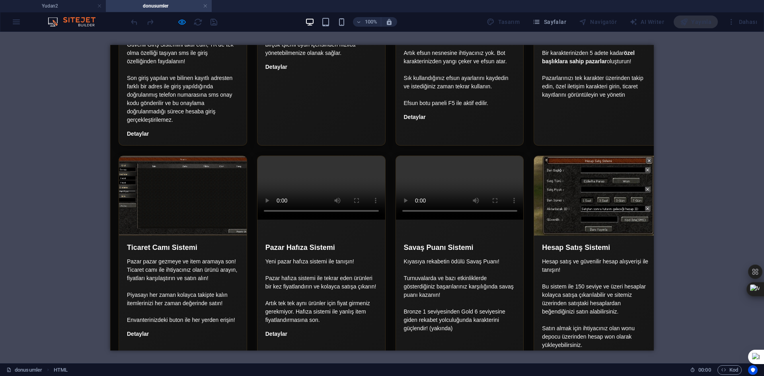
drag, startPoint x: 513, startPoint y: 159, endPoint x: 385, endPoint y: 153, distance: 127.8
drag, startPoint x: 386, startPoint y: 153, endPoint x: 491, endPoint y: 154, distance: 105.0
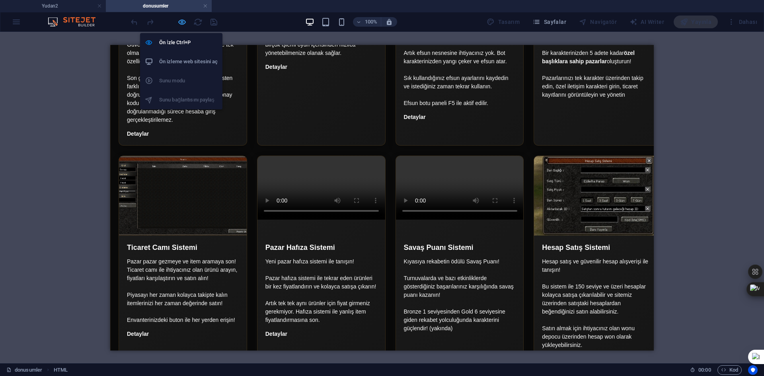
click at [181, 23] on icon "button" at bounding box center [181, 21] width 9 height 9
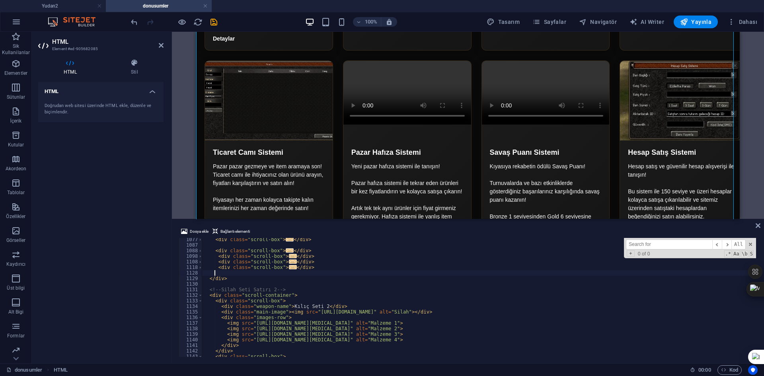
scroll to position [0, 0]
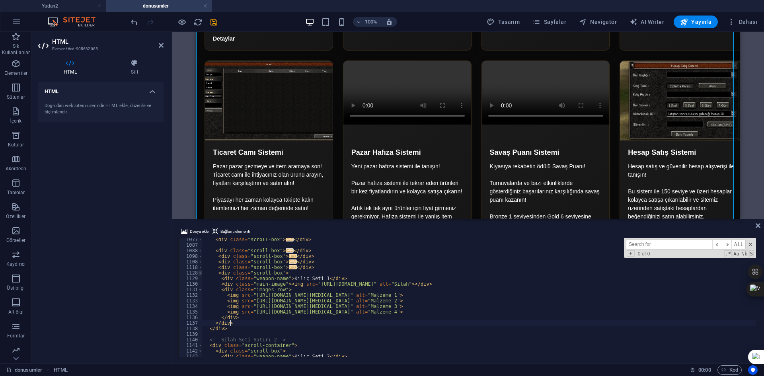
click at [198, 274] on span at bounding box center [200, 273] width 4 height 6
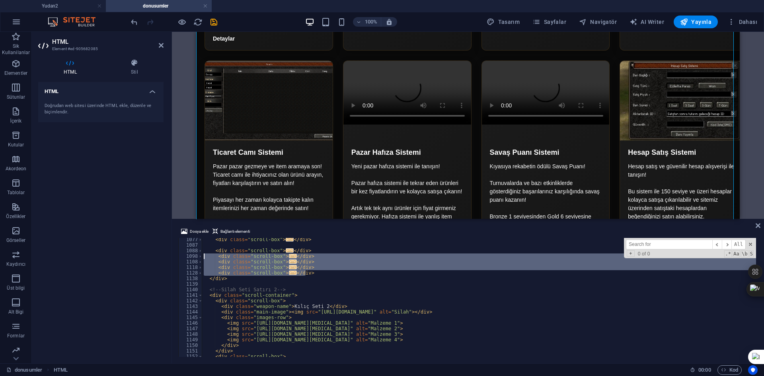
drag, startPoint x: 315, startPoint y: 272, endPoint x: 203, endPoint y: 258, distance: 113.5
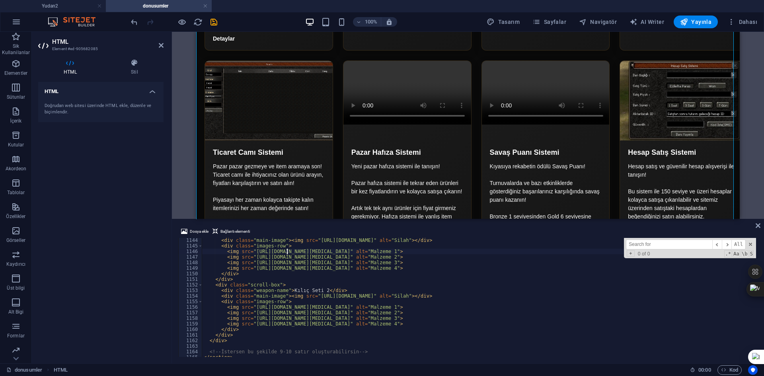
scroll to position [6087, 0]
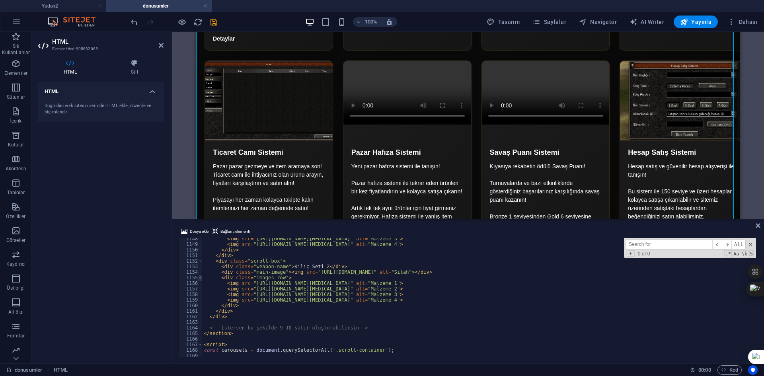
click at [198, 277] on span at bounding box center [200, 278] width 4 height 6
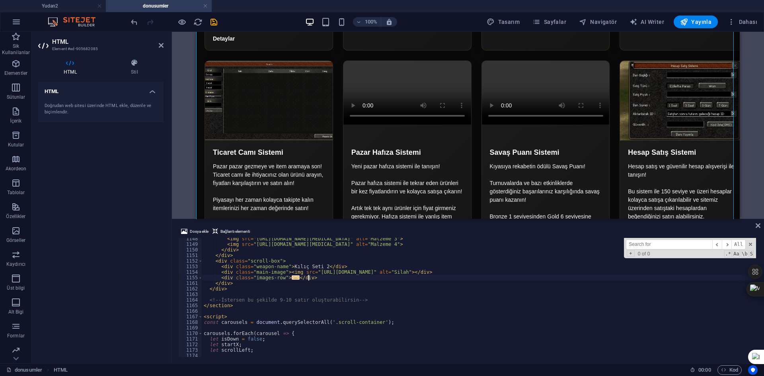
type textarea "</div>"
paste textarea "</div>"
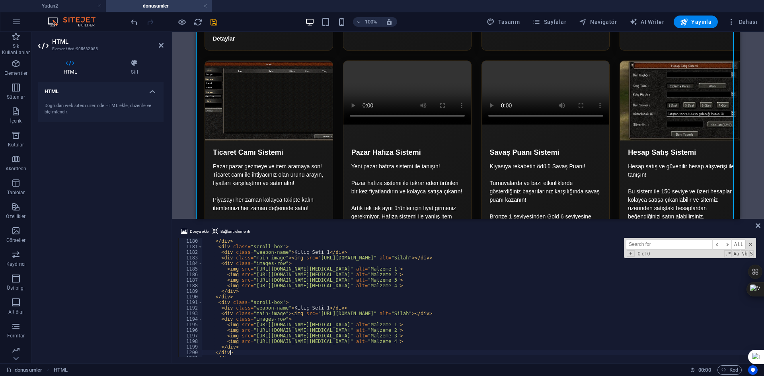
scroll to position [6235, 0]
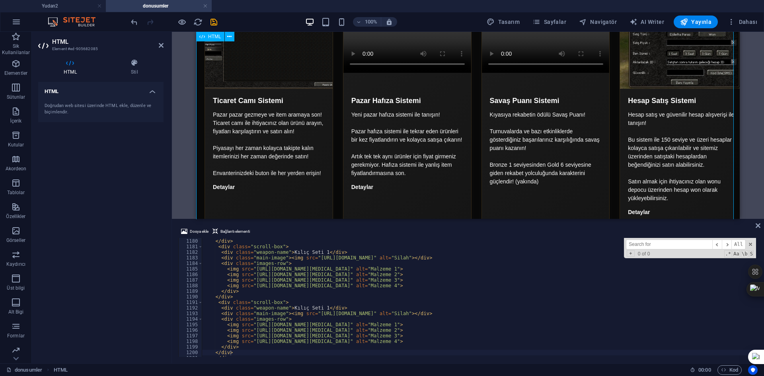
scroll to position [2226, 0]
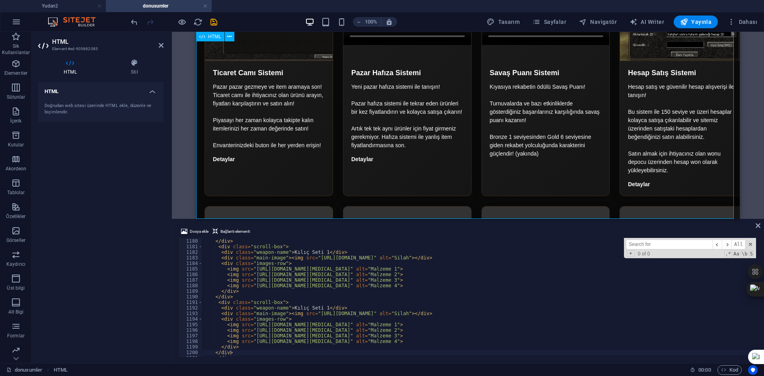
type textarea "<img src="[URL][DOMAIN_NAME][MEDICAL_DATA]" alt="Malzeme 2">"
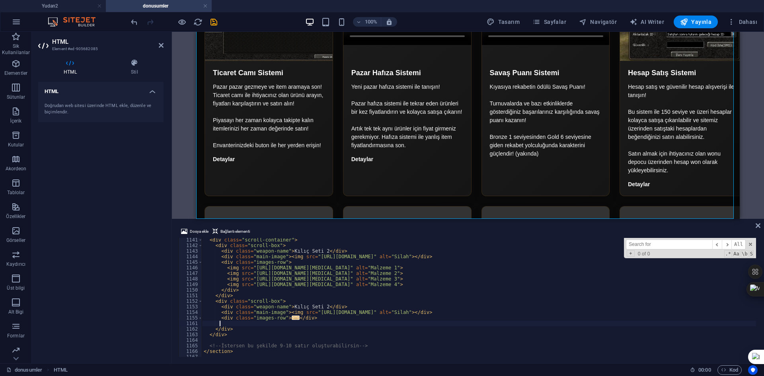
scroll to position [6047, 0]
drag, startPoint x: 317, startPoint y: 319, endPoint x: 211, endPoint y: 318, distance: 106.2
click at [262, 305] on button at bounding box center [258, 308] width 10 height 10
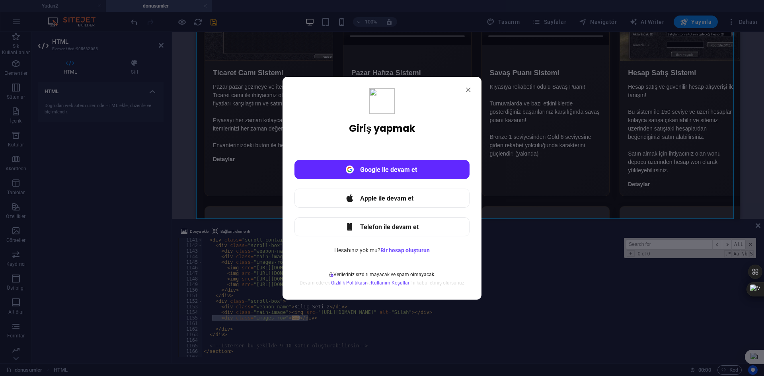
click at [473, 88] on div at bounding box center [468, 90] width 14 height 14
click at [469, 91] on icon at bounding box center [468, 89] width 4 height 4
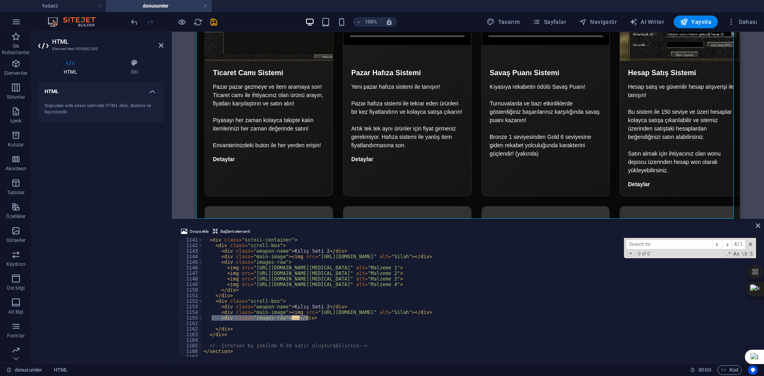
click at [200, 303] on span at bounding box center [200, 301] width 4 height 6
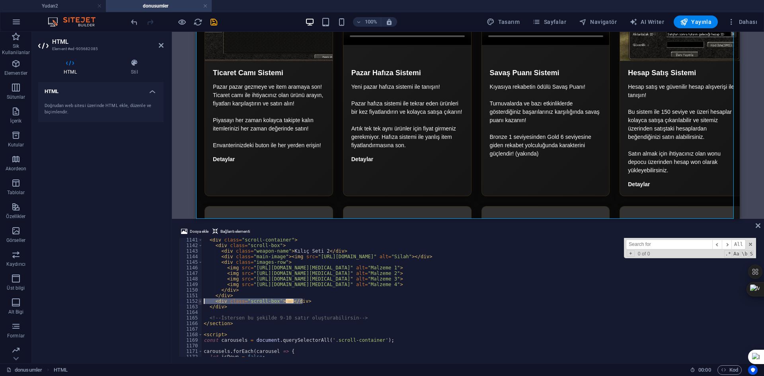
drag, startPoint x: 311, startPoint y: 302, endPoint x: 198, endPoint y: 301, distance: 113.3
click at [198, 301] on div "<img src="[URL][DOMAIN_NAME][MEDICAL_DATA]" alt="Malzeme 1"> 1141 1142 1143 114…" at bounding box center [467, 297] width 579 height 119
click at [307, 303] on div "< div class = "scroll-container" > < div class = "scroll-box" > < div class = "…" at bounding box center [479, 297] width 554 height 119
type textarea "</div>"
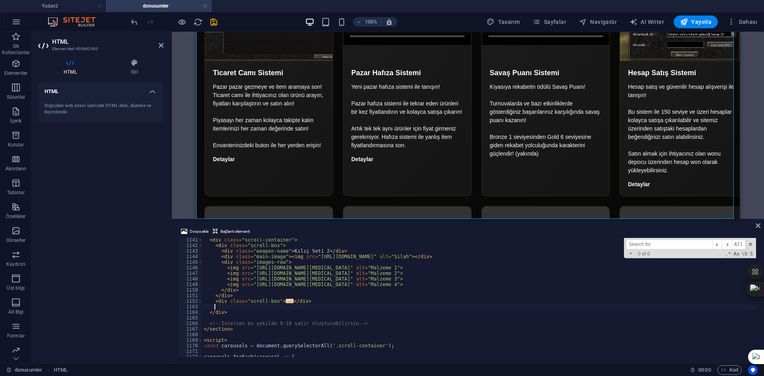
paste textarea "</div>"
type textarea "</div>"
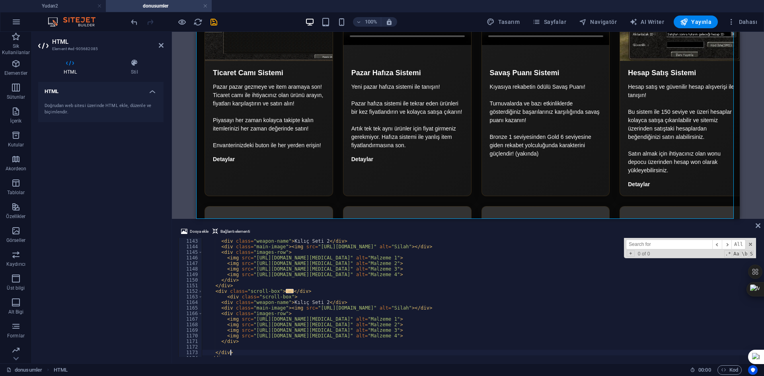
paste textarea "</div>"
type textarea "</div>"
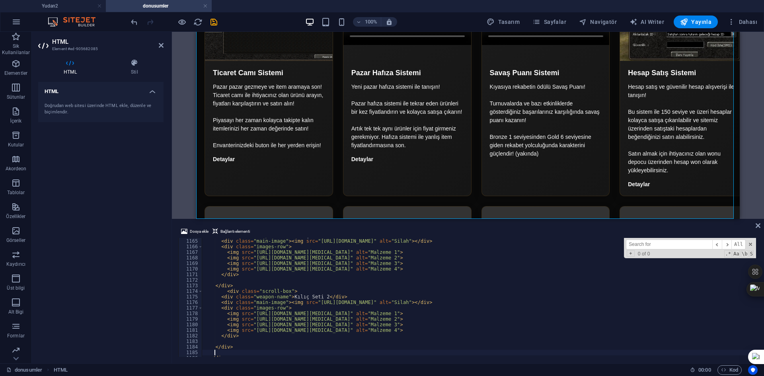
paste textarea "</div>"
type textarea "</div>"
paste textarea "</div>"
type textarea "</div>"
paste textarea "</div>"
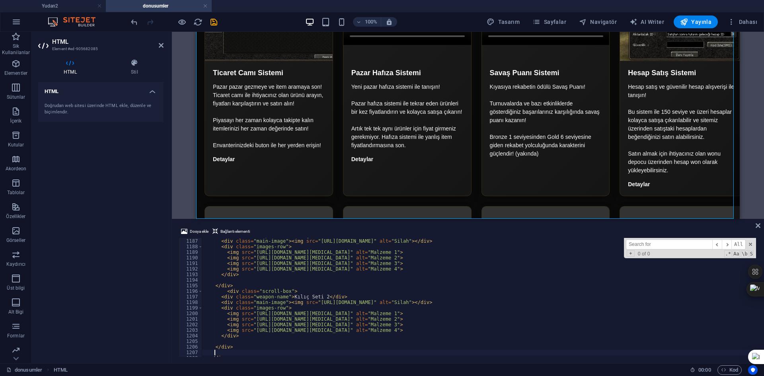
type textarea "</div>"
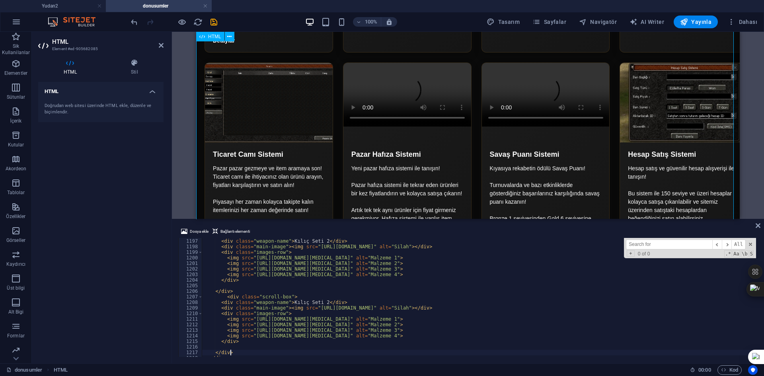
scroll to position [2186, 0]
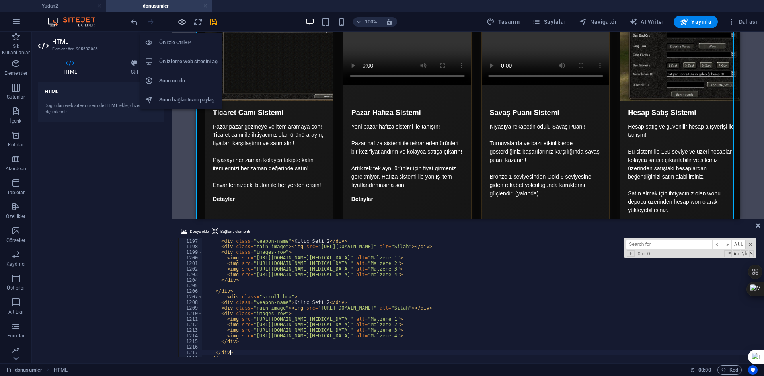
click at [180, 18] on icon "button" at bounding box center [181, 21] width 9 height 9
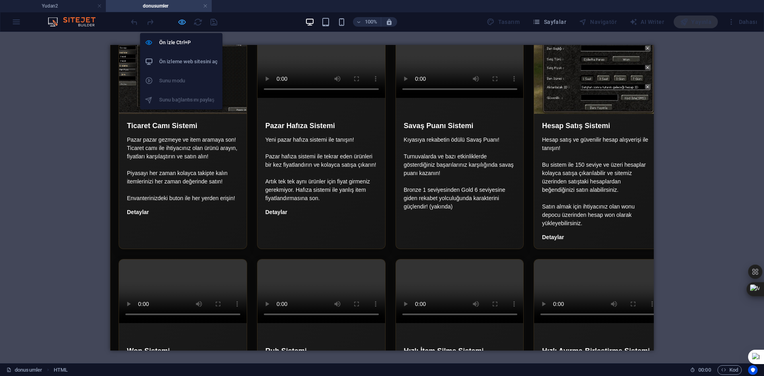
scroll to position [2065, 0]
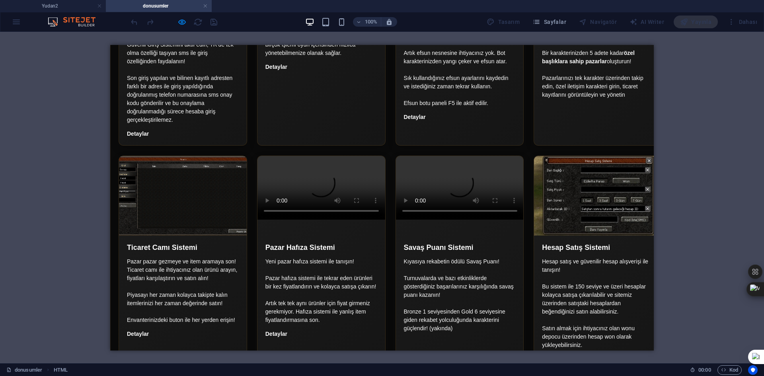
drag, startPoint x: 455, startPoint y: 180, endPoint x: 446, endPoint y: 181, distance: 9.2
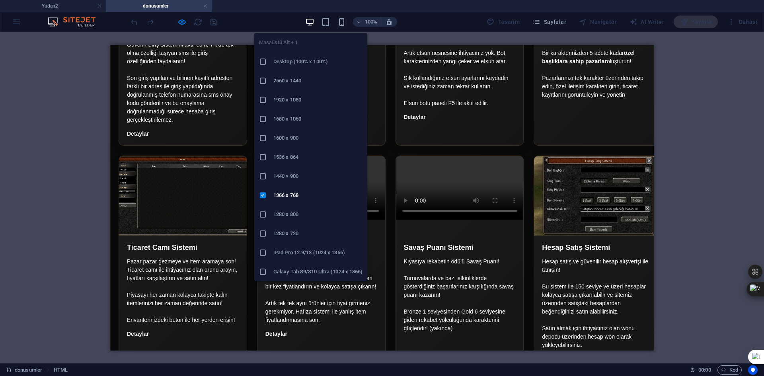
click at [293, 64] on h6 "Desktop (100% x 100%)" at bounding box center [317, 62] width 89 height 10
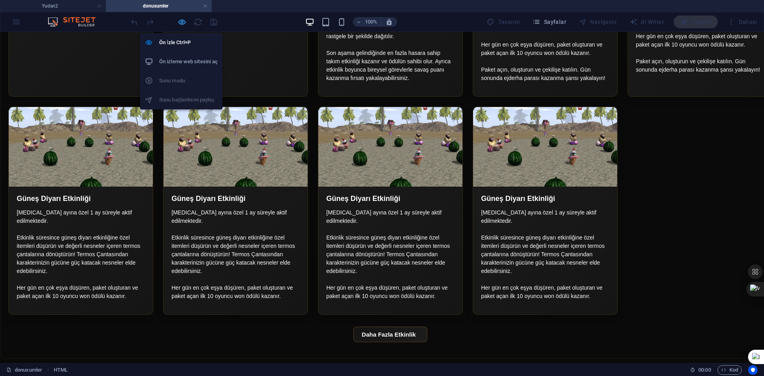
click at [182, 22] on icon "button" at bounding box center [181, 21] width 9 height 9
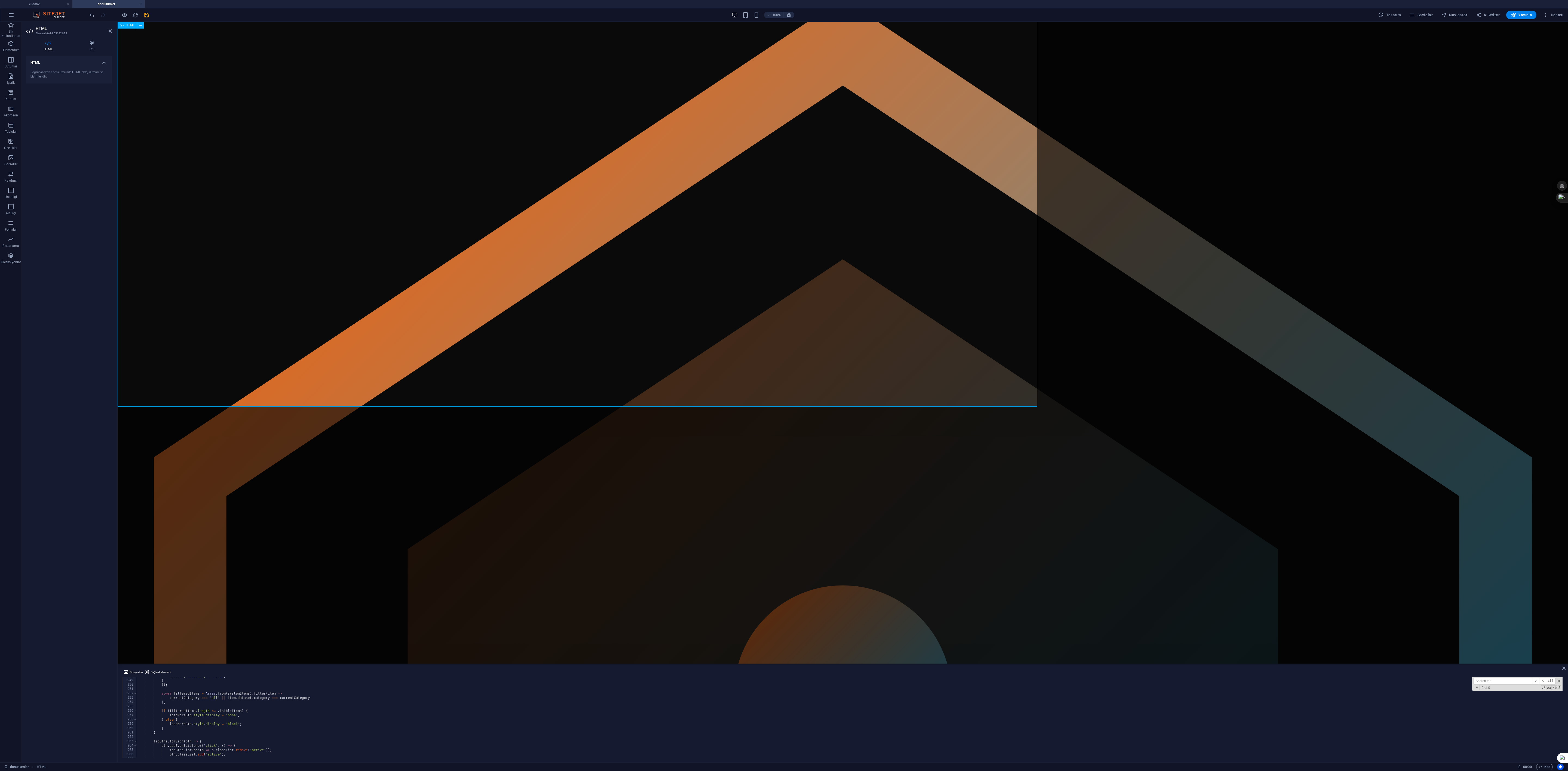
scroll to position [4125, 0]
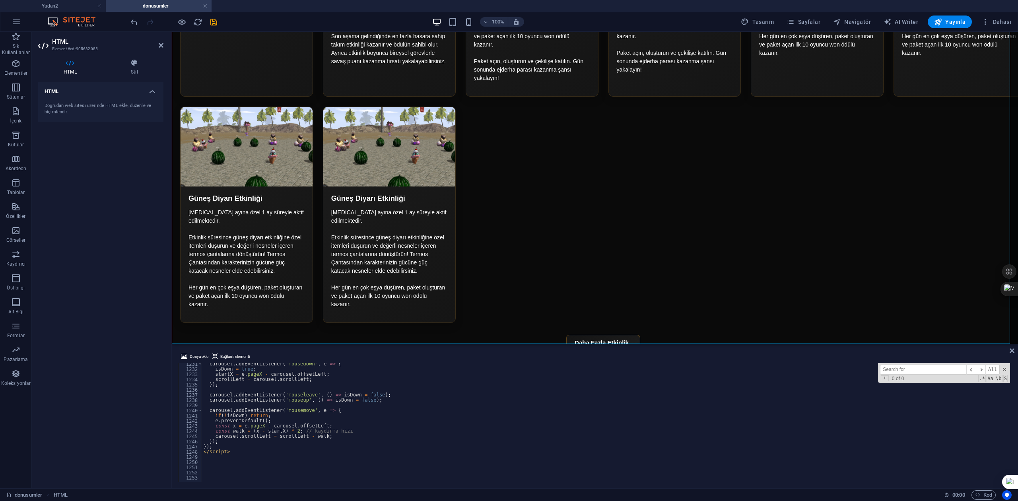
click at [237, 375] on div "carousel . addEventListener ( 'mousedown' , e => { isDown = true ; startX = e .…" at bounding box center [956, 425] width 1509 height 128
click at [328, 375] on div "carousel . addEventListener ( 'mousedown' , e => { isDown = true ; startX = e .…" at bounding box center [956, 425] width 1509 height 128
type textarea "});"
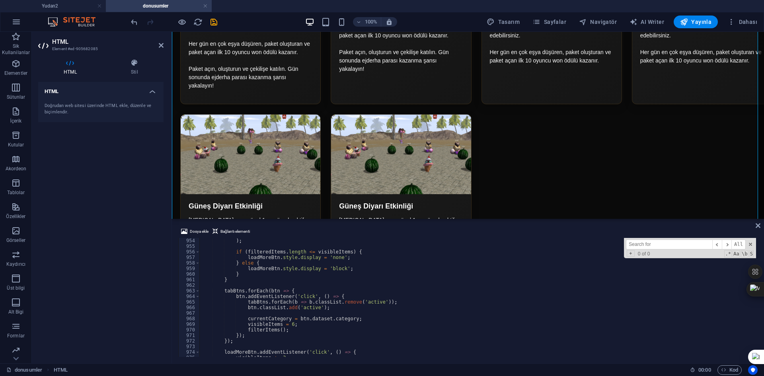
scroll to position [5401, 0]
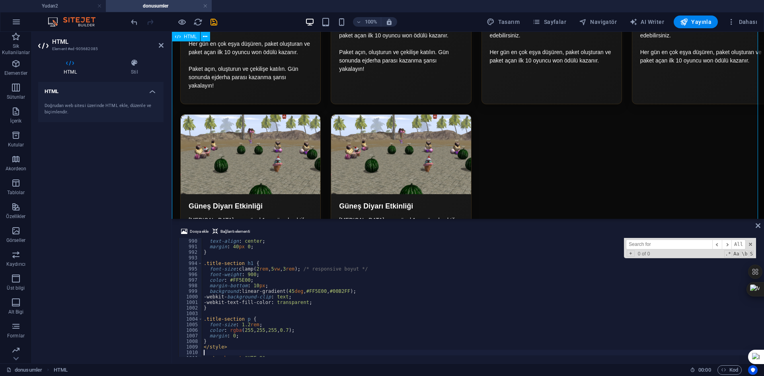
click at [337, 173] on div "Yudan2 65-250 pvp Server TANITIM Ana sayfa Tanıtım Discord Giriş Yap Etkinlikler" at bounding box center [468, 81] width 592 height 3194
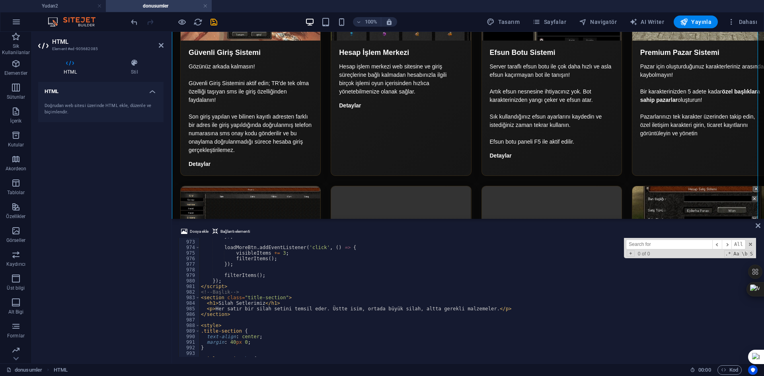
scroll to position [5386, 0]
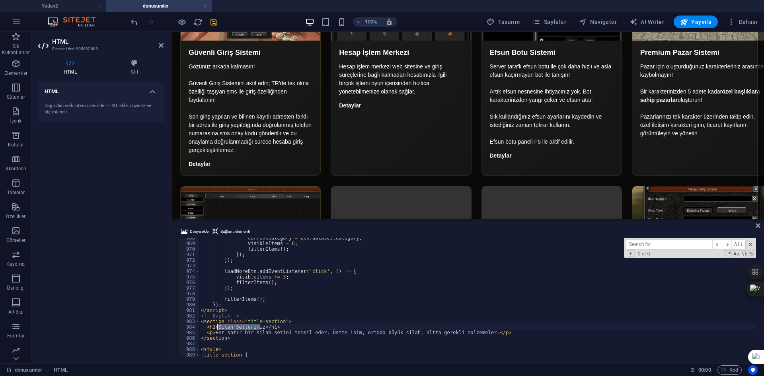
drag, startPoint x: 259, startPoint y: 325, endPoint x: 218, endPoint y: 327, distance: 41.4
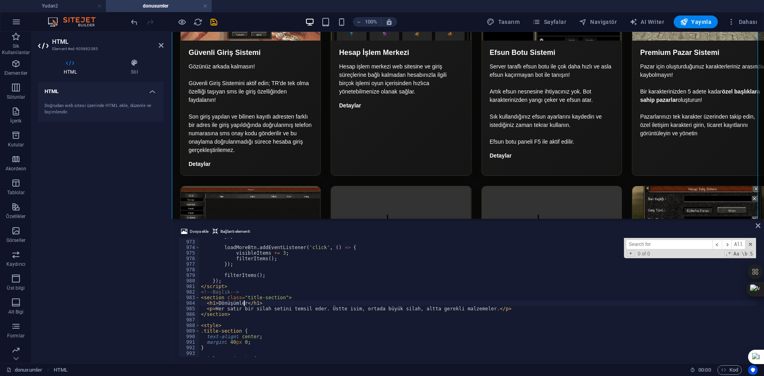
scroll to position [5410, 0]
drag, startPoint x: 215, startPoint y: 309, endPoint x: 343, endPoint y: 311, distance: 128.5
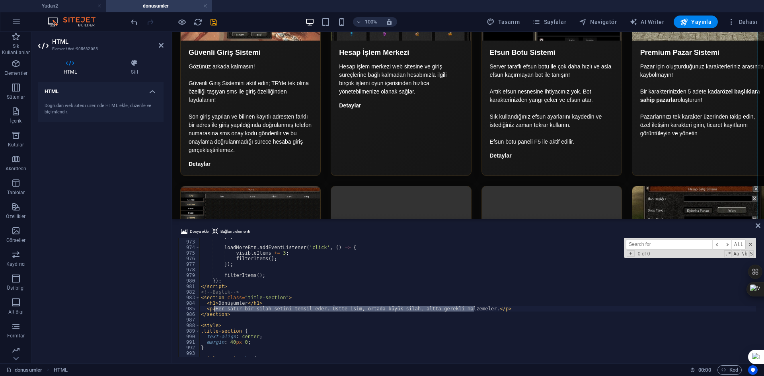
drag, startPoint x: 474, startPoint y: 311, endPoint x: 215, endPoint y: 308, distance: 258.5
type textarea "<h1>Dönüşümler</h1>"
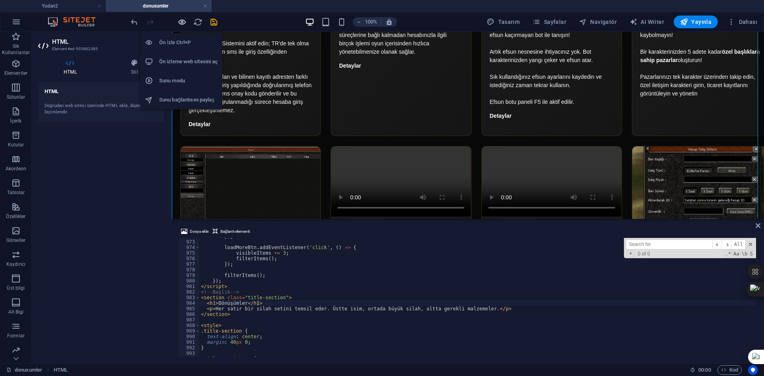
click at [177, 23] on icon "button" at bounding box center [181, 21] width 9 height 9
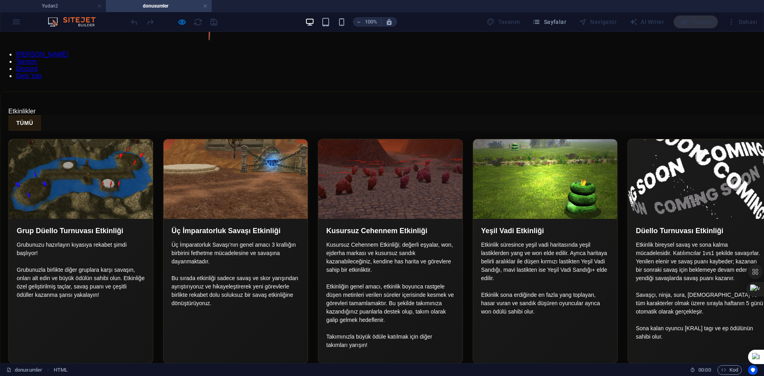
scroll to position [991, 0]
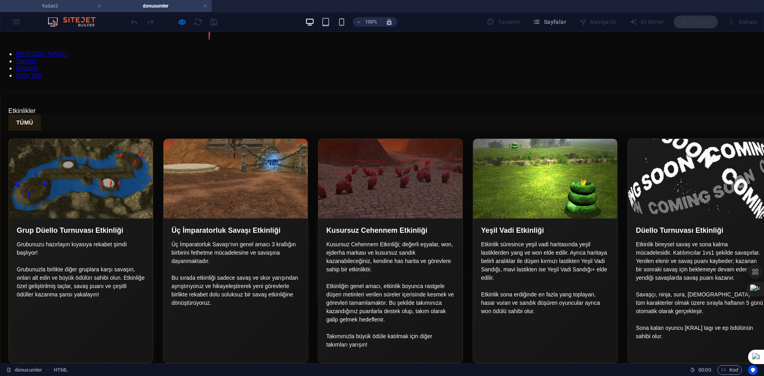
click at [75, 4] on h4 "Yudan2" at bounding box center [53, 6] width 106 height 9
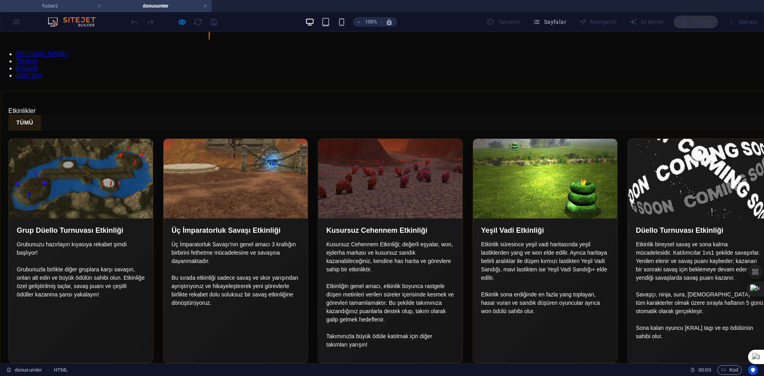
scroll to position [0, 0]
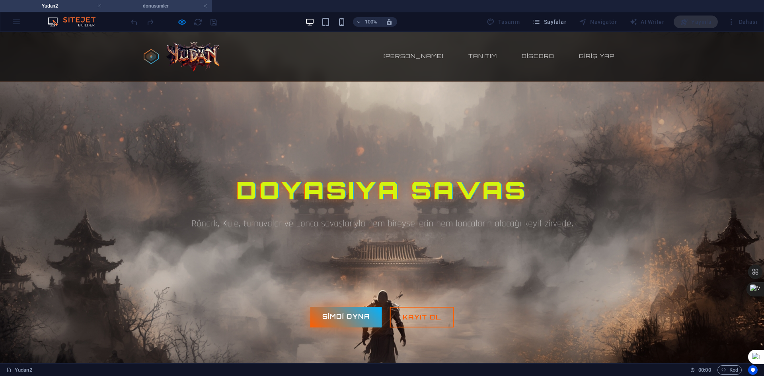
drag, startPoint x: 137, startPoint y: 6, endPoint x: 163, endPoint y: 6, distance: 25.9
click at [137, 6] on h4 "donusumler" at bounding box center [159, 6] width 106 height 9
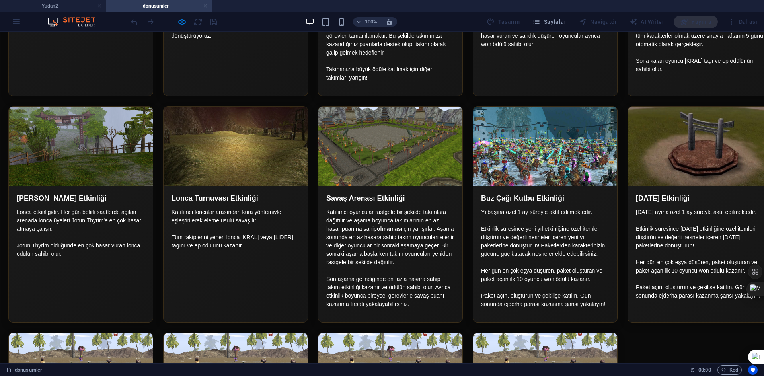
scroll to position [1269, 0]
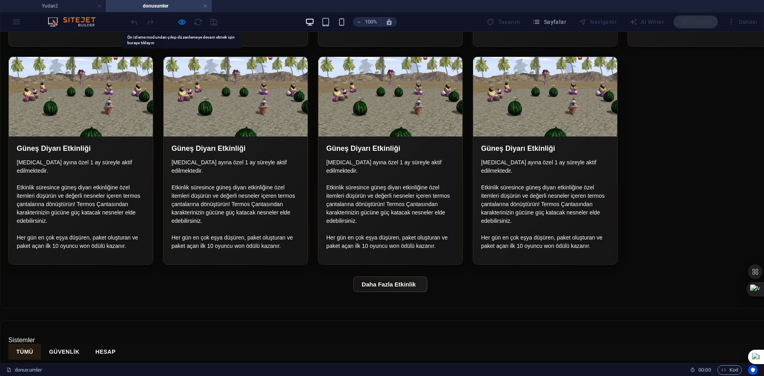
scroll to position [1547, 0]
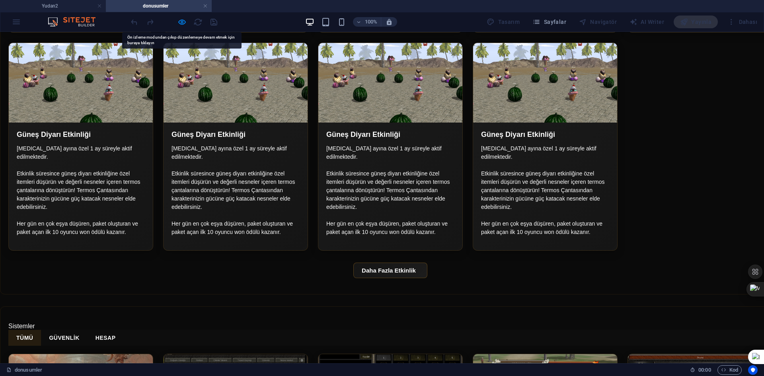
click at [179, 21] on icon "button" at bounding box center [181, 21] width 9 height 9
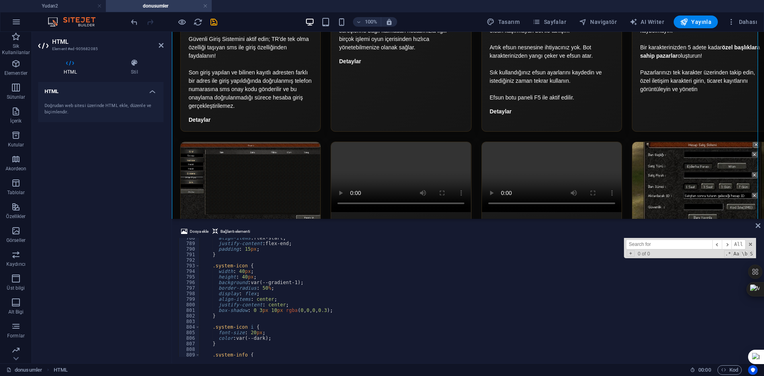
scroll to position [4384, 0]
drag, startPoint x: 756, startPoint y: 312, endPoint x: 718, endPoint y: 299, distance: 39.9
click at [754, 297] on div at bounding box center [755, 280] width 14 height 67
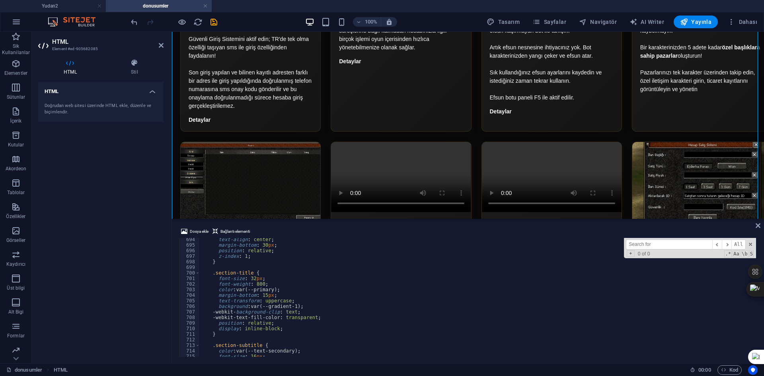
scroll to position [3835, 0]
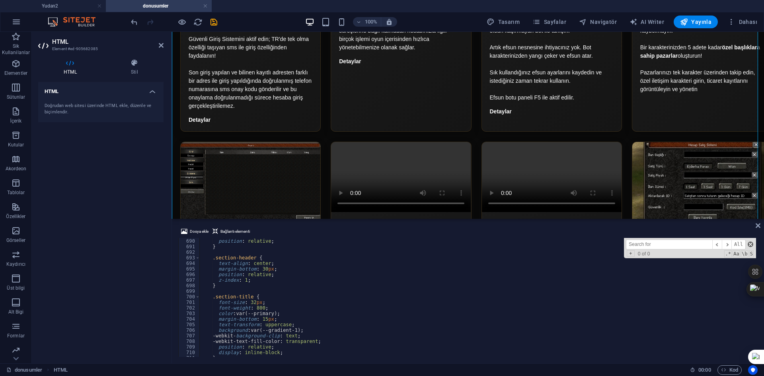
click at [750, 242] on span at bounding box center [750, 244] width 6 height 6
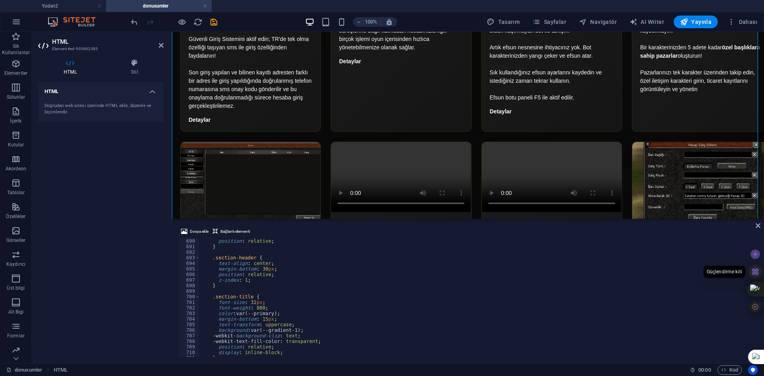
click at [756, 269] on icon at bounding box center [754, 271] width 7 height 7
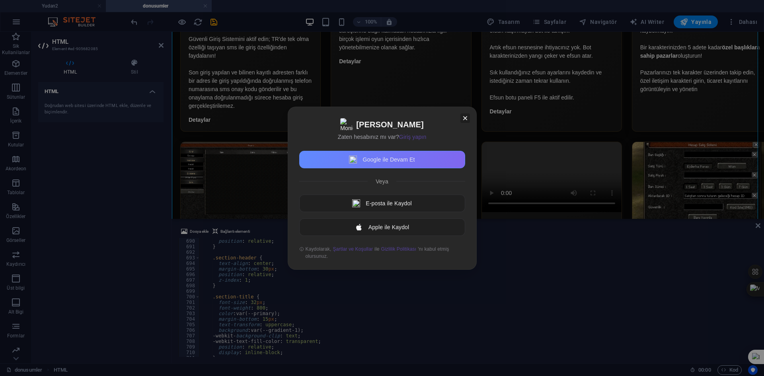
click at [468, 115] on icon at bounding box center [465, 118] width 8 height 8
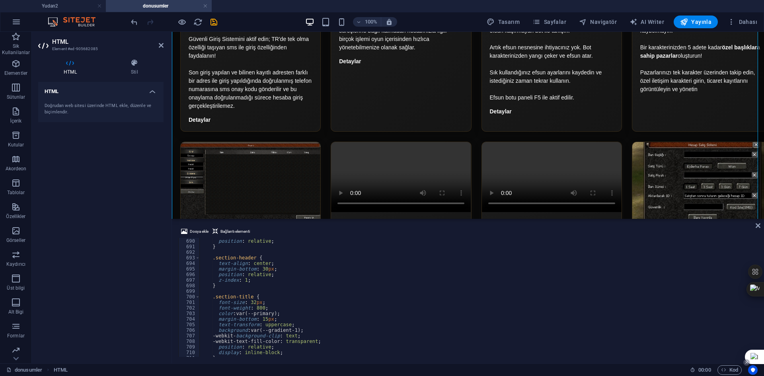
click at [746, 365] on div at bounding box center [746, 362] width 6 height 6
click at [699, 349] on span "Tüm sitelerde devre dışı bırak" at bounding box center [707, 348] width 70 height 6
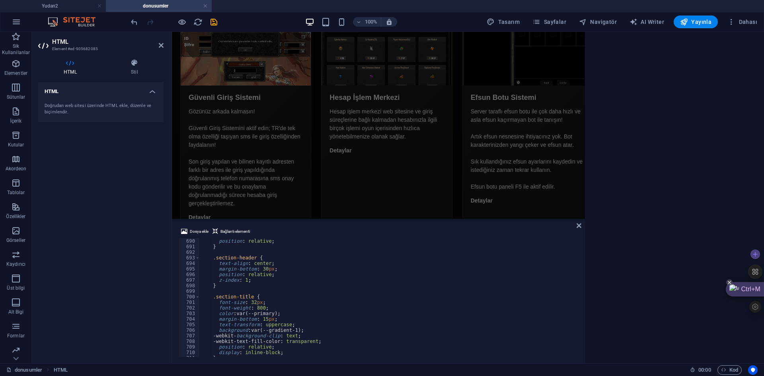
scroll to position [2586, 0]
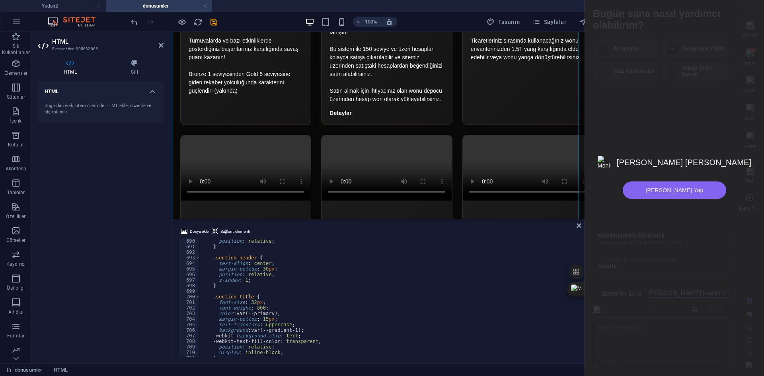
drag, startPoint x: 751, startPoint y: 290, endPoint x: 585, endPoint y: 261, distance: 168.3
click at [585, 261] on div at bounding box center [674, 188] width 179 height 376
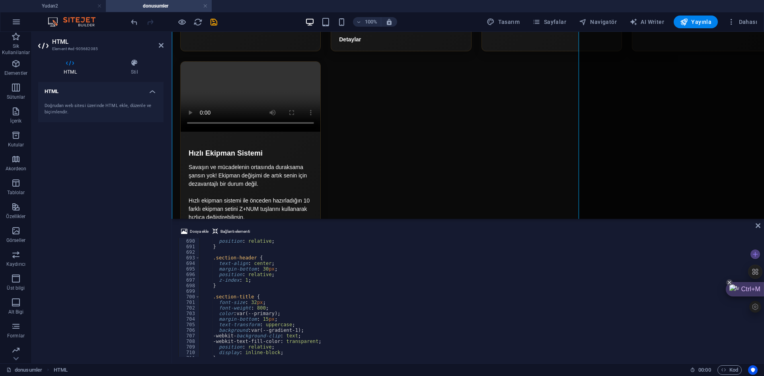
scroll to position [2064, 0]
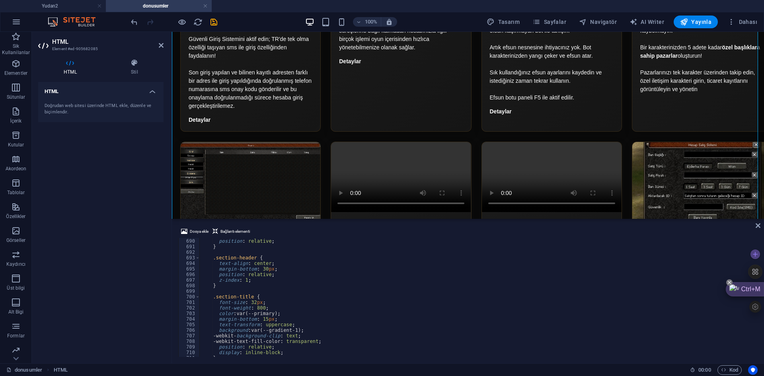
click at [729, 285] on icon at bounding box center [729, 282] width 6 height 6
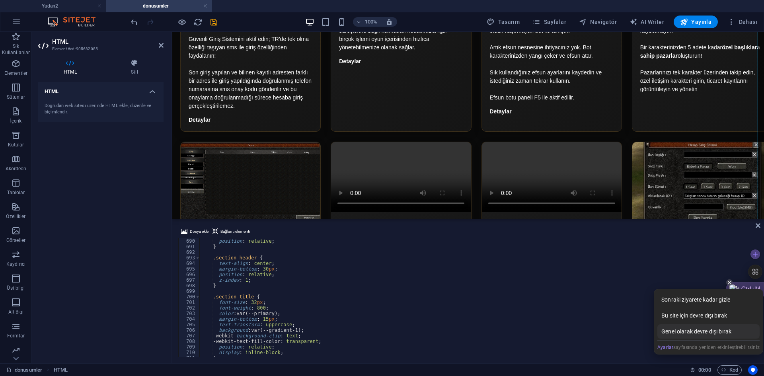
click at [696, 334] on div "Genel olarak devre dışı bırak" at bounding box center [708, 331] width 102 height 14
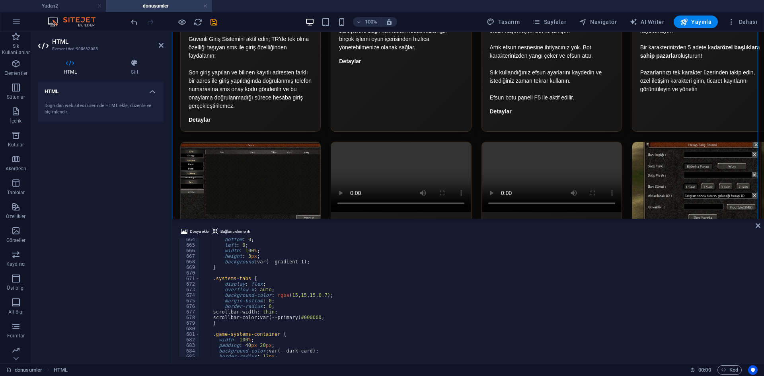
scroll to position [3692, 0]
drag, startPoint x: 758, startPoint y: 303, endPoint x: 756, endPoint y: 291, distance: 12.1
click at [756, 291] on div "Dosya ekle Bağlantı elementi <h1>Dönüşümler</h1> 664 665 666 667 668 669 670 67…" at bounding box center [468, 291] width 592 height 143
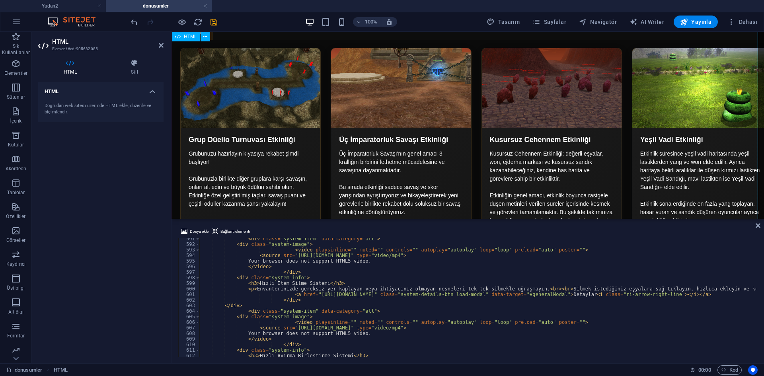
scroll to position [950, 0]
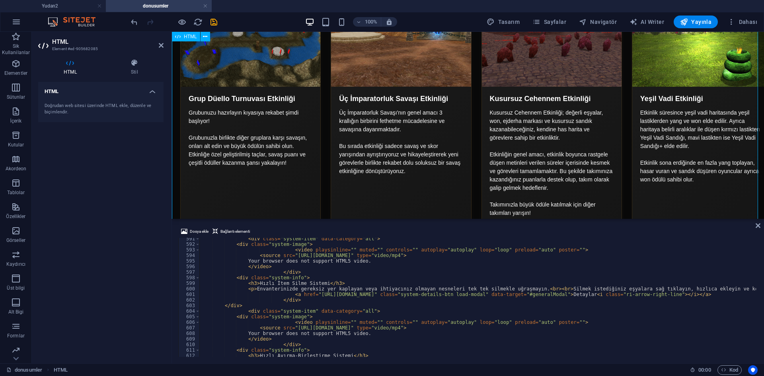
type textarea "<source src="[URL][DOMAIN_NAME]" type="video/mp4">"
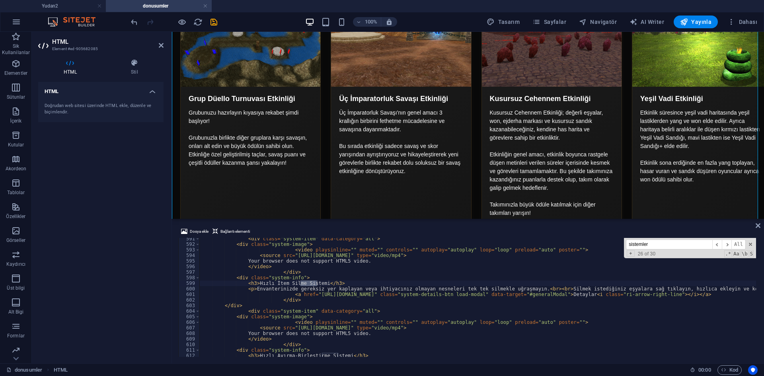
scroll to position [2580, 0]
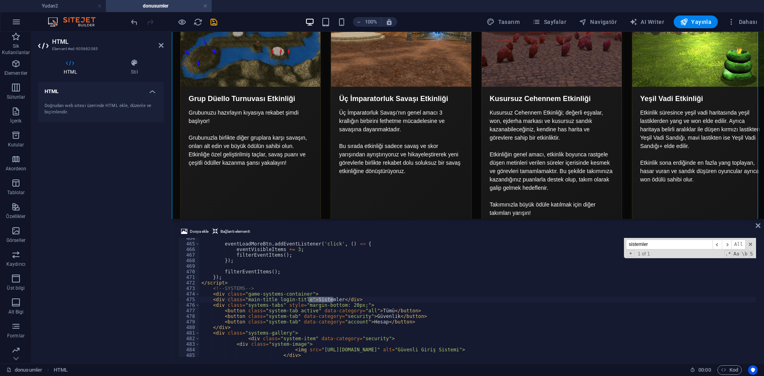
type input "sistemler"
type textarea "</script>"
type textarea "</script>,"
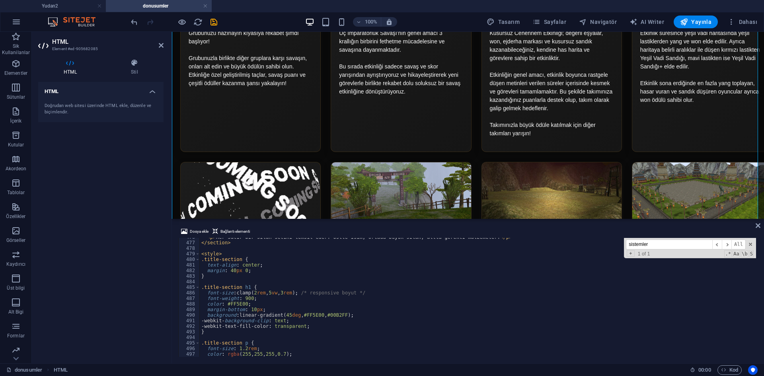
scroll to position [2624, 0]
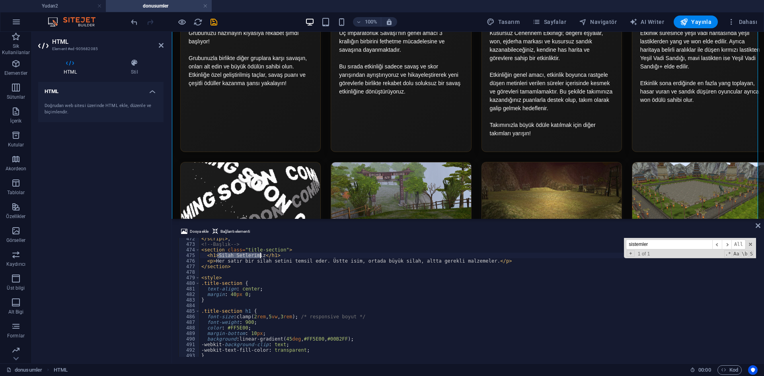
drag, startPoint x: 217, startPoint y: 256, endPoint x: 259, endPoint y: 253, distance: 42.3
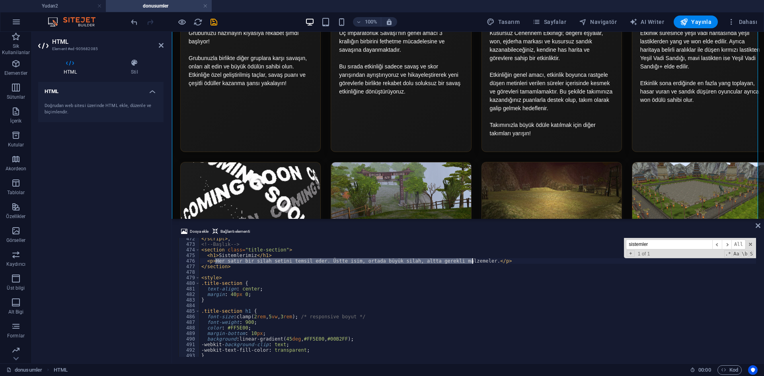
drag, startPoint x: 216, startPoint y: 262, endPoint x: 473, endPoint y: 262, distance: 256.9
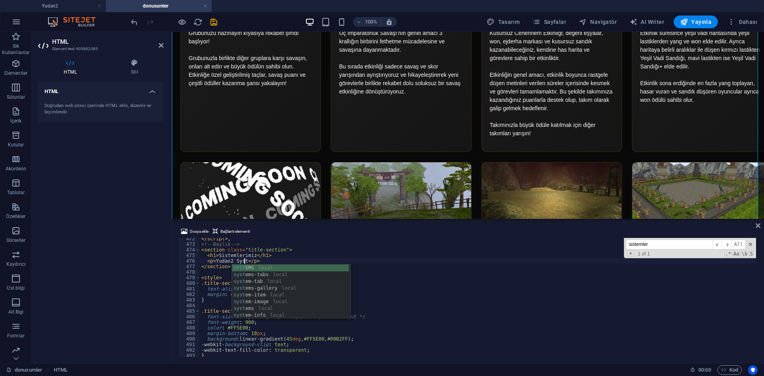
scroll to position [0, 4]
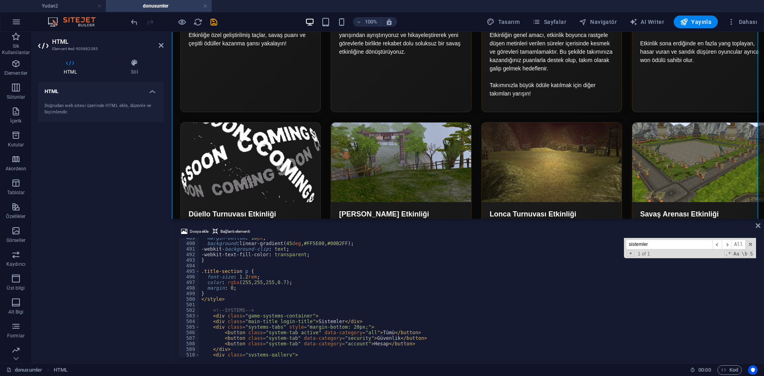
scroll to position [2839, 0]
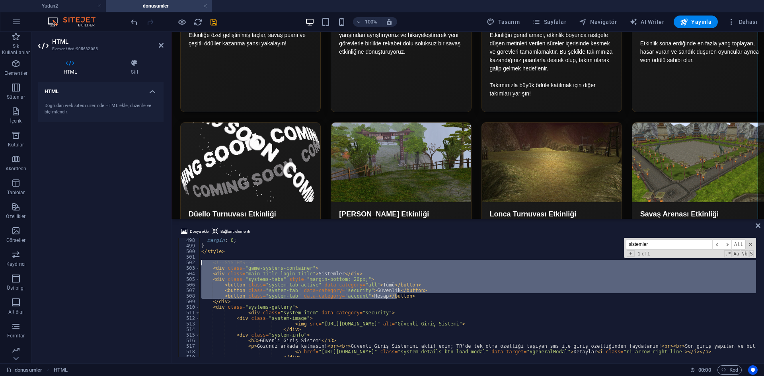
drag, startPoint x: 412, startPoint y: 297, endPoint x: 187, endPoint y: 261, distance: 227.6
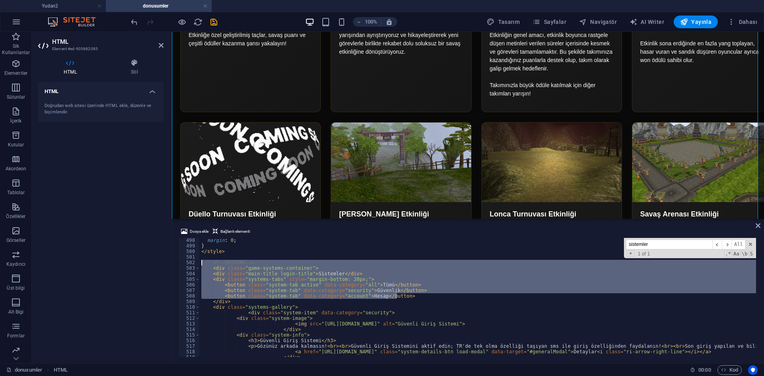
click at [187, 261] on div "<button class="system-tab active" data-category="all">Tümü</button> 498 499 500…" at bounding box center [467, 297] width 579 height 119
type textarea "<!-- SYSTEMS --> <div class="game-systems-container">"
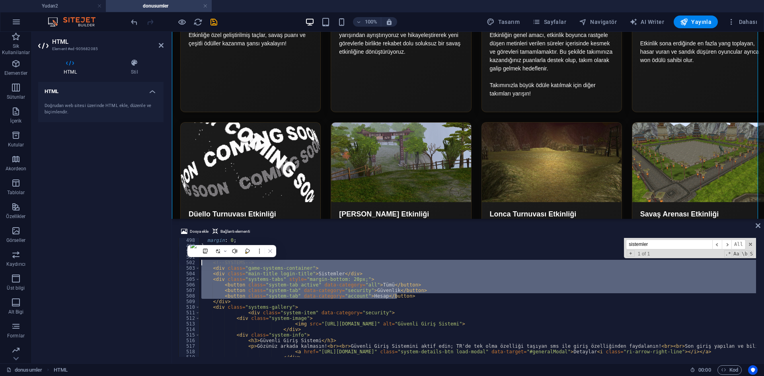
scroll to position [0, 0]
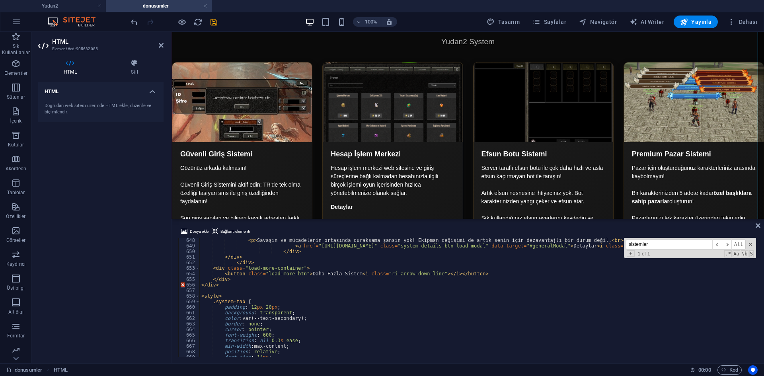
scroll to position [3579, 0]
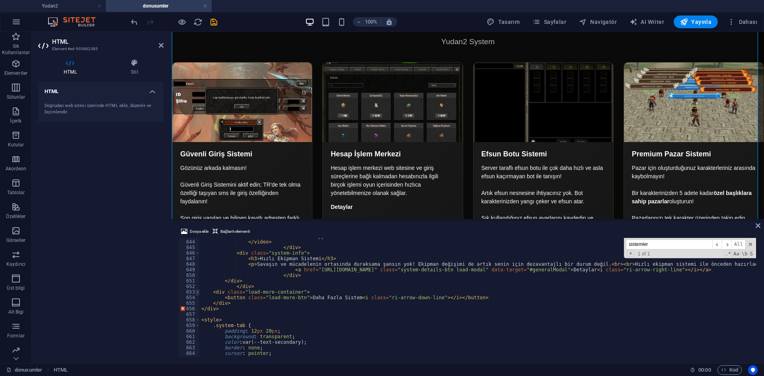
click at [196, 292] on span at bounding box center [197, 292] width 4 height 6
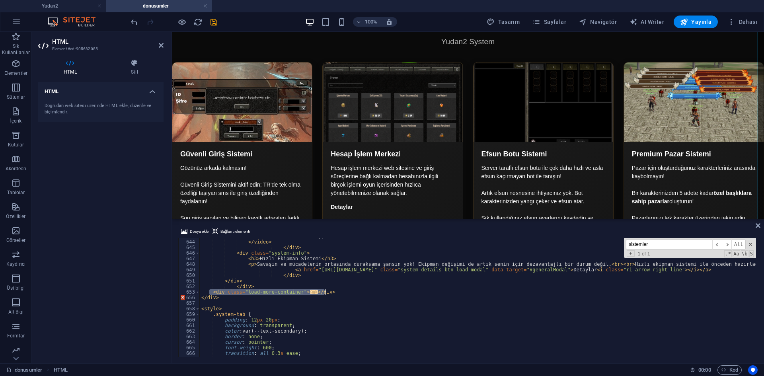
drag, startPoint x: 208, startPoint y: 292, endPoint x: 348, endPoint y: 291, distance: 139.6
click at [460, 156] on div "Your browser does not support HTML5 video. </ video > </ div > < div class = "s…" at bounding box center [460, 153] width 0 height 6
type textarea "<button class="load-more-btn">Daha Fazla Sistem <i class="ri-arrow-down-line"><…"
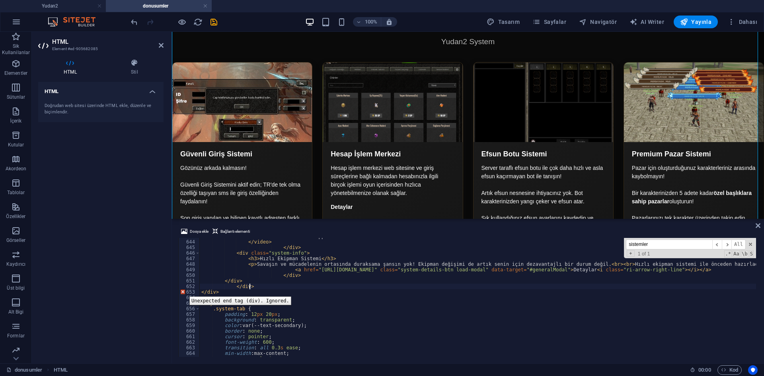
click at [182, 291] on div "653" at bounding box center [189, 292] width 21 height 6
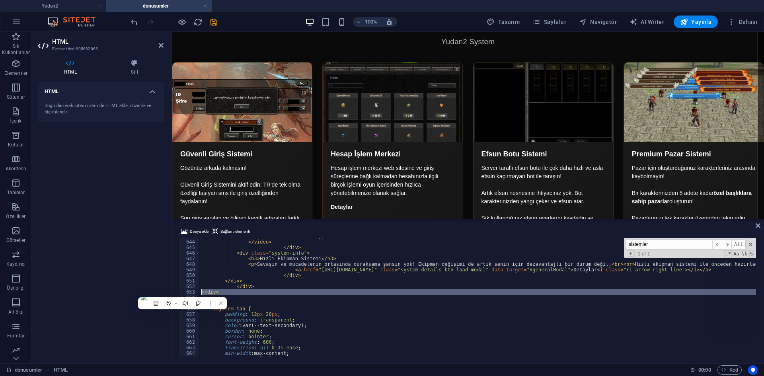
click at [220, 291] on div "Your browser does not support HTML5 video. </ video > </ div > < div class = "s…" at bounding box center [478, 297] width 556 height 119
type textarea "</div>"
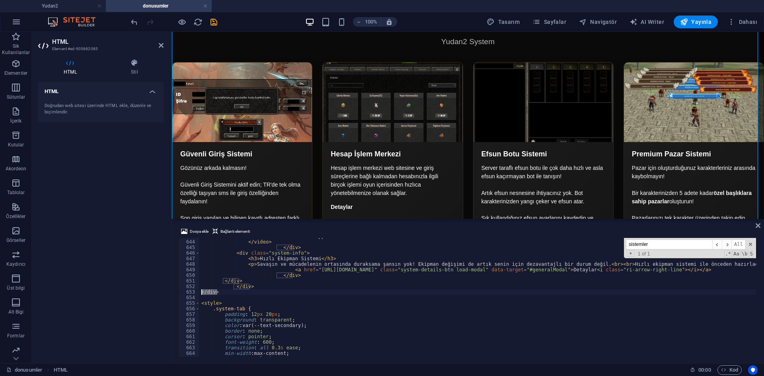
drag, startPoint x: 223, startPoint y: 291, endPoint x: 197, endPoint y: 290, distance: 26.3
click at [197, 290] on div "</div> 643 644 645 646 647 648 649 650 651 652 653 654 655 656 657 658 659 660 …" at bounding box center [467, 297] width 579 height 119
type textarea "</div>"
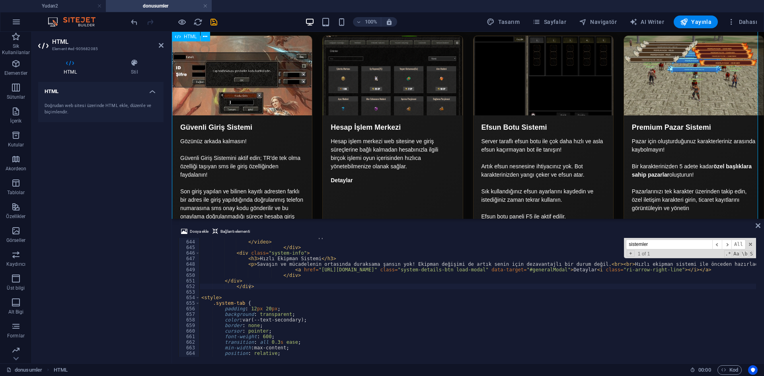
scroll to position [1935, 0]
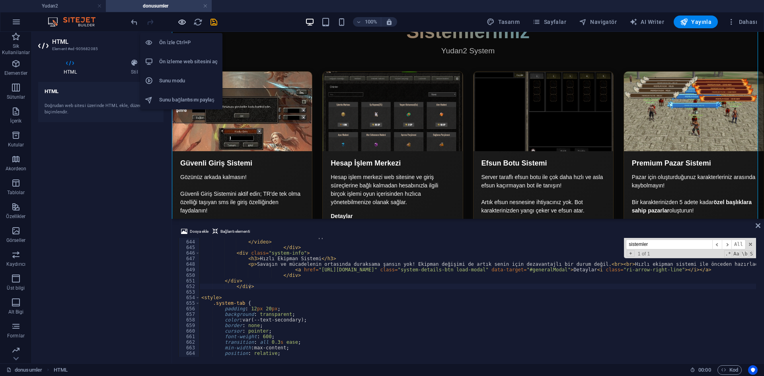
click at [179, 24] on icon "button" at bounding box center [181, 21] width 9 height 9
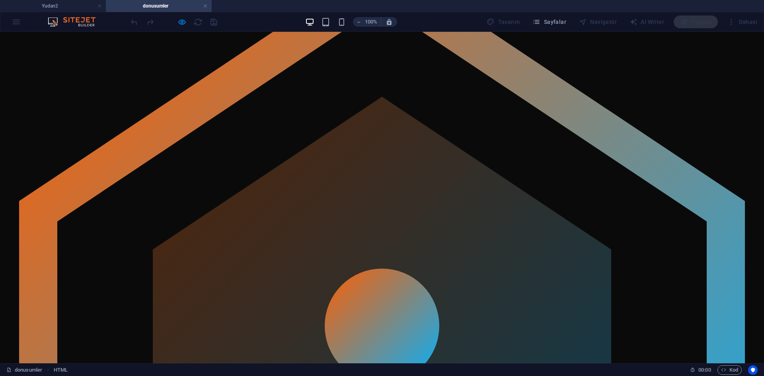
scroll to position [0, 0]
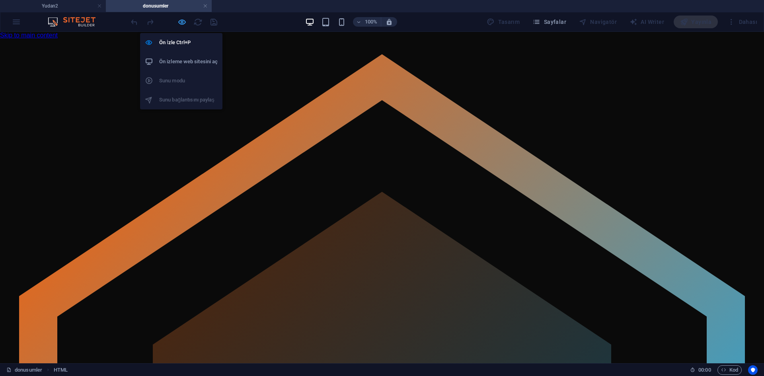
click at [179, 26] on icon "button" at bounding box center [181, 21] width 9 height 9
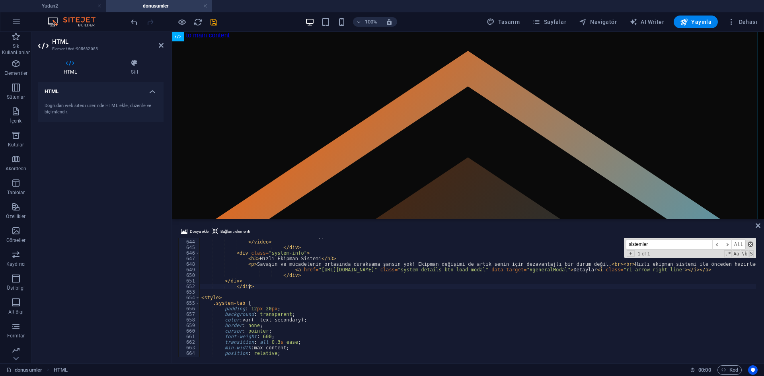
click at [749, 246] on span at bounding box center [750, 244] width 6 height 6
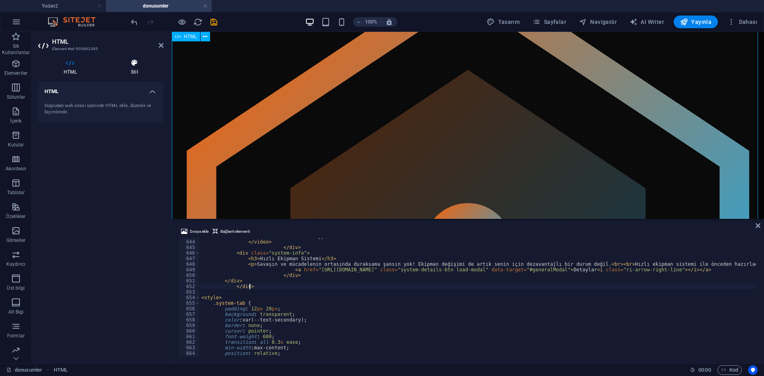
scroll to position [80, 0]
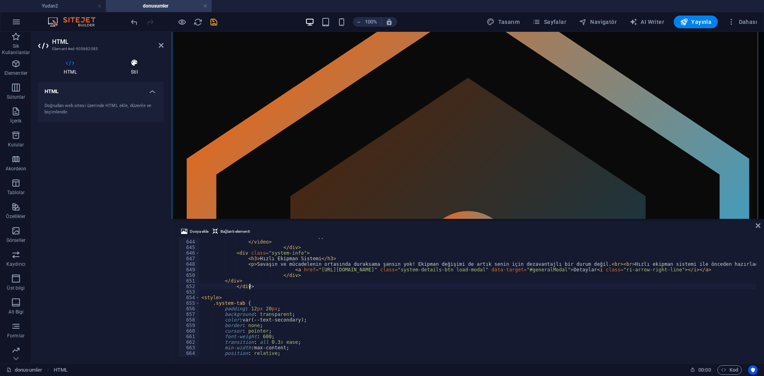
click at [126, 64] on icon at bounding box center [134, 63] width 58 height 8
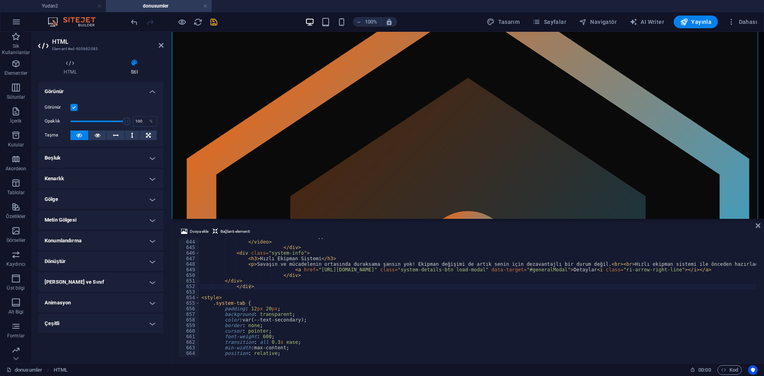
click at [85, 175] on h4 "Kenarlık" at bounding box center [100, 178] width 125 height 19
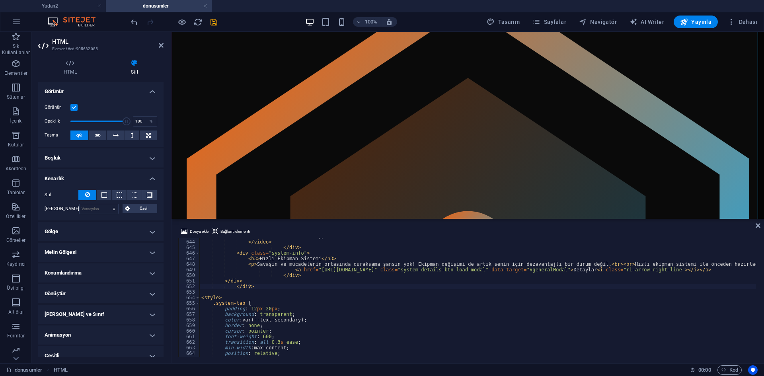
click at [85, 175] on h4 "Kenarlık" at bounding box center [100, 176] width 125 height 14
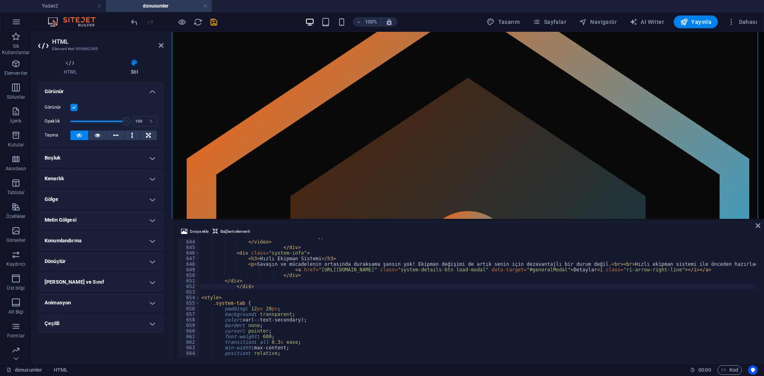
click at [75, 161] on h4 "Boşluk" at bounding box center [100, 157] width 125 height 19
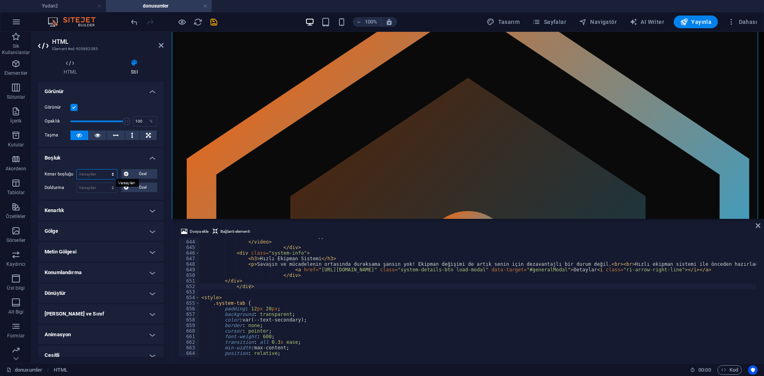
click at [93, 175] on select "Varsayılan otomatik px % rem vw vh Özel" at bounding box center [97, 174] width 40 height 10
select select "px"
click at [105, 169] on select "Varsayılan otomatik px % rem vw vh Özel" at bounding box center [97, 174] width 40 height 10
type input "100"
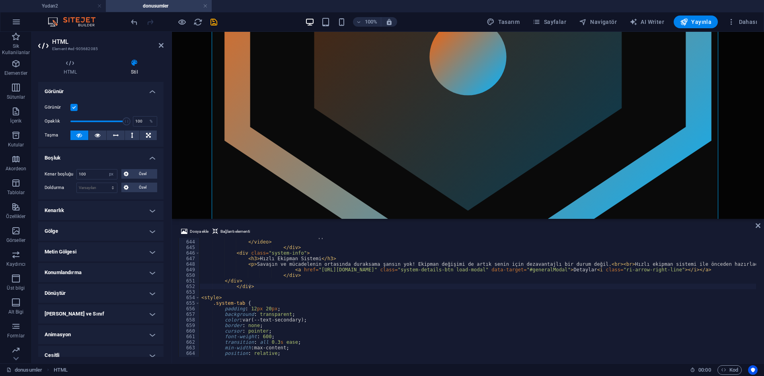
scroll to position [278, 0]
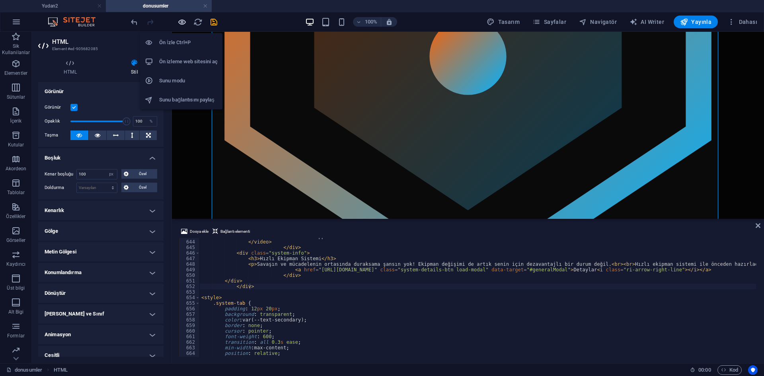
click at [178, 19] on icon "button" at bounding box center [181, 21] width 9 height 9
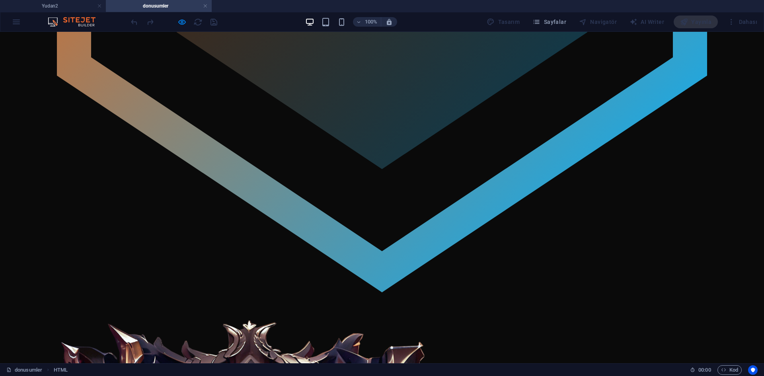
scroll to position [179, 0]
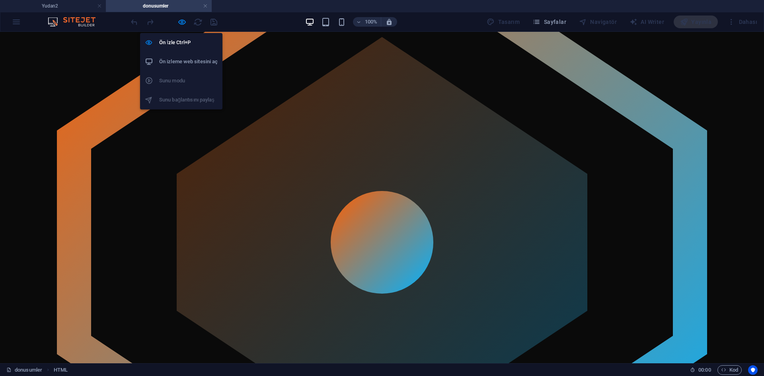
drag, startPoint x: 183, startPoint y: 23, endPoint x: 180, endPoint y: 31, distance: 8.8
click at [183, 23] on icon "button" at bounding box center [181, 21] width 9 height 9
select select "px"
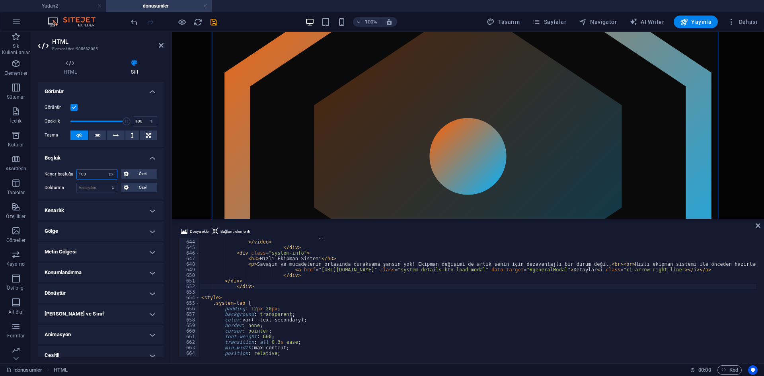
drag, startPoint x: 85, startPoint y: 173, endPoint x: 44, endPoint y: 170, distance: 41.1
click at [44, 170] on div "Kenar boşluğu 100 Varsayılan otomatik px % rem vw vh Özel Özel 100 otomatik px …" at bounding box center [100, 181] width 125 height 37
type input "200"
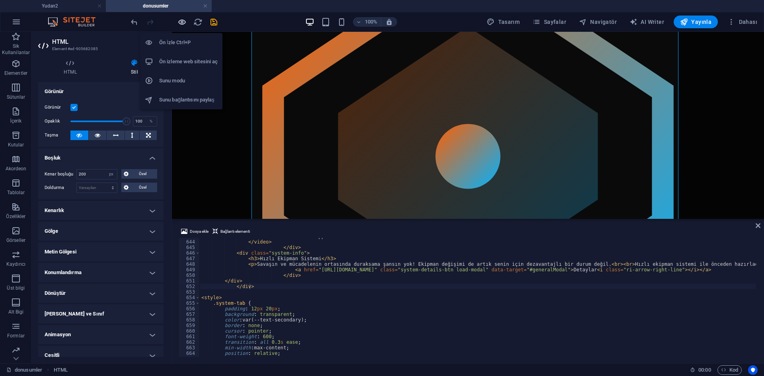
click at [184, 23] on icon "button" at bounding box center [181, 21] width 9 height 9
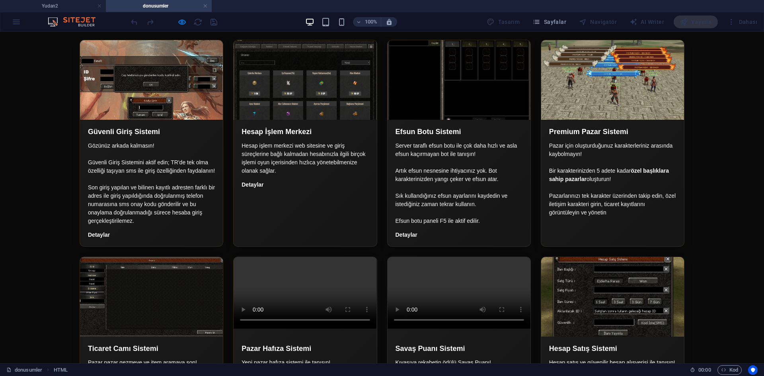
scroll to position [2022, 0]
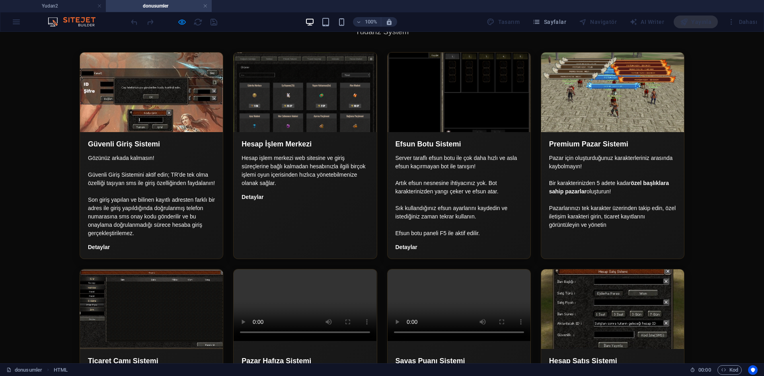
drag, startPoint x: 455, startPoint y: 204, endPoint x: 393, endPoint y: 208, distance: 61.7
drag, startPoint x: 436, startPoint y: 204, endPoint x: 464, endPoint y: 204, distance: 27.8
drag, startPoint x: 490, startPoint y: 202, endPoint x: 427, endPoint y: 199, distance: 62.9
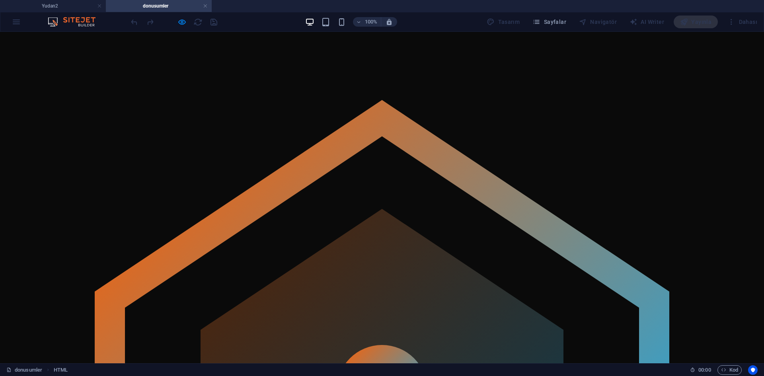
scroll to position [0, 0]
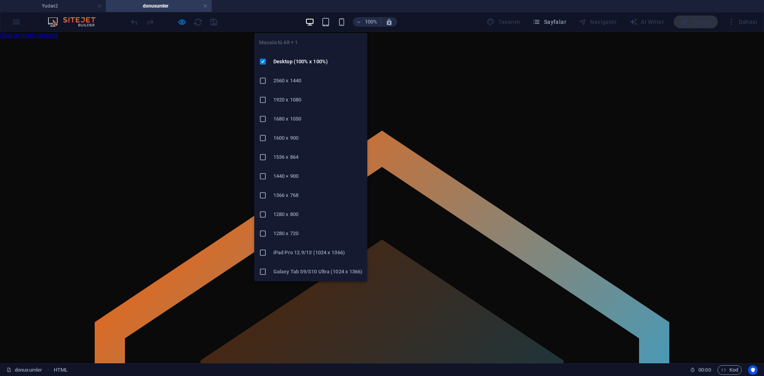
click at [297, 203] on li "1366 x 768" at bounding box center [310, 195] width 113 height 19
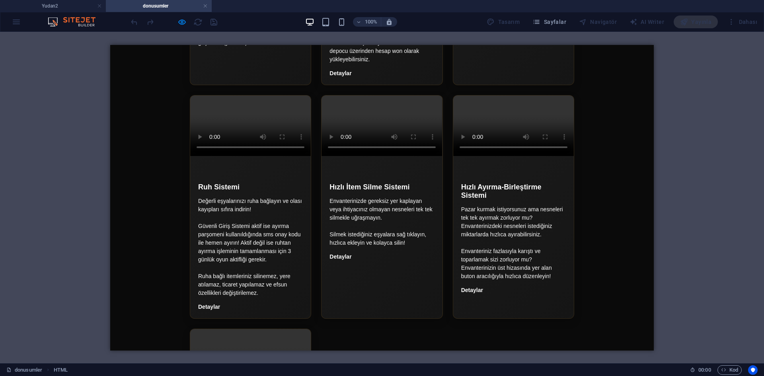
scroll to position [2744, 0]
